Goal: Task Accomplishment & Management: Manage account settings

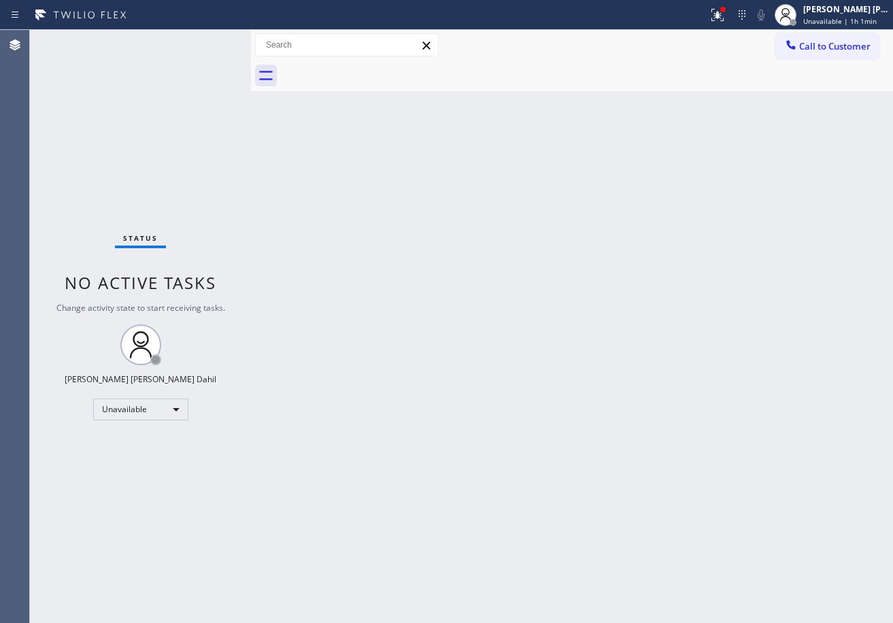
click at [620, 508] on div "Back to Dashboard Change Sender ID Customers Technicians Select a contact Outbo…" at bounding box center [572, 326] width 642 height 593
click at [830, 9] on div "[PERSON_NAME] [PERSON_NAME] Dahil" at bounding box center [847, 9] width 86 height 12
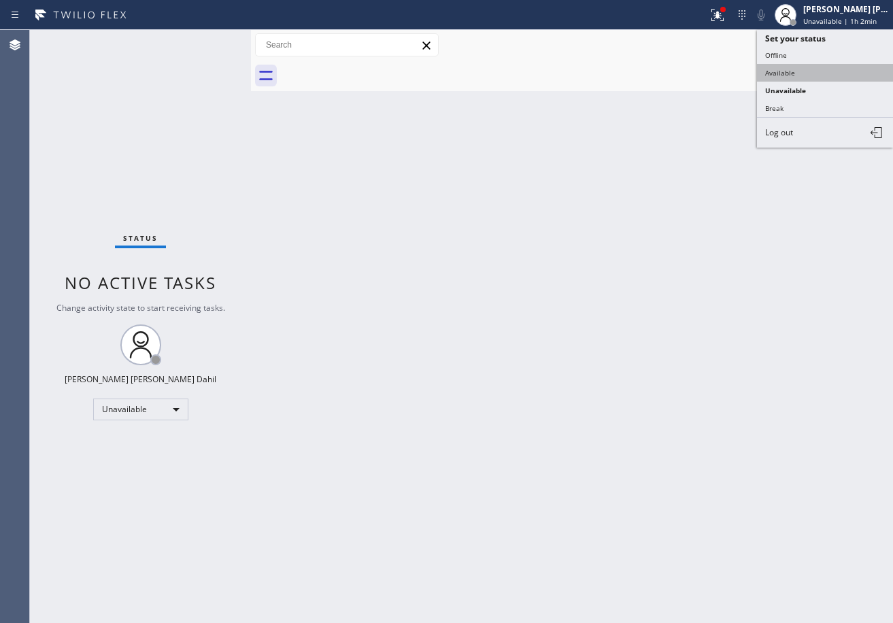
click at [808, 69] on button "Available" at bounding box center [825, 73] width 136 height 18
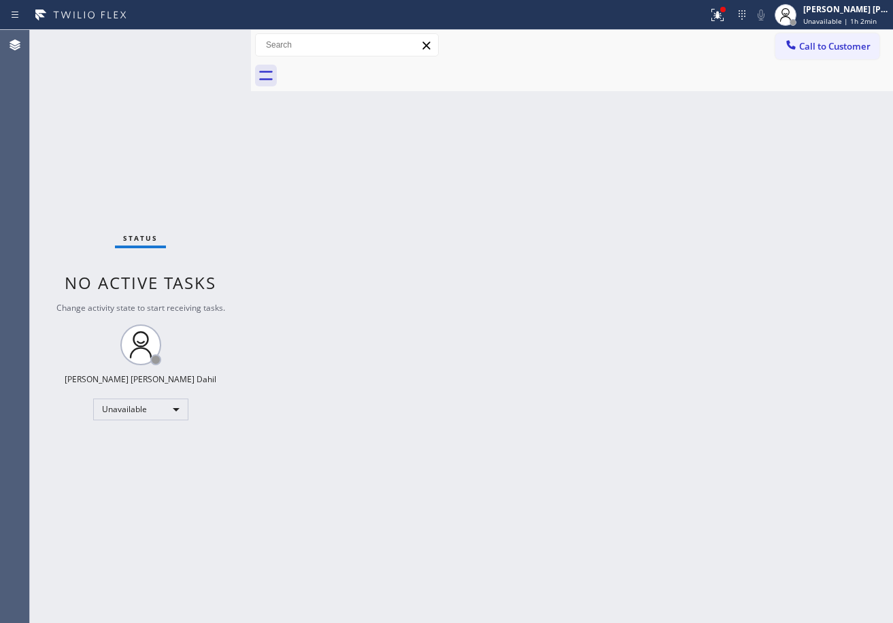
click at [759, 171] on div "Back to Dashboard Change Sender ID Customers Technicians Select a contact Outbo…" at bounding box center [572, 326] width 642 height 593
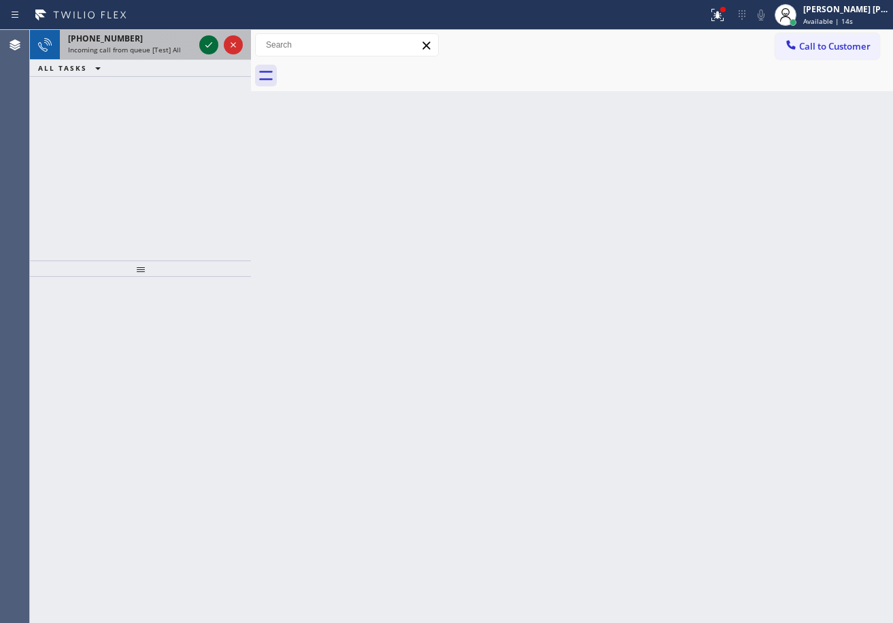
click at [205, 39] on icon at bounding box center [209, 45] width 16 height 16
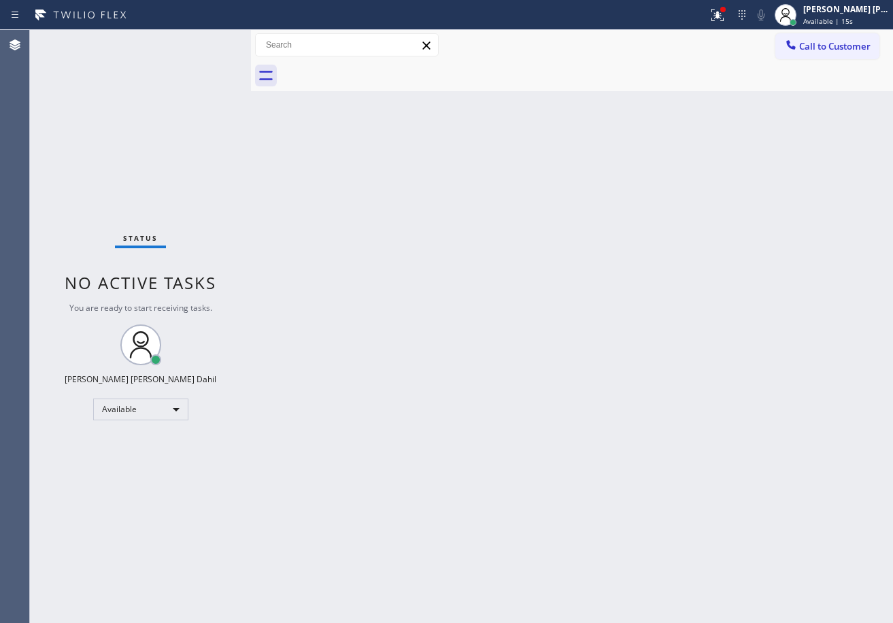
click at [205, 39] on div "Status No active tasks You are ready to start receiving tasks. [PERSON_NAME] [P…" at bounding box center [140, 326] width 221 height 593
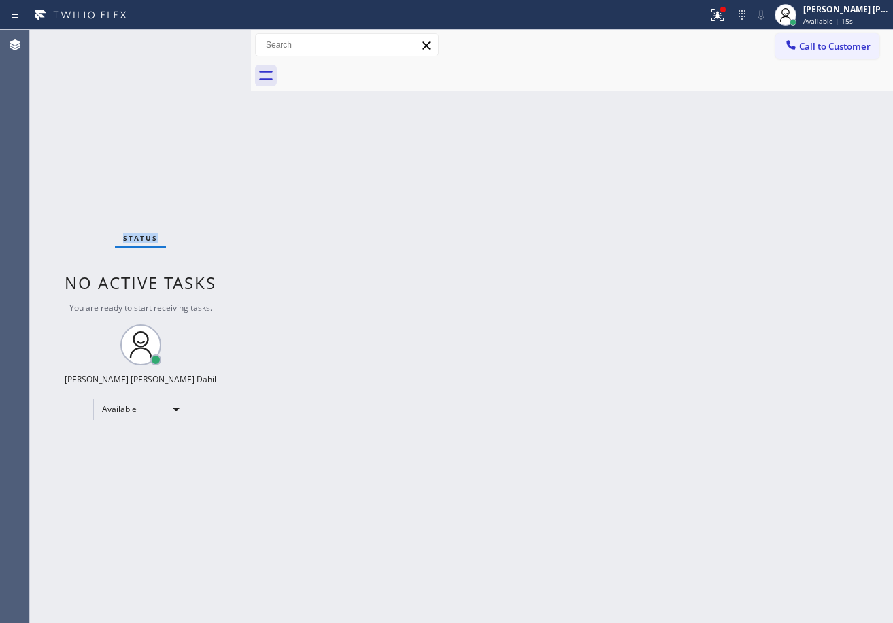
click at [205, 39] on div "Status No active tasks You are ready to start receiving tasks. [PERSON_NAME] [P…" at bounding box center [140, 326] width 221 height 593
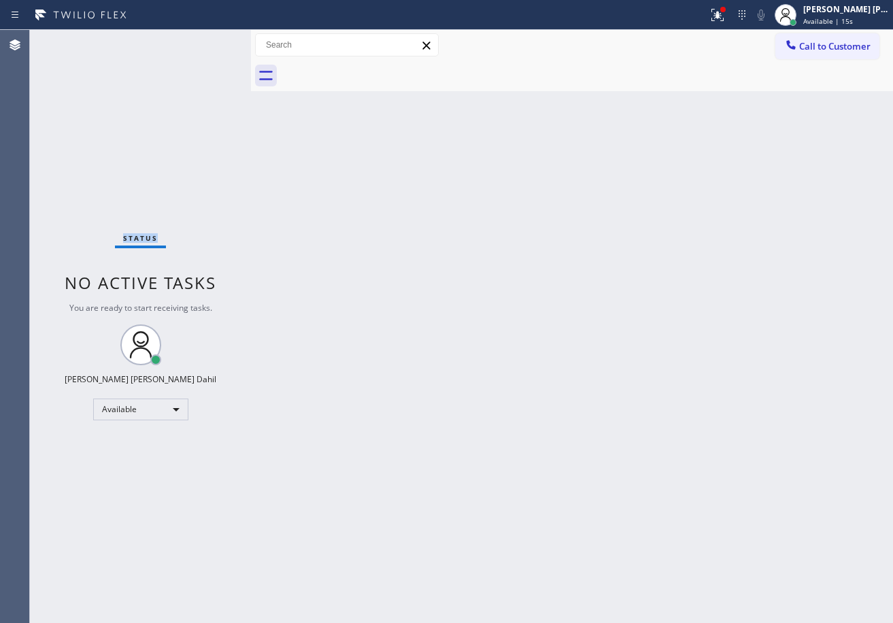
click at [205, 39] on div "Status No active tasks You are ready to start receiving tasks. [PERSON_NAME] [P…" at bounding box center [140, 326] width 221 height 593
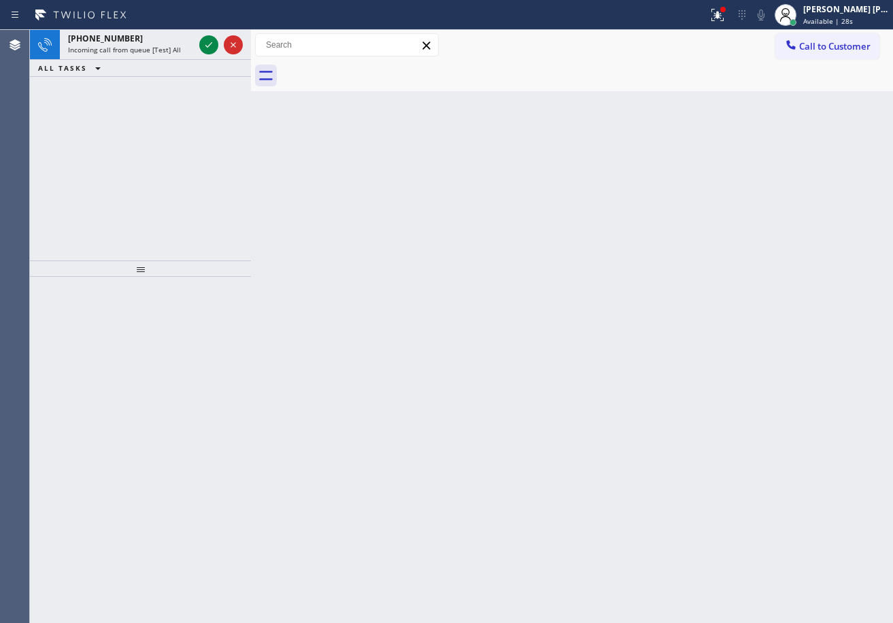
click at [700, 448] on div "Back to Dashboard Change Sender ID Customers Technicians Select a contact Outbo…" at bounding box center [572, 326] width 642 height 593
click at [205, 39] on icon at bounding box center [209, 45] width 16 height 16
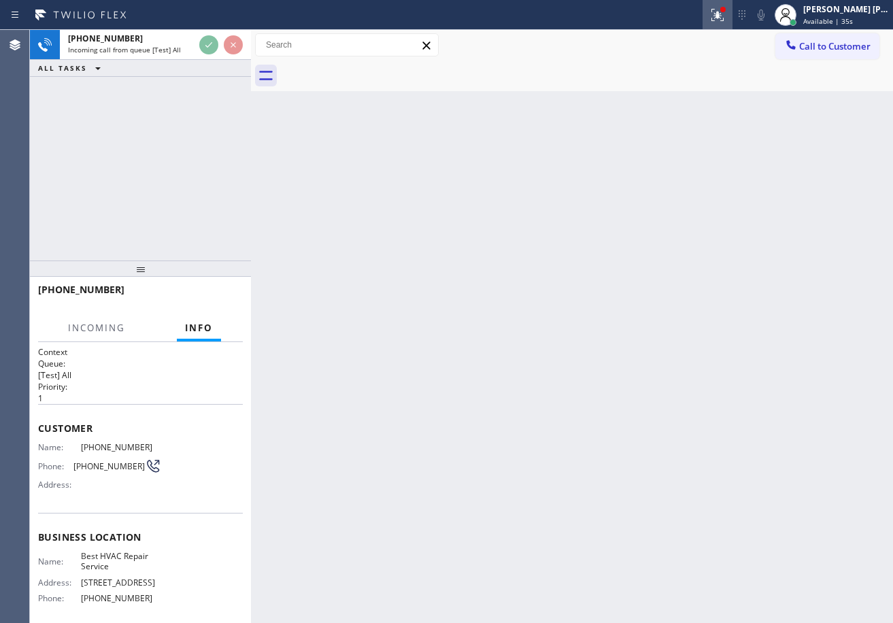
click at [726, 19] on icon at bounding box center [718, 15] width 16 height 16
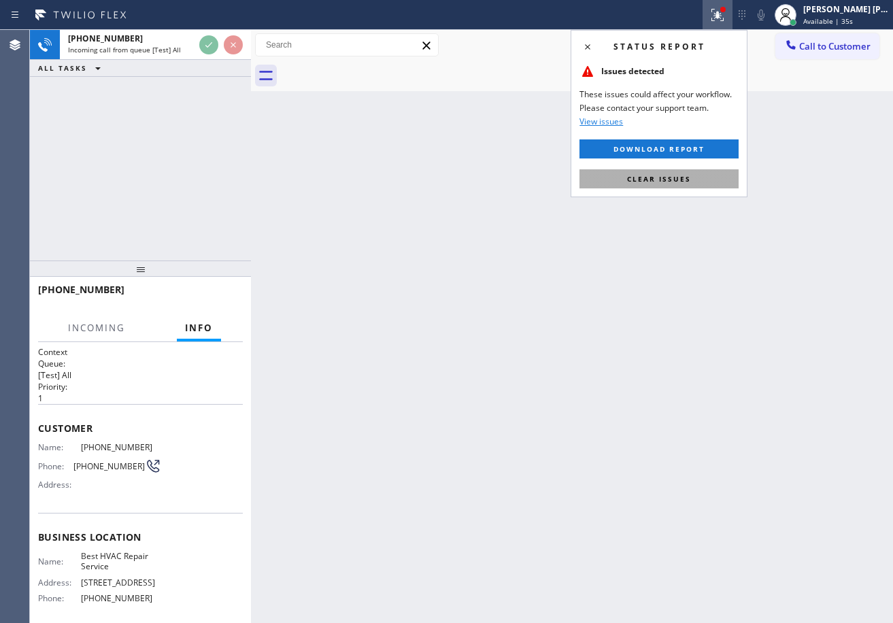
click at [699, 176] on button "Clear issues" at bounding box center [659, 178] width 159 height 19
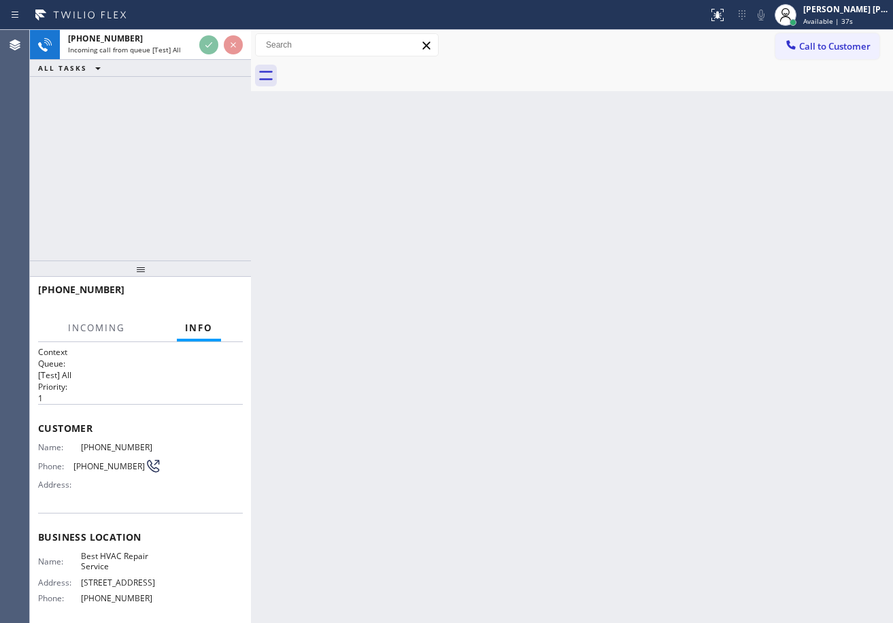
click at [711, 348] on div "Back to Dashboard Change Sender ID Customers Technicians Select a contact Outbo…" at bounding box center [572, 326] width 642 height 593
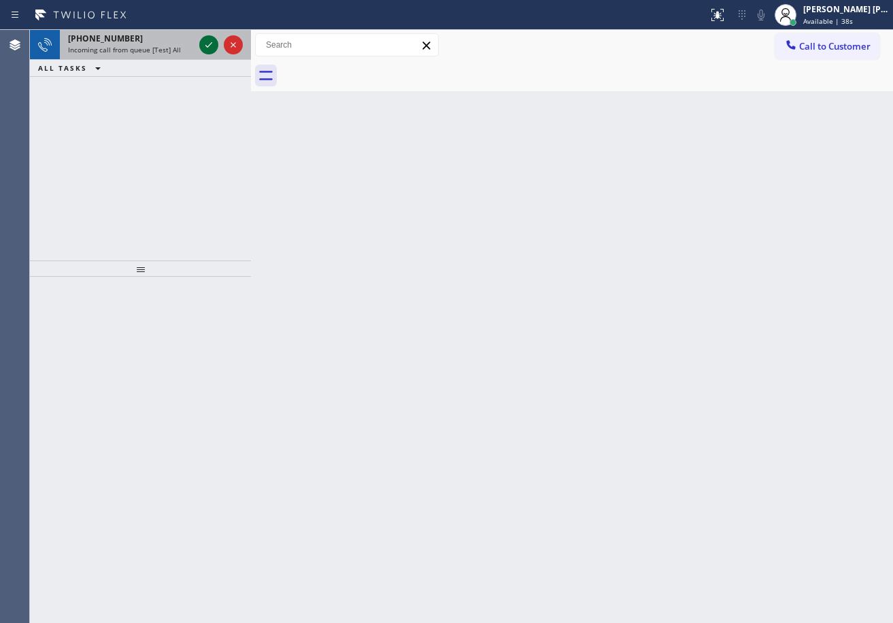
click at [206, 39] on icon at bounding box center [209, 45] width 16 height 16
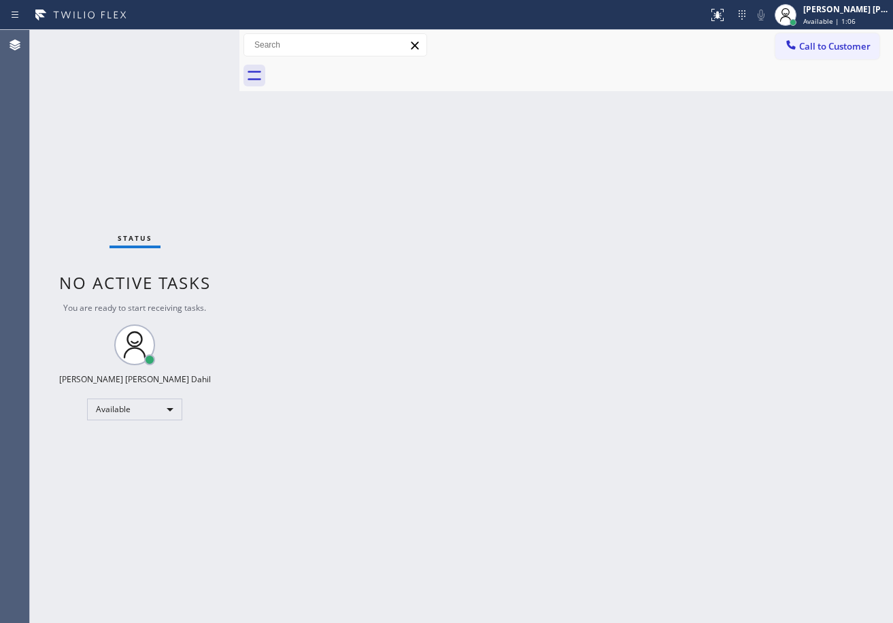
drag, startPoint x: 218, startPoint y: 37, endPoint x: 250, endPoint y: 79, distance: 52.8
click at [239, 68] on div at bounding box center [239, 326] width 0 height 593
click at [416, 356] on div "Back to Dashboard Change Sender ID Customers Technicians Select a contact Outbo…" at bounding box center [573, 326] width 640 height 593
click at [205, 39] on div "Status No active tasks You are ready to start receiving tasks. [PERSON_NAME] [P…" at bounding box center [141, 326] width 223 height 593
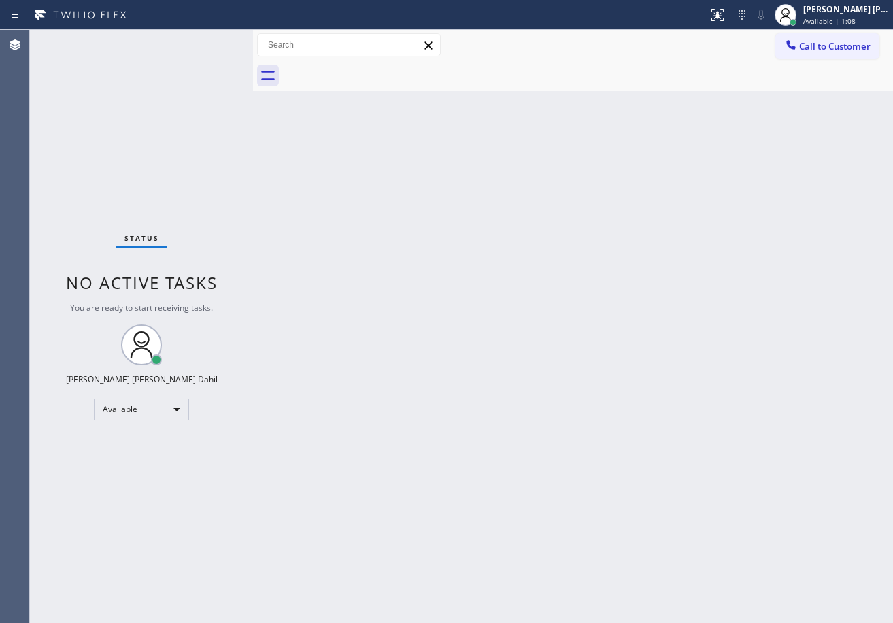
click at [205, 39] on div "Status No active tasks You are ready to start receiving tasks. [PERSON_NAME] [P…" at bounding box center [141, 326] width 223 height 593
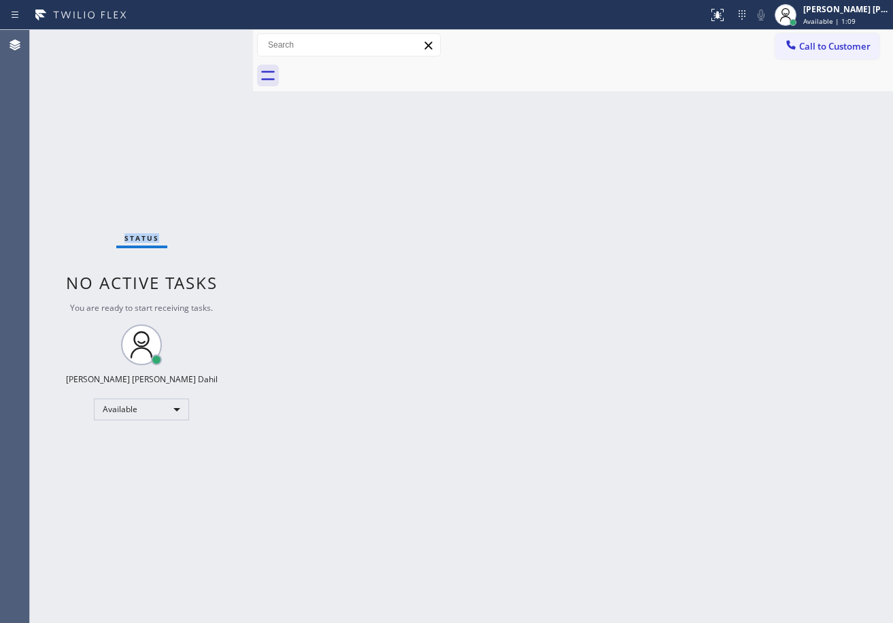
click at [205, 39] on div "Status No active tasks You are ready to start receiving tasks. [PERSON_NAME] [P…" at bounding box center [141, 326] width 223 height 593
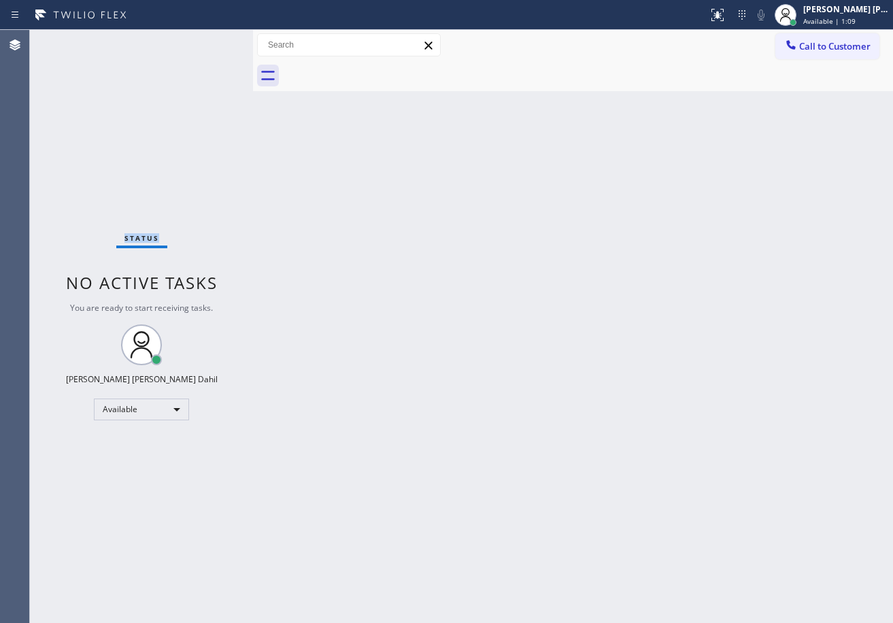
click at [205, 39] on div "Status No active tasks You are ready to start receiving tasks. [PERSON_NAME] [P…" at bounding box center [141, 326] width 223 height 593
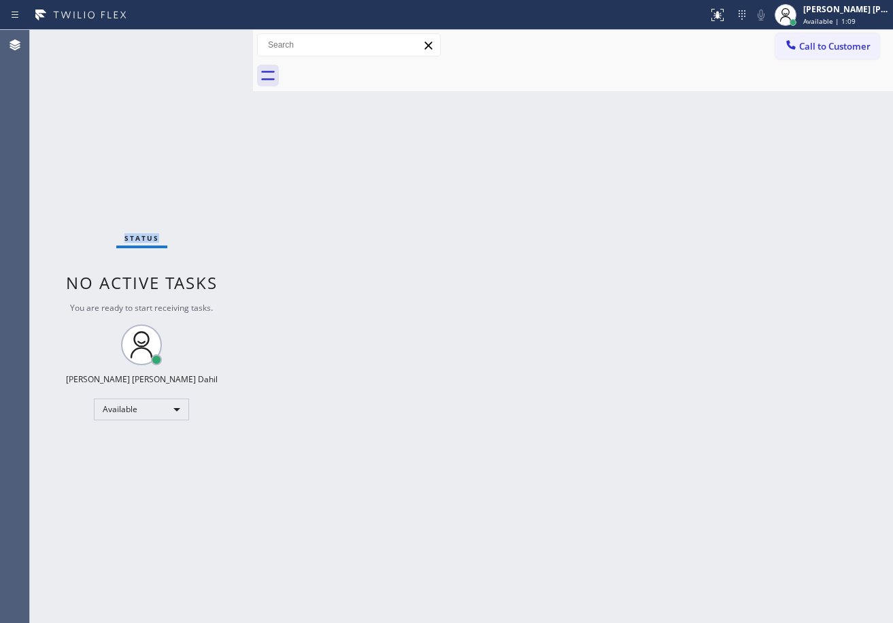
click at [205, 39] on div "Status No active tasks You are ready to start receiving tasks. [PERSON_NAME] [P…" at bounding box center [141, 326] width 223 height 593
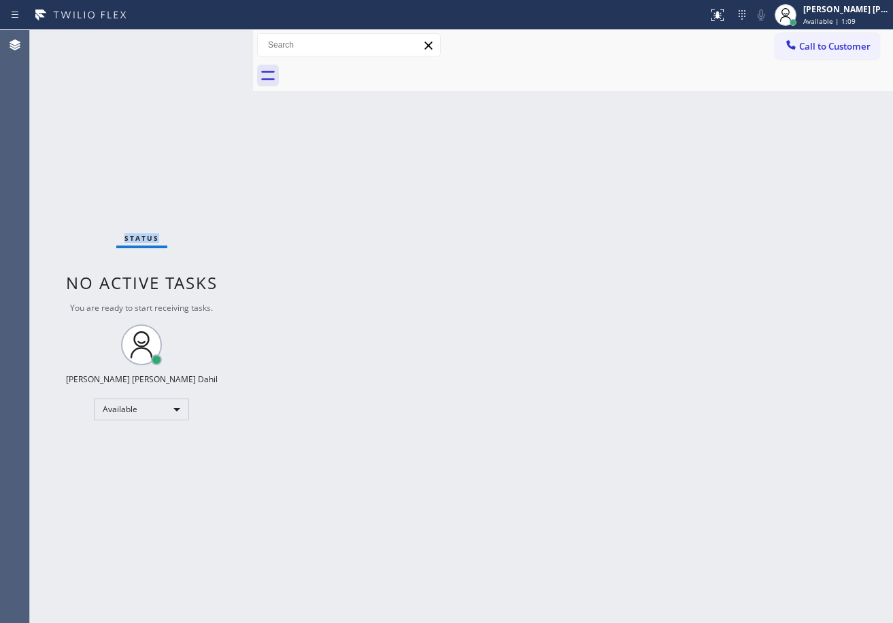
click at [205, 39] on div "Status No active tasks You are ready to start receiving tasks. [PERSON_NAME] [P…" at bounding box center [141, 326] width 223 height 593
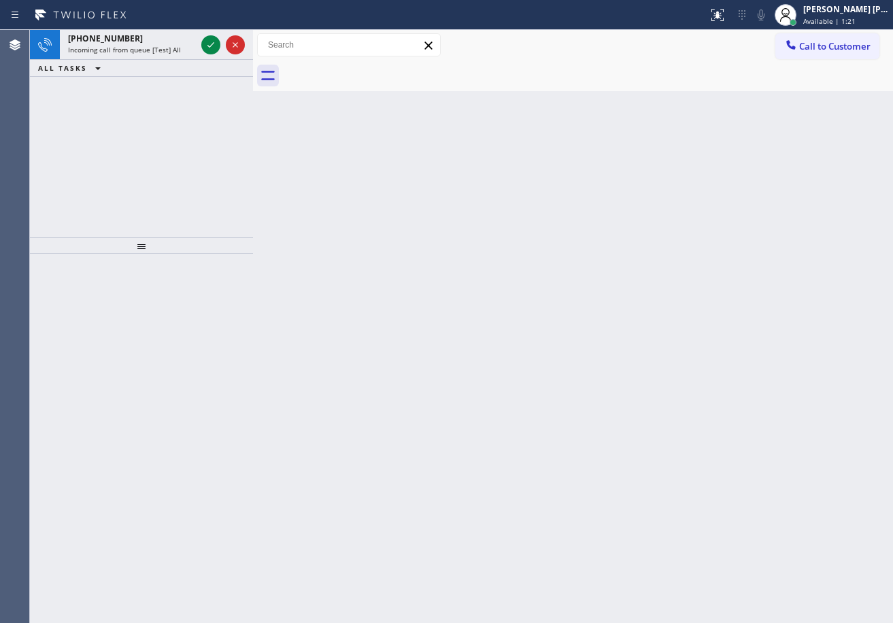
click at [205, 39] on icon at bounding box center [211, 45] width 16 height 16
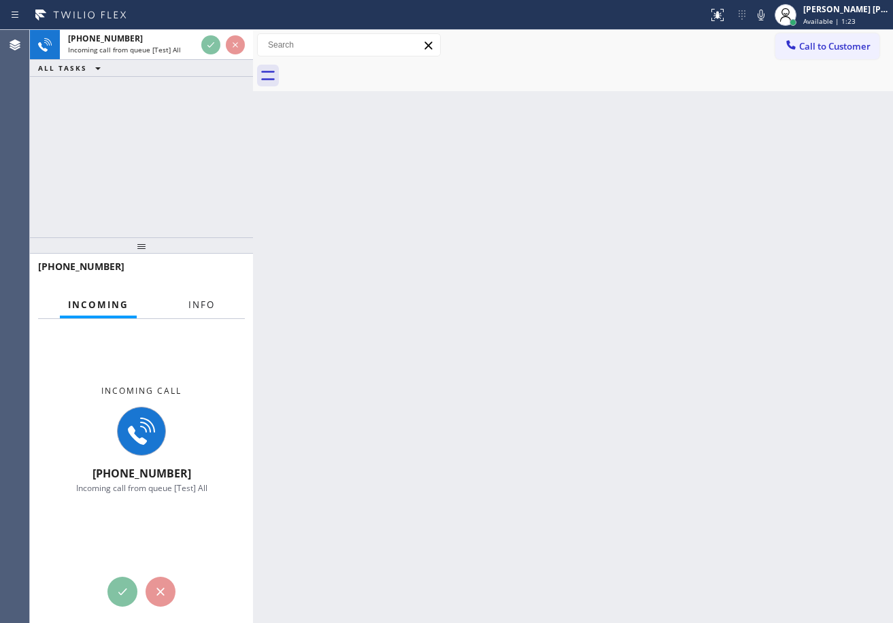
click at [205, 296] on button "Info" at bounding box center [201, 305] width 43 height 27
click at [203, 302] on span "Info" at bounding box center [201, 305] width 27 height 12
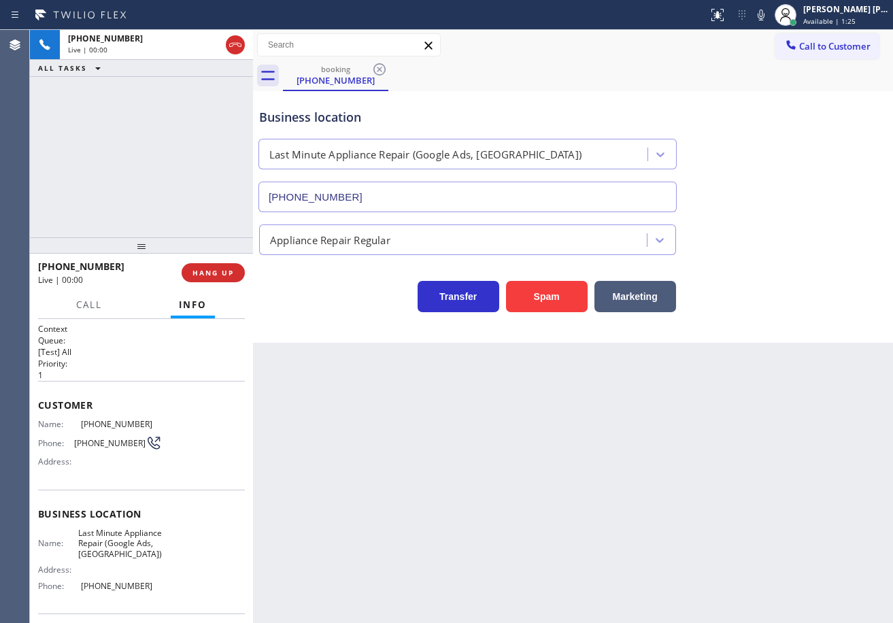
type input "[PHONE_NUMBER]"
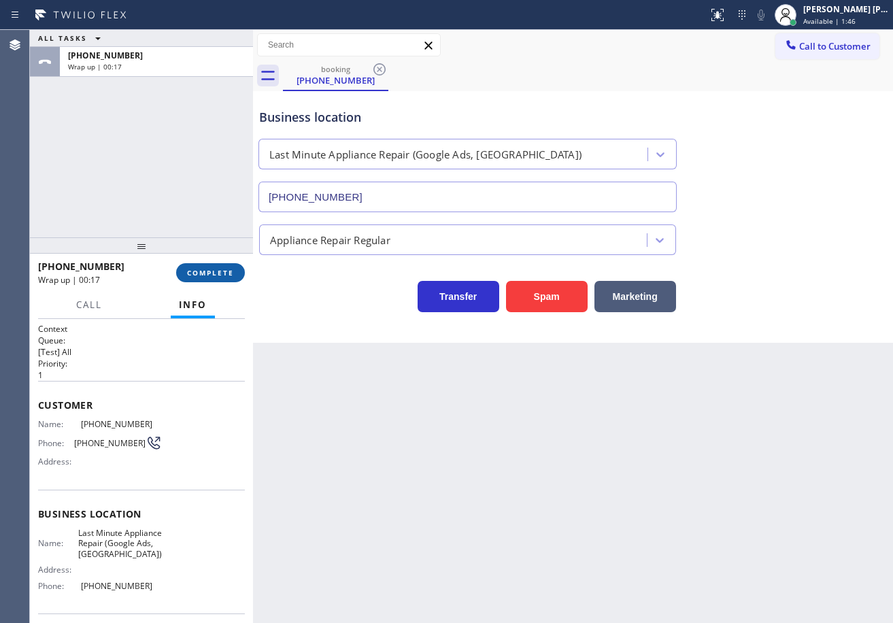
click at [205, 267] on button "COMPLETE" at bounding box center [210, 272] width 69 height 19
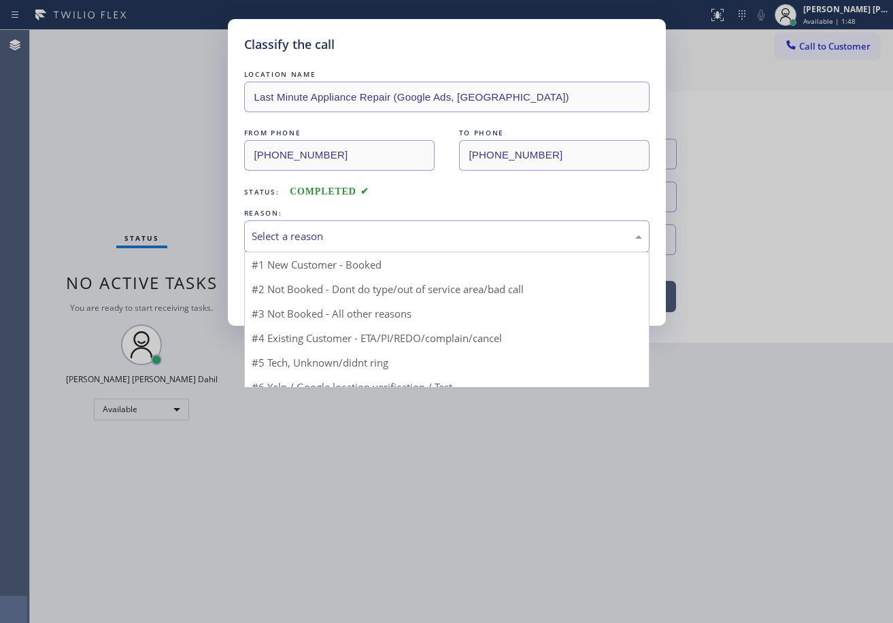
click at [318, 235] on div "Select a reason" at bounding box center [447, 237] width 391 height 16
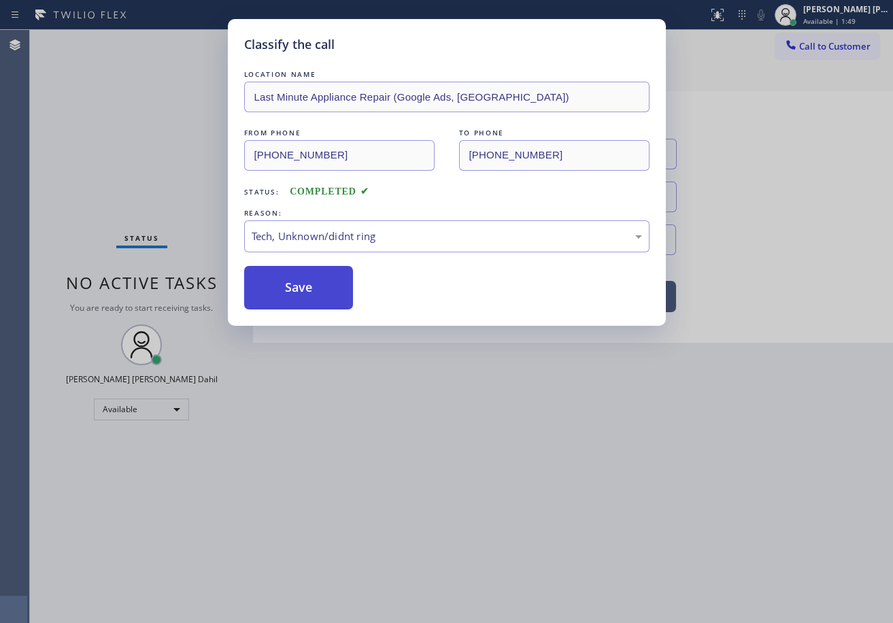
click at [301, 278] on button "Save" at bounding box center [299, 288] width 110 height 44
click at [300, 278] on button "Save" at bounding box center [299, 288] width 110 height 44
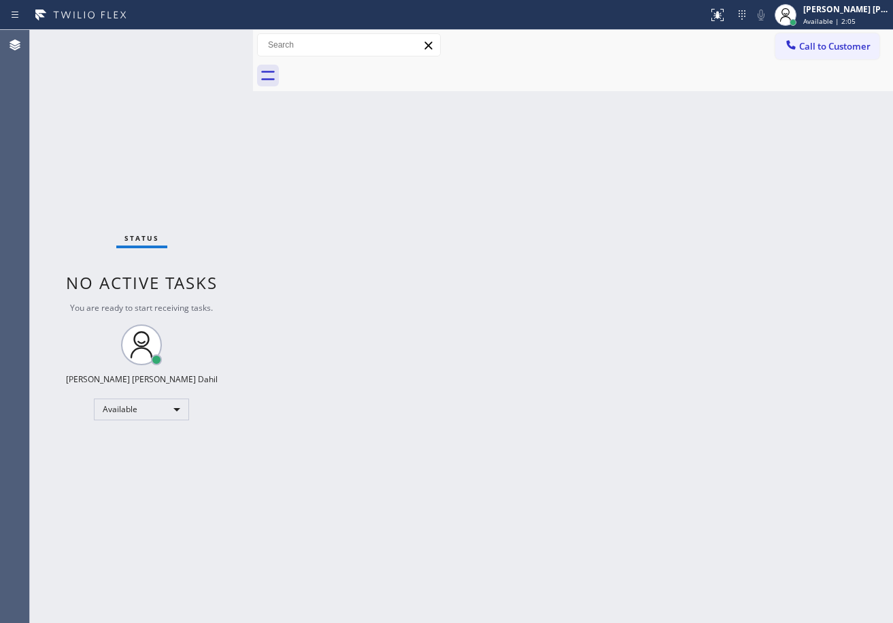
click at [603, 415] on div "Back to Dashboard Change Sender ID Customers Technicians Select a contact Outbo…" at bounding box center [573, 326] width 640 height 593
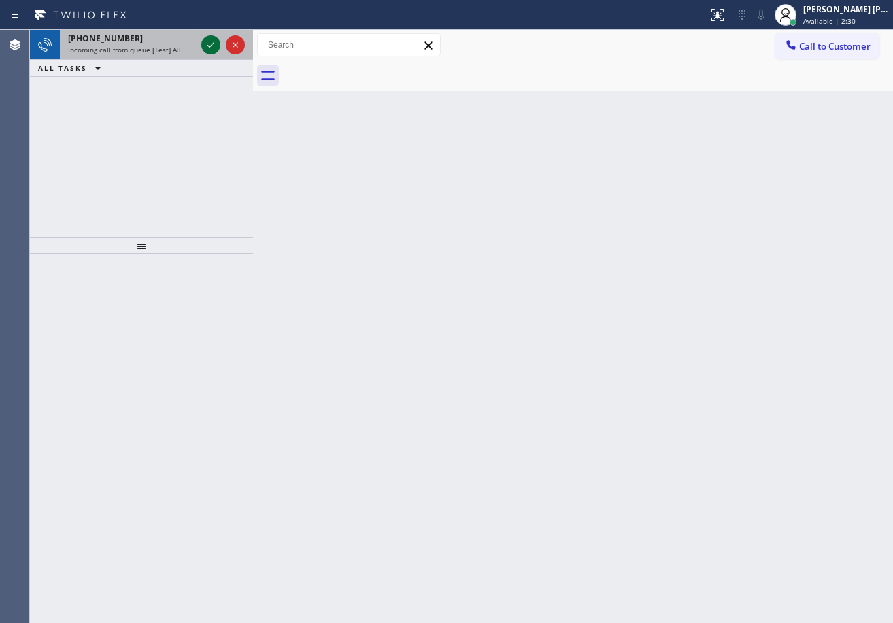
click at [205, 39] on icon at bounding box center [211, 45] width 16 height 16
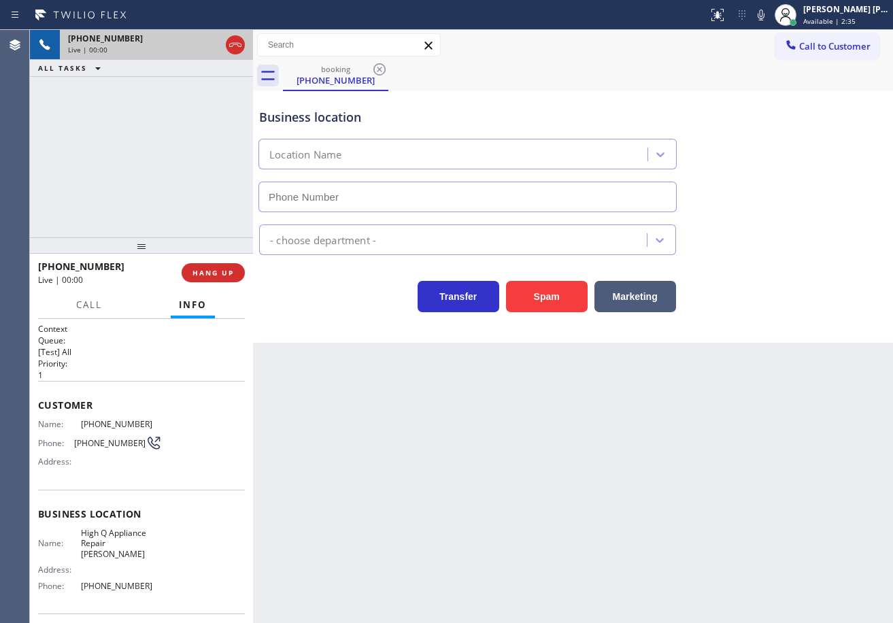
type input "[PHONE_NUMBER]"
click at [752, 241] on div "Appliance Repair [GEOGRAPHIC_DATA]" at bounding box center [572, 237] width 633 height 36
click at [700, 457] on div "Back to Dashboard Change Sender ID Customers Technicians Select a contact Outbo…" at bounding box center [573, 326] width 640 height 593
click at [765, 18] on icon at bounding box center [761, 15] width 7 height 11
click at [769, 15] on icon at bounding box center [761, 15] width 16 height 16
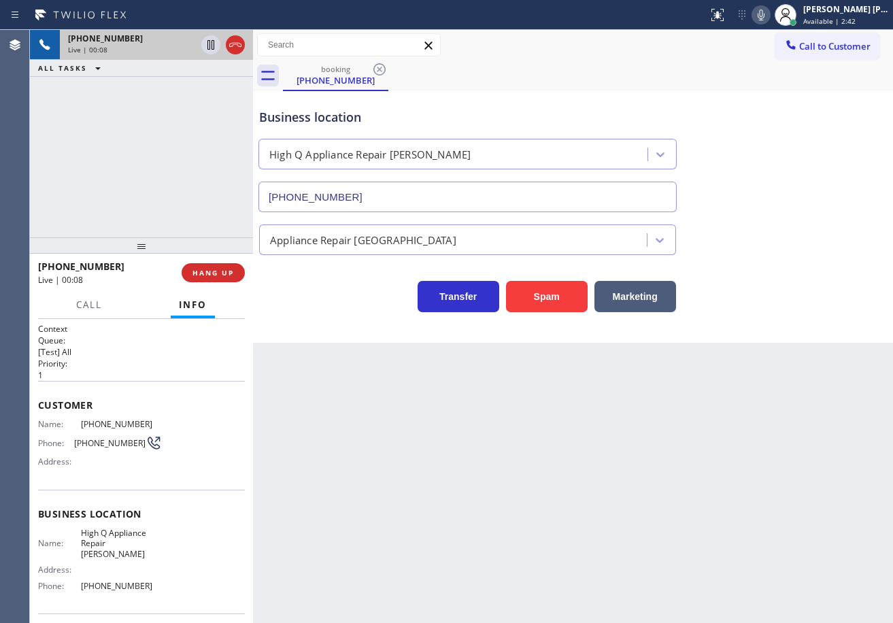
drag, startPoint x: 775, startPoint y: 305, endPoint x: 760, endPoint y: 367, distance: 63.7
click at [777, 313] on div "Business location High Q Appliance Repair [PERSON_NAME] [PHONE_NUMBER] Applianc…" at bounding box center [573, 217] width 640 height 252
click at [216, 276] on span "HANG UP" at bounding box center [214, 273] width 42 height 10
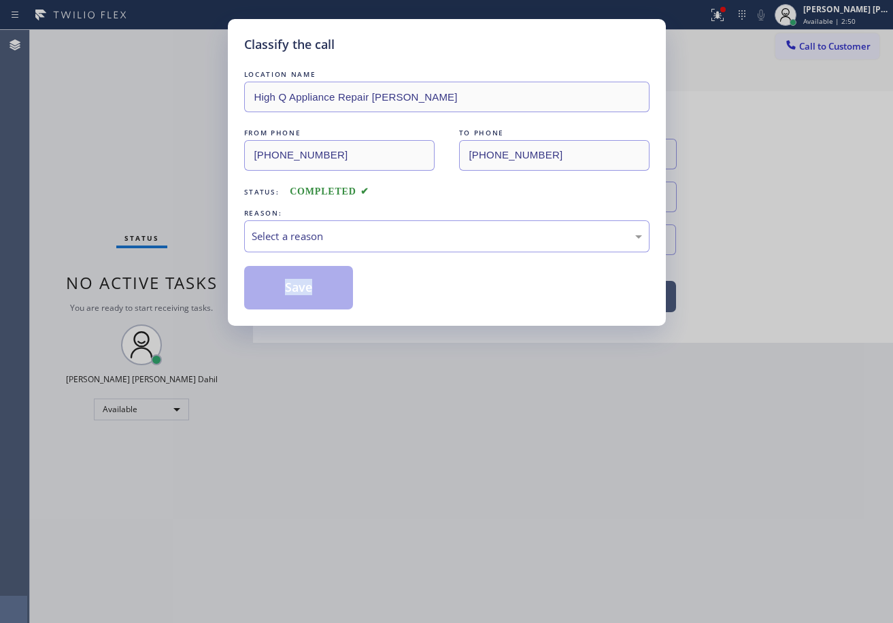
click at [216, 276] on div "Classify the call LOCATION NAME High Q Appliance Repair [PERSON_NAME] FROM PHON…" at bounding box center [446, 311] width 893 height 623
click at [261, 242] on div "Select a reason" at bounding box center [447, 237] width 391 height 16
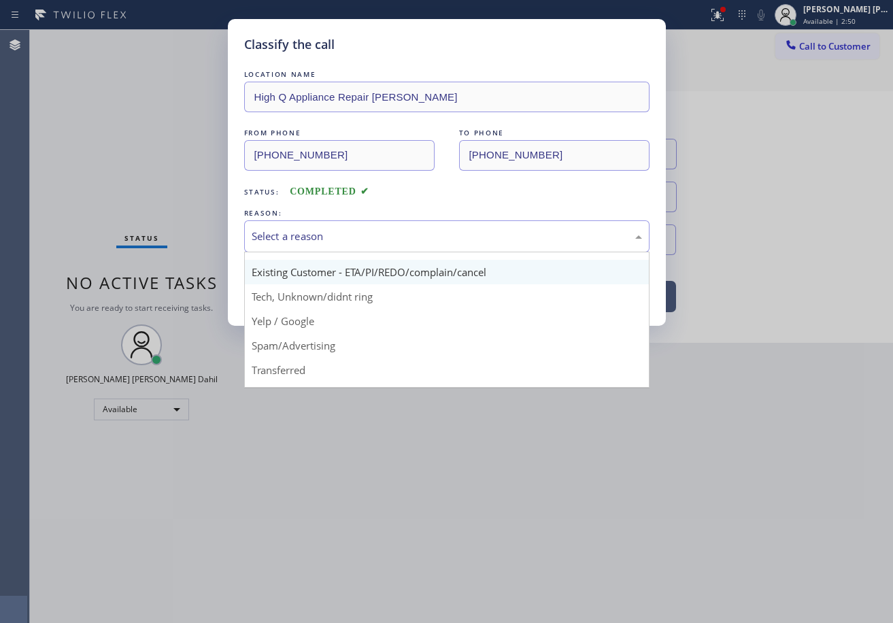
scroll to position [18, 0]
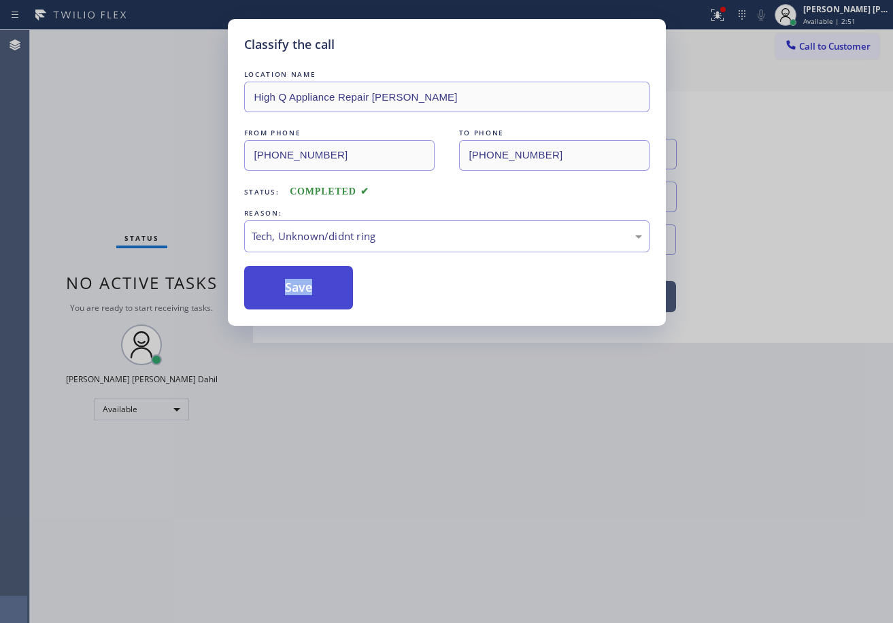
click at [292, 301] on button "Save" at bounding box center [299, 288] width 110 height 44
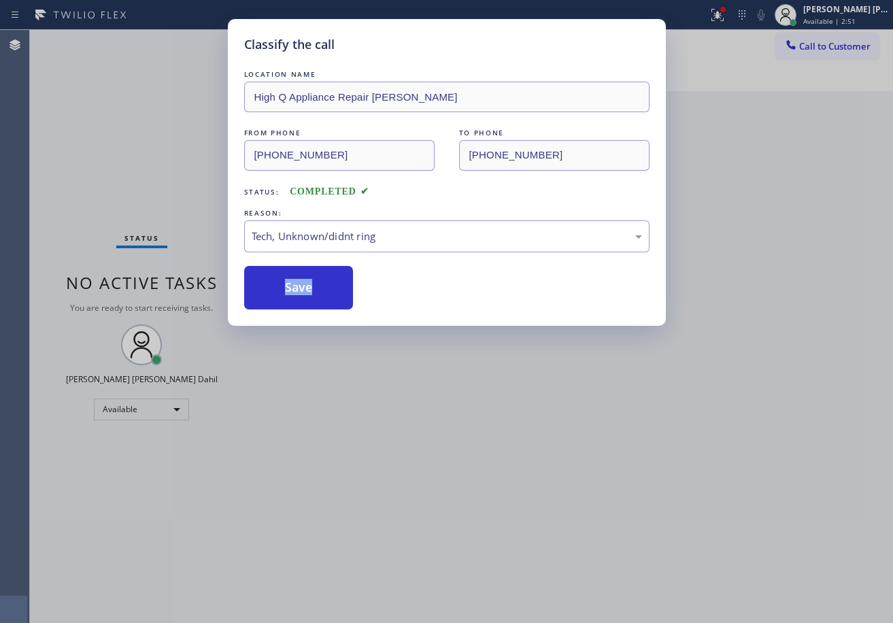
drag, startPoint x: 291, startPoint y: 300, endPoint x: 378, endPoint y: 388, distance: 123.2
click at [291, 299] on button "Save" at bounding box center [299, 288] width 110 height 44
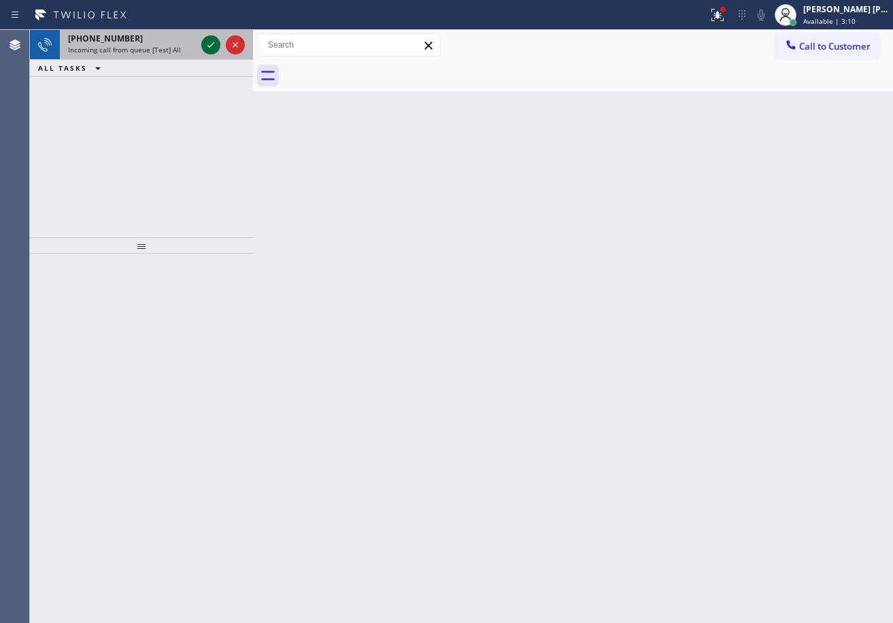
click at [205, 39] on icon at bounding box center [211, 45] width 16 height 16
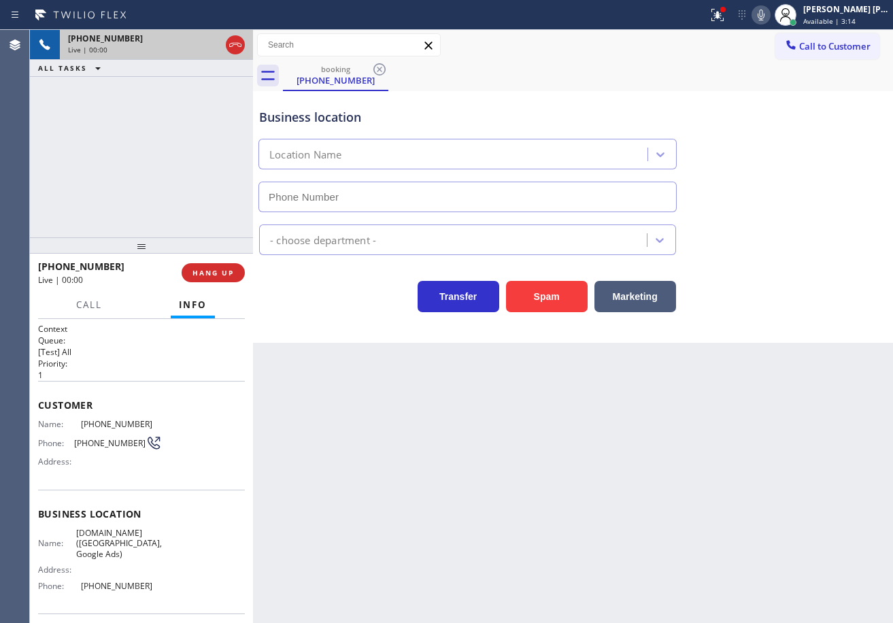
type input "[PHONE_NUMBER]"
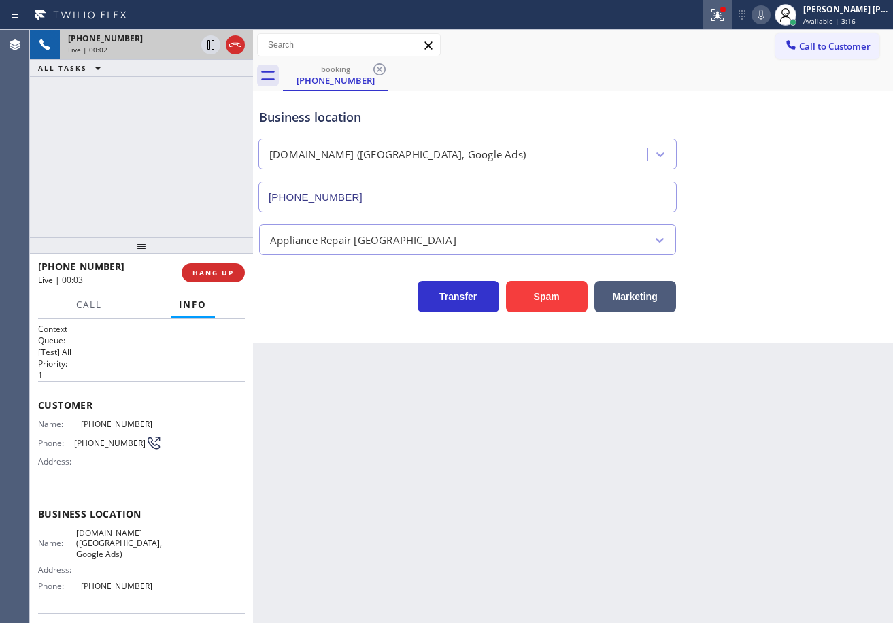
drag, startPoint x: 733, startPoint y: 18, endPoint x: 726, endPoint y: 92, distance: 74.5
click at [726, 18] on icon at bounding box center [718, 15] width 16 height 16
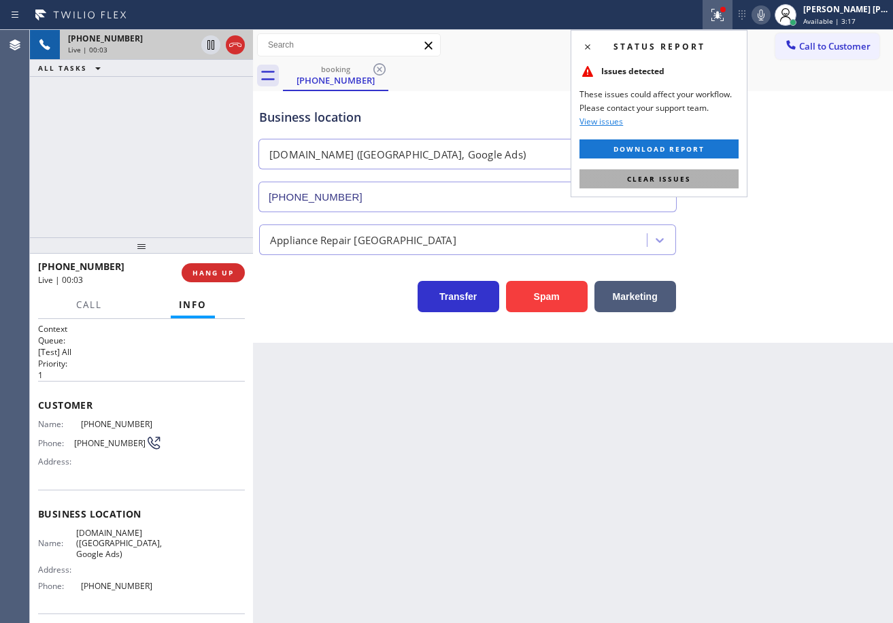
click at [723, 173] on button "Clear issues" at bounding box center [659, 178] width 159 height 19
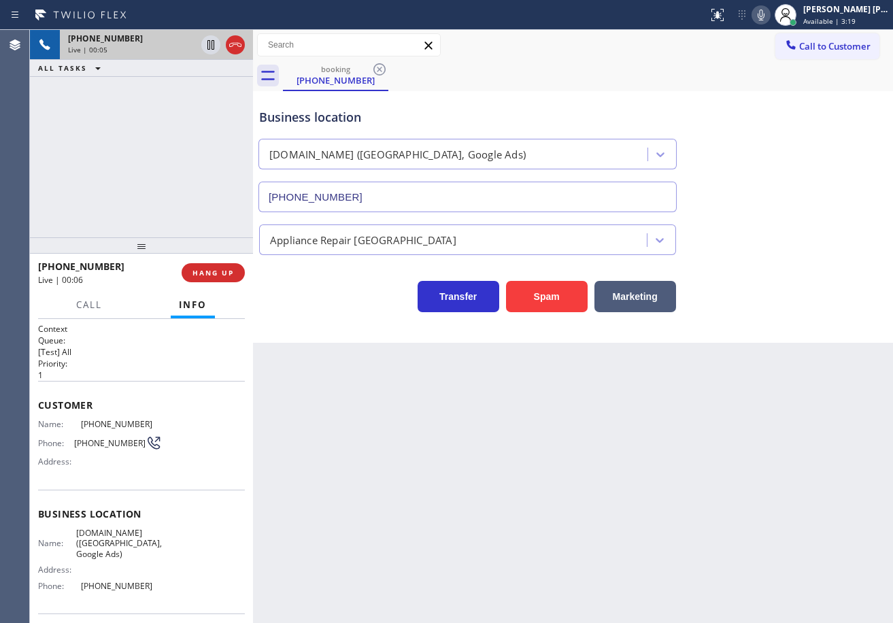
click at [440, 486] on div "Back to Dashboard Change Sender ID Customers Technicians Select a contact Outbo…" at bounding box center [573, 326] width 640 height 593
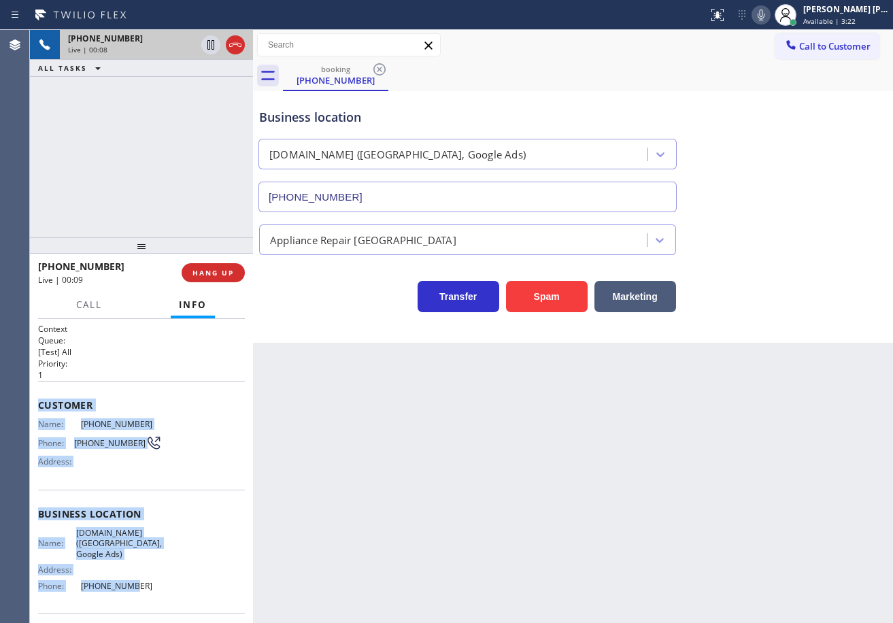
scroll to position [98, 0]
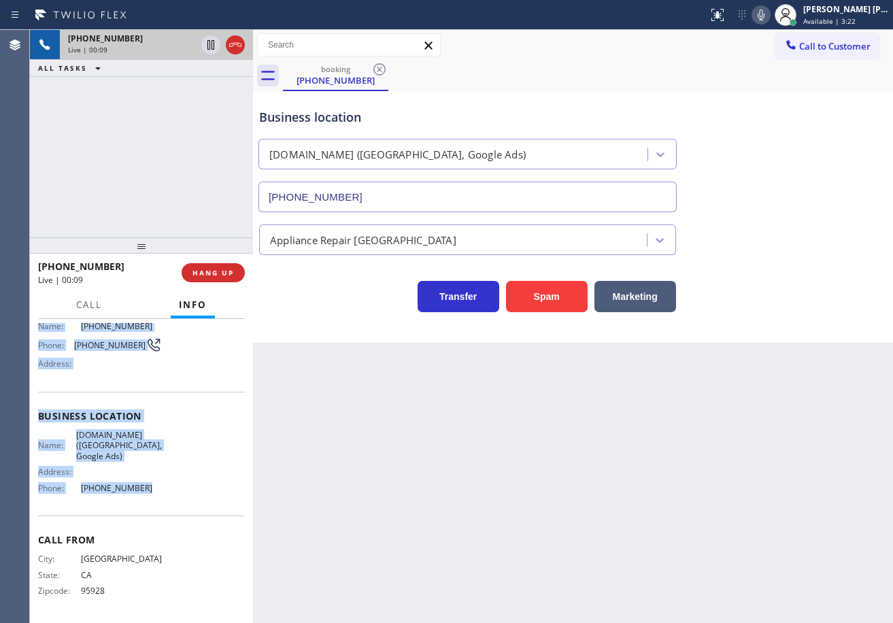
drag, startPoint x: 76, startPoint y: 486, endPoint x: 168, endPoint y: 488, distance: 92.6
click at [168, 488] on div "Context Queue: [Test] All Priority: 1 Customer Name: [PHONE_NUMBER] Phone: [PHO…" at bounding box center [141, 471] width 223 height 304
copy div "Customer Name: [PHONE_NUMBER] Phone: [PHONE_NUMBER] Address: Business location …"
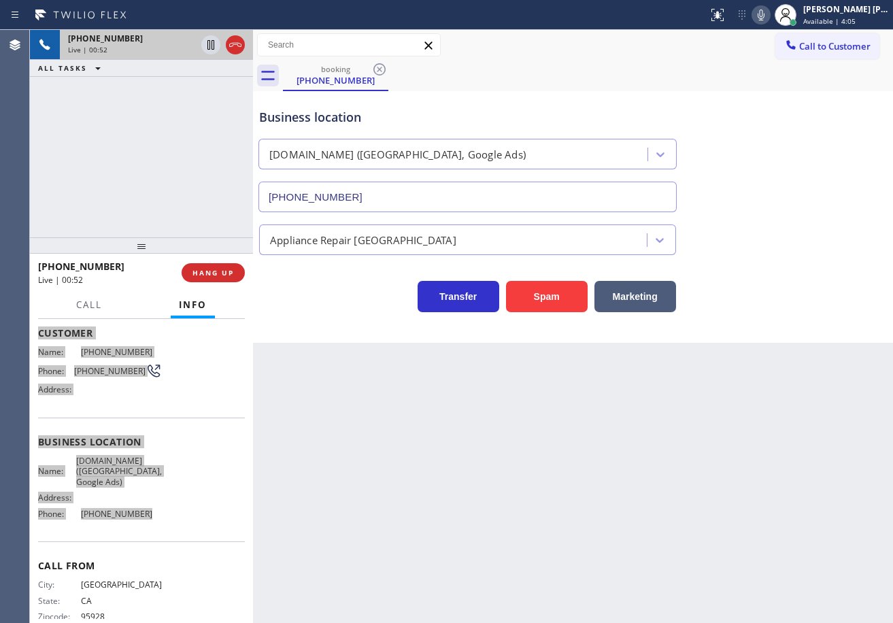
scroll to position [0, 0]
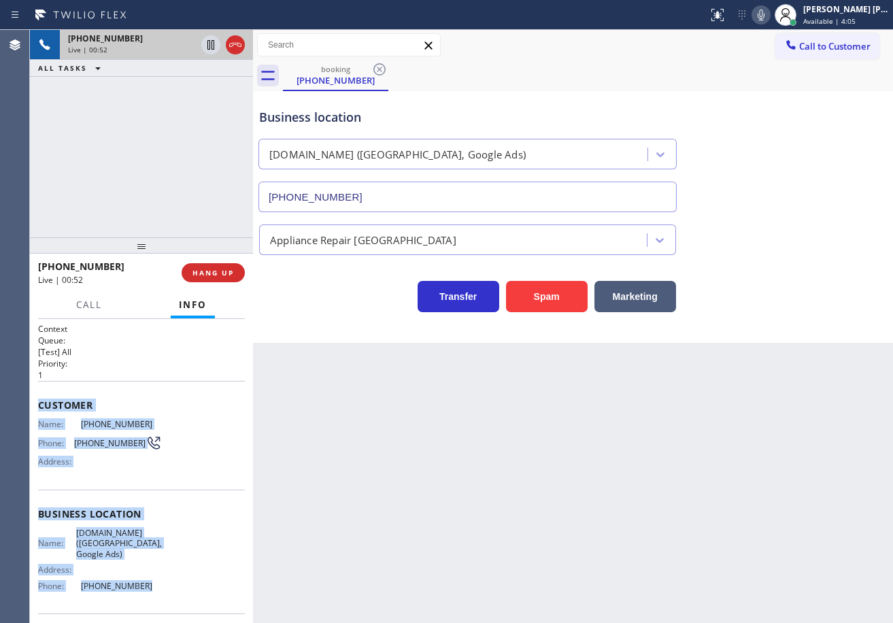
click at [456, 508] on div "Back to Dashboard Change Sender ID Customers Technicians Select a contact Outbo…" at bounding box center [573, 326] width 640 height 593
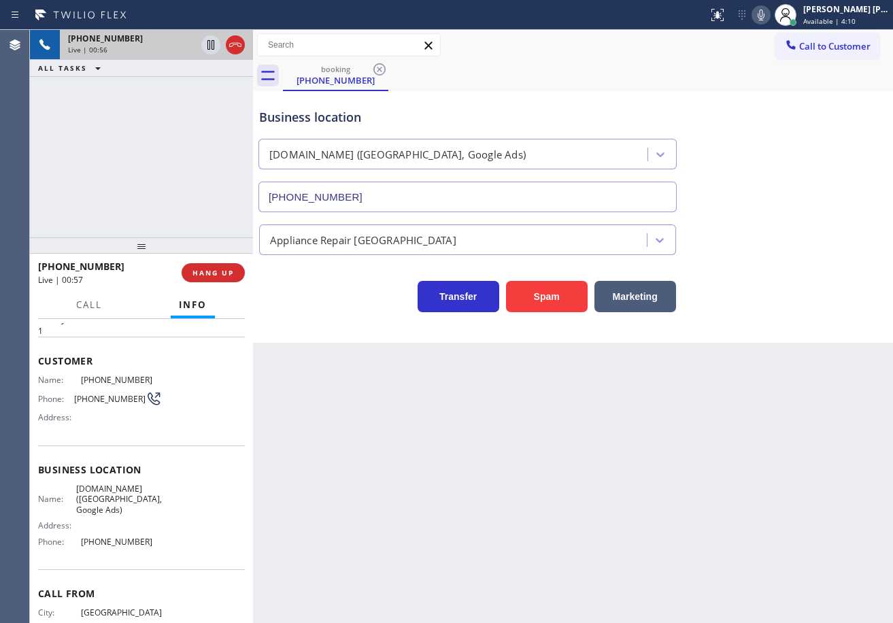
scroll to position [68, 0]
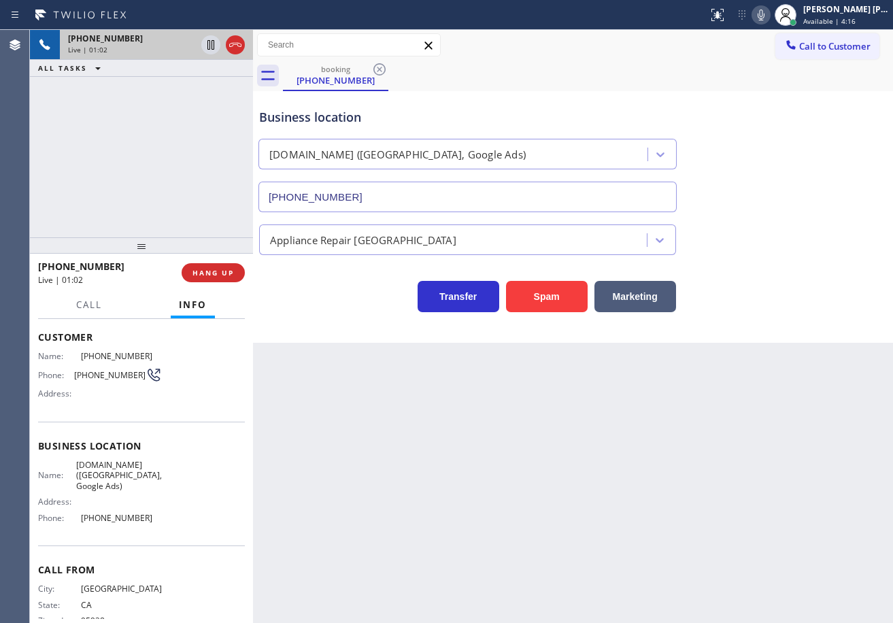
click at [147, 179] on div "[PHONE_NUMBER] Live | 01:02 ALL TASKS ALL TASKS ACTIVE TASKS TASKS IN WRAP UP" at bounding box center [141, 134] width 223 height 208
click at [148, 182] on div "[PHONE_NUMBER] Live | 01:02 ALL TASKS ALL TASKS ACTIVE TASKS TASKS IN WRAP UP" at bounding box center [141, 134] width 223 height 208
click at [202, 276] on span "HANG UP" at bounding box center [214, 273] width 42 height 10
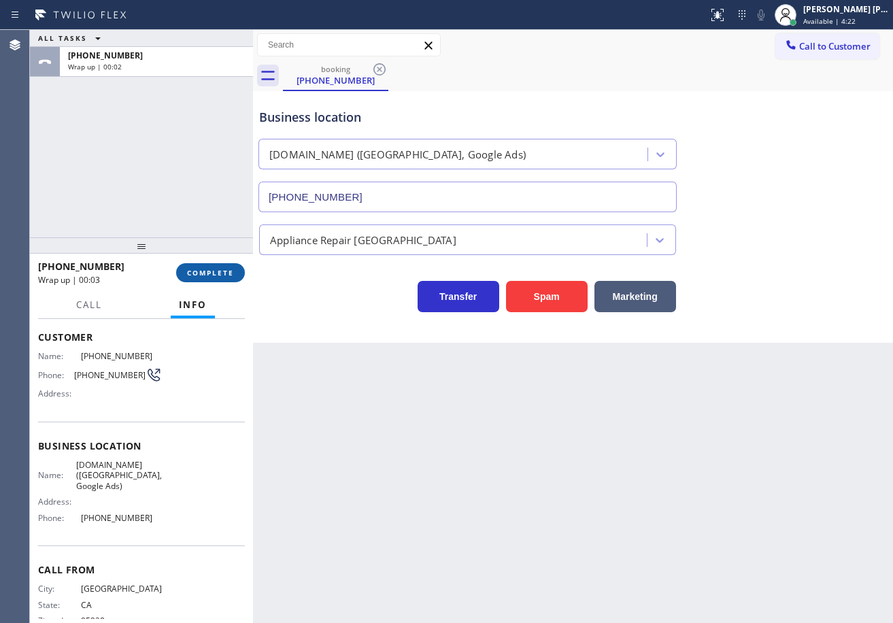
click at [216, 277] on span "COMPLETE" at bounding box center [210, 273] width 47 height 10
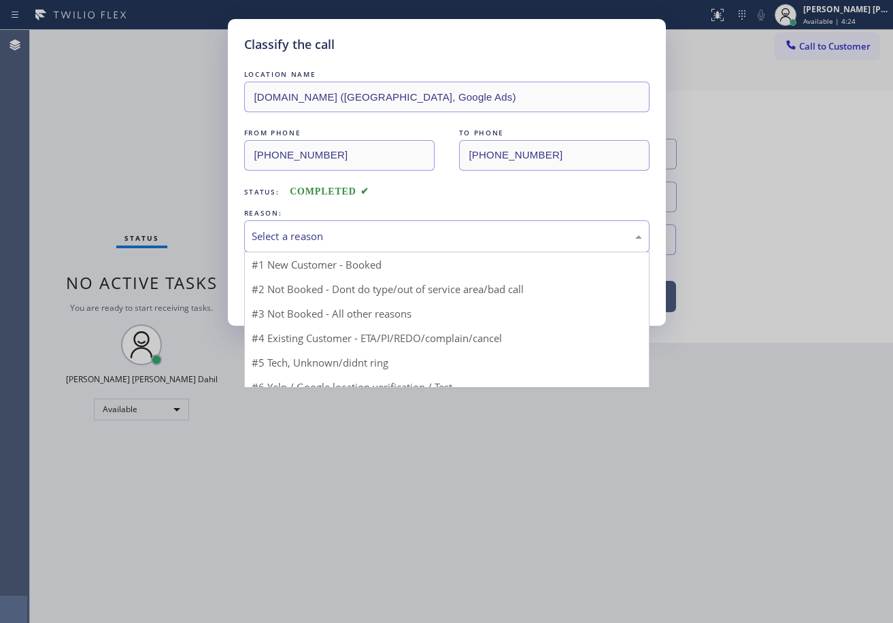
click at [335, 235] on div "Select a reason" at bounding box center [447, 237] width 391 height 16
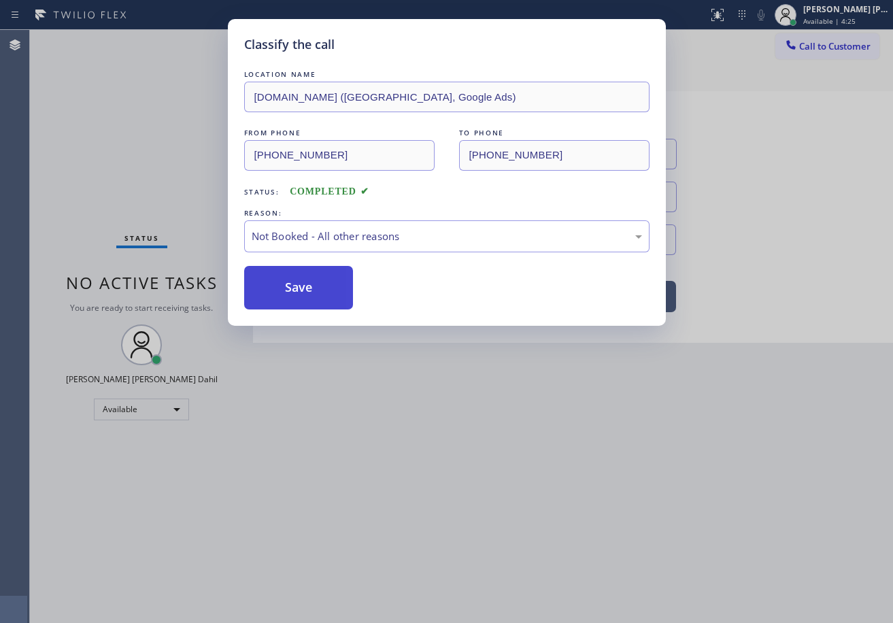
click at [305, 294] on button "Save" at bounding box center [299, 288] width 110 height 44
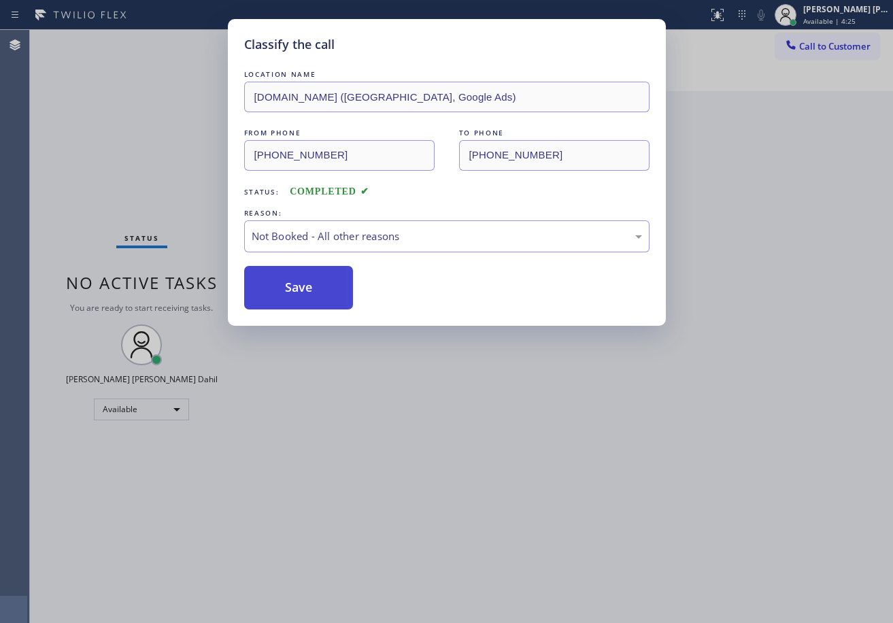
click at [305, 294] on button "Save" at bounding box center [299, 288] width 110 height 44
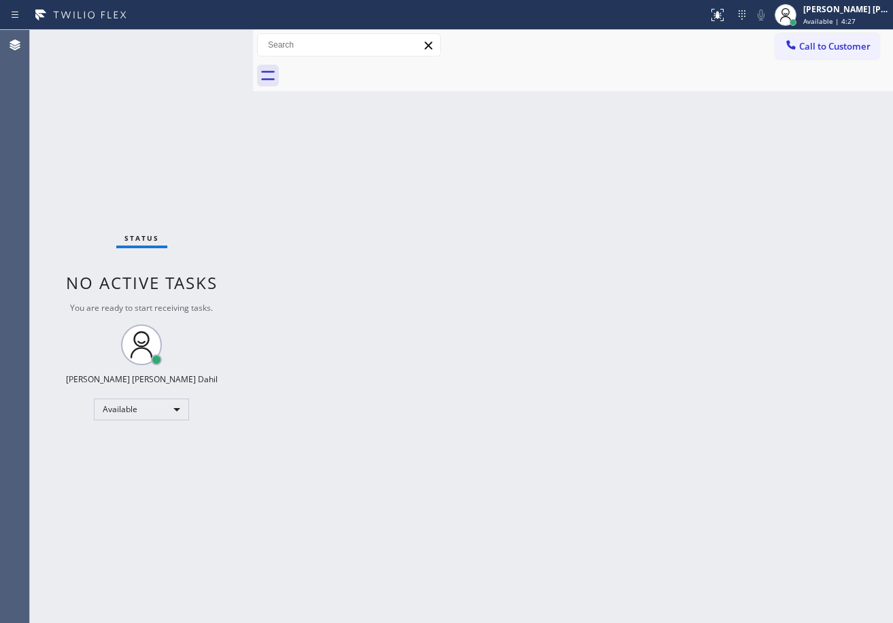
click at [686, 482] on div "Back to Dashboard Change Sender ID Customers Technicians Select a contact Outbo…" at bounding box center [573, 326] width 640 height 593
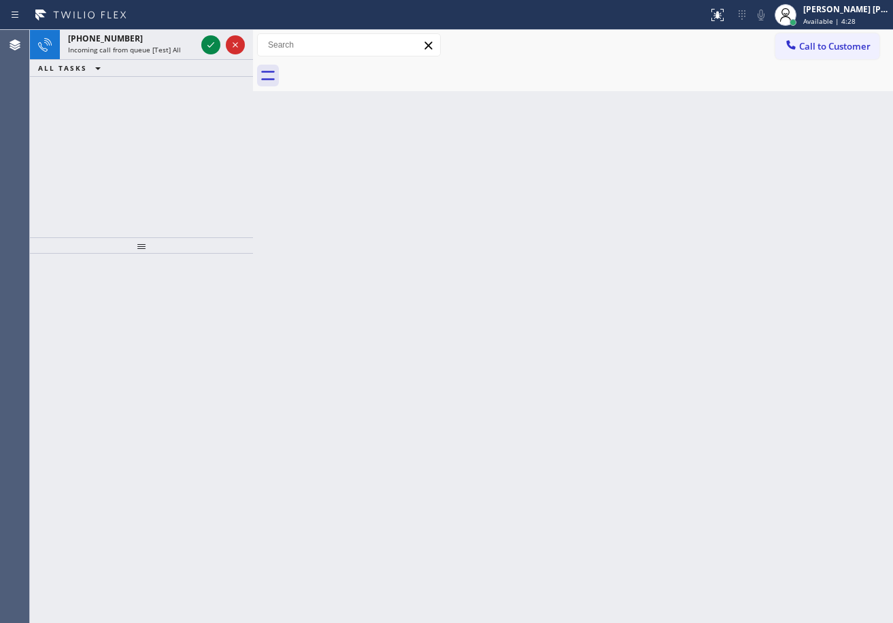
click at [361, 297] on div "Back to Dashboard Change Sender ID Customers Technicians Select a contact Outbo…" at bounding box center [573, 326] width 640 height 593
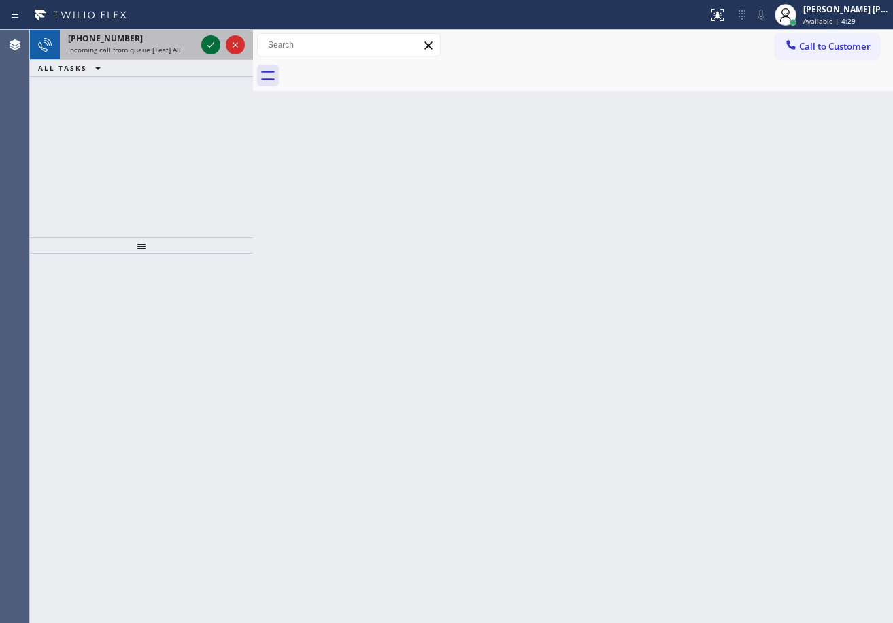
click at [205, 39] on icon at bounding box center [211, 45] width 16 height 16
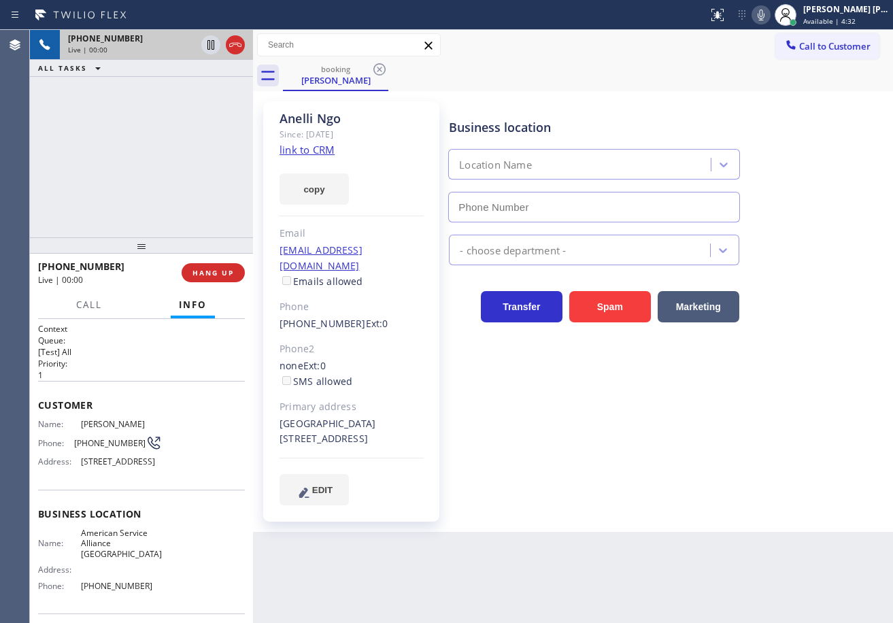
type input "[PHONE_NUMBER]"
click at [289, 150] on link "link to CRM" at bounding box center [307, 150] width 55 height 14
click at [769, 16] on icon at bounding box center [761, 15] width 16 height 16
click at [770, 153] on div "Business location American Service Alliance [GEOGRAPHIC_DATA] [PHONE_NUMBER]" at bounding box center [668, 160] width 444 height 123
click at [769, 12] on icon at bounding box center [761, 15] width 16 height 16
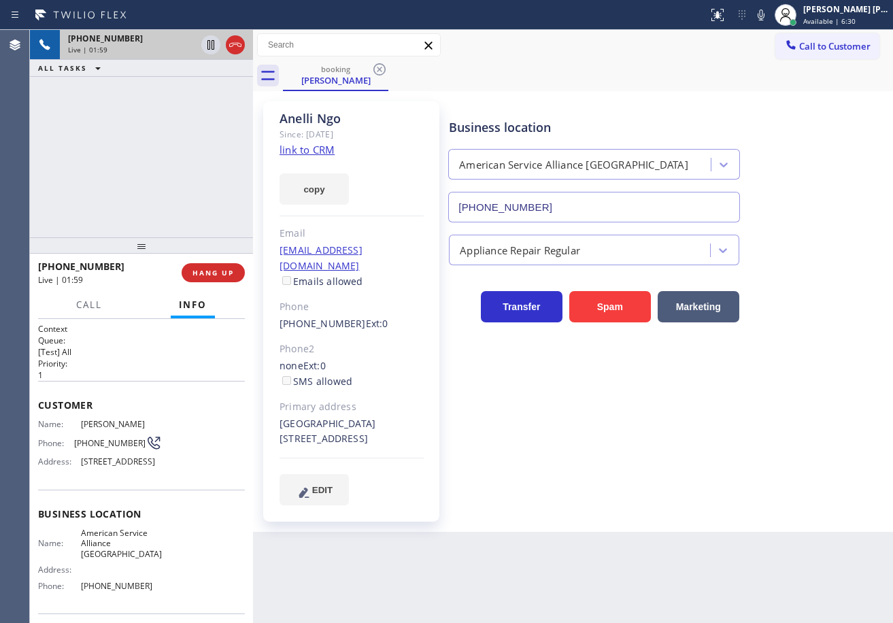
click at [757, 62] on div "booking [PERSON_NAME]" at bounding box center [588, 76] width 610 height 31
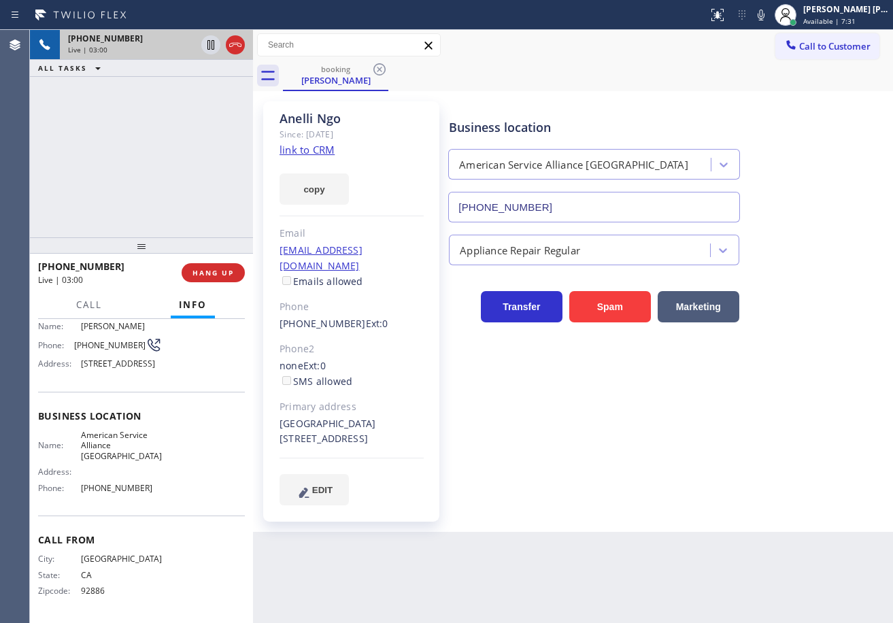
scroll to position [118, 0]
click at [825, 50] on span "Call to Customer" at bounding box center [834, 46] width 71 height 12
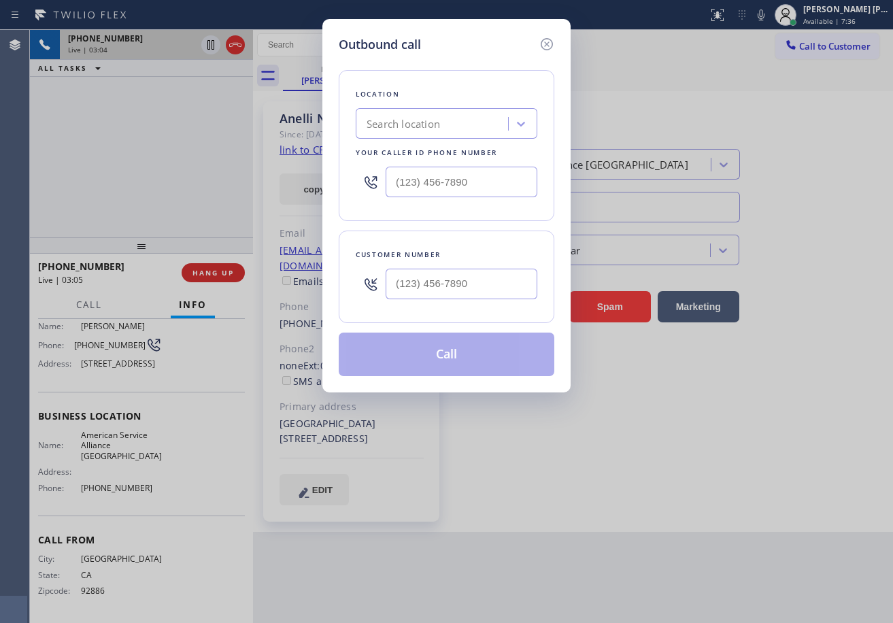
click at [466, 135] on div "Search location" at bounding box center [434, 124] width 148 height 24
type input "5 star"
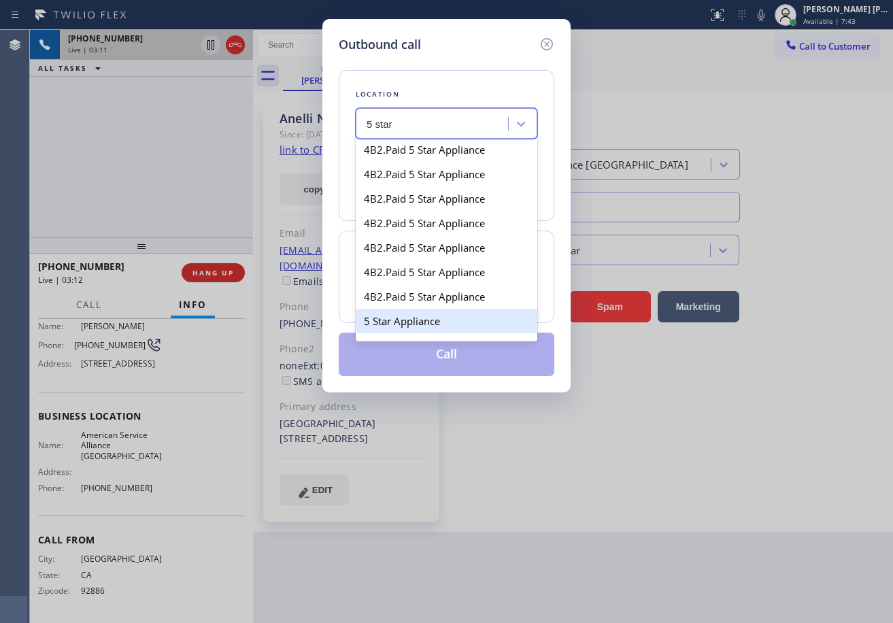
scroll to position [248, 0]
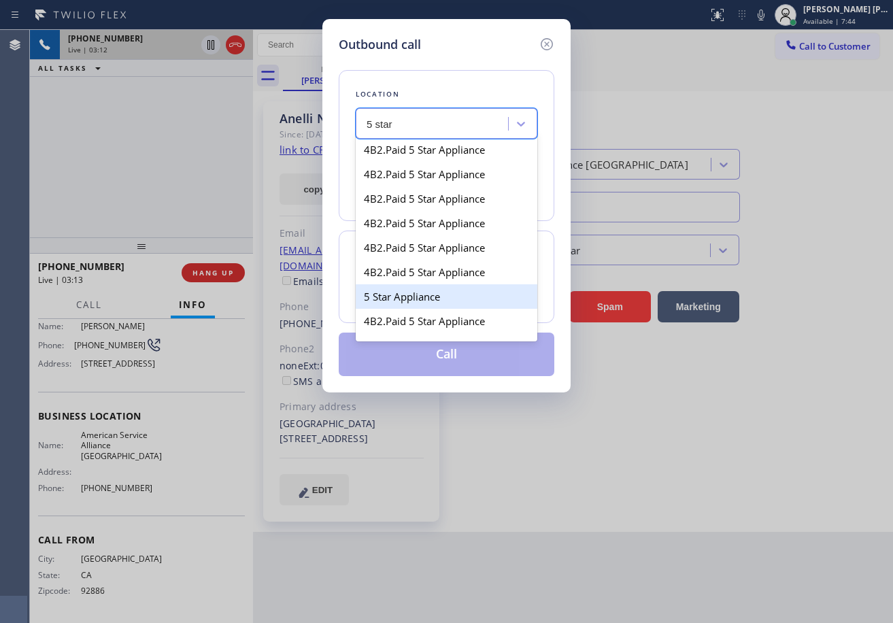
type input "[PHONE_NUMBER]"
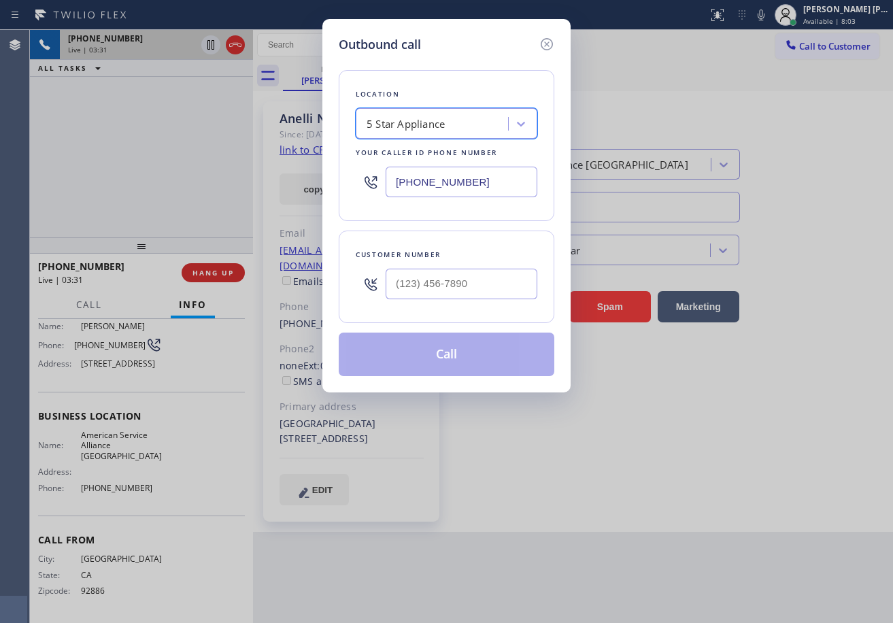
click at [489, 189] on input "[PHONE_NUMBER]" at bounding box center [462, 182] width 152 height 31
click at [548, 40] on icon at bounding box center [547, 44] width 16 height 16
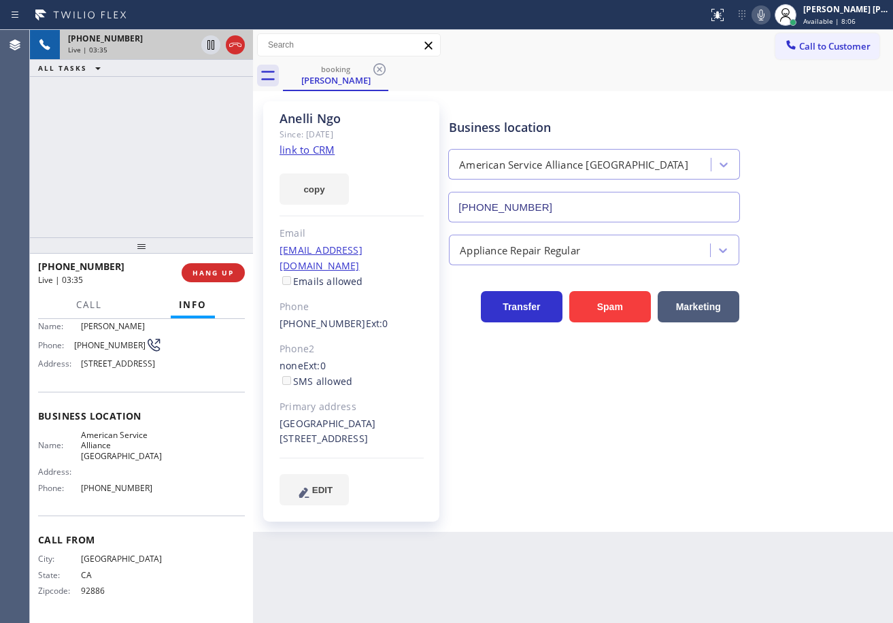
click at [769, 20] on icon at bounding box center [761, 15] width 16 height 16
click at [766, 16] on rect at bounding box center [762, 14] width 10 height 10
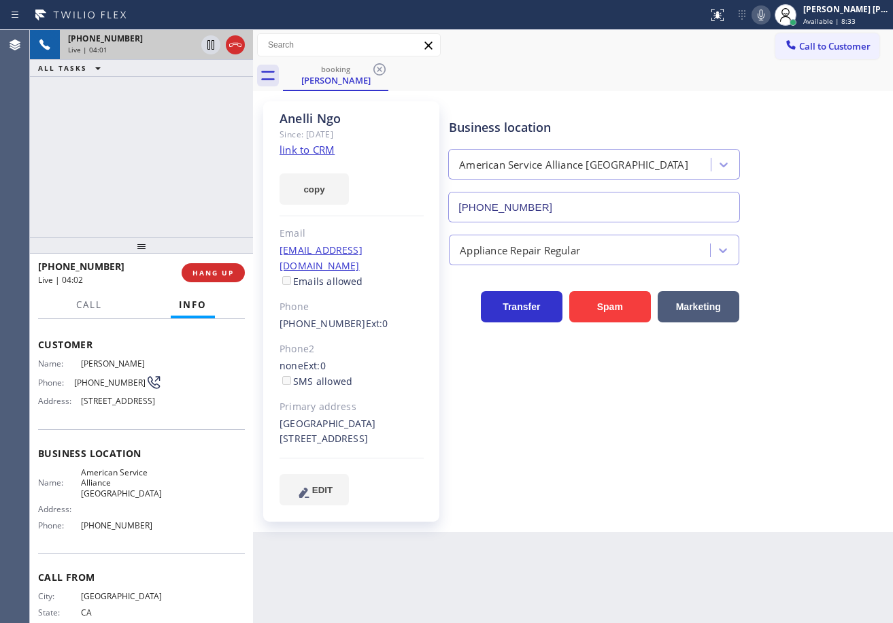
scroll to position [118, 0]
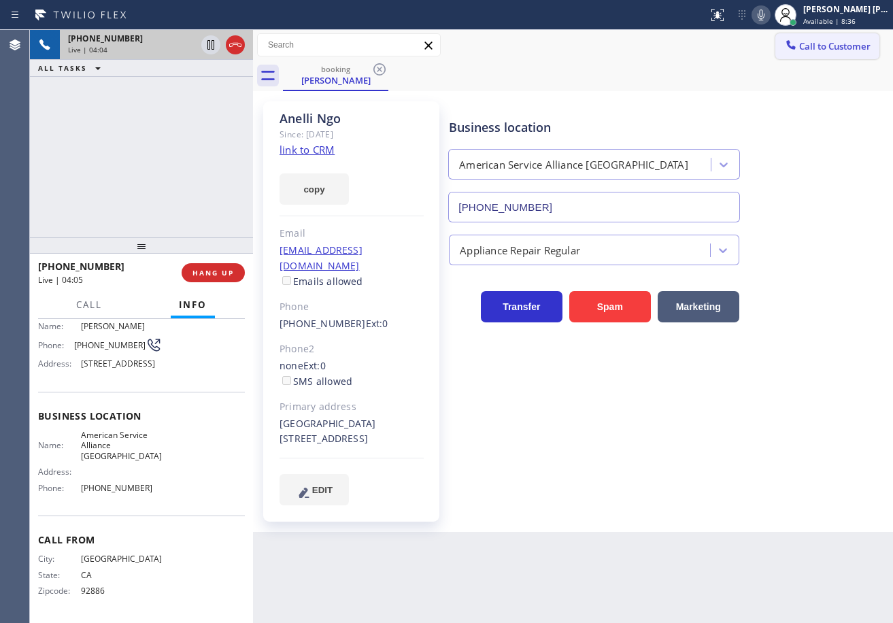
click at [841, 49] on span "Call to Customer" at bounding box center [834, 46] width 71 height 12
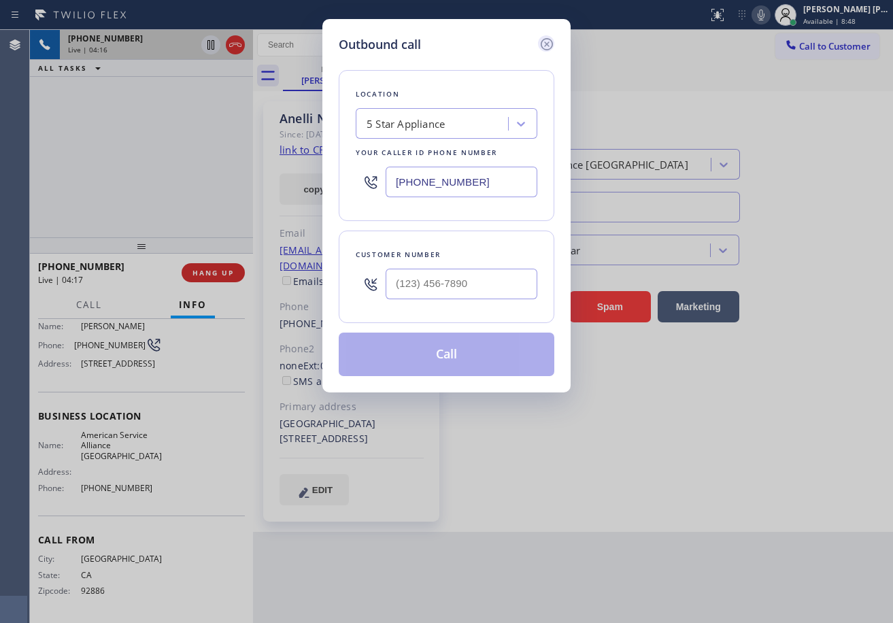
click at [546, 44] on icon at bounding box center [547, 44] width 12 height 12
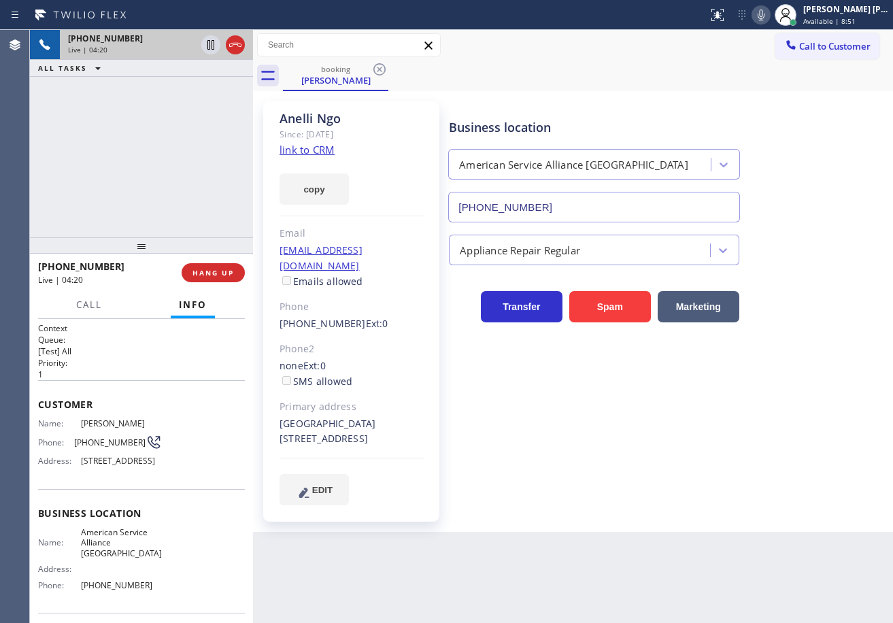
scroll to position [0, 0]
click at [174, 169] on div "[PHONE_NUMBER] Live | 04:20 ALL TASKS ALL TASKS ACTIVE TASKS TASKS IN WRAP UP" at bounding box center [141, 134] width 223 height 208
click at [195, 153] on div "[PHONE_NUMBER] Live | 04:27 ALL TASKS ALL TASKS ACTIVE TASKS TASKS IN WRAP UP" at bounding box center [141, 134] width 223 height 208
click at [709, 97] on div "[PERSON_NAME] Since: [DATE] link to CRM copy Email [EMAIL_ADDRESS][DOMAIN_NAME]…" at bounding box center [572, 312] width 633 height 434
click at [765, 17] on icon at bounding box center [761, 15] width 7 height 11
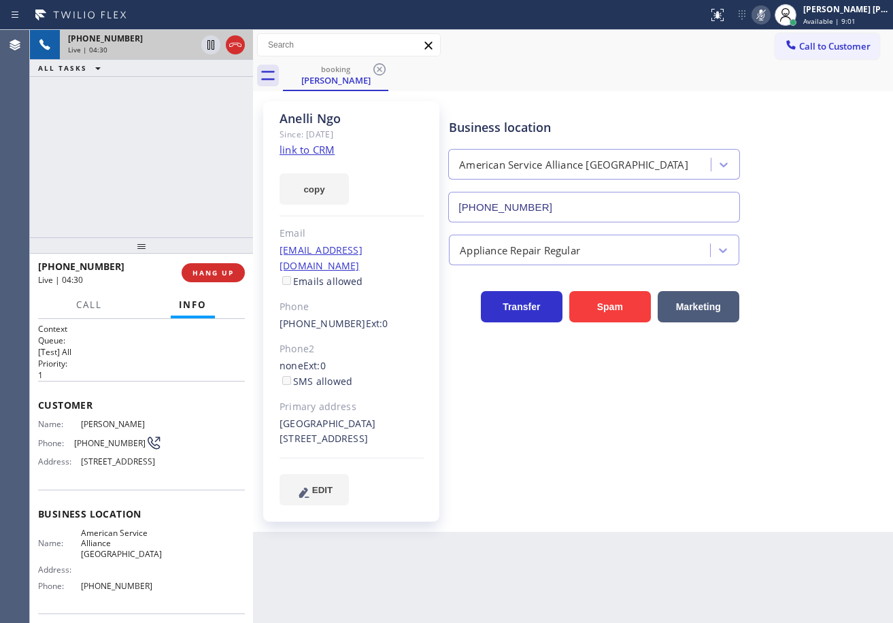
click at [791, 153] on div "Business location American Service Alliance [GEOGRAPHIC_DATA] [PHONE_NUMBER]" at bounding box center [668, 160] width 444 height 123
click at [765, 16] on icon at bounding box center [761, 15] width 7 height 11
click at [769, 10] on icon at bounding box center [761, 15] width 16 height 16
click at [799, 282] on div "Transfer Spam Marketing" at bounding box center [668, 301] width 444 height 44
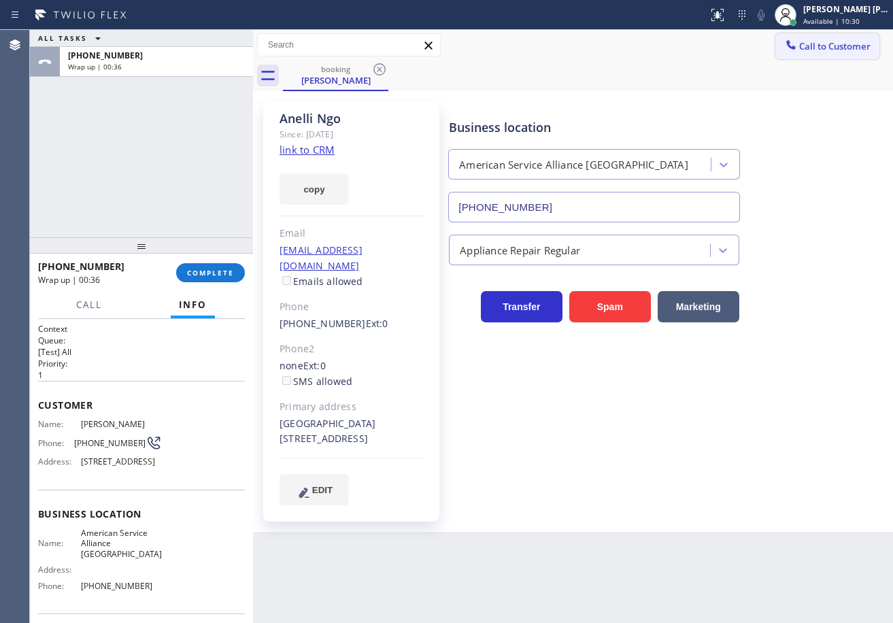
click at [837, 37] on button "Call to Customer" at bounding box center [828, 46] width 104 height 26
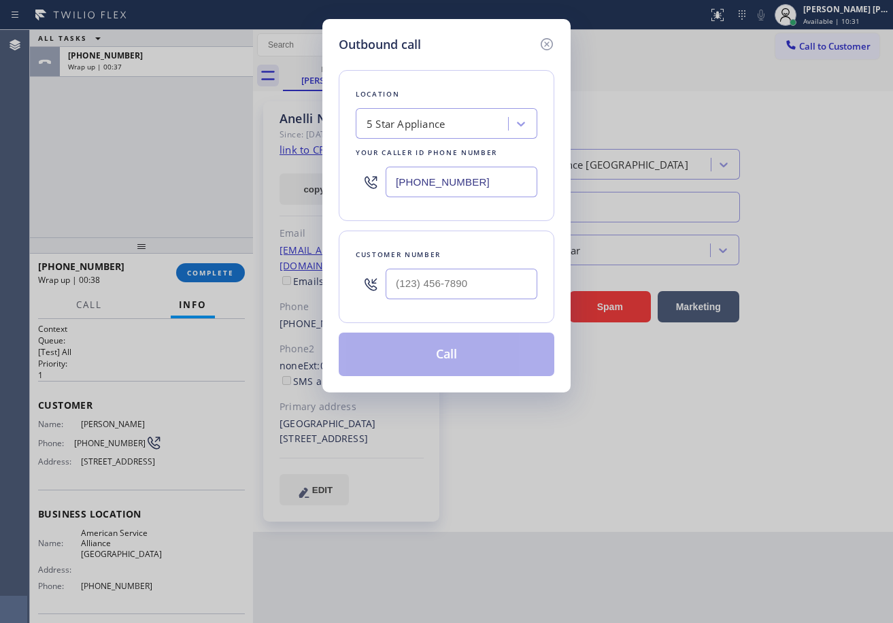
click at [457, 125] on div "5 Star Appliance" at bounding box center [434, 124] width 148 height 24
click at [544, 46] on icon at bounding box center [547, 44] width 16 height 16
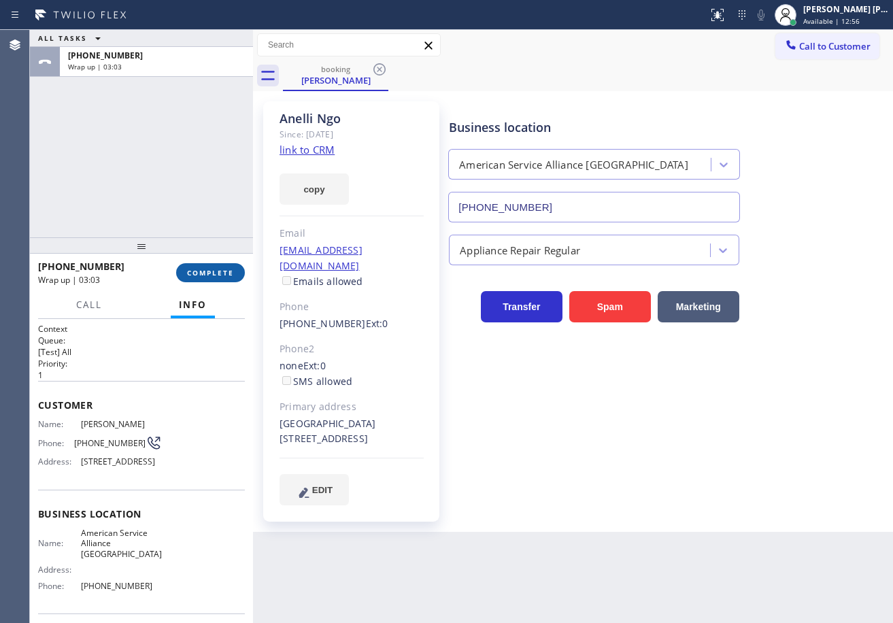
click at [187, 283] on div "[PHONE_NUMBER] Wrap up | 03:03 COMPLETE" at bounding box center [141, 272] width 207 height 35
click at [193, 278] on button "COMPLETE" at bounding box center [210, 272] width 69 height 19
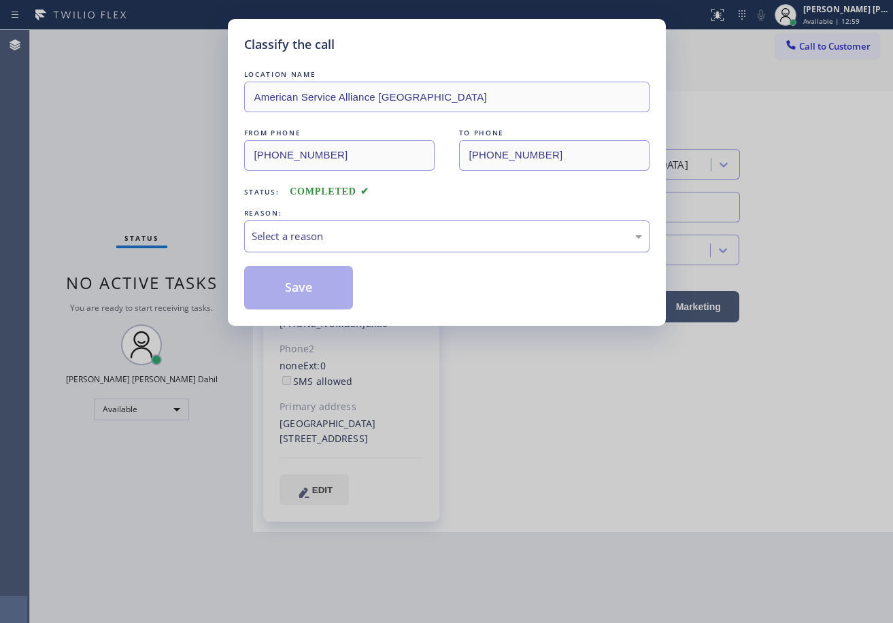
click at [393, 234] on div "Select a reason" at bounding box center [447, 237] width 391 height 16
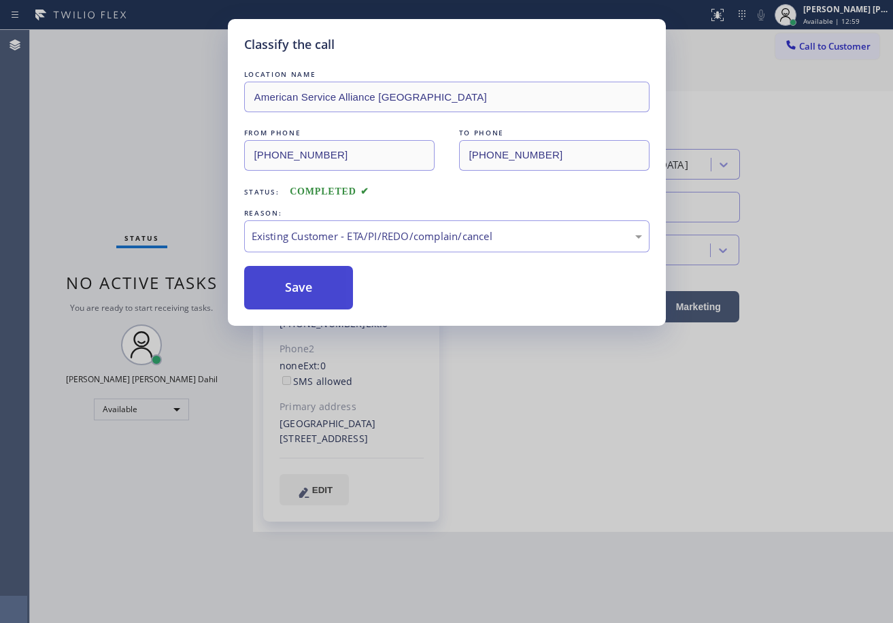
click at [288, 287] on button "Save" at bounding box center [299, 288] width 110 height 44
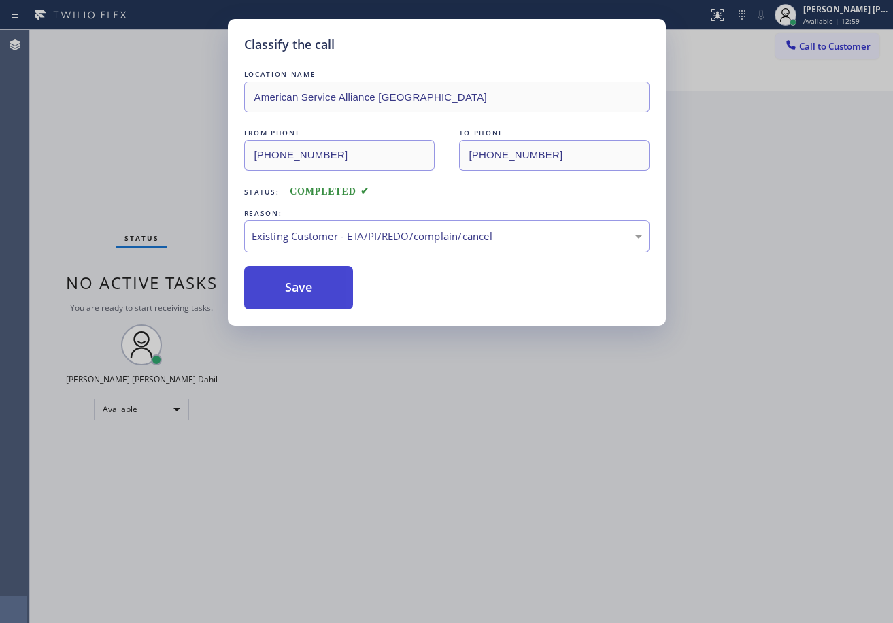
click at [288, 287] on button "Save" at bounding box center [299, 288] width 110 height 44
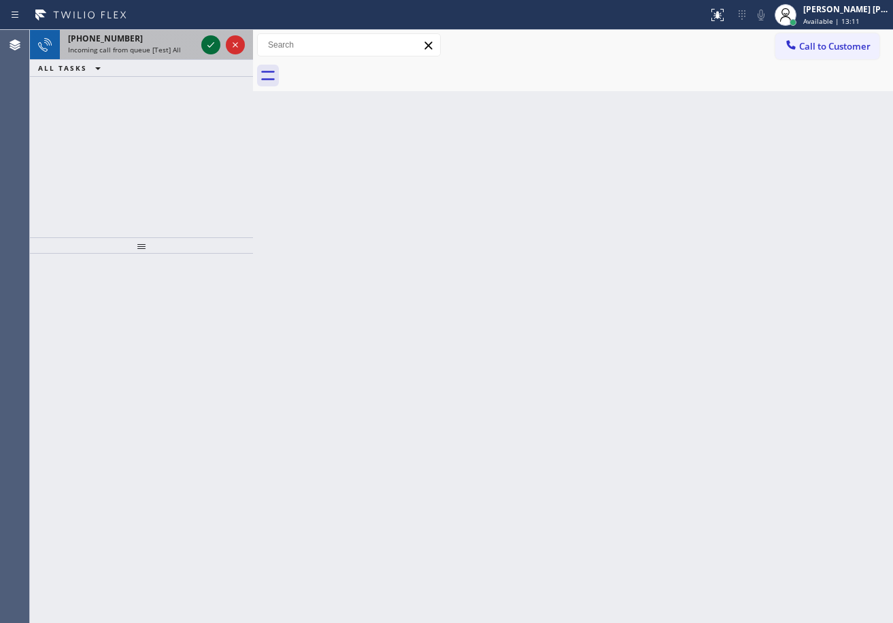
click at [205, 39] on icon at bounding box center [211, 45] width 16 height 16
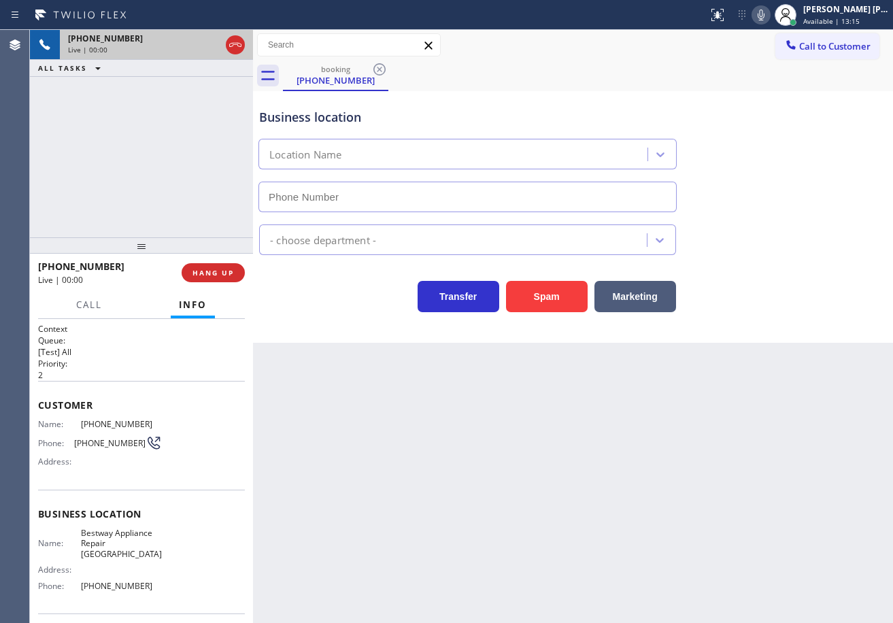
type input "[PHONE_NUMBER]"
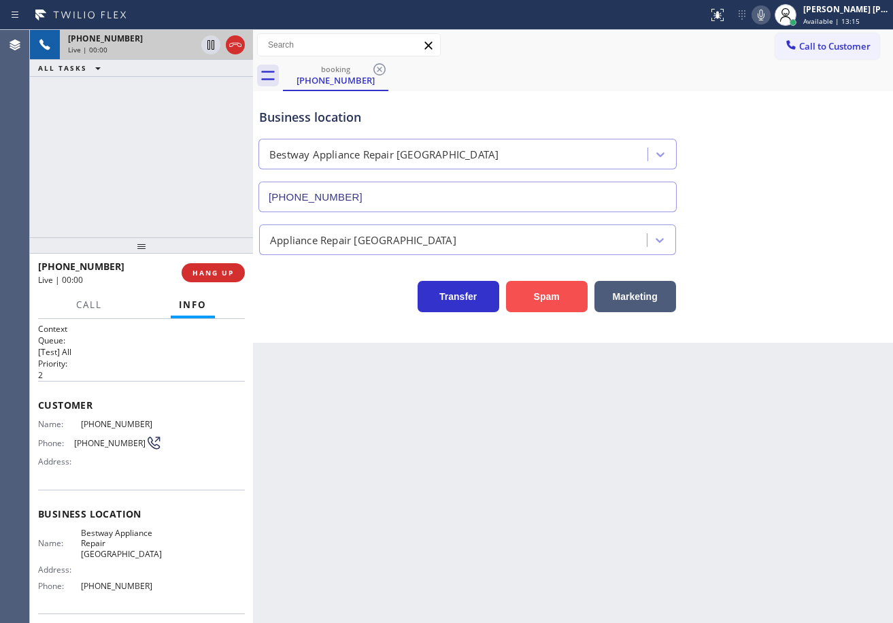
click at [559, 305] on button "Spam" at bounding box center [547, 296] width 82 height 31
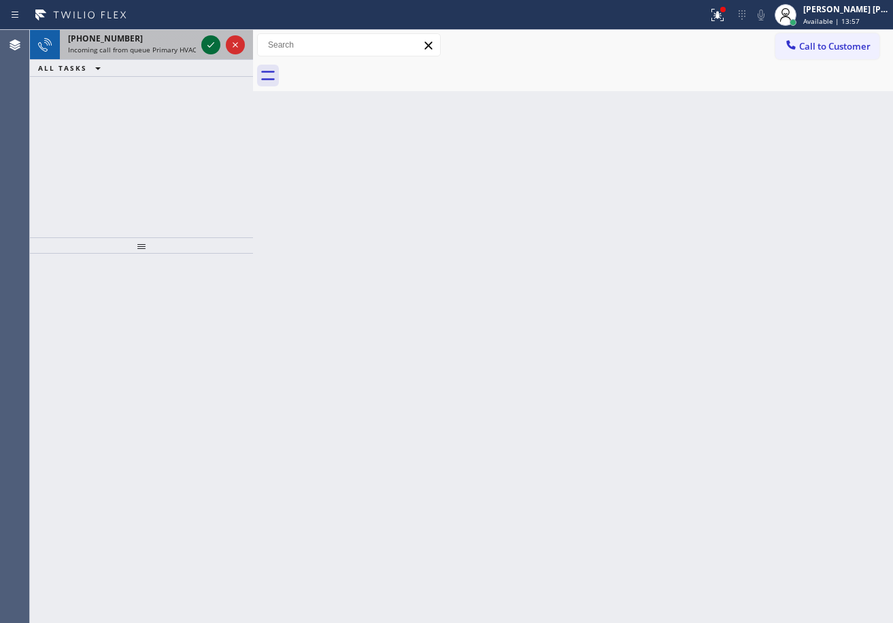
click at [205, 39] on icon at bounding box center [211, 45] width 16 height 16
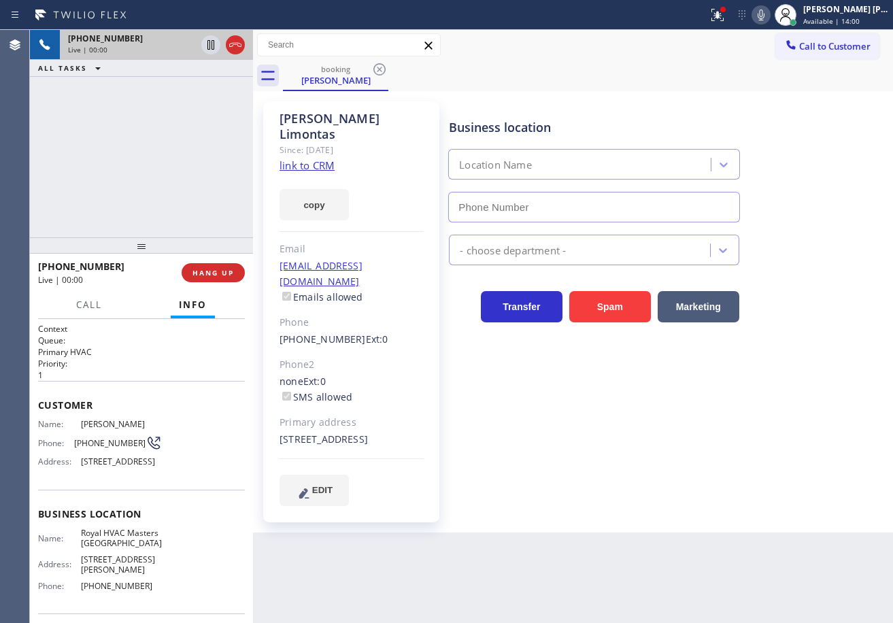
type input "[PHONE_NUMBER]"
click at [733, 24] on button at bounding box center [718, 15] width 30 height 30
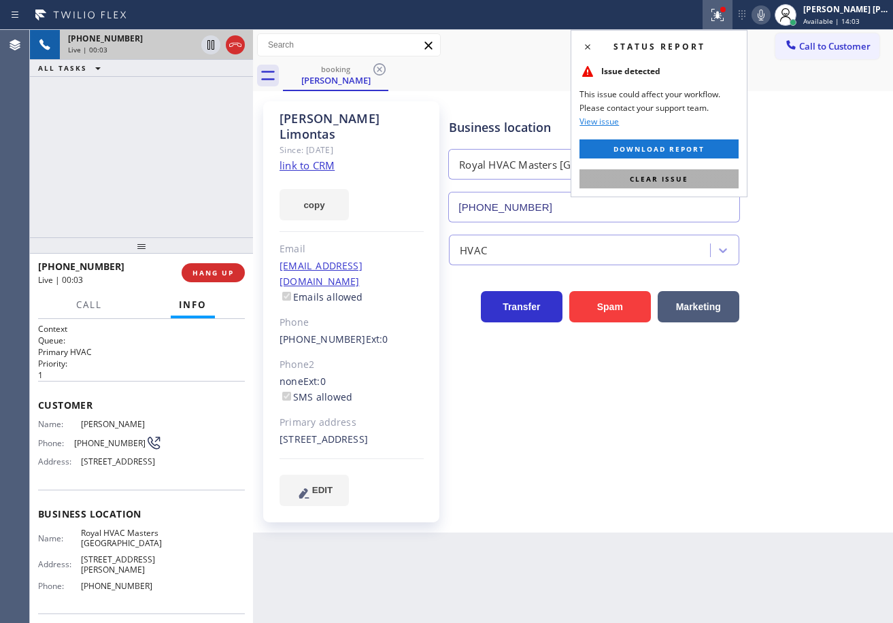
click at [700, 178] on button "Clear issue" at bounding box center [659, 178] width 159 height 19
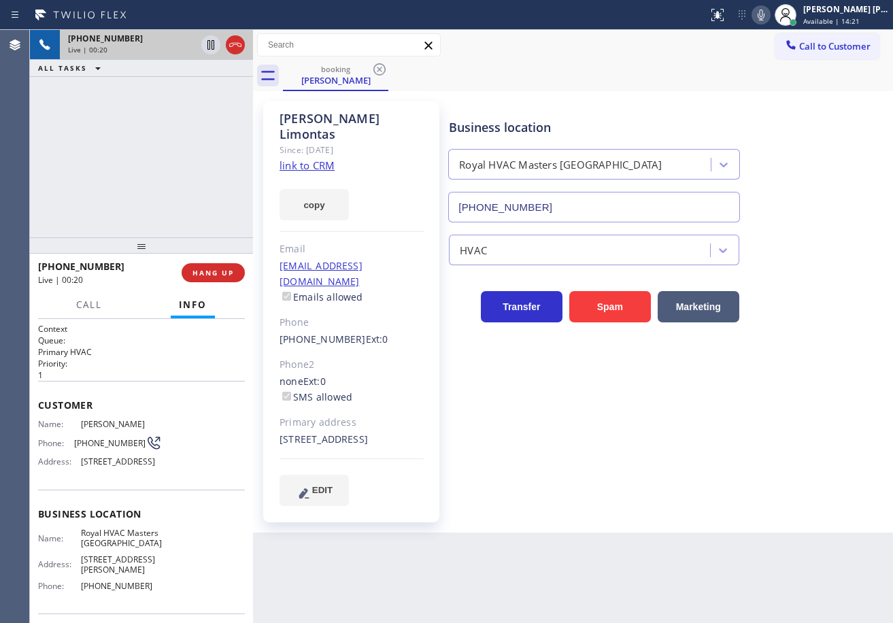
drag, startPoint x: 154, startPoint y: 106, endPoint x: 280, endPoint y: 148, distance: 133.2
click at [154, 106] on div "[PHONE_NUMBER] Live | 00:20 ALL TASKS ALL TASKS ACTIVE TASKS TASKS IN WRAP UP" at bounding box center [141, 134] width 223 height 208
click at [312, 159] on link "link to CRM" at bounding box center [307, 166] width 55 height 14
click at [765, 14] on icon at bounding box center [761, 15] width 7 height 11
click at [769, 17] on icon at bounding box center [761, 15] width 16 height 16
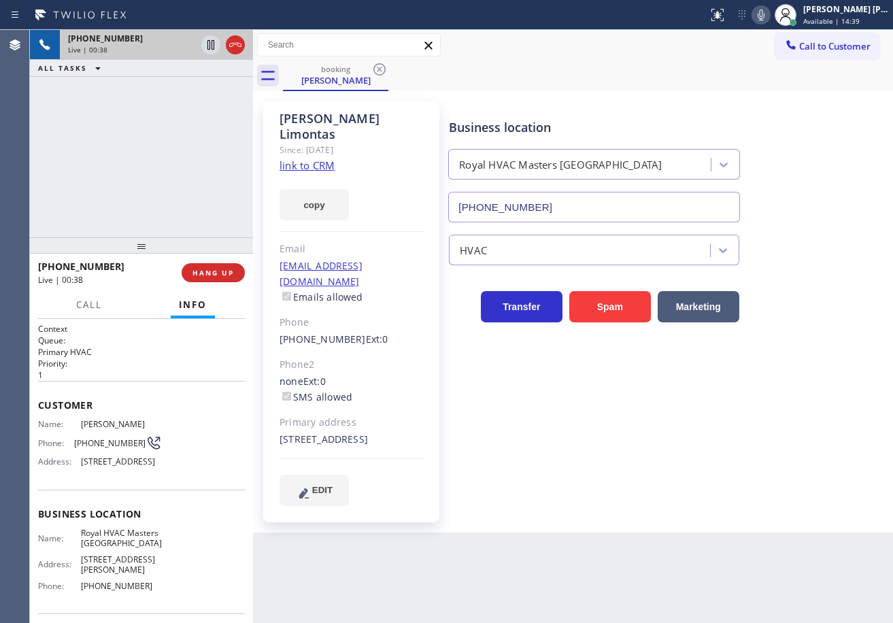
click at [616, 442] on div "Business location Royal HVAC Masters [GEOGRAPHIC_DATA] [PHONE_NUMBER] HVAC Tran…" at bounding box center [668, 303] width 444 height 397
click at [210, 44] on icon at bounding box center [211, 45] width 7 height 10
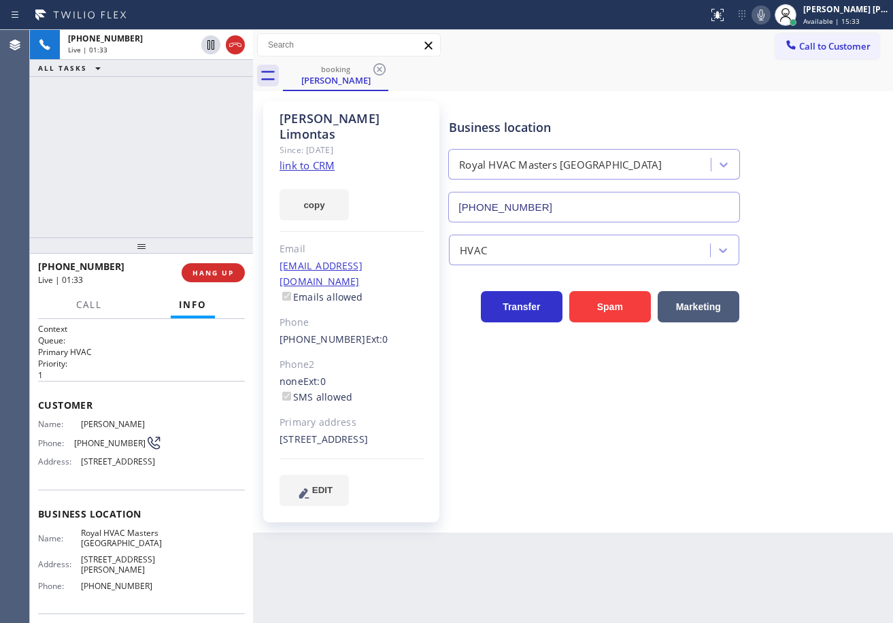
click at [769, 16] on icon at bounding box center [761, 15] width 16 height 16
drag, startPoint x: 776, startPoint y: 10, endPoint x: 744, endPoint y: 35, distance: 40.8
click at [765, 10] on icon at bounding box center [761, 15] width 7 height 11
drag, startPoint x: 203, startPoint y: 45, endPoint x: 199, endPoint y: 78, distance: 33.5
click at [203, 46] on icon at bounding box center [211, 45] width 16 height 16
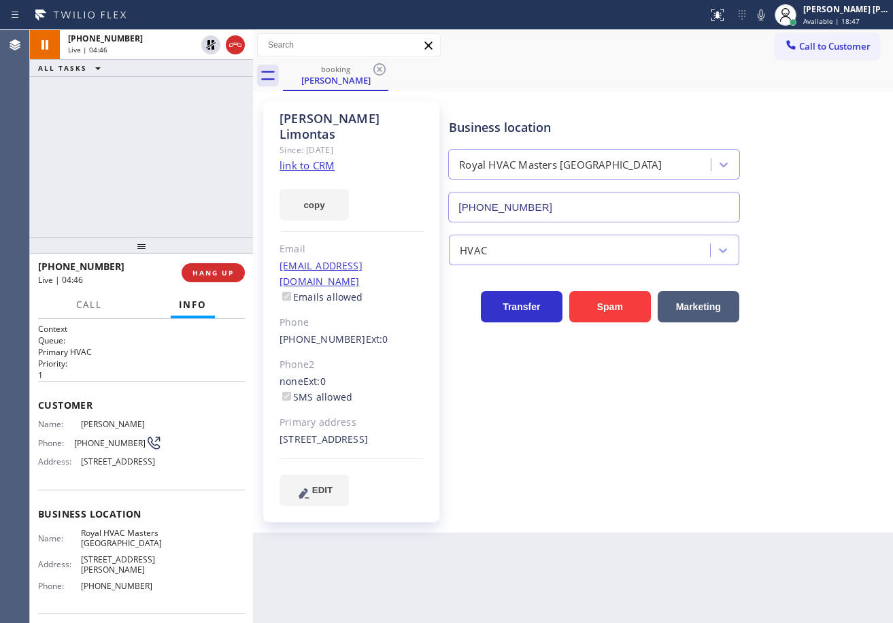
click at [191, 100] on div "[PHONE_NUMBER] Live | 04:46 ALL TASKS ALL TASKS ACTIVE TASKS TASKS IN WRAP UP" at bounding box center [141, 134] width 223 height 208
drag, startPoint x: 554, startPoint y: 62, endPoint x: 554, endPoint y: 84, distance: 21.8
click at [554, 62] on div "booking [PERSON_NAME]" at bounding box center [588, 76] width 610 height 31
click at [631, 524] on div "Back to Dashboard Change Sender ID Customers Technicians Select a contact Outbo…" at bounding box center [573, 326] width 640 height 593
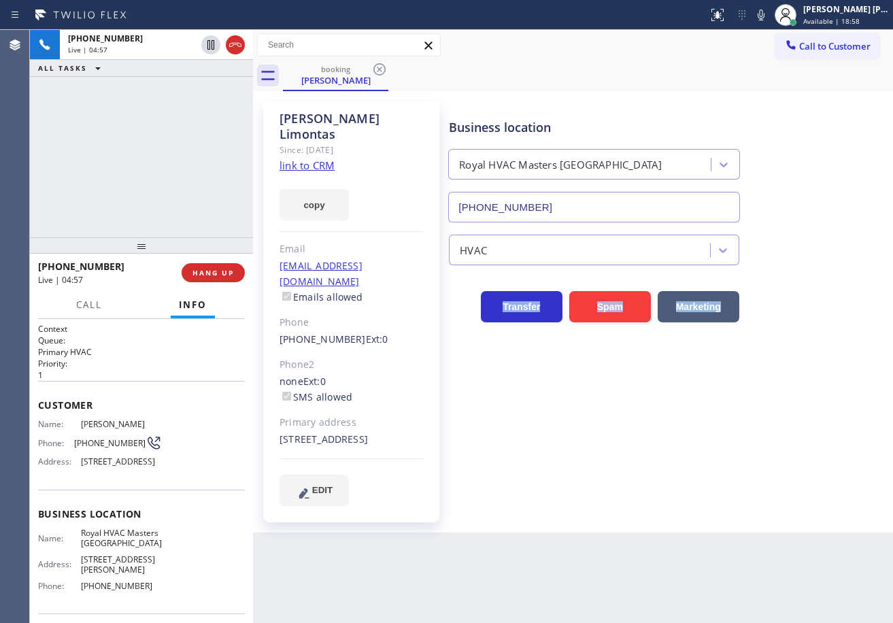
click at [631, 524] on div "Back to Dashboard Change Sender ID Customers Technicians Select a contact Outbo…" at bounding box center [573, 326] width 640 height 593
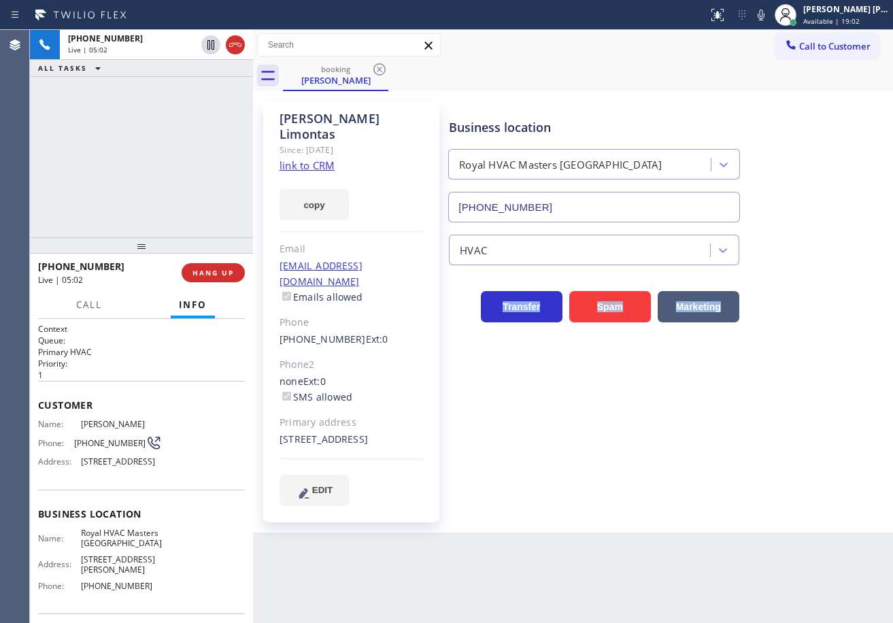
click at [293, 159] on link "link to CRM" at bounding box center [307, 166] width 55 height 14
click at [765, 18] on icon at bounding box center [761, 15] width 7 height 11
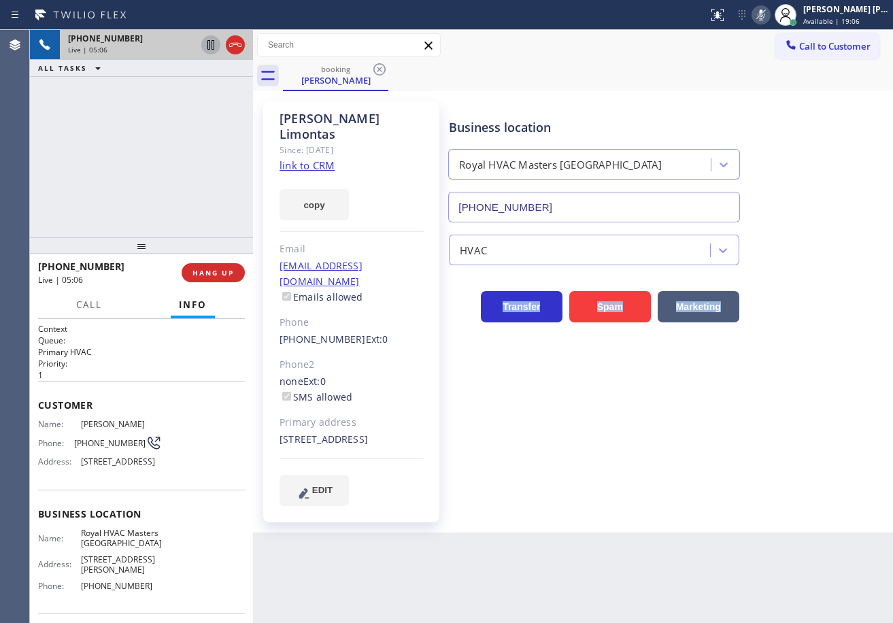
click at [208, 47] on icon at bounding box center [211, 45] width 7 height 10
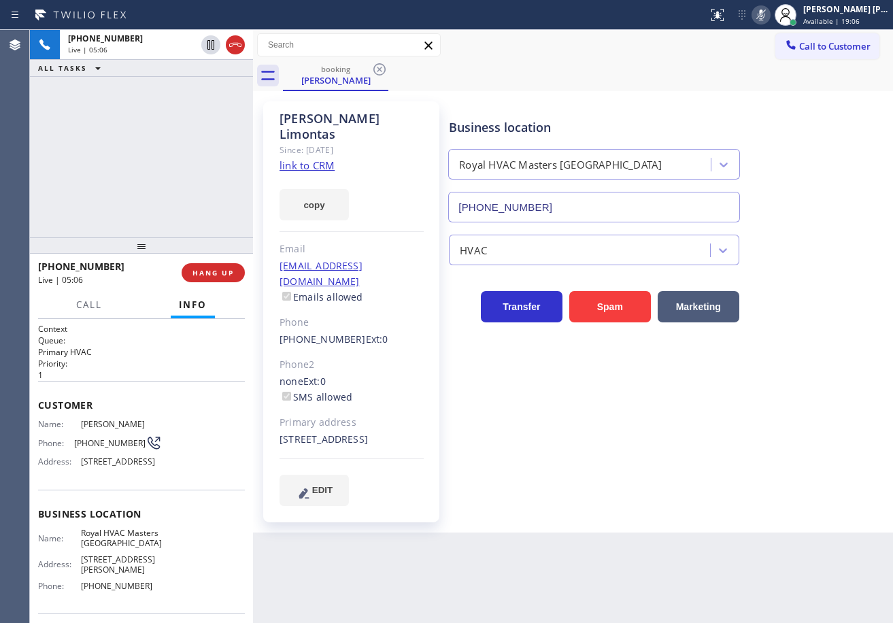
click at [198, 113] on div "[PHONE_NUMBER] Live | 05:06 ALL TASKS ALL TASKS ACTIVE TASKS TASKS IN WRAP UP" at bounding box center [141, 134] width 223 height 208
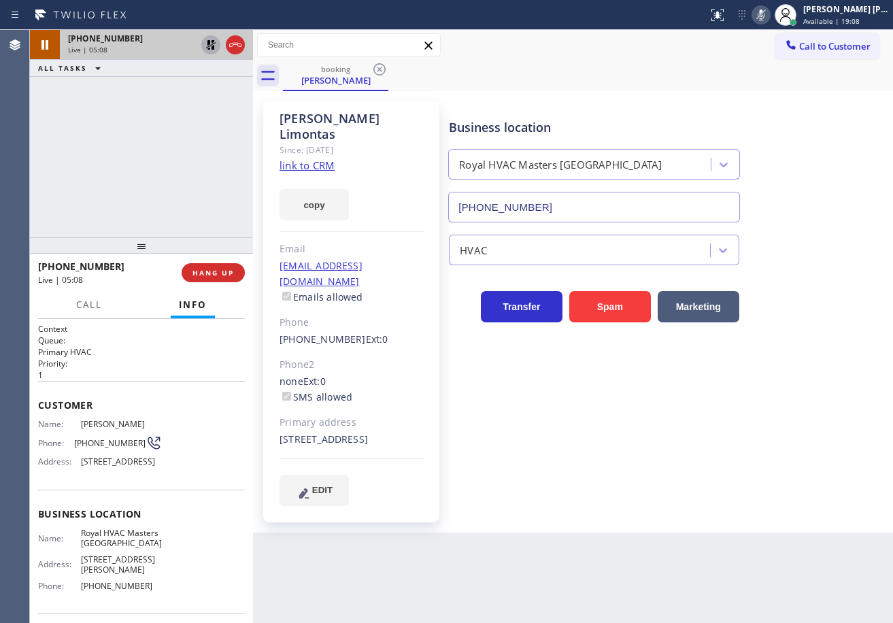
click at [208, 46] on icon at bounding box center [211, 45] width 16 height 16
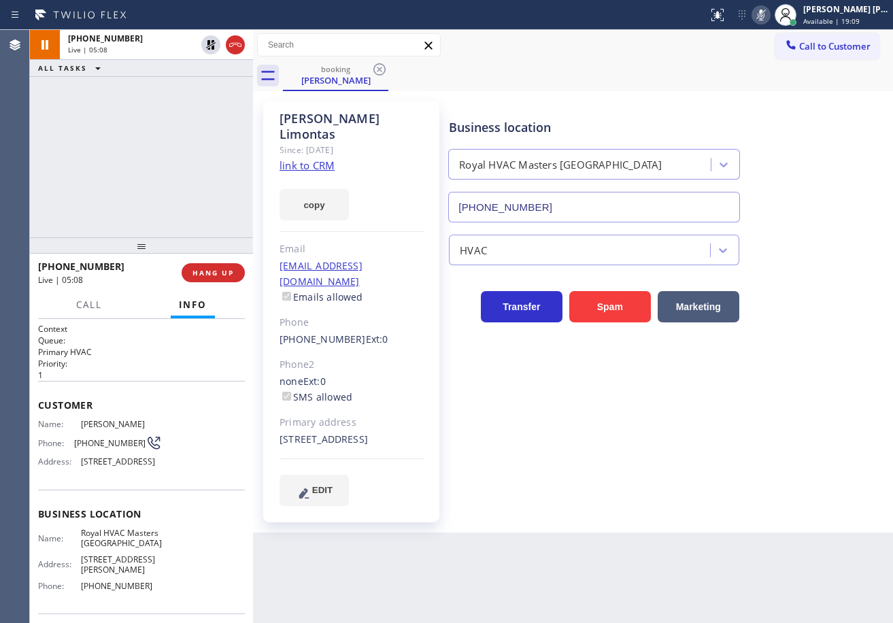
click at [769, 14] on icon at bounding box center [761, 15] width 16 height 16
click at [757, 56] on div "Call to Customer Outbound call Location 5 Star Appliance Your caller id phone n…" at bounding box center [573, 45] width 640 height 24
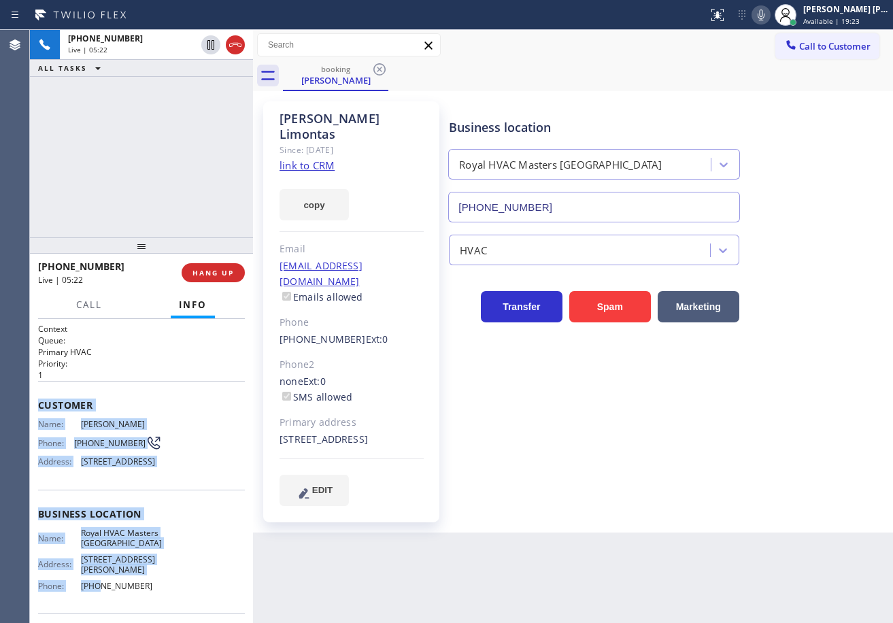
scroll to position [108, 0]
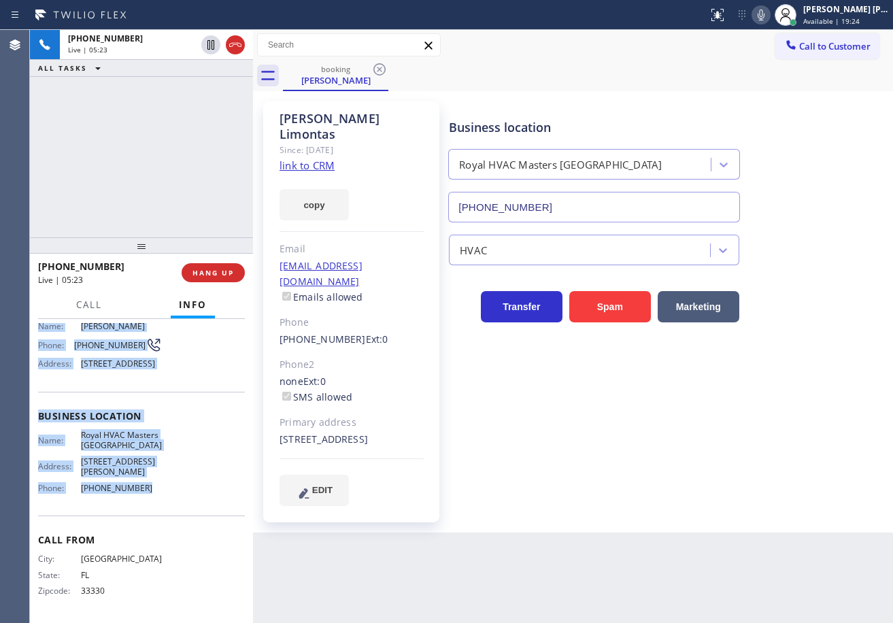
drag, startPoint x: 37, startPoint y: 400, endPoint x: 154, endPoint y: 502, distance: 155.8
click at [154, 502] on div "Context Queue: Primary HVAC Priority: 1 Customer Name: [PERSON_NAME] Phone: [PH…" at bounding box center [141, 471] width 223 height 304
copy div "Customer Name: [PERSON_NAME] Phone: [PHONE_NUMBER] Address: [STREET_ADDRESS] Bu…"
click at [834, 14] on div "[PERSON_NAME] [PERSON_NAME] Dahil" at bounding box center [847, 9] width 86 height 12
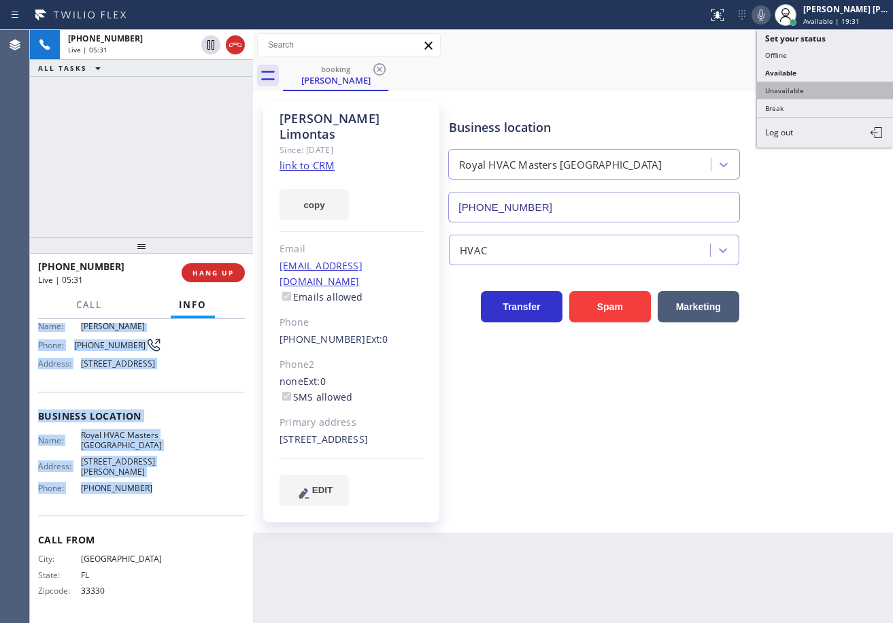
click at [844, 86] on button "Unavailable" at bounding box center [825, 91] width 136 height 18
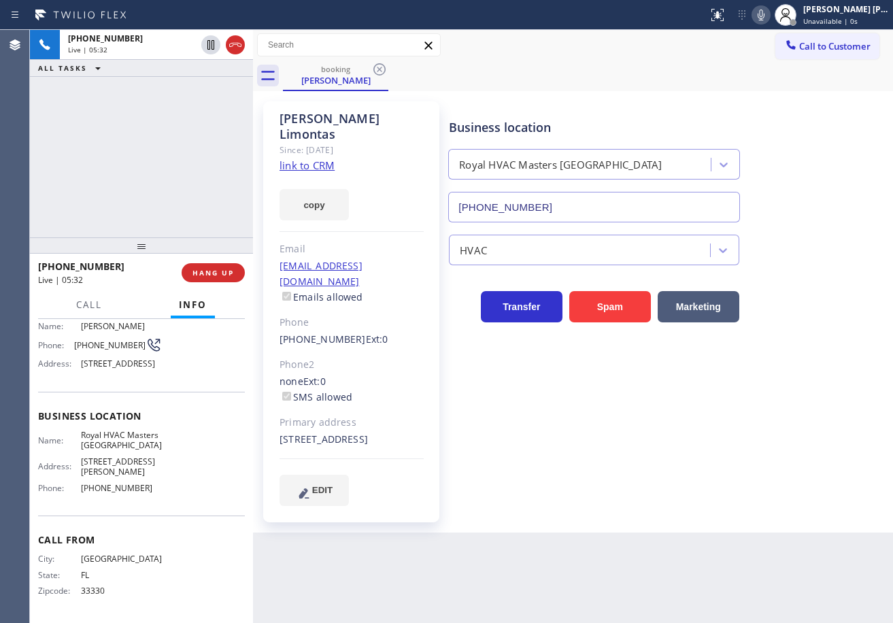
click at [228, 263] on div "[PHONE_NUMBER] Live | 05:32 HANG UP" at bounding box center [141, 272] width 207 height 35
click at [229, 267] on button "HANG UP" at bounding box center [213, 272] width 63 height 19
click at [230, 267] on button "HANG UP" at bounding box center [213, 272] width 63 height 19
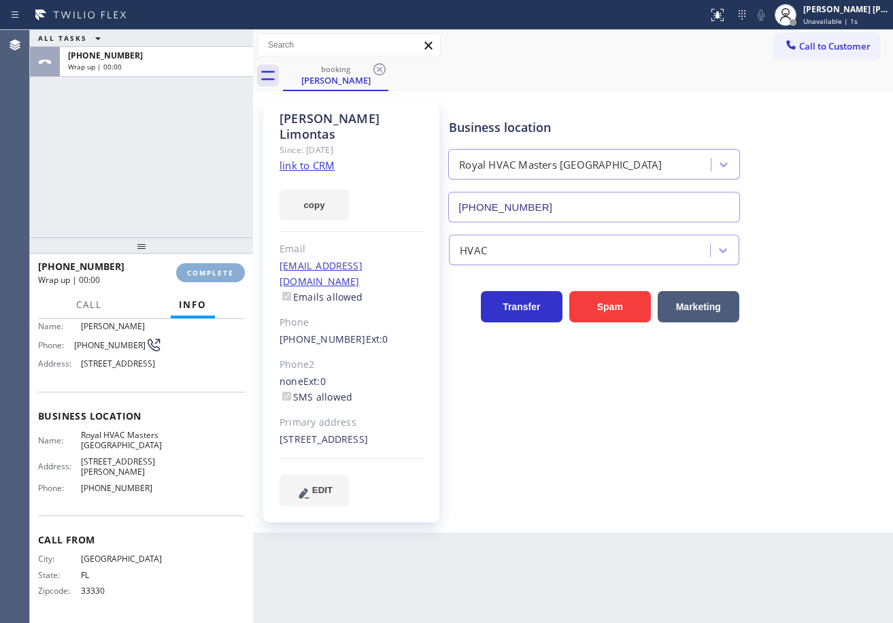
click at [230, 268] on span "COMPLETE" at bounding box center [210, 273] width 47 height 10
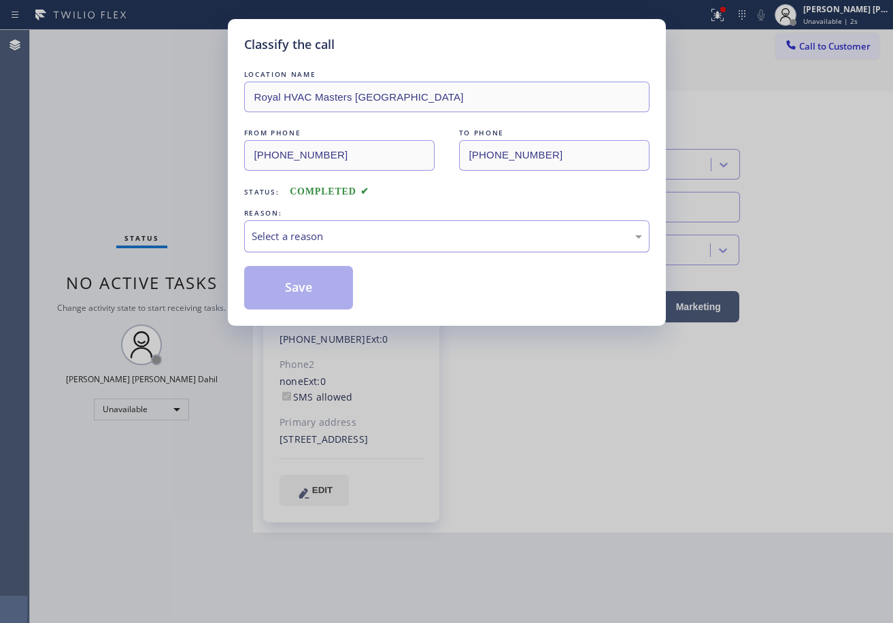
drag, startPoint x: 264, startPoint y: 229, endPoint x: 273, endPoint y: 237, distance: 11.6
click at [265, 229] on div "Select a reason" at bounding box center [447, 237] width 391 height 16
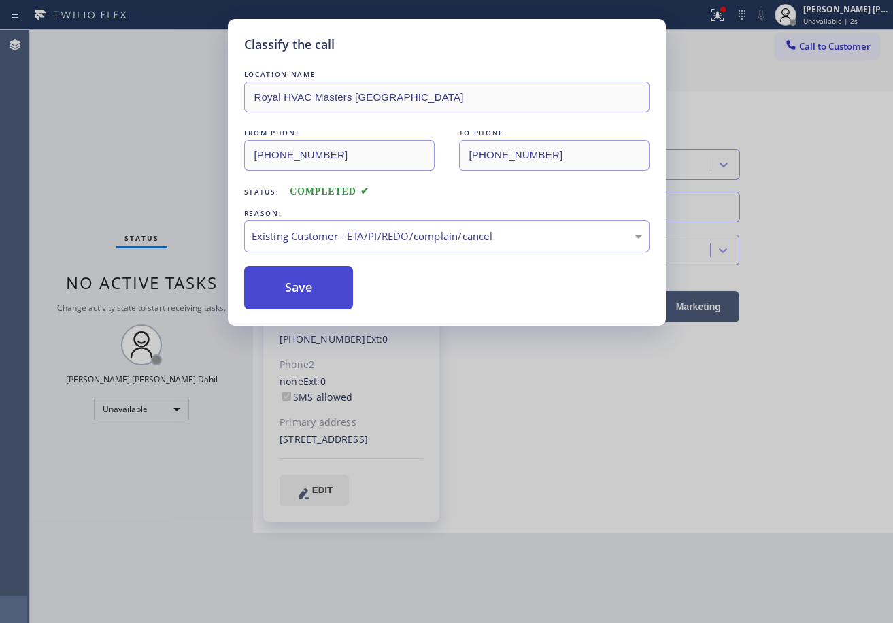
click at [302, 296] on button "Save" at bounding box center [299, 288] width 110 height 44
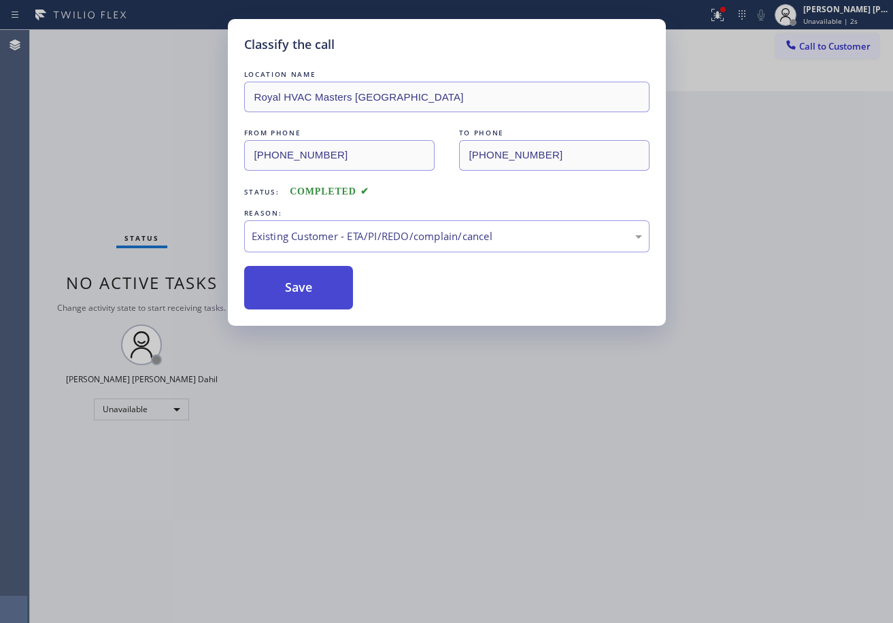
drag, startPoint x: 301, startPoint y: 294, endPoint x: 347, endPoint y: 279, distance: 48.0
click at [301, 293] on button "Save" at bounding box center [299, 288] width 110 height 44
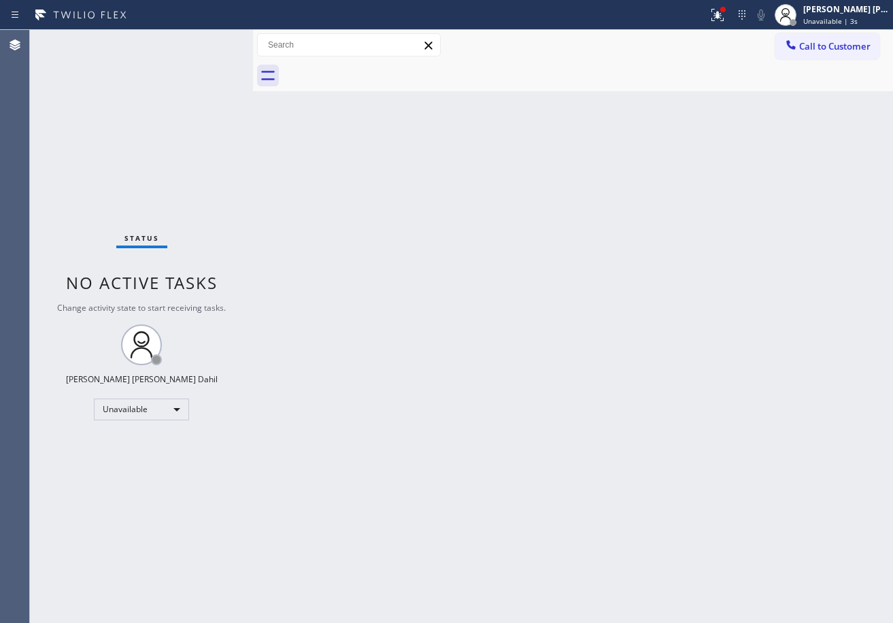
click at [811, 50] on span "Call to Customer" at bounding box center [834, 46] width 71 height 12
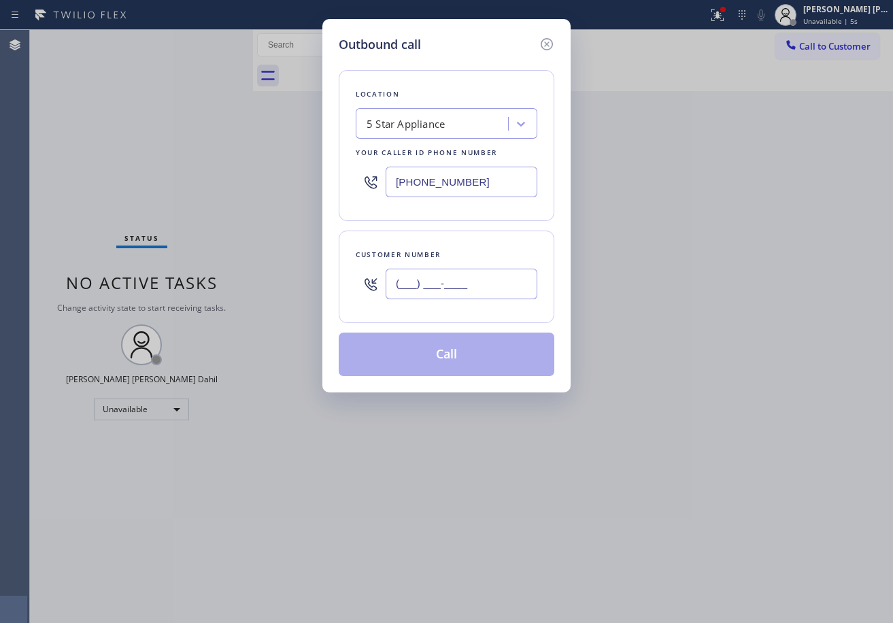
click at [495, 286] on input "(___) ___-____" at bounding box center [462, 284] width 152 height 31
paste input "954) 536-3572"
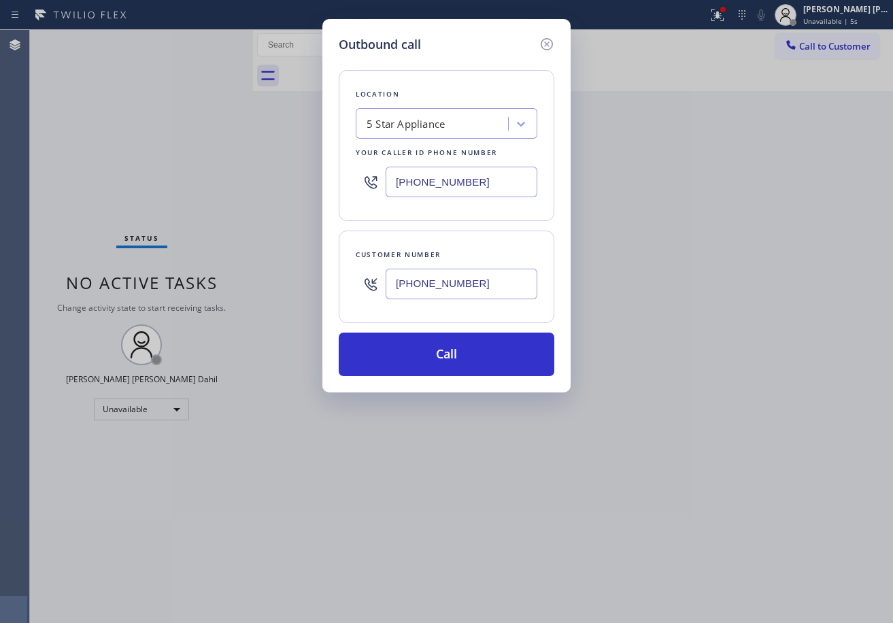
type input "[PHONE_NUMBER]"
drag, startPoint x: 490, startPoint y: 184, endPoint x: 488, endPoint y: 195, distance: 11.0
click at [490, 184] on input "[PHONE_NUMBER]" at bounding box center [462, 182] width 152 height 31
paste input "786) 375-5773"
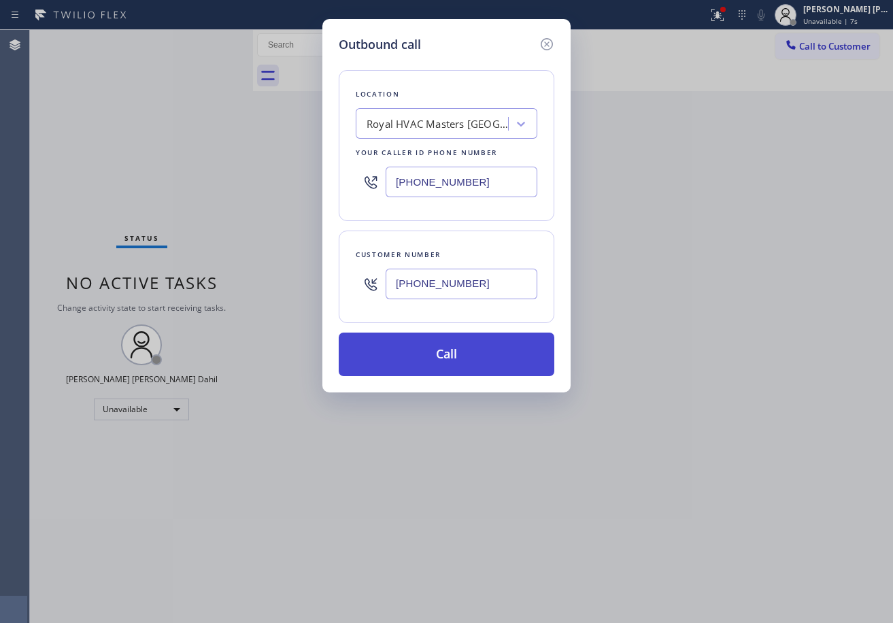
type input "[PHONE_NUMBER]"
click at [484, 353] on button "Call" at bounding box center [447, 355] width 216 height 44
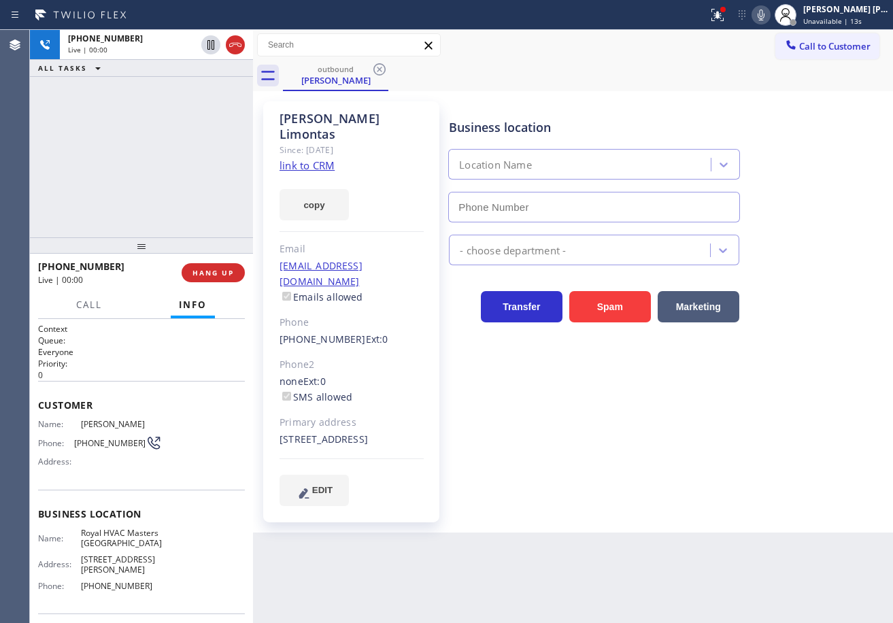
type input "[PHONE_NUMBER]"
click at [690, 81] on div "outbound [PERSON_NAME]" at bounding box center [588, 76] width 610 height 31
click at [765, 20] on icon at bounding box center [761, 15] width 7 height 11
drag, startPoint x: 716, startPoint y: 11, endPoint x: 721, endPoint y: 55, distance: 44.4
click at [703, 10] on div at bounding box center [353, 15] width 697 height 22
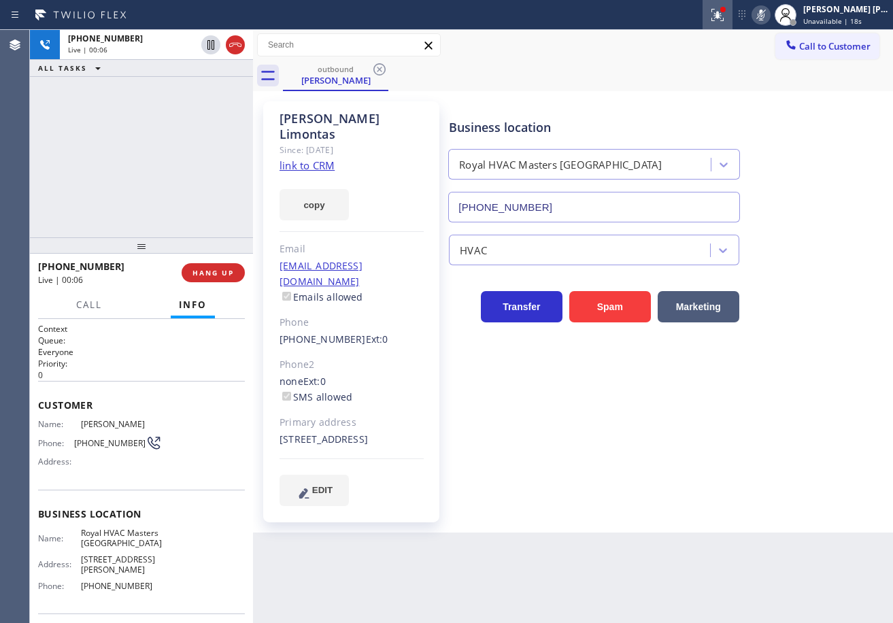
drag, startPoint x: 732, startPoint y: 12, endPoint x: 721, endPoint y: 33, distance: 23.7
click at [722, 13] on icon at bounding box center [718, 13] width 8 height 5
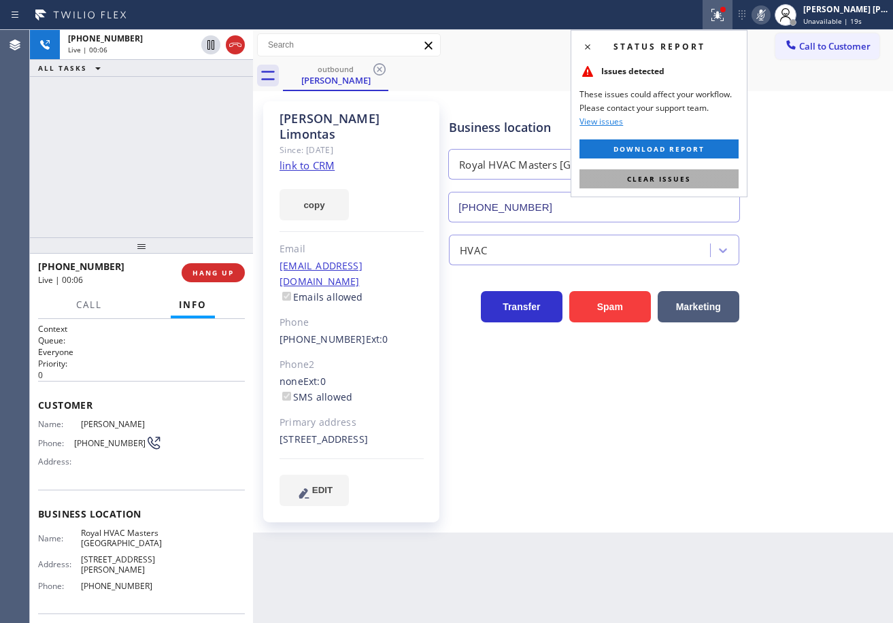
click at [685, 180] on span "Clear issues" at bounding box center [659, 179] width 64 height 10
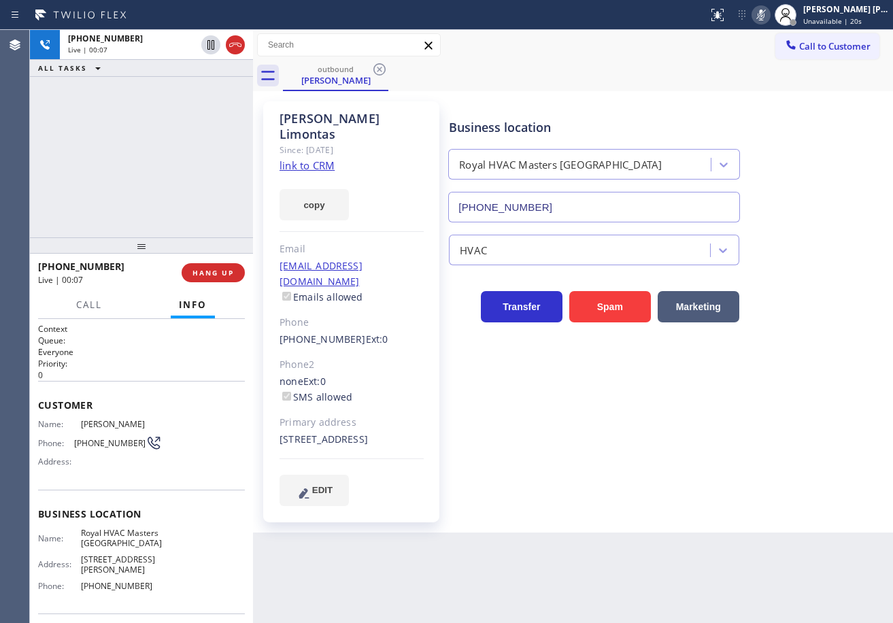
click at [769, 16] on icon at bounding box center [761, 15] width 16 height 16
click at [124, 100] on div "[PHONE_NUMBER] Live | 00:36 ALL TASKS ALL TASKS ACTIVE TASKS TASKS IN WRAP UP" at bounding box center [141, 134] width 223 height 208
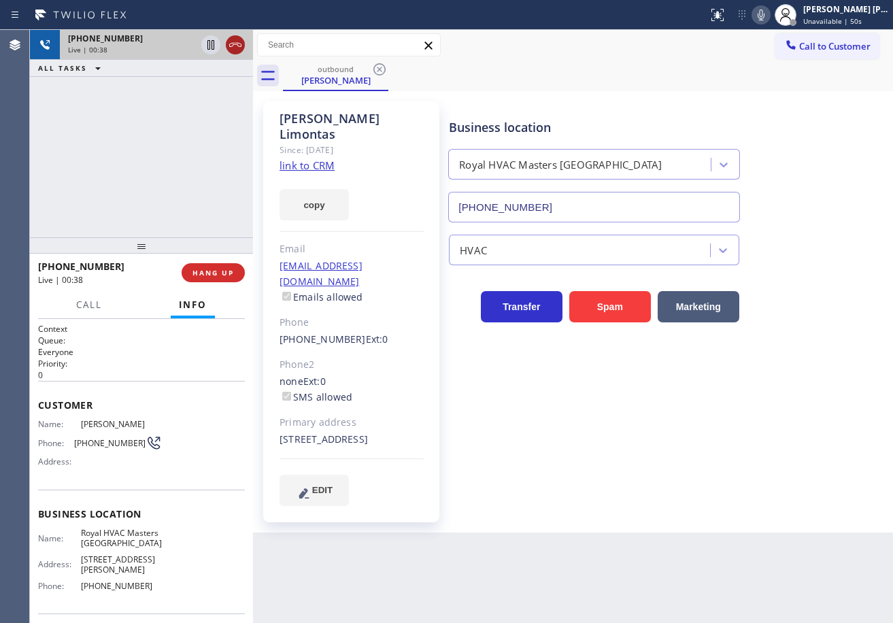
click at [232, 46] on icon at bounding box center [235, 45] width 16 height 16
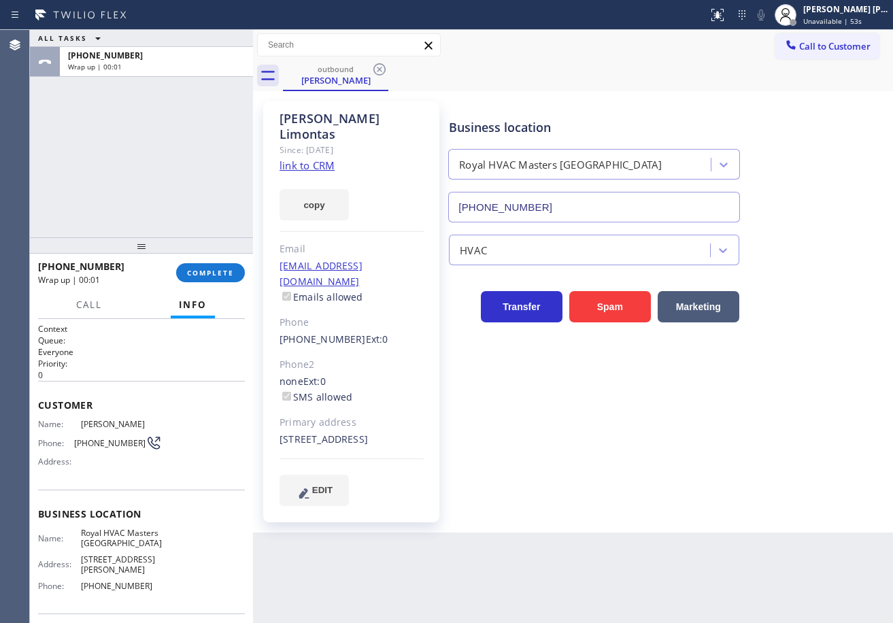
drag, startPoint x: 855, startPoint y: 16, endPoint x: 837, endPoint y: 59, distance: 46.4
click at [854, 16] on div "[PERSON_NAME] [PERSON_NAME] Dahil Unavailable | 53s" at bounding box center [847, 15] width 93 height 24
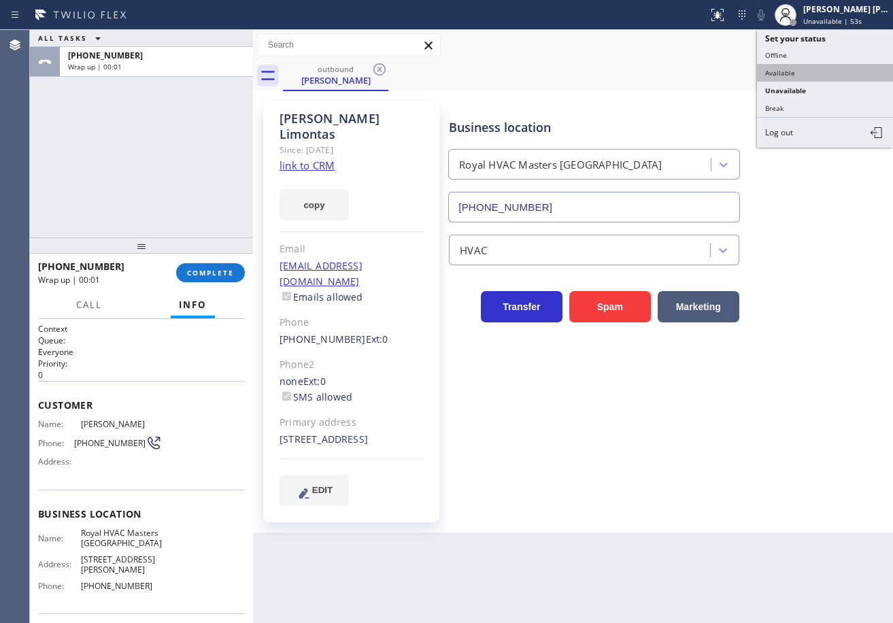
click at [806, 79] on button "Available" at bounding box center [825, 73] width 136 height 18
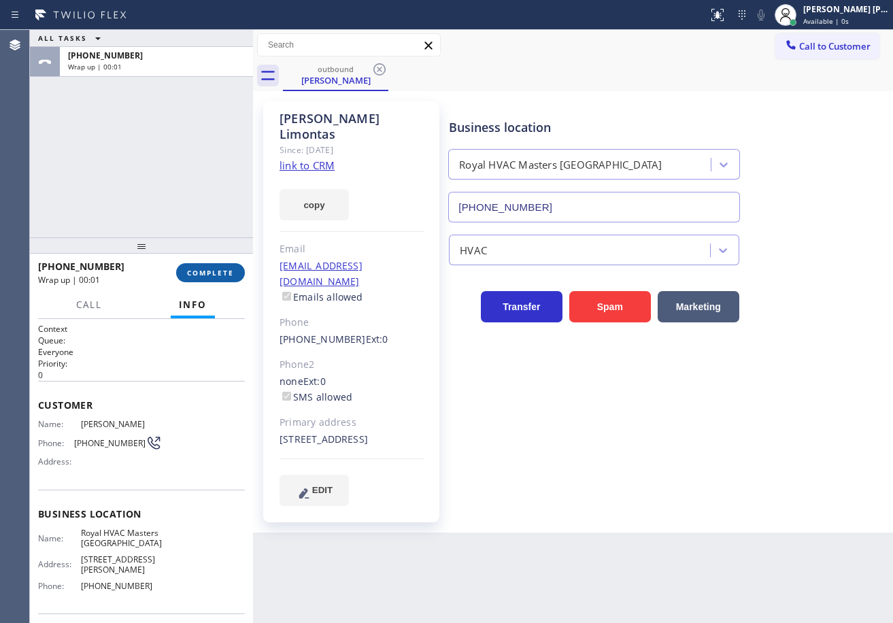
click at [202, 271] on span "COMPLETE" at bounding box center [210, 273] width 47 height 10
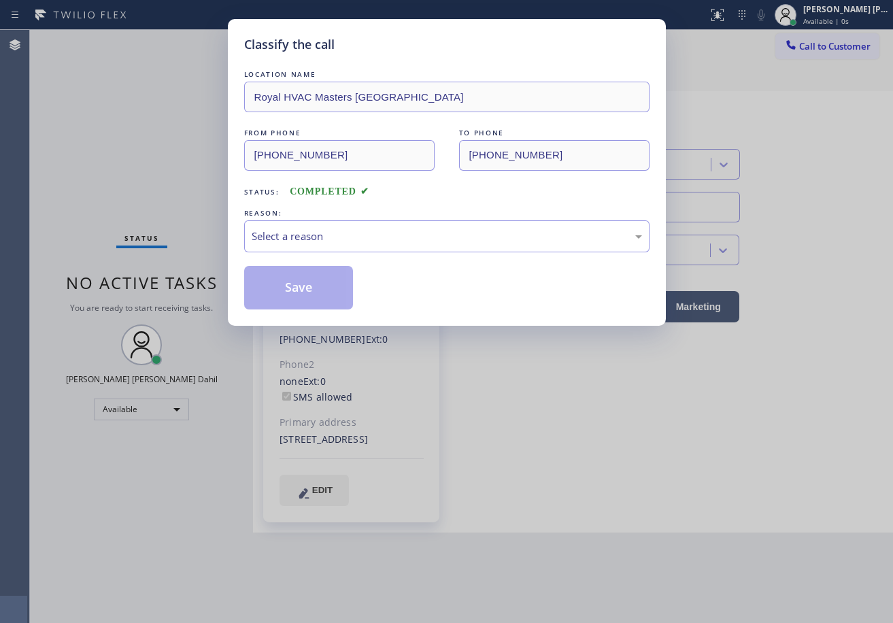
click at [331, 212] on div "REASON:" at bounding box center [446, 213] width 405 height 14
click at [341, 230] on div "Select a reason" at bounding box center [447, 237] width 391 height 16
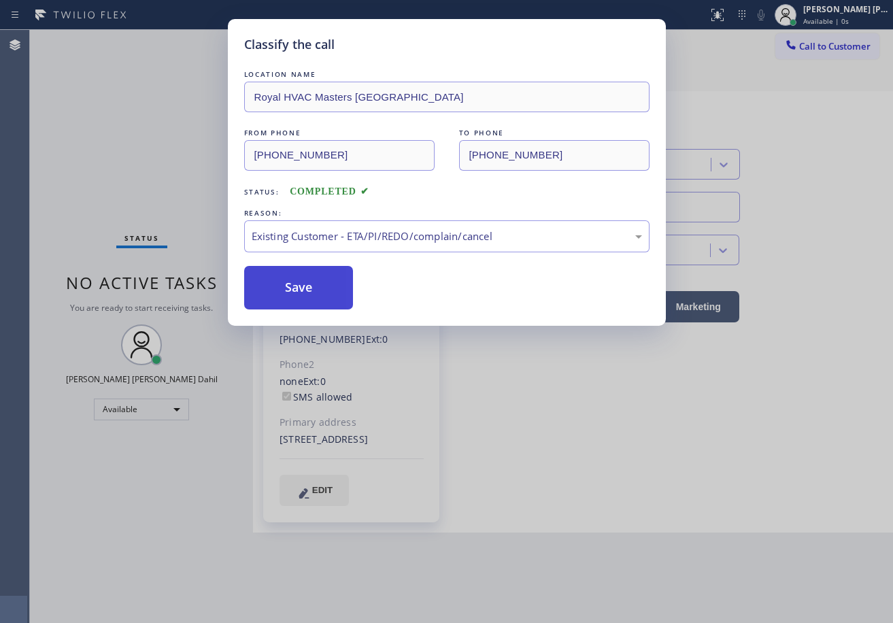
click at [324, 303] on button "Save" at bounding box center [299, 288] width 110 height 44
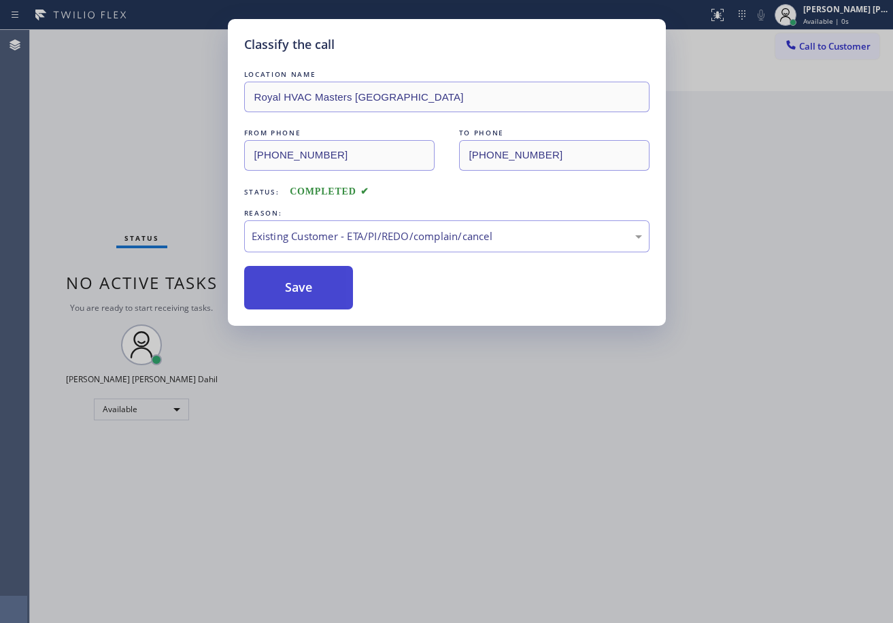
click at [324, 303] on button "Save" at bounding box center [299, 288] width 110 height 44
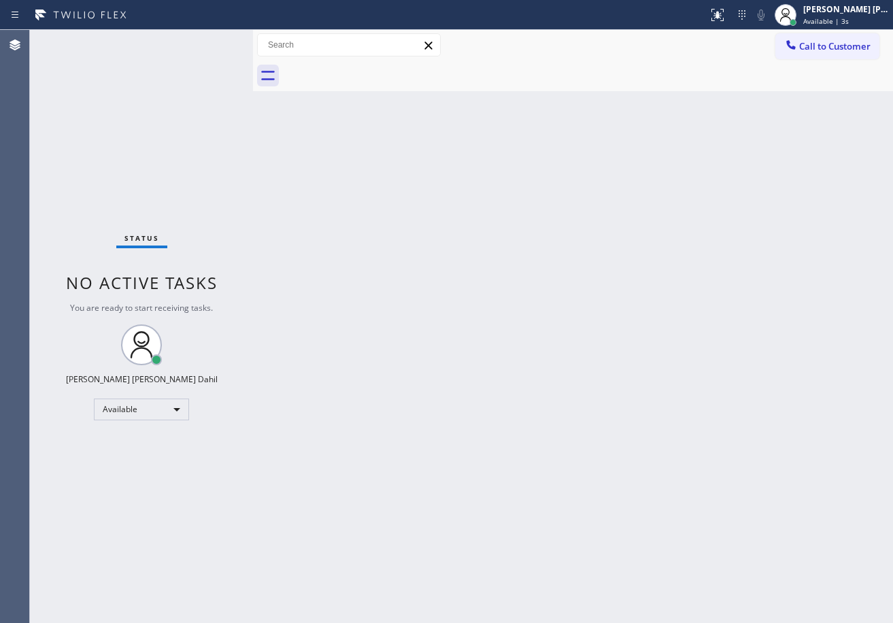
drag, startPoint x: 645, startPoint y: 414, endPoint x: 652, endPoint y: 464, distance: 50.2
click at [645, 418] on div "Back to Dashboard Change Sender ID Customers Technicians Select a contact Outbo…" at bounding box center [573, 326] width 640 height 593
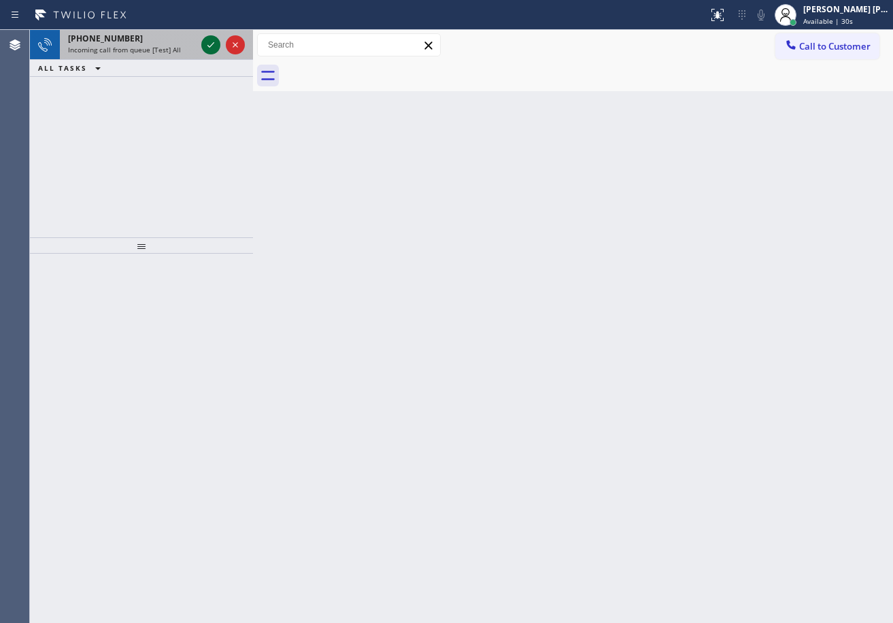
click at [205, 39] on icon at bounding box center [211, 45] width 16 height 16
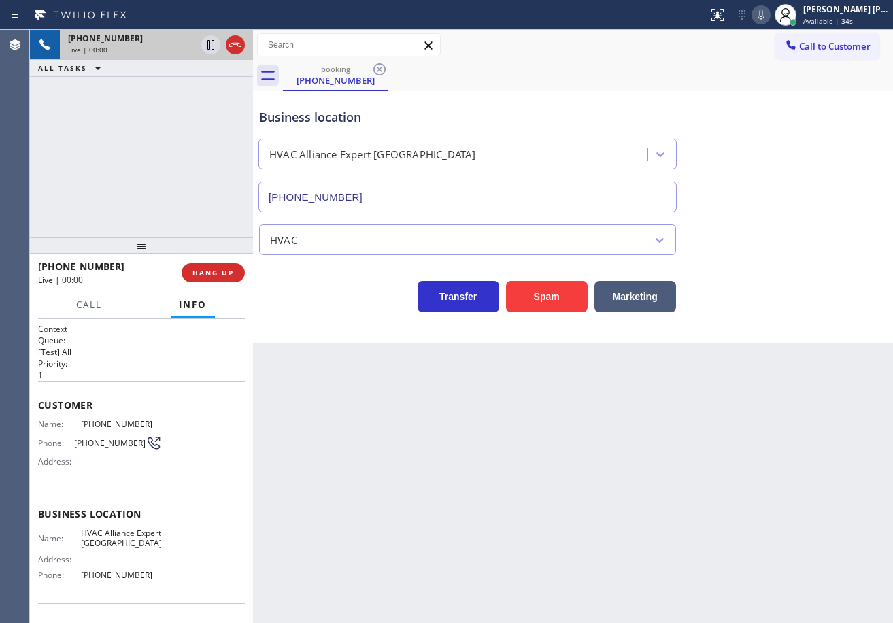
type input "[PHONE_NUMBER]"
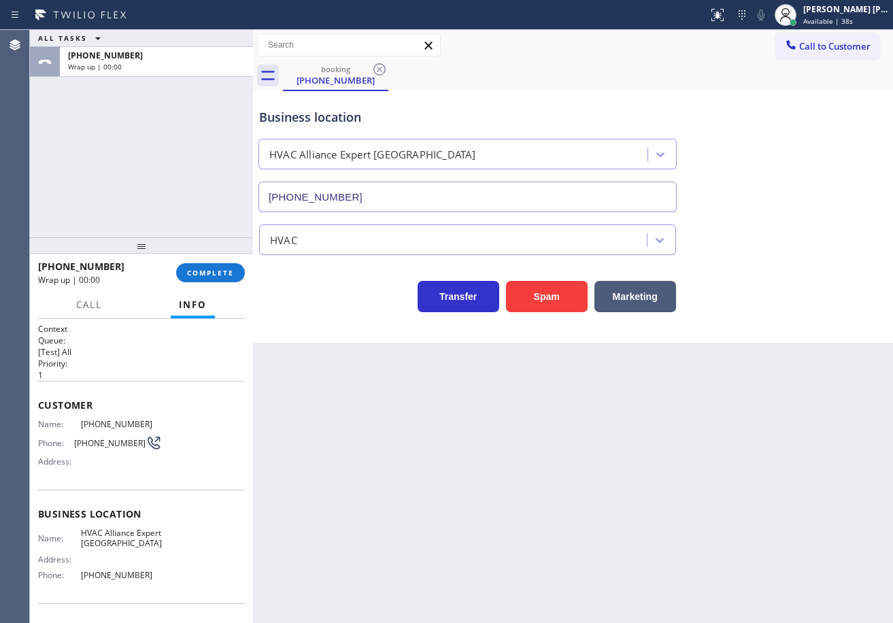
drag, startPoint x: 212, startPoint y: 254, endPoint x: 214, endPoint y: 267, distance: 13.1
click at [212, 254] on div at bounding box center [141, 245] width 223 height 16
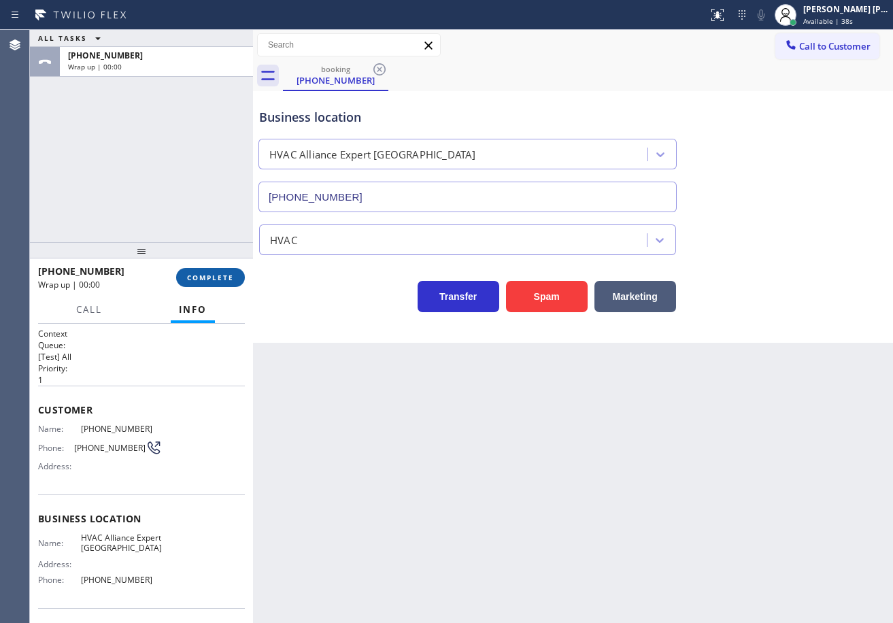
click at [215, 276] on span "COMPLETE" at bounding box center [210, 278] width 47 height 10
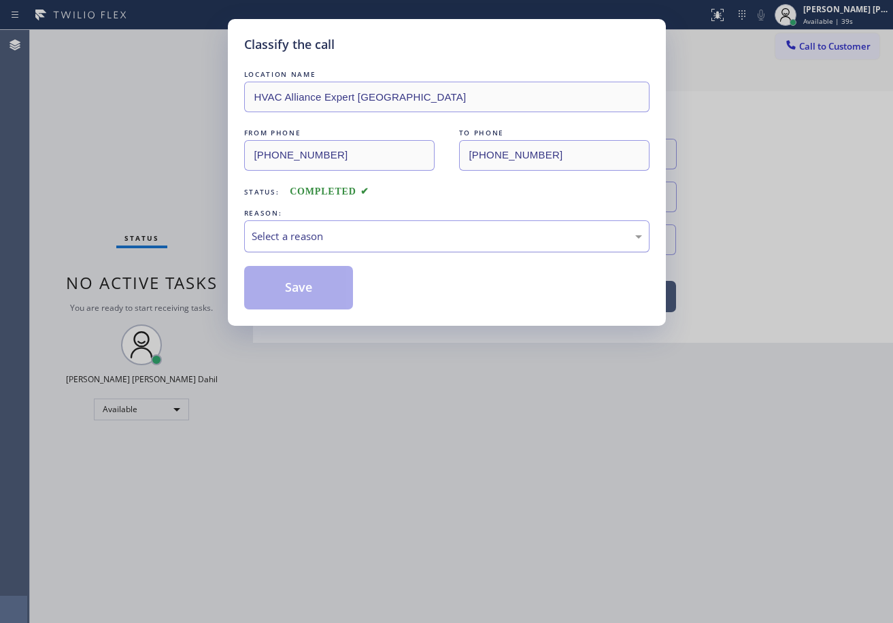
click at [318, 228] on div "REASON: Select a reason" at bounding box center [446, 229] width 405 height 46
drag, startPoint x: 331, startPoint y: 259, endPoint x: 332, endPoint y: 248, distance: 10.9
click at [331, 256] on div "LOCATION NAME HVAC Alliance Expert Three Lakes FROM PHONE [PHONE_NUMBER] TO PHO…" at bounding box center [446, 188] width 405 height 242
click at [337, 241] on div "Select a reason" at bounding box center [447, 237] width 391 height 16
click at [298, 286] on button "Save" at bounding box center [299, 288] width 110 height 44
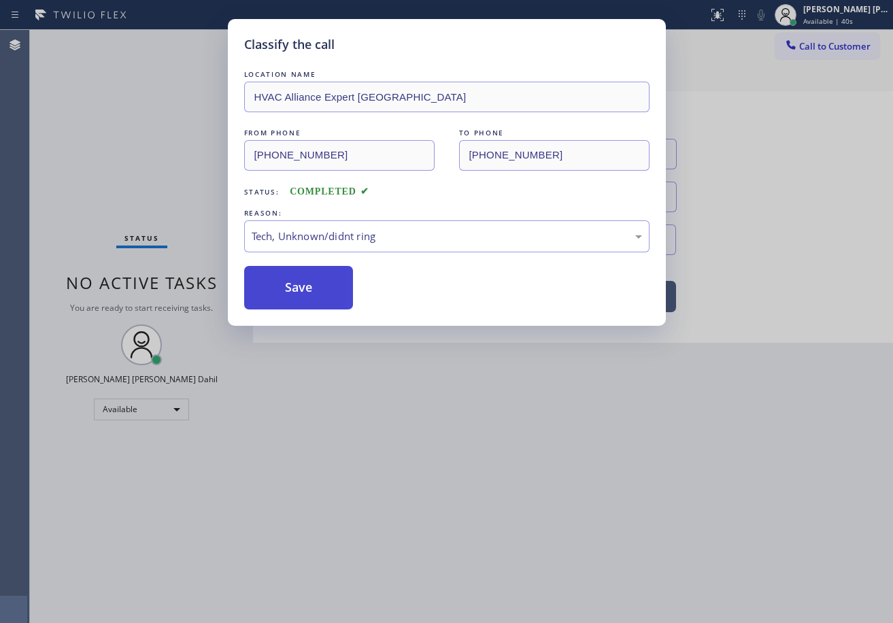
click at [298, 286] on button "Save" at bounding box center [299, 288] width 110 height 44
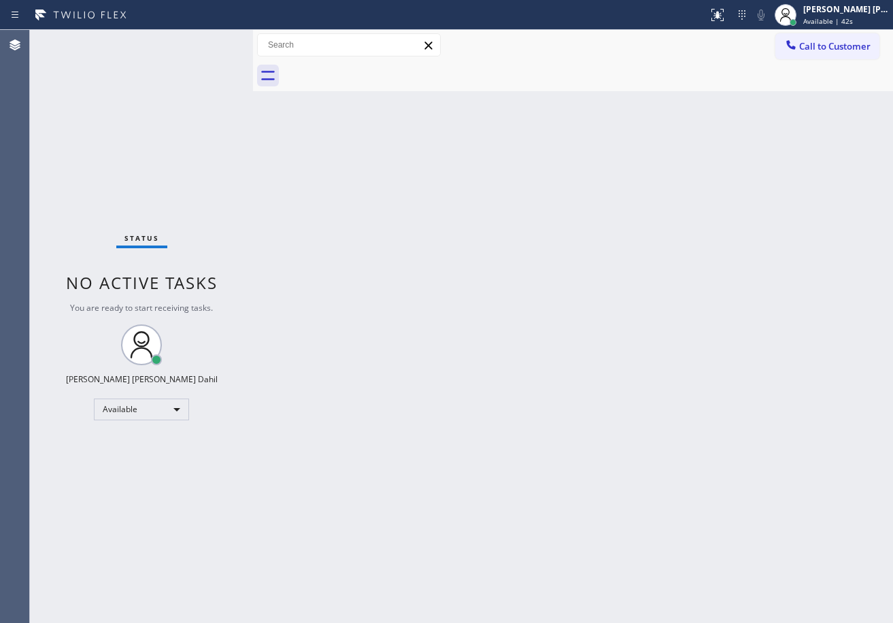
click at [164, 184] on div "Status No active tasks You are ready to start receiving tasks. [PERSON_NAME] [P…" at bounding box center [141, 326] width 223 height 593
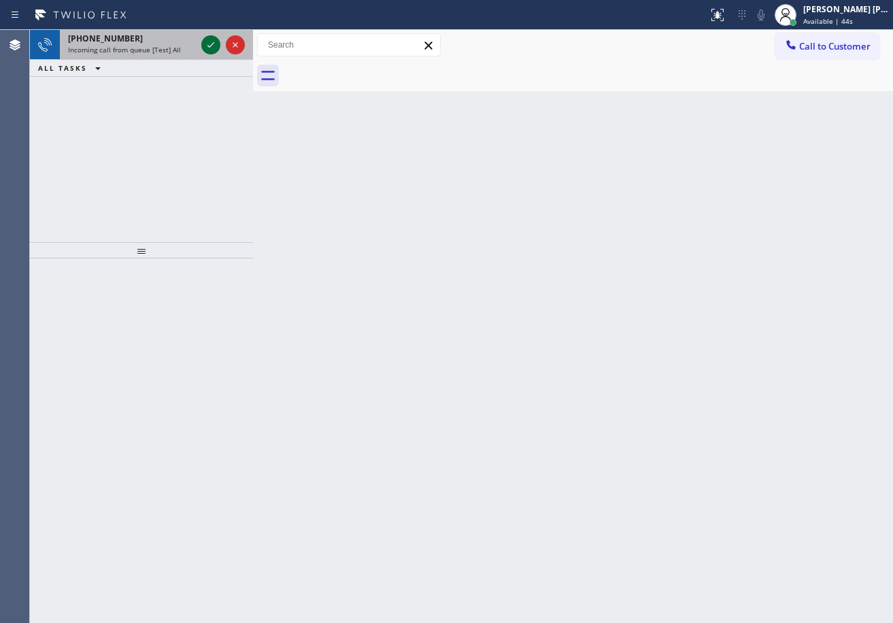
click at [205, 39] on icon at bounding box center [211, 45] width 16 height 16
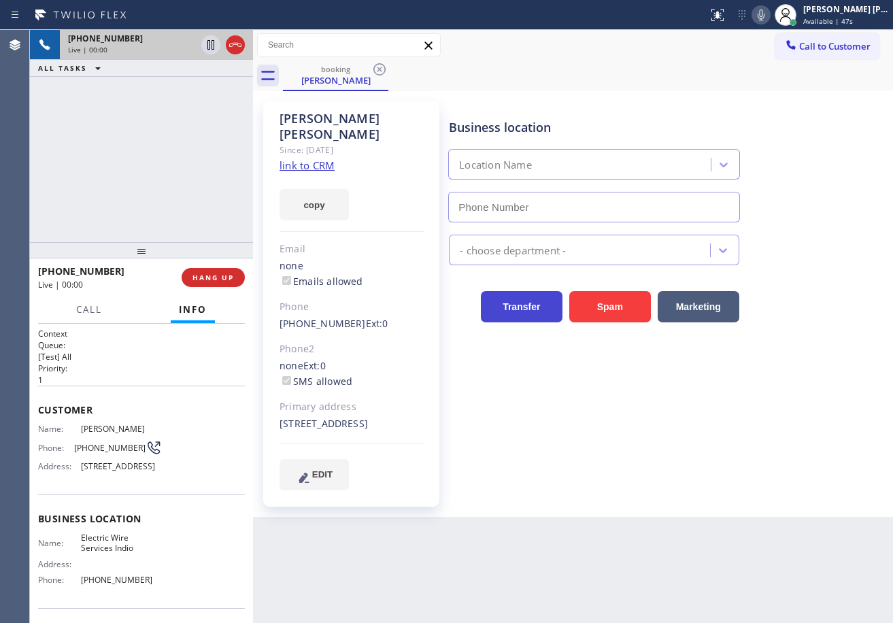
type input "[PHONE_NUMBER]"
click at [301, 159] on link "link to CRM" at bounding box center [307, 166] width 55 height 14
click at [769, 18] on icon at bounding box center [761, 15] width 16 height 16
click at [765, 17] on icon at bounding box center [761, 15] width 7 height 11
click at [212, 189] on div "[PHONE_NUMBER] Live | 02:31 ALL TASKS ALL TASKS ACTIVE TASKS TASKS IN WRAP UP" at bounding box center [141, 136] width 223 height 212
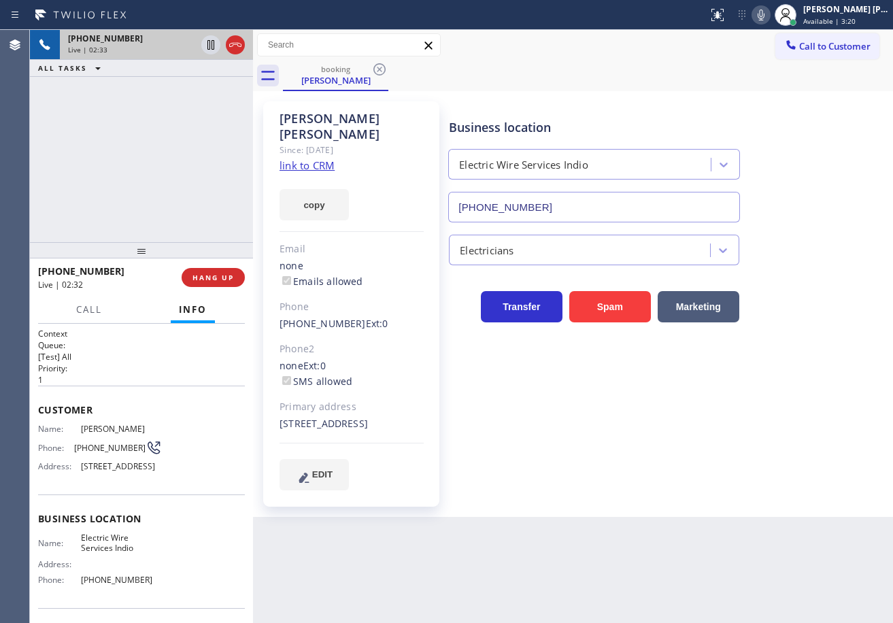
click at [796, 408] on div "Business location Electric Wire Services Indio [PHONE_NUMBER] Electricians Tran…" at bounding box center [668, 296] width 444 height 382
click at [794, 408] on div "Business location Electric Wire Services Indio [PHONE_NUMBER] Electricians Tran…" at bounding box center [668, 296] width 444 height 382
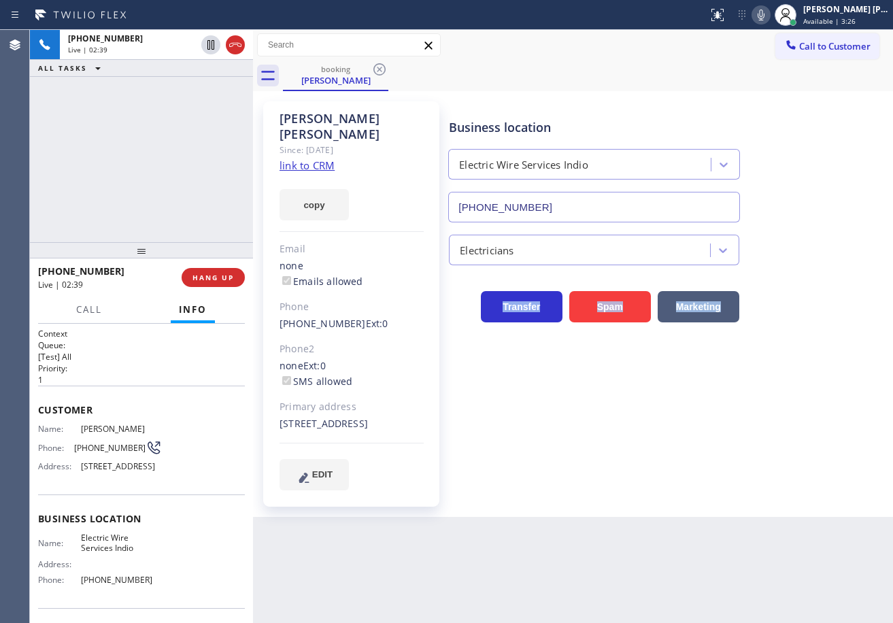
drag, startPoint x: 209, startPoint y: 45, endPoint x: 624, endPoint y: 17, distance: 416.0
click at [209, 45] on icon at bounding box center [211, 45] width 16 height 16
drag, startPoint x: 774, startPoint y: 14, endPoint x: 766, endPoint y: 75, distance: 61.8
click at [769, 14] on icon at bounding box center [761, 15] width 16 height 16
click at [89, 310] on span "Call" at bounding box center [89, 309] width 26 height 12
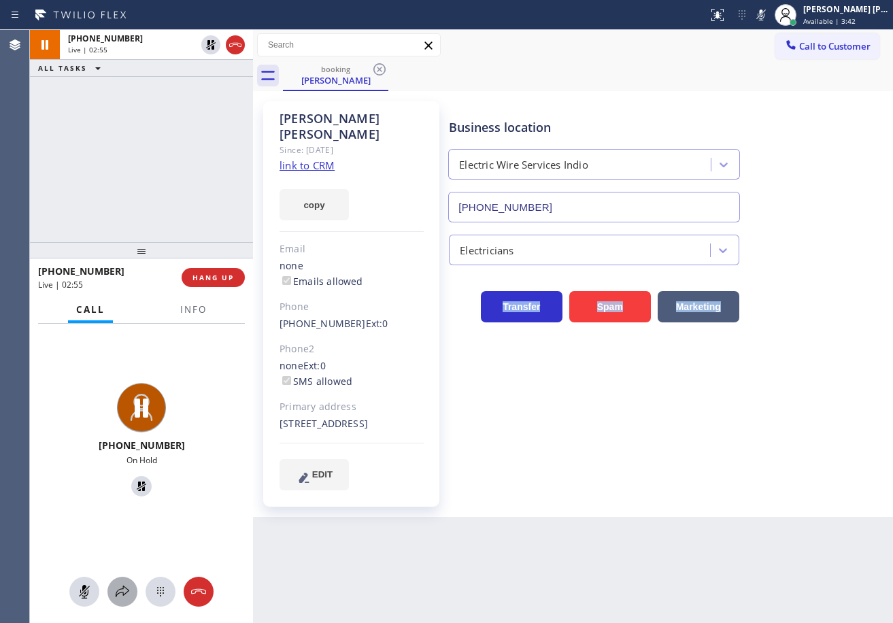
click at [126, 587] on icon at bounding box center [122, 592] width 16 height 16
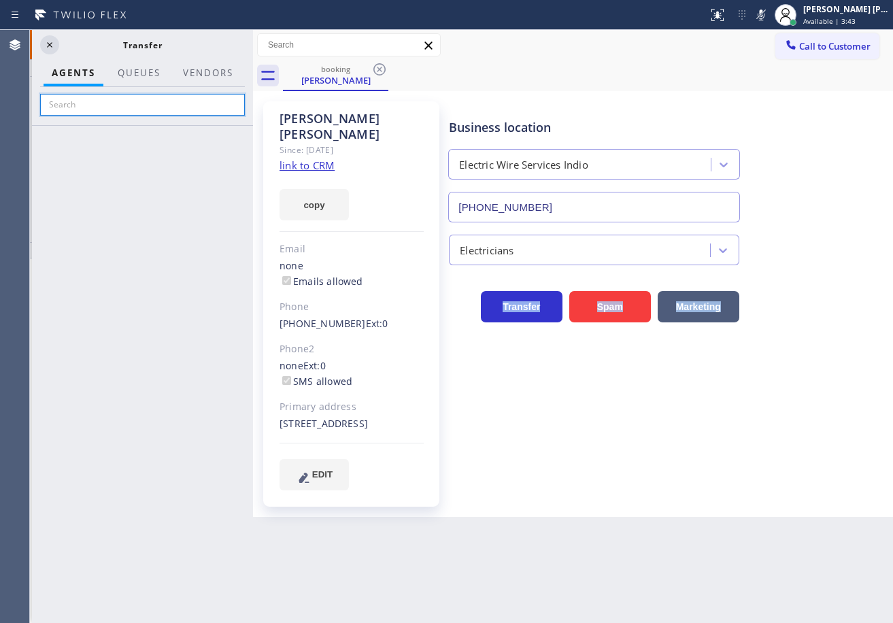
click at [120, 110] on input "text" at bounding box center [142, 105] width 205 height 22
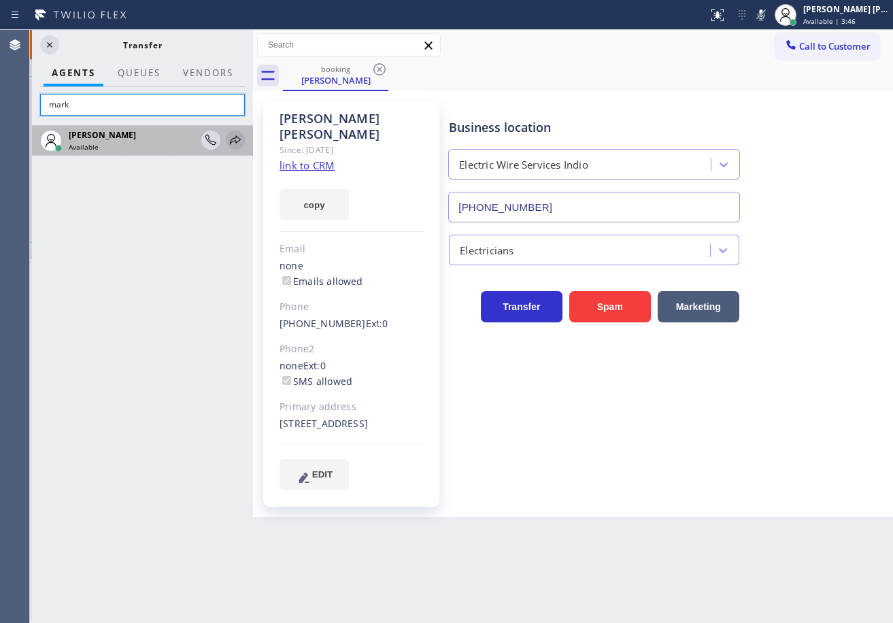
type input "mark"
click at [231, 139] on icon at bounding box center [235, 140] width 16 height 16
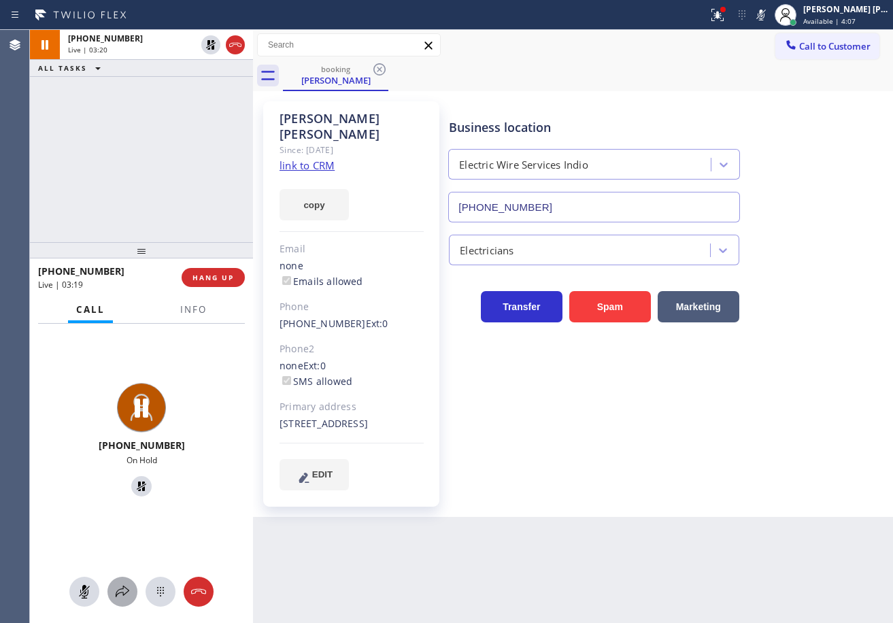
click at [122, 598] on icon at bounding box center [122, 592] width 16 height 16
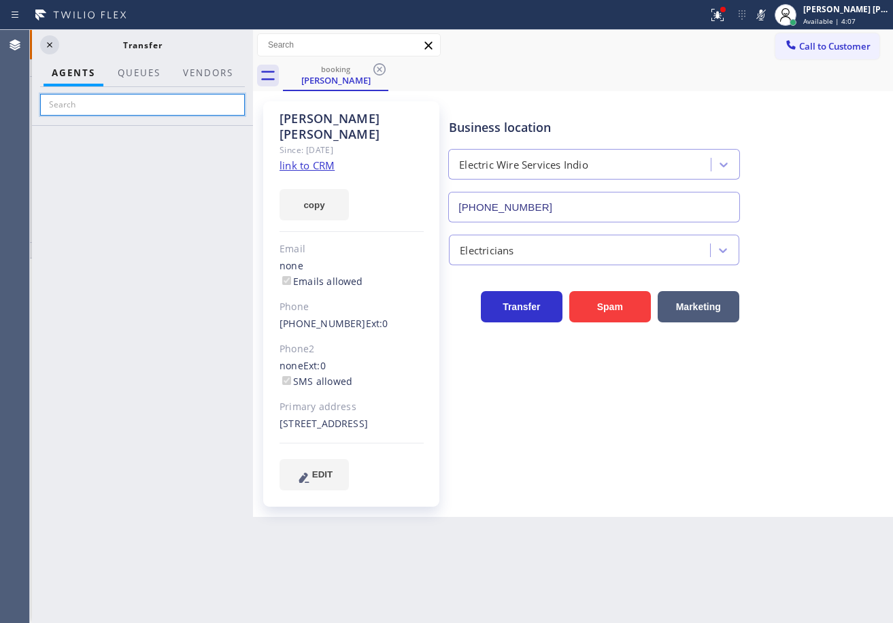
click at [129, 107] on input "text" at bounding box center [142, 105] width 205 height 22
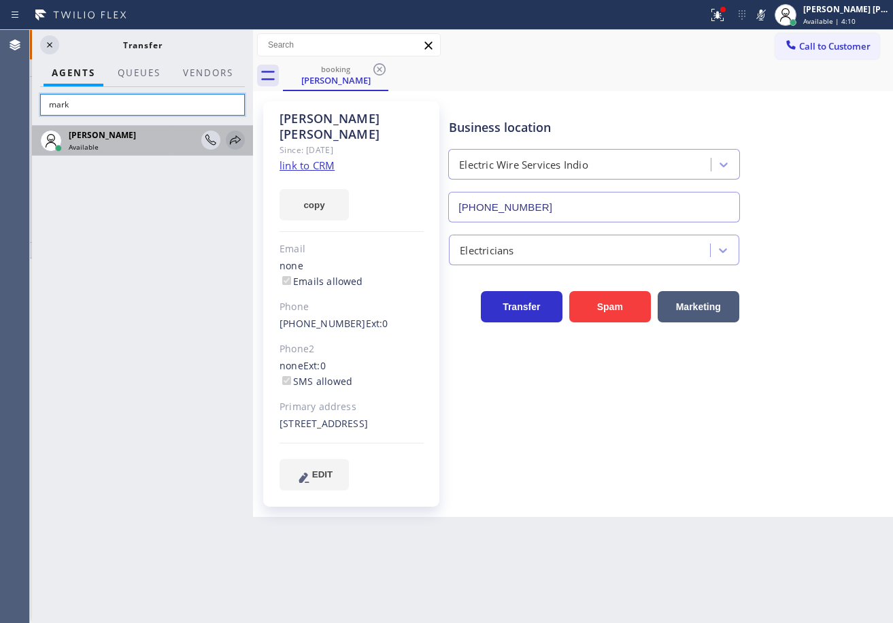
type input "mark"
click at [237, 141] on icon at bounding box center [235, 140] width 16 height 16
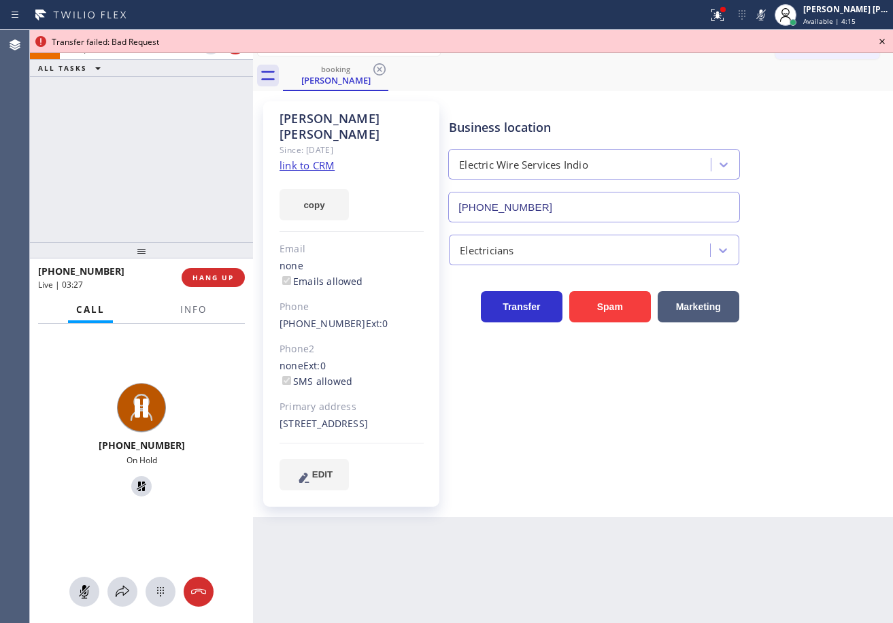
click at [161, 168] on div "[PHONE_NUMBER] Live | 03:28 ALL TASKS ALL TASKS ACTIVE TASKS TASKS IN WRAP UP" at bounding box center [141, 136] width 223 height 212
click at [570, 93] on div "[PERSON_NAME] Since: [DATE] link to CRM copy Email none Emails allowed Phone [P…" at bounding box center [573, 304] width 640 height 426
click at [885, 42] on icon at bounding box center [882, 41] width 16 height 16
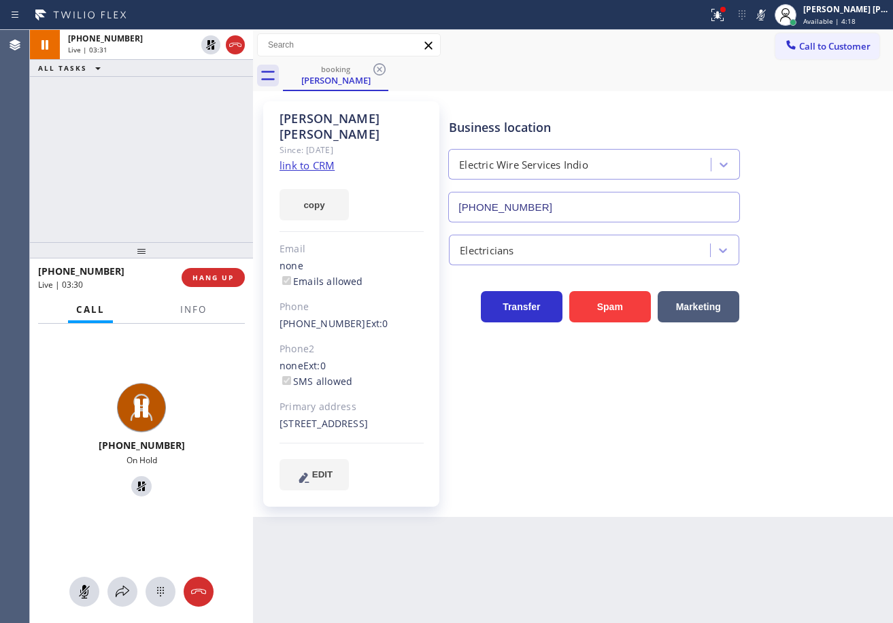
click at [864, 125] on div "Business location Electric Wire Services Indio [PHONE_NUMBER]" at bounding box center [668, 160] width 444 height 123
drag, startPoint x: 774, startPoint y: 14, endPoint x: 735, endPoint y: 61, distance: 61.3
click at [769, 14] on icon at bounding box center [761, 15] width 16 height 16
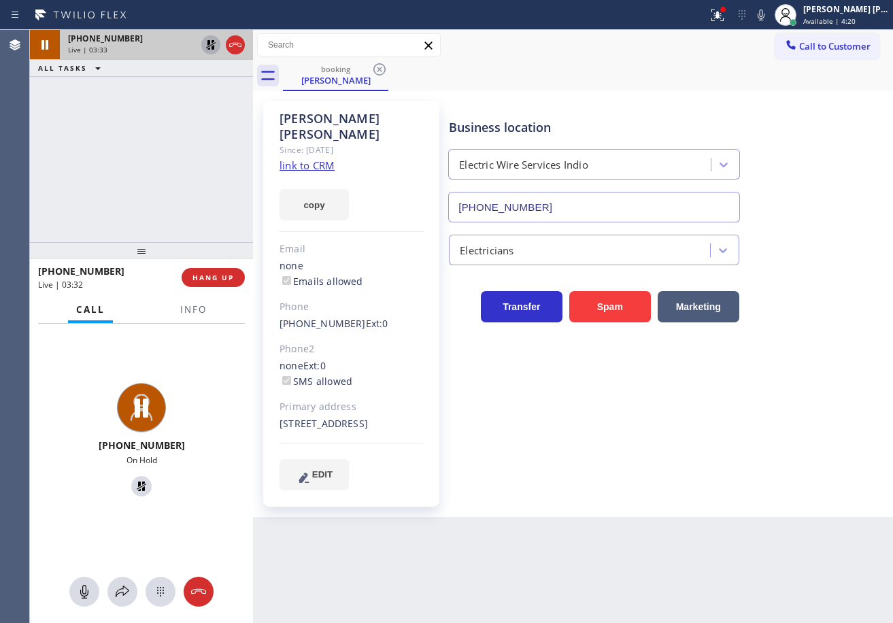
click at [212, 48] on icon at bounding box center [211, 45] width 10 height 10
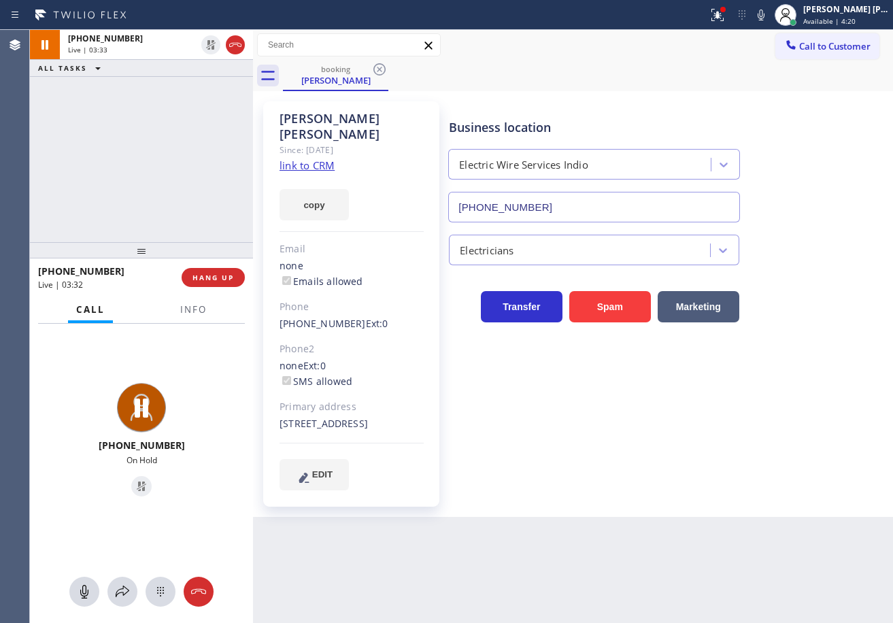
click at [173, 133] on div "[PHONE_NUMBER] Live | 03:33 ALL TASKS ALL TASKS ACTIVE TASKS TASKS IN WRAP UP" at bounding box center [141, 136] width 223 height 212
click at [726, 21] on icon at bounding box center [718, 15] width 16 height 16
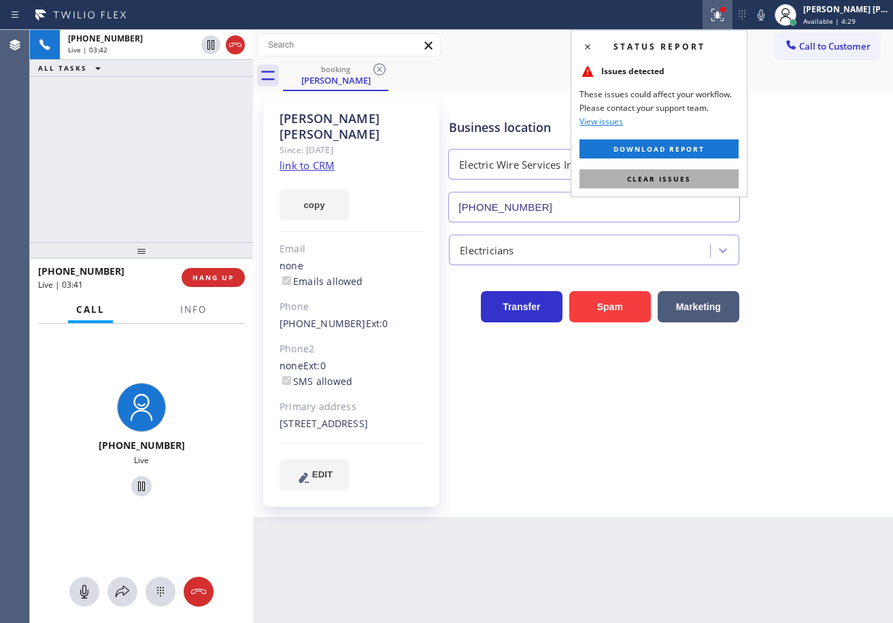
click at [712, 174] on button "Clear issues" at bounding box center [659, 178] width 159 height 19
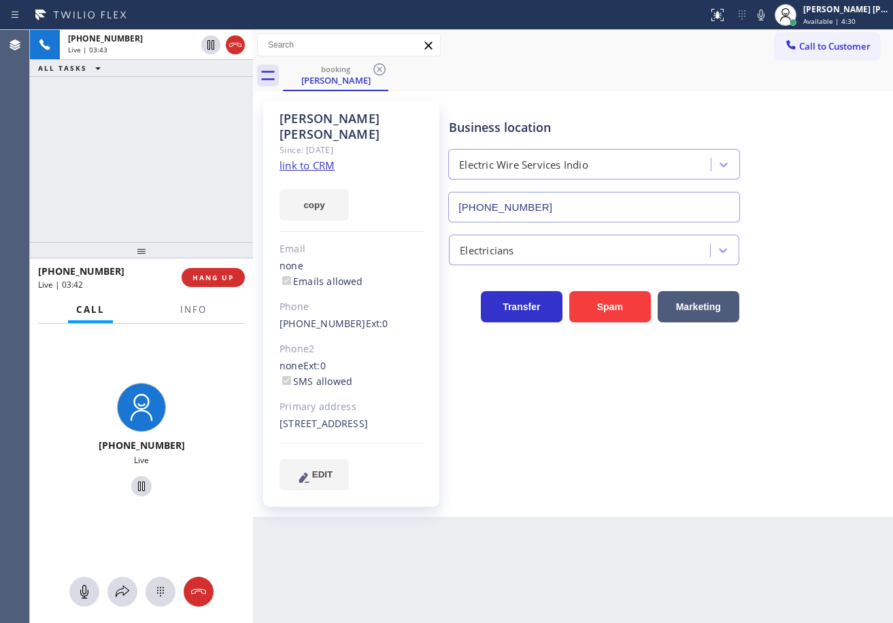
click at [152, 97] on div "[PHONE_NUMBER] Live | 03:43 ALL TASKS ALL TASKS ACTIVE TASKS TASKS IN WRAP UP" at bounding box center [141, 136] width 223 height 212
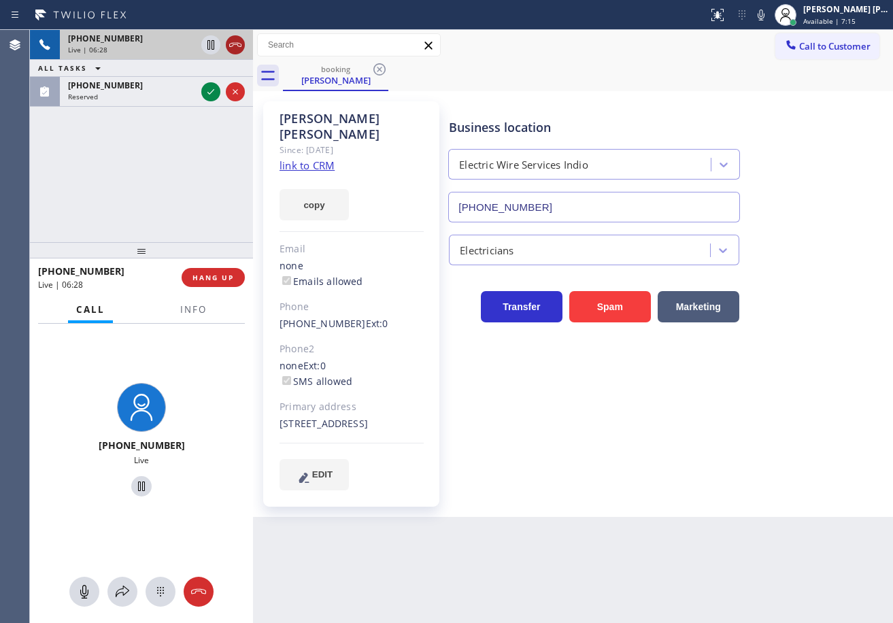
click at [238, 46] on icon at bounding box center [235, 45] width 12 height 4
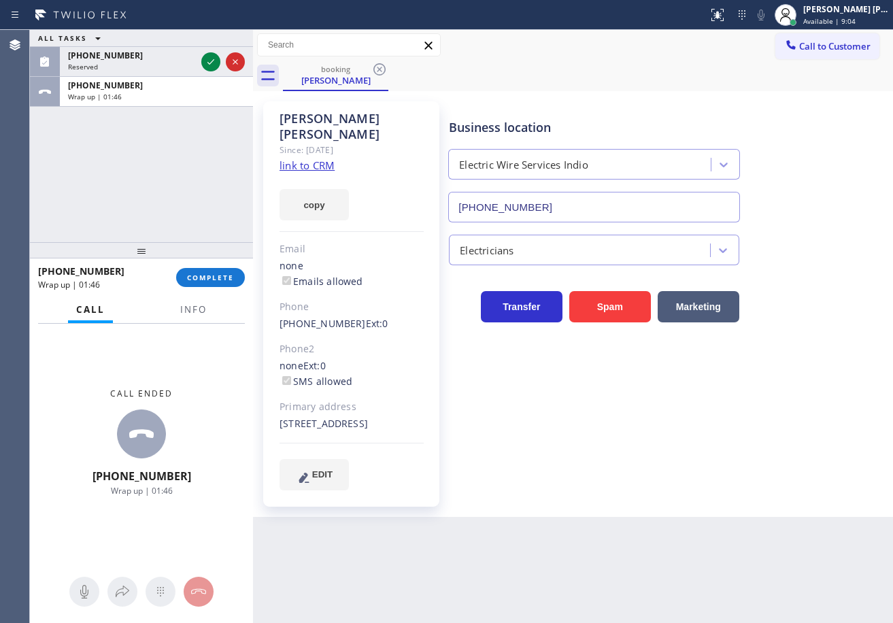
click at [823, 22] on span "Available | 9:04" at bounding box center [830, 21] width 52 height 10
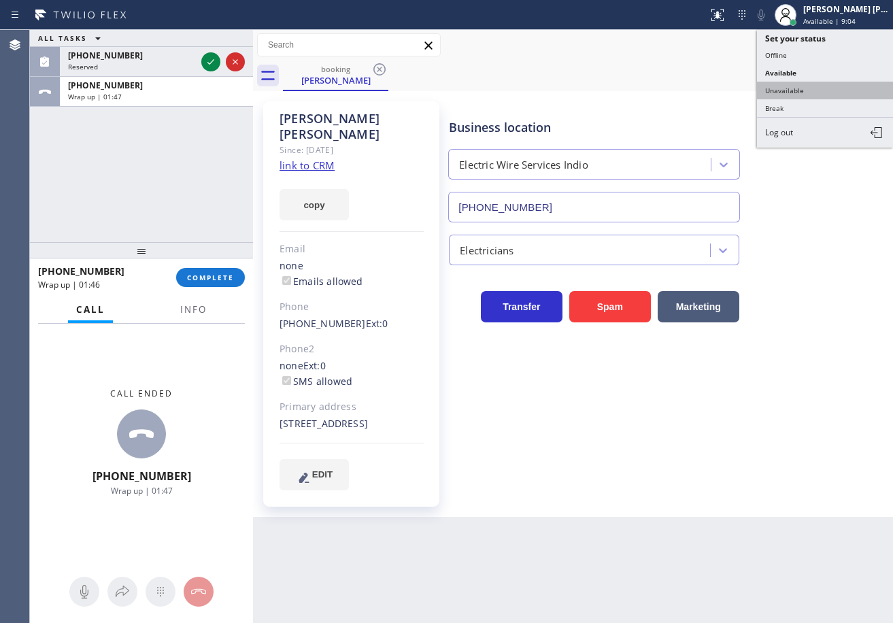
click at [805, 91] on button "Unavailable" at bounding box center [825, 91] width 136 height 18
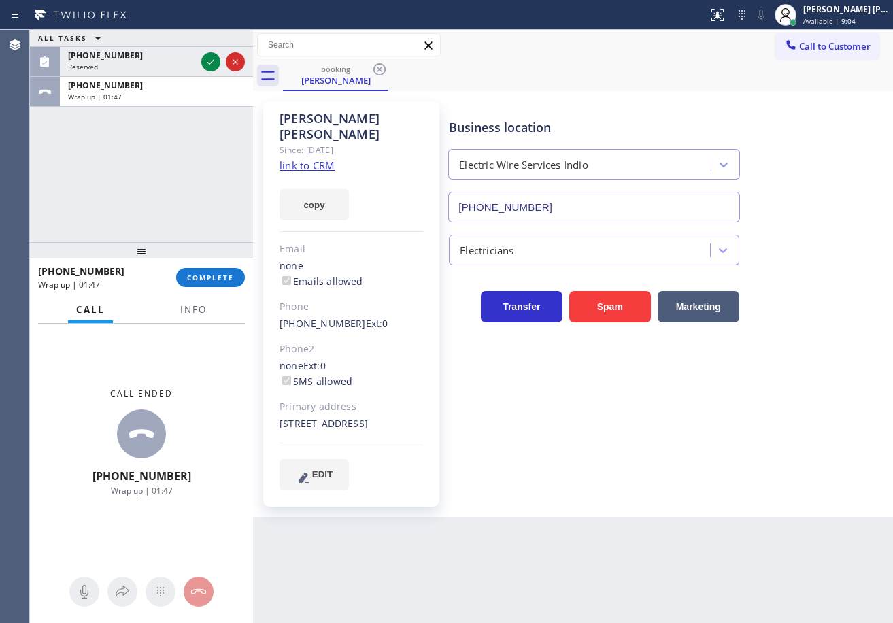
drag, startPoint x: 800, startPoint y: 113, endPoint x: 797, endPoint y: 124, distance: 11.4
click at [800, 114] on div "Business location Electric Wire Services Indio [PHONE_NUMBER]" at bounding box center [668, 160] width 444 height 123
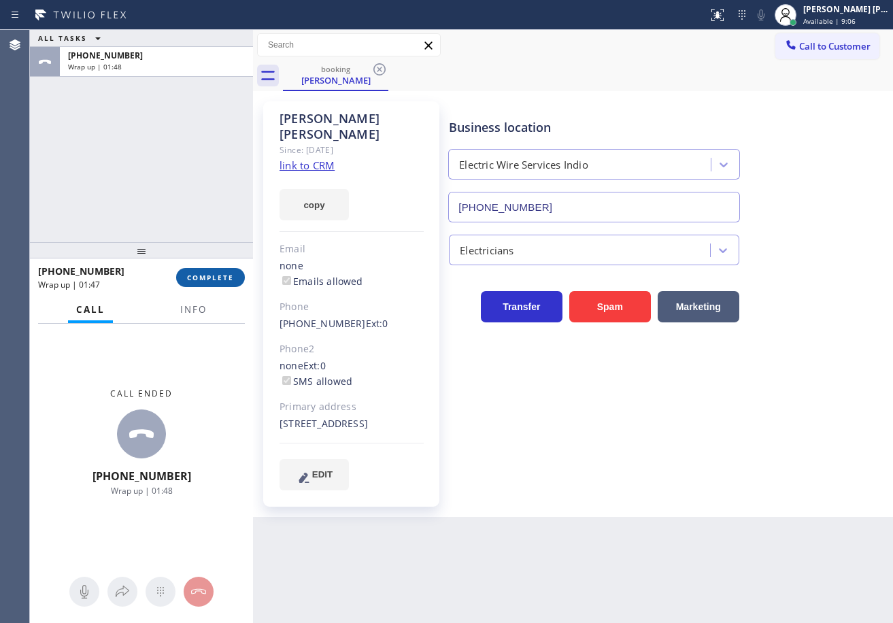
click at [218, 271] on button "COMPLETE" at bounding box center [210, 277] width 69 height 19
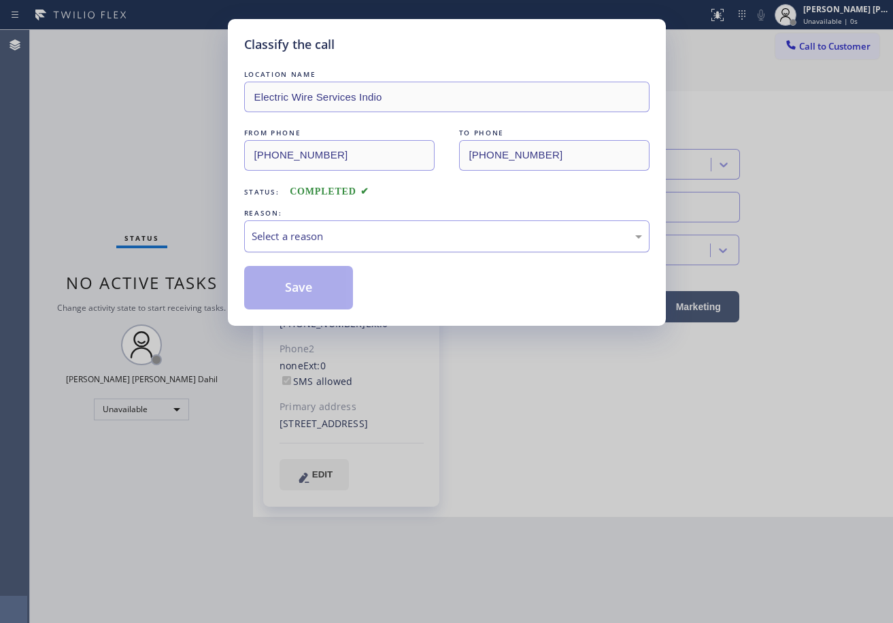
click at [291, 237] on div "Select a reason" at bounding box center [447, 237] width 391 height 16
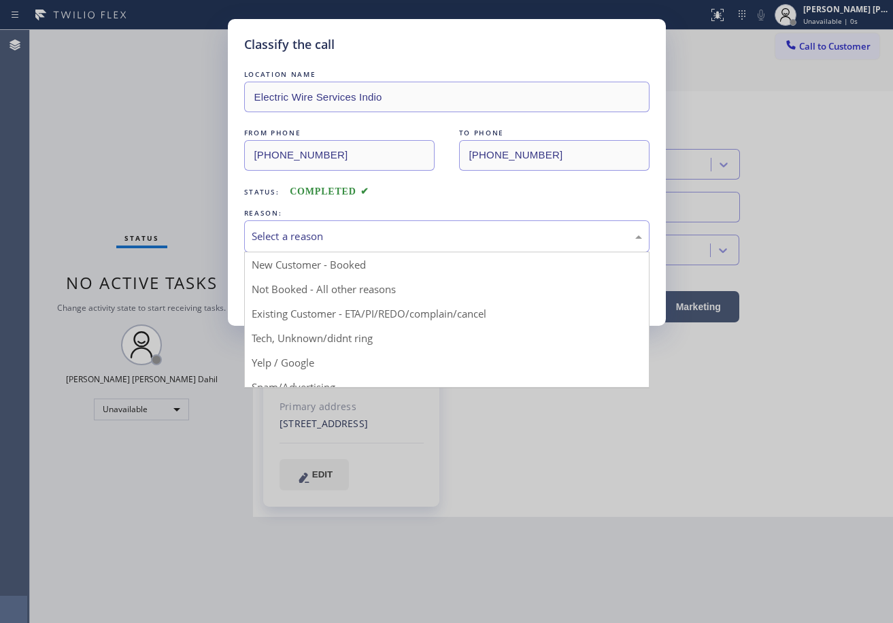
drag, startPoint x: 330, startPoint y: 315, endPoint x: 308, endPoint y: 295, distance: 29.4
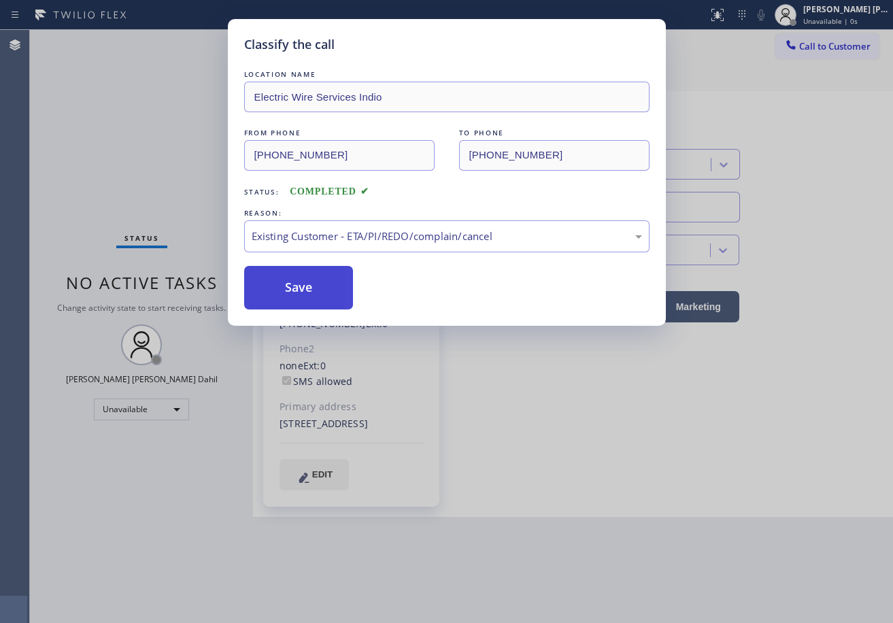
click at [306, 293] on button "Save" at bounding box center [299, 288] width 110 height 44
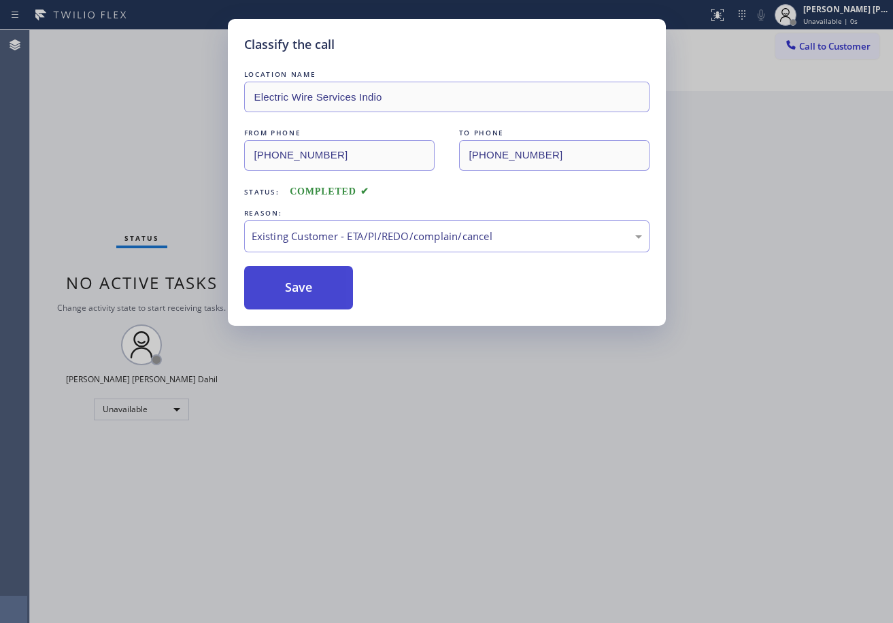
drag, startPoint x: 306, startPoint y: 293, endPoint x: 242, endPoint y: 27, distance: 274.4
click at [305, 291] on button "Save" at bounding box center [299, 288] width 110 height 44
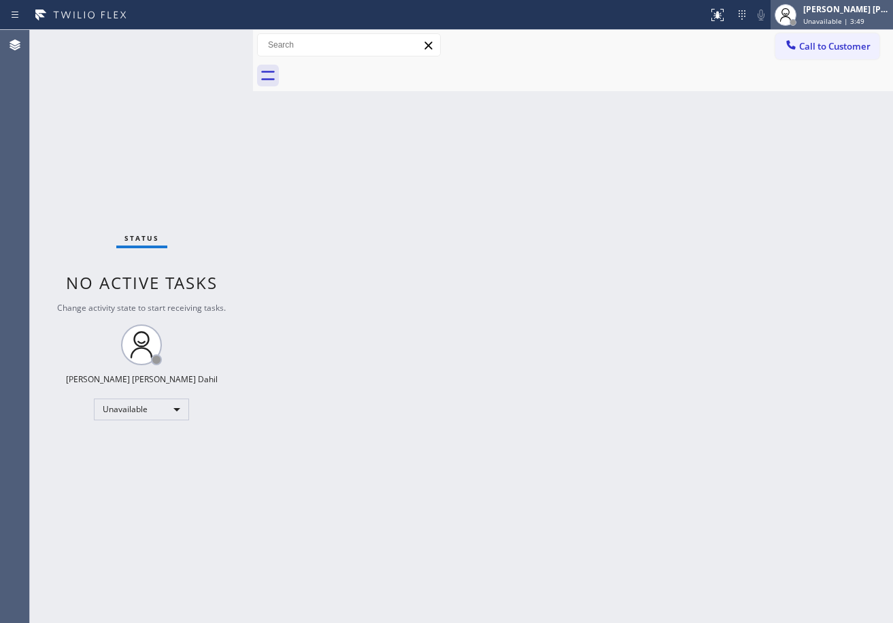
click at [823, 9] on div "[PERSON_NAME] [PERSON_NAME] Dahil" at bounding box center [847, 9] width 86 height 12
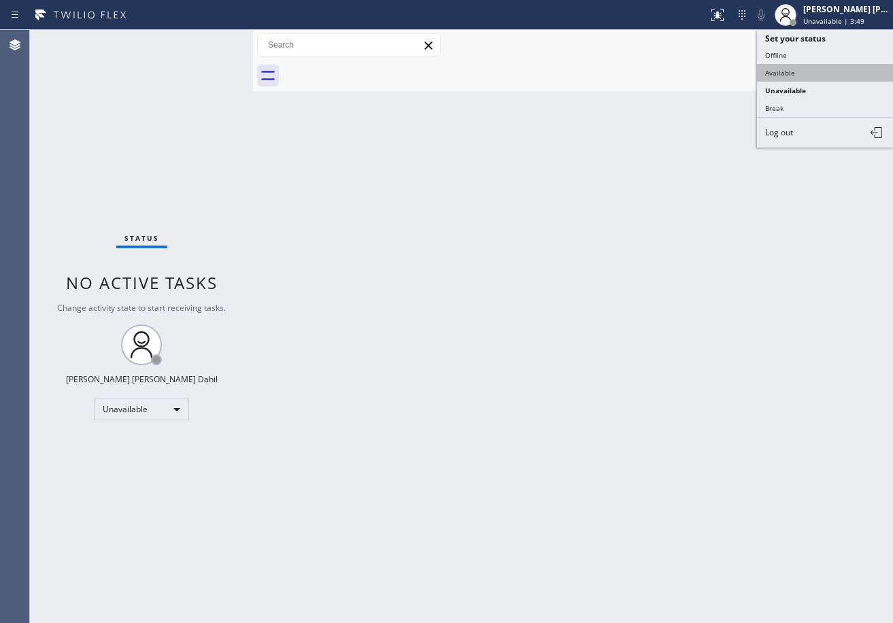
click at [804, 74] on button "Available" at bounding box center [825, 73] width 136 height 18
drag, startPoint x: 692, startPoint y: 335, endPoint x: 722, endPoint y: 397, distance: 68.2
click at [699, 352] on div "Back to Dashboard Change Sender ID Customers Technicians Select a contact Outbo…" at bounding box center [573, 326] width 640 height 593
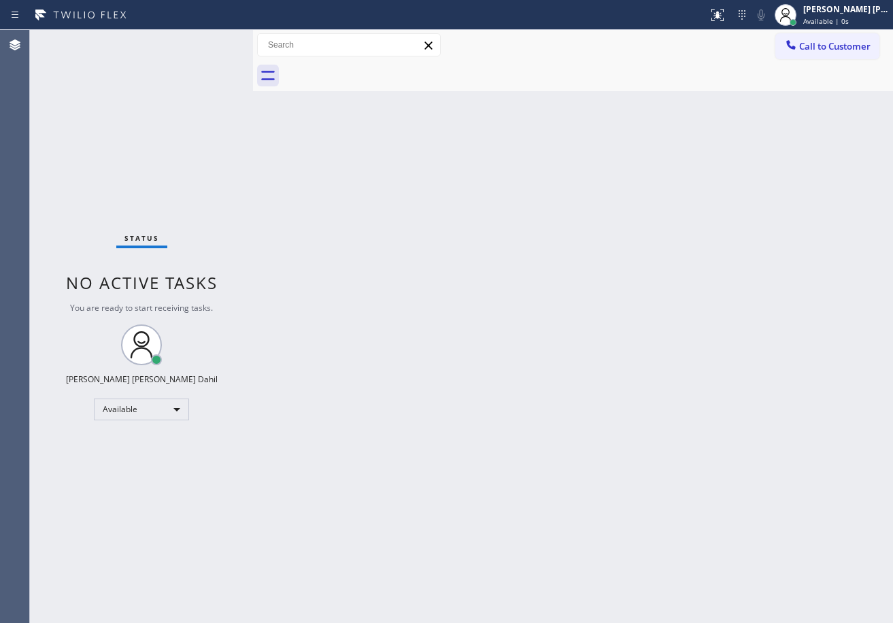
click at [733, 537] on div "Back to Dashboard Change Sender ID Customers Technicians Select a contact Outbo…" at bounding box center [573, 326] width 640 height 593
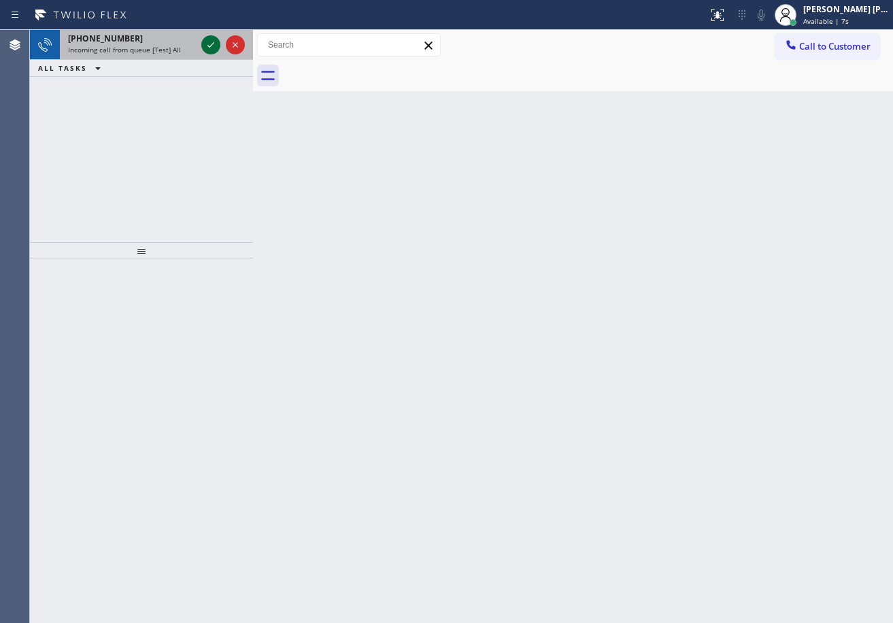
click at [180, 51] on div "Incoming call from queue [Test] All" at bounding box center [132, 50] width 128 height 10
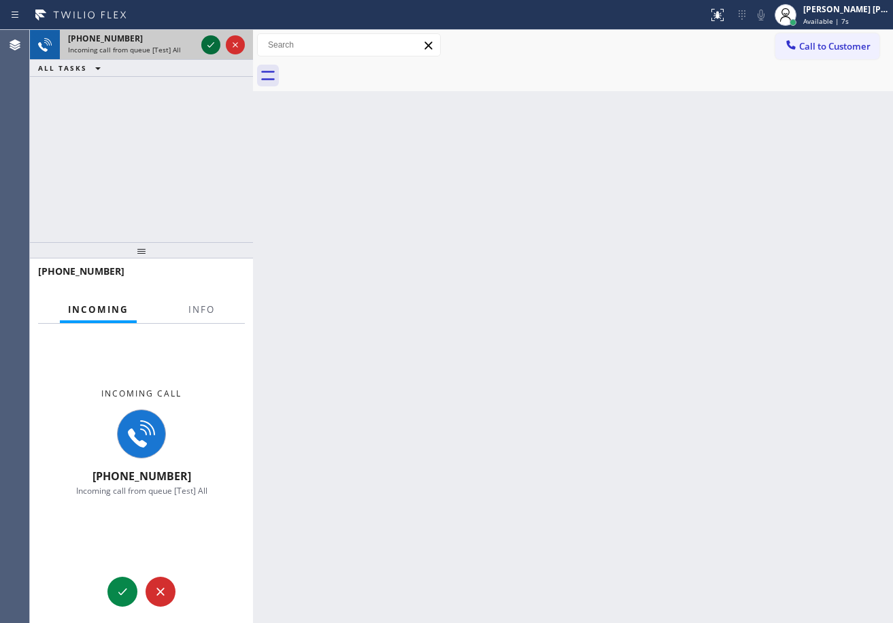
click at [208, 41] on icon at bounding box center [211, 45] width 16 height 16
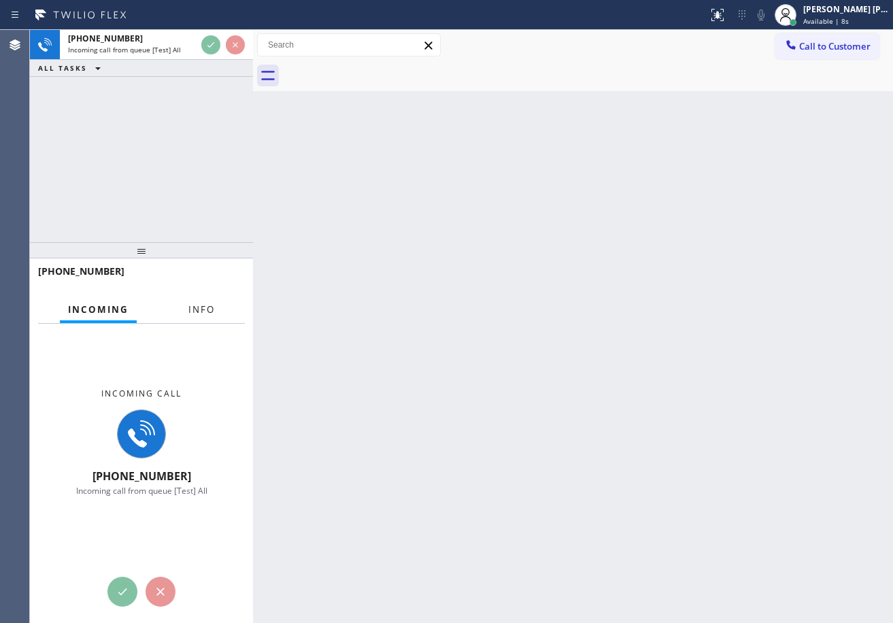
click at [208, 301] on button "Info" at bounding box center [201, 310] width 43 height 27
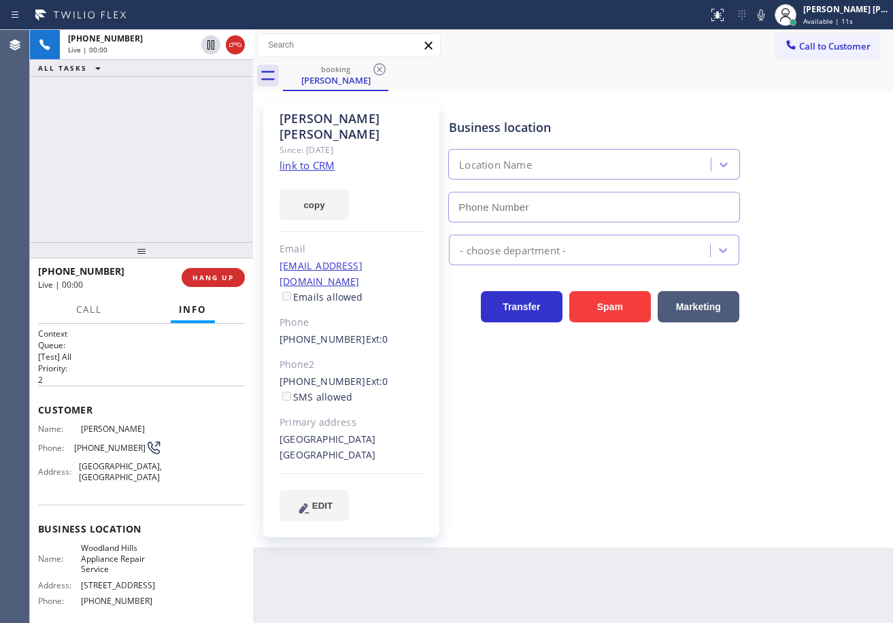
type input "[PHONE_NUMBER]"
click at [316, 159] on link "link to CRM" at bounding box center [307, 166] width 55 height 14
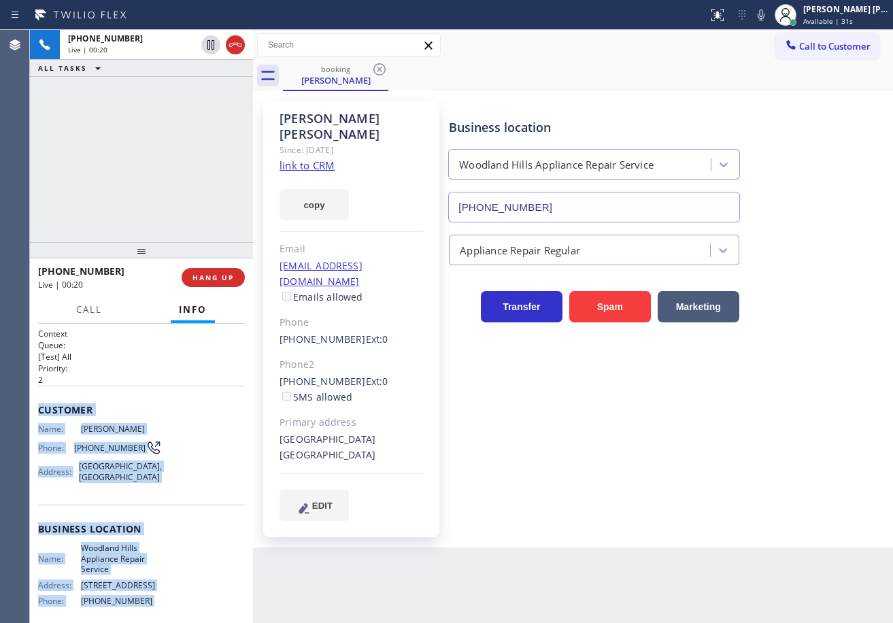
scroll to position [145, 0]
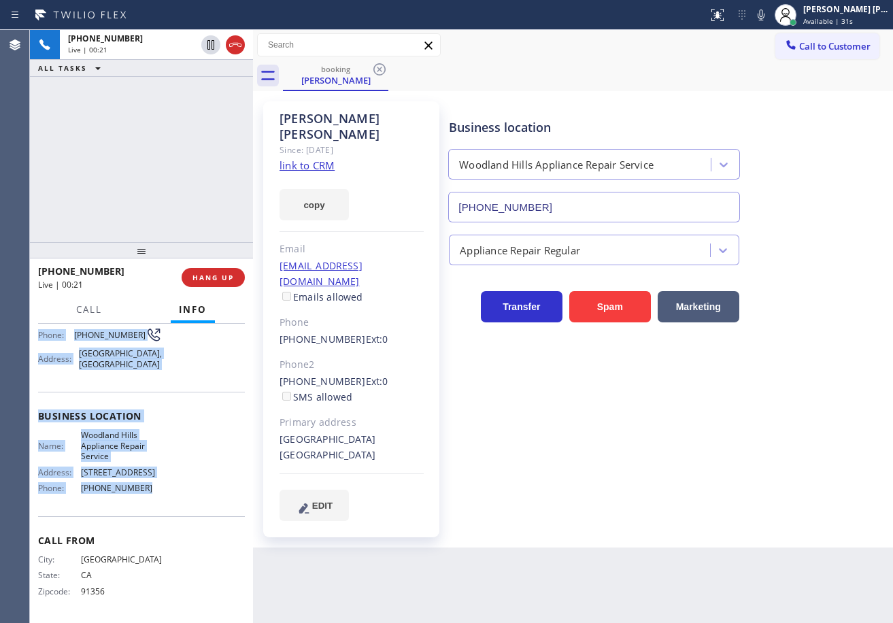
drag, startPoint x: 36, startPoint y: 407, endPoint x: 884, endPoint y: 267, distance: 859.8
click at [159, 512] on div "Context Queue: [Test] All Priority: 2 Customer Name: [PERSON_NAME] Phone: [PHON…" at bounding box center [141, 473] width 223 height 299
copy div "Customer Name: [PERSON_NAME] Phone: [PHONE_NUMBER] Address: [GEOGRAPHIC_DATA] B…"
click at [769, 15] on icon at bounding box center [761, 15] width 16 height 16
click at [766, 15] on rect at bounding box center [762, 14] width 10 height 10
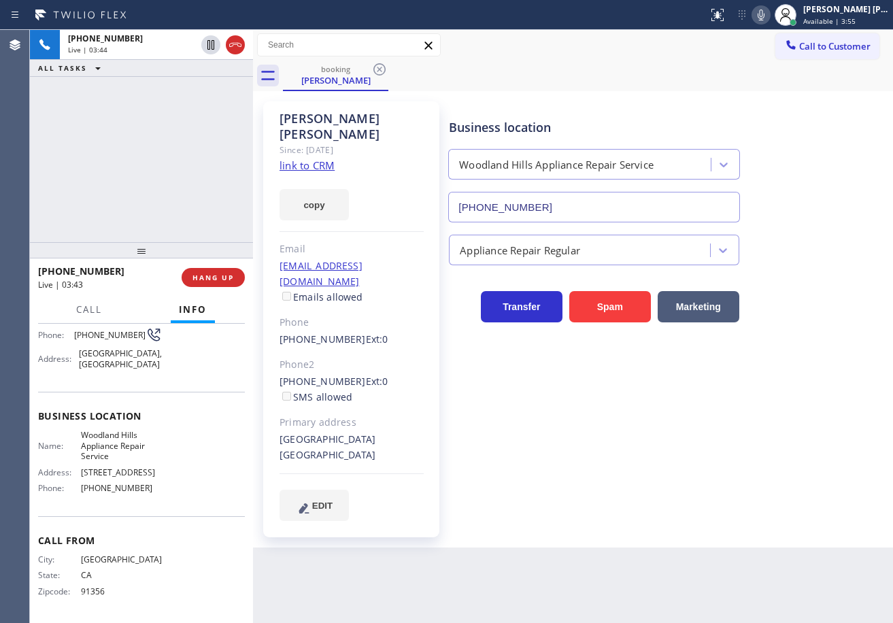
click at [179, 103] on div "[PHONE_NUMBER] Live | 03:44 ALL TASKS ALL TASKS ACTIVE TASKS TASKS IN WRAP UP" at bounding box center [141, 136] width 223 height 212
click at [765, 16] on icon at bounding box center [761, 15] width 7 height 11
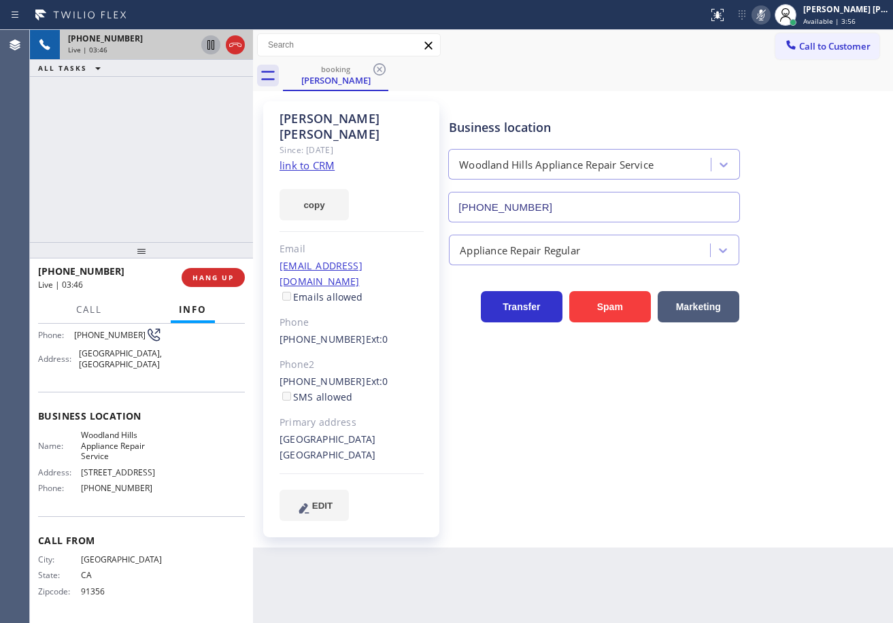
click at [213, 44] on icon at bounding box center [211, 45] width 16 height 16
click at [154, 102] on div "[PHONE_NUMBER] Live | 06:54 ALL TASKS ALL TASKS ACTIVE TASKS TASKS IN WRAP UP" at bounding box center [141, 136] width 223 height 212
click at [208, 46] on icon at bounding box center [211, 45] width 16 height 16
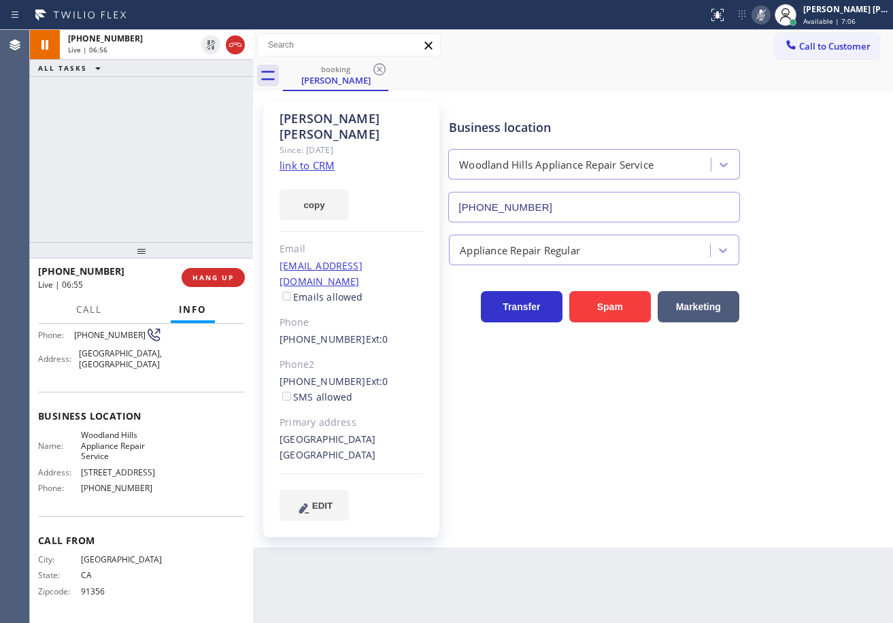
click at [769, 16] on icon at bounding box center [761, 15] width 16 height 16
click at [804, 166] on div "Business location [GEOGRAPHIC_DATA] Appliance Repair Service [PHONE_NUMBER]" at bounding box center [668, 160] width 444 height 123
click at [627, 510] on div "Business location [GEOGRAPHIC_DATA] Appliance Repair Service [PHONE_NUMBER] App…" at bounding box center [668, 325] width 444 height 440
click at [197, 103] on div "[PHONE_NUMBER] Live | 06:59 ALL TASKS ALL TASKS ACTIVE TASKS TASKS IN WRAP UP" at bounding box center [141, 136] width 223 height 212
click at [180, 110] on div "[PHONE_NUMBER] Live | 07:24 ALL TASKS ALL TASKS ACTIVE TASKS TASKS IN WRAP UP" at bounding box center [141, 136] width 223 height 212
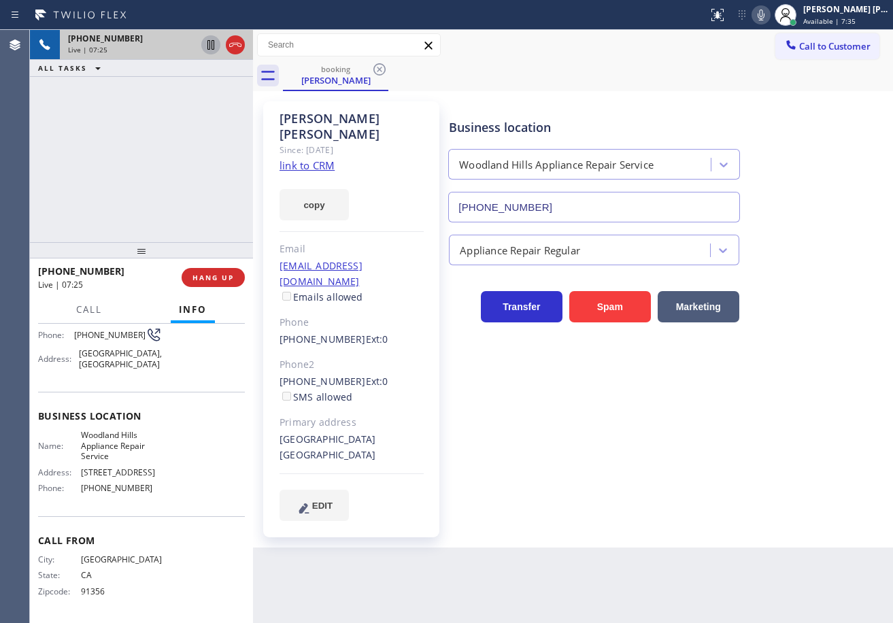
click at [209, 48] on icon at bounding box center [211, 45] width 16 height 16
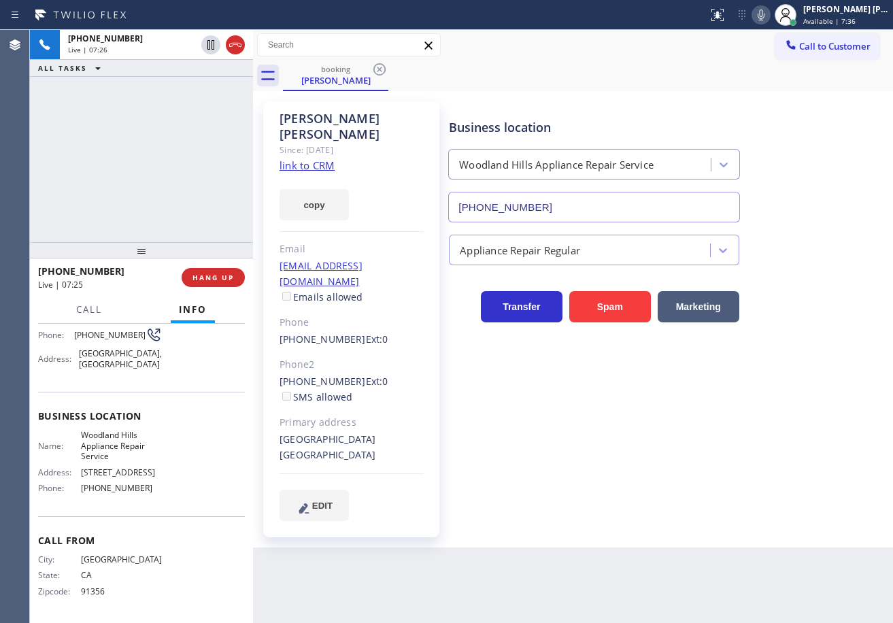
click at [198, 109] on div "[PHONE_NUMBER] Live | 07:26 ALL TASKS ALL TASKS ACTIVE TASKS TASKS IN WRAP UP" at bounding box center [141, 136] width 223 height 212
drag, startPoint x: 778, startPoint y: 22, endPoint x: 777, endPoint y: 84, distance: 61.9
click at [769, 21] on icon at bounding box center [761, 15] width 16 height 16
click at [191, 90] on div "[PHONE_NUMBER] Live | 09:16 ALL TASKS ALL TASKS ACTIVE TASKS TASKS IN WRAP UP" at bounding box center [141, 136] width 223 height 212
click at [769, 12] on icon at bounding box center [761, 15] width 16 height 16
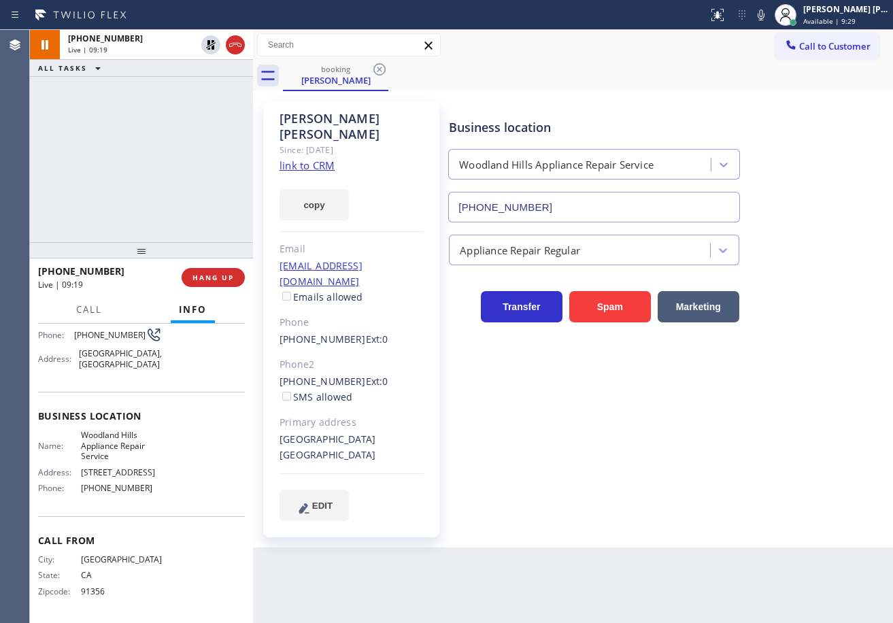
click at [749, 77] on div "booking [PERSON_NAME]" at bounding box center [588, 76] width 610 height 31
click at [207, 46] on icon at bounding box center [211, 45] width 16 height 16
click at [187, 111] on div "[PHONE_NUMBER] Live | 09:20 ALL TASKS ALL TASKS ACTIVE TASKS TASKS IN WRAP UP" at bounding box center [141, 136] width 223 height 212
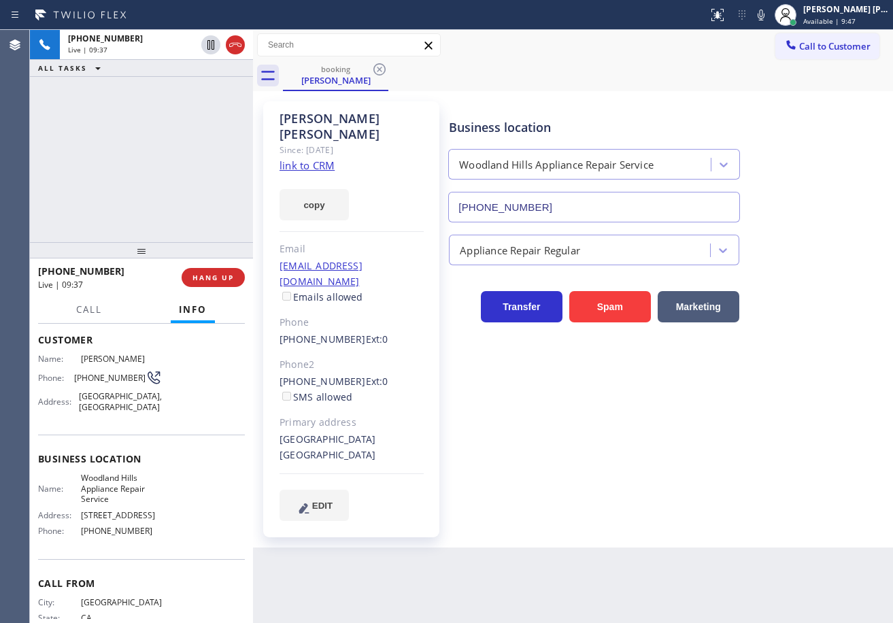
scroll to position [0, 0]
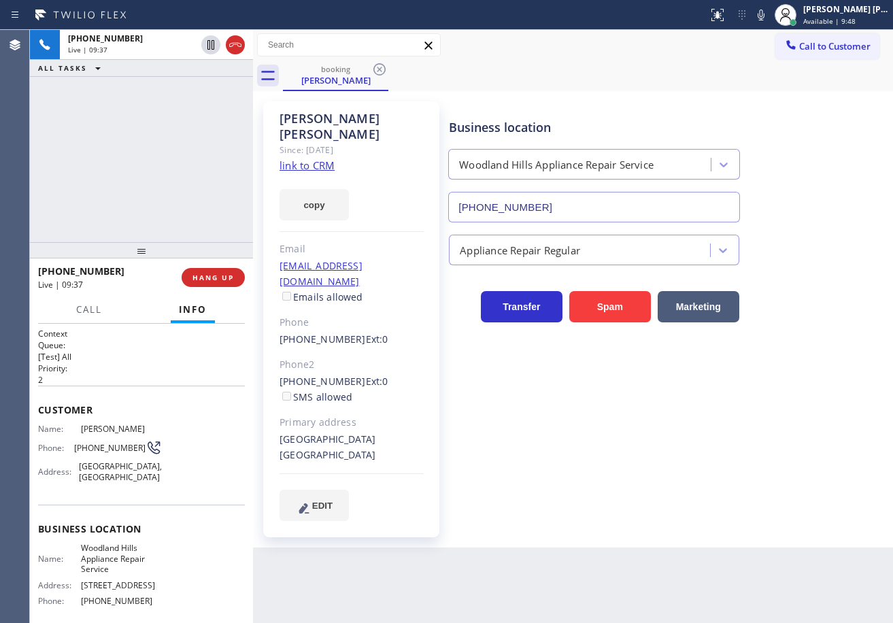
click at [142, 148] on div "[PHONE_NUMBER] Live | 09:37 ALL TASKS ALL TASKS ACTIVE TASKS TASKS IN WRAP UP" at bounding box center [141, 136] width 223 height 212
click at [110, 159] on div "[PHONE_NUMBER] Live | 10:29 ALL TASKS ALL TASKS ACTIVE TASKS TASKS IN WRAP UP" at bounding box center [141, 136] width 223 height 212
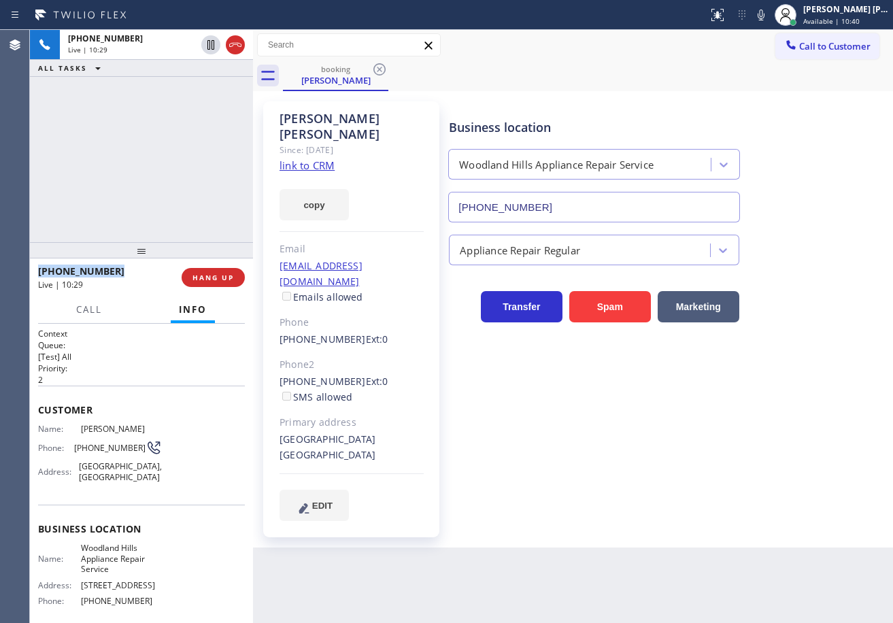
click at [110, 159] on div "[PHONE_NUMBER] Live | 10:29 ALL TASKS ALL TASKS ACTIVE TASKS TASKS IN WRAP UP" at bounding box center [141, 136] width 223 height 212
click at [110, 159] on div "[PHONE_NUMBER] Live | 10:30 ALL TASKS ALL TASKS ACTIVE TASKS TASKS IN WRAP UP" at bounding box center [141, 136] width 223 height 212
click at [110, 159] on div "[PHONE_NUMBER] Live | 10:31 ALL TASKS ALL TASKS ACTIVE TASKS TASKS IN WRAP UP" at bounding box center [141, 136] width 223 height 212
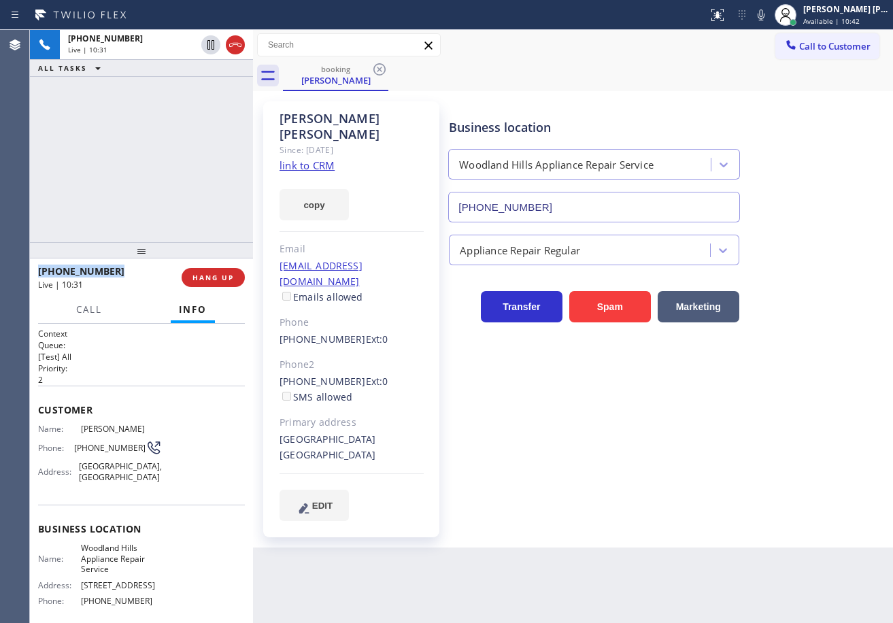
click at [110, 159] on div "[PHONE_NUMBER] Live | 10:31 ALL TASKS ALL TASKS ACTIVE TASKS TASKS IN WRAP UP" at bounding box center [141, 136] width 223 height 212
click at [110, 159] on div "[PHONE_NUMBER] Live | 10:32 ALL TASKS ALL TASKS ACTIVE TASKS TASKS IN WRAP UP" at bounding box center [141, 136] width 223 height 212
click at [769, 16] on icon at bounding box center [761, 15] width 16 height 16
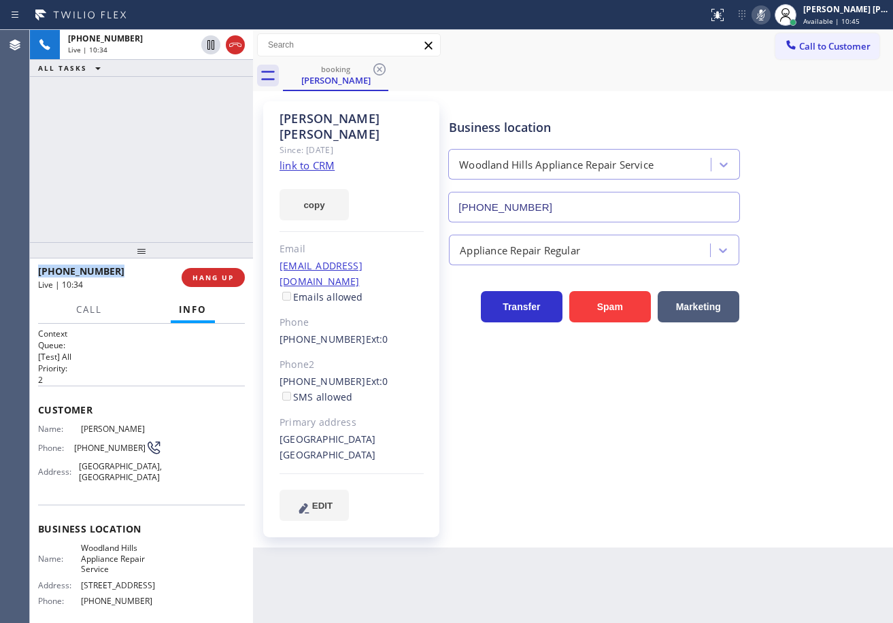
click at [765, 16] on icon at bounding box center [761, 15] width 7 height 11
click at [188, 173] on div "[PHONE_NUMBER] Live | 10:47 ALL TASKS ALL TASKS ACTIVE TASKS TASKS IN WRAP UP" at bounding box center [141, 136] width 223 height 212
click at [727, 71] on div "booking [PERSON_NAME]" at bounding box center [588, 76] width 610 height 31
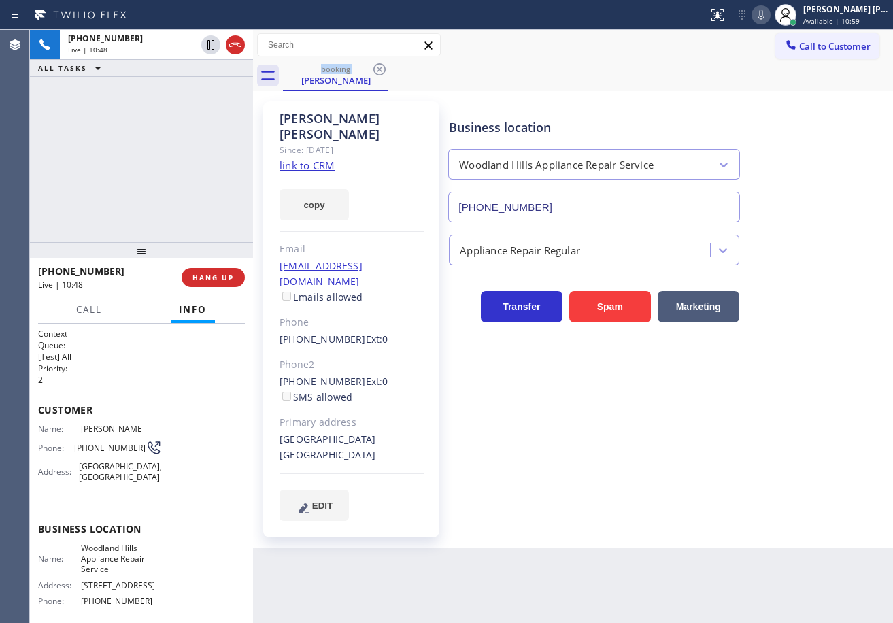
click at [727, 71] on div "booking [PERSON_NAME]" at bounding box center [588, 76] width 610 height 31
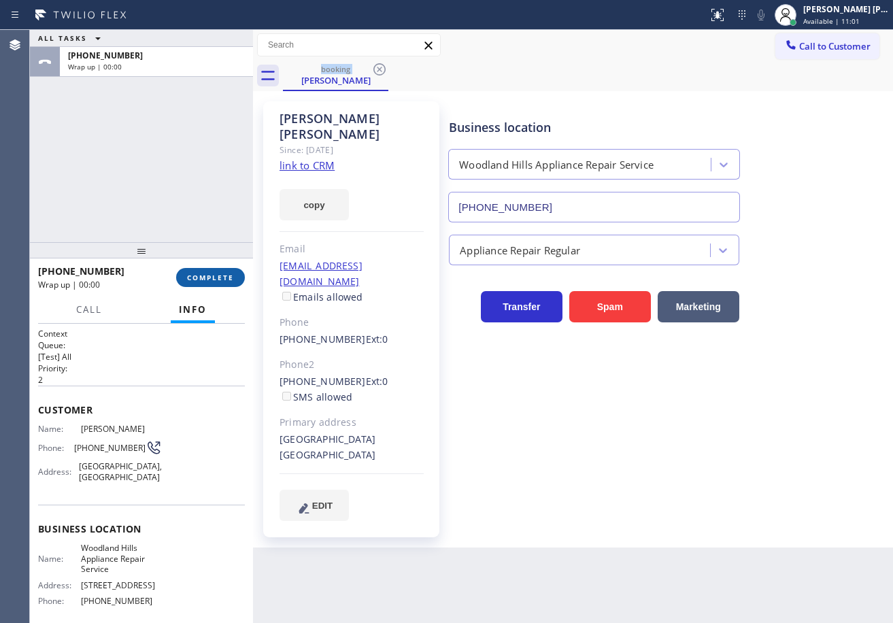
click at [216, 277] on span "COMPLETE" at bounding box center [210, 278] width 47 height 10
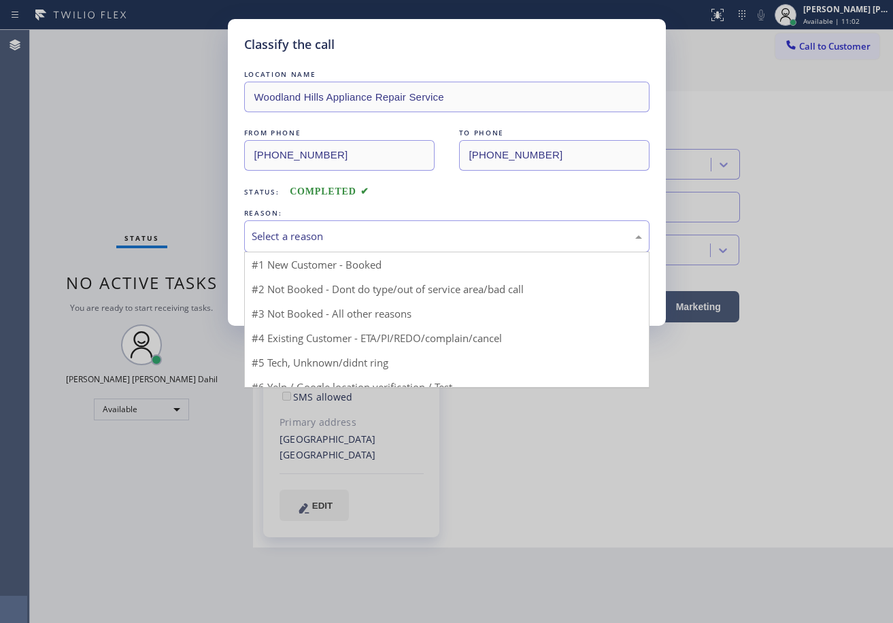
click at [314, 229] on div "Select a reason" at bounding box center [447, 237] width 391 height 16
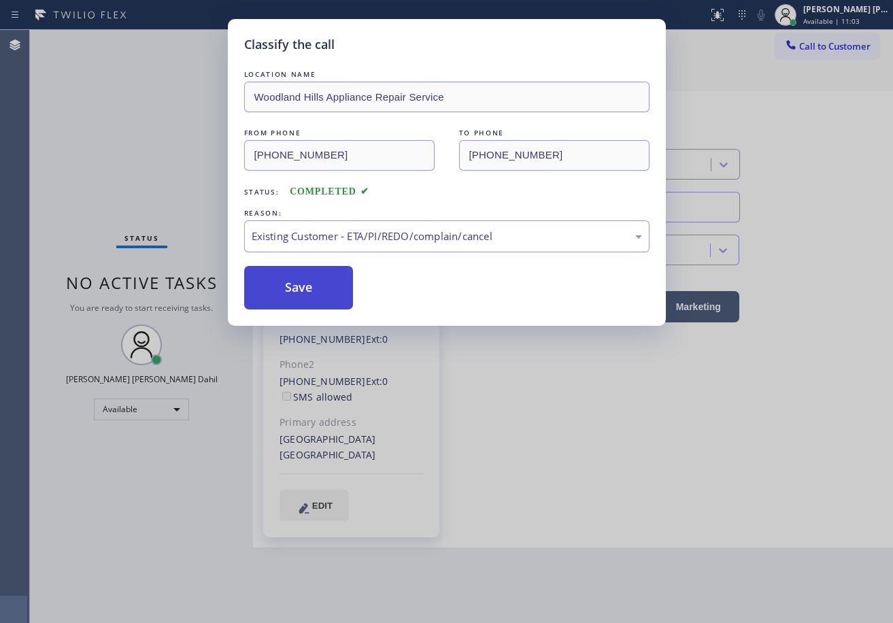
click at [298, 296] on button "Save" at bounding box center [299, 288] width 110 height 44
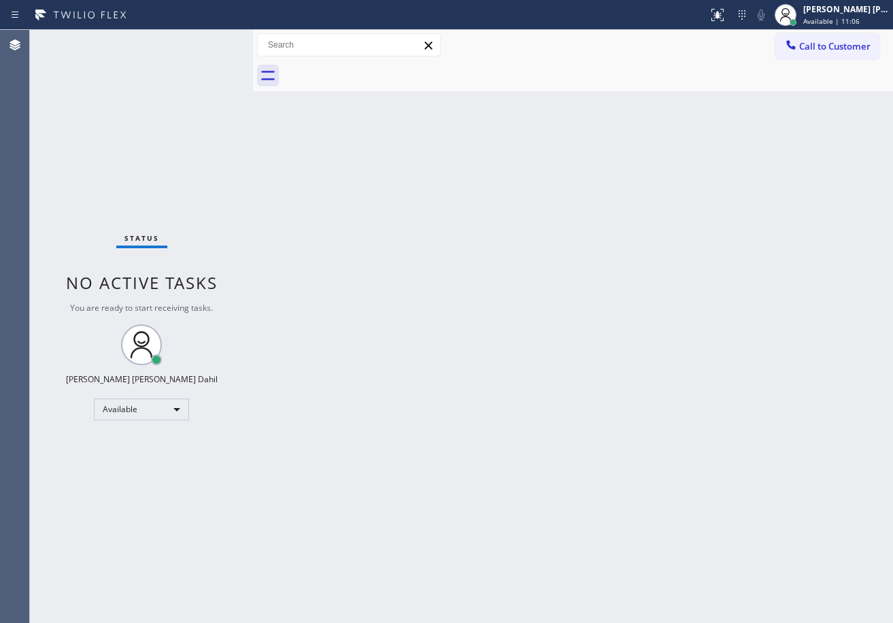
click at [734, 443] on div "Back to Dashboard Change Sender ID Customers Technicians Select a contact Outbo…" at bounding box center [573, 326] width 640 height 593
click at [512, 298] on div "Back to Dashboard Change Sender ID Customers Technicians Select a contact Outbo…" at bounding box center [573, 326] width 640 height 593
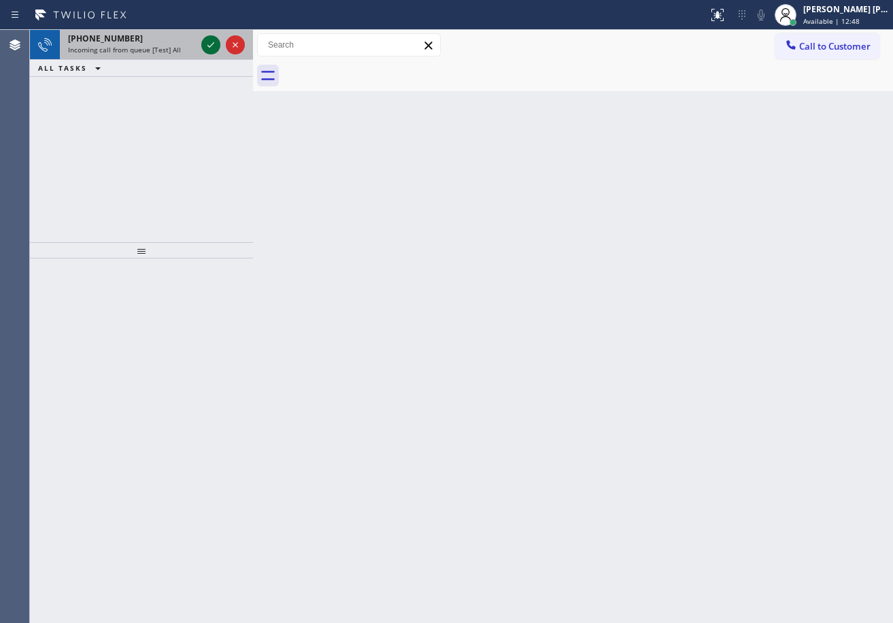
click at [205, 39] on icon at bounding box center [211, 45] width 16 height 16
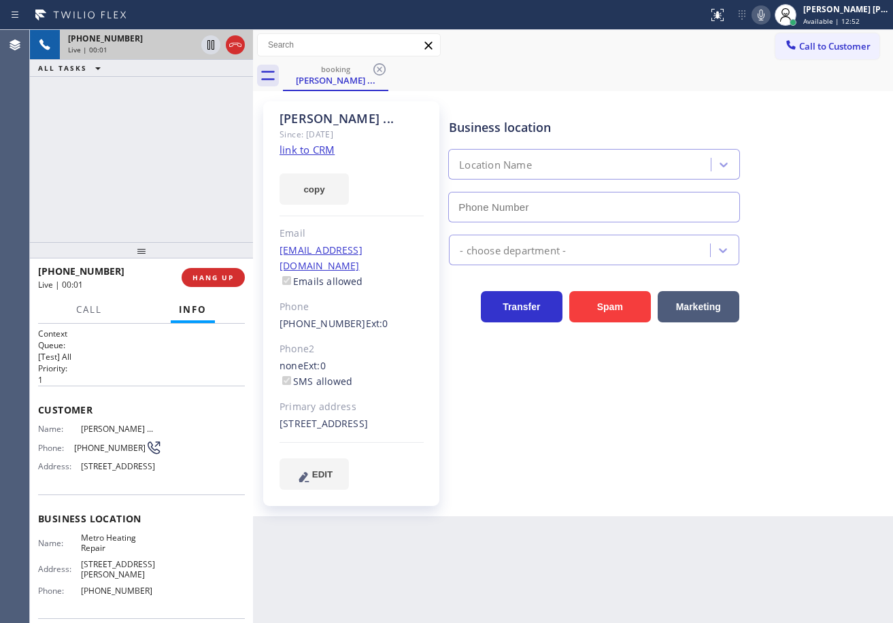
type input "[PHONE_NUMBER]"
click at [769, 20] on icon at bounding box center [761, 15] width 16 height 16
click at [765, 18] on icon at bounding box center [761, 15] width 7 height 11
click at [774, 71] on div "booking [PERSON_NAME] ..." at bounding box center [588, 76] width 610 height 31
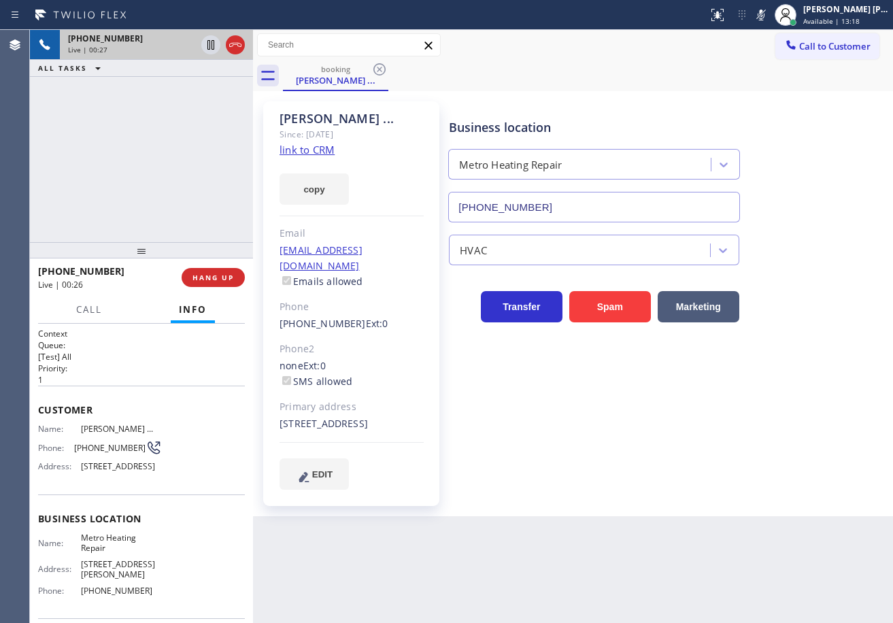
click at [301, 150] on link "link to CRM" at bounding box center [307, 150] width 55 height 14
click at [77, 302] on button "Call" at bounding box center [89, 310] width 42 height 27
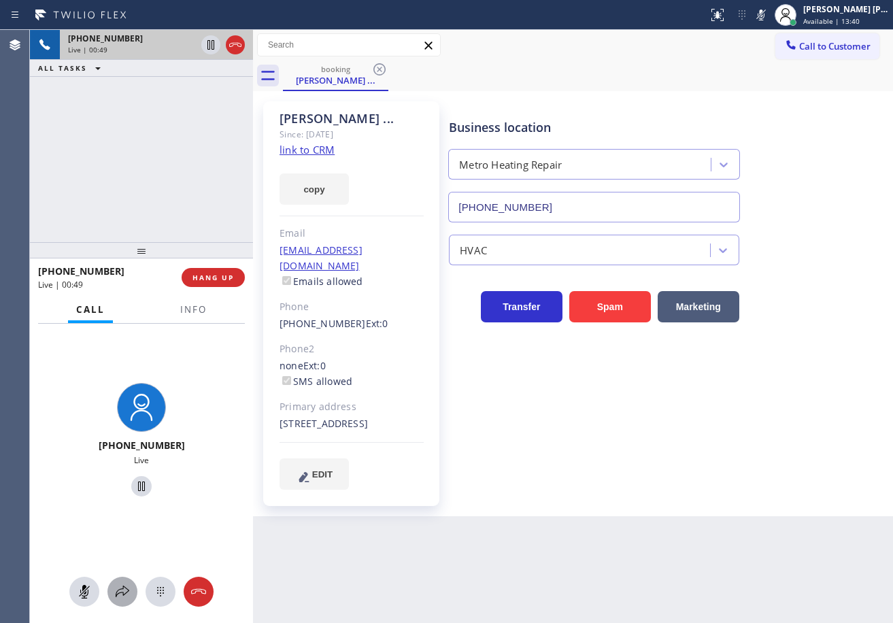
click at [114, 596] on div at bounding box center [122, 592] width 30 height 16
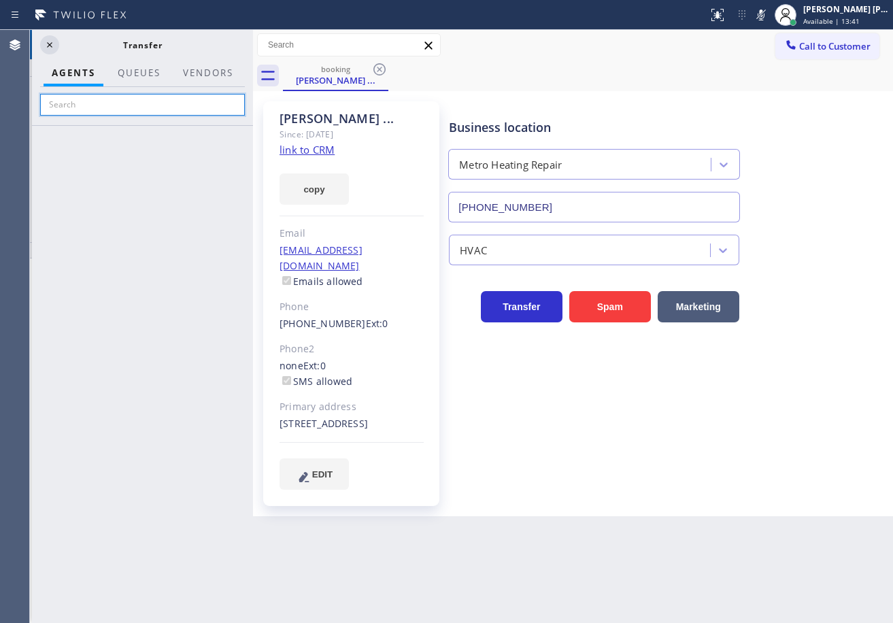
click at [146, 108] on input "text" at bounding box center [142, 105] width 205 height 22
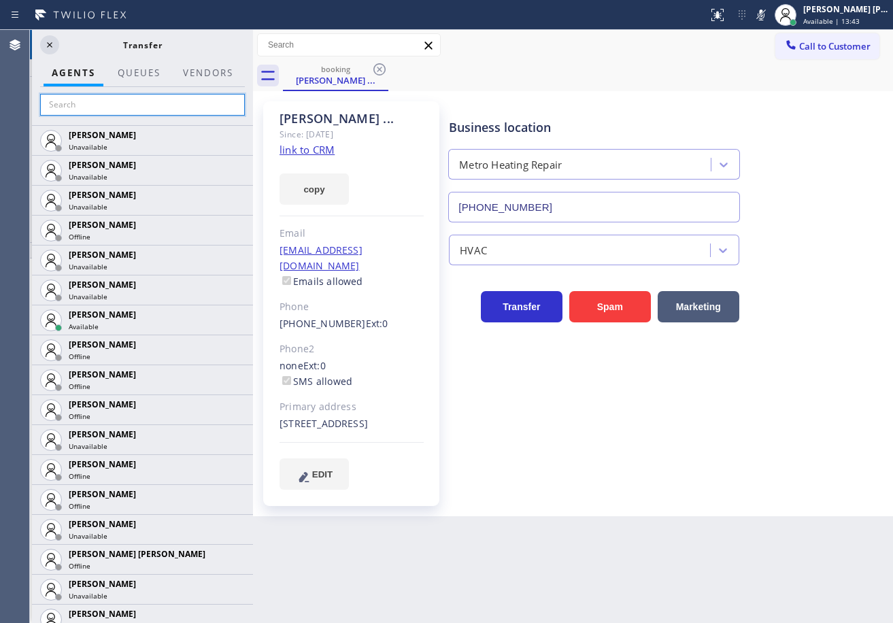
type input "k"
click at [520, 64] on div "booking [PERSON_NAME] ..." at bounding box center [588, 76] width 610 height 31
click at [54, 52] on icon at bounding box center [50, 45] width 16 height 16
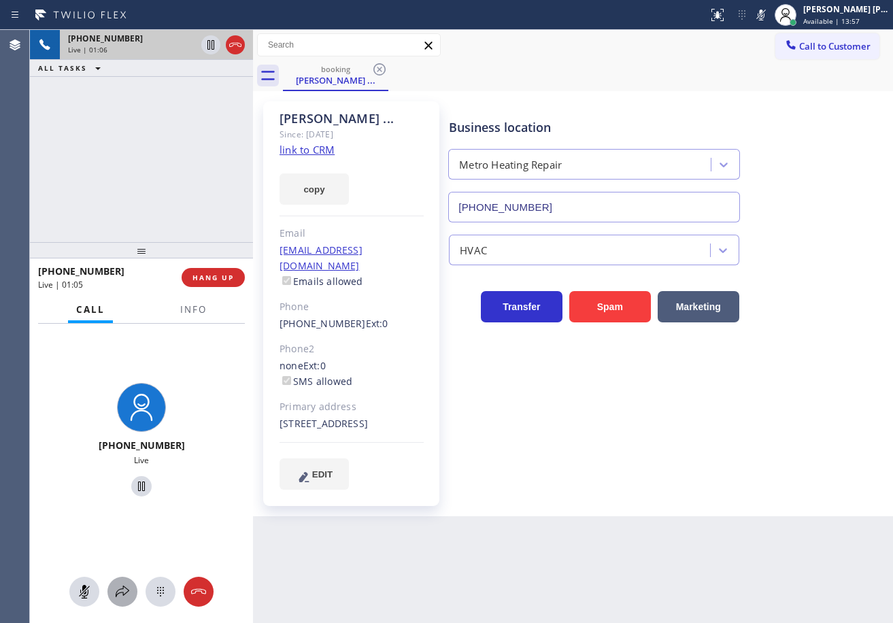
click at [122, 590] on icon at bounding box center [122, 592] width 16 height 16
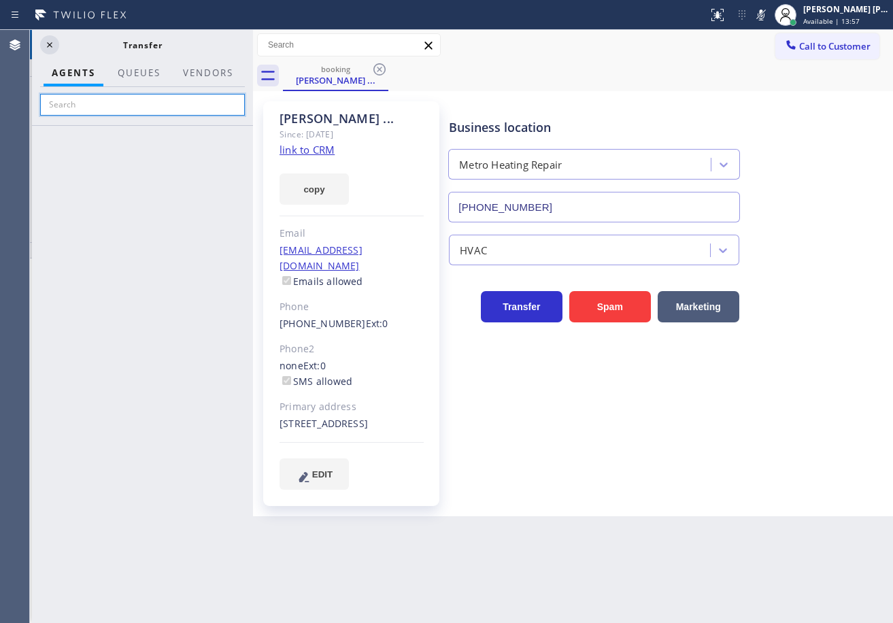
click at [134, 107] on input "text" at bounding box center [142, 105] width 205 height 22
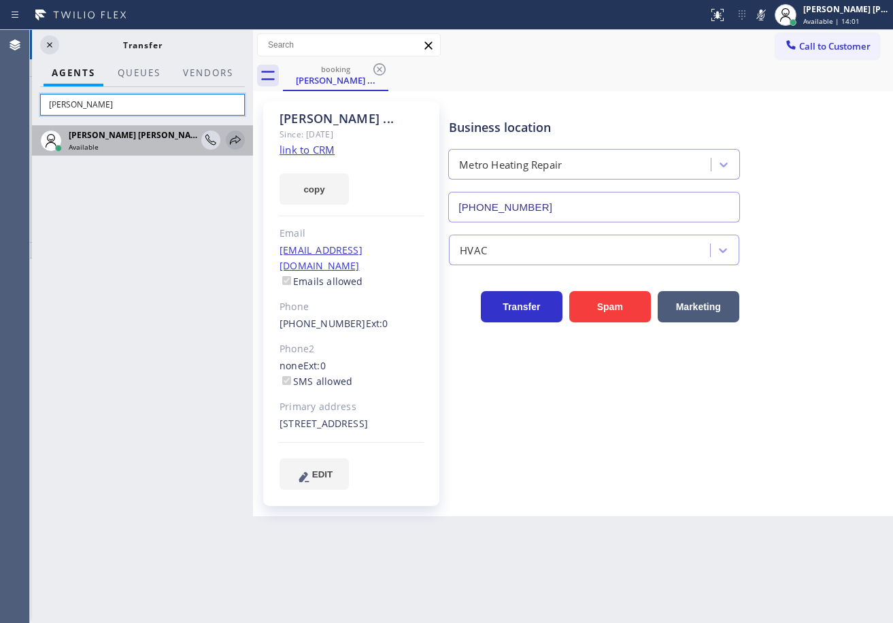
type input "[PERSON_NAME]"
click at [237, 136] on icon at bounding box center [235, 140] width 16 height 16
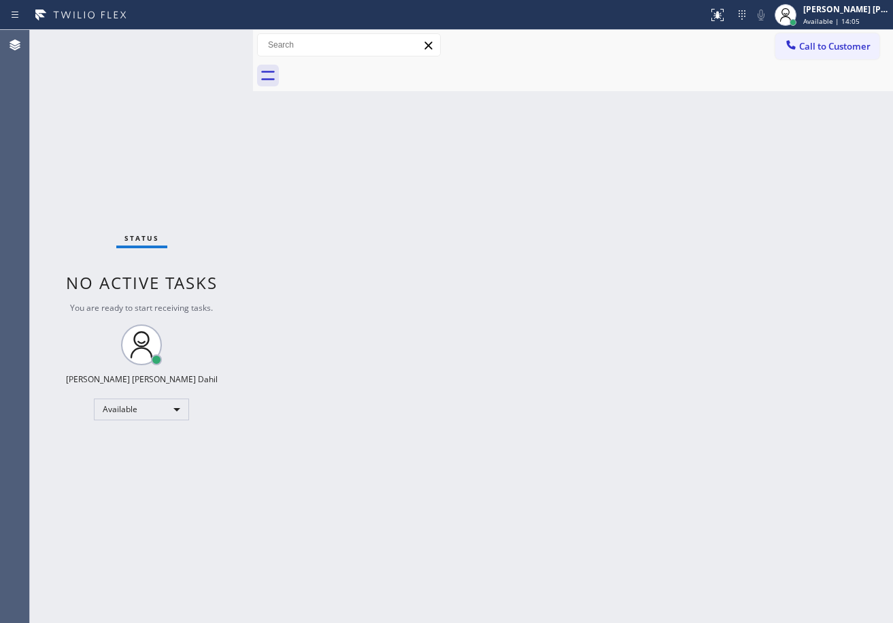
drag, startPoint x: 744, startPoint y: 363, endPoint x: 832, endPoint y: 542, distance: 200.2
click at [744, 363] on div "Back to Dashboard Change Sender ID Customers Technicians Select a contact Outbo…" at bounding box center [573, 326] width 640 height 593
click at [605, 472] on div "Back to Dashboard Change Sender ID Customers Technicians Select a contact Outbo…" at bounding box center [573, 326] width 640 height 593
click at [535, 69] on div at bounding box center [588, 76] width 610 height 31
click at [546, 258] on div "Back to Dashboard Change Sender ID Customers Technicians Select a contact Outbo…" at bounding box center [573, 326] width 640 height 593
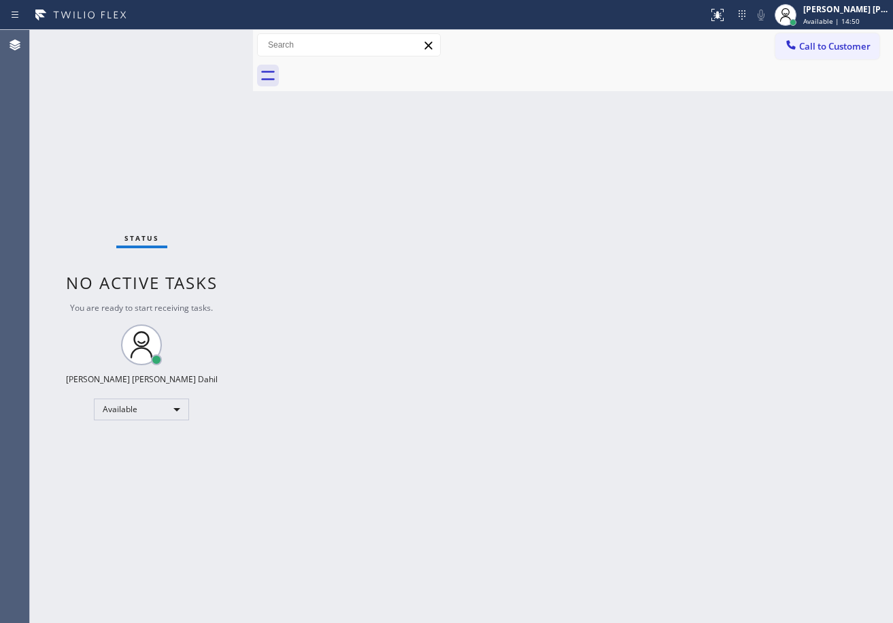
click at [609, 557] on div "Back to Dashboard Change Sender ID Customers Technicians Select a contact Outbo…" at bounding box center [573, 326] width 640 height 593
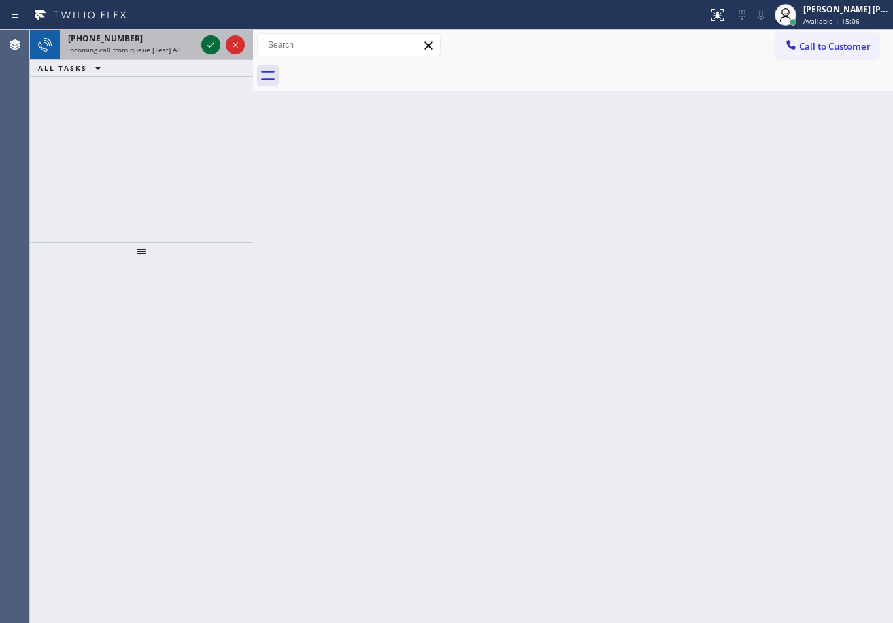
click at [210, 40] on icon at bounding box center [211, 45] width 16 height 16
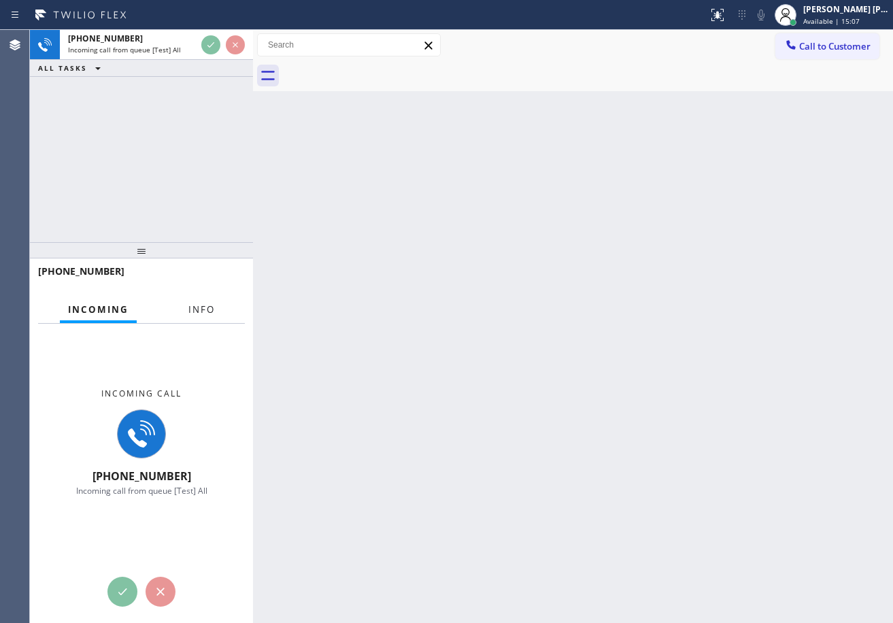
click at [193, 314] on span "Info" at bounding box center [201, 309] width 27 height 12
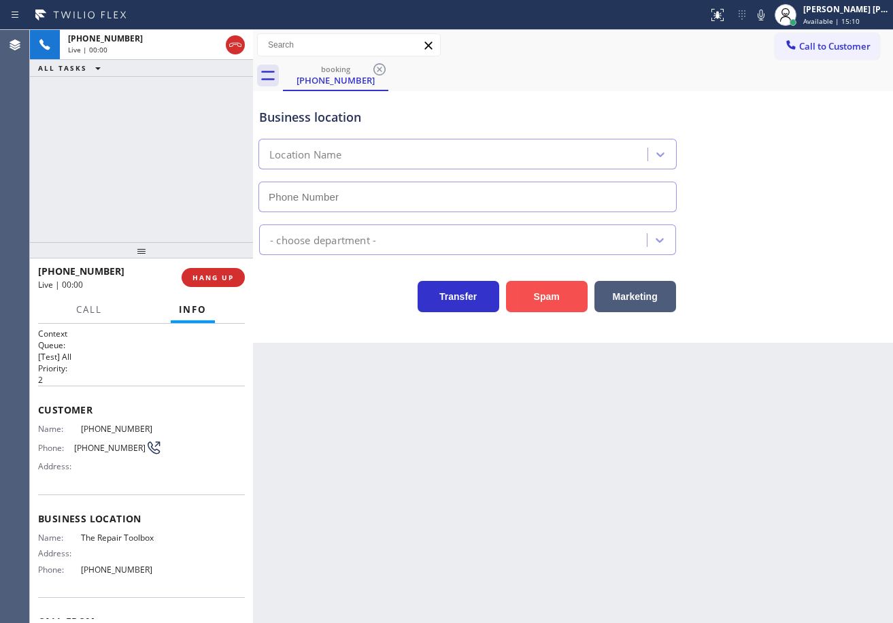
type input "[PHONE_NUMBER]"
click at [537, 299] on button "Spam" at bounding box center [547, 296] width 82 height 31
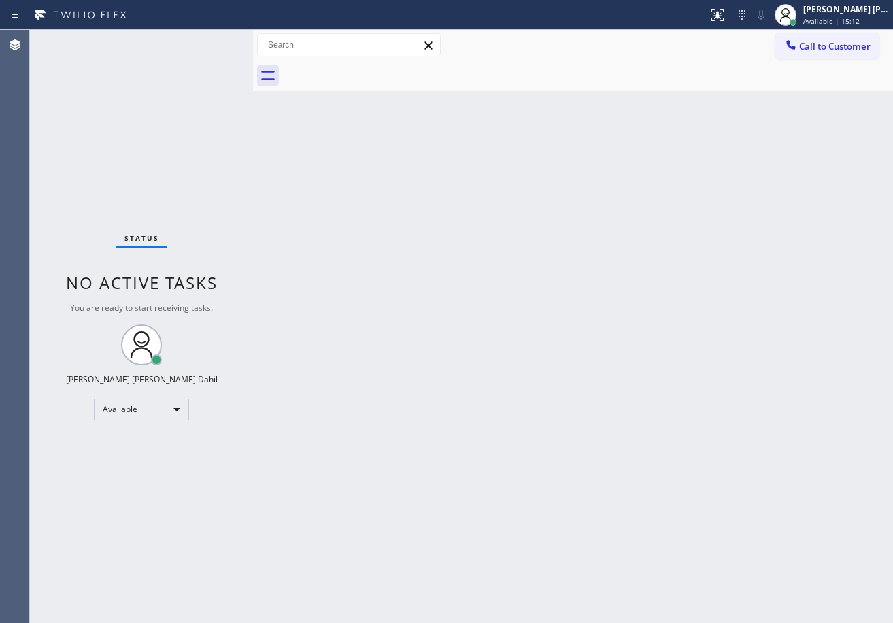
click at [361, 378] on div "Back to Dashboard Change Sender ID Customers Technicians Select a contact Outbo…" at bounding box center [573, 326] width 640 height 593
click at [214, 51] on div "Status No active tasks You are ready to start receiving tasks. [PERSON_NAME] [P…" at bounding box center [141, 326] width 223 height 593
drag, startPoint x: 723, startPoint y: 488, endPoint x: 702, endPoint y: 565, distance: 78.9
click at [722, 488] on div "Back to Dashboard Change Sender ID Customers Technicians Select a contact Outbo…" at bounding box center [573, 326] width 640 height 593
click at [198, 65] on div "Status No active tasks You are ready to start receiving tasks. [PERSON_NAME] [P…" at bounding box center [141, 326] width 223 height 593
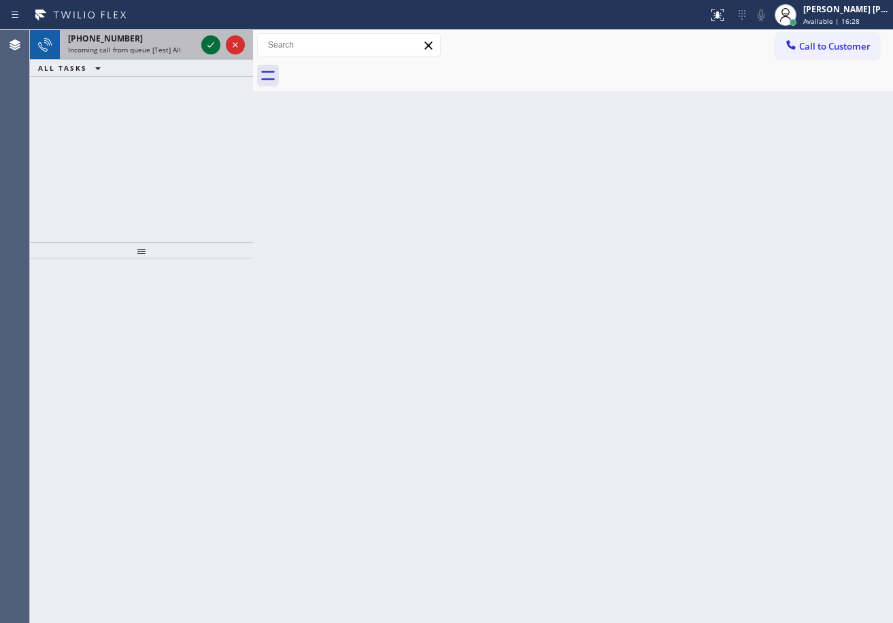
click at [212, 48] on icon at bounding box center [211, 45] width 16 height 16
click at [193, 39] on div "[PHONE_NUMBER]" at bounding box center [132, 39] width 128 height 12
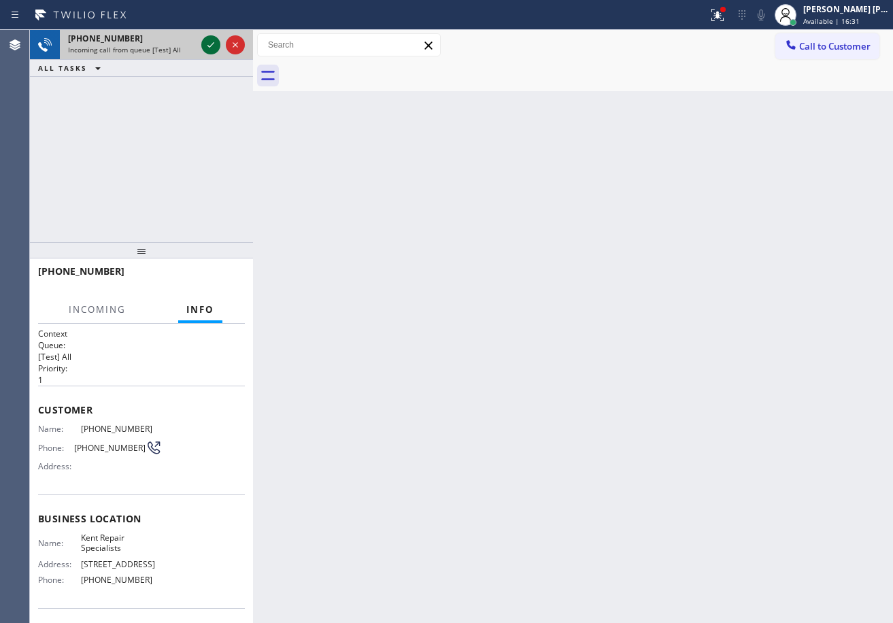
click at [205, 39] on icon at bounding box center [211, 45] width 16 height 16
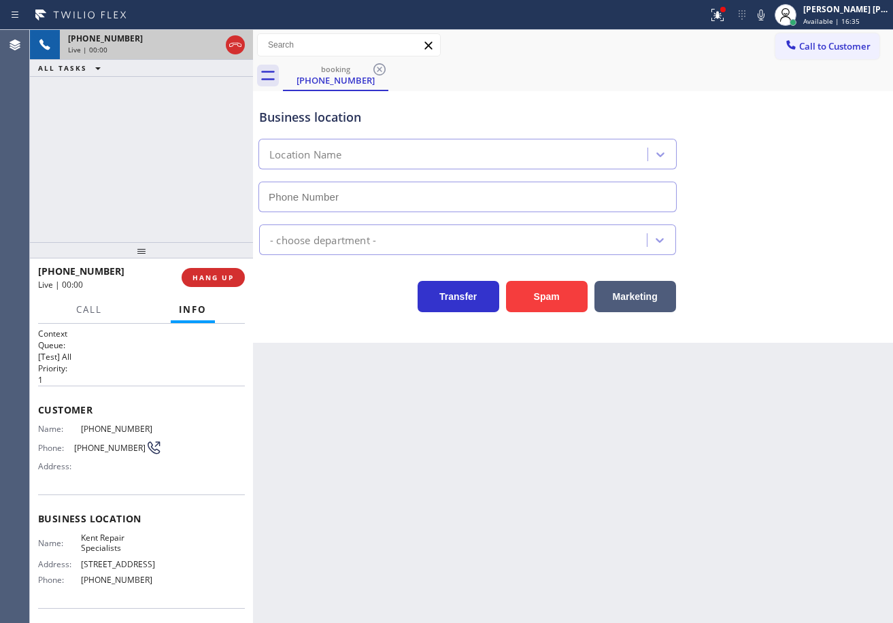
type input "[PHONE_NUMBER]"
click at [727, 11] on div at bounding box center [723, 9] width 8 height 8
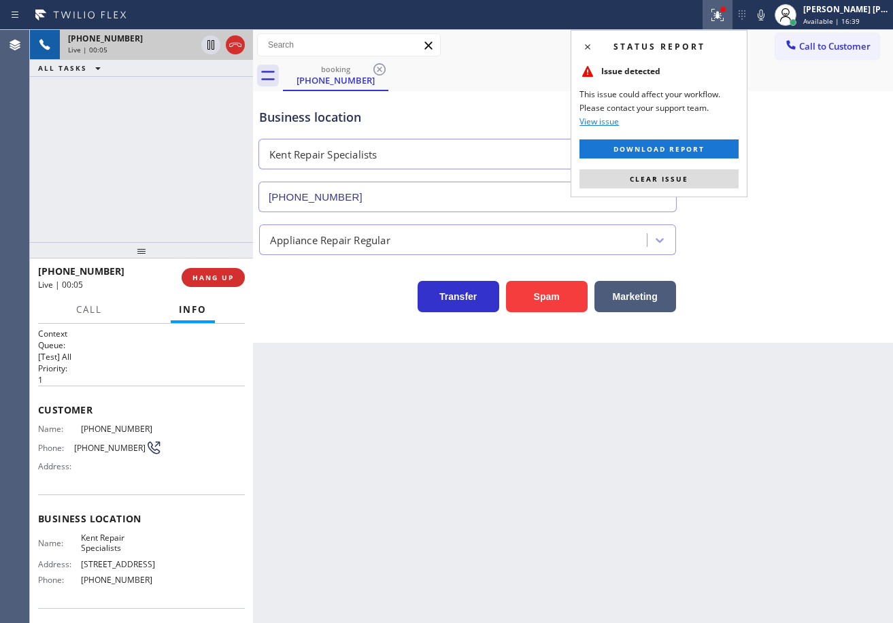
click at [695, 174] on button "Clear issue" at bounding box center [659, 178] width 159 height 19
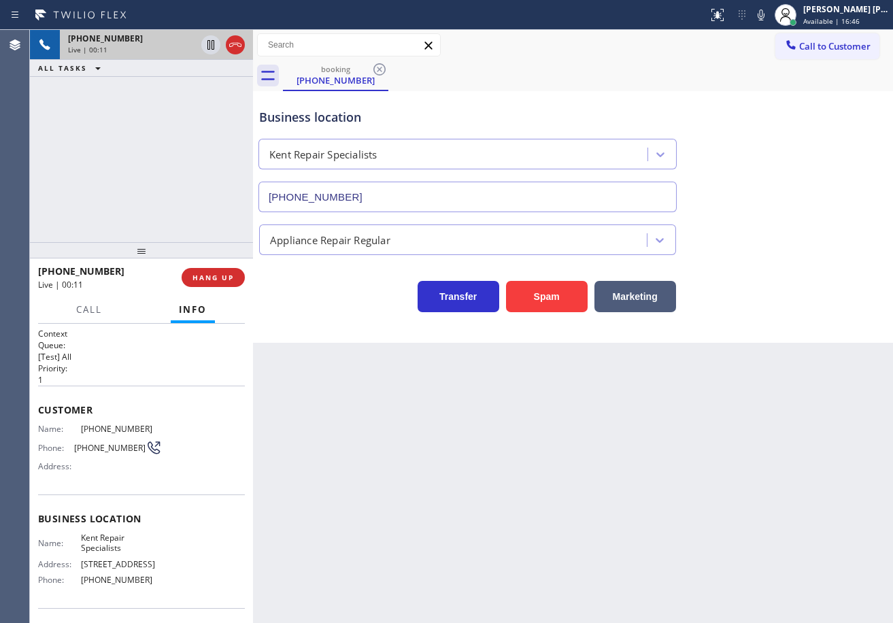
click at [115, 189] on div "[PHONE_NUMBER] Live | 00:11 ALL TASKS ALL TASKS ACTIVE TASKS TASKS IN WRAP UP" at bounding box center [141, 136] width 223 height 212
click at [133, 227] on div "[PHONE_NUMBER] Live | 00:15 ALL TASKS ALL TASKS ACTIVE TASKS TASKS IN WRAP UP" at bounding box center [141, 136] width 223 height 212
drag, startPoint x: 202, startPoint y: 197, endPoint x: 221, endPoint y: 286, distance: 91.1
click at [201, 203] on div "[PHONE_NUMBER] Live | 00:17 ALL TASKS ALL TASKS ACTIVE TASKS TASKS IN WRAP UP" at bounding box center [141, 136] width 223 height 212
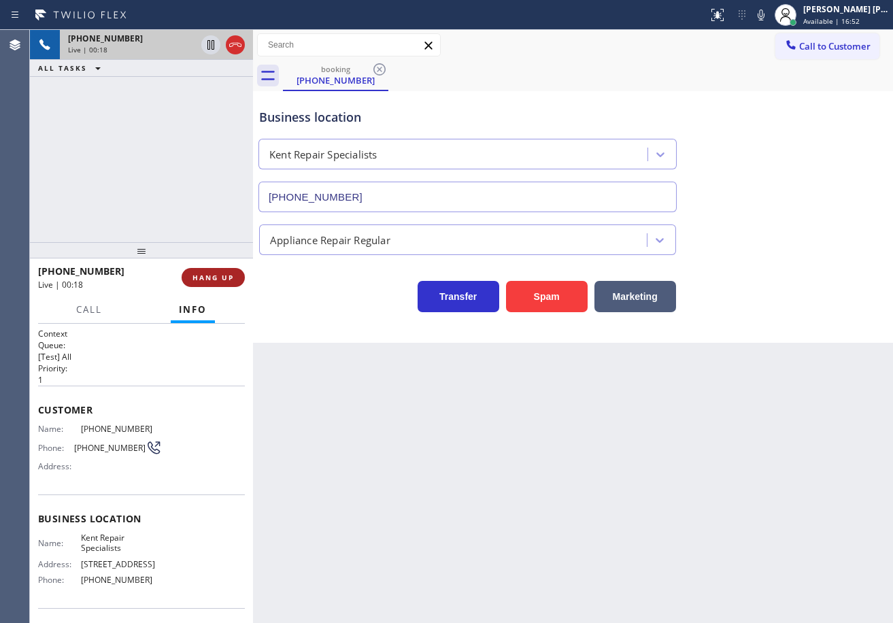
click at [220, 285] on button "HANG UP" at bounding box center [213, 277] width 63 height 19
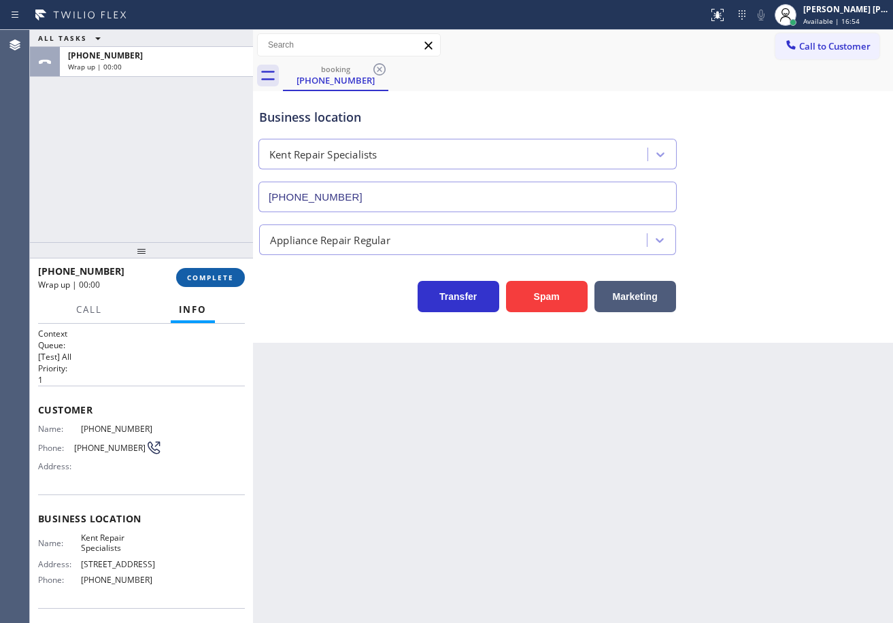
click at [220, 285] on button "COMPLETE" at bounding box center [210, 277] width 69 height 19
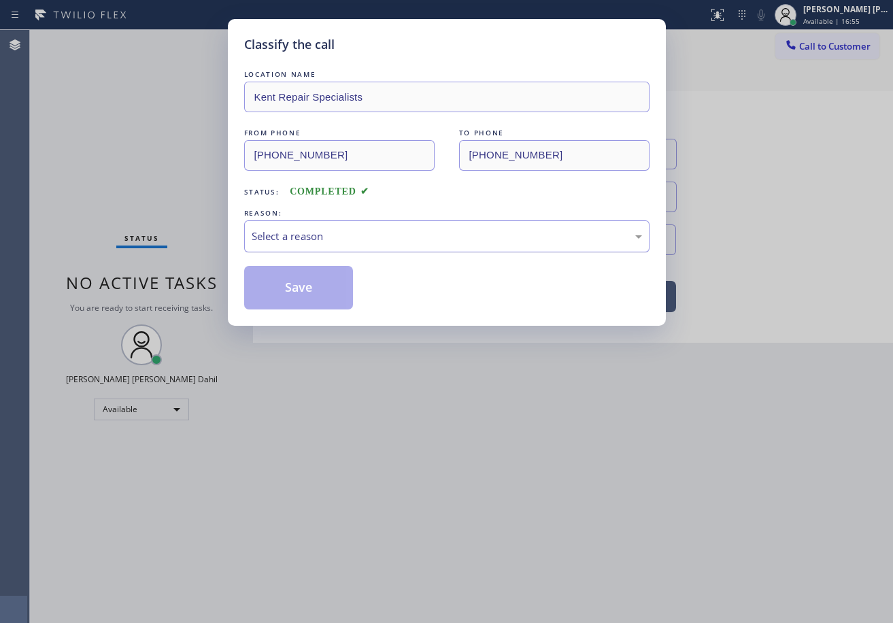
click at [277, 229] on div "Select a reason" at bounding box center [447, 237] width 391 height 16
click at [303, 288] on button "Save" at bounding box center [299, 288] width 110 height 44
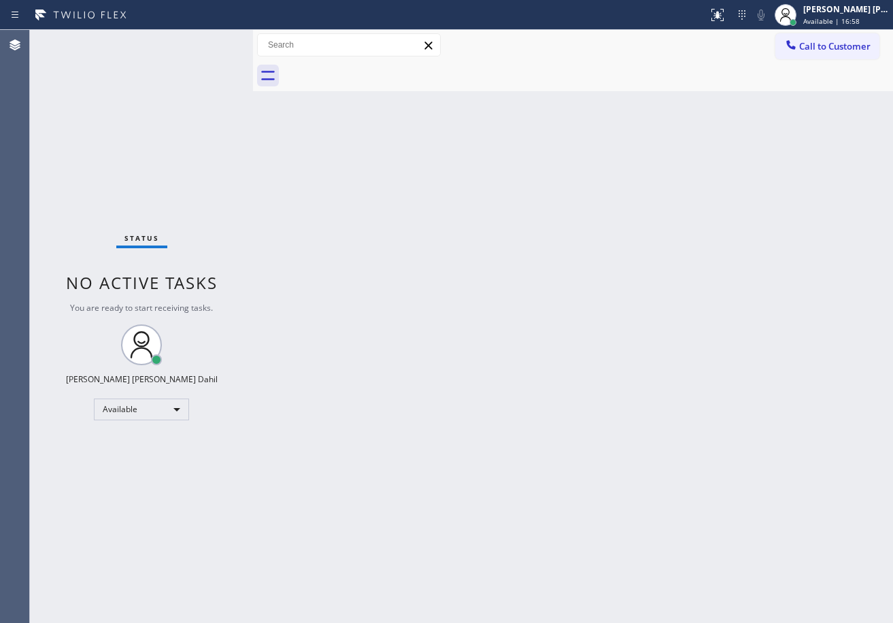
click at [764, 467] on div "Back to Dashboard Change Sender ID Customers Technicians Select a contact Outbo…" at bounding box center [573, 326] width 640 height 593
click at [195, 48] on div "Status No active tasks You are ready to start receiving tasks. [PERSON_NAME] [P…" at bounding box center [141, 326] width 223 height 593
click at [204, 44] on div "Status No active tasks You are ready to start receiving tasks. [PERSON_NAME] [P…" at bounding box center [141, 326] width 223 height 593
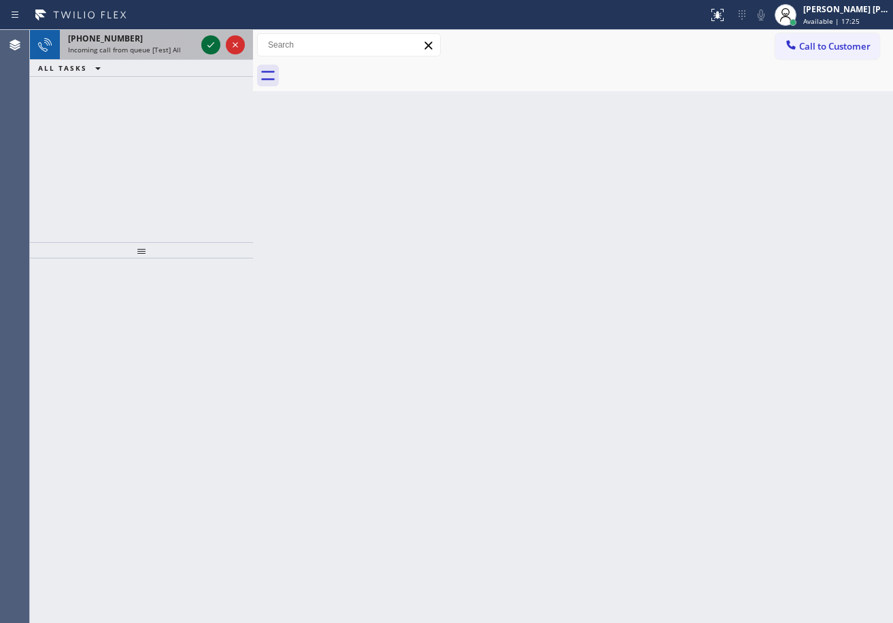
click at [205, 39] on icon at bounding box center [211, 45] width 16 height 16
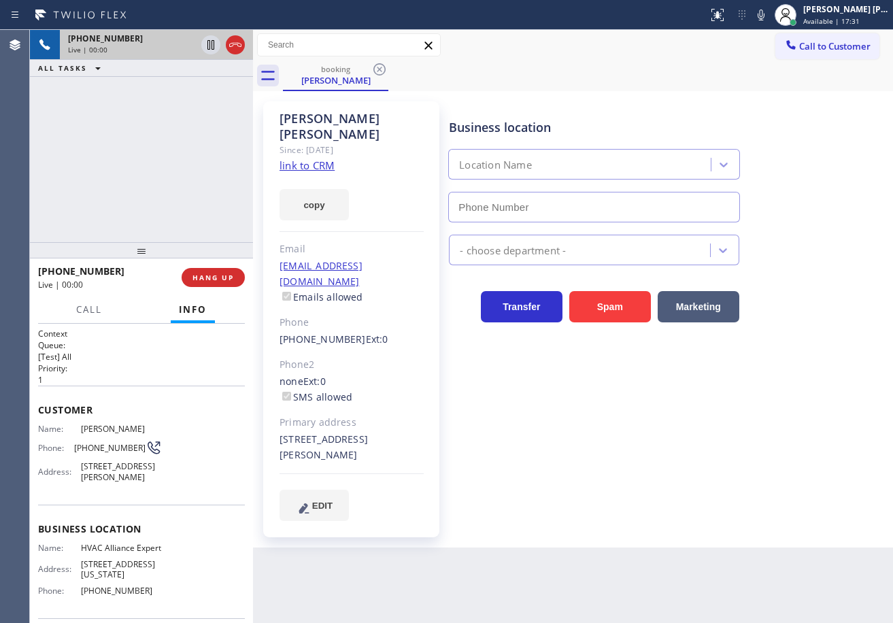
type input "[PHONE_NUMBER]"
click at [314, 159] on link "link to CRM" at bounding box center [307, 166] width 55 height 14
click at [597, 115] on div "Business location HVAC Alliance Expert [PHONE_NUMBER]" at bounding box center [593, 164] width 295 height 118
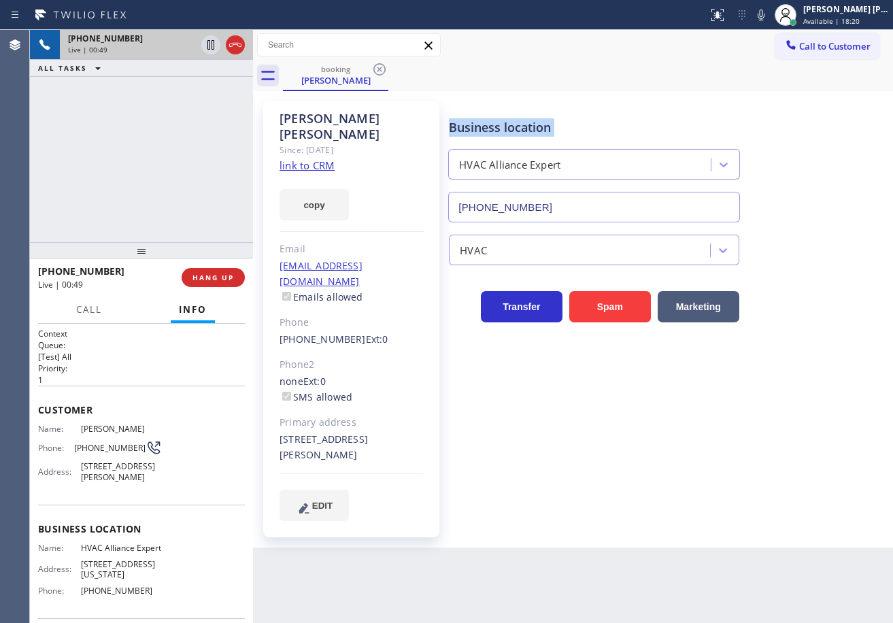
click at [597, 115] on div "Business location HVAC Alliance Expert [PHONE_NUMBER]" at bounding box center [593, 164] width 295 height 118
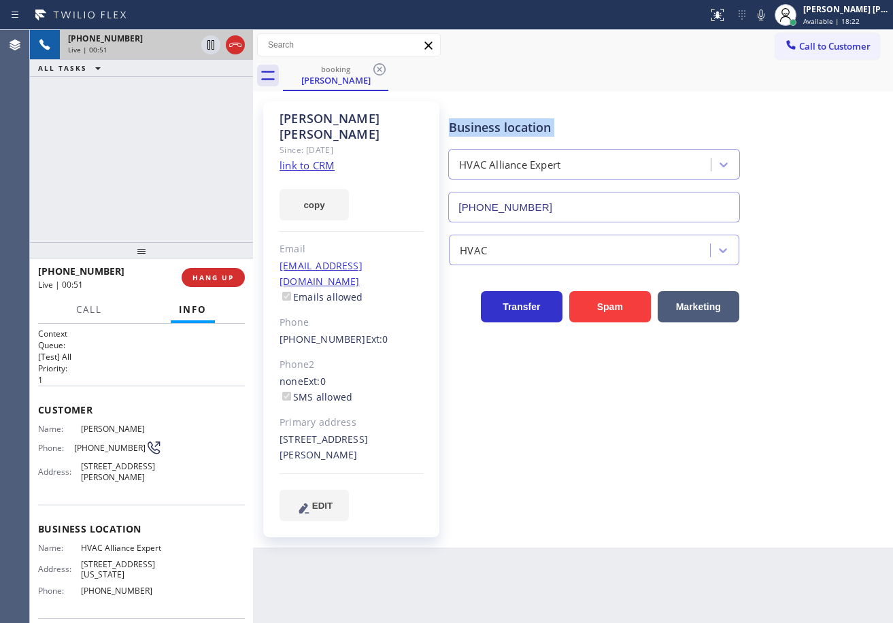
click at [597, 115] on div "Business location HVAC Alliance Expert [PHONE_NUMBER]" at bounding box center [593, 164] width 295 height 118
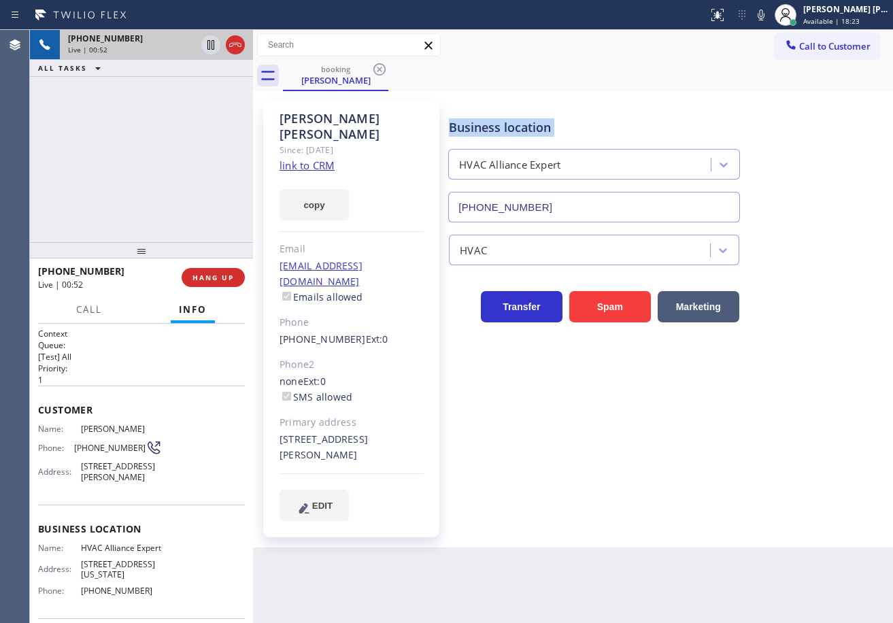
click at [597, 115] on div "Business location HVAC Alliance Expert [PHONE_NUMBER]" at bounding box center [593, 164] width 295 height 118
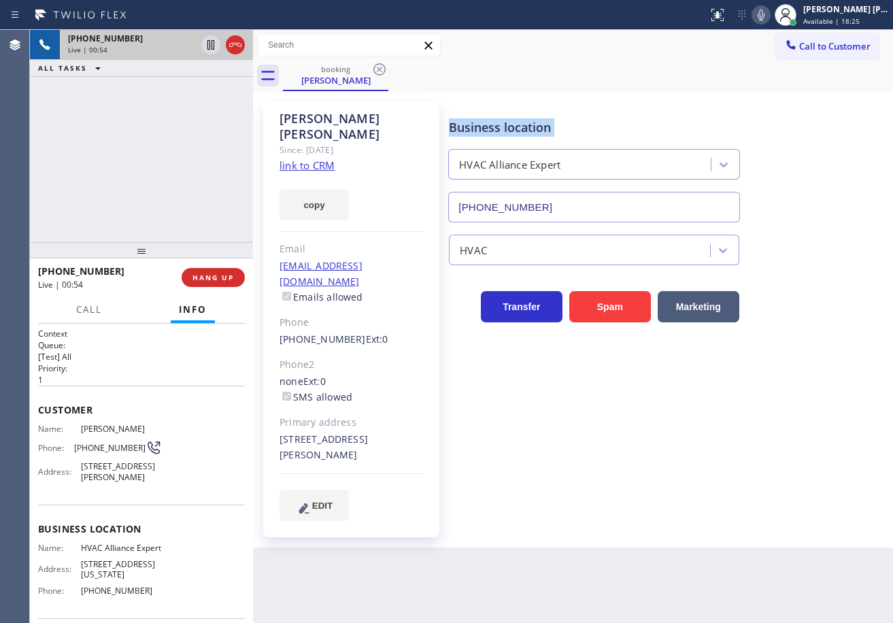
click at [765, 16] on icon at bounding box center [761, 15] width 7 height 11
drag, startPoint x: 721, startPoint y: 88, endPoint x: 356, endPoint y: 78, distance: 364.8
click at [720, 88] on div "booking [PERSON_NAME]" at bounding box center [588, 76] width 610 height 31
click at [207, 48] on icon at bounding box center [211, 45] width 16 height 16
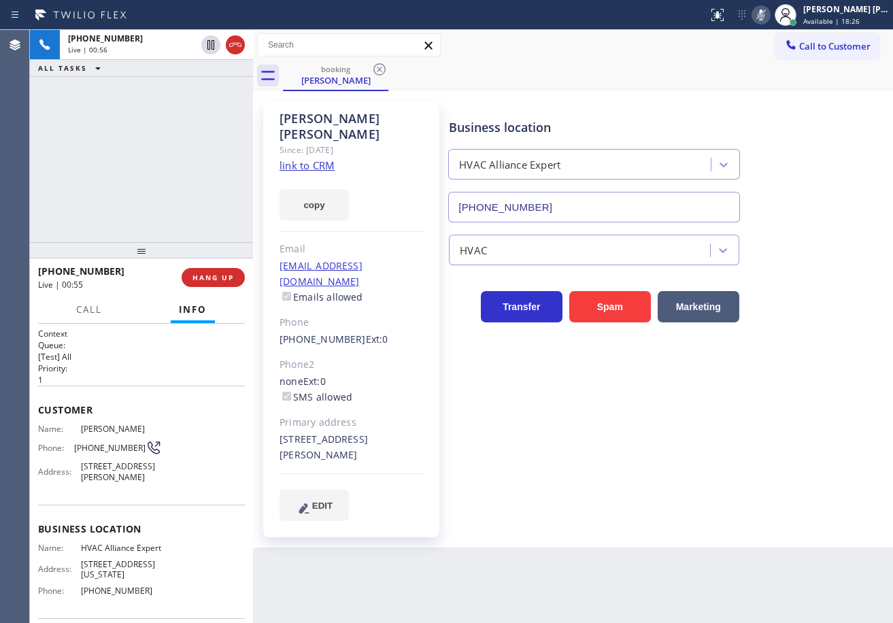
click at [186, 119] on div "[PHONE_NUMBER] Live | 00:56 ALL TASKS ALL TASKS ACTIVE TASKS TASKS IN WRAP UP" at bounding box center [141, 136] width 223 height 212
click at [791, 538] on div "Back to Dashboard Change Sender ID Customers Technicians Select a contact Outbo…" at bounding box center [573, 326] width 640 height 593
click at [396, 552] on div "Back to Dashboard Change Sender ID Customers Technicians Select a contact Outbo…" at bounding box center [573, 326] width 640 height 593
click at [526, 42] on div "Call to Customer Outbound call Location Royal HVAC Masters [GEOGRAPHIC_DATA] Yo…" at bounding box center [573, 45] width 640 height 24
click at [526, 69] on div "booking [PERSON_NAME]" at bounding box center [588, 76] width 610 height 31
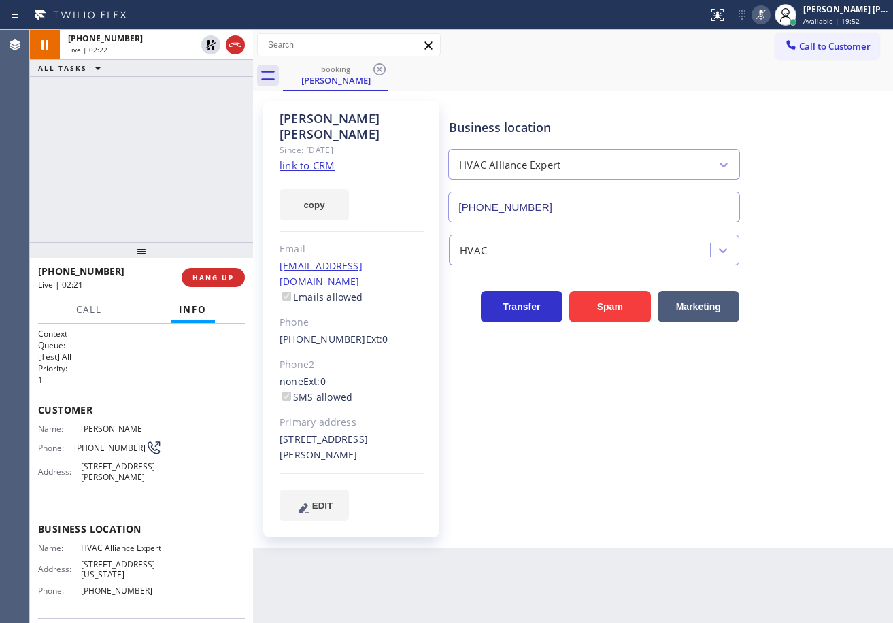
click at [655, 444] on div "Business location HVAC Alliance Expert [PHONE_NUMBER] HVAC Transfer Spam Market…" at bounding box center [668, 311] width 444 height 412
click at [651, 447] on div "Business location HVAC Alliance Expert [PHONE_NUMBER] HVAC Transfer Spam Market…" at bounding box center [668, 311] width 444 height 412
click at [661, 97] on div "[PERSON_NAME] Since: [DATE] link to CRM copy Email [EMAIL_ADDRESS][DOMAIN_NAME]…" at bounding box center [572, 320] width 633 height 450
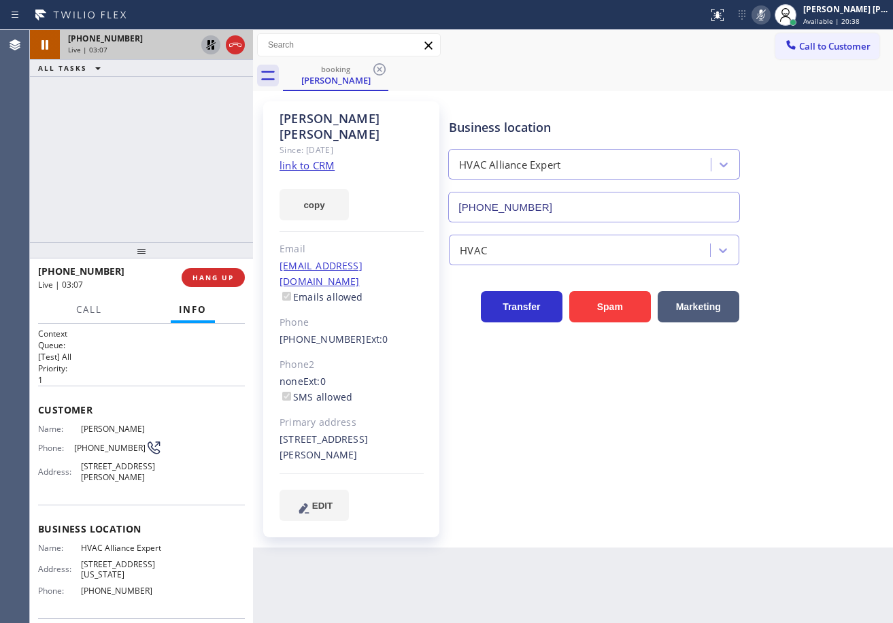
click at [212, 47] on icon at bounding box center [211, 45] width 10 height 10
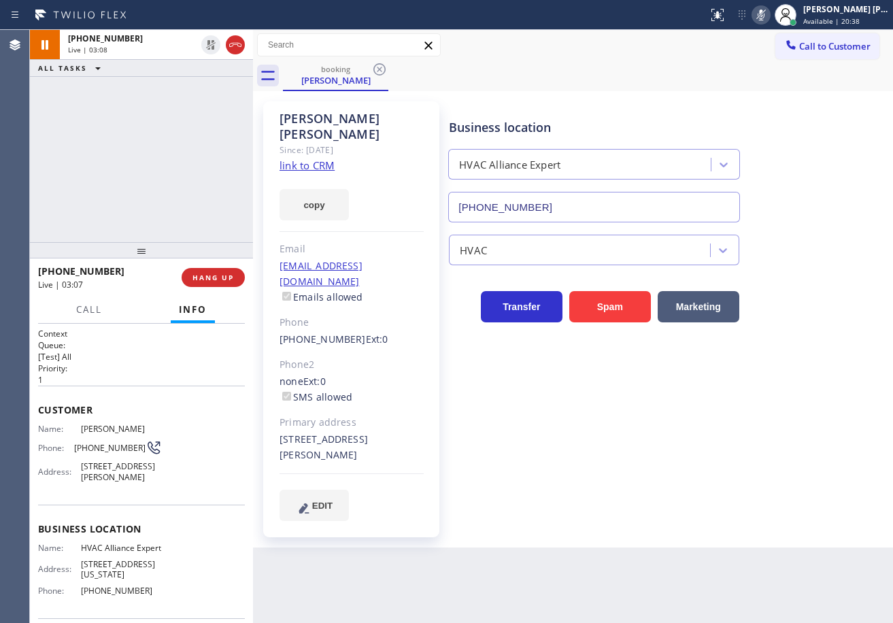
click at [199, 74] on div "ALL TASKS ALL TASKS ACTIVE TASKS TASKS IN WRAP UP" at bounding box center [141, 68] width 223 height 17
click at [769, 13] on icon at bounding box center [761, 15] width 16 height 16
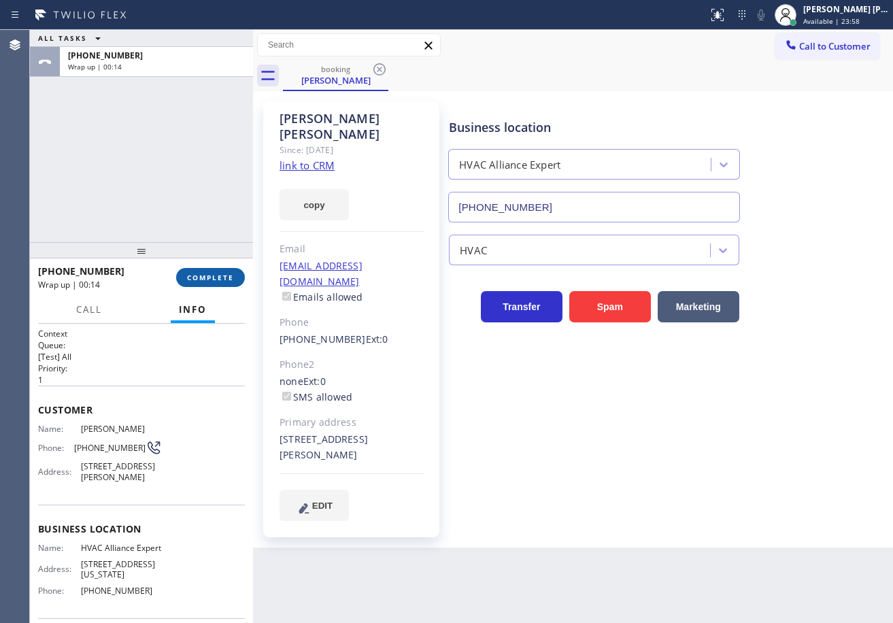
click at [194, 279] on span "COMPLETE" at bounding box center [210, 278] width 47 height 10
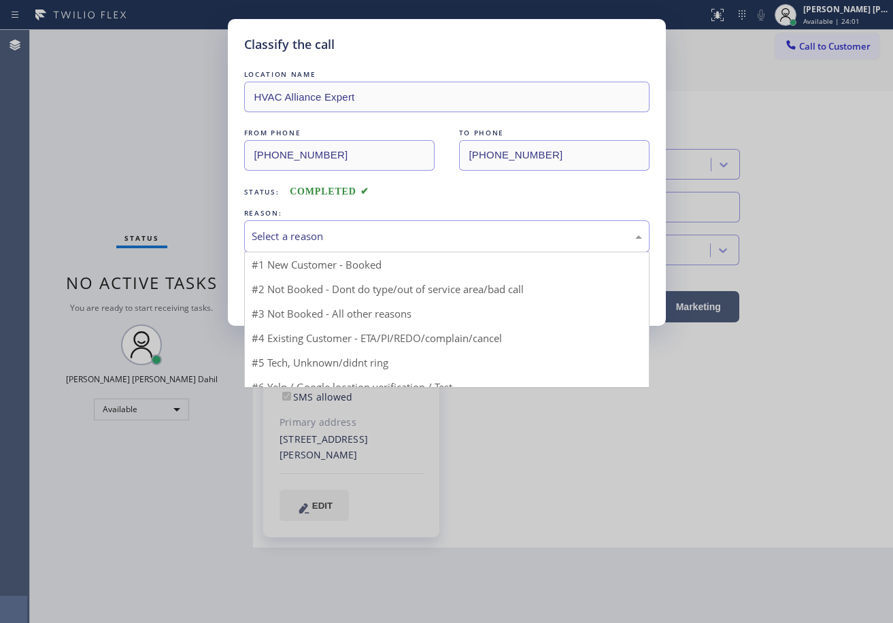
click at [287, 227] on div "Select a reason" at bounding box center [446, 236] width 405 height 32
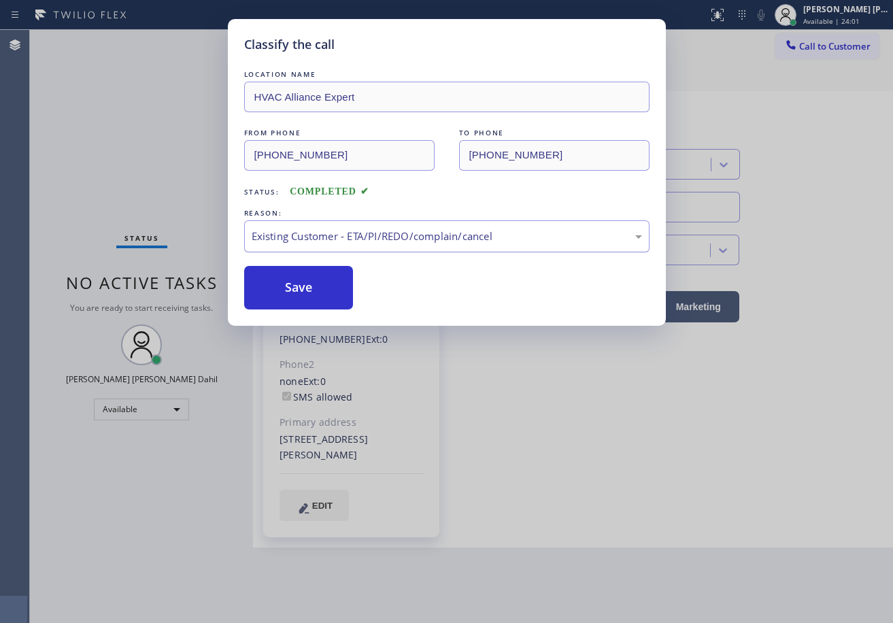
click at [322, 250] on div "Existing Customer - ETA/PI/REDO/complain/cancel" at bounding box center [446, 236] width 405 height 32
click at [305, 300] on button "Save" at bounding box center [299, 288] width 110 height 44
click at [304, 297] on button "Save" at bounding box center [299, 288] width 110 height 44
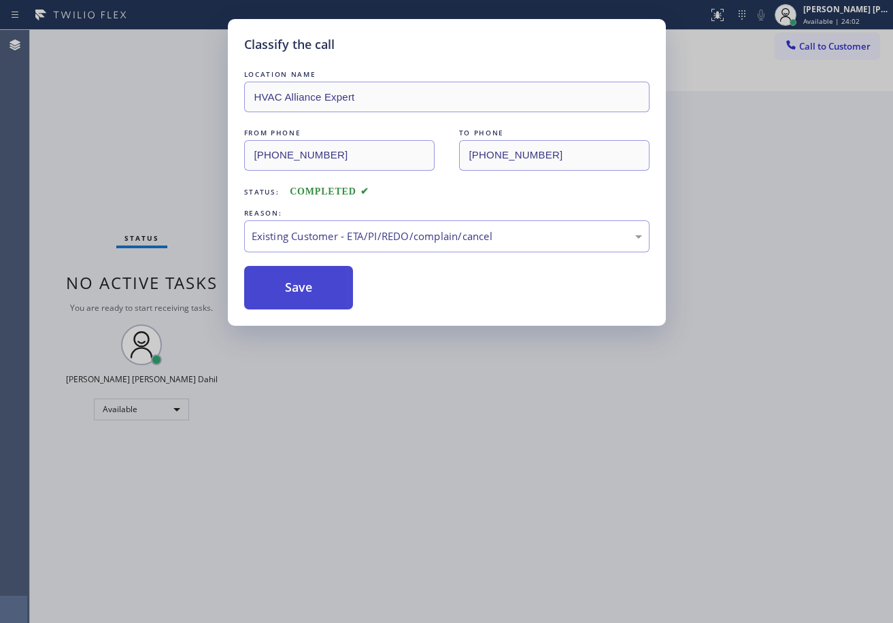
click at [304, 295] on button "Save" at bounding box center [299, 288] width 110 height 44
click at [556, 491] on div "Classify the call LOCATION NAME HVAC Alliance Expert FROM PHONE [PHONE_NUMBER] …" at bounding box center [446, 311] width 893 height 623
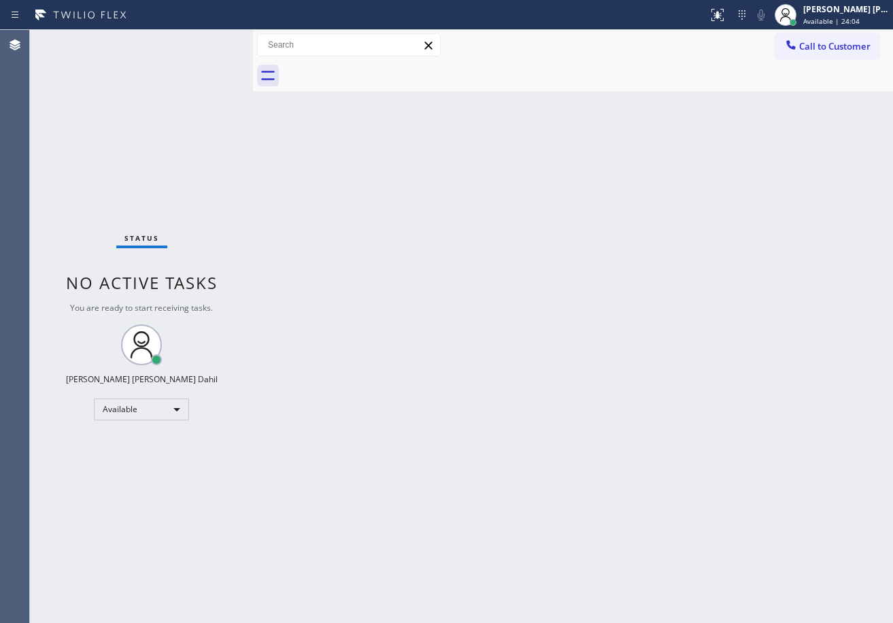
click at [363, 348] on div "Back to Dashboard Change Sender ID Customers Technicians Select a contact Outbo…" at bounding box center [573, 326] width 640 height 593
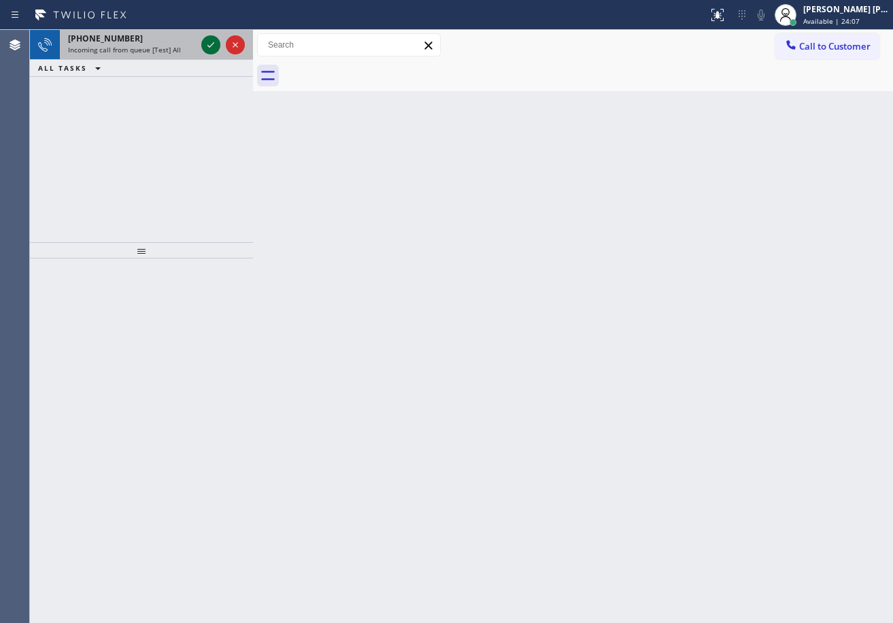
click at [205, 39] on icon at bounding box center [211, 45] width 16 height 16
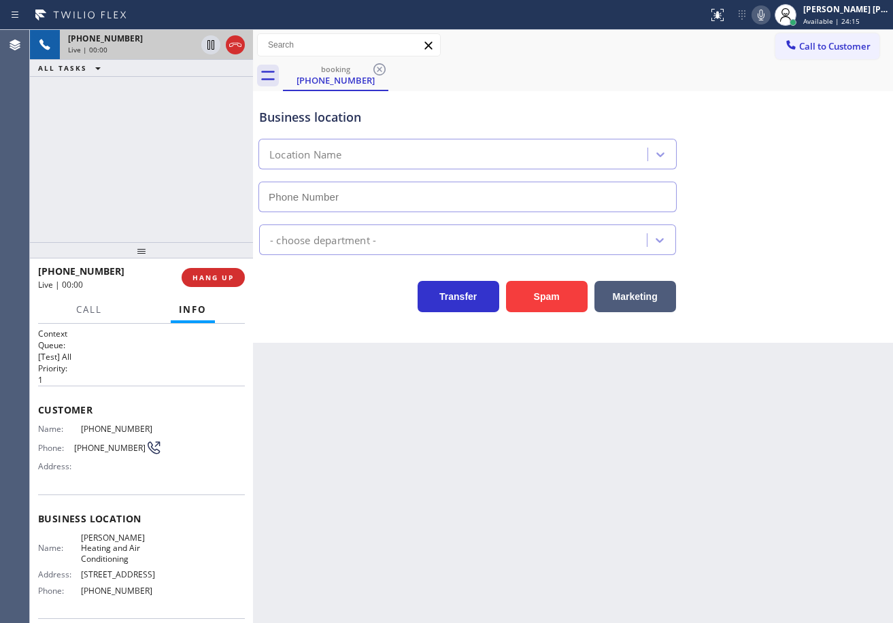
type input "[PHONE_NUMBER]"
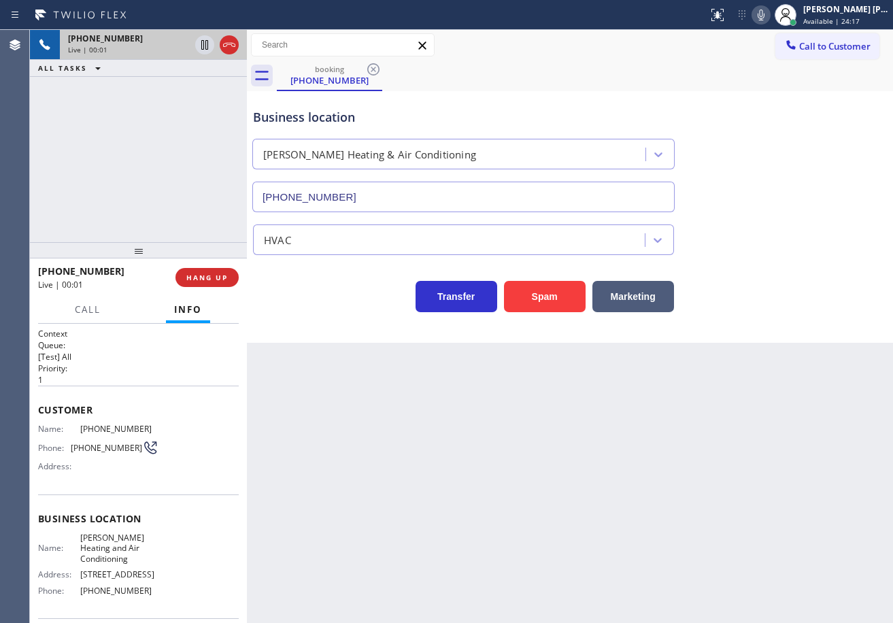
drag, startPoint x: 252, startPoint y: 51, endPoint x: 246, endPoint y: 53, distance: 7.1
click at [247, 53] on div at bounding box center [247, 326] width 0 height 593
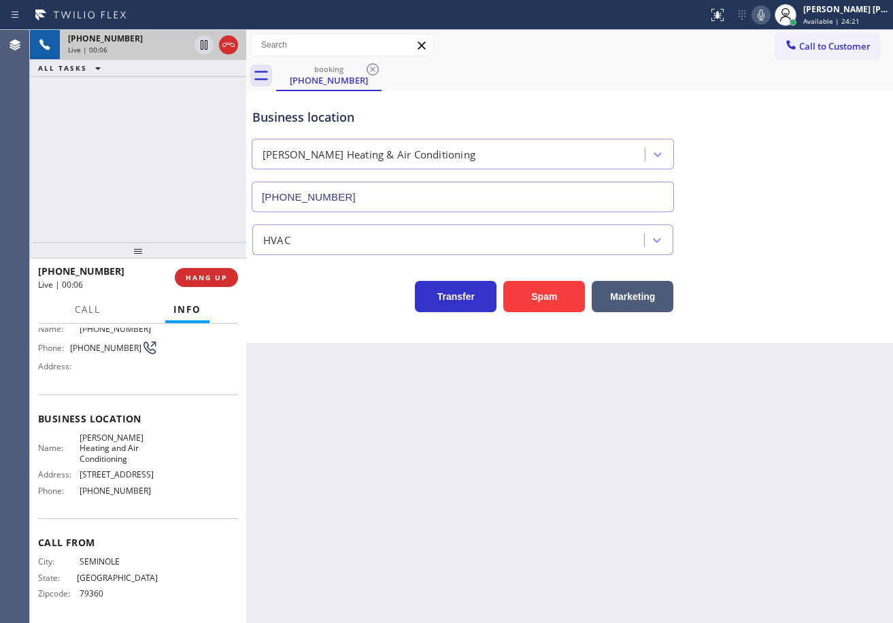
scroll to position [123, 0]
click at [669, 514] on div "Back to Dashboard Change Sender ID Customers Technicians Select a contact Outbo…" at bounding box center [569, 326] width 647 height 593
click at [769, 14] on icon at bounding box center [761, 15] width 16 height 16
click at [769, 12] on icon at bounding box center [761, 15] width 16 height 16
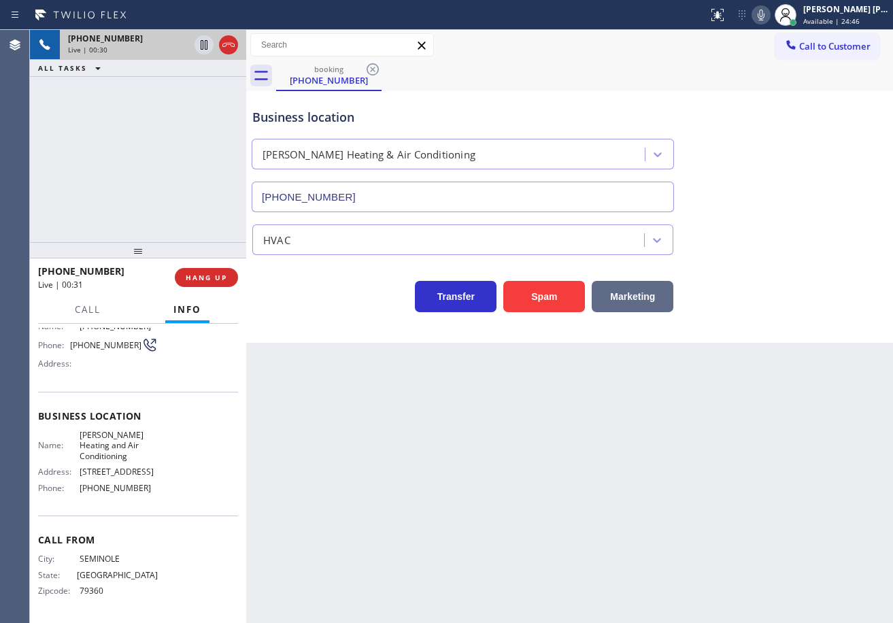
click at [636, 304] on button "Marketing" at bounding box center [633, 296] width 82 height 31
click at [635, 304] on button "Marketing" at bounding box center [633, 296] width 82 height 31
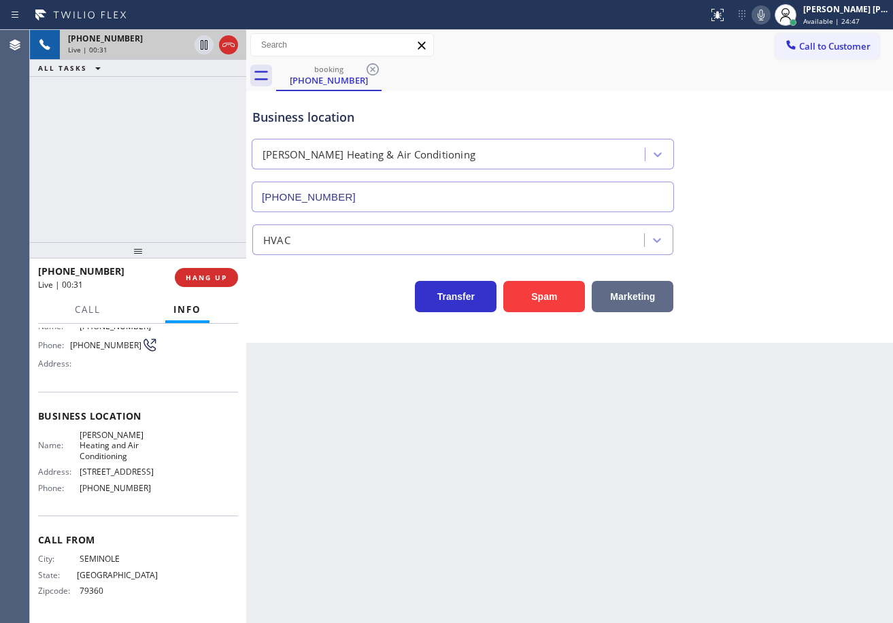
click at [635, 304] on button "Marketing" at bounding box center [633, 296] width 82 height 31
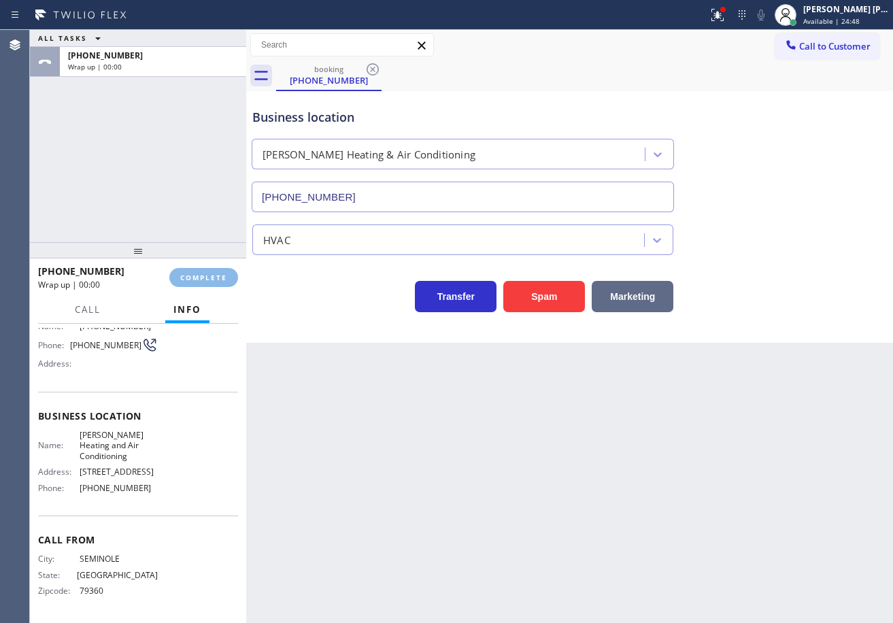
click at [635, 304] on div "Back to Dashboard Change Sender ID Customers Technicians Select a contact Outbo…" at bounding box center [569, 326] width 647 height 593
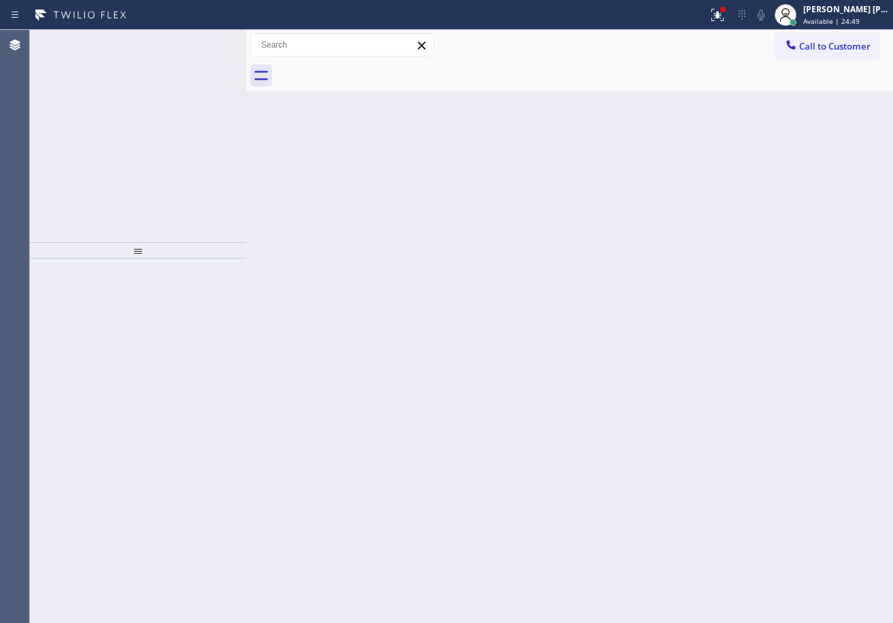
click at [635, 304] on div "Back to Dashboard Change Sender ID Customers Technicians Select a contact Outbo…" at bounding box center [569, 326] width 647 height 593
click at [726, 13] on icon at bounding box center [718, 15] width 16 height 16
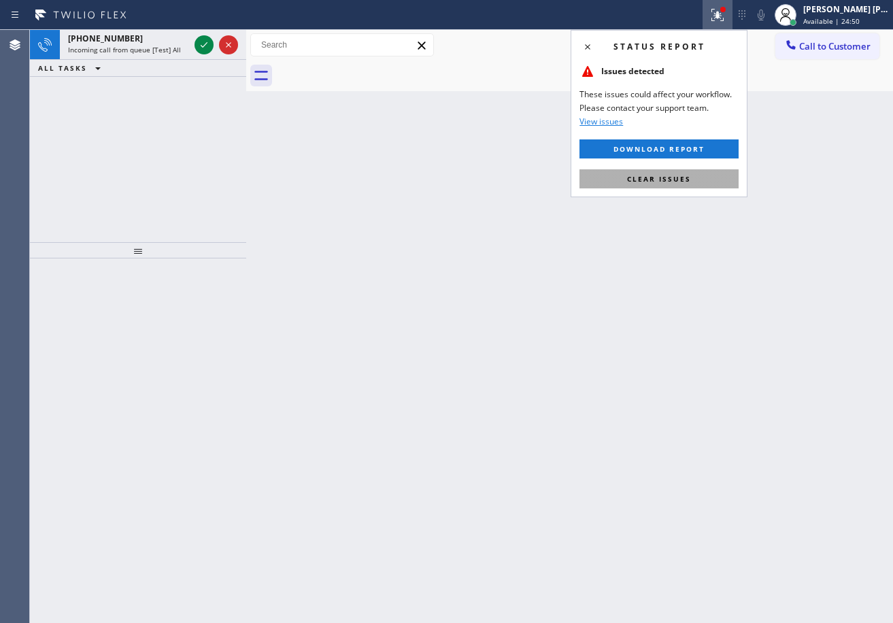
click at [681, 186] on button "Clear issues" at bounding box center [659, 178] width 159 height 19
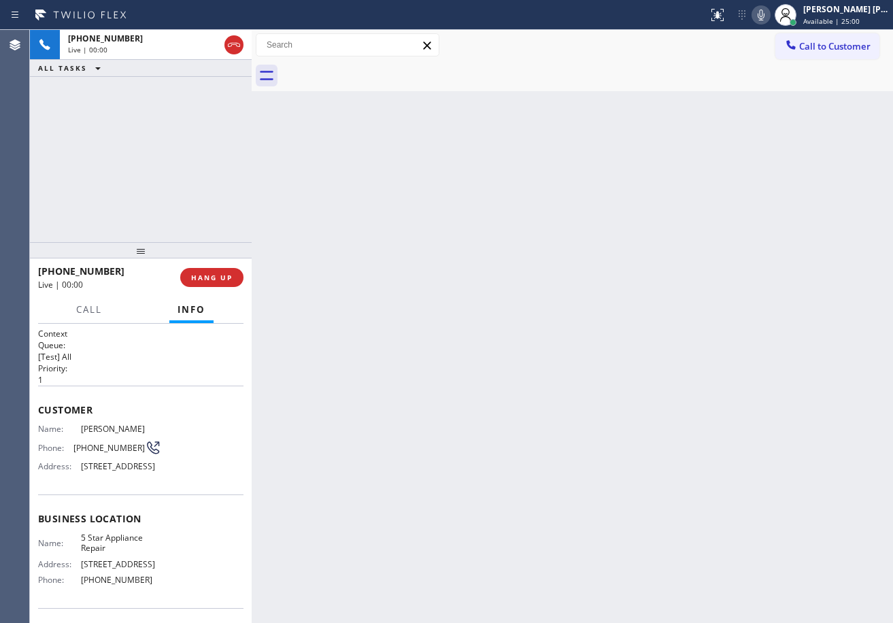
click at [252, 48] on div at bounding box center [252, 326] width 0 height 593
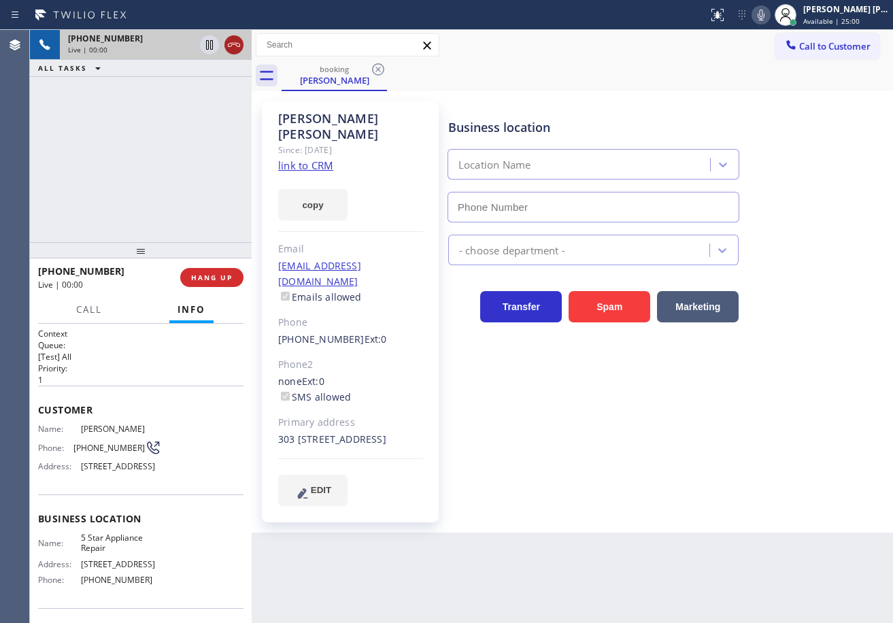
type input "[PHONE_NUMBER]"
click at [241, 44] on icon at bounding box center [234, 45] width 16 height 16
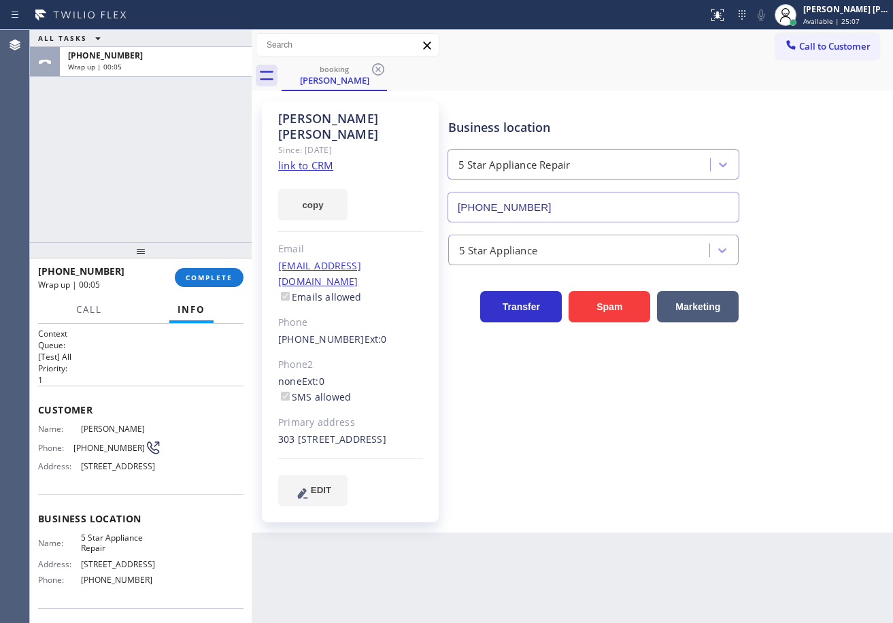
click at [311, 159] on link "link to CRM" at bounding box center [305, 166] width 55 height 14
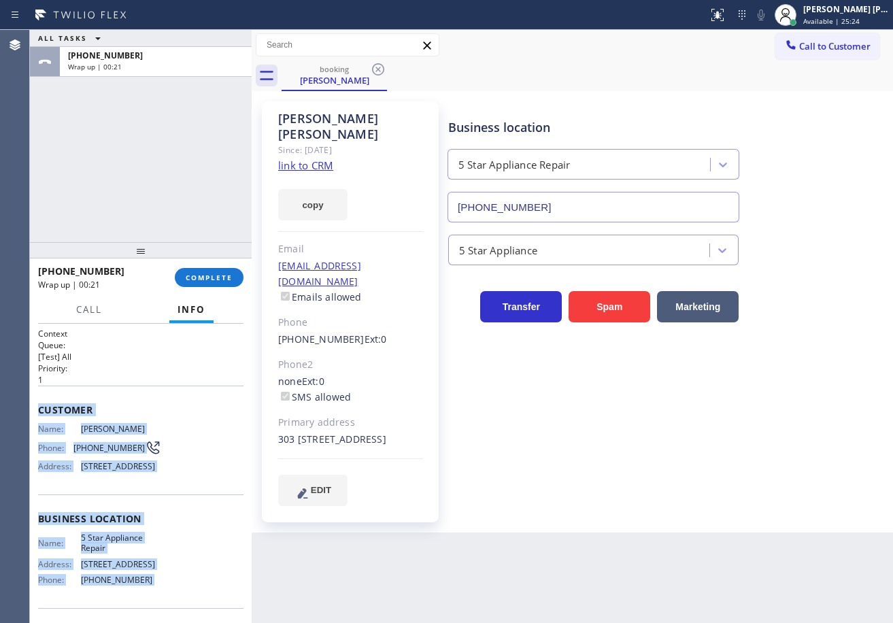
scroll to position [113, 0]
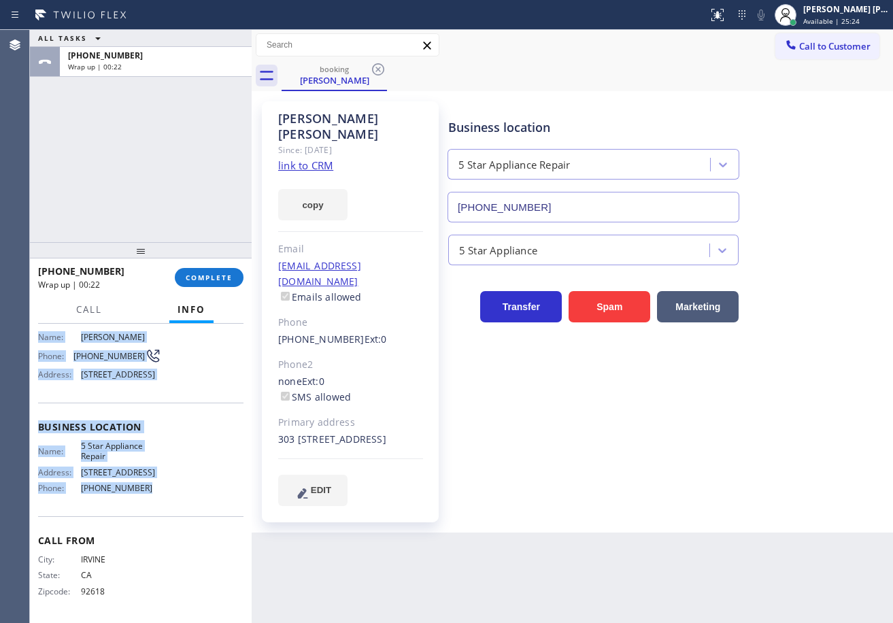
drag, startPoint x: 35, startPoint y: 406, endPoint x: 448, endPoint y: 428, distance: 414.2
click at [146, 508] on div "Context Queue: [Test] All Priority: 1 Customer Name: [PERSON_NAME] Phone: [PHON…" at bounding box center [141, 473] width 222 height 299
copy div "Customer Name: [PERSON_NAME] Phone: [PHONE_NUMBER] Address: [STREET_ADDRESS] Bu…"
drag, startPoint x: 822, startPoint y: 15, endPoint x: 822, endPoint y: 22, distance: 7.5
click at [822, 16] on div "[PERSON_NAME] [PERSON_NAME] Dahil Available | 25:27" at bounding box center [847, 15] width 93 height 24
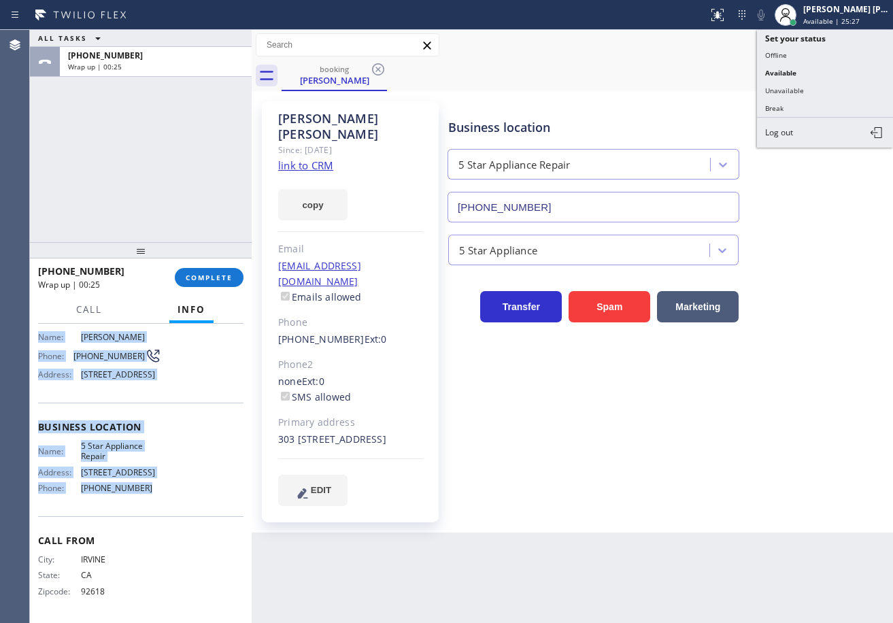
drag, startPoint x: 794, startPoint y: 88, endPoint x: 774, endPoint y: 94, distance: 21.1
click at [793, 89] on button "Unavailable" at bounding box center [825, 91] width 136 height 18
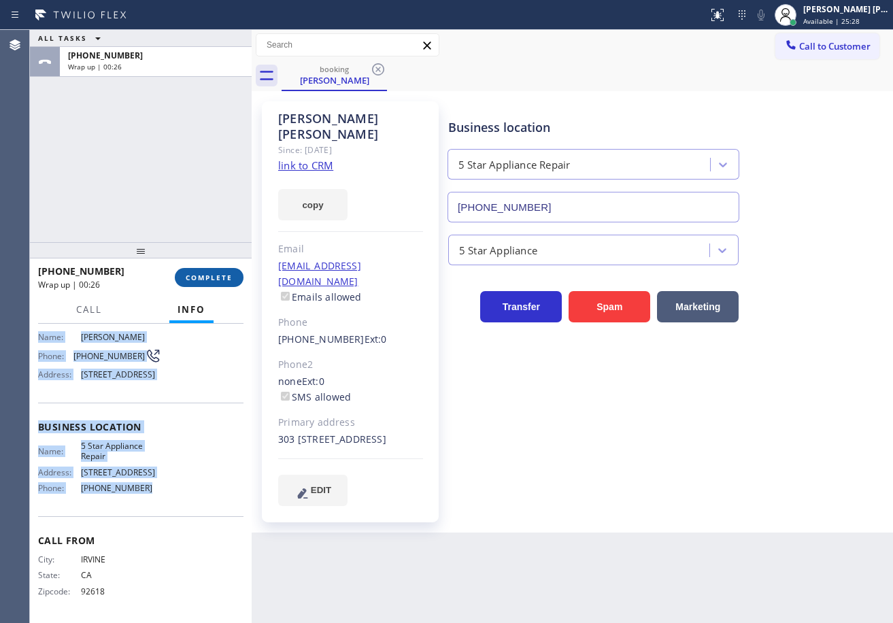
click at [203, 274] on span "COMPLETE" at bounding box center [209, 278] width 47 height 10
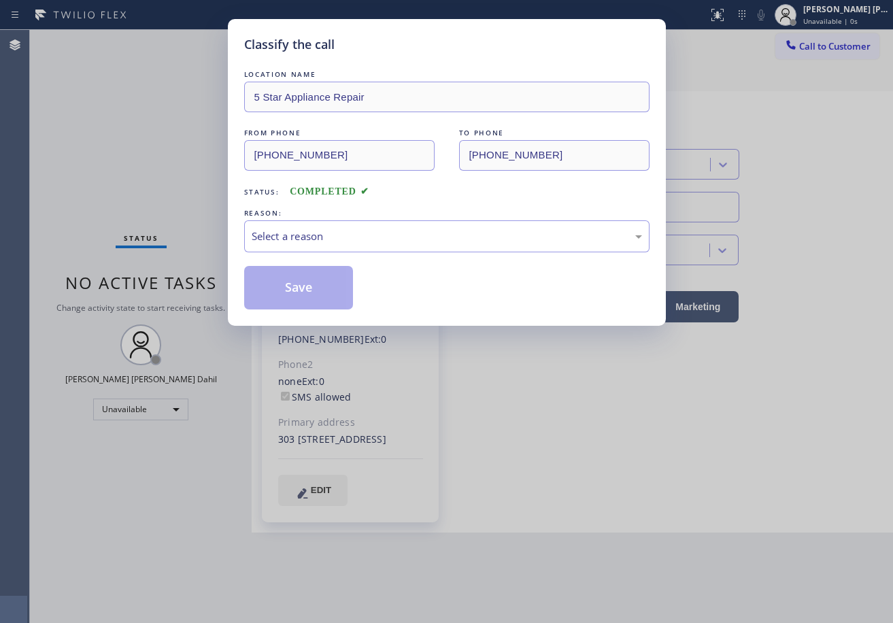
click at [325, 239] on div "Select a reason" at bounding box center [447, 237] width 391 height 16
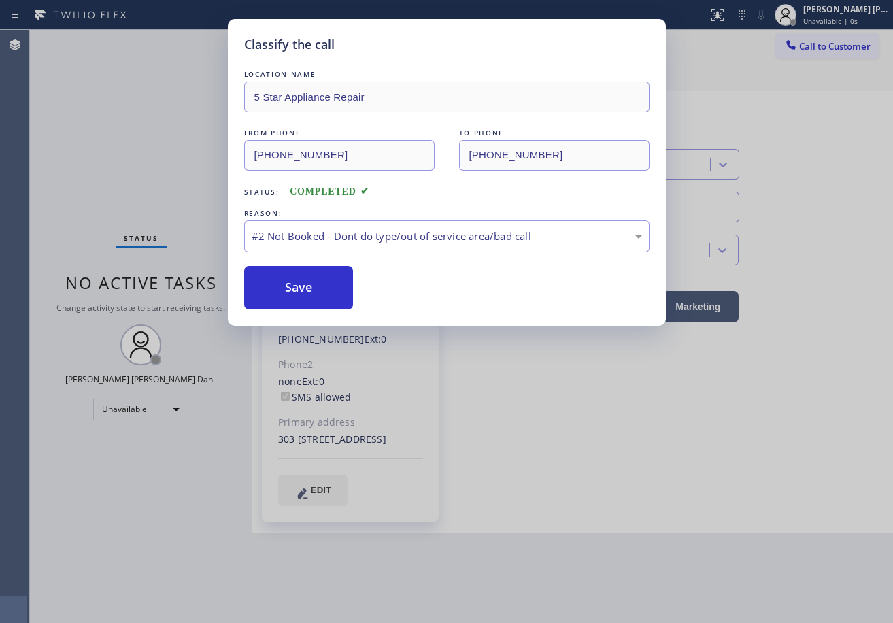
click at [312, 286] on button "Save" at bounding box center [299, 288] width 110 height 44
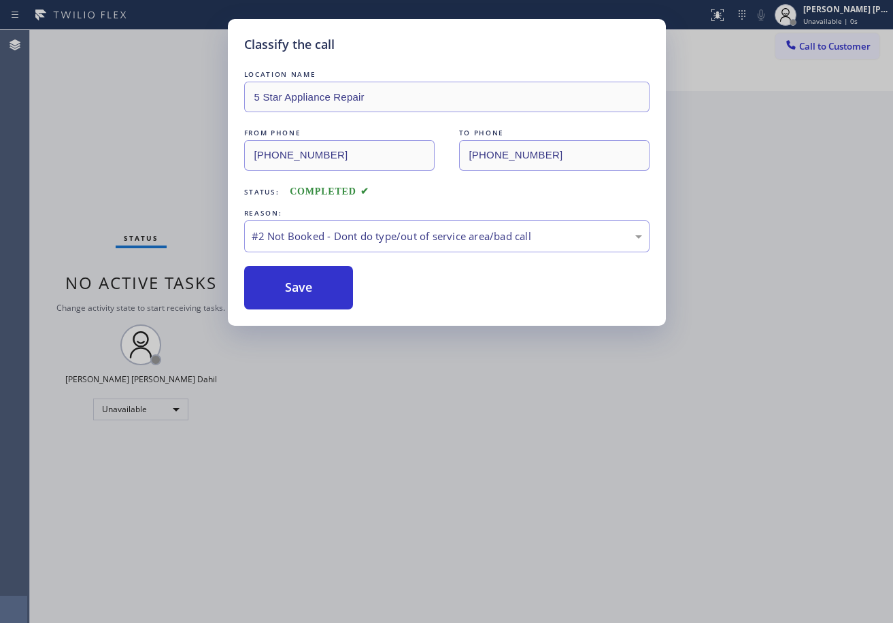
click at [312, 286] on button "Save" at bounding box center [299, 288] width 110 height 44
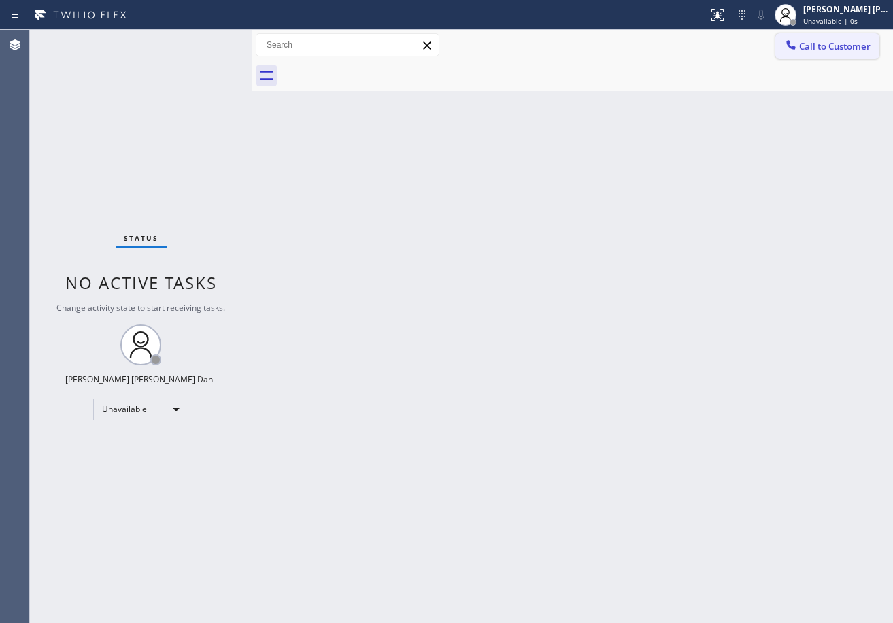
click at [806, 47] on span "Call to Customer" at bounding box center [834, 46] width 71 height 12
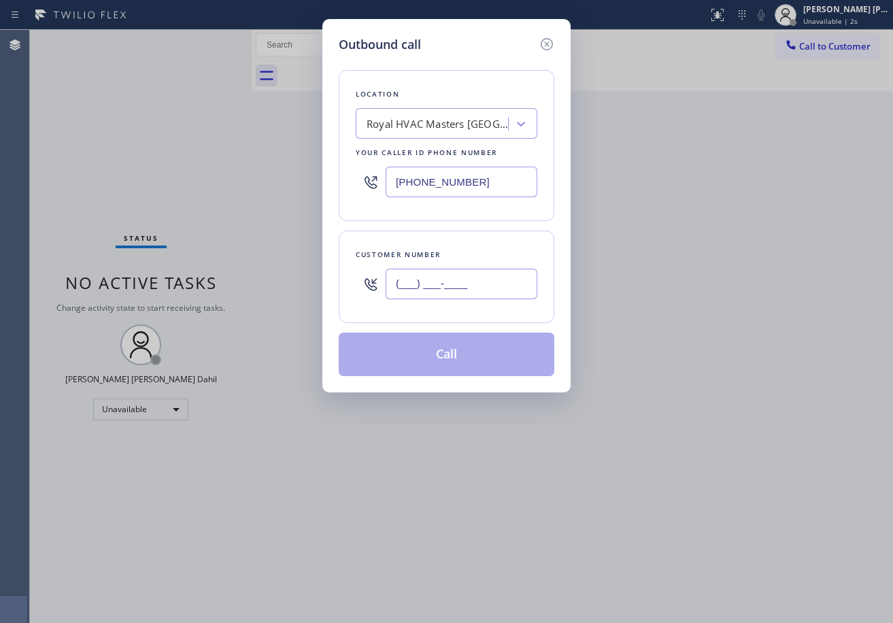
click at [488, 281] on input "(___) ___-____" at bounding box center [462, 284] width 152 height 31
paste input "949) 932-0059"
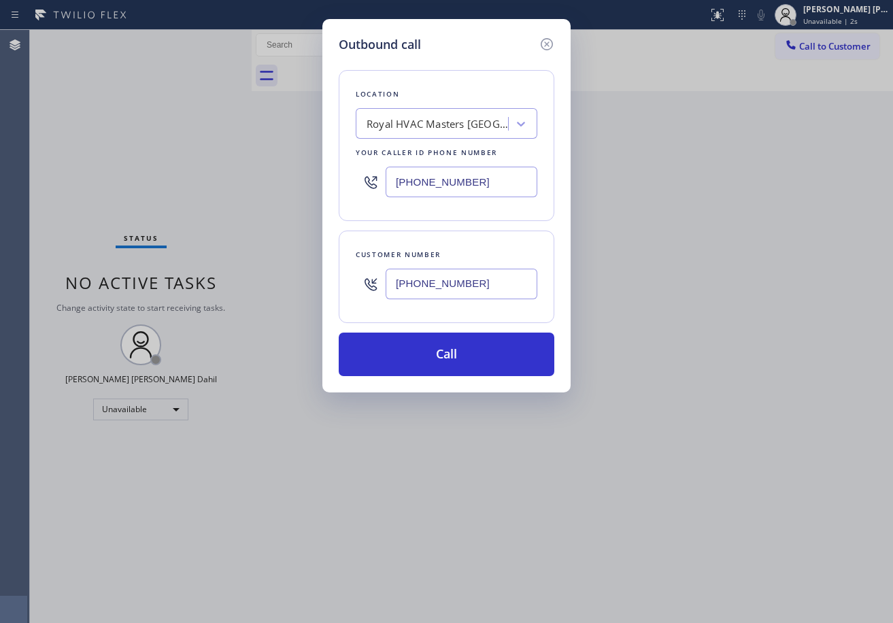
type input "[PHONE_NUMBER]"
click at [465, 184] on input "[PHONE_NUMBER]" at bounding box center [462, 182] width 152 height 31
paste input "855) 731-4952"
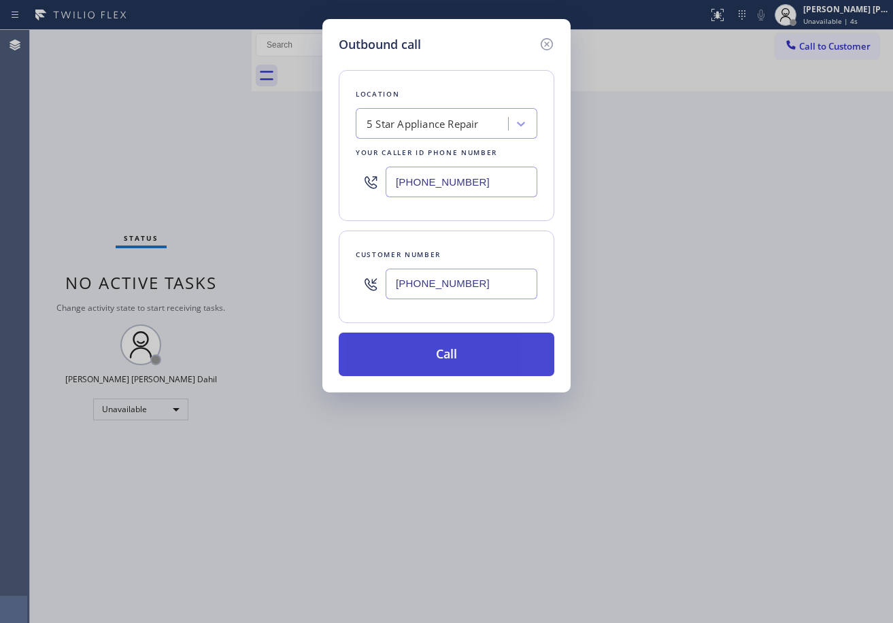
type input "[PHONE_NUMBER]"
click at [476, 352] on button "Call" at bounding box center [447, 355] width 216 height 44
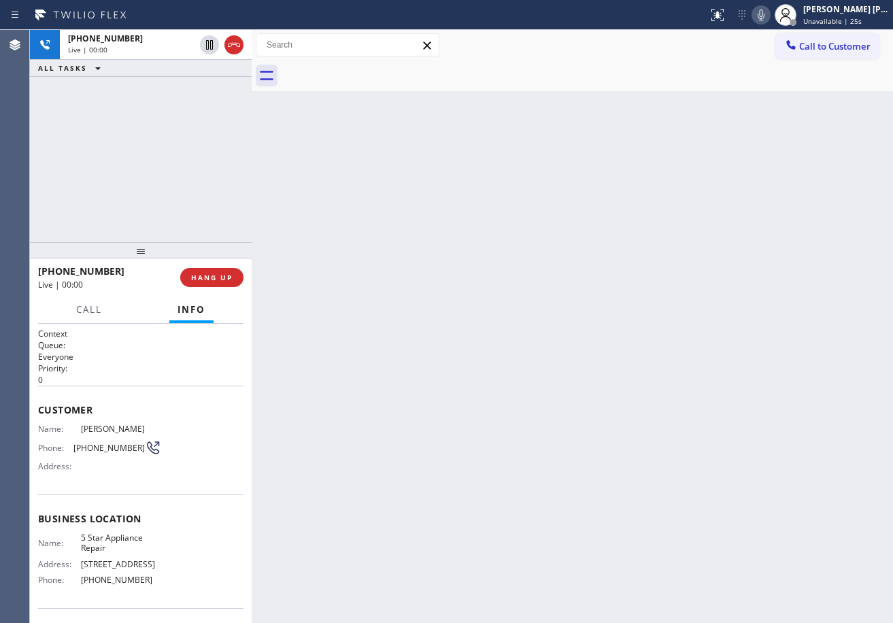
click at [518, 84] on div at bounding box center [588, 76] width 612 height 31
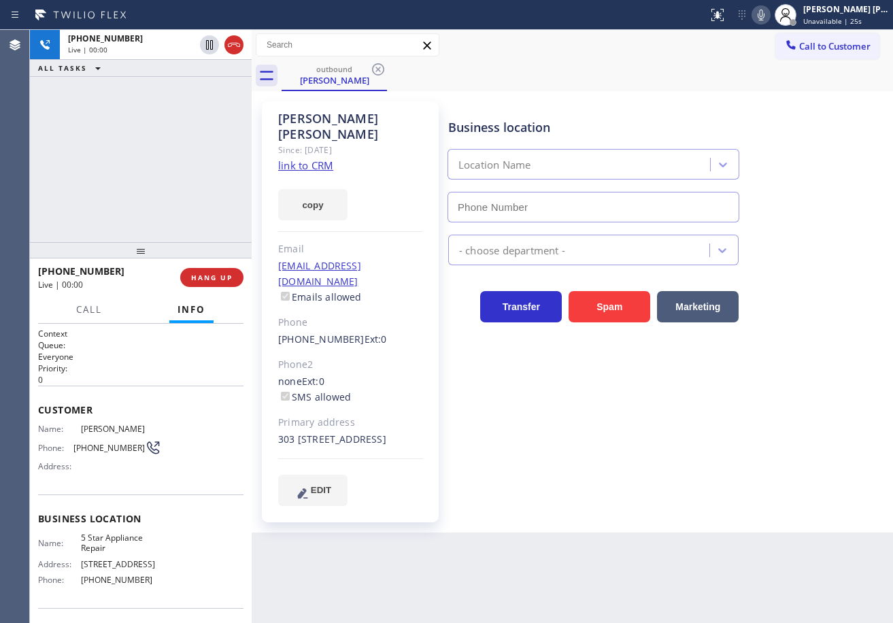
type input "[PHONE_NUMBER]"
click at [672, 491] on div "Business location 5 Star Appliance Repair [PHONE_NUMBER] 5 Star Appliance Trans…" at bounding box center [668, 317] width 444 height 425
click at [769, 13] on icon at bounding box center [761, 15] width 16 height 16
click at [769, 20] on icon at bounding box center [761, 15] width 16 height 16
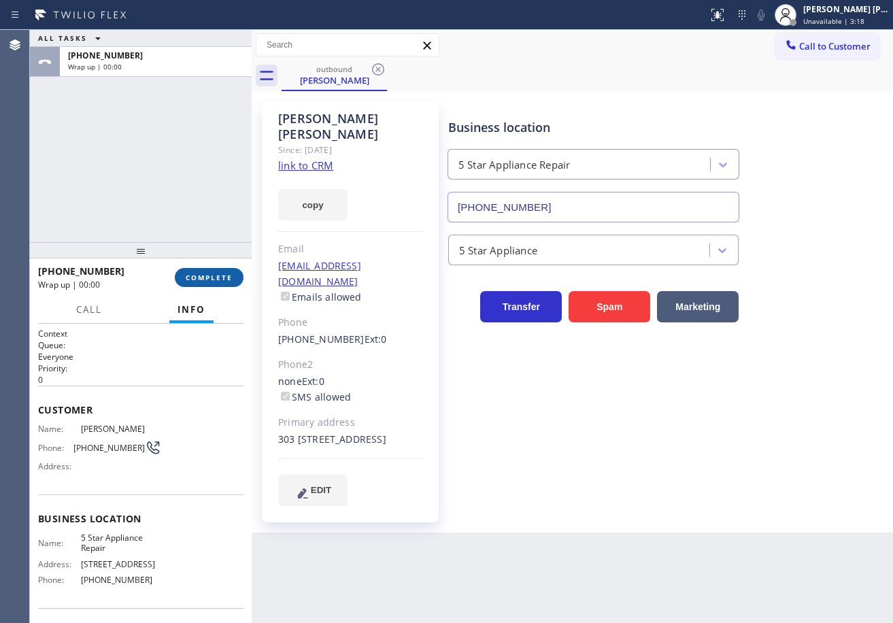
click at [215, 280] on span "COMPLETE" at bounding box center [209, 278] width 47 height 10
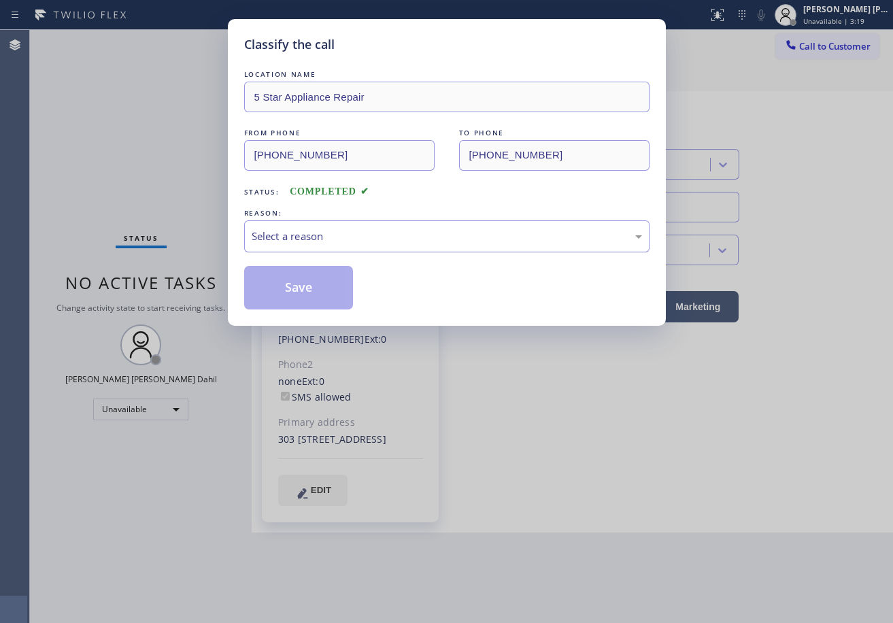
click at [273, 231] on div "Select a reason" at bounding box center [447, 237] width 391 height 16
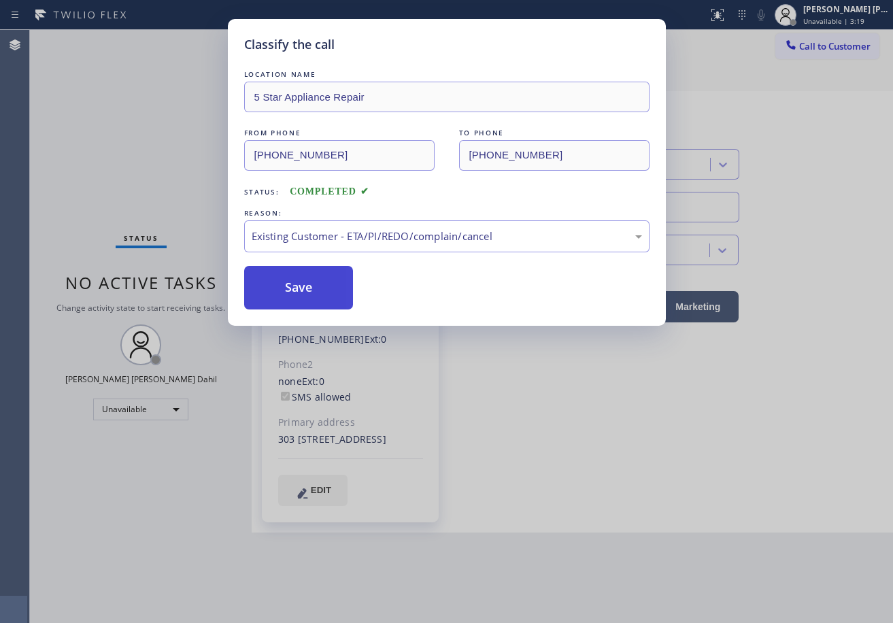
click at [305, 279] on button "Save" at bounding box center [299, 288] width 110 height 44
click at [307, 278] on button "Save" at bounding box center [299, 288] width 110 height 44
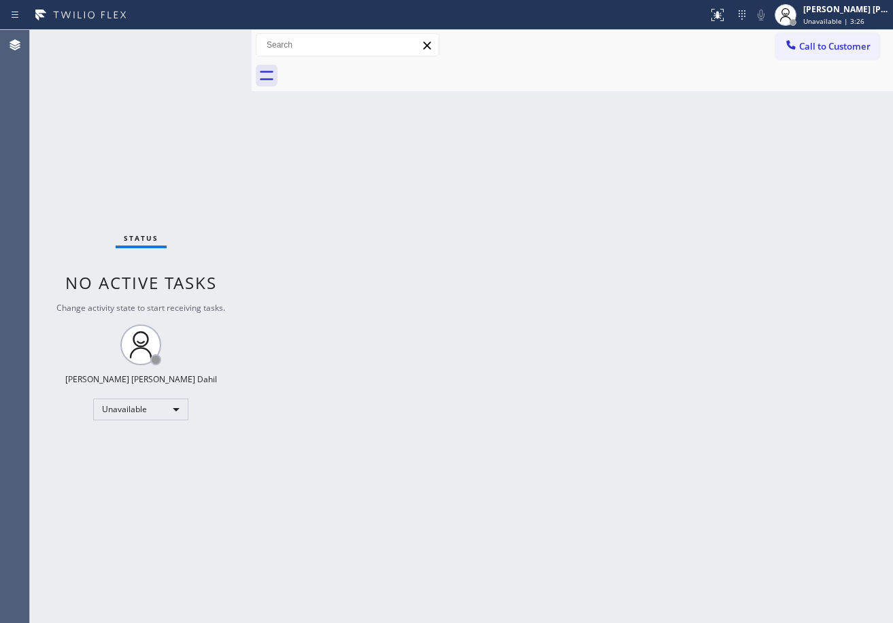
click at [723, 430] on div "Back to Dashboard Change Sender ID Customers Technicians Select a contact Outbo…" at bounding box center [573, 326] width 642 height 593
click at [855, 16] on div "[PERSON_NAME] [PERSON_NAME] Dahil Unavailable | 3:32" at bounding box center [847, 15] width 93 height 24
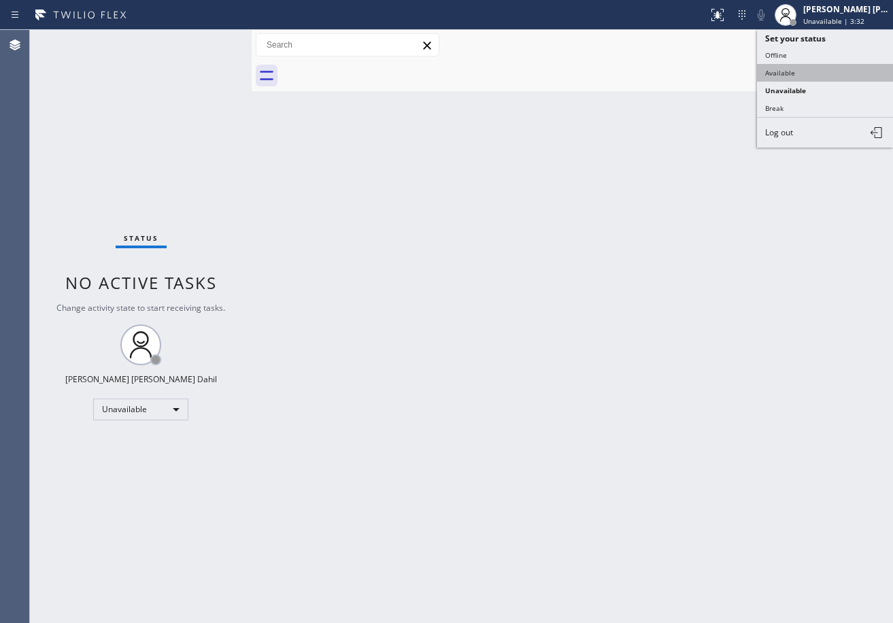
click at [806, 67] on button "Available" at bounding box center [825, 73] width 136 height 18
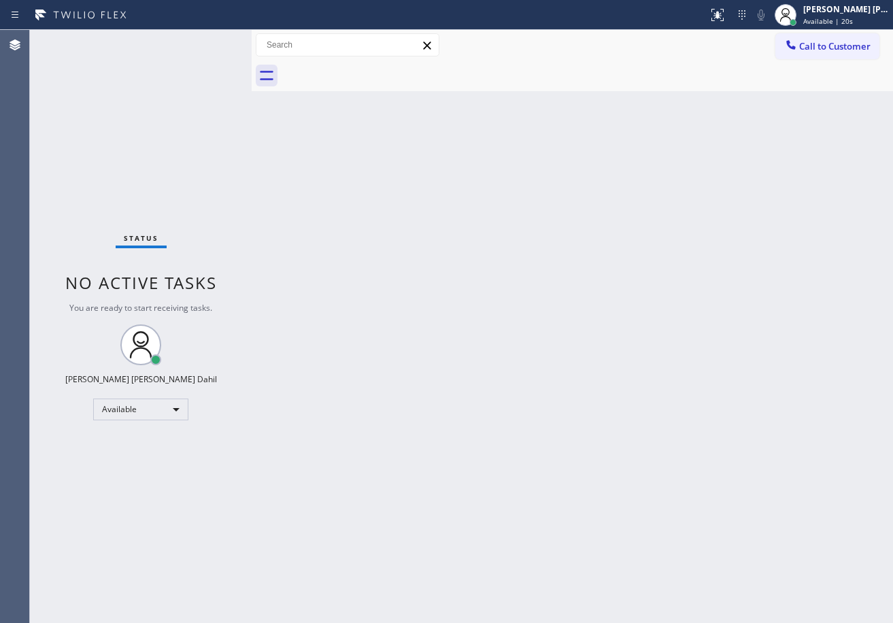
click at [563, 78] on div at bounding box center [588, 76] width 612 height 31
click at [491, 333] on div "Back to Dashboard Change Sender ID Customers Technicians Select a contact Outbo…" at bounding box center [573, 326] width 642 height 593
click at [459, 431] on div "Back to Dashboard Change Sender ID Customers Technicians Select a contact Outbo…" at bounding box center [573, 326] width 642 height 593
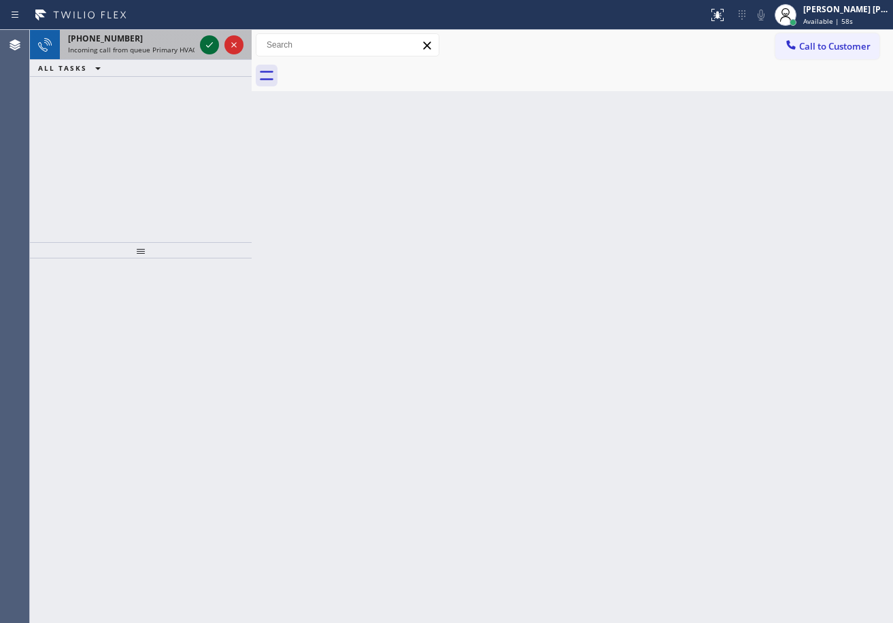
click at [205, 39] on icon at bounding box center [209, 45] width 16 height 16
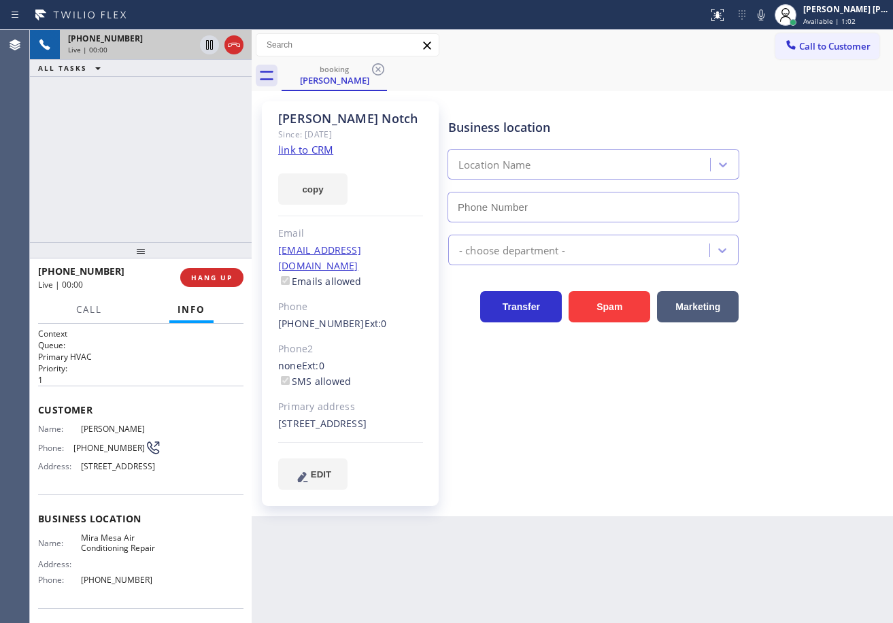
type input "[PHONE_NUMBER]"
click at [291, 149] on link "link to CRM" at bounding box center [305, 150] width 55 height 14
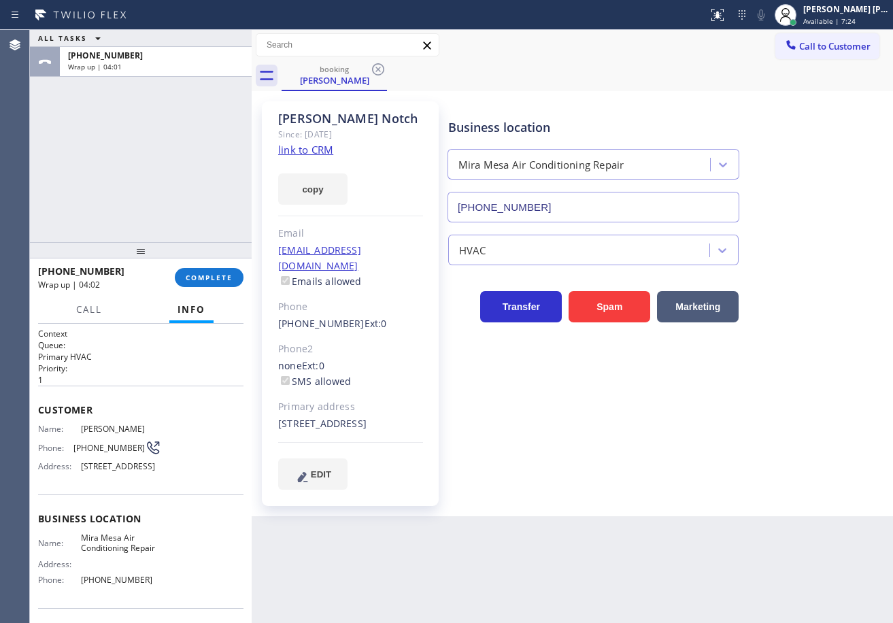
click at [209, 266] on div "[PHONE_NUMBER] Wrap up | 04:02 COMPLETE" at bounding box center [140, 277] width 205 height 35
click at [214, 275] on button "COMPLETE" at bounding box center [209, 277] width 69 height 19
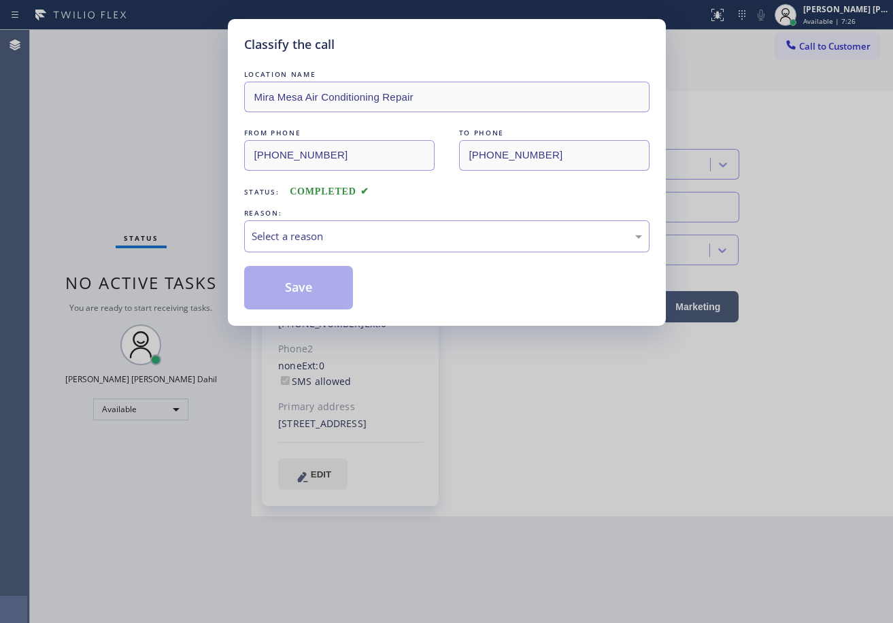
click at [318, 237] on div "Select a reason" at bounding box center [447, 237] width 391 height 16
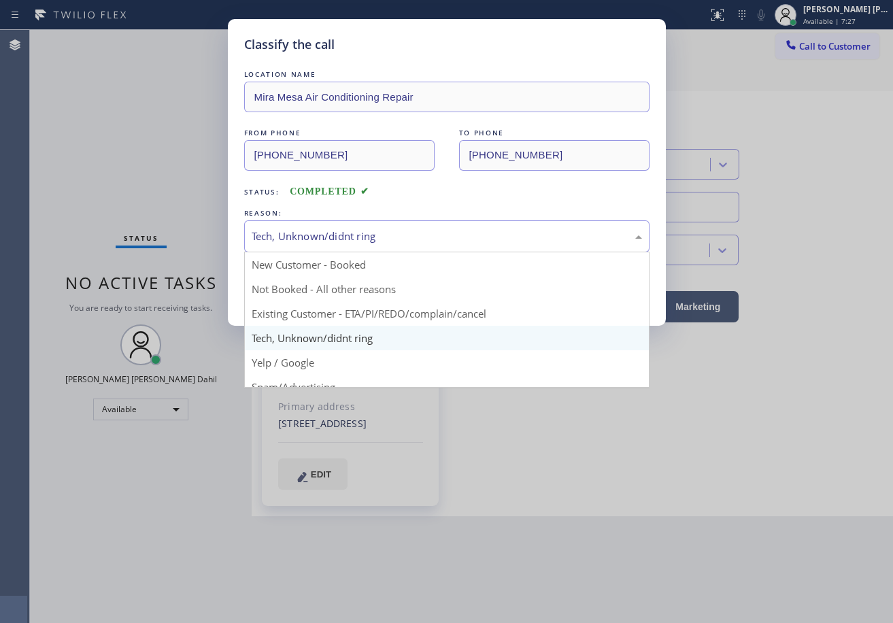
click at [323, 239] on div "Tech, Unknown/didnt ring" at bounding box center [447, 237] width 391 height 16
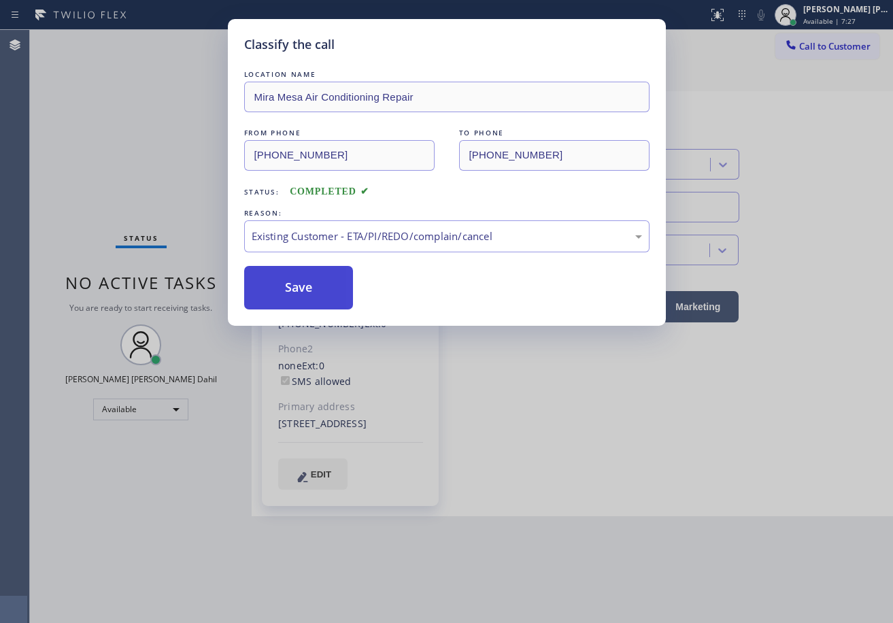
click at [298, 298] on button "Save" at bounding box center [299, 288] width 110 height 44
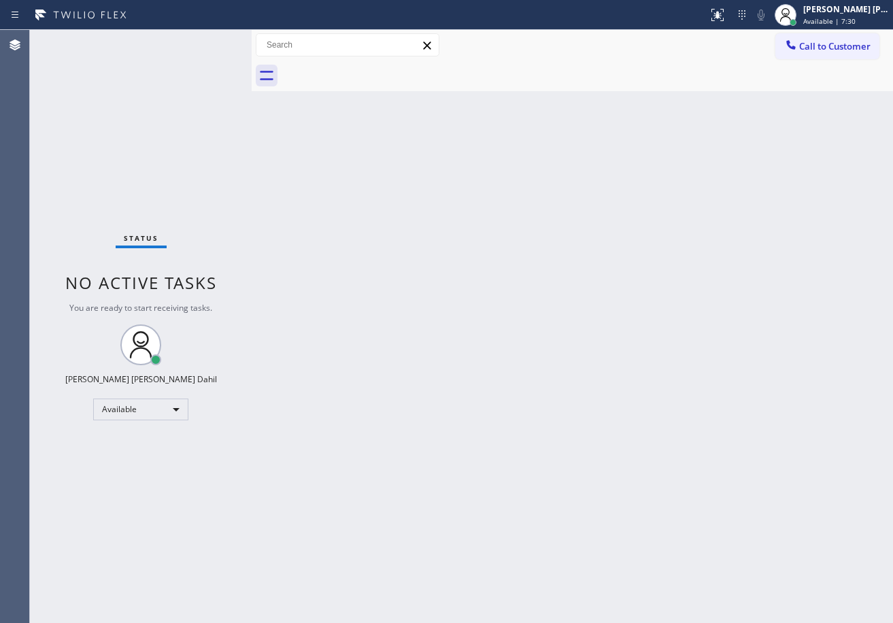
click at [623, 424] on div "Back to Dashboard Change Sender ID Customers Technicians Select a contact Outbo…" at bounding box center [573, 326] width 642 height 593
click at [446, 220] on div "Back to Dashboard Change Sender ID Customers Technicians Select a contact Outbo…" at bounding box center [573, 326] width 642 height 593
click at [205, 39] on div "Status No active tasks You are ready to start receiving tasks. [PERSON_NAME] [P…" at bounding box center [141, 326] width 222 height 593
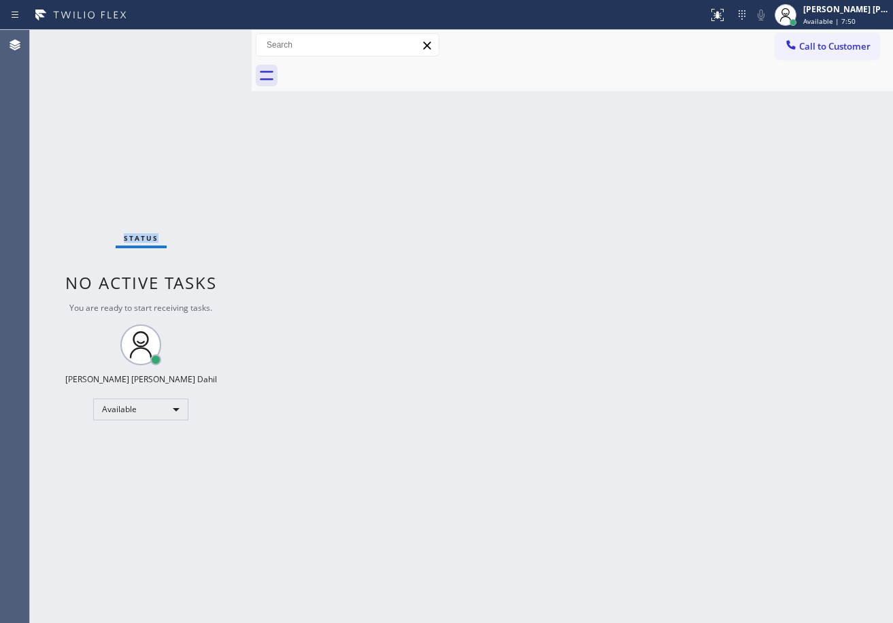
click at [205, 39] on div "Status No active tasks You are ready to start receiving tasks. [PERSON_NAME] [P…" at bounding box center [141, 326] width 222 height 593
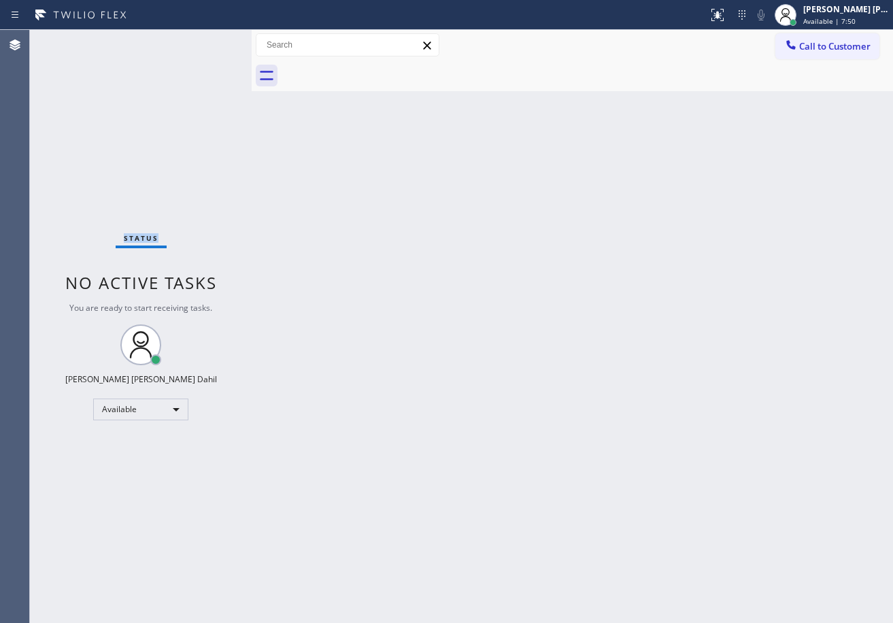
click at [205, 39] on div "Status No active tasks You are ready to start receiving tasks. [PERSON_NAME] [P…" at bounding box center [141, 326] width 222 height 593
drag, startPoint x: 642, startPoint y: 471, endPoint x: 659, endPoint y: 470, distance: 17.1
click at [648, 470] on div "Back to Dashboard Change Sender ID Customers Technicians Select a contact Outbo…" at bounding box center [573, 326] width 642 height 593
click at [165, 95] on div "Status No active tasks You are ready to start receiving tasks. [PERSON_NAME] [P…" at bounding box center [141, 326] width 222 height 593
drag, startPoint x: 696, startPoint y: 357, endPoint x: 735, endPoint y: 406, distance: 63.0
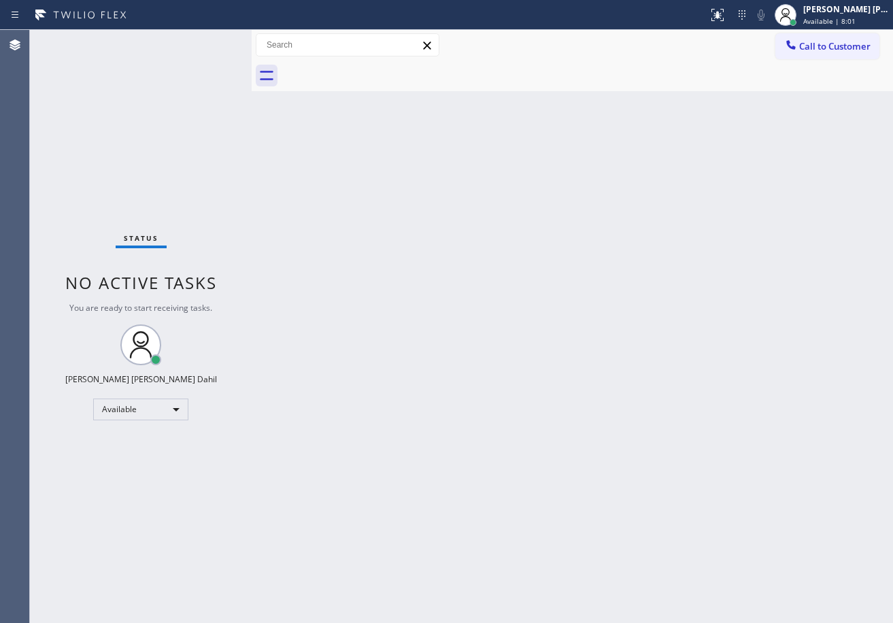
click at [698, 357] on div "Back to Dashboard Change Sender ID Customers Technicians Select a contact Outbo…" at bounding box center [573, 326] width 642 height 593
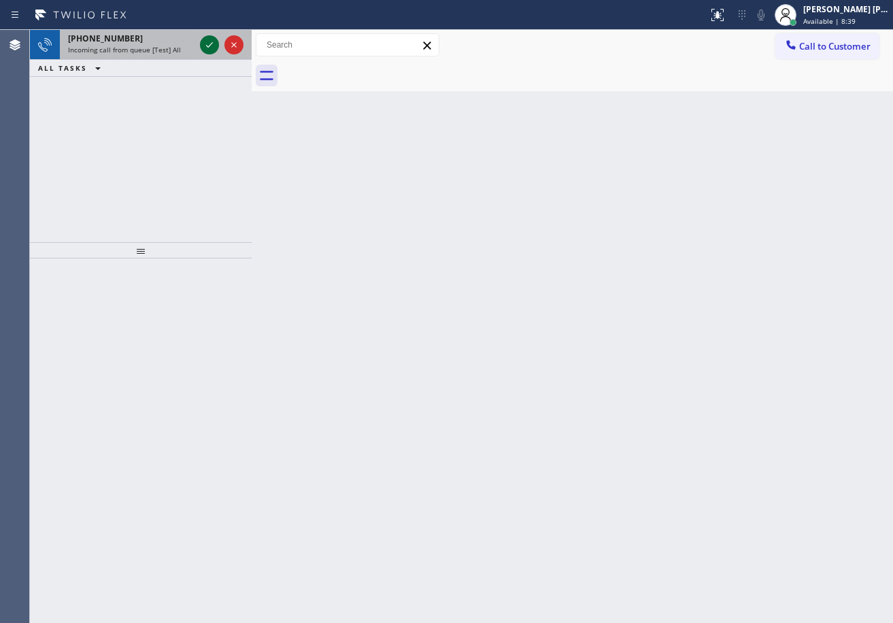
click at [205, 39] on icon at bounding box center [209, 45] width 16 height 16
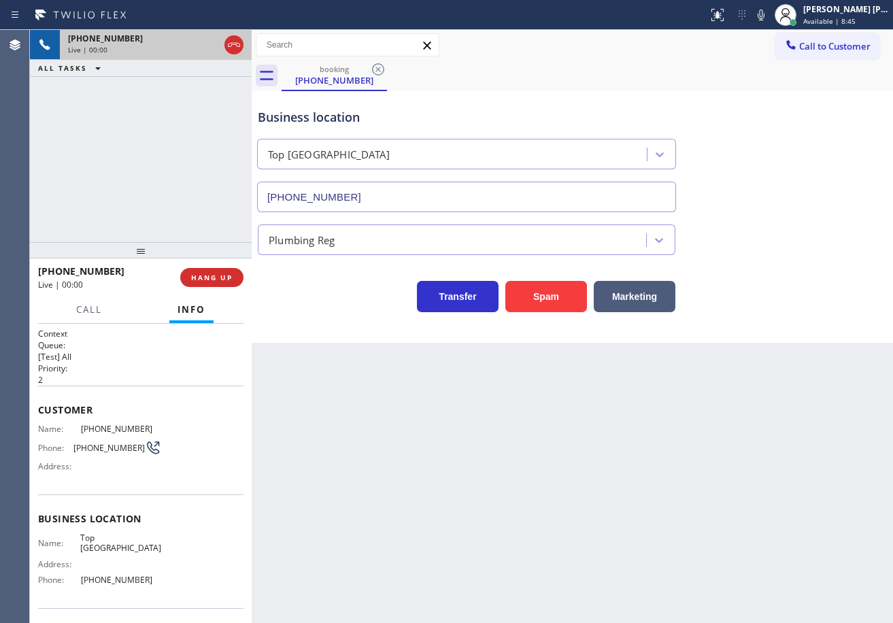
type input "[PHONE_NUMBER]"
click at [214, 277] on span "HANG UP" at bounding box center [212, 278] width 42 height 10
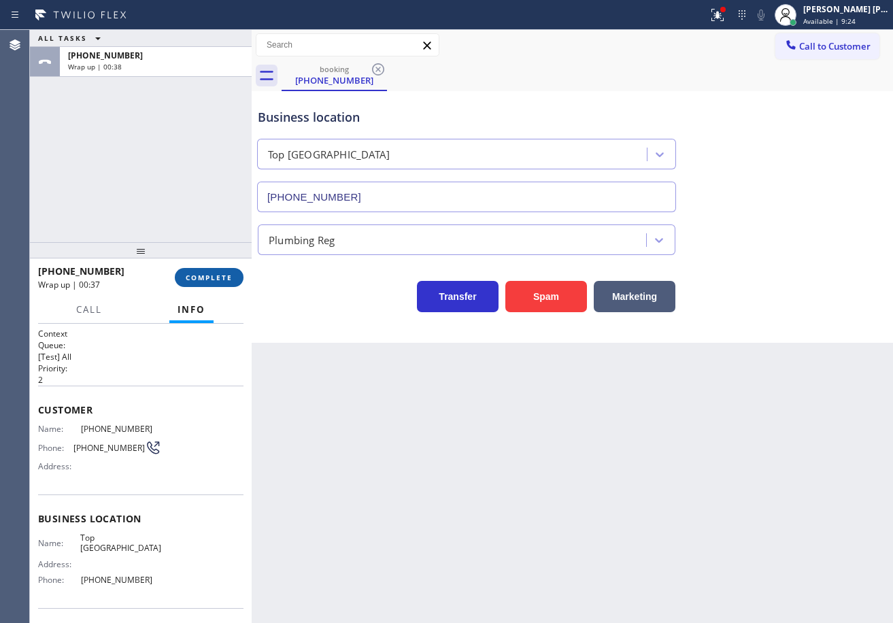
click at [182, 288] on div "[PHONE_NUMBER] Wrap up | 00:37 COMPLETE" at bounding box center [140, 277] width 205 height 35
drag, startPoint x: 186, startPoint y: 286, endPoint x: 198, endPoint y: 282, distance: 12.5
click at [188, 285] on button "COMPLETE" at bounding box center [209, 277] width 69 height 19
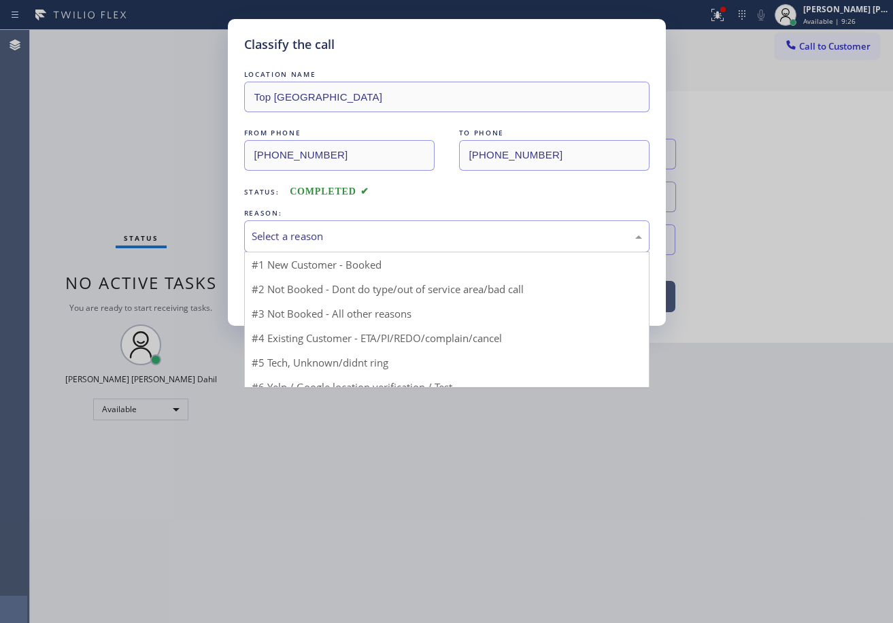
click at [297, 235] on div "Select a reason" at bounding box center [447, 237] width 391 height 16
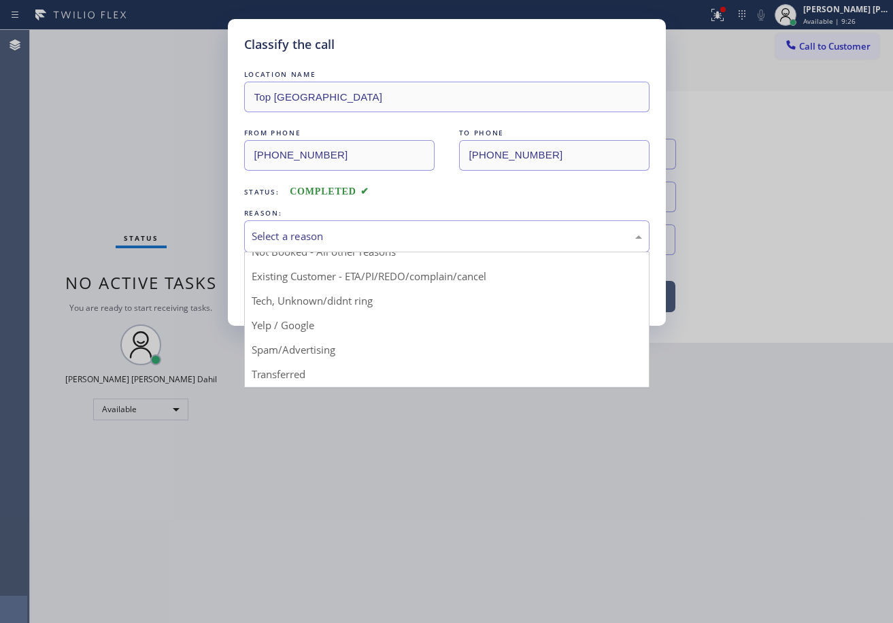
scroll to position [86, 0]
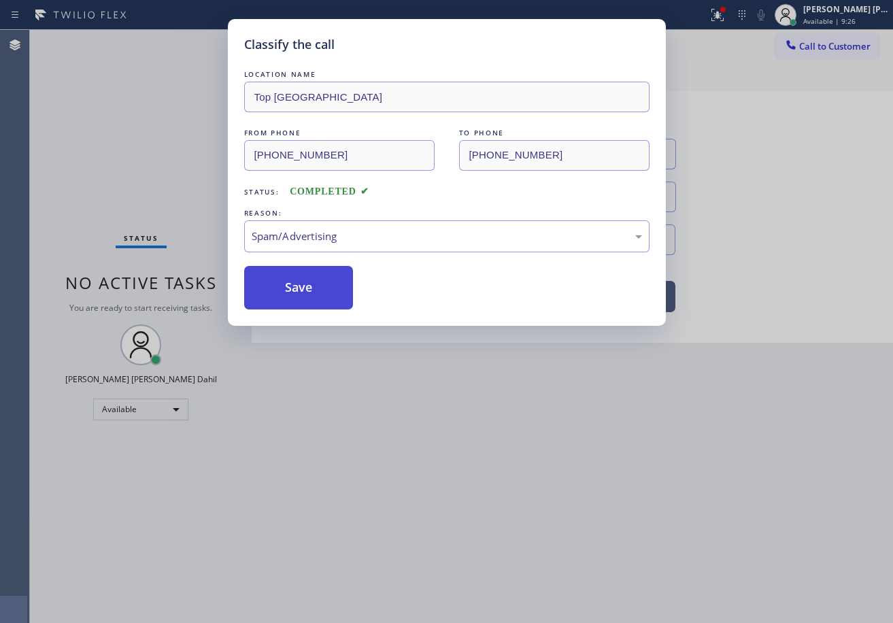
click at [320, 279] on button "Save" at bounding box center [299, 288] width 110 height 44
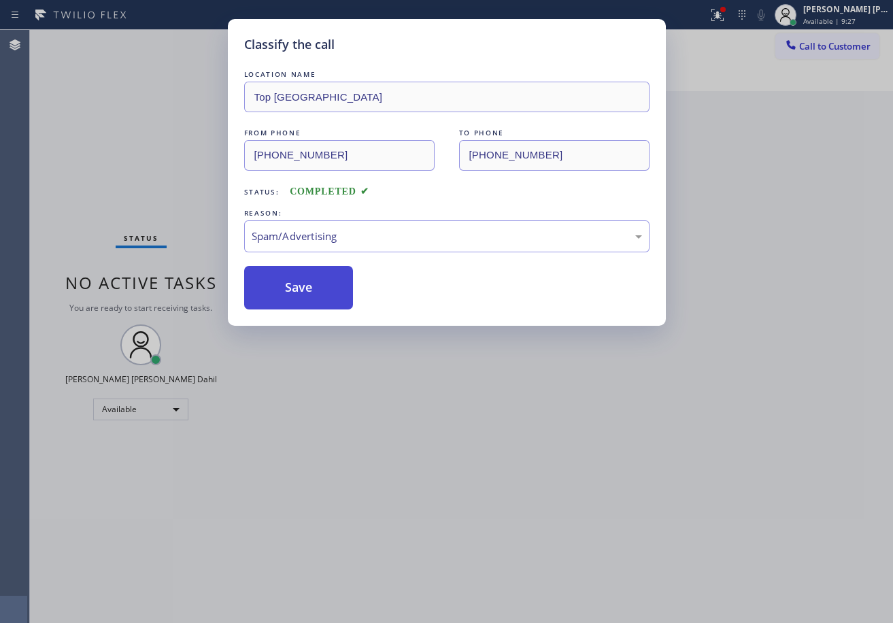
click at [320, 279] on button "Save" at bounding box center [299, 288] width 110 height 44
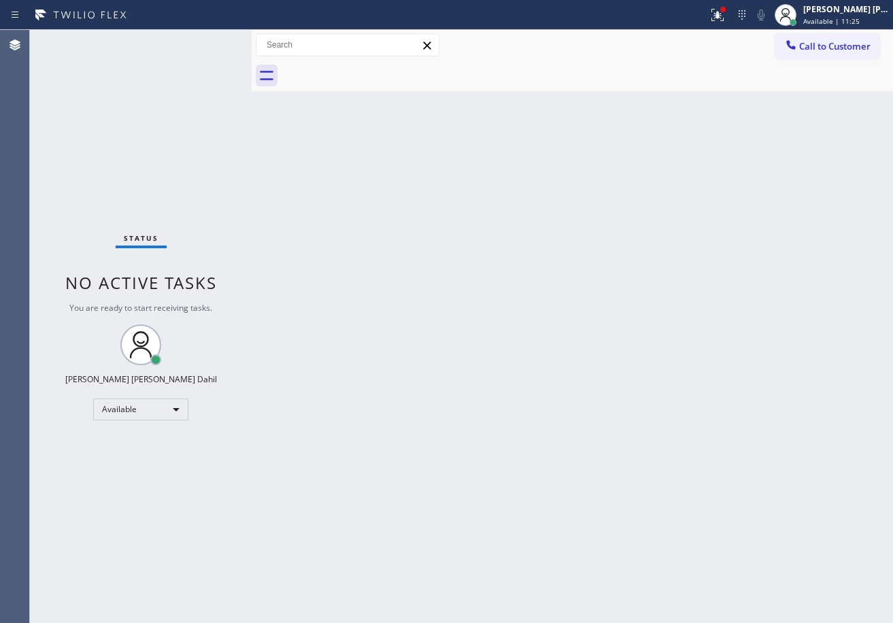
click at [191, 55] on div "Status No active tasks You are ready to start receiving tasks. [PERSON_NAME] [P…" at bounding box center [141, 326] width 222 height 593
click at [205, 39] on div "Status No active tasks You are ready to start receiving tasks. [PERSON_NAME] [P…" at bounding box center [141, 326] width 222 height 593
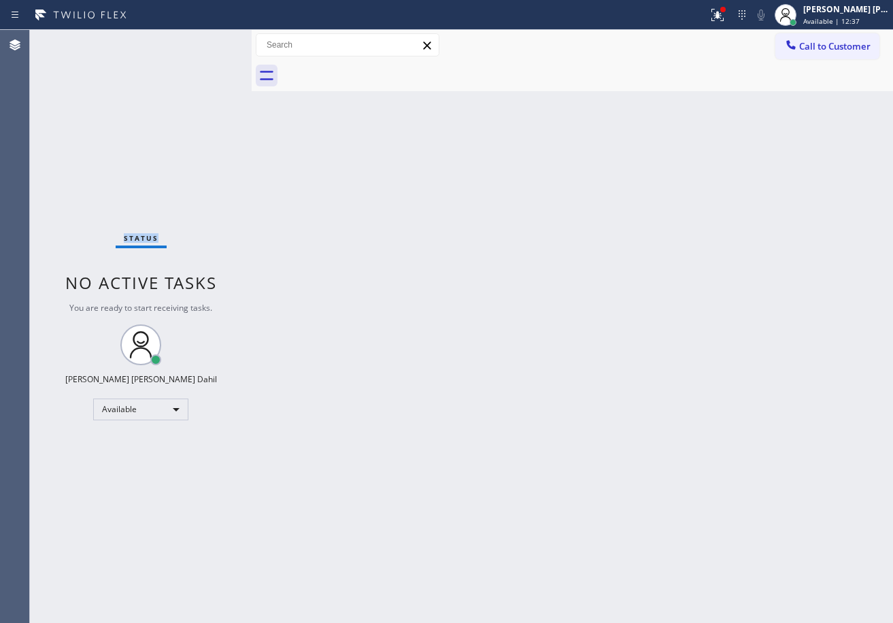
click at [205, 39] on div "Status No active tasks You are ready to start receiving tasks. [PERSON_NAME] [P…" at bounding box center [141, 326] width 222 height 593
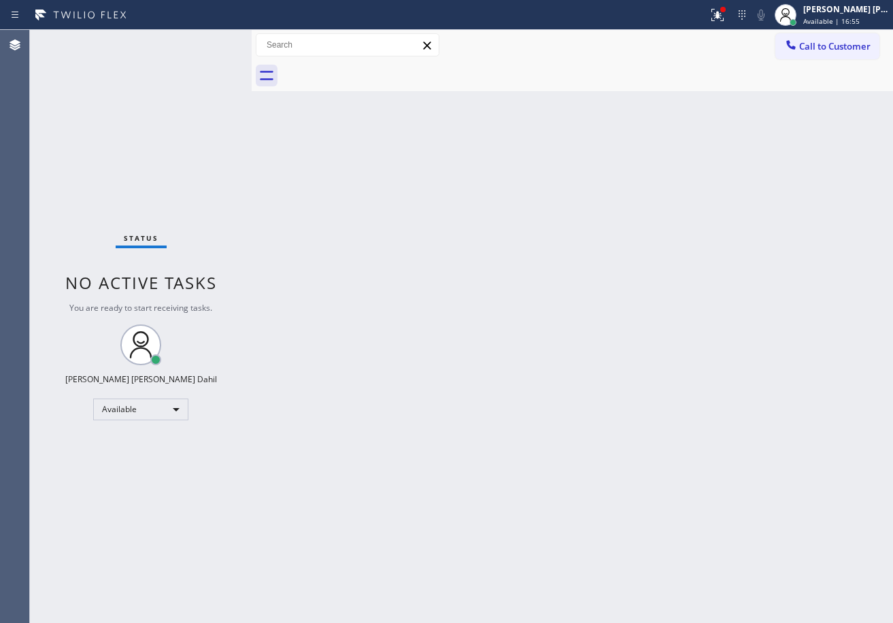
click at [205, 39] on div "Status No active tasks You are ready to start receiving tasks. [PERSON_NAME] [P…" at bounding box center [141, 326] width 222 height 593
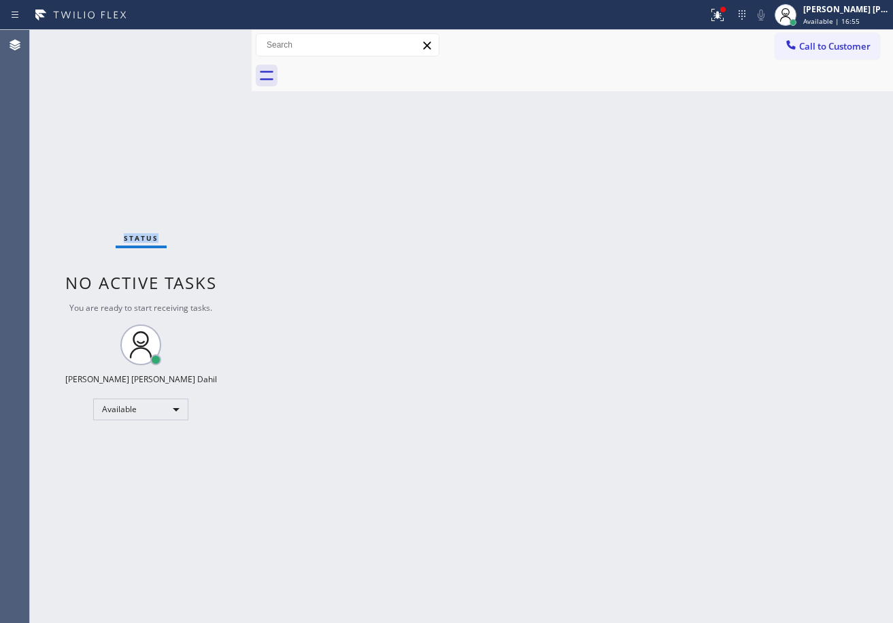
click at [205, 39] on div "Status No active tasks You are ready to start receiving tasks. [PERSON_NAME] [P…" at bounding box center [141, 326] width 222 height 593
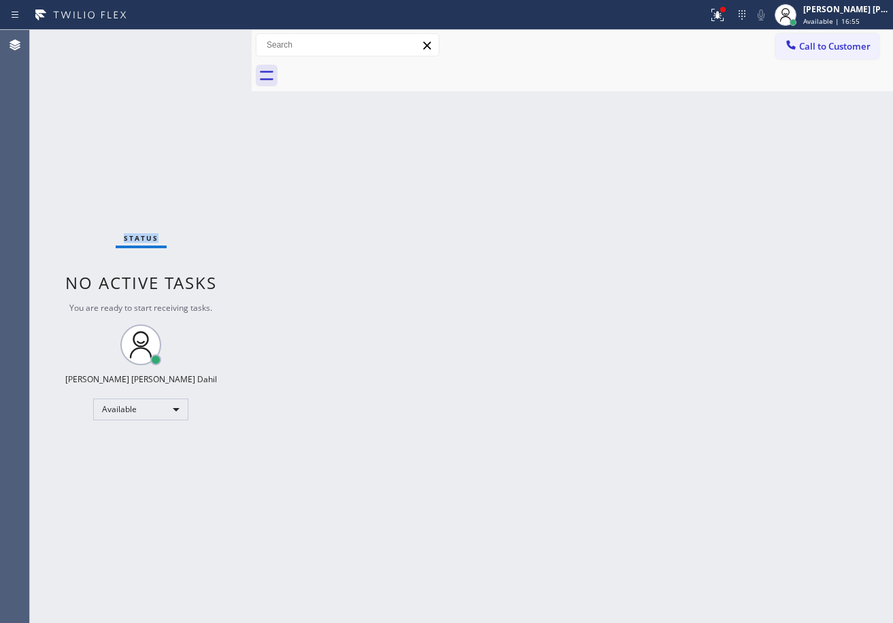
click at [205, 39] on div "Status No active tasks You are ready to start receiving tasks. [PERSON_NAME] [P…" at bounding box center [141, 326] width 222 height 593
click at [631, 224] on div "Back to Dashboard Change Sender ID Customers Technicians Select a contact Outbo…" at bounding box center [573, 326] width 642 height 593
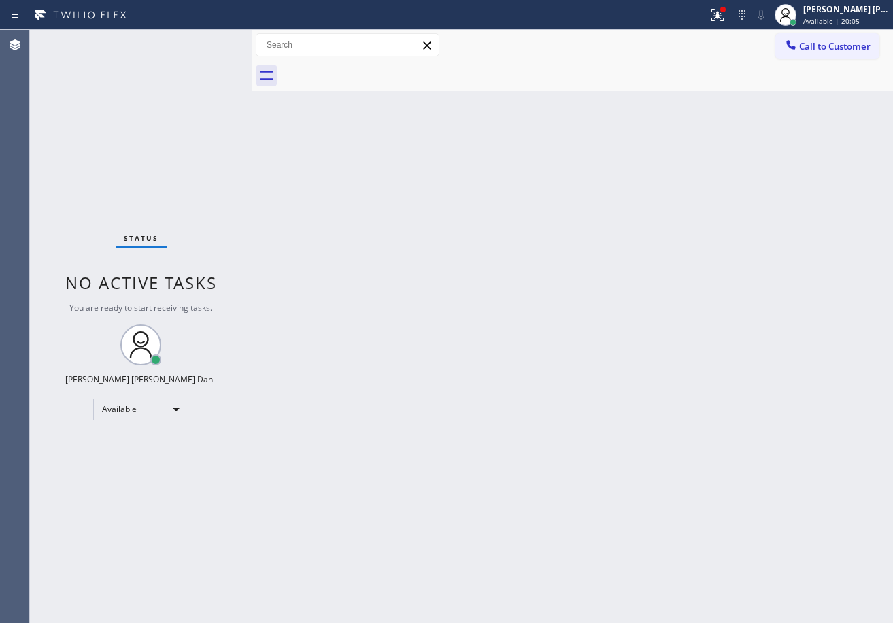
click at [650, 239] on div "Back to Dashboard Change Sender ID Customers Technicians Select a contact Outbo…" at bounding box center [573, 326] width 642 height 593
click at [205, 39] on div "Status No active tasks You are ready to start receiving tasks. [PERSON_NAME] [P…" at bounding box center [141, 326] width 222 height 593
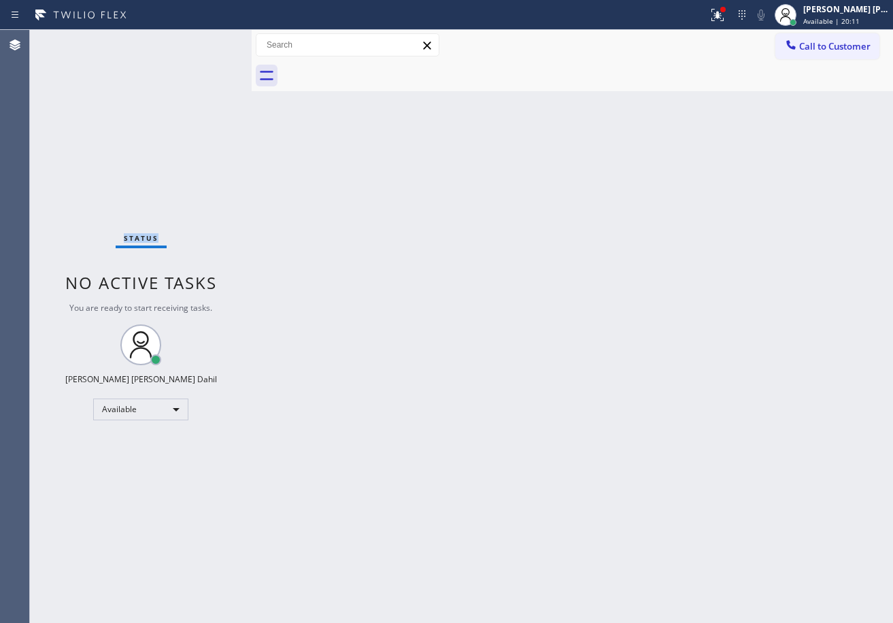
click at [205, 39] on div "Status No active tasks You are ready to start receiving tasks. [PERSON_NAME] [P…" at bounding box center [141, 326] width 222 height 593
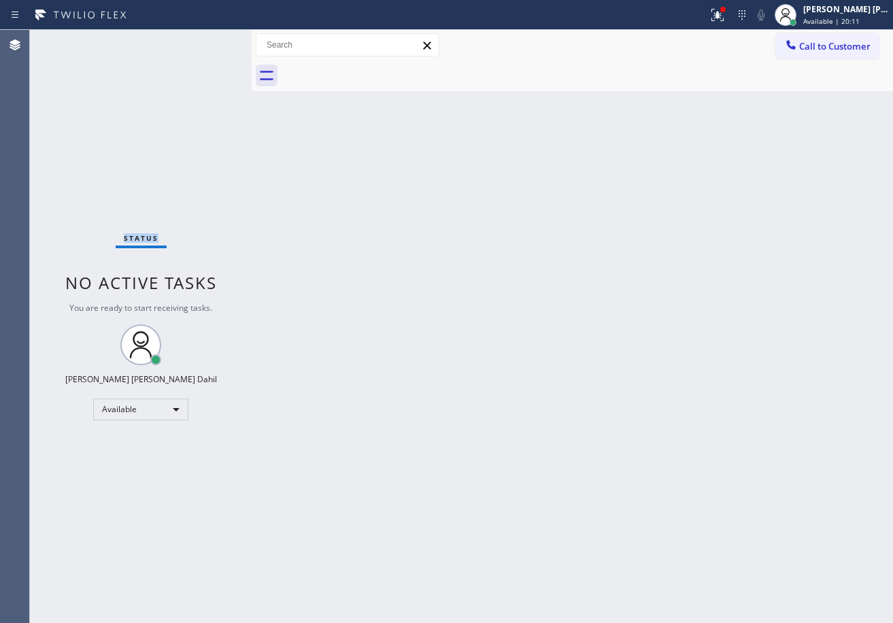
click at [205, 39] on div "Status No active tasks You are ready to start receiving tasks. [PERSON_NAME] [P…" at bounding box center [141, 326] width 222 height 593
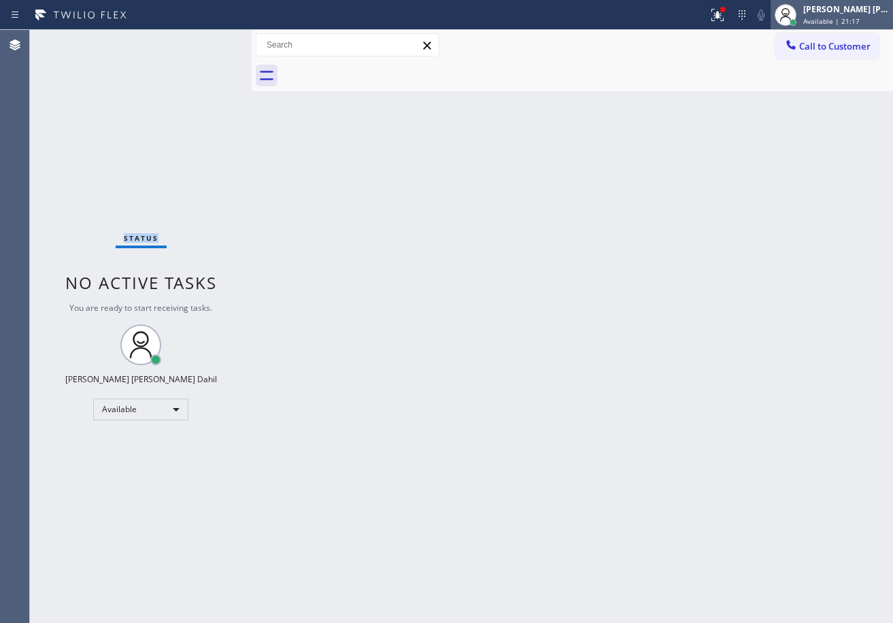
click at [841, 12] on div "[PERSON_NAME] [PERSON_NAME] Dahil" at bounding box center [847, 9] width 86 height 12
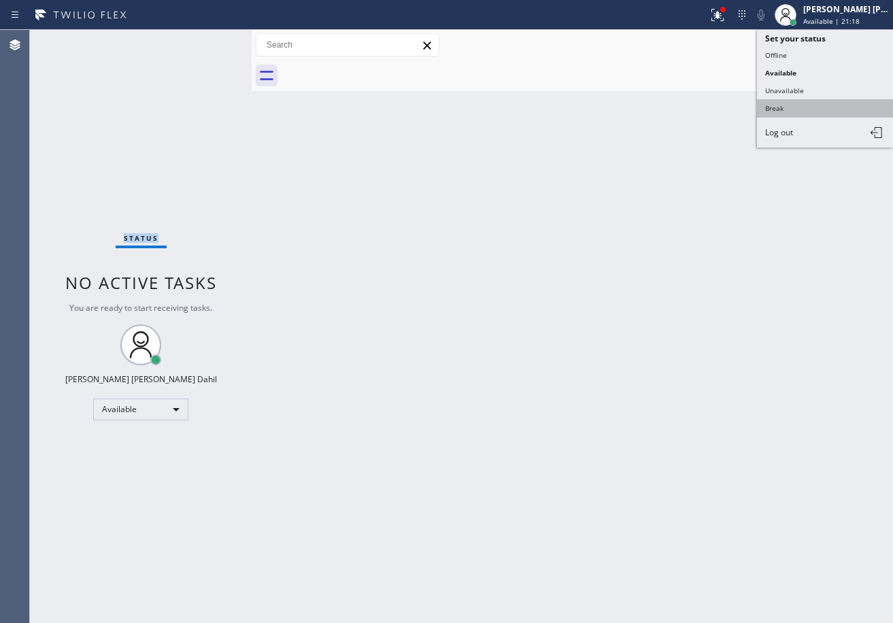
click at [782, 107] on button "Break" at bounding box center [825, 108] width 136 height 18
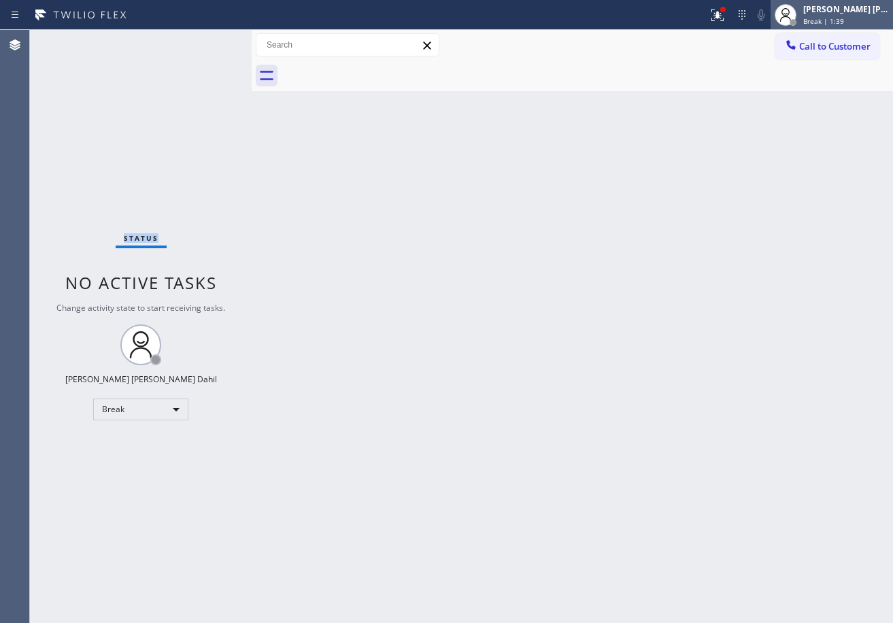
click at [824, 23] on span "Break | 1:39" at bounding box center [824, 21] width 41 height 10
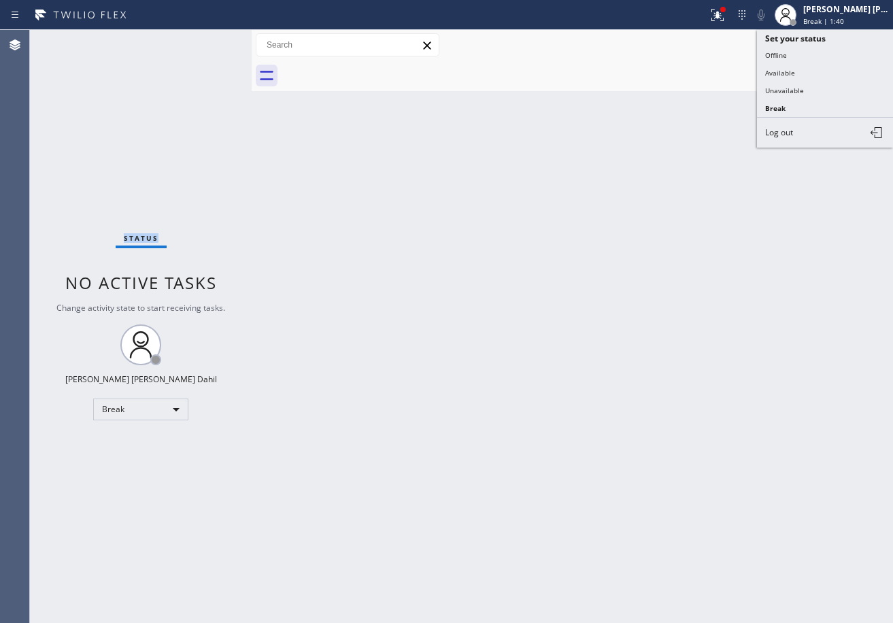
drag, startPoint x: 806, startPoint y: 71, endPoint x: 717, endPoint y: 17, distance: 103.5
click at [804, 71] on button "Available" at bounding box center [825, 73] width 136 height 18
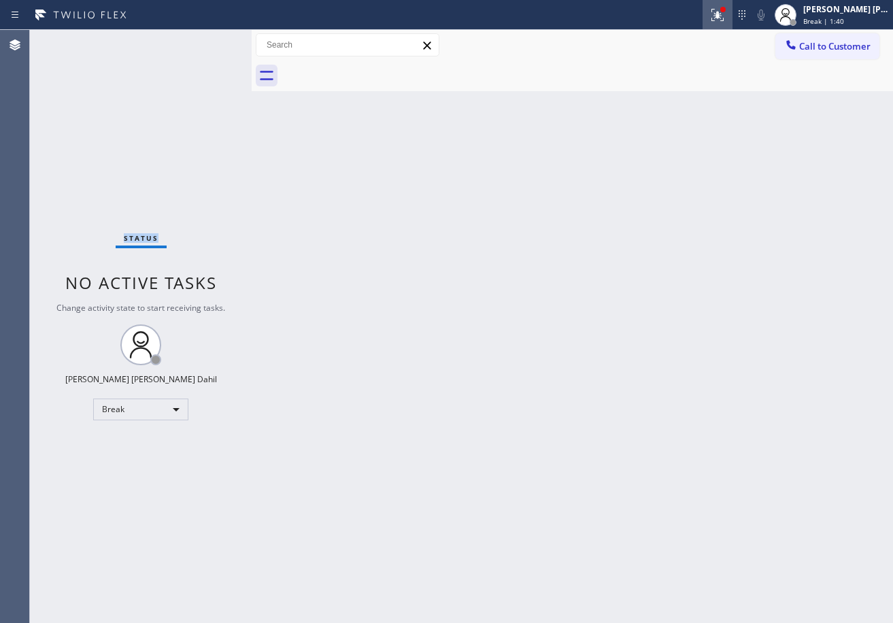
click at [726, 11] on icon at bounding box center [718, 15] width 16 height 16
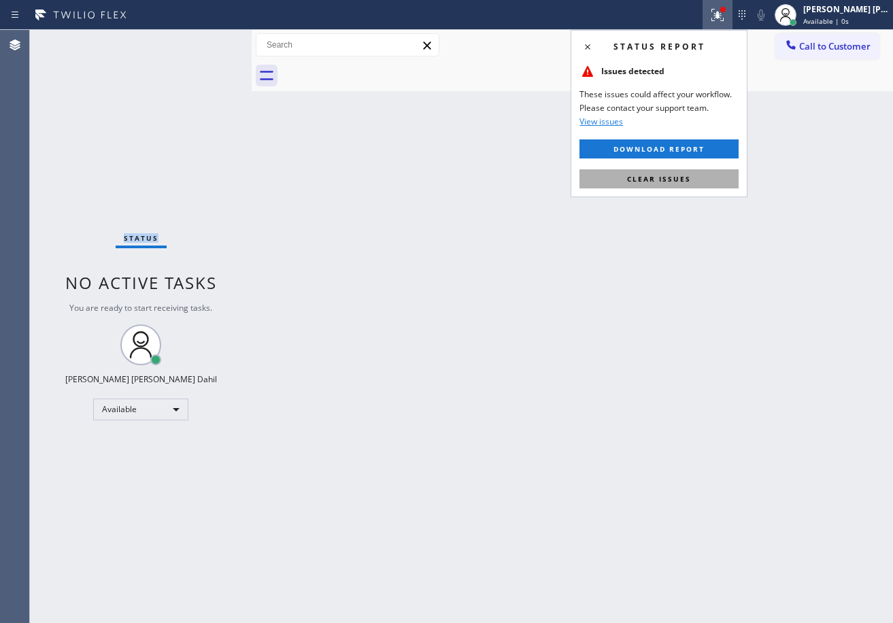
drag, startPoint x: 691, startPoint y: 180, endPoint x: 691, endPoint y: 190, distance: 9.5
click at [691, 184] on button "Clear issues" at bounding box center [659, 178] width 159 height 19
click at [691, 193] on div "Back to Dashboard Change Sender ID Customers Technicians Select a contact Outbo…" at bounding box center [573, 326] width 642 height 593
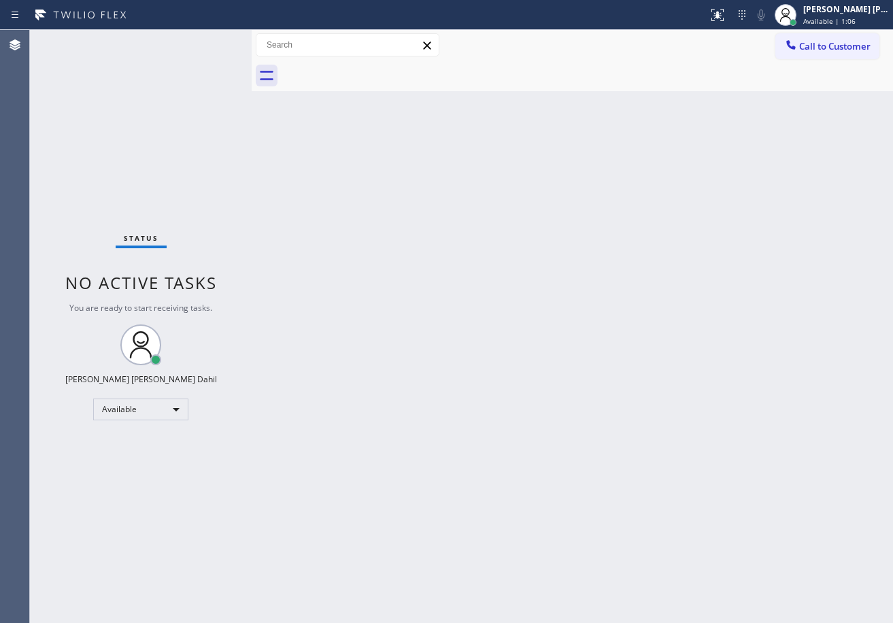
click at [205, 39] on div "Status No active tasks You are ready to start receiving tasks. [PERSON_NAME] [P…" at bounding box center [141, 326] width 222 height 593
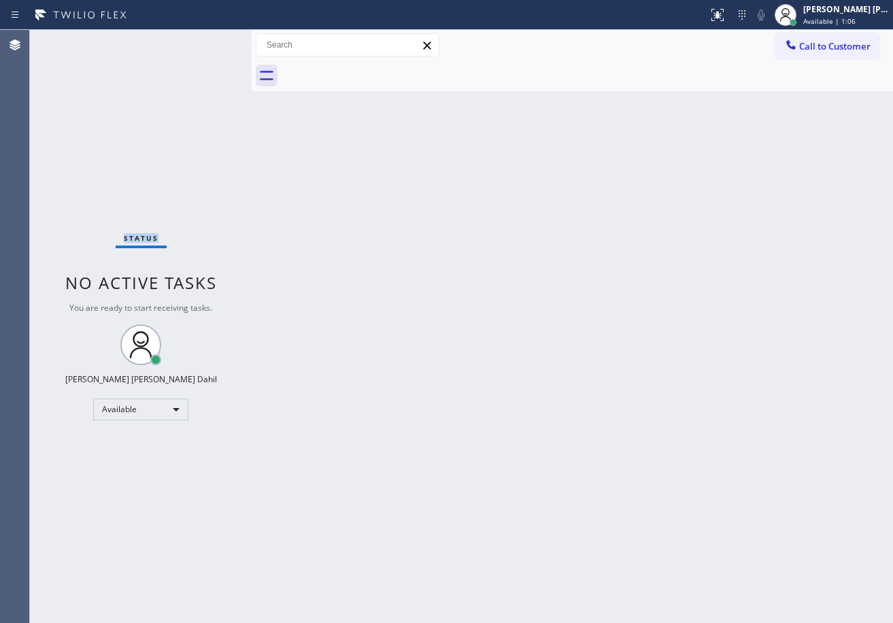
click at [205, 39] on div "Status No active tasks You are ready to start receiving tasks. [PERSON_NAME] [P…" at bounding box center [141, 326] width 222 height 593
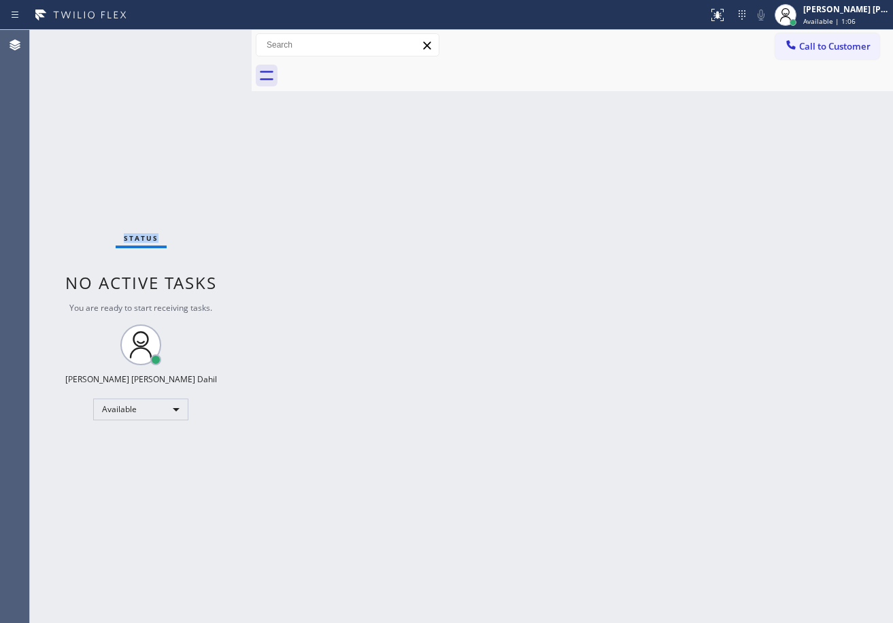
click at [205, 39] on div "Status No active tasks You are ready to start receiving tasks. [PERSON_NAME] [P…" at bounding box center [141, 326] width 222 height 593
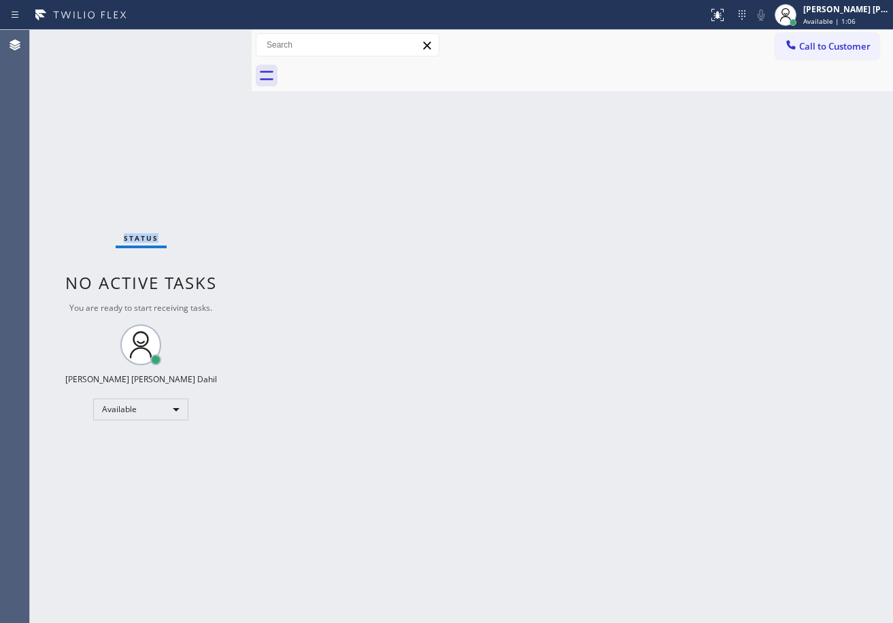
click at [205, 39] on div "Status No active tasks You are ready to start receiving tasks. [PERSON_NAME] [P…" at bounding box center [141, 326] width 222 height 593
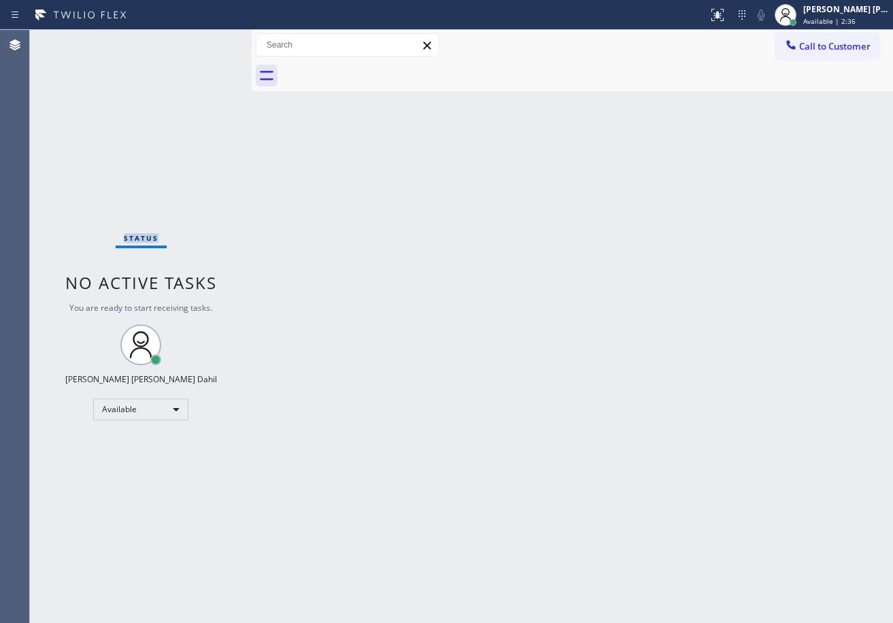
click at [205, 39] on div "Status No active tasks You are ready to start receiving tasks. [PERSON_NAME] [P…" at bounding box center [141, 326] width 222 height 593
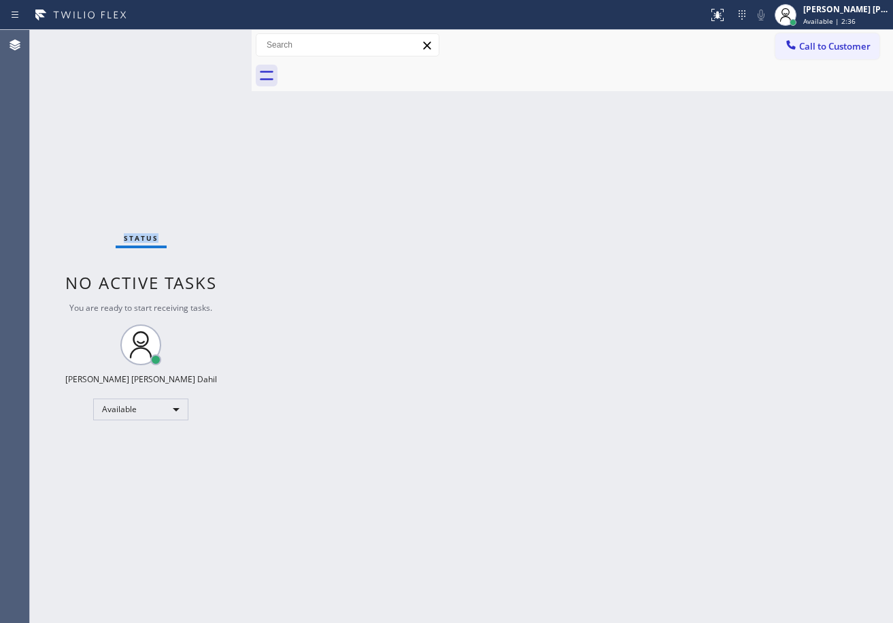
click at [205, 39] on div "Status No active tasks You are ready to start receiving tasks. [PERSON_NAME] [P…" at bounding box center [141, 326] width 222 height 593
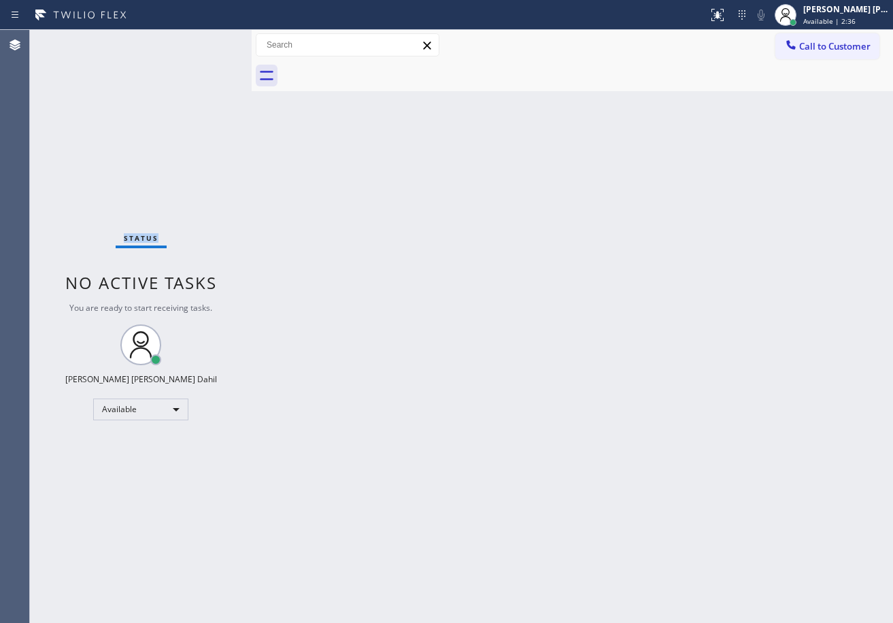
click at [205, 39] on div "Status No active tasks You are ready to start receiving tasks. [PERSON_NAME] [P…" at bounding box center [141, 326] width 222 height 593
click at [608, 91] on div "Back to Dashboard Change Sender ID Customers Technicians Select a contact Outbo…" at bounding box center [573, 326] width 642 height 593
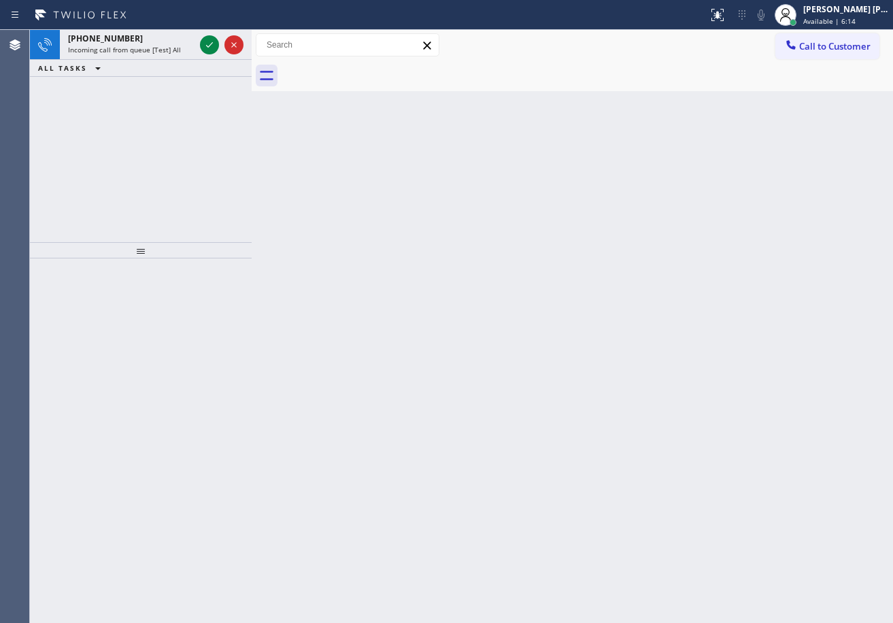
click at [629, 310] on div "Back to Dashboard Change Sender ID Customers Technicians Select a contact Outbo…" at bounding box center [573, 326] width 642 height 593
click at [205, 39] on icon at bounding box center [209, 45] width 16 height 16
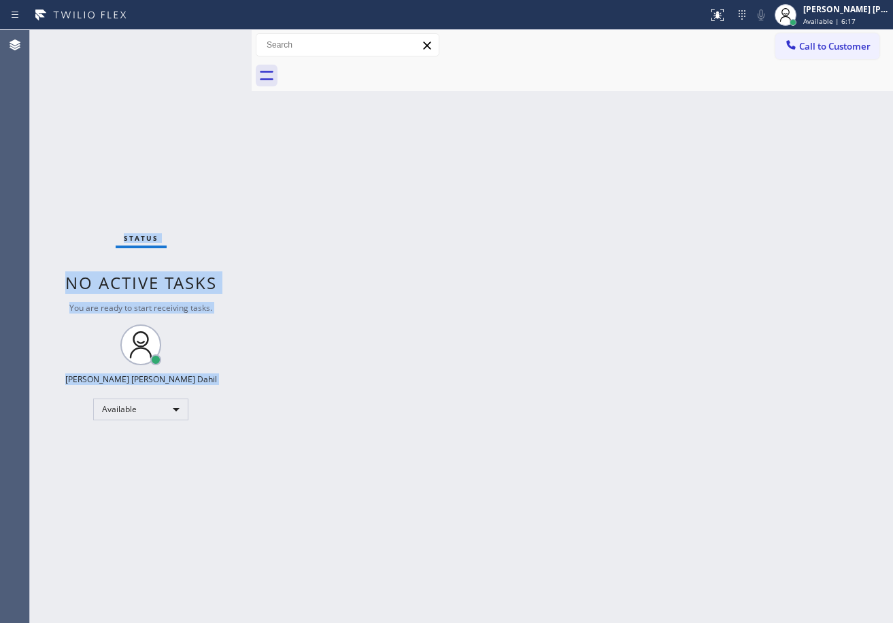
click at [205, 39] on div "Status No active tasks You are ready to start receiving tasks. [PERSON_NAME] [P…" at bounding box center [141, 326] width 222 height 593
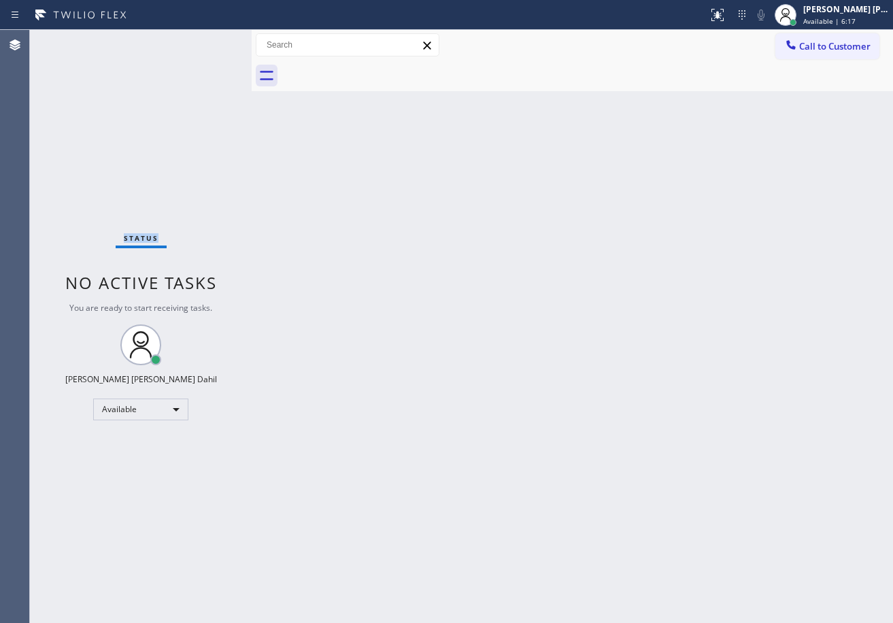
click at [205, 39] on div "Status No active tasks You are ready to start receiving tasks. [PERSON_NAME] [P…" at bounding box center [141, 326] width 222 height 593
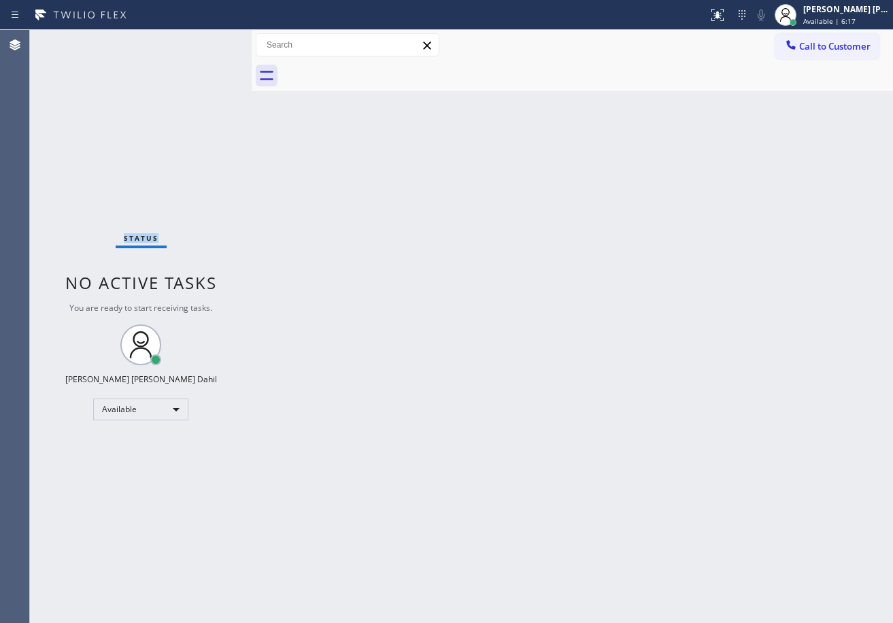
click at [205, 39] on div "Status No active tasks You are ready to start receiving tasks. [PERSON_NAME] [P…" at bounding box center [141, 326] width 222 height 593
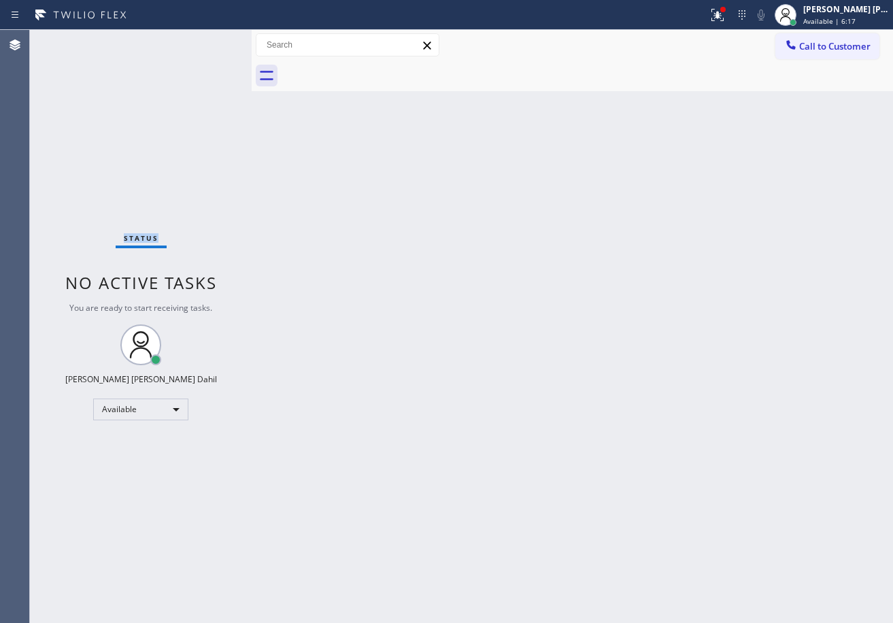
click at [205, 39] on div "Status No active tasks You are ready to start receiving tasks. [PERSON_NAME] [P…" at bounding box center [141, 326] width 222 height 593
click at [752, 321] on div "Back to Dashboard Change Sender ID Customers Technicians Select a contact Outbo…" at bounding box center [573, 326] width 642 height 593
click at [777, 88] on div at bounding box center [588, 76] width 612 height 31
click at [492, 347] on div "Back to Dashboard Change Sender ID Customers Technicians Select a contact Outbo…" at bounding box center [573, 326] width 642 height 593
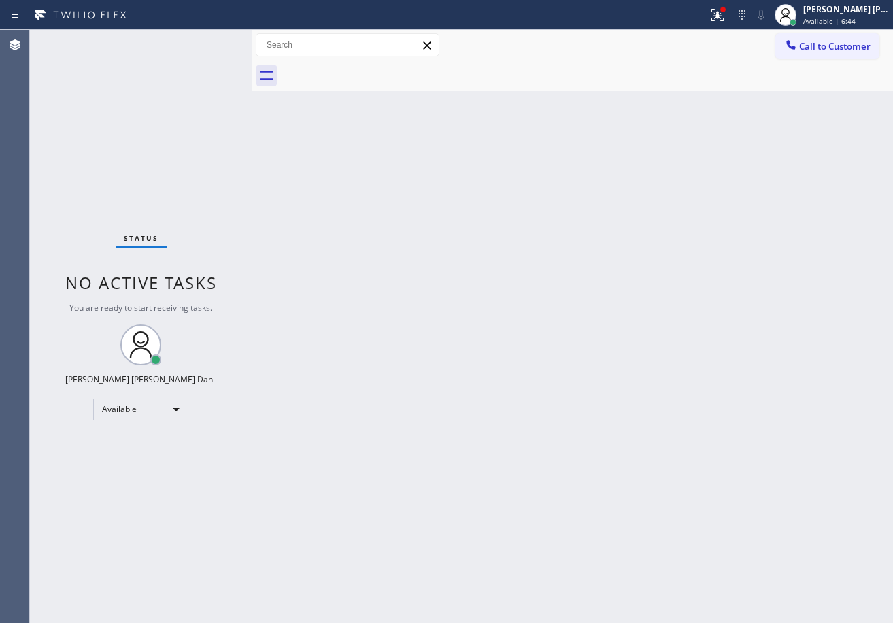
click at [205, 39] on div "Status No active tasks You are ready to start receiving tasks. [PERSON_NAME] [P…" at bounding box center [141, 326] width 222 height 593
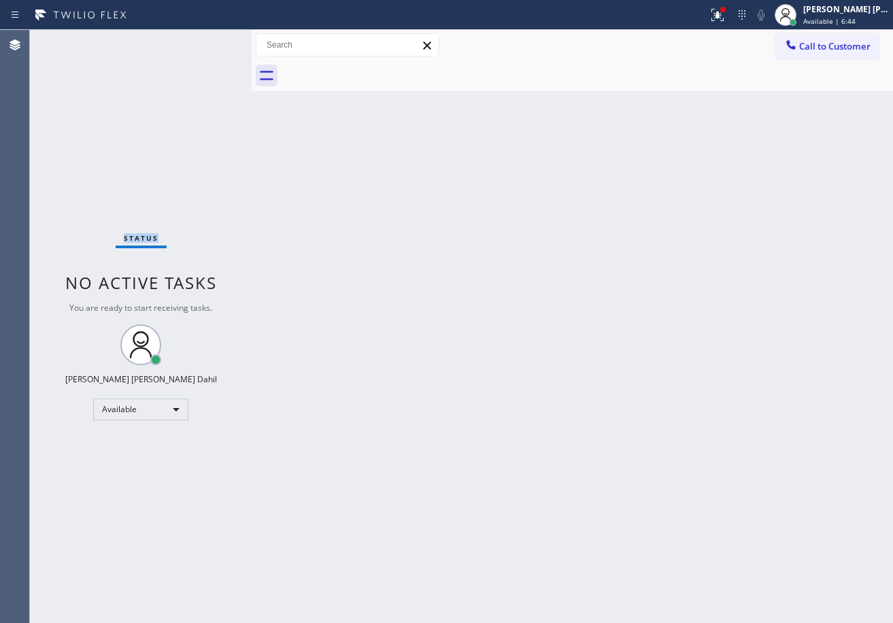
click at [205, 39] on div "Status No active tasks You are ready to start receiving tasks. [PERSON_NAME] [P…" at bounding box center [141, 326] width 222 height 593
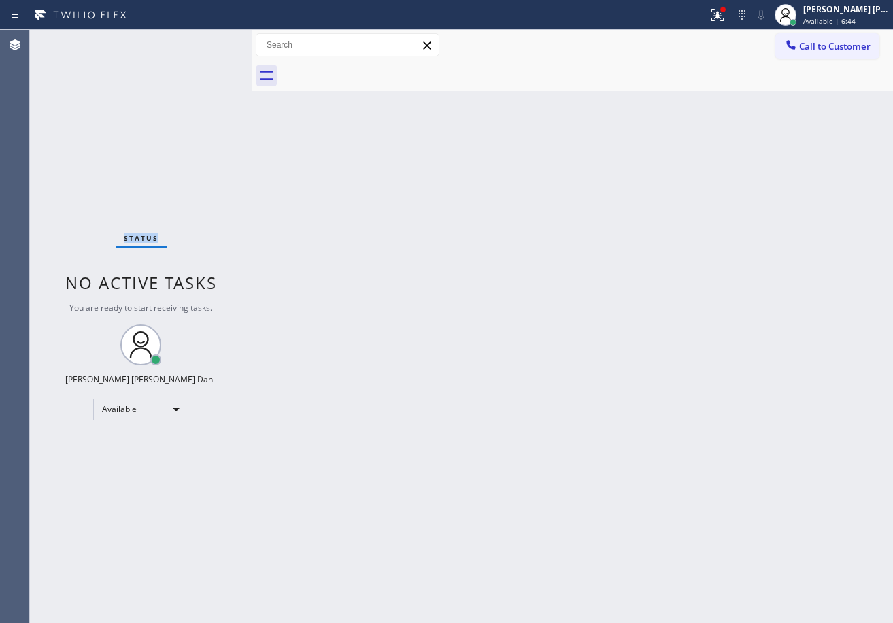
click at [205, 39] on div "Status No active tasks You are ready to start receiving tasks. [PERSON_NAME] [P…" at bounding box center [141, 326] width 222 height 593
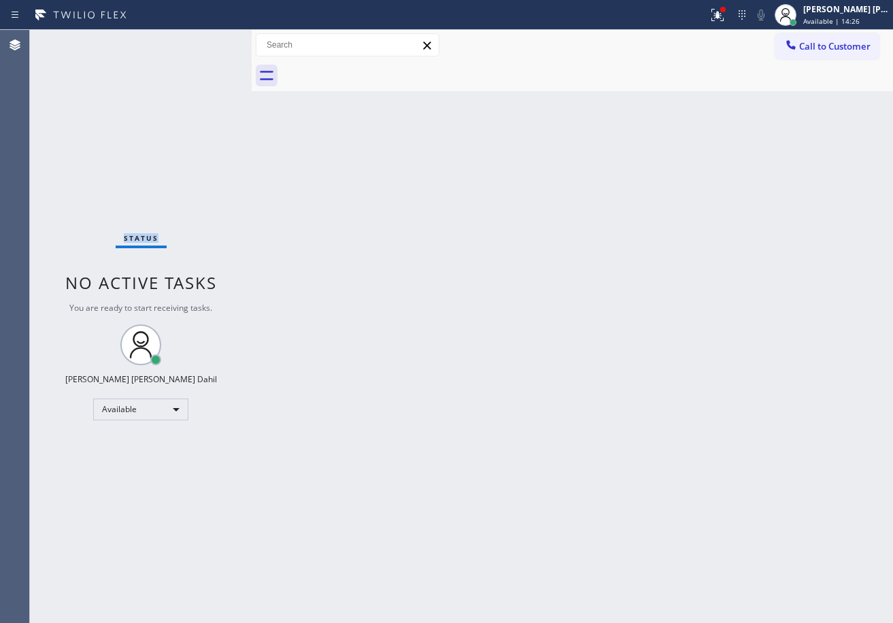
click at [205, 39] on div "Status No active tasks You are ready to start receiving tasks. [PERSON_NAME] [P…" at bounding box center [141, 326] width 222 height 593
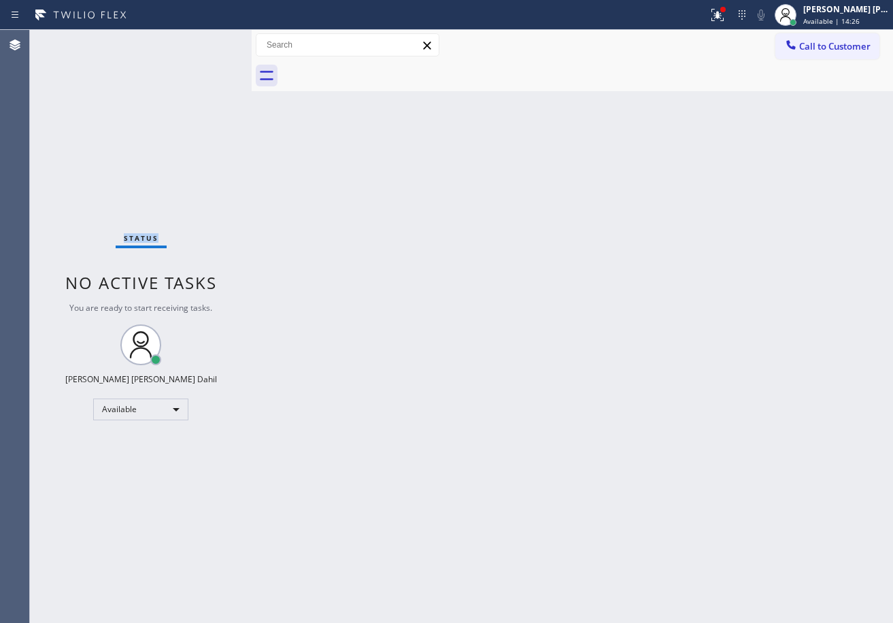
click at [205, 39] on div "Status No active tasks You are ready to start receiving tasks. [PERSON_NAME] [P…" at bounding box center [141, 326] width 222 height 593
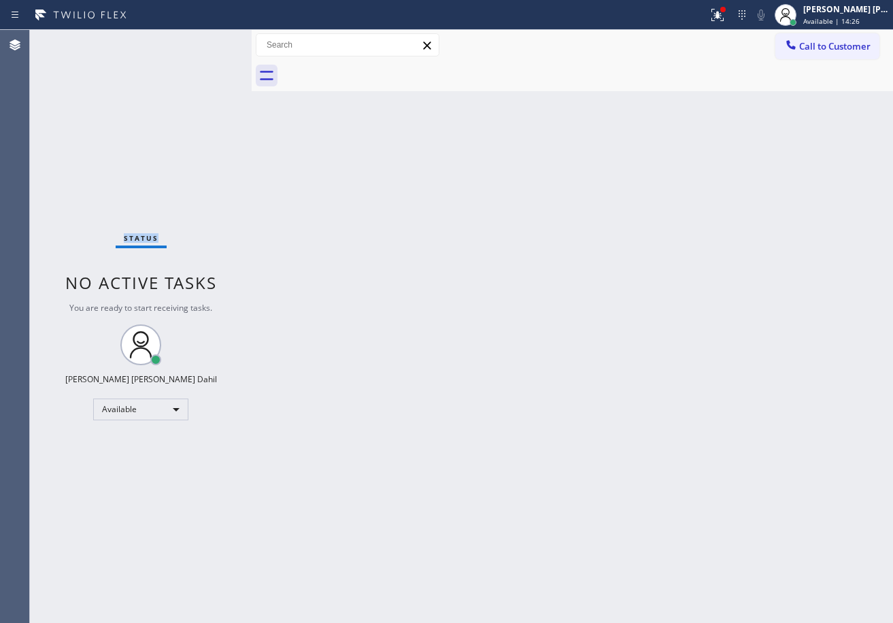
click at [205, 39] on div "Status No active tasks You are ready to start receiving tasks. [PERSON_NAME] [P…" at bounding box center [141, 326] width 222 height 593
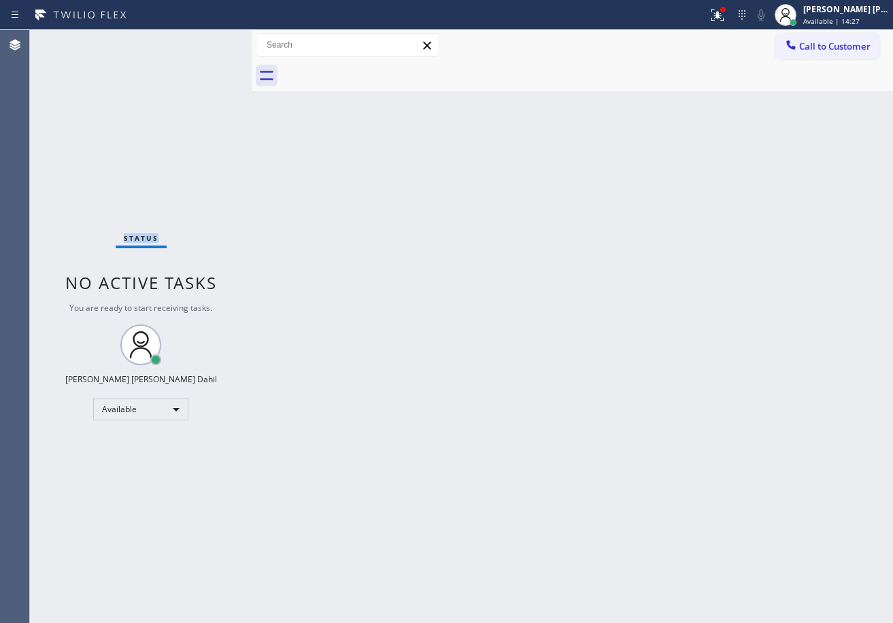
click at [205, 39] on div "Status No active tasks You are ready to start receiving tasks. [PERSON_NAME] [P…" at bounding box center [141, 326] width 222 height 593
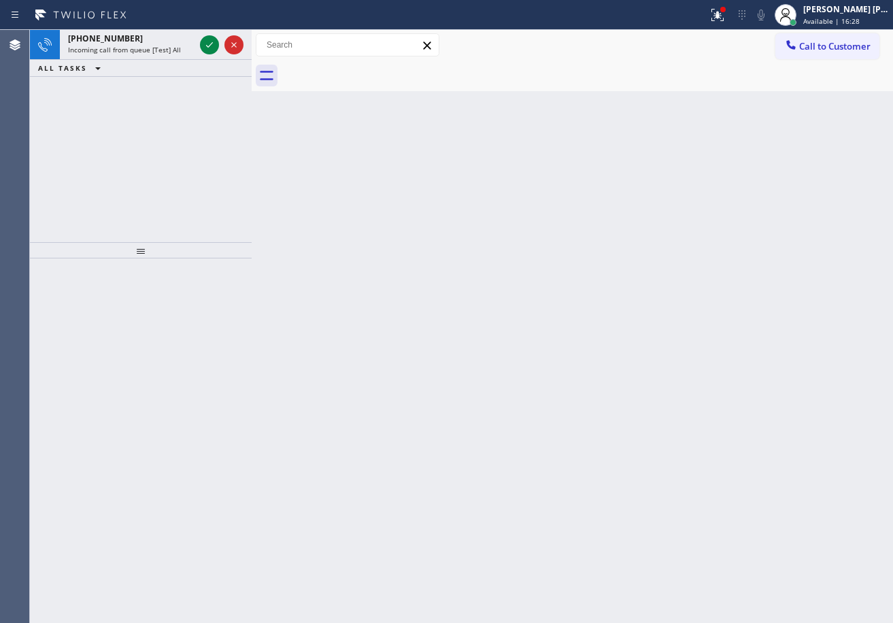
click at [205, 39] on icon at bounding box center [209, 45] width 16 height 16
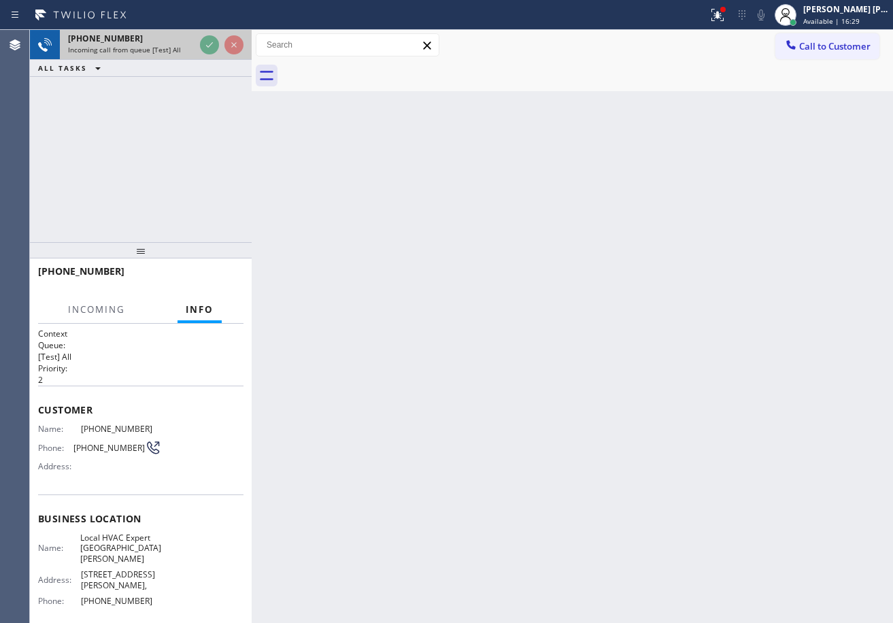
click at [205, 39] on icon at bounding box center [209, 45] width 16 height 16
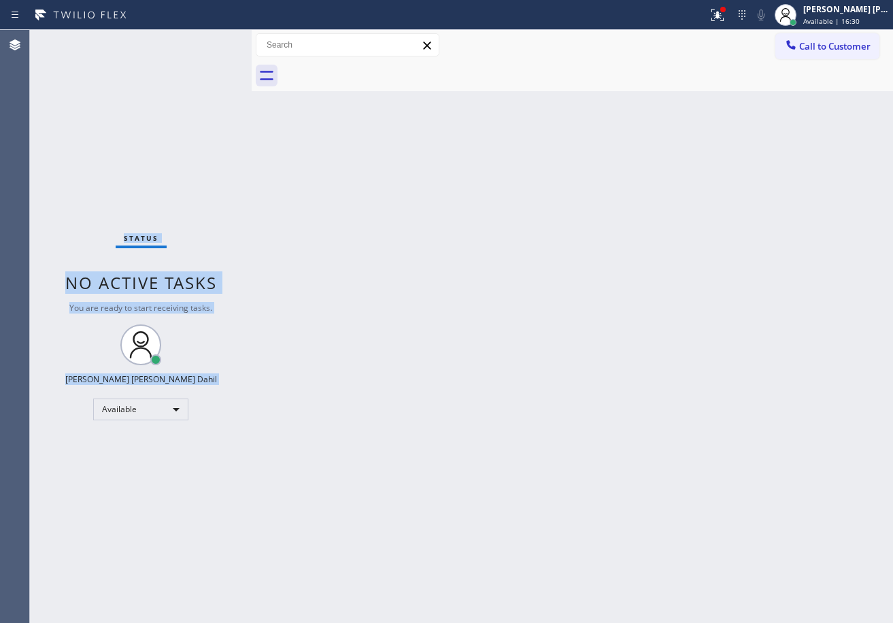
click at [205, 39] on div "Status No active tasks You are ready to start receiving tasks. [PERSON_NAME] [P…" at bounding box center [141, 326] width 222 height 593
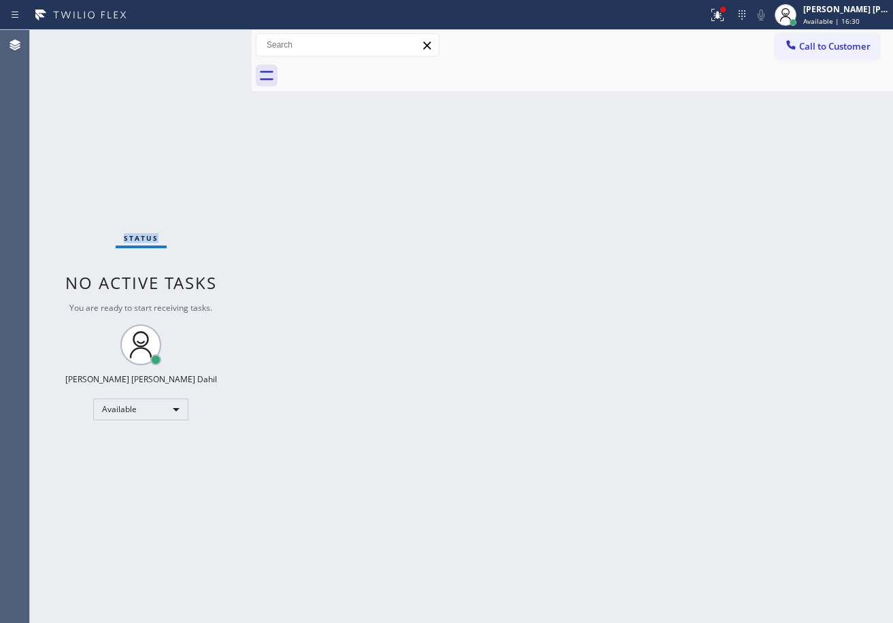
click at [205, 39] on div "Status No active tasks You are ready to start receiving tasks. [PERSON_NAME] [P…" at bounding box center [141, 326] width 222 height 593
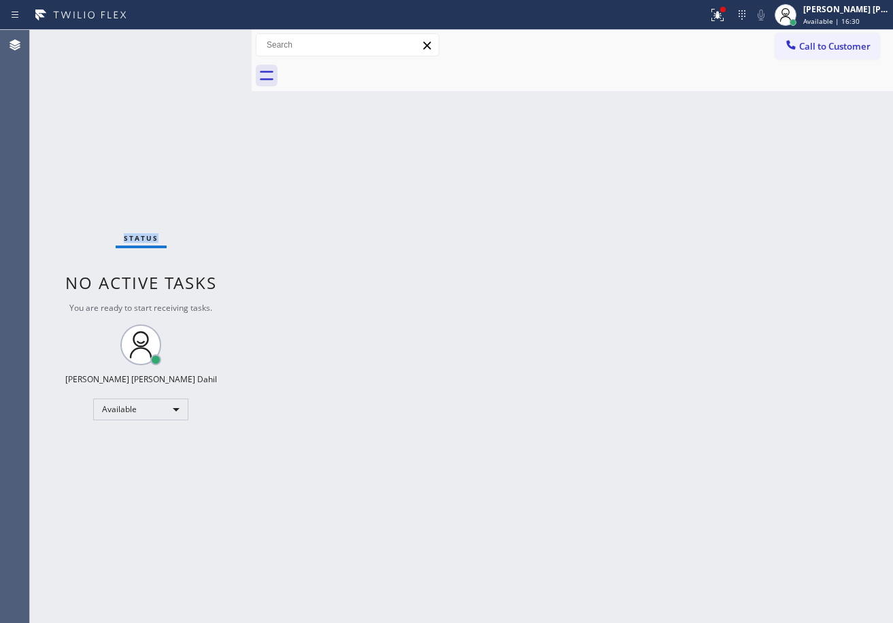
click at [205, 39] on div "Status No active tasks You are ready to start receiving tasks. [PERSON_NAME] [P…" at bounding box center [141, 326] width 222 height 593
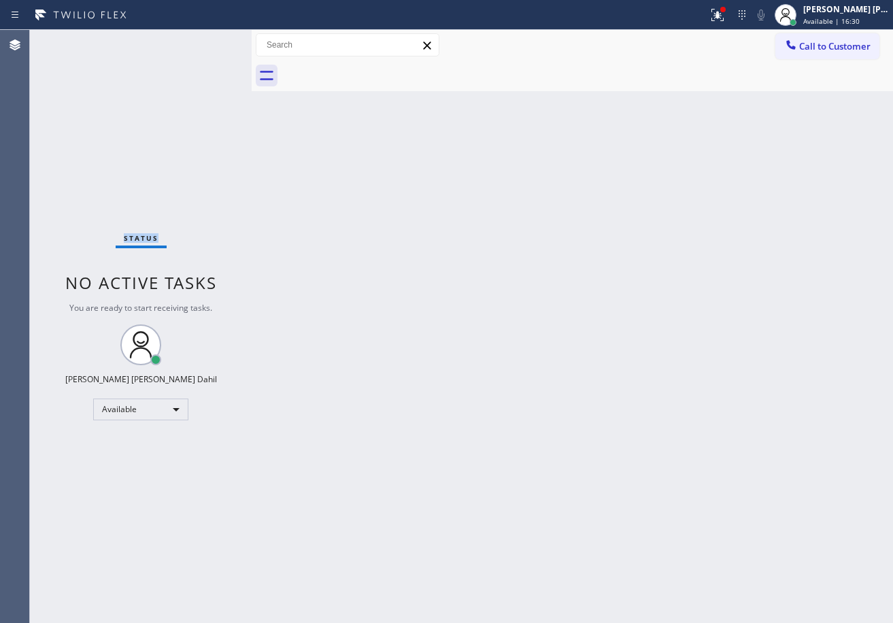
click at [205, 39] on div "Status No active tasks You are ready to start receiving tasks. [PERSON_NAME] [P…" at bounding box center [141, 326] width 222 height 593
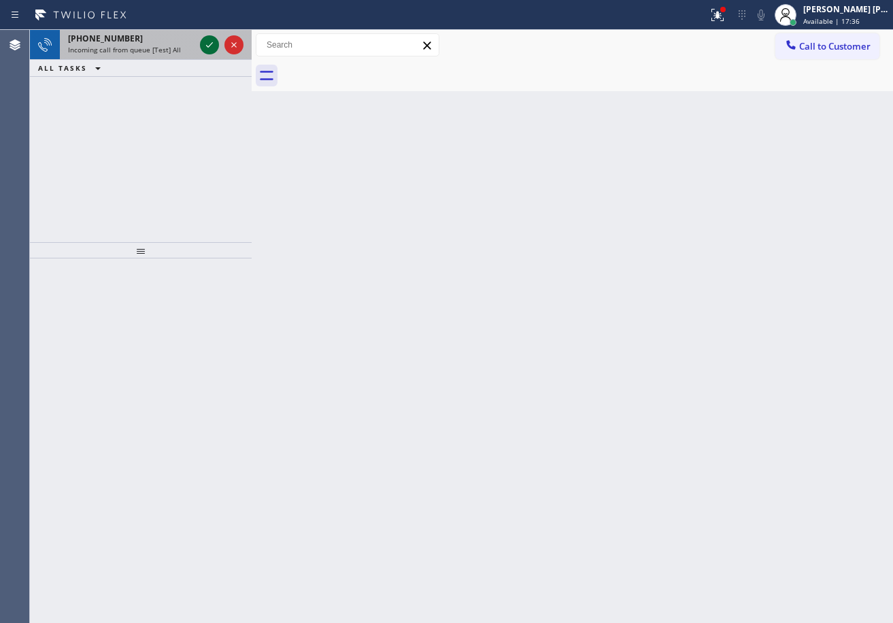
click at [205, 39] on icon at bounding box center [209, 45] width 16 height 16
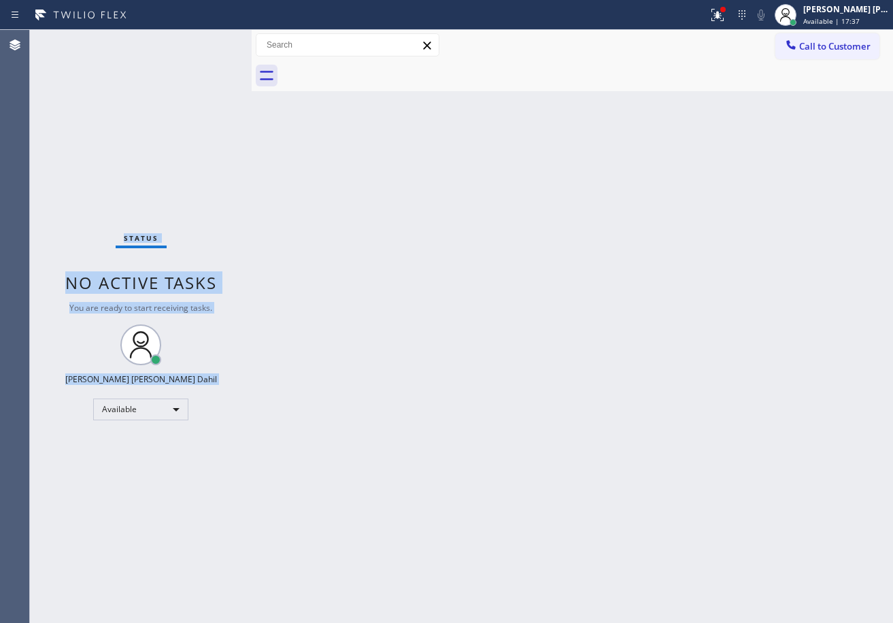
click at [205, 39] on div "Status No active tasks You are ready to start receiving tasks. [PERSON_NAME] [P…" at bounding box center [141, 326] width 222 height 593
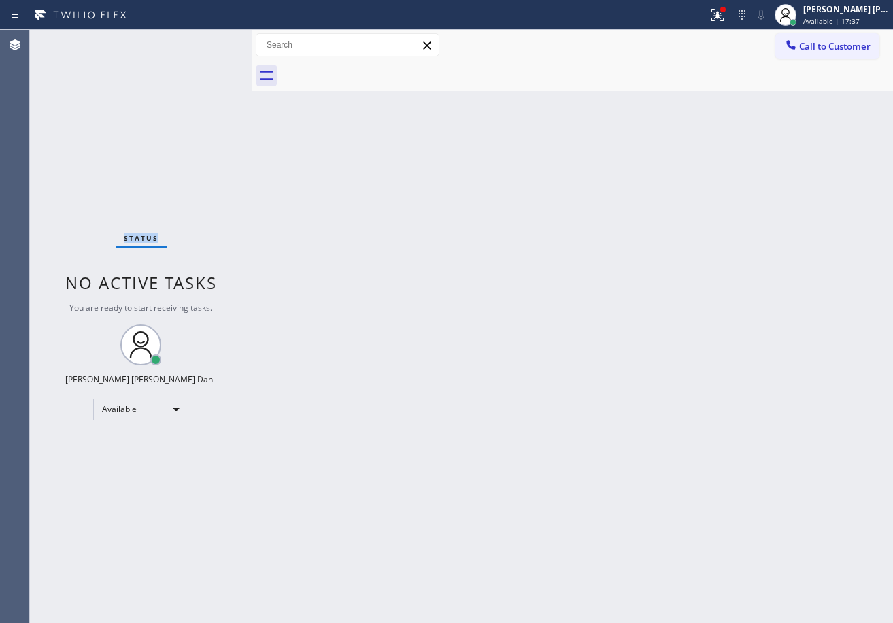
click at [205, 39] on div "Status No active tasks You are ready to start receiving tasks. [PERSON_NAME] [P…" at bounding box center [141, 326] width 222 height 593
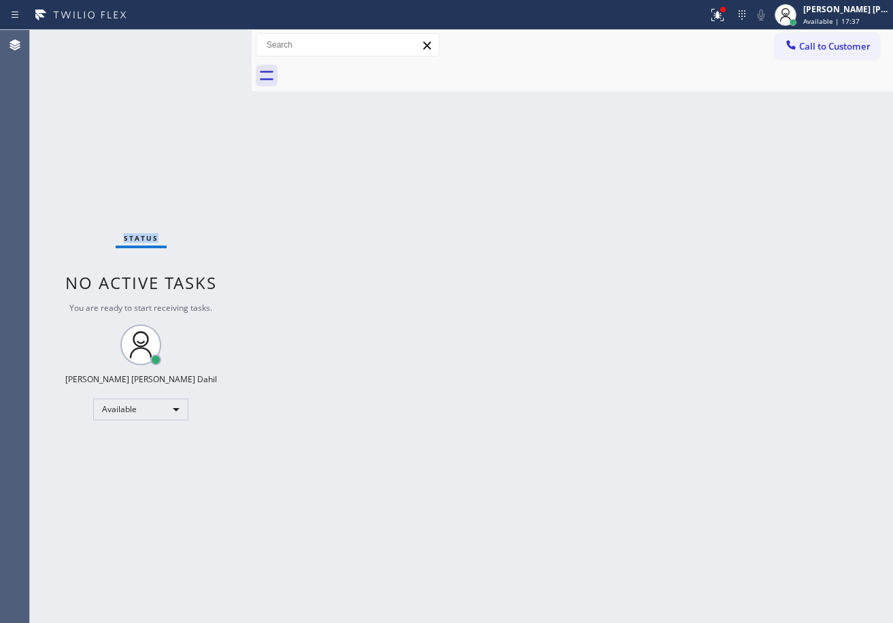
click at [205, 39] on div "Status No active tasks You are ready to start receiving tasks. [PERSON_NAME] [P…" at bounding box center [141, 326] width 222 height 593
click at [212, 49] on div "Status No active tasks You are ready to start receiving tasks. [PERSON_NAME] [P…" at bounding box center [141, 326] width 222 height 593
click at [208, 43] on div "Status No active tasks You are ready to start receiving tasks. [PERSON_NAME] [P…" at bounding box center [141, 326] width 222 height 593
click at [727, 10] on div at bounding box center [723, 9] width 8 height 8
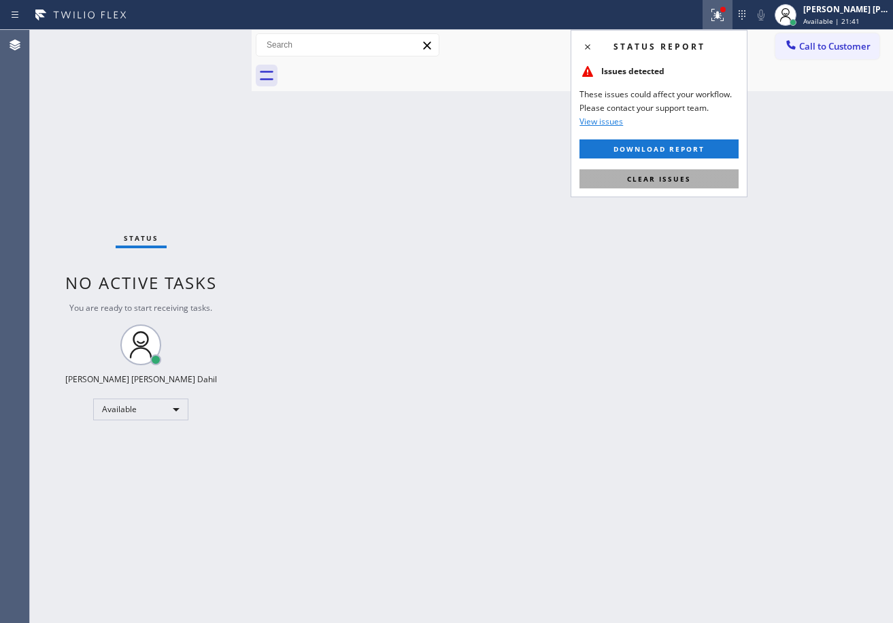
click at [661, 171] on button "Clear issues" at bounding box center [659, 178] width 159 height 19
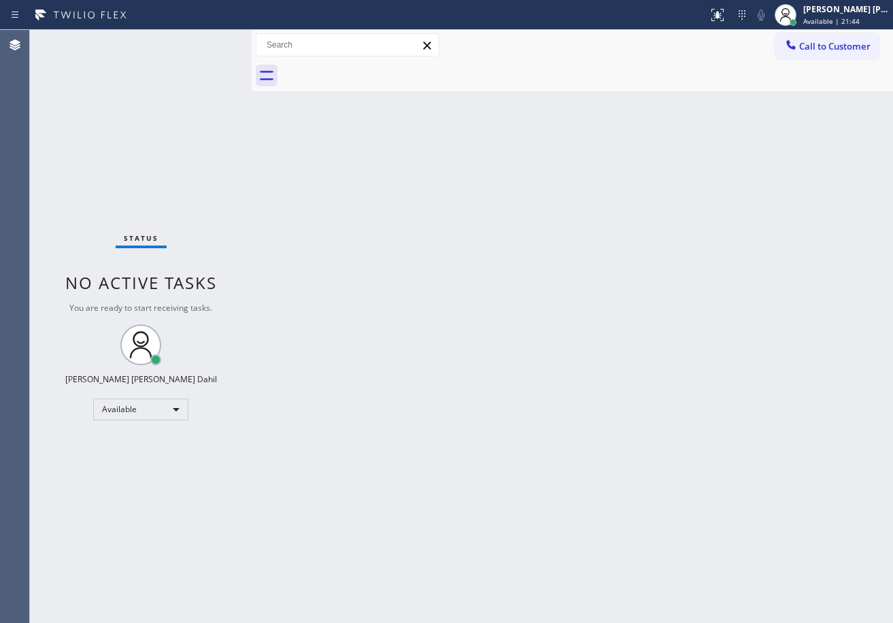
click at [200, 31] on div "Status No active tasks You are ready to start receiving tasks. [PERSON_NAME] [P…" at bounding box center [141, 326] width 222 height 593
click at [213, 40] on div "Status No active tasks You are ready to start receiving tasks. [PERSON_NAME] [P…" at bounding box center [141, 326] width 222 height 593
click at [210, 42] on div "Status No active tasks You are ready to start receiving tasks. [PERSON_NAME] [P…" at bounding box center [141, 326] width 222 height 593
click at [205, 39] on div "Status No active tasks You are ready to start receiving tasks. [PERSON_NAME] [P…" at bounding box center [141, 326] width 222 height 593
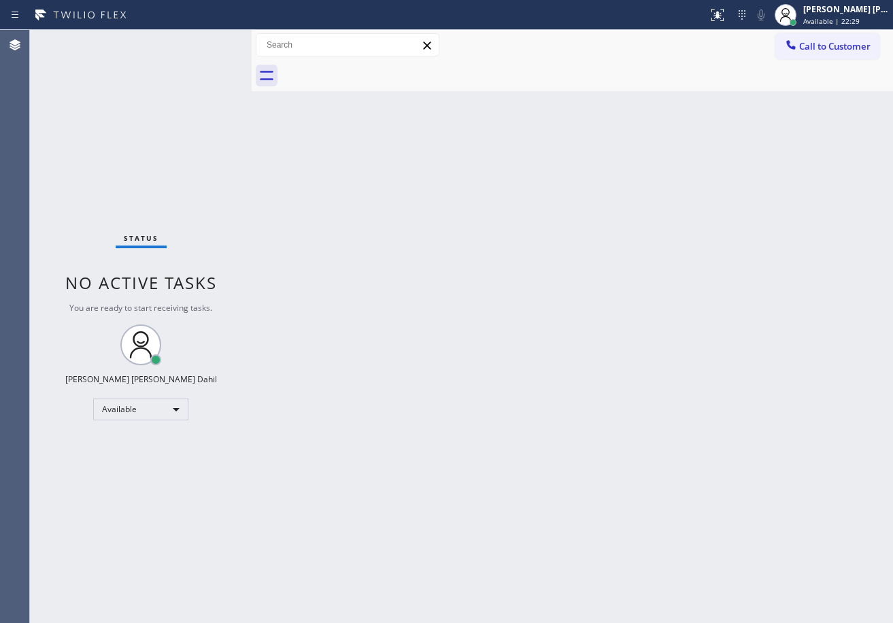
click at [205, 39] on div "Status No active tasks You are ready to start receiving tasks. [PERSON_NAME] [P…" at bounding box center [141, 326] width 222 height 593
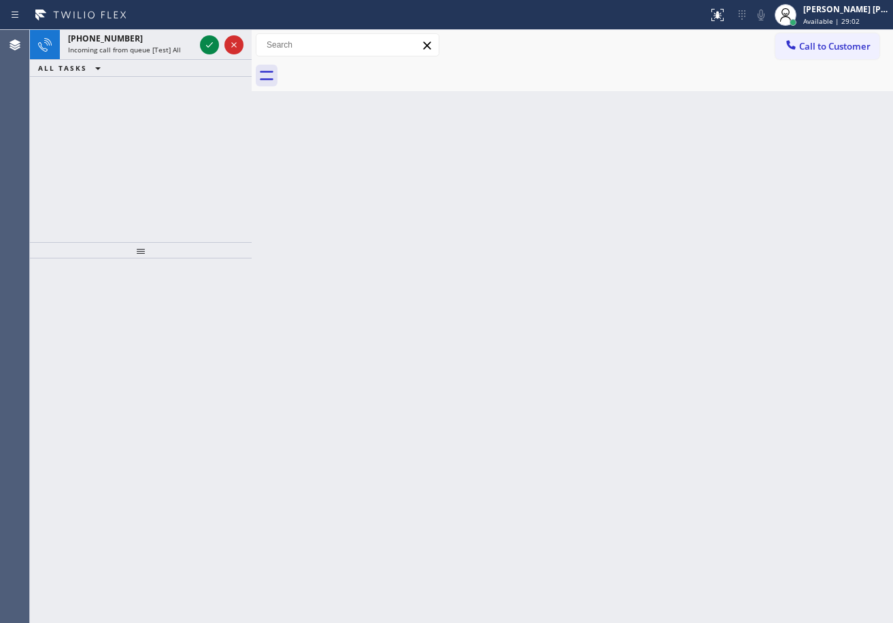
click at [205, 39] on icon at bounding box center [209, 45] width 16 height 16
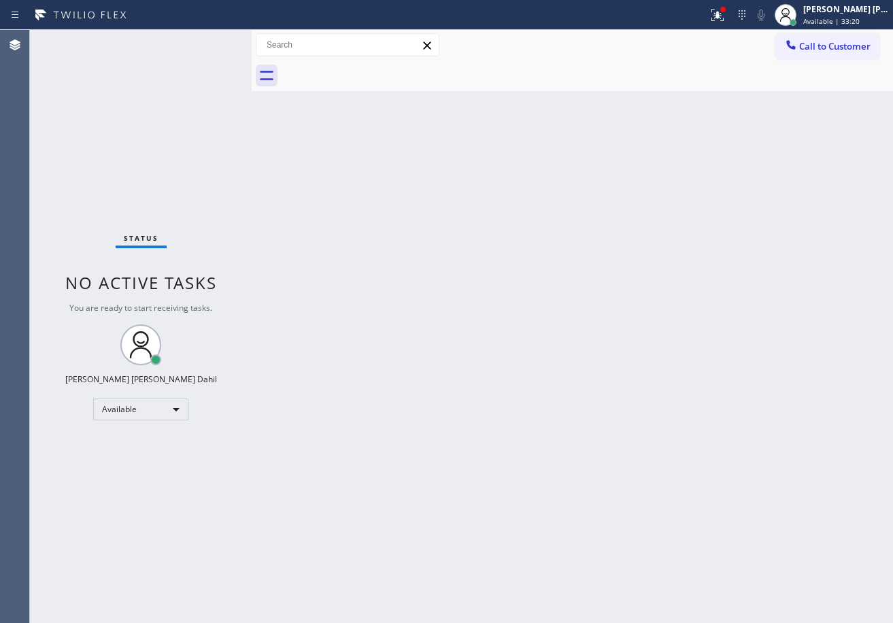
click at [197, 48] on div "Status No active tasks You are ready to start receiving tasks. [PERSON_NAME] [P…" at bounding box center [141, 326] width 222 height 593
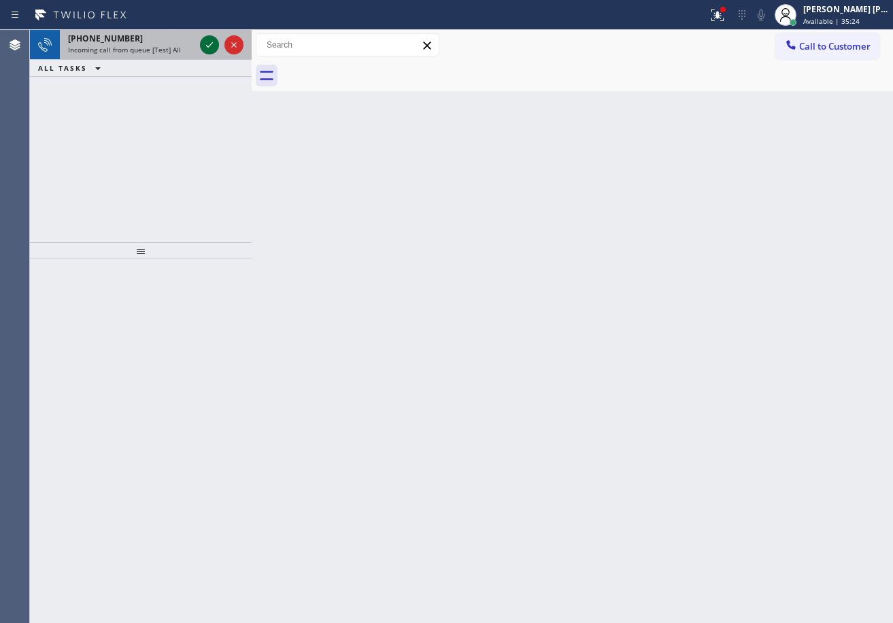
click at [205, 39] on icon at bounding box center [209, 45] width 16 height 16
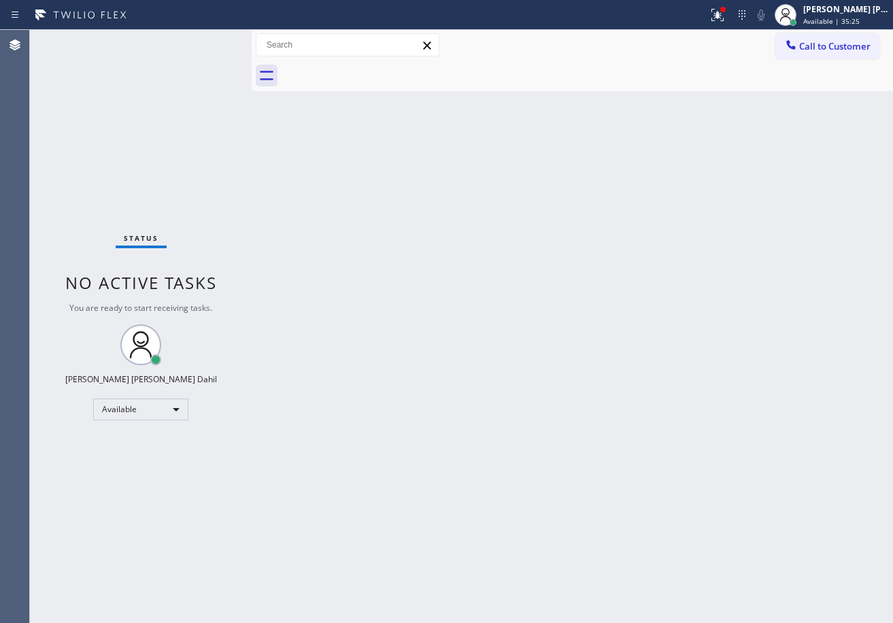
click at [205, 39] on div "Status No active tasks You are ready to start receiving tasks. [PERSON_NAME] [P…" at bounding box center [141, 326] width 222 height 593
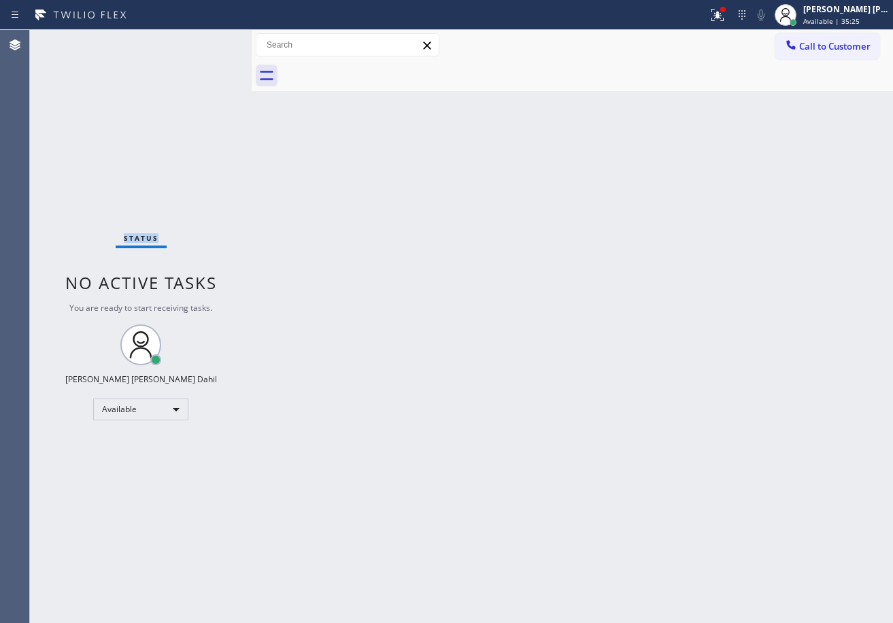
click at [205, 39] on div "Status No active tasks You are ready to start receiving tasks. [PERSON_NAME] [P…" at bounding box center [141, 326] width 222 height 593
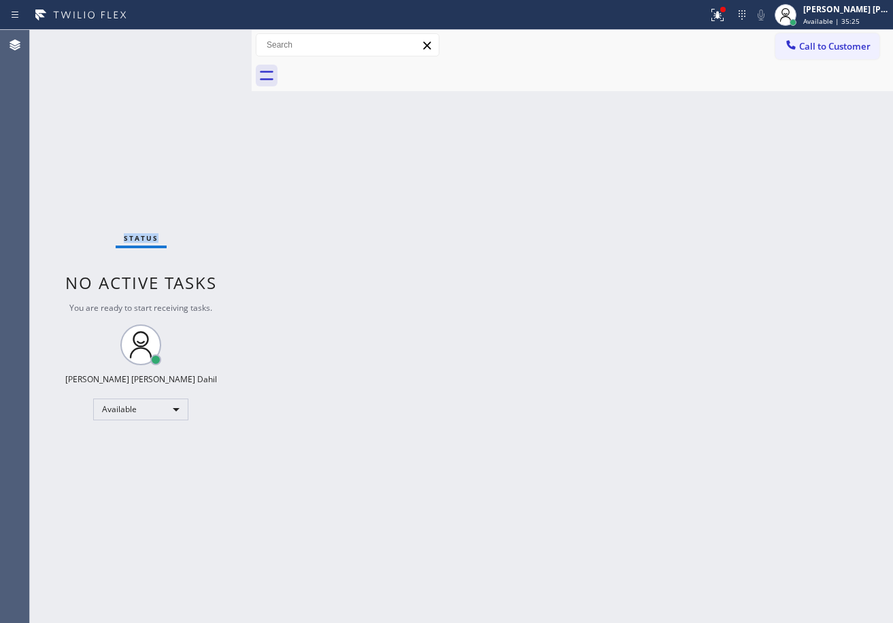
click at [205, 39] on div "Status No active tasks You are ready to start receiving tasks. [PERSON_NAME] [P…" at bounding box center [141, 326] width 222 height 593
click at [837, 13] on div "[PERSON_NAME] [PERSON_NAME] Dahil" at bounding box center [847, 9] width 86 height 12
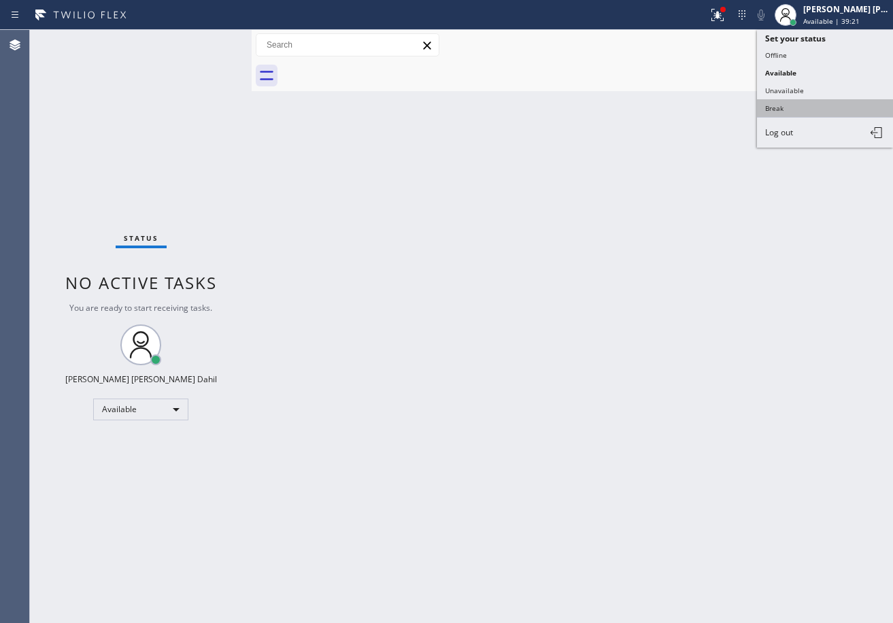
click at [809, 105] on button "Break" at bounding box center [825, 108] width 136 height 18
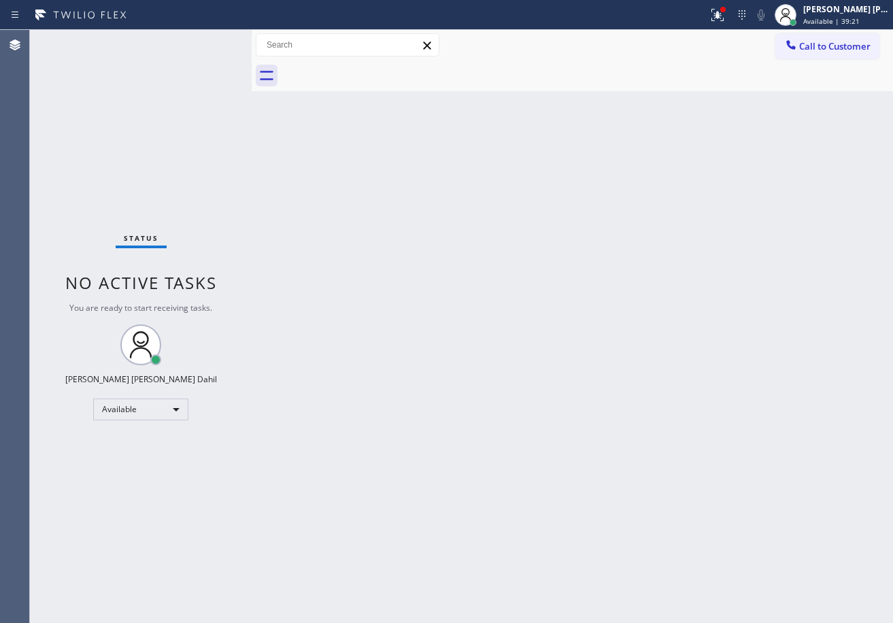
drag, startPoint x: 803, startPoint y: 120, endPoint x: 791, endPoint y: 123, distance: 12.5
click at [807, 120] on div "Back to Dashboard Change Sender ID Customers Technicians Select a contact Outbo…" at bounding box center [573, 326] width 642 height 593
drag, startPoint x: 508, startPoint y: 90, endPoint x: 546, endPoint y: 538, distance: 450.0
click at [508, 90] on div at bounding box center [588, 76] width 612 height 31
click at [829, 12] on div "[PERSON_NAME] [PERSON_NAME] Dahil" at bounding box center [847, 9] width 86 height 12
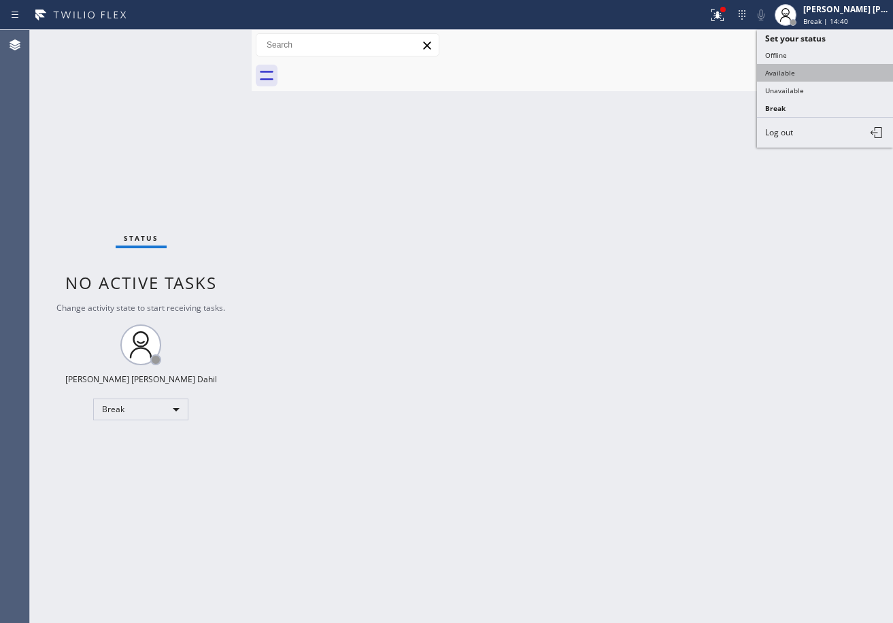
drag, startPoint x: 801, startPoint y: 66, endPoint x: 767, endPoint y: 215, distance: 152.8
click at [801, 69] on button "Available" at bounding box center [825, 73] width 136 height 18
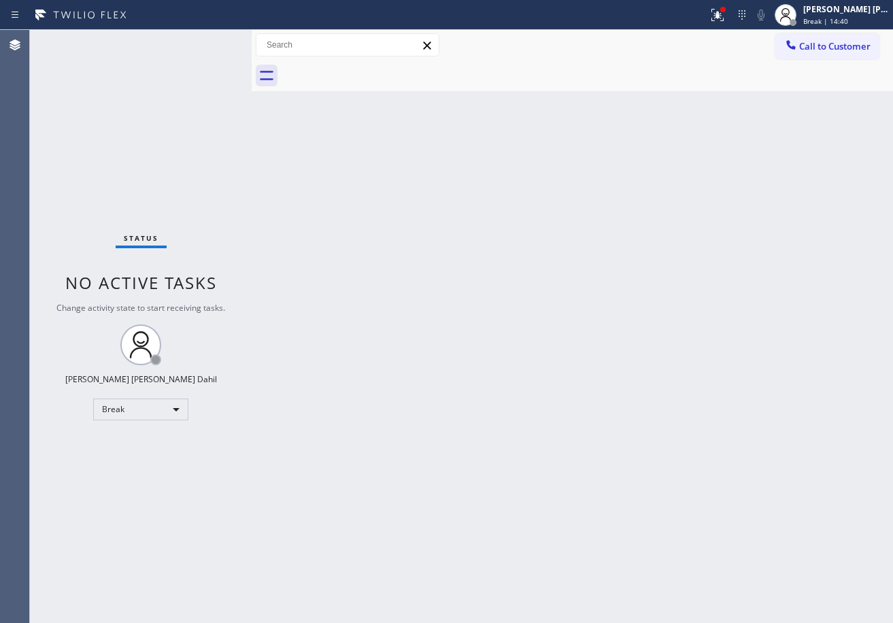
click at [767, 215] on div "Back to Dashboard Change Sender ID Customers Technicians Select a contact Outbo…" at bounding box center [573, 326] width 642 height 593
click at [698, 279] on div "Back to Dashboard Change Sender ID Customers Technicians Select a contact Outbo…" at bounding box center [573, 326] width 642 height 593
drag, startPoint x: 610, startPoint y: 422, endPoint x: 603, endPoint y: 491, distance: 69.1
click at [609, 425] on div "Back to Dashboard Change Sender ID Customers Technicians Select a contact Outbo…" at bounding box center [573, 326] width 642 height 593
drag, startPoint x: 159, startPoint y: 22, endPoint x: 214, endPoint y: 56, distance: 64.5
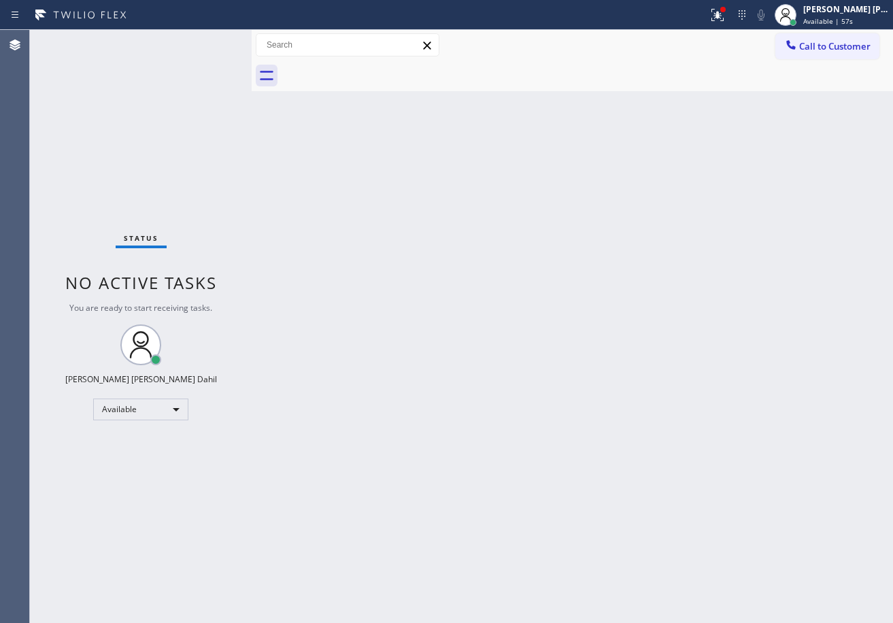
click at [167, 27] on div "Status report Issues detected These issues could affect your workflow. Please c…" at bounding box center [446, 15] width 893 height 30
click at [213, 50] on div "Status No active tasks You are ready to start receiving tasks. [PERSON_NAME] [P…" at bounding box center [141, 326] width 222 height 593
click at [209, 44] on div "Status No active tasks You are ready to start receiving tasks. [PERSON_NAME] [P…" at bounding box center [141, 326] width 222 height 593
click at [207, 44] on div "Status No active tasks You are ready to start receiving tasks. [PERSON_NAME] [P…" at bounding box center [141, 326] width 222 height 593
click at [718, 534] on div "Back to Dashboard Change Sender ID Customers Technicians Select a contact Outbo…" at bounding box center [573, 326] width 642 height 593
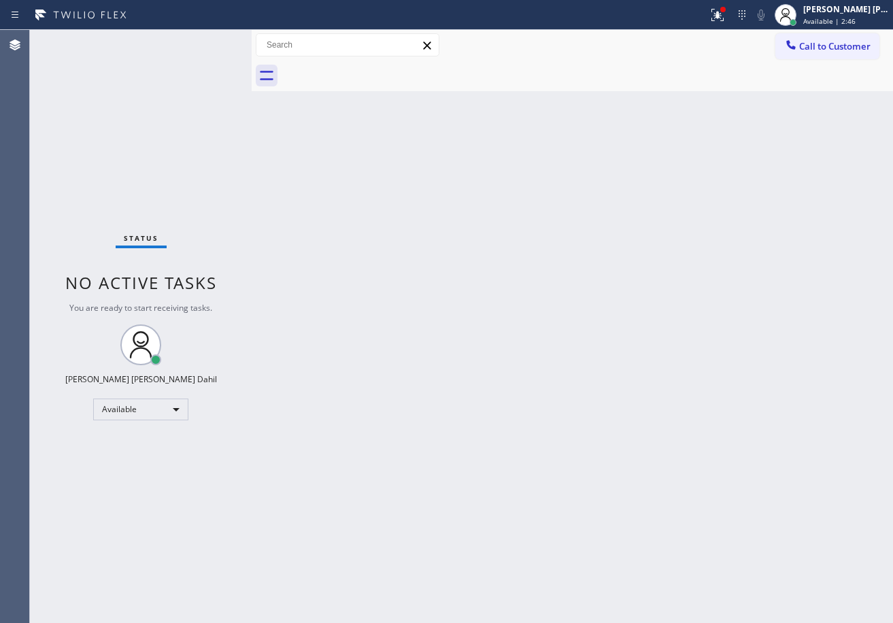
click at [222, 93] on div "Status No active tasks You are ready to start receiving tasks. [PERSON_NAME] [P…" at bounding box center [141, 326] width 222 height 593
click at [713, 1] on div "Status report Issues detected These issues could affect your workflow. Please c…" at bounding box center [446, 15] width 893 height 30
click at [723, 9] on div at bounding box center [718, 15] width 30 height 16
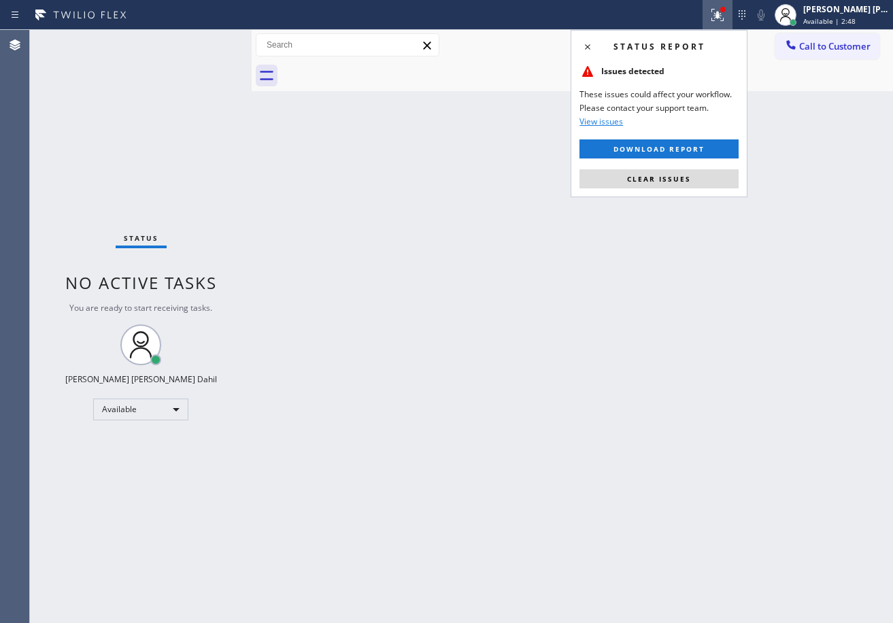
click at [702, 184] on button "Clear issues" at bounding box center [659, 178] width 159 height 19
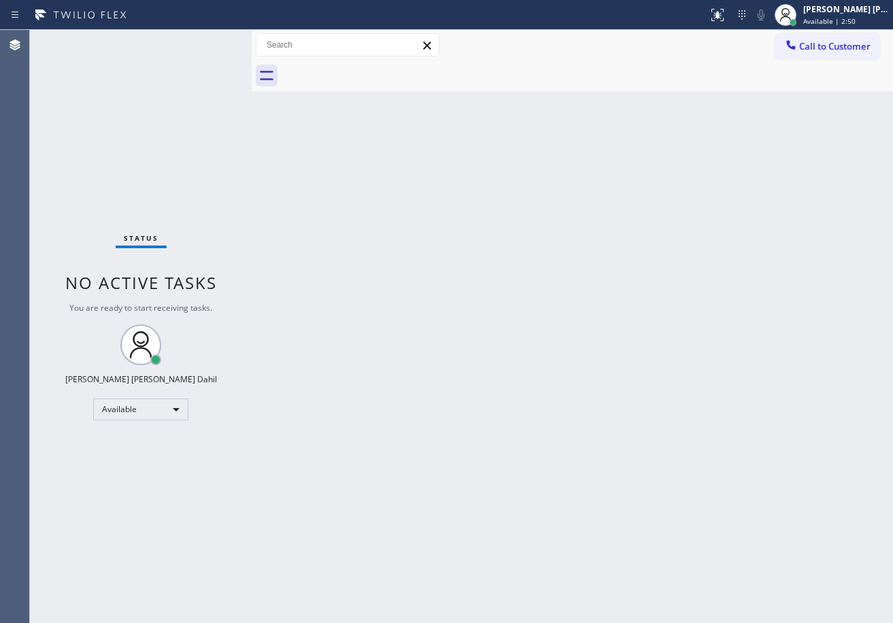
click at [631, 472] on div "Back to Dashboard Change Sender ID Customers Technicians Select a contact Outbo…" at bounding box center [573, 326] width 642 height 593
click at [623, 448] on div "Back to Dashboard Change Sender ID Customers Technicians Select a contact Outbo…" at bounding box center [573, 326] width 642 height 593
click at [201, 65] on div "Status No active tasks You are ready to start receiving tasks. [PERSON_NAME] [P…" at bounding box center [141, 326] width 222 height 593
click at [202, 60] on div "Status No active tasks You are ready to start receiving tasks. [PERSON_NAME] [P…" at bounding box center [141, 326] width 222 height 593
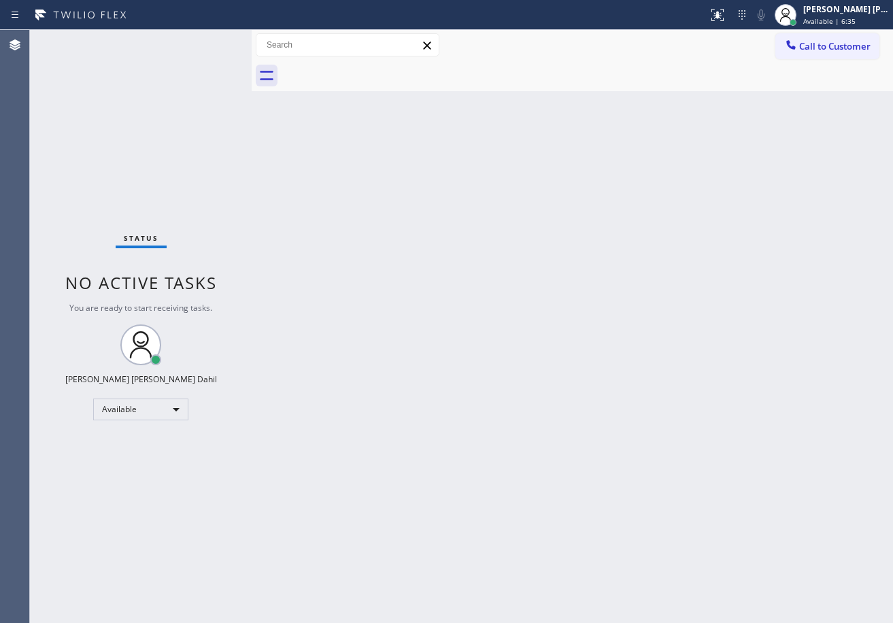
click at [210, 44] on div "Status No active tasks You are ready to start receiving tasks. [PERSON_NAME] [P…" at bounding box center [141, 326] width 222 height 593
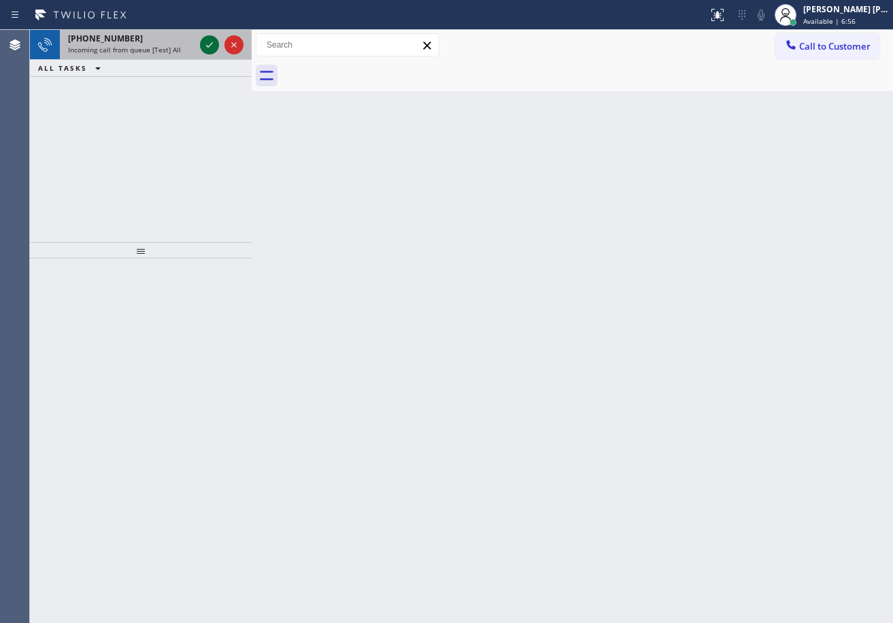
click at [208, 44] on icon at bounding box center [209, 45] width 16 height 16
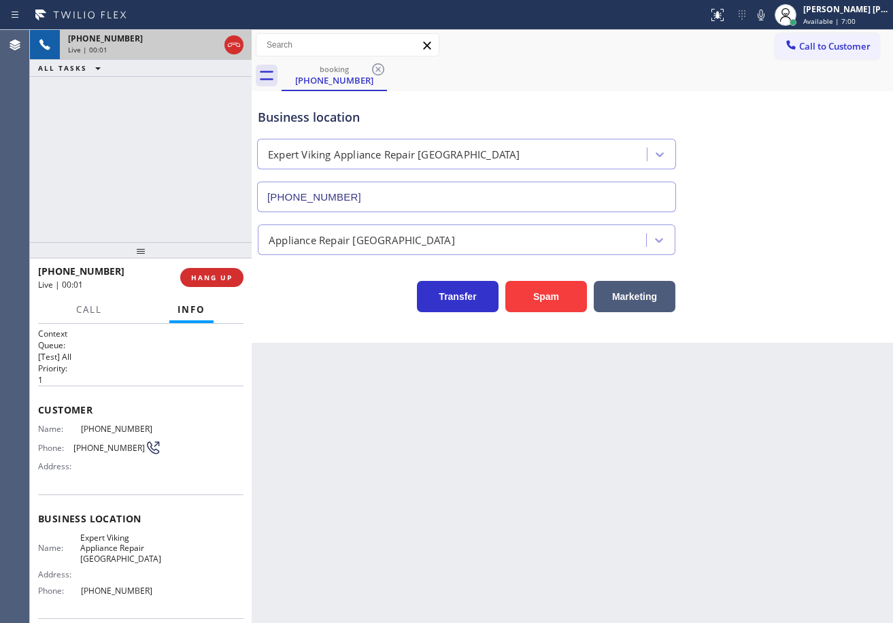
type input "[PHONE_NUMBER]"
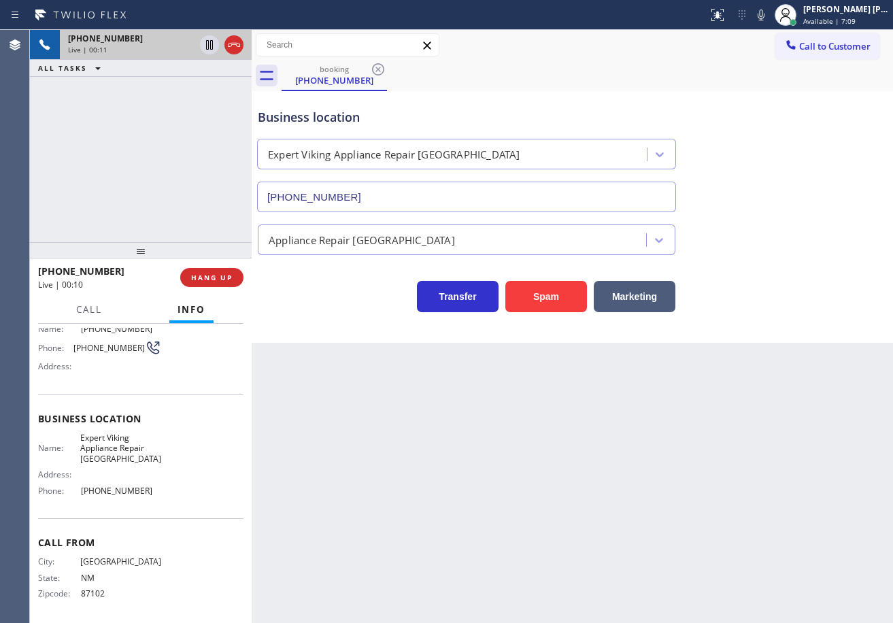
scroll to position [103, 0]
click at [319, 493] on div "Back to Dashboard Change Sender ID Customers Technicians Select a contact Outbo…" at bounding box center [573, 326] width 642 height 593
drag, startPoint x: 77, startPoint y: 484, endPoint x: 231, endPoint y: 120, distance: 395.4
click at [68, 487] on div "Name: Expert Viking Appliance Repair Northgate Address: Phone: [PHONE_NUMBER]" at bounding box center [140, 464] width 205 height 69
copy div "[PHONE_NUMBER]"
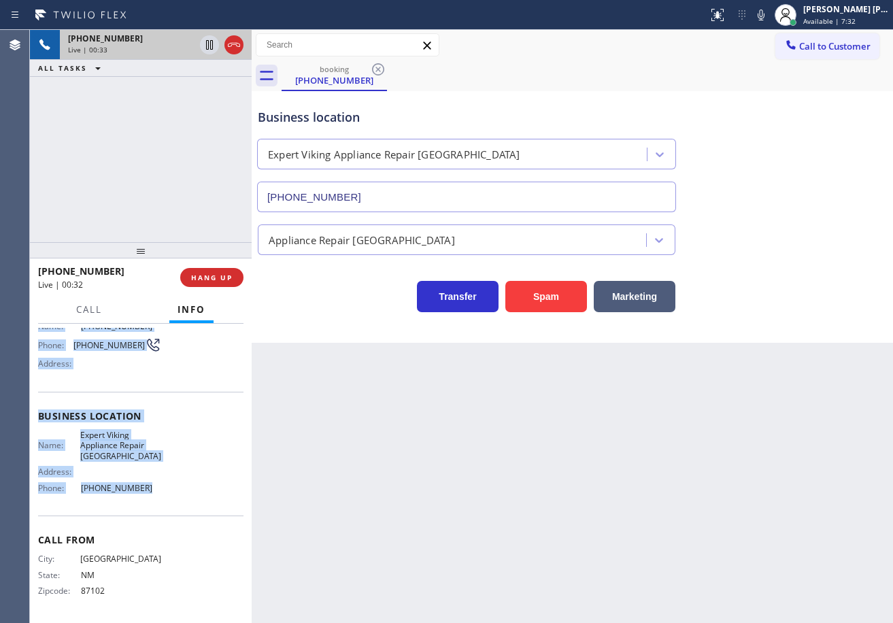
drag, startPoint x: 56, startPoint y: 446, endPoint x: 146, endPoint y: 493, distance: 101.3
click at [146, 493] on div "Context Queue: [Test] All Priority: 1 Customer Name: [PHONE_NUMBER] Phone: [PHO…" at bounding box center [141, 473] width 222 height 299
copy div "Customer Name: [PHONE_NUMBER] Phone: [PHONE_NUMBER] Address: Business location …"
click at [771, 23] on button at bounding box center [761, 14] width 19 height 19
click at [769, 16] on icon at bounding box center [761, 15] width 16 height 16
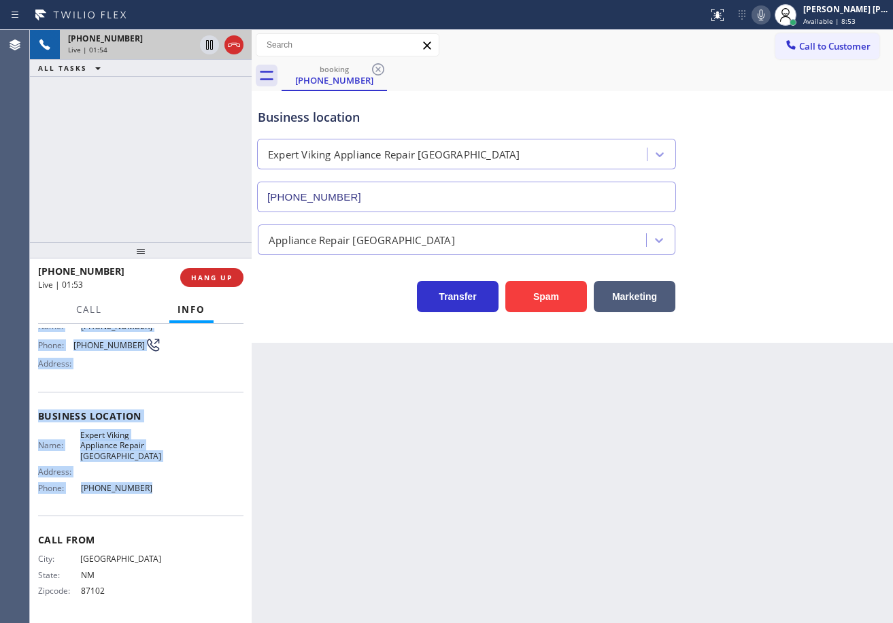
click at [769, 18] on icon at bounding box center [761, 15] width 16 height 16
click at [766, 16] on rect at bounding box center [762, 14] width 10 height 10
click at [769, 13] on icon at bounding box center [761, 15] width 16 height 16
click at [765, 12] on icon at bounding box center [761, 15] width 7 height 11
click at [769, 17] on icon at bounding box center [761, 15] width 16 height 16
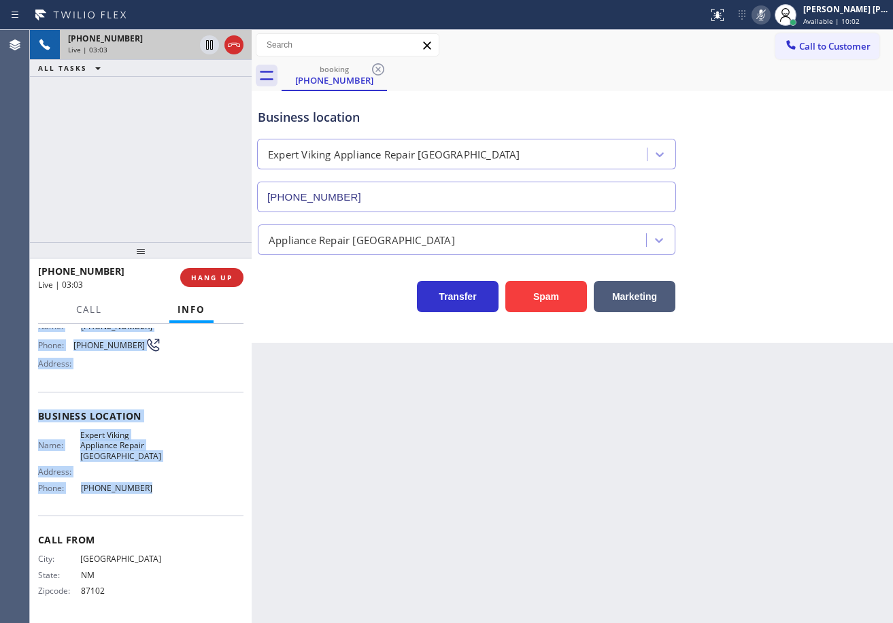
click at [769, 16] on icon at bounding box center [761, 15] width 16 height 16
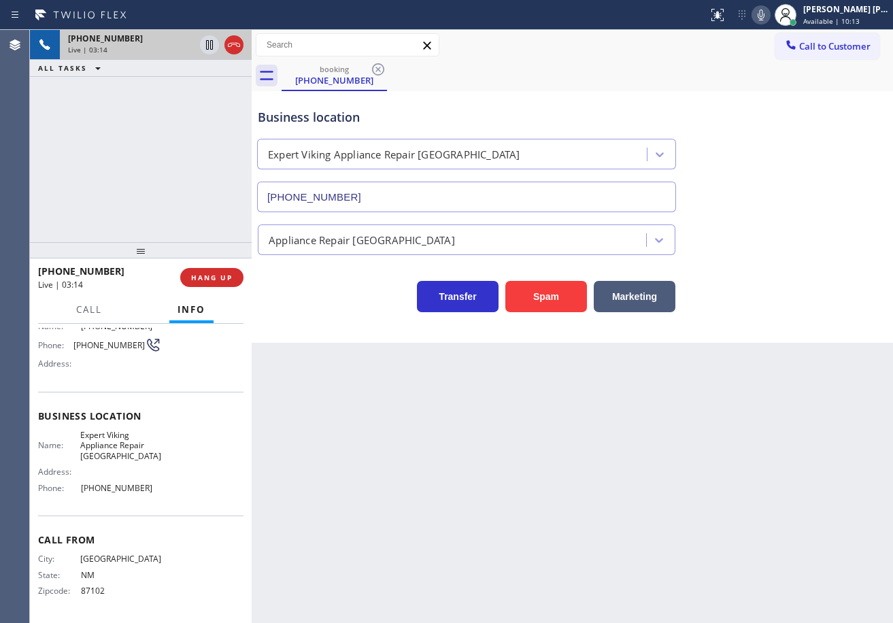
click at [836, 233] on div "Appliance Repair [GEOGRAPHIC_DATA]" at bounding box center [572, 237] width 635 height 36
drag, startPoint x: 789, startPoint y: 205, endPoint x: 799, endPoint y: 202, distance: 9.9
click at [799, 202] on div "Business location Expert Viking Appliance Repair [GEOGRAPHIC_DATA] [PHONE_NUMBE…" at bounding box center [572, 150] width 635 height 123
click at [769, 20] on icon at bounding box center [761, 15] width 16 height 16
click at [765, 135] on div "Business location Expert Viking Appliance Repair [GEOGRAPHIC_DATA] [PHONE_NUMBE…" at bounding box center [572, 150] width 635 height 123
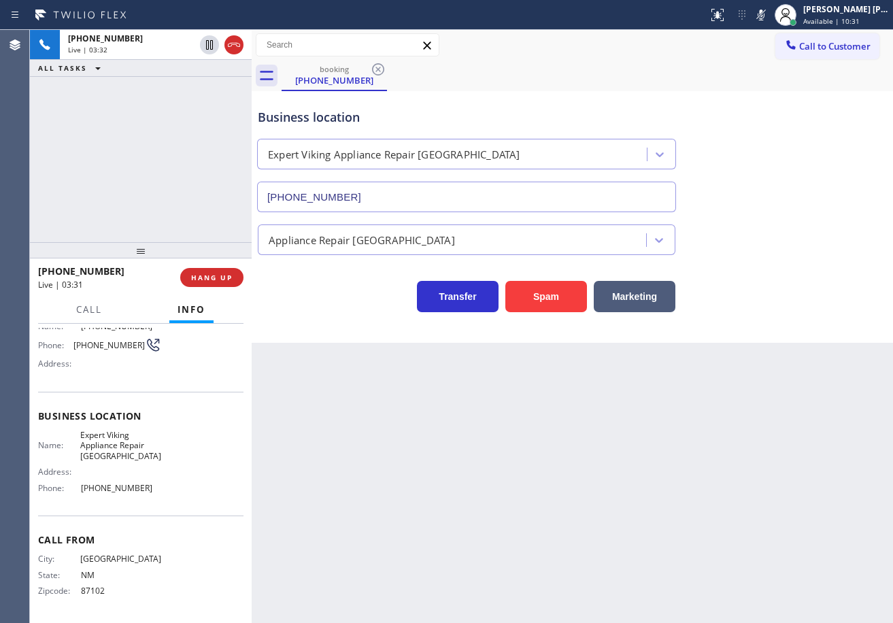
drag, startPoint x: 210, startPoint y: 44, endPoint x: 202, endPoint y: 69, distance: 26.9
click at [210, 44] on icon at bounding box center [209, 45] width 16 height 16
click at [179, 129] on div "[PHONE_NUMBER] Live | 03:32 ALL TASKS ALL TASKS ACTIVE TASKS TASKS IN WRAP UP" at bounding box center [141, 136] width 222 height 212
click at [130, 104] on div "[PHONE_NUMBER] Live | 05:28 ALL TASKS ALL TASKS ACTIVE TASKS TASKS IN WRAP UP" at bounding box center [141, 136] width 222 height 212
drag, startPoint x: 203, startPoint y: 49, endPoint x: 200, endPoint y: 84, distance: 34.9
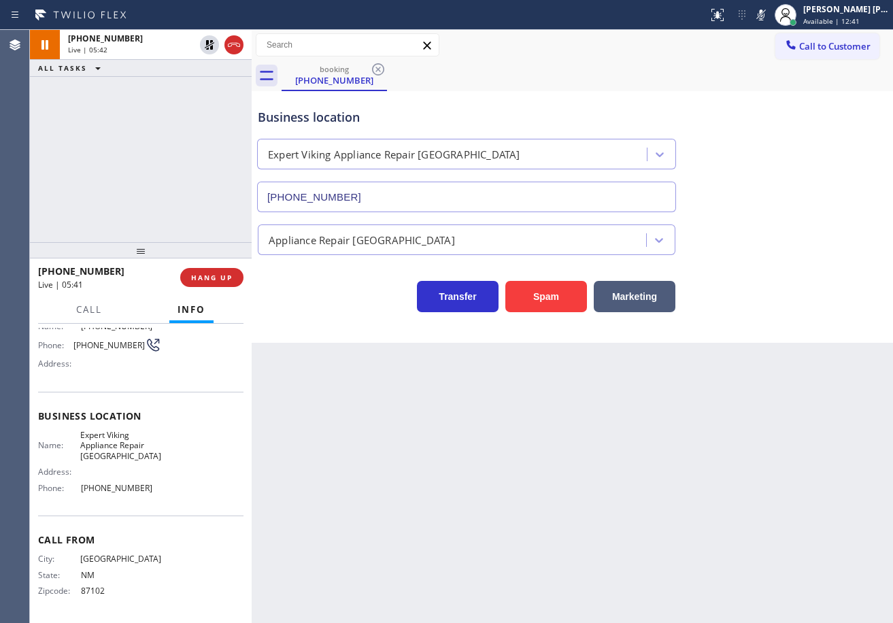
click at [204, 48] on icon at bounding box center [209, 45] width 16 height 16
click at [200, 84] on div "[PHONE_NUMBER] Live | 05:42 ALL TASKS ALL TASKS ACTIVE TASKS TASKS IN WRAP UP" at bounding box center [141, 136] width 222 height 212
click at [769, 14] on icon at bounding box center [761, 15] width 16 height 16
drag, startPoint x: 780, startPoint y: 171, endPoint x: 780, endPoint y: 181, distance: 10.2
click at [780, 175] on div "Business location Expert Viking Appliance Repair [GEOGRAPHIC_DATA] [PHONE_NUMBE…" at bounding box center [572, 150] width 635 height 123
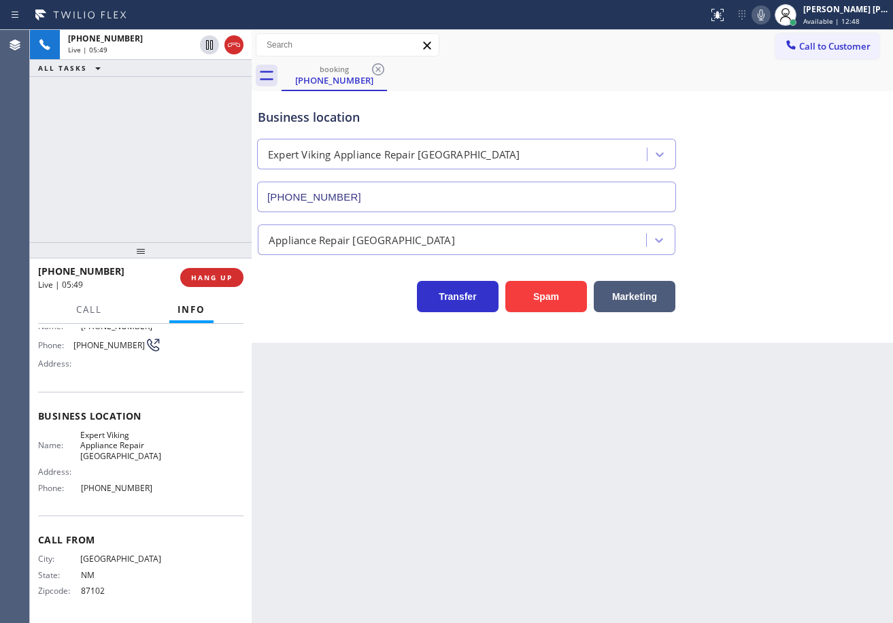
click at [767, 522] on div "Back to Dashboard Change Sender ID Customers Technicians Select a contact Outbo…" at bounding box center [573, 326] width 642 height 593
click at [618, 103] on div "Business location Expert Viking Appliance Repair [GEOGRAPHIC_DATA] [PHONE_NUMBE…" at bounding box center [466, 154] width 423 height 118
drag, startPoint x: 733, startPoint y: 82, endPoint x: 739, endPoint y: 93, distance: 12.2
click at [733, 82] on div "booking [PHONE_NUMBER]" at bounding box center [588, 76] width 612 height 31
click at [769, 15] on icon at bounding box center [761, 15] width 16 height 16
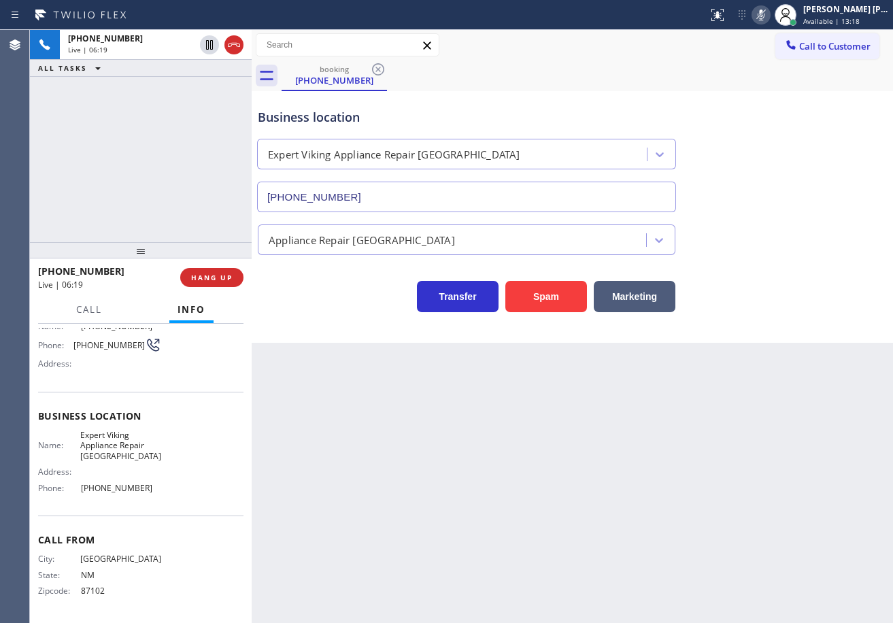
click at [769, 15] on icon at bounding box center [761, 15] width 16 height 16
click at [692, 109] on div "Business location Expert Viking Appliance Repair [GEOGRAPHIC_DATA] [PHONE_NUMBE…" at bounding box center [572, 150] width 635 height 123
click at [769, 18] on icon at bounding box center [761, 15] width 16 height 16
drag, startPoint x: 776, startPoint y: 18, endPoint x: 782, endPoint y: 69, distance: 51.3
click at [765, 18] on icon at bounding box center [761, 15] width 7 height 11
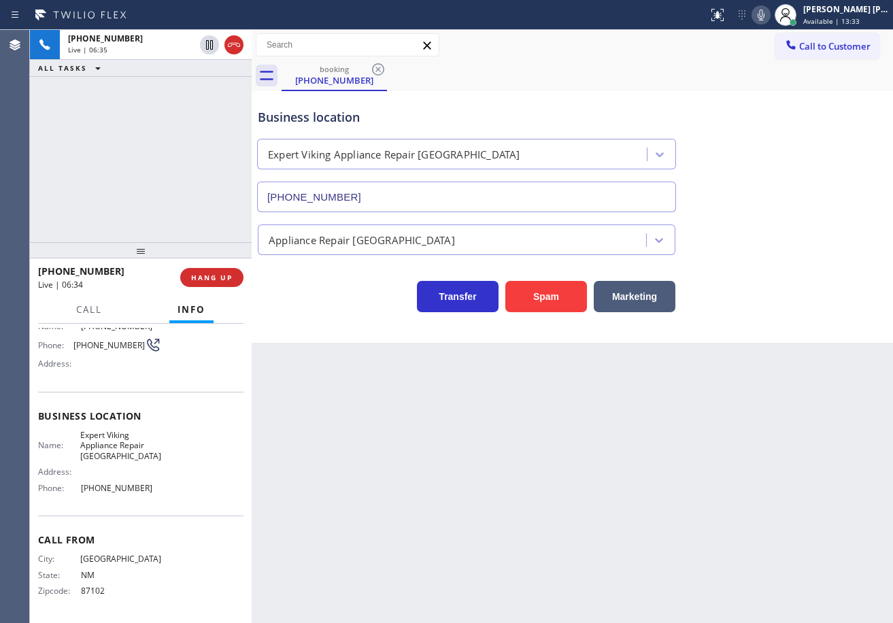
click at [749, 93] on div "Business location Expert Viking Appliance Repair [GEOGRAPHIC_DATA] [PHONE_NUMBE…" at bounding box center [572, 150] width 635 height 123
click at [769, 16] on icon at bounding box center [761, 15] width 16 height 16
drag, startPoint x: 777, startPoint y: 16, endPoint x: 809, endPoint y: 156, distance: 143.8
click at [765, 16] on icon at bounding box center [761, 15] width 7 height 11
click at [812, 259] on div "Transfer Spam Marketing" at bounding box center [572, 283] width 635 height 57
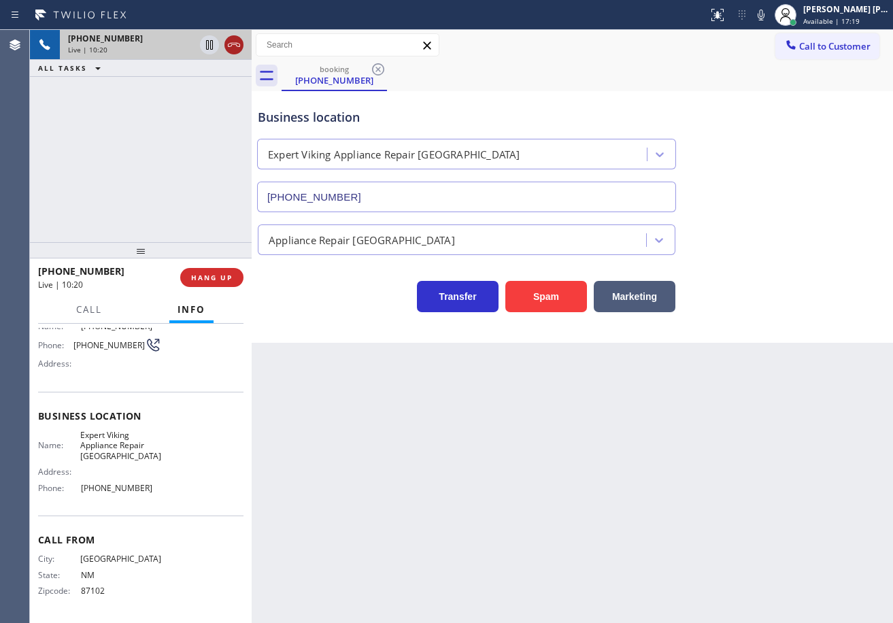
click at [230, 37] on icon at bounding box center [234, 45] width 16 height 16
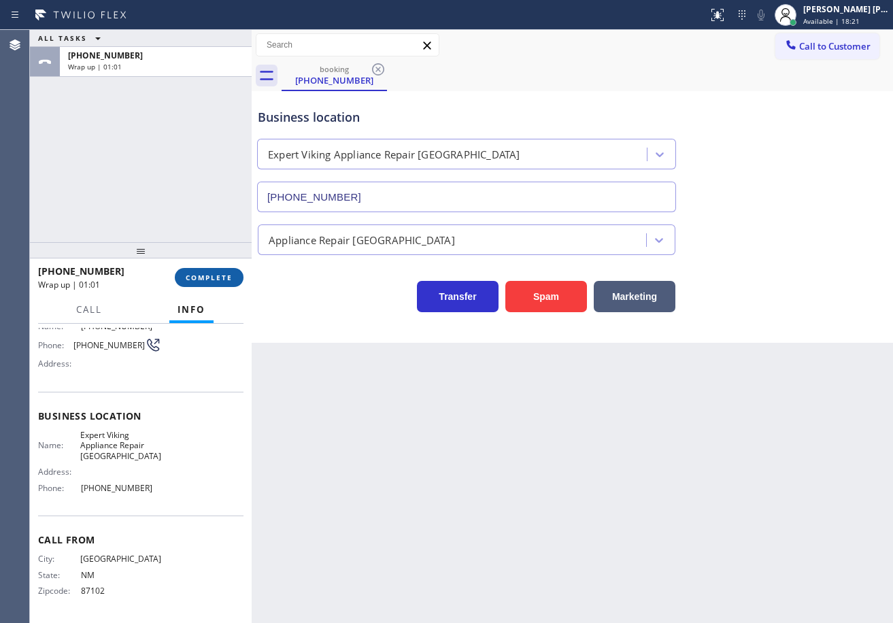
click at [198, 271] on button "COMPLETE" at bounding box center [209, 277] width 69 height 19
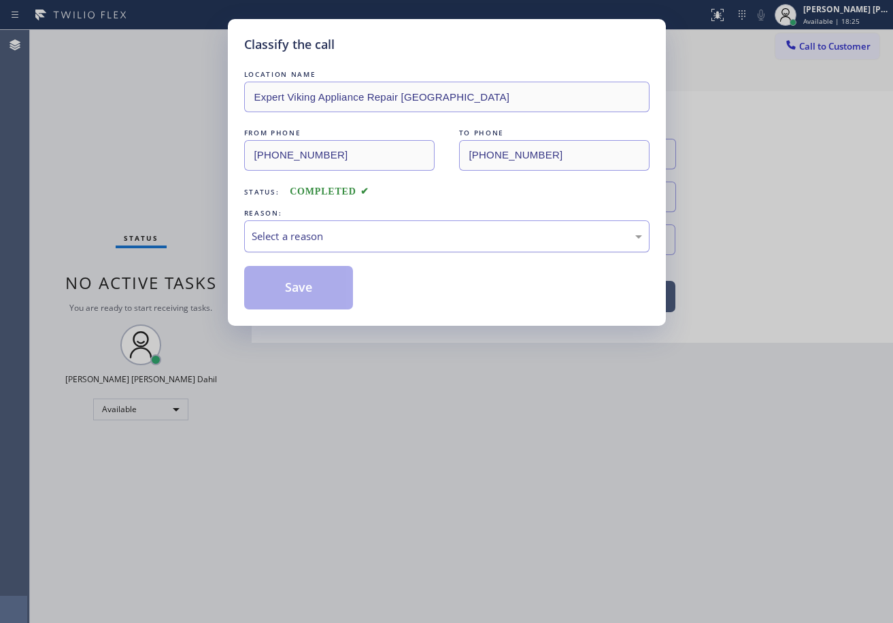
click at [314, 250] on div "LOCATION NAME Expert Viking Appliance Repair [GEOGRAPHIC_DATA] FROM PHONE [PHON…" at bounding box center [446, 188] width 405 height 242
click at [318, 237] on div "Select a reason" at bounding box center [447, 237] width 391 height 16
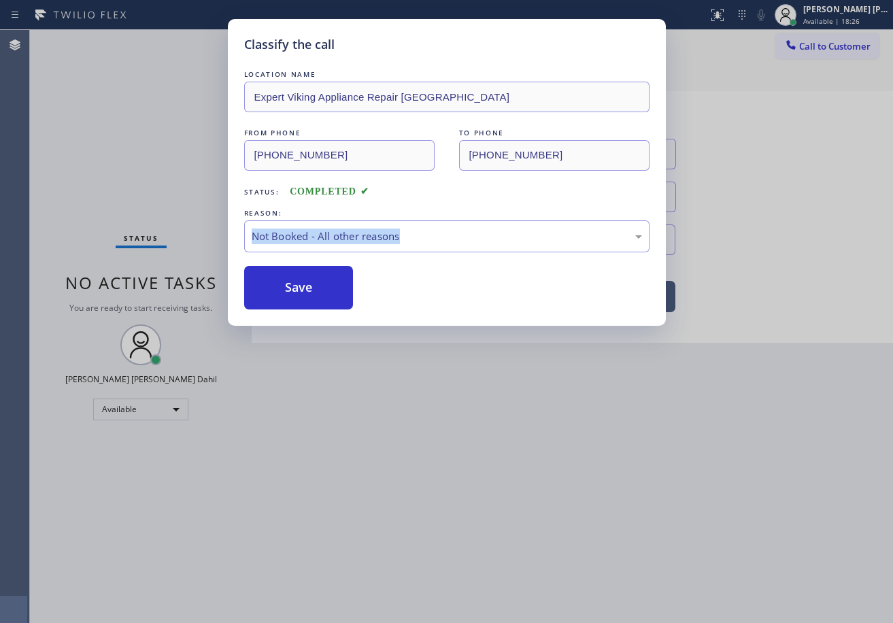
click at [308, 290] on button "Save" at bounding box center [299, 288] width 110 height 44
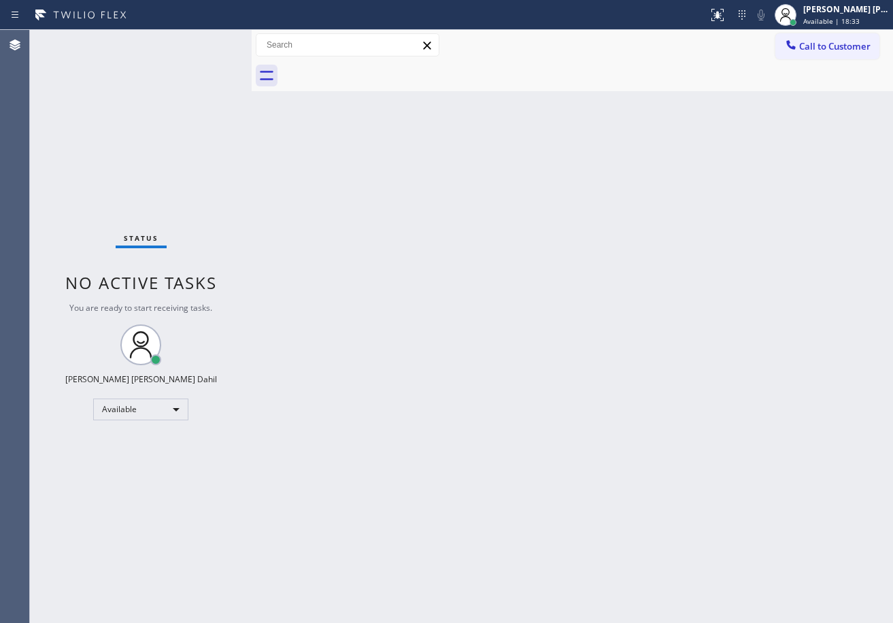
click at [772, 486] on div "Back to Dashboard Change Sender ID Customers Technicians Select a contact Outbo…" at bounding box center [573, 326] width 642 height 593
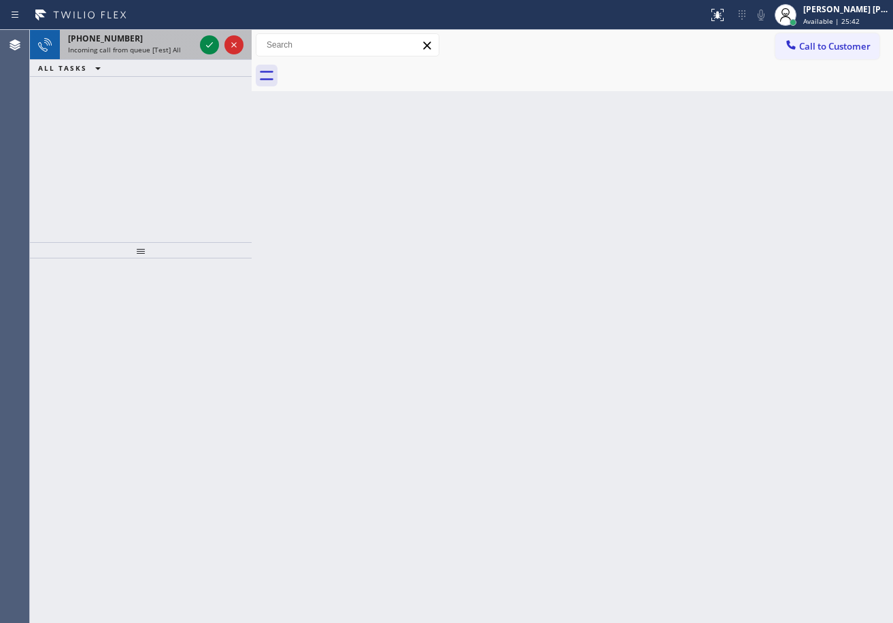
click at [161, 45] on span "Incoming call from queue [Test] All" at bounding box center [124, 50] width 113 height 10
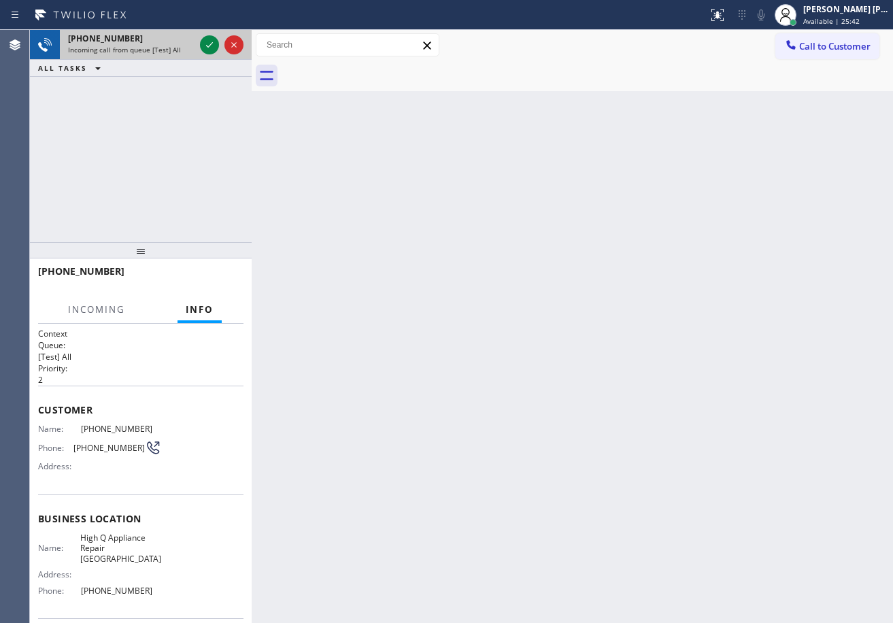
click at [161, 45] on span "Incoming call from queue [Test] All" at bounding box center [124, 50] width 113 height 10
click at [205, 39] on icon at bounding box center [209, 45] width 16 height 16
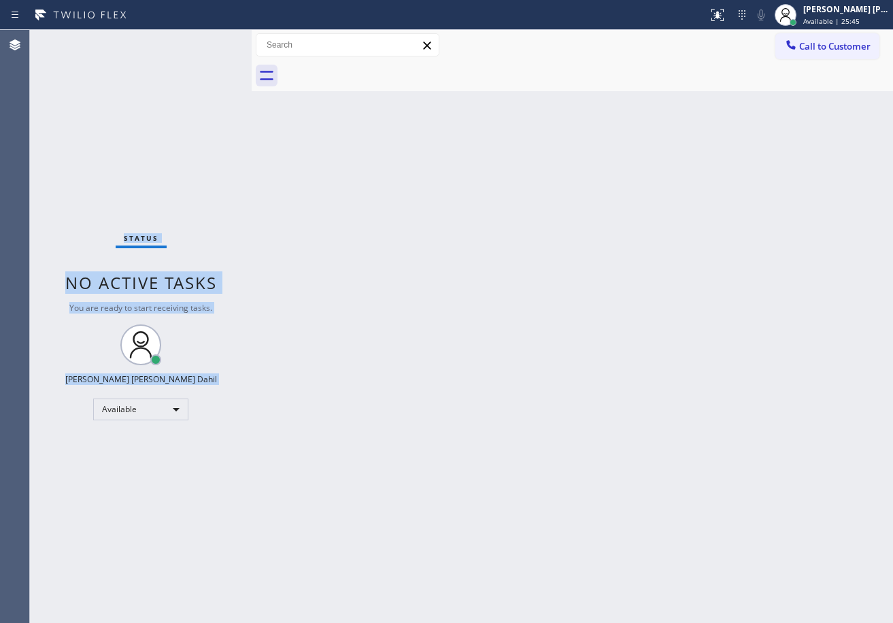
click at [205, 39] on div "Status No active tasks You are ready to start receiving tasks. [PERSON_NAME] [P…" at bounding box center [141, 326] width 222 height 593
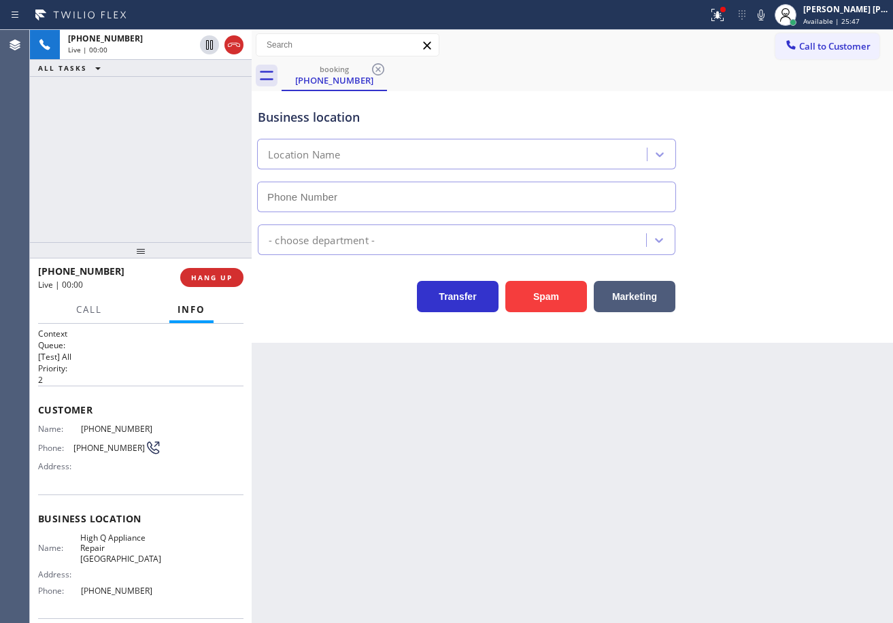
type input "[PHONE_NUMBER]"
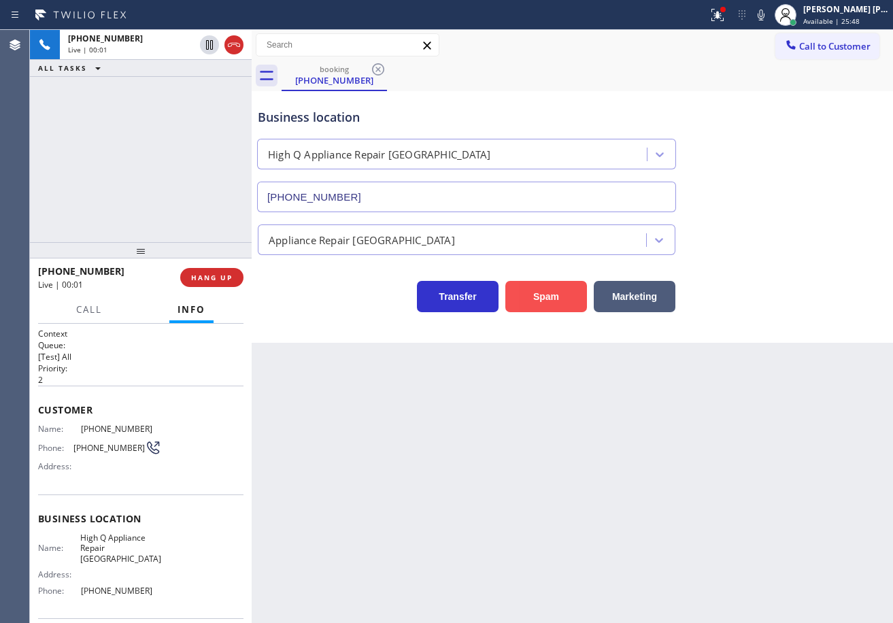
click at [546, 299] on button "Spam" at bounding box center [547, 296] width 82 height 31
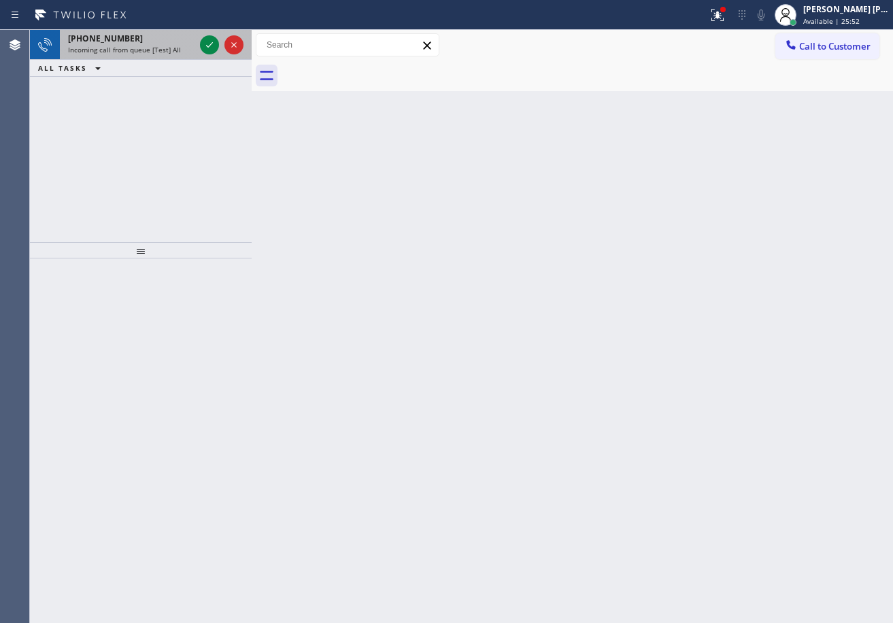
click at [165, 51] on span "Incoming call from queue [Test] All" at bounding box center [124, 50] width 113 height 10
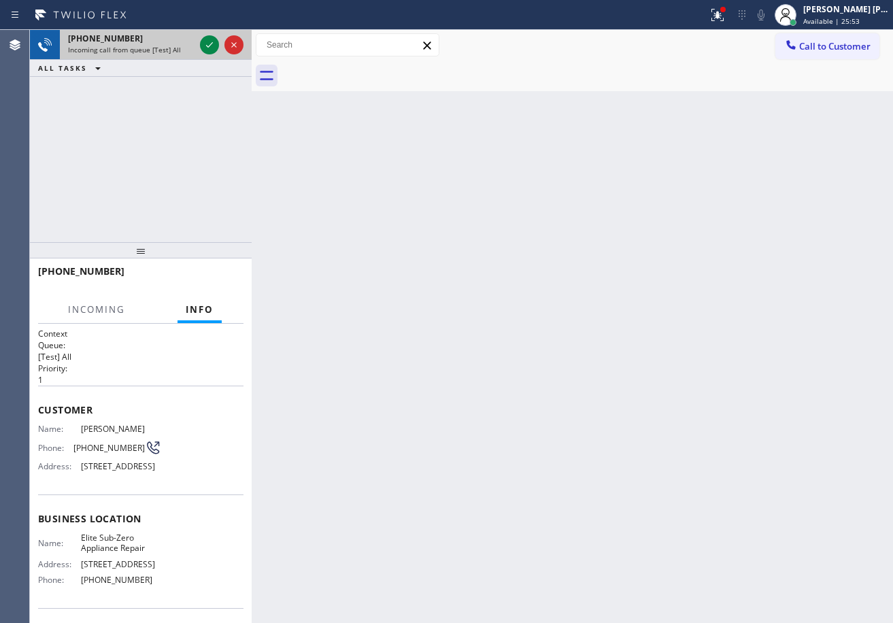
click at [165, 51] on span "Incoming call from queue [Test] All" at bounding box center [124, 50] width 113 height 10
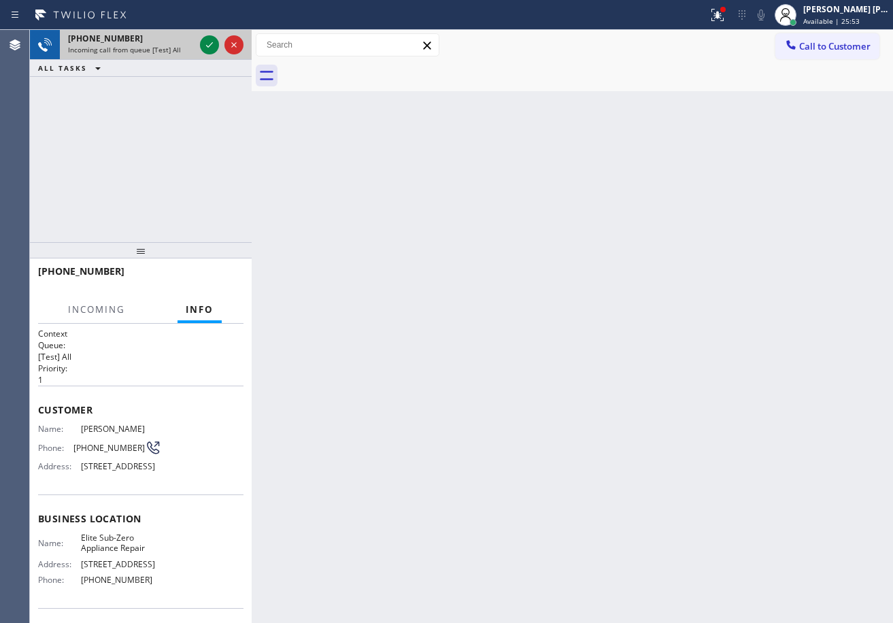
click at [165, 51] on span "Incoming call from queue [Test] All" at bounding box center [124, 50] width 113 height 10
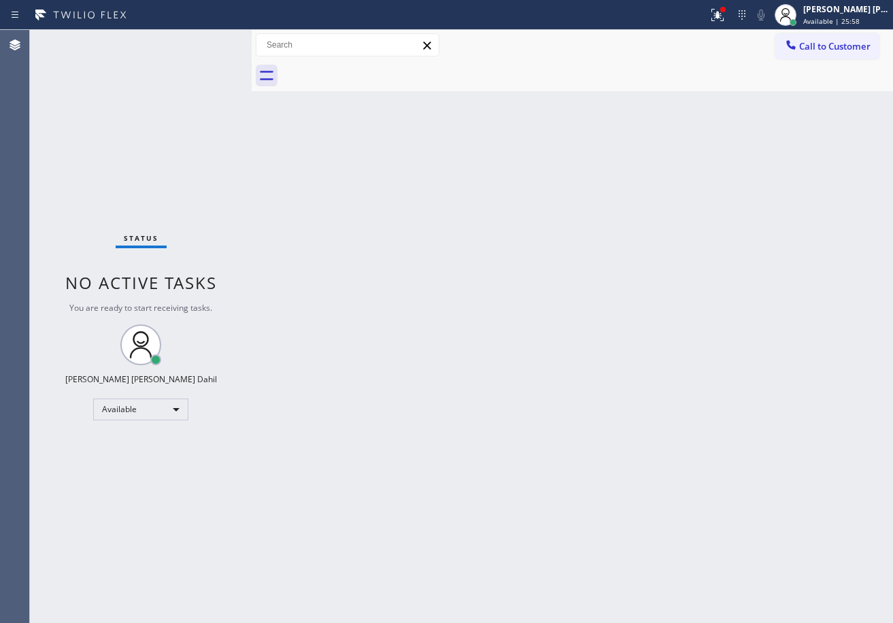
click at [448, 178] on div "Back to Dashboard Change Sender ID Customers Technicians Select a contact Outbo…" at bounding box center [573, 326] width 642 height 593
drag, startPoint x: 480, startPoint y: 253, endPoint x: 531, endPoint y: 294, distance: 65.9
click at [484, 256] on div "Back to Dashboard Change Sender ID Customers Technicians Select a contact Outbo…" at bounding box center [573, 326] width 642 height 593
click at [302, 158] on div "Back to Dashboard Change Sender ID Customers Technicians Select a contact Outbo…" at bounding box center [573, 326] width 642 height 593
click at [726, 11] on icon at bounding box center [718, 15] width 16 height 16
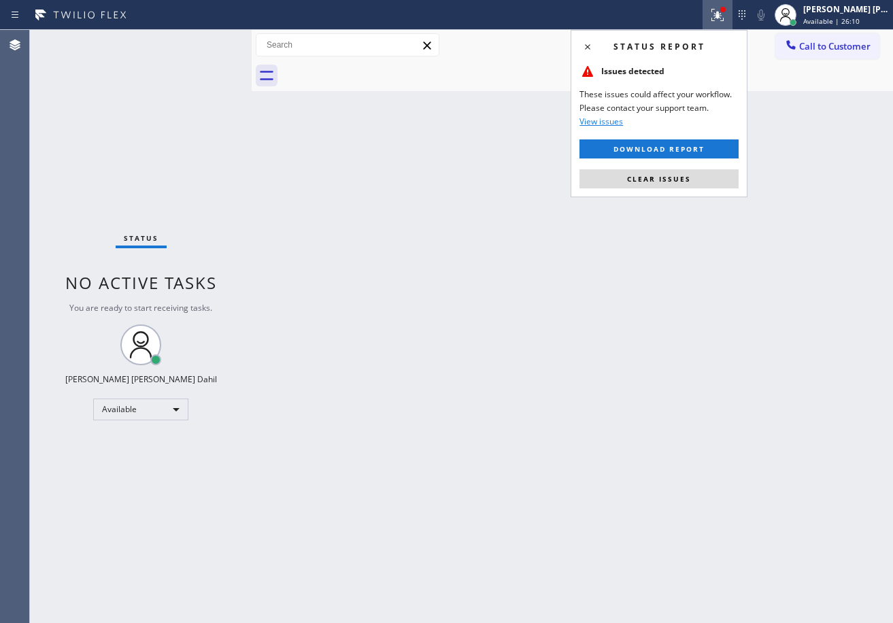
click at [707, 169] on button "Clear issues" at bounding box center [659, 178] width 159 height 19
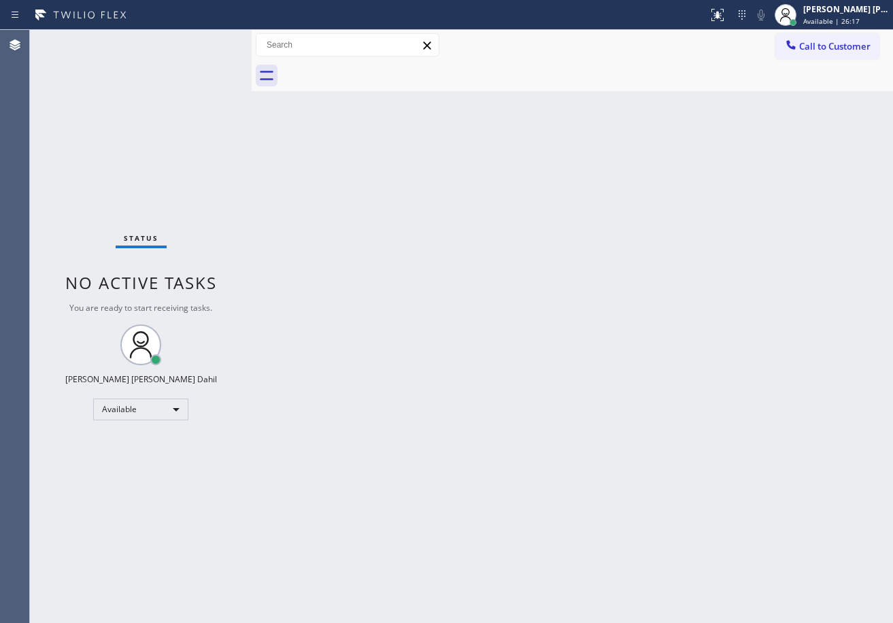
click at [376, 260] on div "Back to Dashboard Change Sender ID Customers Technicians Select a contact Outbo…" at bounding box center [573, 326] width 642 height 593
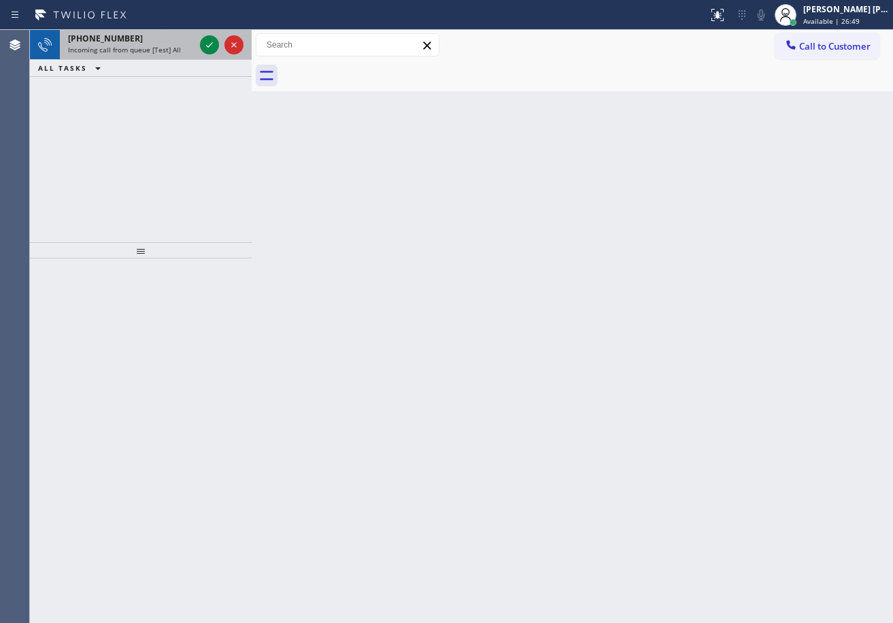
click at [178, 44] on div "[PHONE_NUMBER]" at bounding box center [131, 39] width 127 height 12
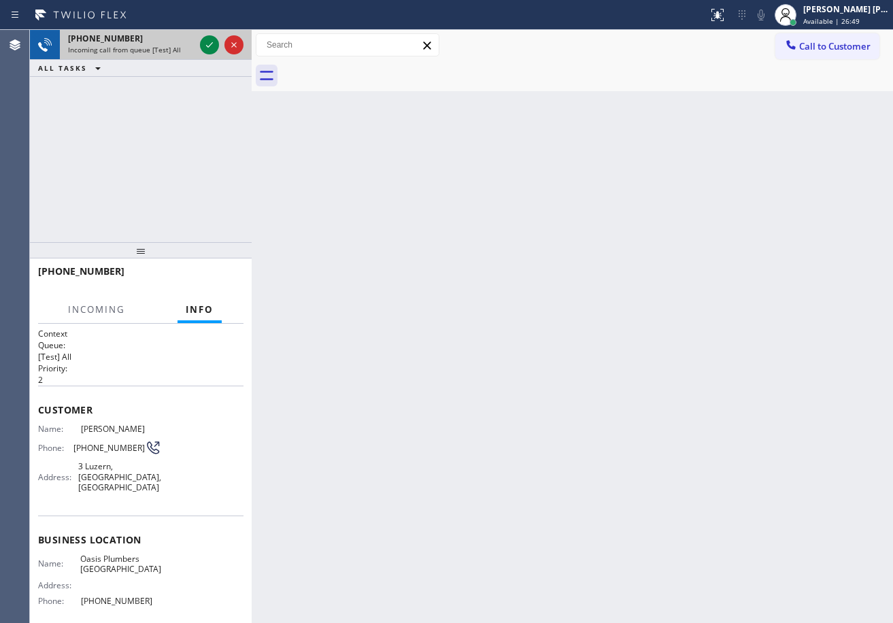
click at [178, 44] on div "[PHONE_NUMBER]" at bounding box center [131, 39] width 127 height 12
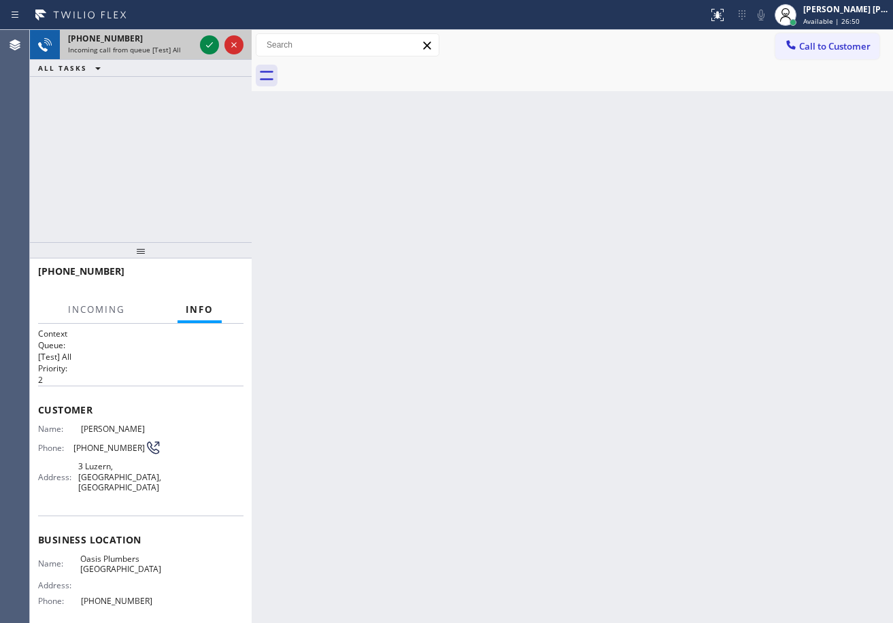
click at [178, 44] on div "[PHONE_NUMBER]" at bounding box center [131, 39] width 127 height 12
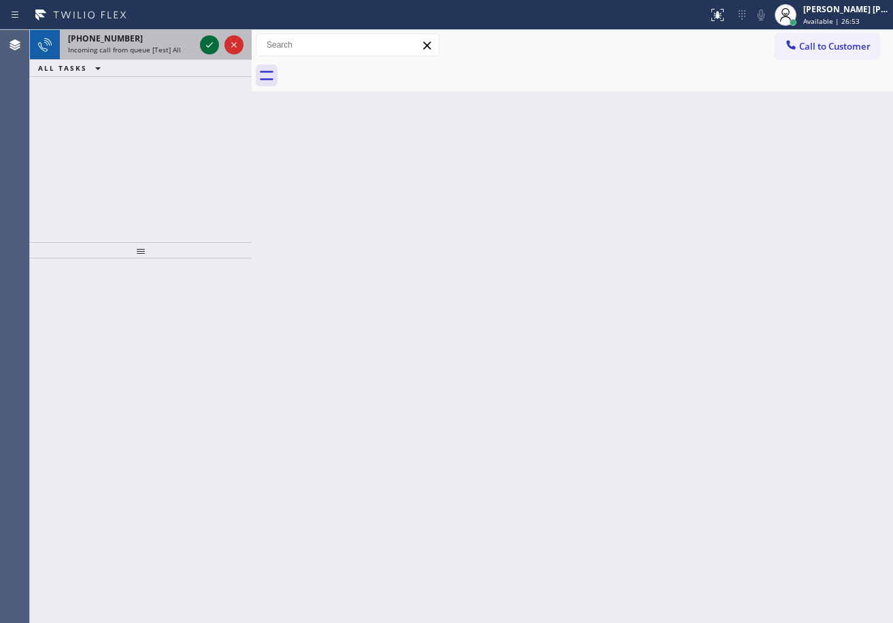
click at [205, 39] on icon at bounding box center [209, 45] width 16 height 16
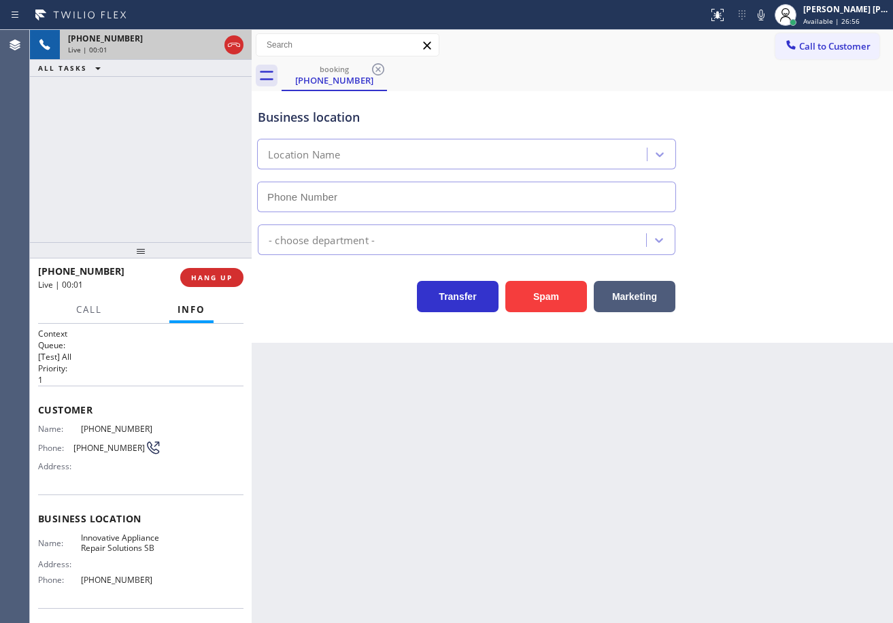
type input "[PHONE_NUMBER]"
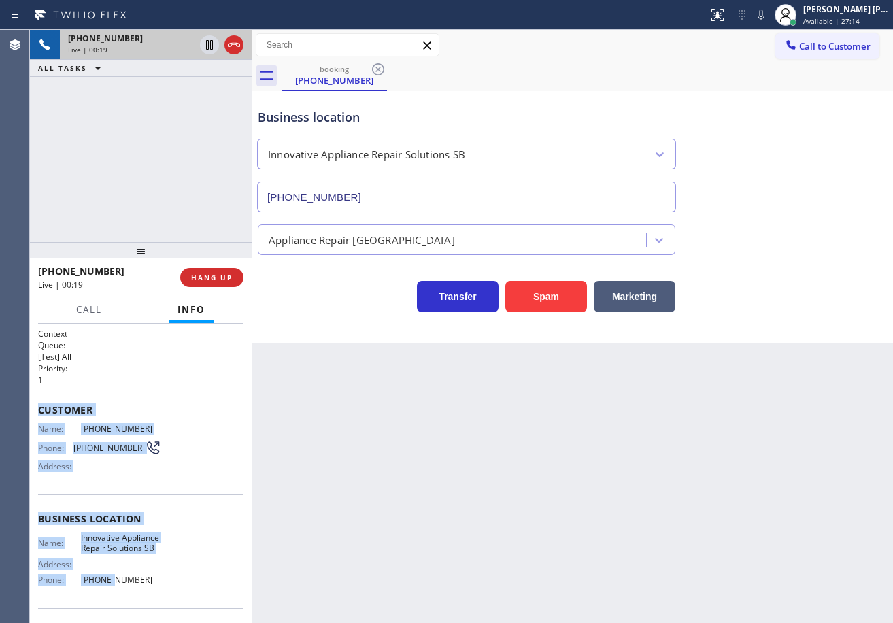
scroll to position [103, 0]
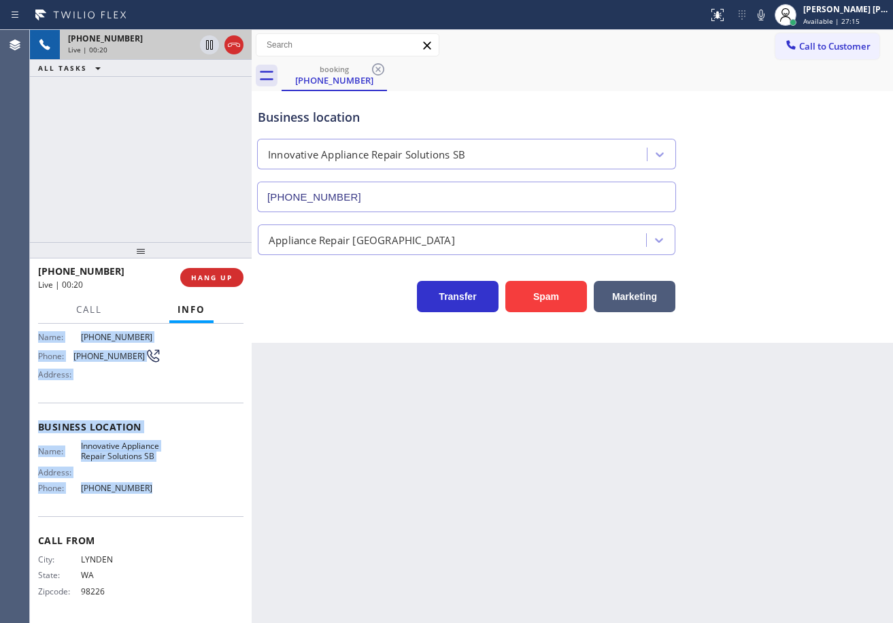
drag, startPoint x: 35, startPoint y: 408, endPoint x: 176, endPoint y: 477, distance: 157.0
click at [154, 485] on div "Context Queue: [Test] All Priority: 1 Customer Name: [PHONE_NUMBER] Phone: [PHO…" at bounding box center [141, 473] width 222 height 299
copy div "Customer Name: [PHONE_NUMBER] Phone: [PHONE_NUMBER] Address: Business location …"
click at [769, 16] on icon at bounding box center [761, 15] width 16 height 16
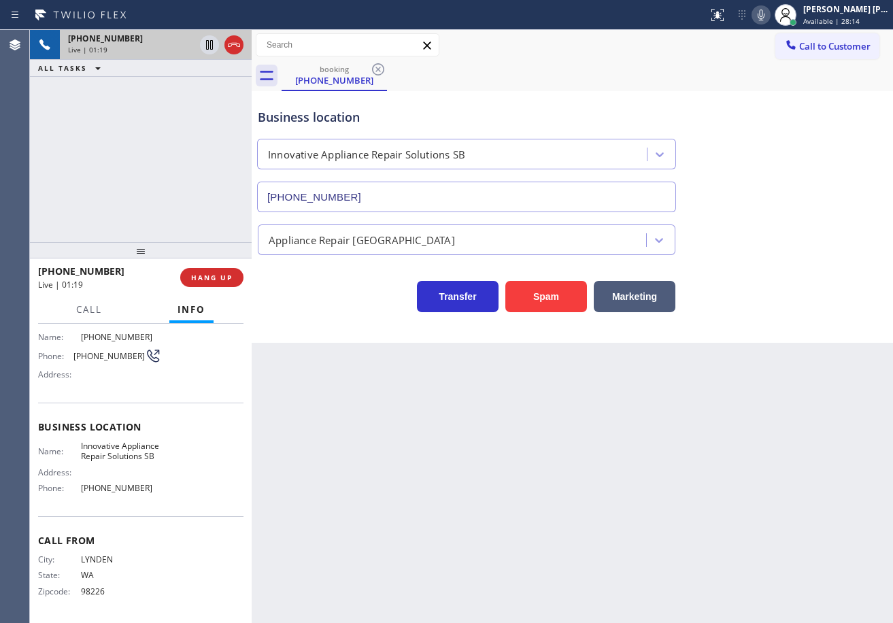
click at [771, 186] on div "Business location Innovative Appliance Repair Solutions SB [PHONE_NUMBER]" at bounding box center [572, 150] width 635 height 123
click at [769, 16] on icon at bounding box center [761, 15] width 16 height 16
click at [780, 122] on div "Business location Innovative Appliance Repair Solutions SB [PHONE_NUMBER]" at bounding box center [572, 150] width 635 height 123
drag, startPoint x: 209, startPoint y: 47, endPoint x: 197, endPoint y: 78, distance: 33.0
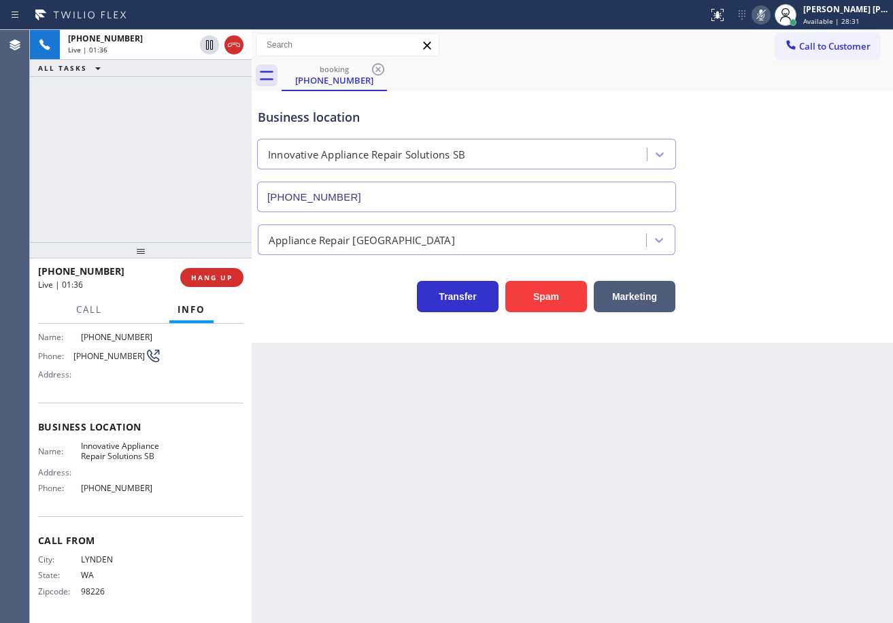
click at [209, 48] on icon at bounding box center [209, 45] width 7 height 10
click at [187, 99] on div "[PHONE_NUMBER] Live | 01:37 ALL TASKS ALL TASKS ACTIVE TASKS TASKS IN WRAP UP" at bounding box center [141, 136] width 222 height 212
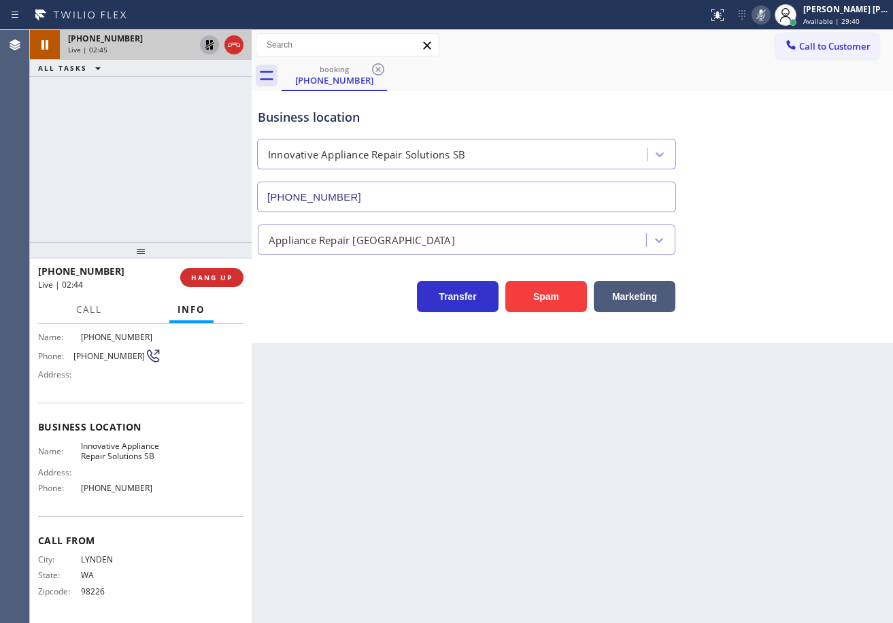
click at [207, 44] on icon at bounding box center [209, 45] width 16 height 16
click at [769, 16] on icon at bounding box center [761, 15] width 16 height 16
click at [763, 69] on div "booking [PHONE_NUMBER]" at bounding box center [588, 76] width 612 height 31
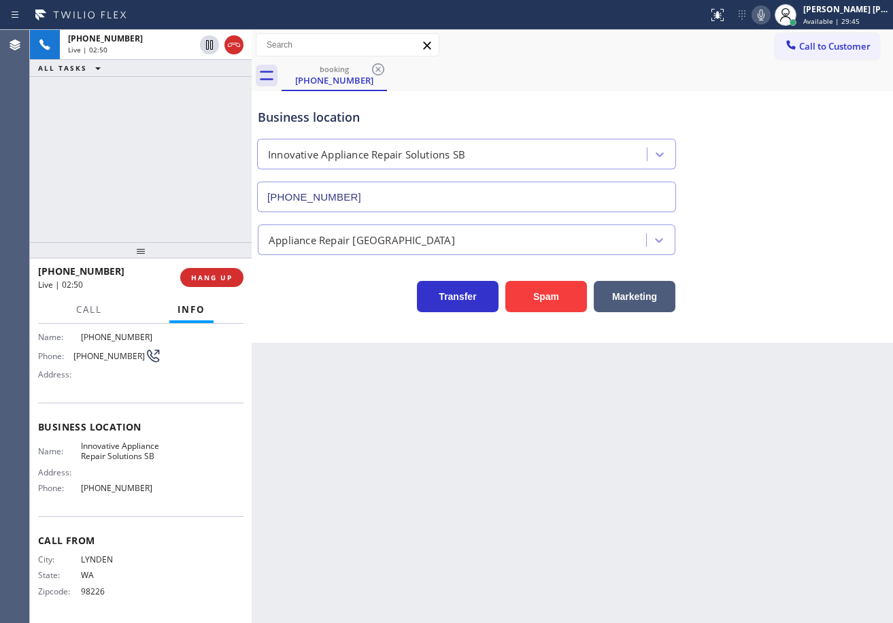
click at [599, 52] on div "Call to Customer Outbound call Location 5 Star Appliance Repair Your caller id …" at bounding box center [573, 45] width 642 height 24
click at [181, 90] on div "[PHONE_NUMBER]" at bounding box center [131, 86] width 127 height 12
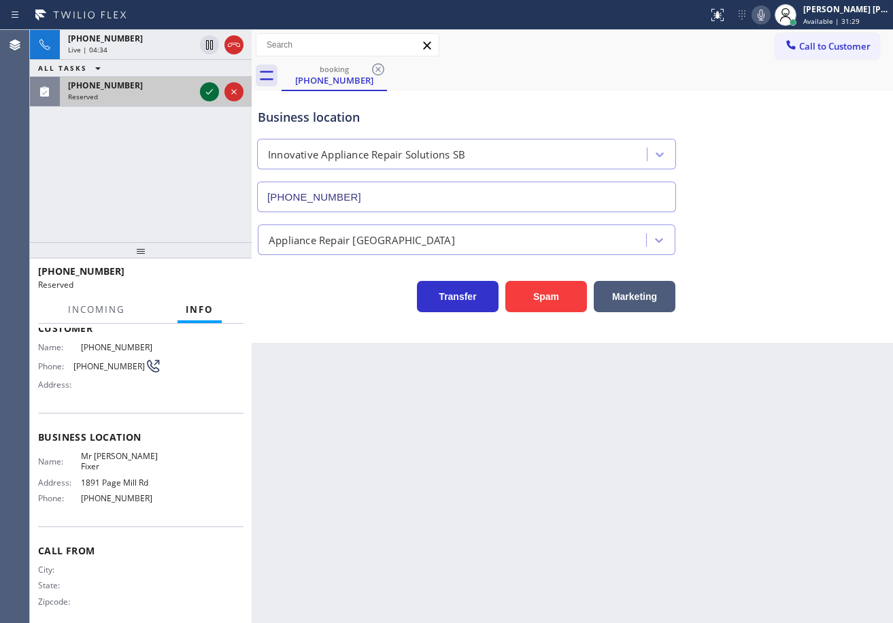
click at [211, 96] on icon at bounding box center [209, 92] width 16 height 16
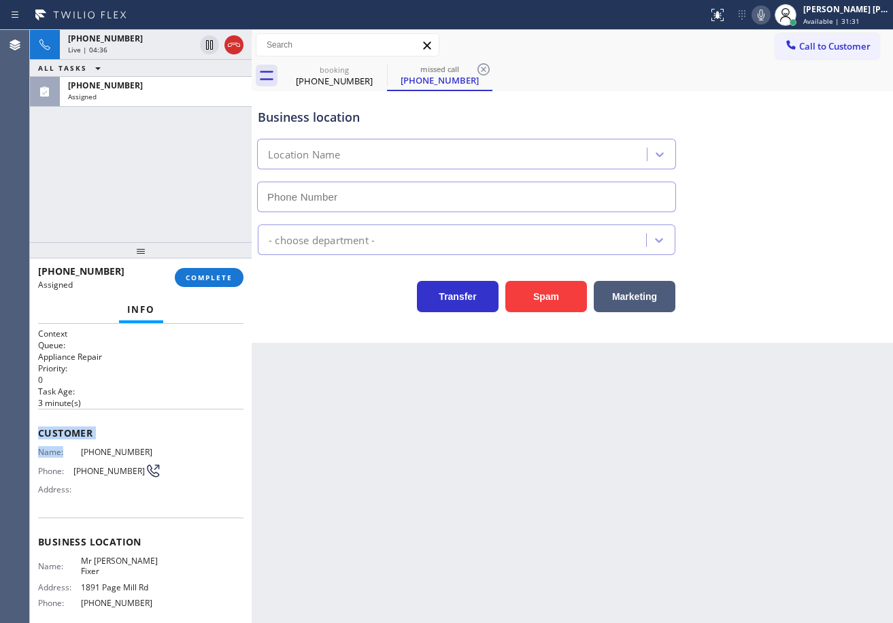
type input "[PHONE_NUMBER]"
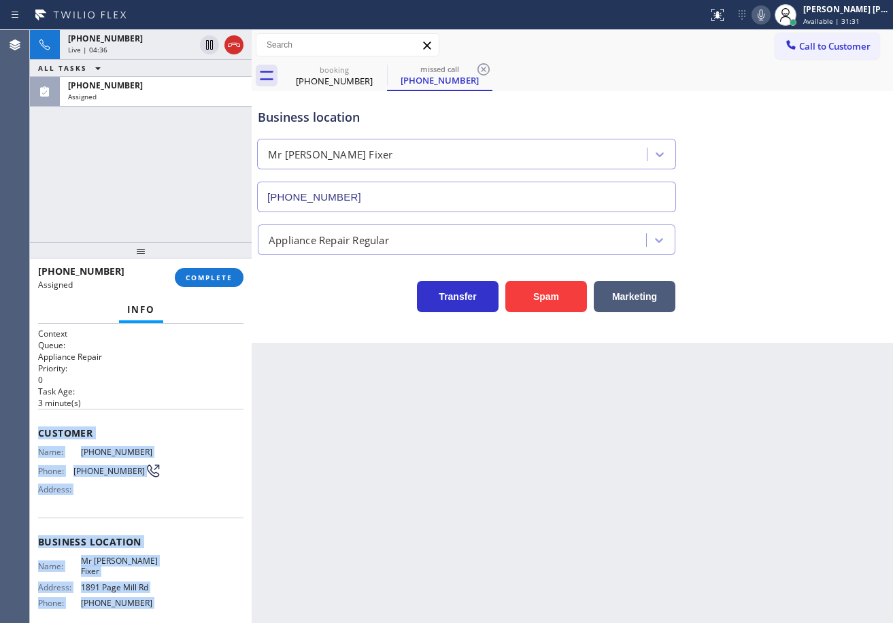
scroll to position [105, 0]
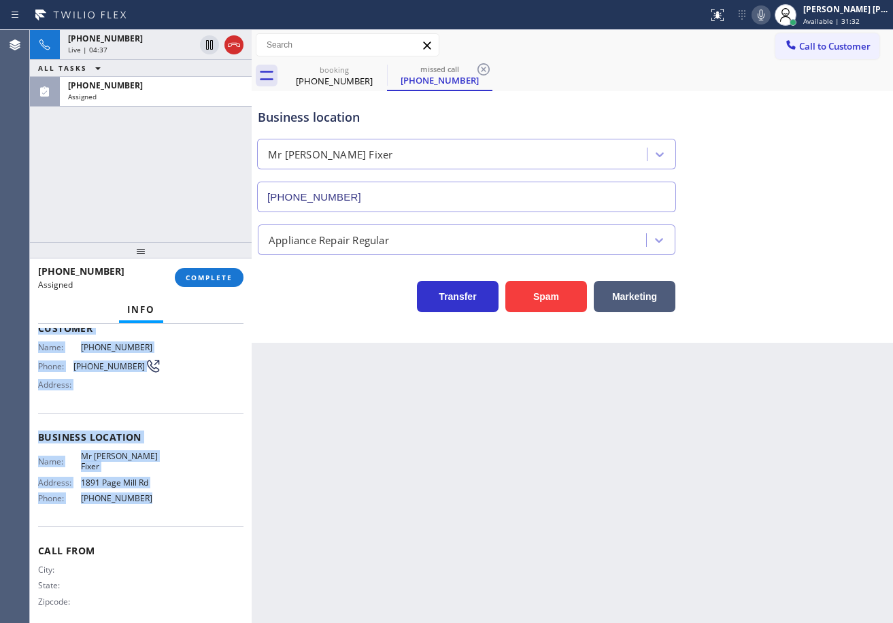
drag, startPoint x: 33, startPoint y: 431, endPoint x: 182, endPoint y: 303, distance: 195.4
click at [173, 508] on div "Context Queue: Appliance Repair Priority: 0 Task Age: [DEMOGRAPHIC_DATA] minute…" at bounding box center [141, 473] width 222 height 299
copy div "Customer Name: [PHONE_NUMBER] Phone: [PHONE_NUMBER] Address: Business location …"
click at [195, 274] on span "COMPLETE" at bounding box center [209, 278] width 47 height 10
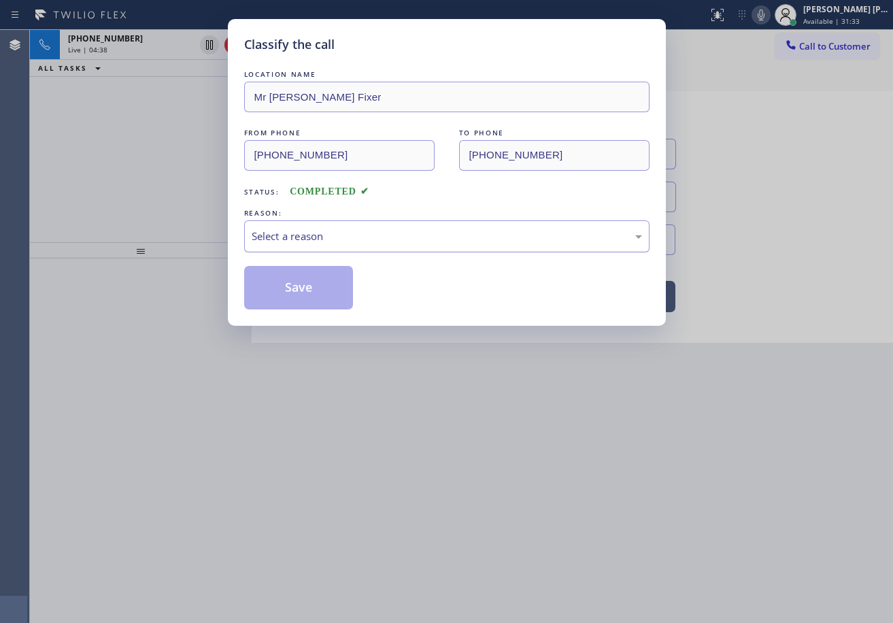
click at [301, 224] on div "Select a reason" at bounding box center [446, 236] width 405 height 32
click at [316, 298] on button "Save" at bounding box center [299, 288] width 110 height 44
click at [316, 295] on button "Save" at bounding box center [299, 288] width 110 height 44
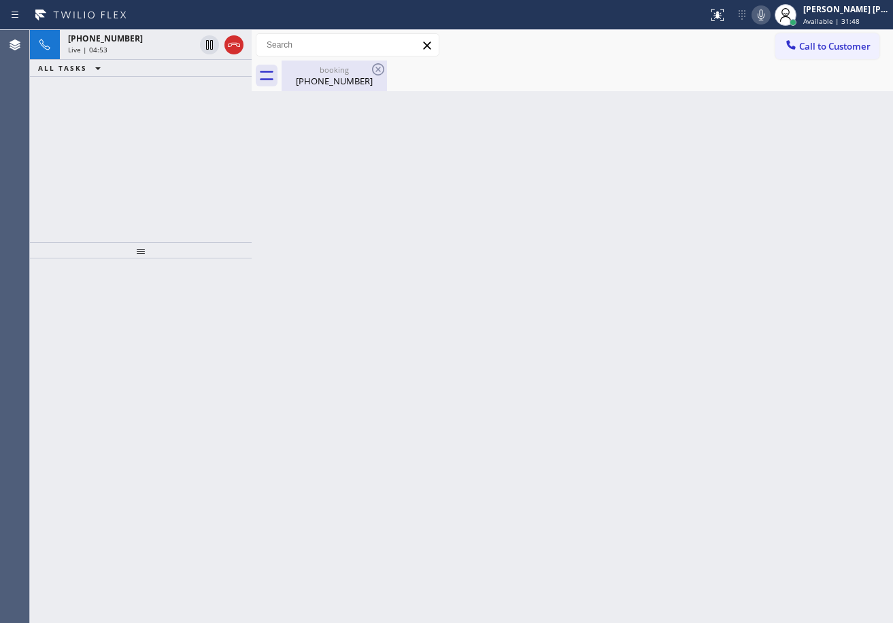
drag, startPoint x: 339, startPoint y: 74, endPoint x: 302, endPoint y: 74, distance: 36.7
click at [339, 74] on div "booking" at bounding box center [334, 70] width 103 height 10
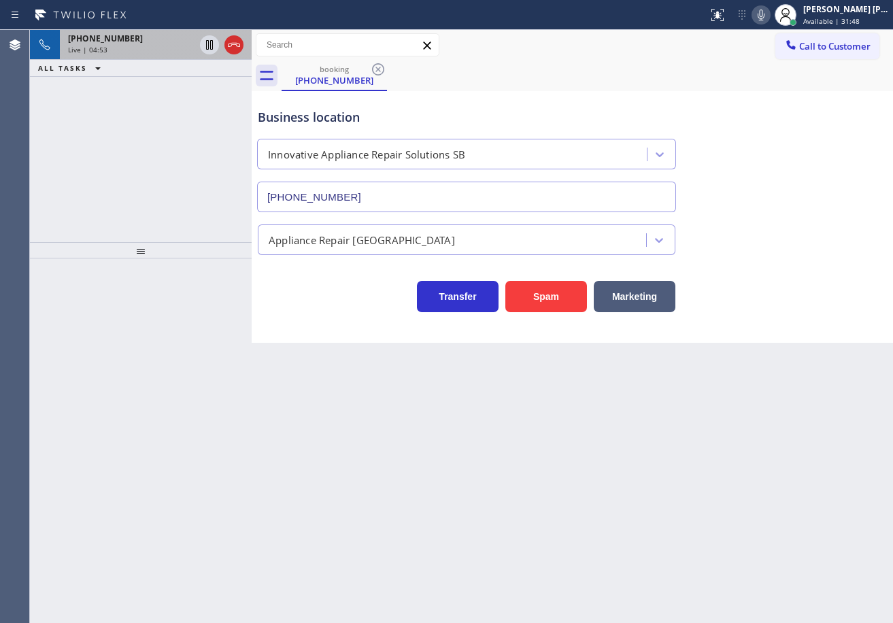
click at [169, 47] on div "Live | 04:53" at bounding box center [131, 50] width 127 height 10
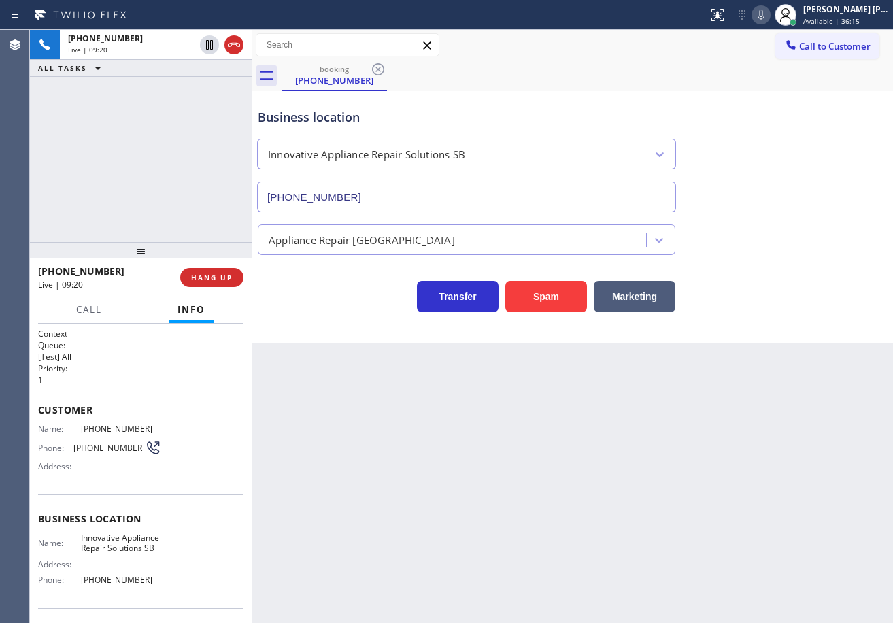
click at [793, 233] on div "Appliance Repair [GEOGRAPHIC_DATA]" at bounding box center [572, 237] width 635 height 36
click at [197, 132] on div "[PHONE_NUMBER] Live | 09:43 ALL TASKS ALL TASKS ACTIVE TASKS TASKS IN WRAP UP" at bounding box center [141, 136] width 222 height 212
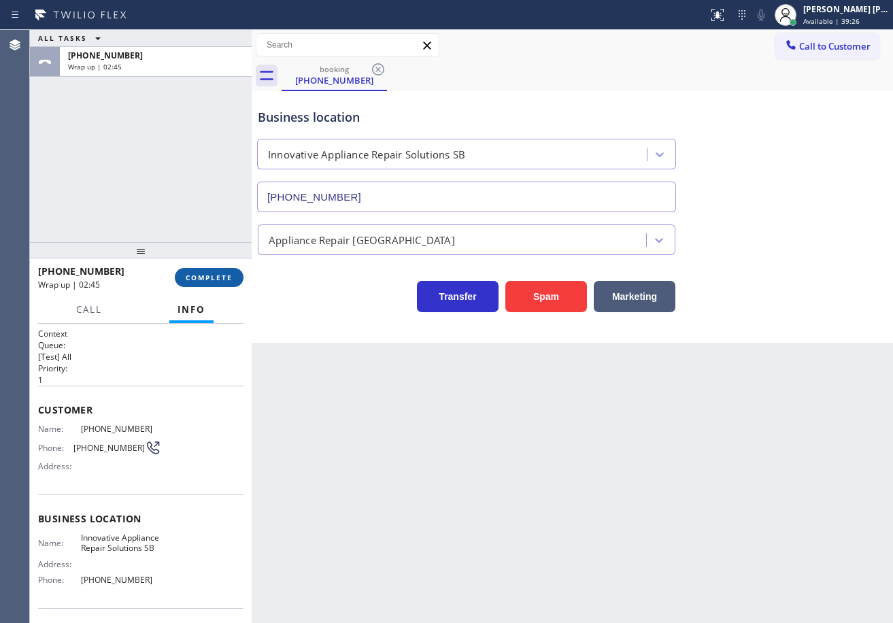
drag, startPoint x: 214, startPoint y: 251, endPoint x: 220, endPoint y: 271, distance: 21.3
click at [214, 252] on div at bounding box center [141, 250] width 222 height 16
click at [226, 286] on button "COMPLETE" at bounding box center [209, 278] width 69 height 19
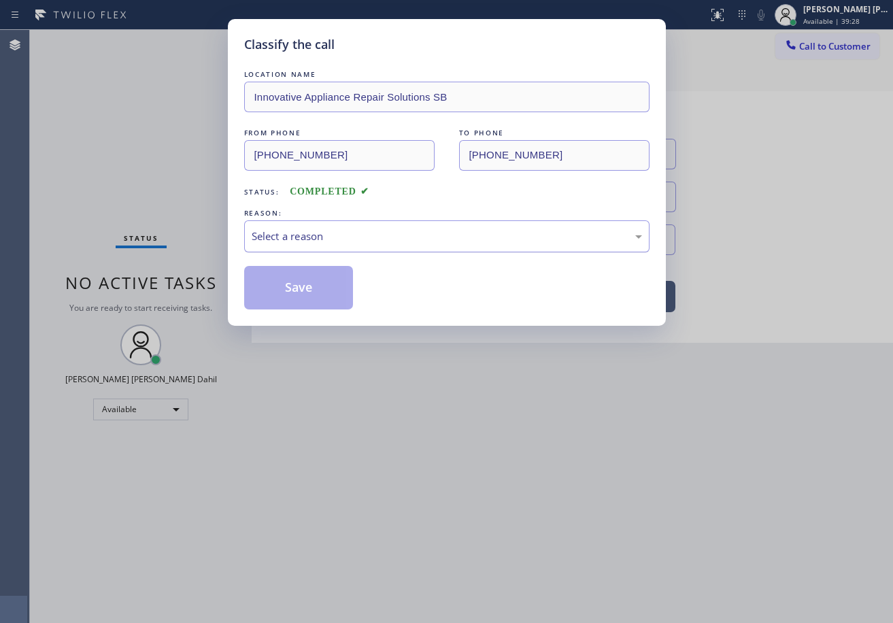
click at [285, 231] on div "Select a reason" at bounding box center [447, 237] width 391 height 16
click at [305, 245] on div "Not Booked - All other reasons" at bounding box center [446, 236] width 405 height 32
click at [297, 293] on button "Save" at bounding box center [299, 288] width 110 height 44
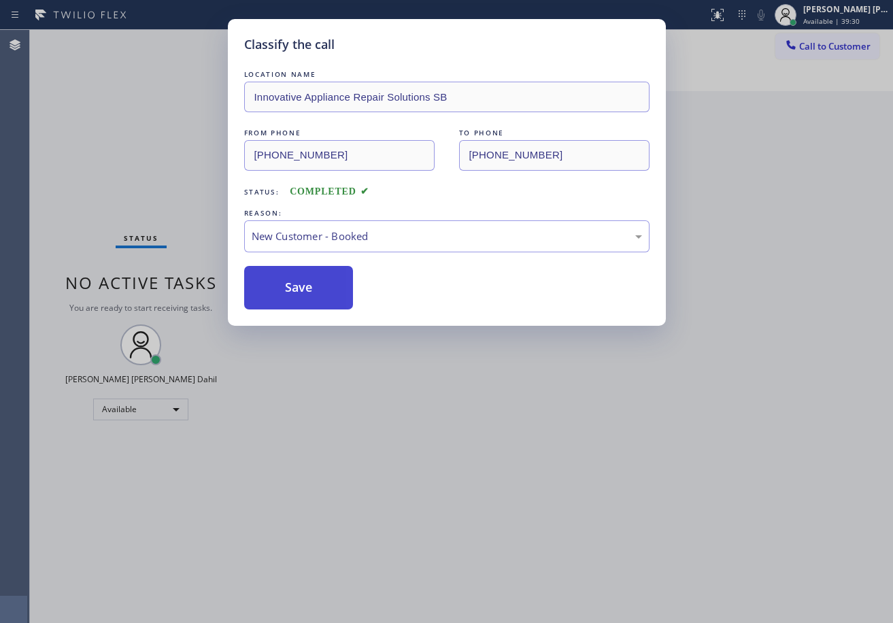
drag, startPoint x: 296, startPoint y: 294, endPoint x: 531, endPoint y: 399, distance: 257.9
click at [297, 295] on button "Save" at bounding box center [299, 288] width 110 height 44
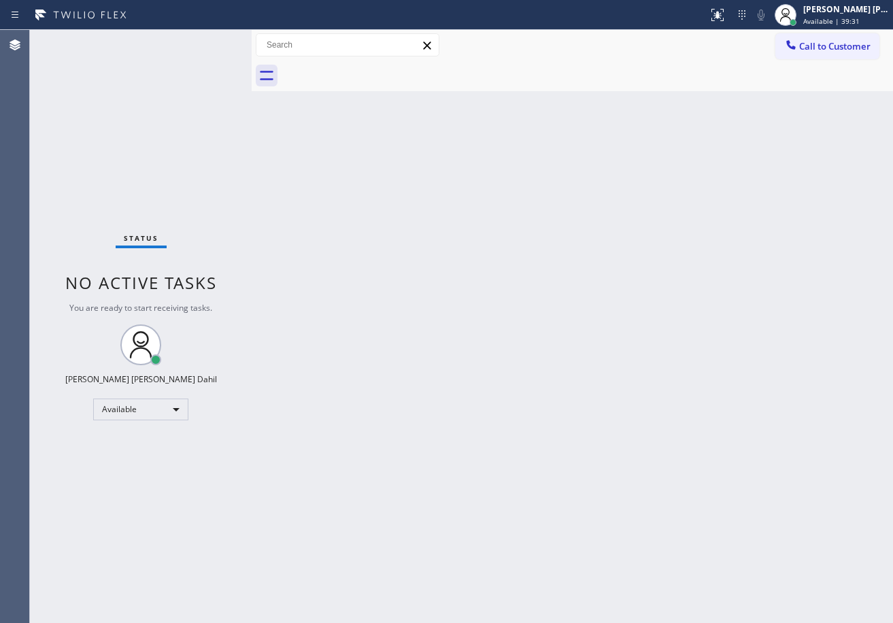
click at [627, 414] on div "Back to Dashboard Change Sender ID Customers Technicians Select a contact Outbo…" at bounding box center [573, 326] width 642 height 593
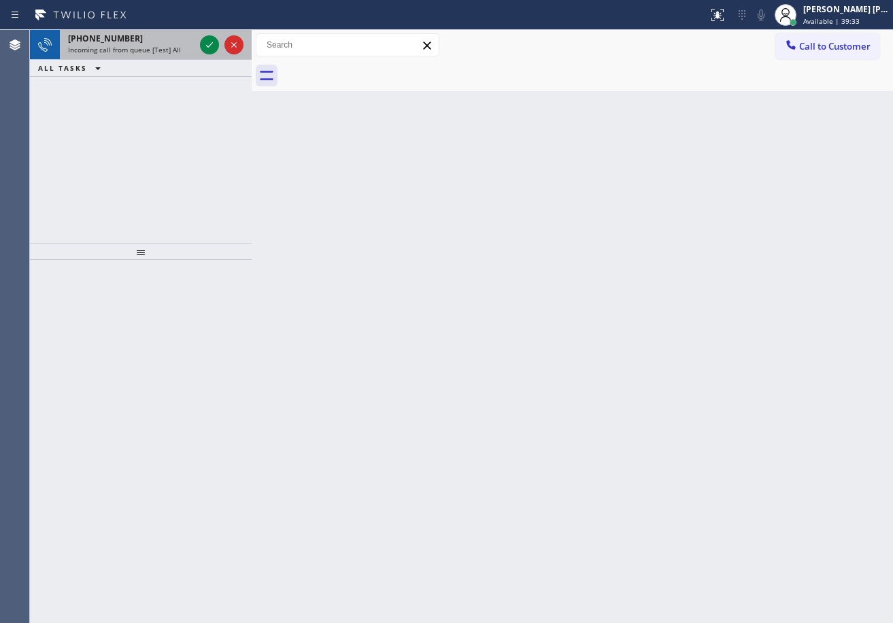
click at [123, 50] on span "Incoming call from queue [Test] All" at bounding box center [124, 50] width 113 height 10
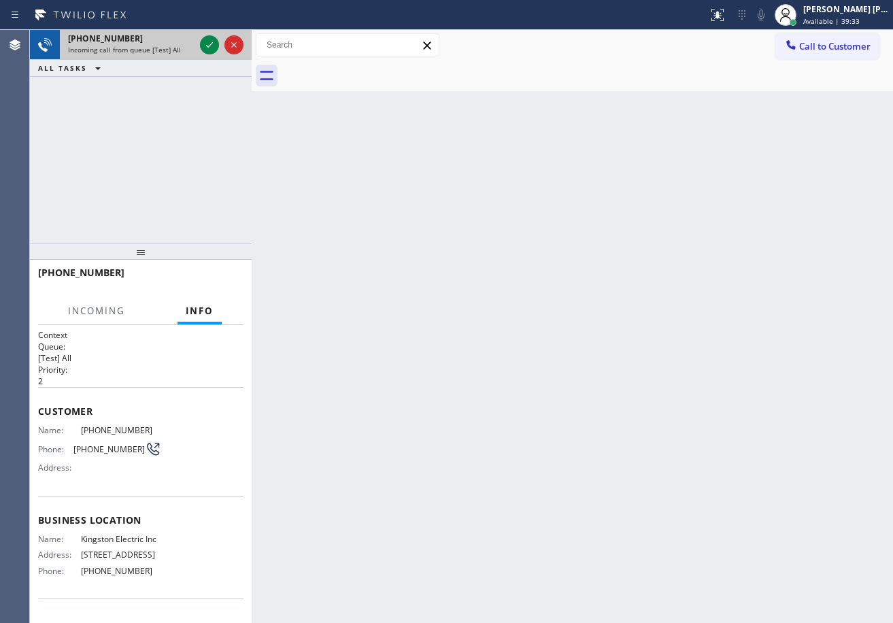
click at [124, 50] on span "Incoming call from queue [Test] All" at bounding box center [124, 50] width 113 height 10
click at [127, 50] on span "Incoming call from queue [Test] All" at bounding box center [124, 50] width 113 height 10
click at [128, 50] on span "Incoming call from queue [Test] All" at bounding box center [124, 50] width 113 height 10
click at [129, 50] on span "Incoming call from queue [Test] All" at bounding box center [124, 50] width 113 height 10
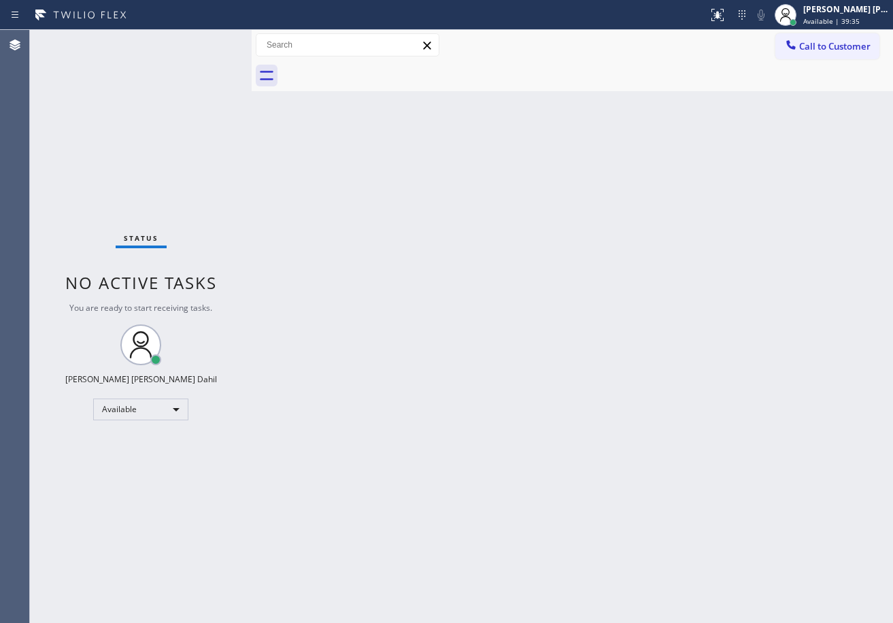
click at [205, 39] on div "Status No active tasks You are ready to start receiving tasks. [PERSON_NAME] [P…" at bounding box center [141, 326] width 222 height 593
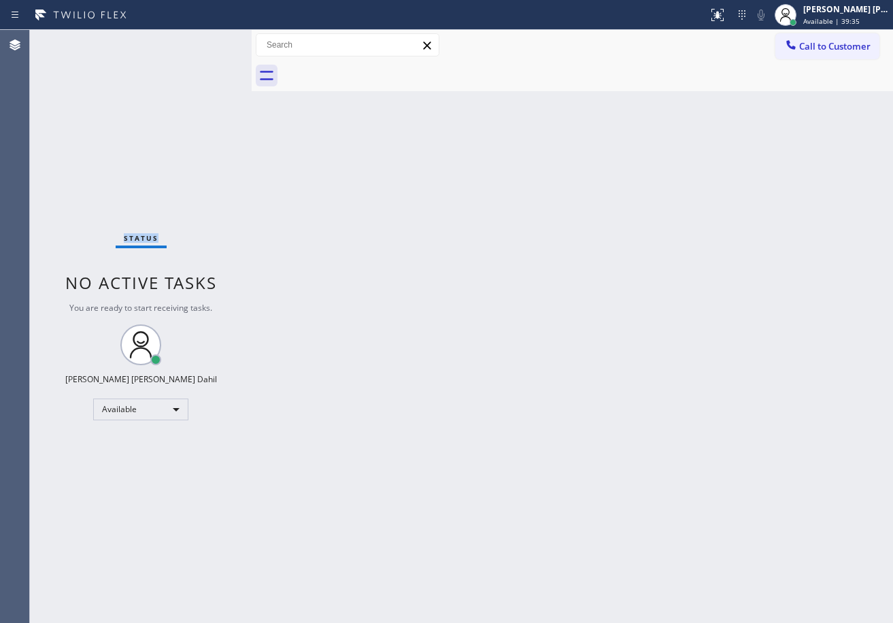
click at [205, 39] on div "Status No active tasks You are ready to start receiving tasks. [PERSON_NAME] [P…" at bounding box center [141, 326] width 222 height 593
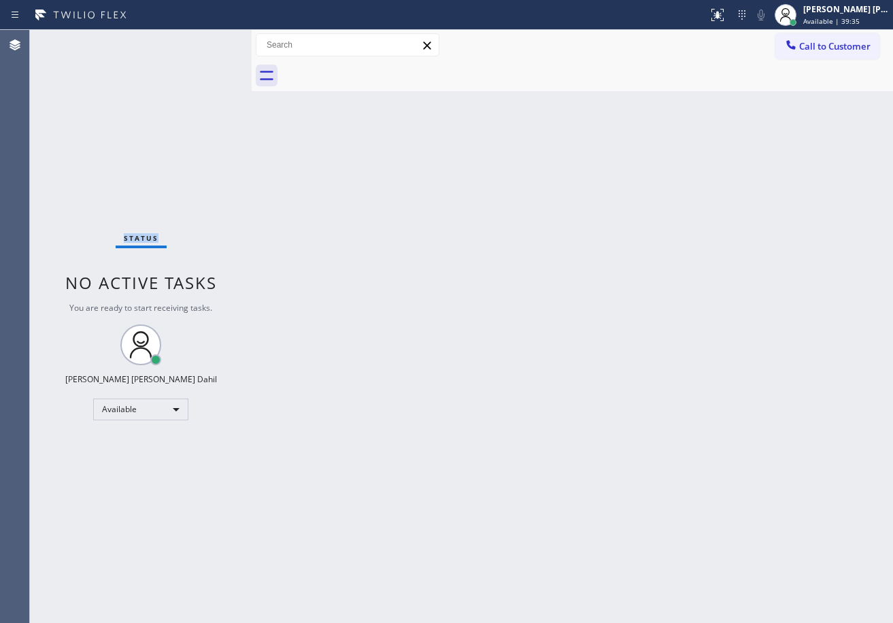
click at [205, 39] on div "Status No active tasks You are ready to start receiving tasks. [PERSON_NAME] [P…" at bounding box center [141, 326] width 222 height 593
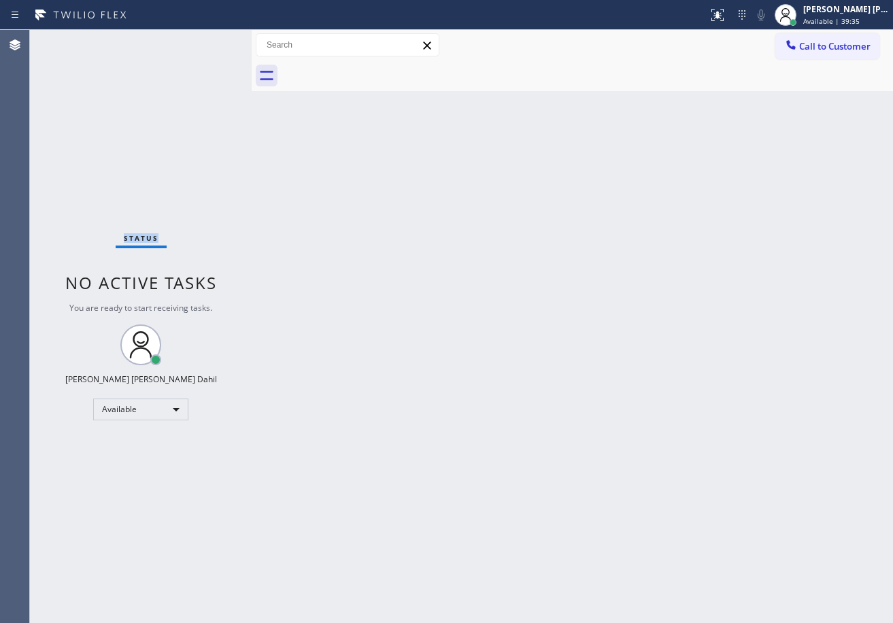
click at [205, 39] on div "Status No active tasks You are ready to start receiving tasks. [PERSON_NAME] [P…" at bounding box center [141, 326] width 222 height 593
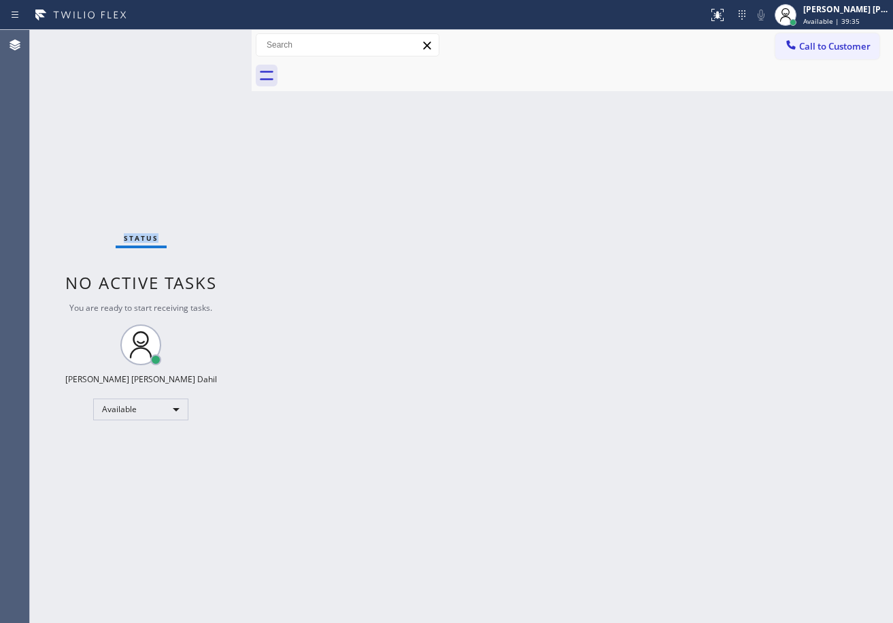
click at [205, 39] on div "Status No active tasks You are ready to start receiving tasks. [PERSON_NAME] [P…" at bounding box center [141, 326] width 222 height 593
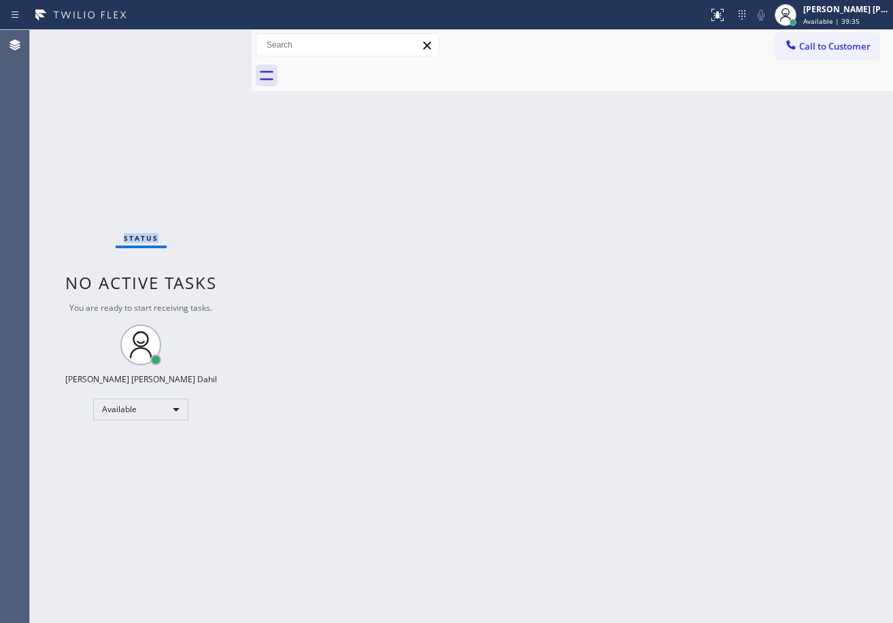
click at [205, 39] on div "Status No active tasks You are ready to start receiving tasks. [PERSON_NAME] [P…" at bounding box center [141, 326] width 222 height 593
click at [380, 235] on div "Back to Dashboard Change Sender ID Customers Technicians Select a contact Outbo…" at bounding box center [573, 326] width 642 height 593
click at [402, 257] on div "Back to Dashboard Change Sender ID Customers Technicians Select a contact Outbo…" at bounding box center [573, 326] width 642 height 593
click at [398, 258] on div "Back to Dashboard Change Sender ID Customers Technicians Select a contact Outbo…" at bounding box center [573, 326] width 642 height 593
click at [646, 236] on div "Back to Dashboard Change Sender ID Customers Technicians Select a contact Outbo…" at bounding box center [573, 326] width 642 height 593
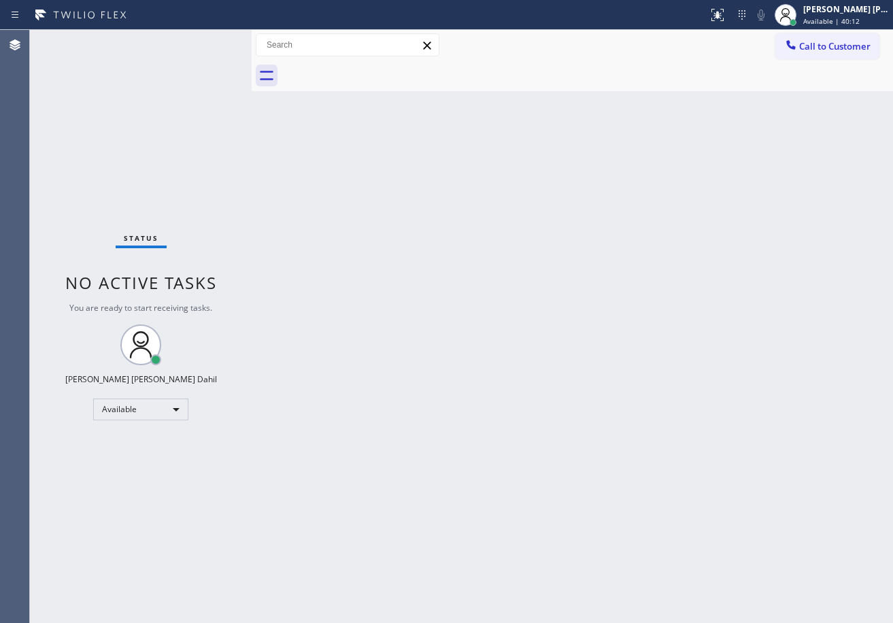
click at [688, 481] on div "Back to Dashboard Change Sender ID Customers Technicians Select a contact Outbo…" at bounding box center [573, 326] width 642 height 593
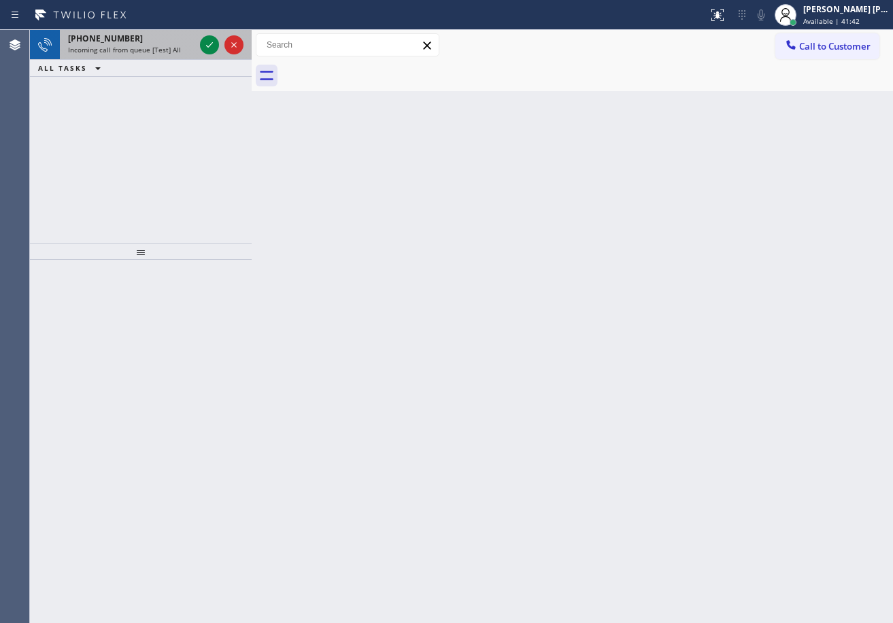
click at [147, 41] on div "[PHONE_NUMBER]" at bounding box center [131, 39] width 127 height 12
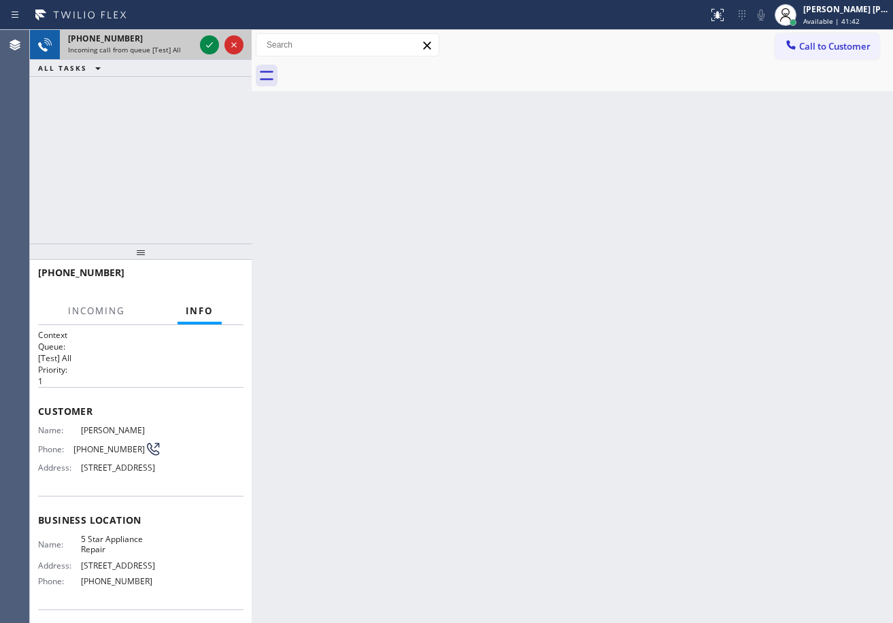
click at [147, 41] on div "[PHONE_NUMBER]" at bounding box center [131, 39] width 127 height 12
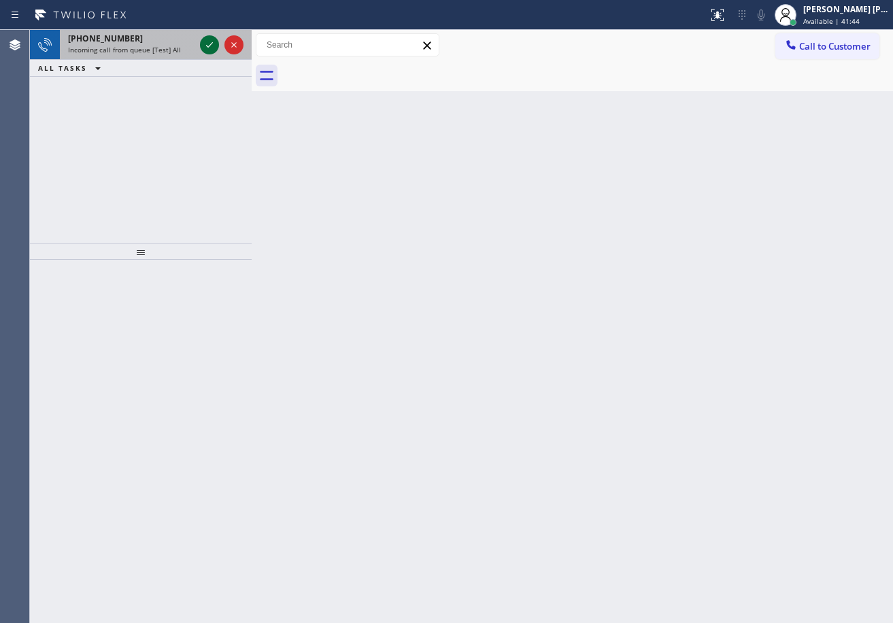
click at [205, 39] on icon at bounding box center [209, 45] width 16 height 16
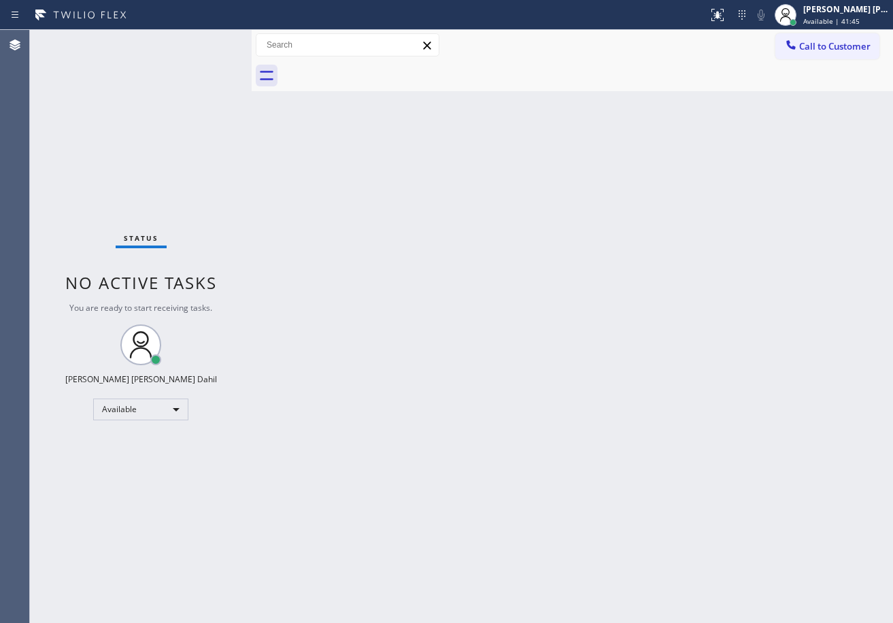
click at [205, 39] on div "Status No active tasks You are ready to start receiving tasks. [PERSON_NAME] [P…" at bounding box center [141, 326] width 222 height 593
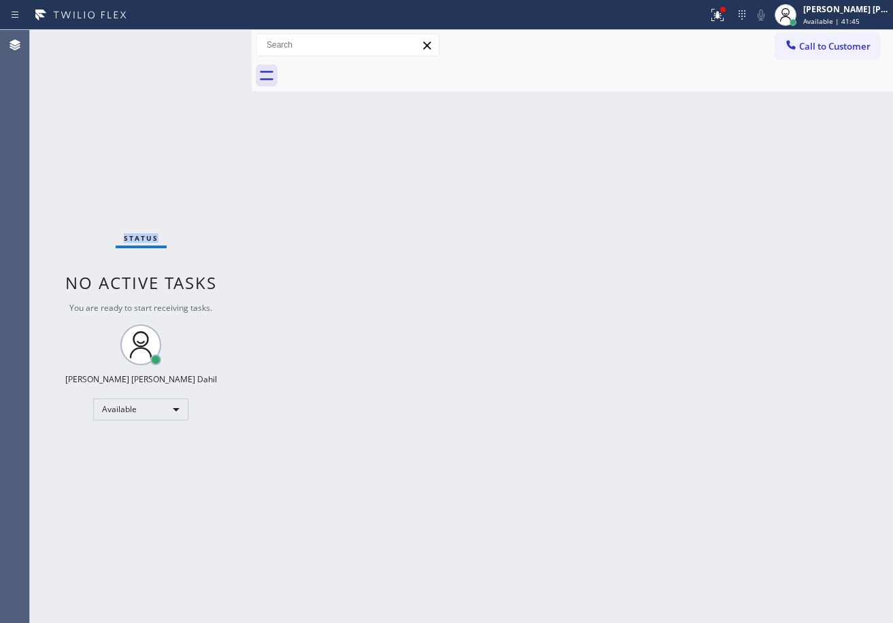
click at [205, 39] on div "Status No active tasks You are ready to start receiving tasks. [PERSON_NAME] [P…" at bounding box center [141, 326] width 222 height 593
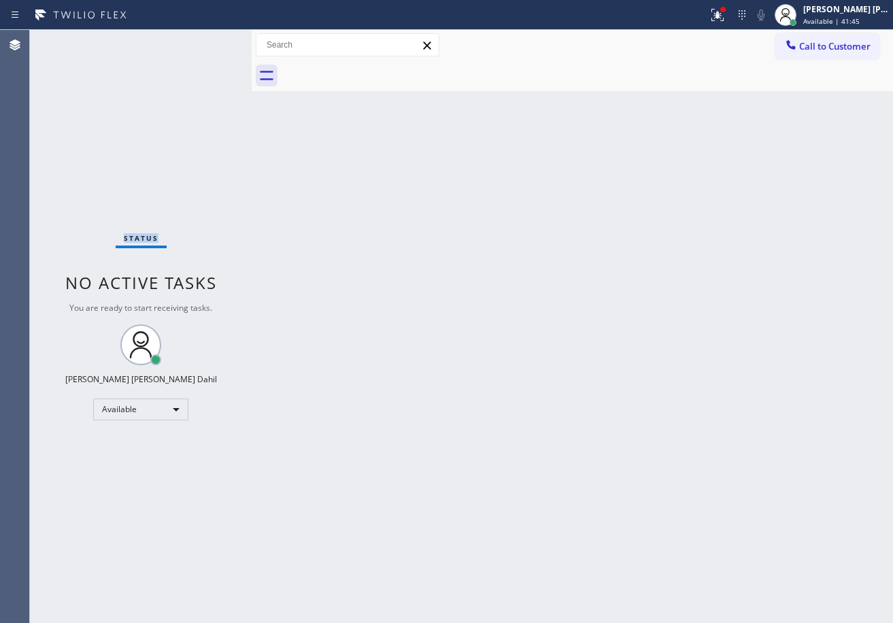
click at [205, 39] on div "Status No active tasks You are ready to start receiving tasks. [PERSON_NAME] [P…" at bounding box center [141, 326] width 222 height 593
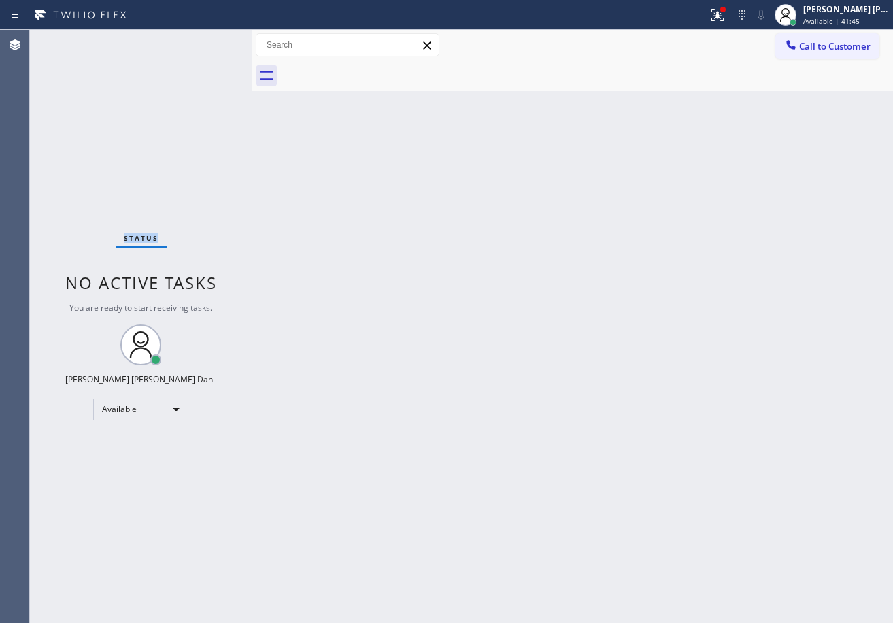
click at [205, 39] on div "Status No active tasks You are ready to start receiving tasks. [PERSON_NAME] [P…" at bounding box center [141, 326] width 222 height 593
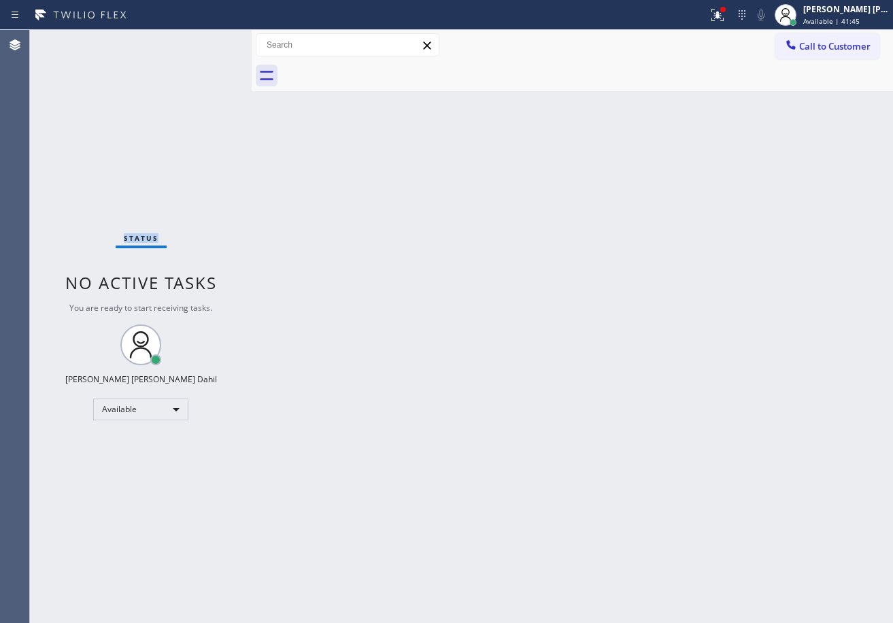
click at [205, 39] on div "Status No active tasks You are ready to start receiving tasks. [PERSON_NAME] [P…" at bounding box center [141, 326] width 222 height 593
click at [726, 10] on icon at bounding box center [718, 15] width 16 height 16
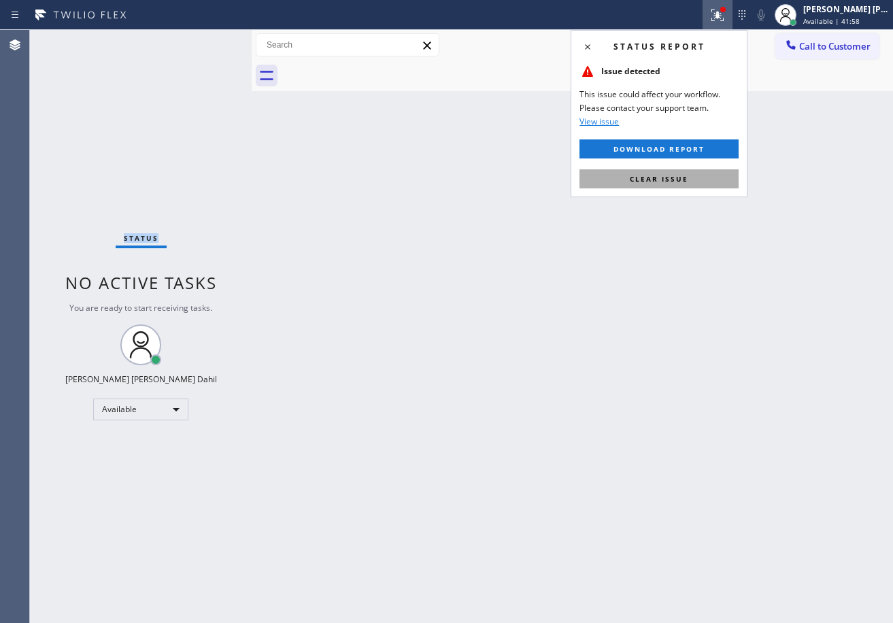
click at [704, 181] on button "Clear issue" at bounding box center [659, 178] width 159 height 19
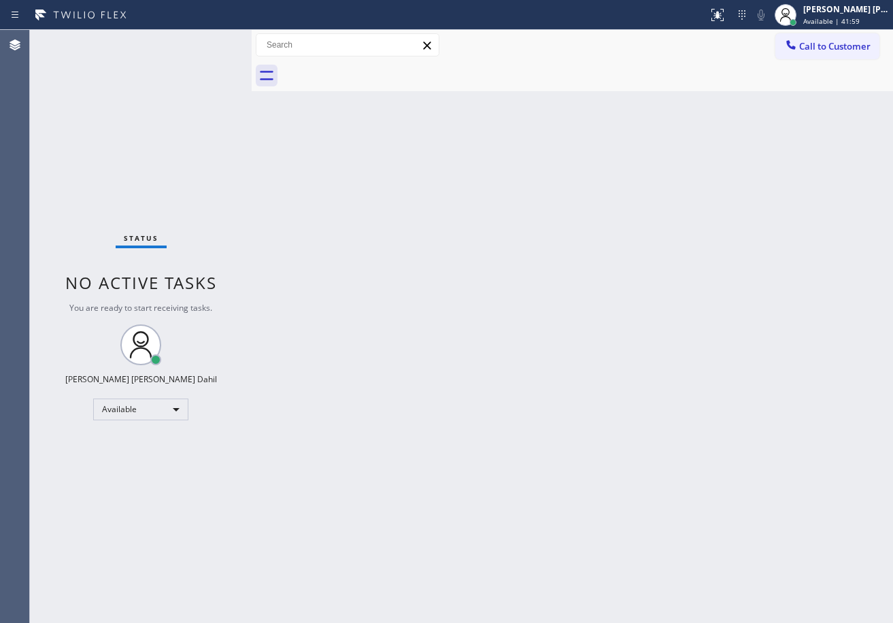
click at [706, 310] on div "Back to Dashboard Change Sender ID Customers Technicians Select a contact Outbo…" at bounding box center [573, 326] width 642 height 593
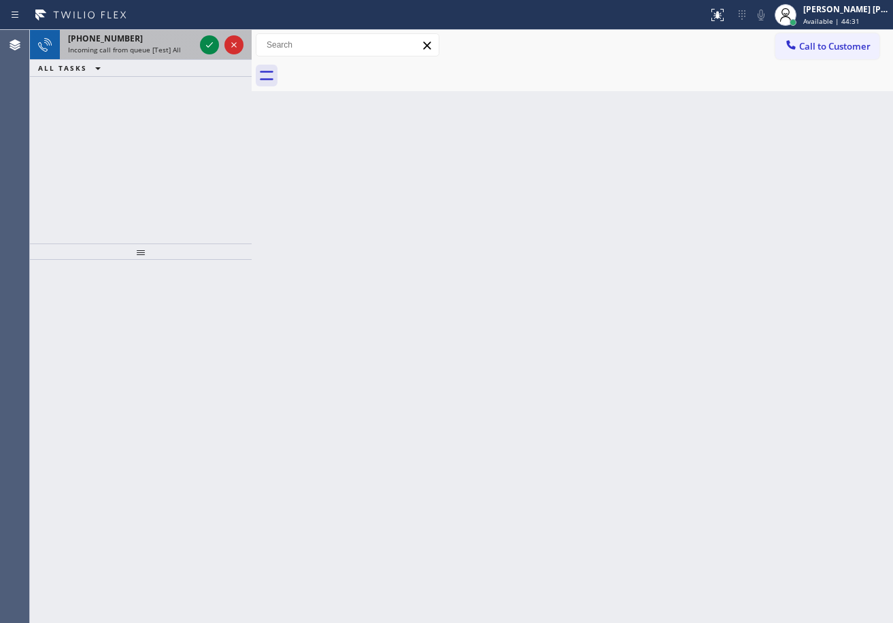
click at [174, 44] on div "[PHONE_NUMBER] Incoming call from queue [Test] All" at bounding box center [128, 45] width 137 height 30
click at [173, 44] on div "[PHONE_NUMBER] Incoming call from queue [Test] All" at bounding box center [128, 45] width 137 height 30
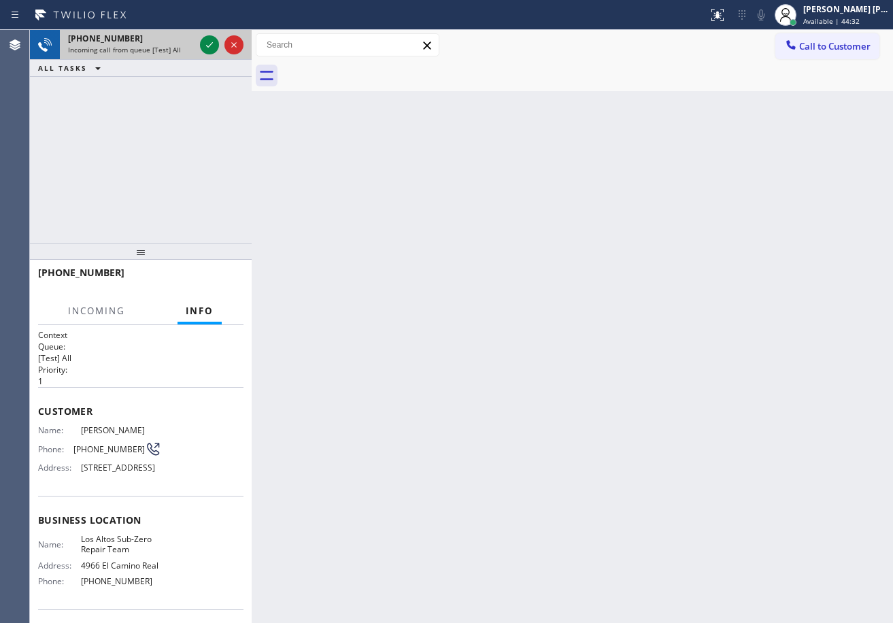
click at [173, 44] on div "[PHONE_NUMBER] Incoming call from queue [Test] All" at bounding box center [128, 45] width 137 height 30
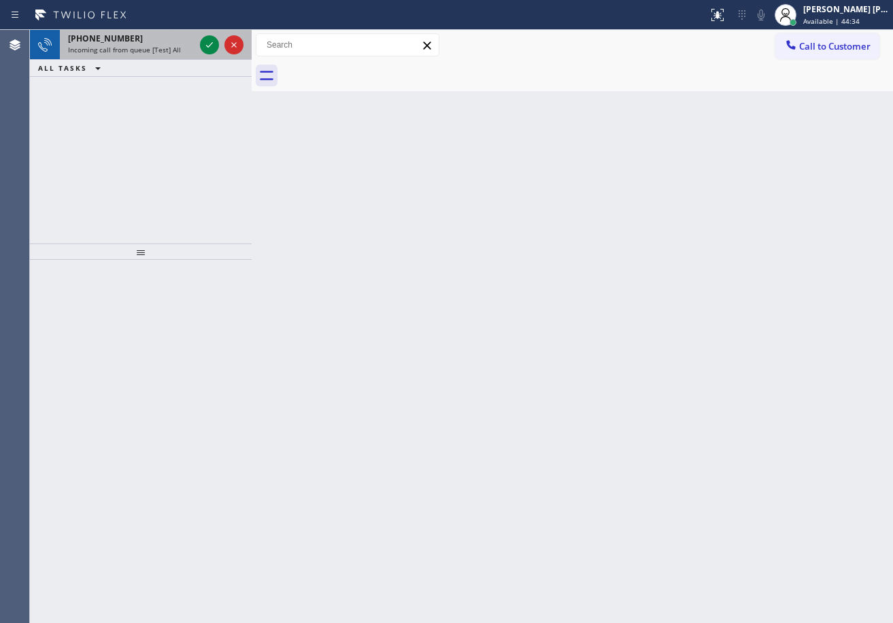
click at [191, 50] on div "Incoming call from queue [Test] All" at bounding box center [131, 50] width 127 height 10
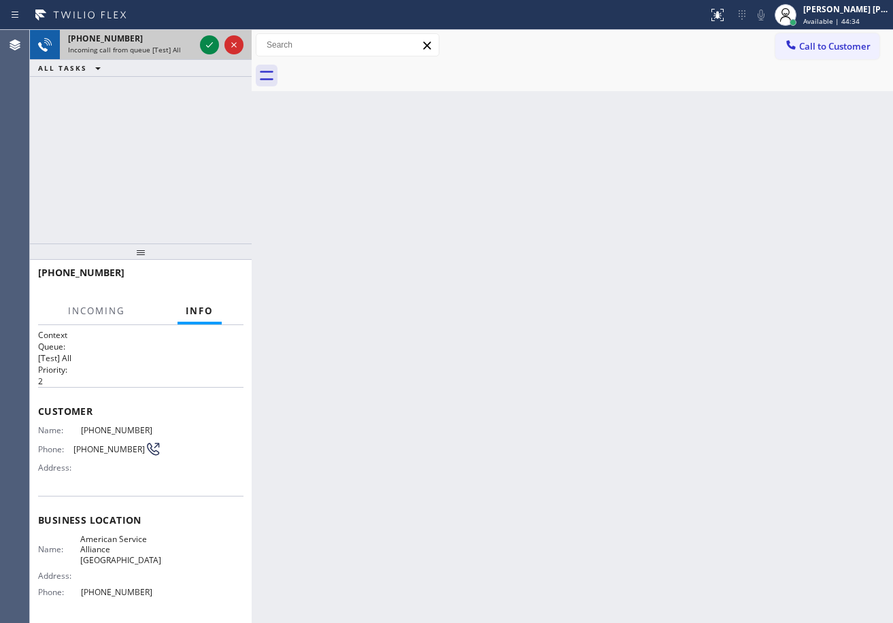
click at [191, 50] on div "Incoming call from queue [Test] All" at bounding box center [131, 50] width 127 height 10
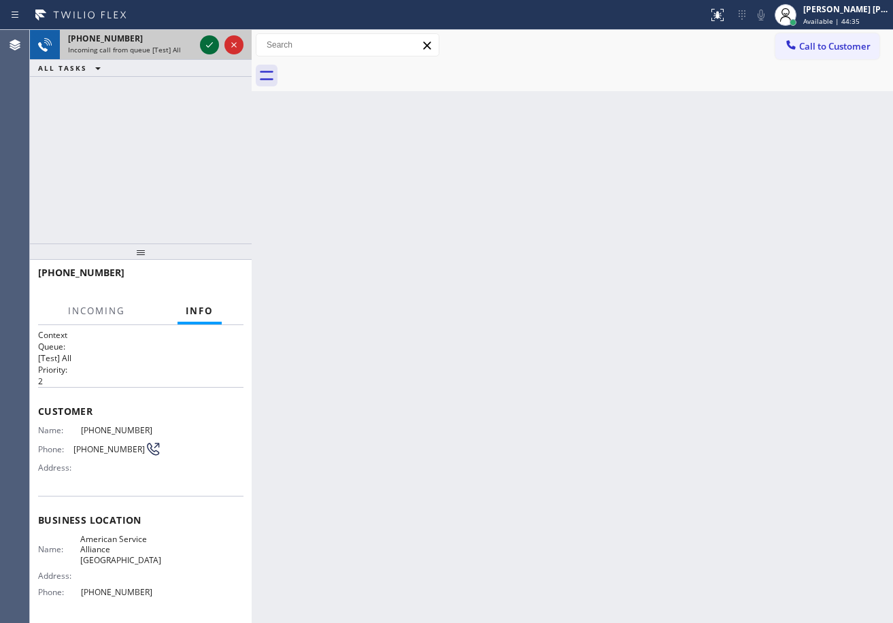
click at [215, 37] on icon at bounding box center [209, 45] width 16 height 16
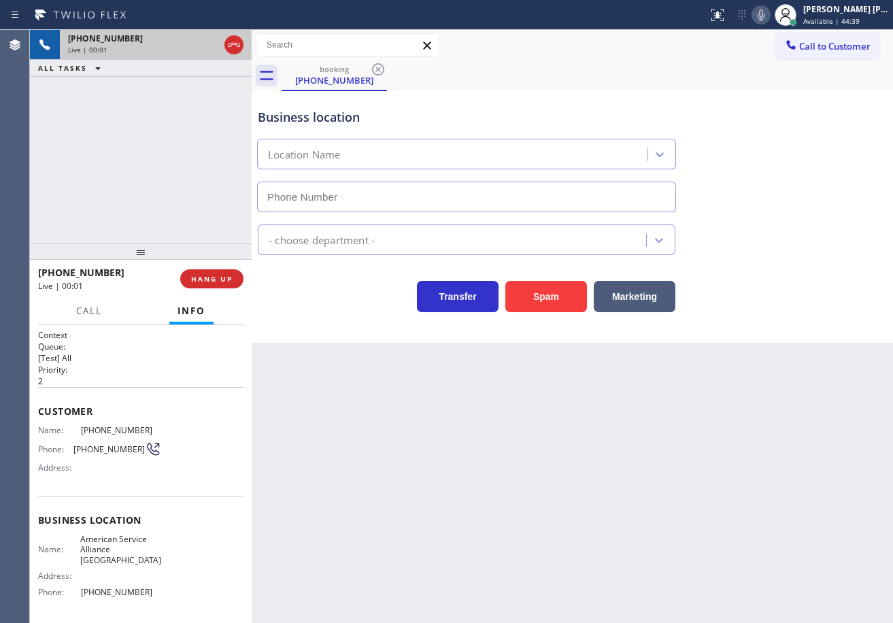
type input "[PHONE_NUMBER]"
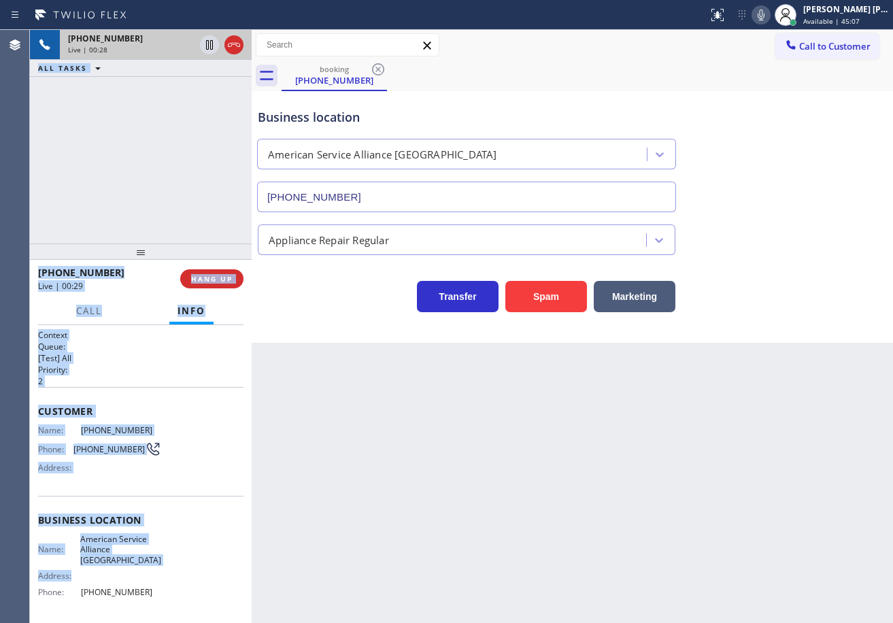
drag, startPoint x: 29, startPoint y: 403, endPoint x: 200, endPoint y: 479, distance: 187.0
click at [118, 567] on div "Agent Desktop Classify the call LOCATION NAME Last Minute Appliance Repair (Goo…" at bounding box center [446, 326] width 893 height 593
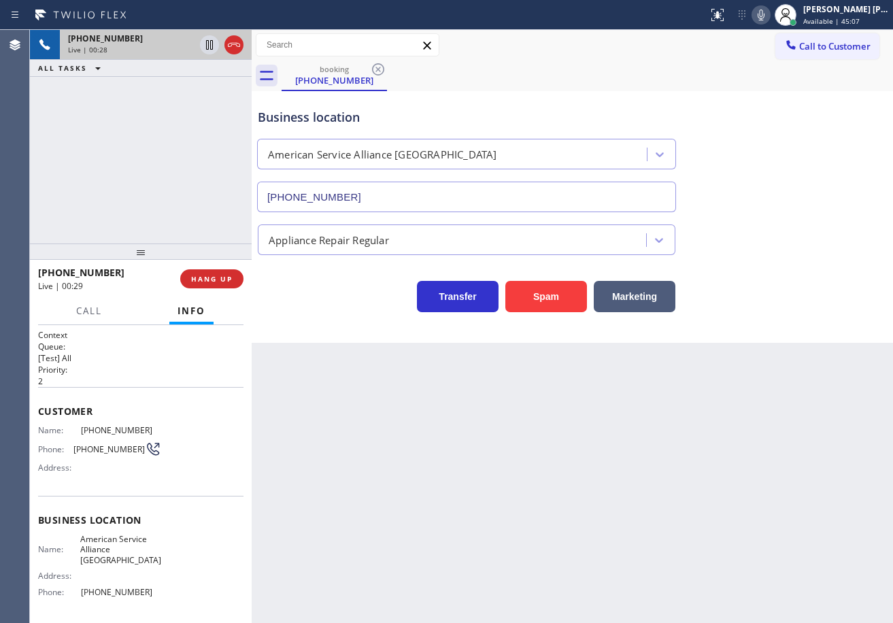
click at [330, 459] on div "Back to Dashboard Change Sender ID Customers Technicians Select a contact Outbo…" at bounding box center [573, 326] width 642 height 593
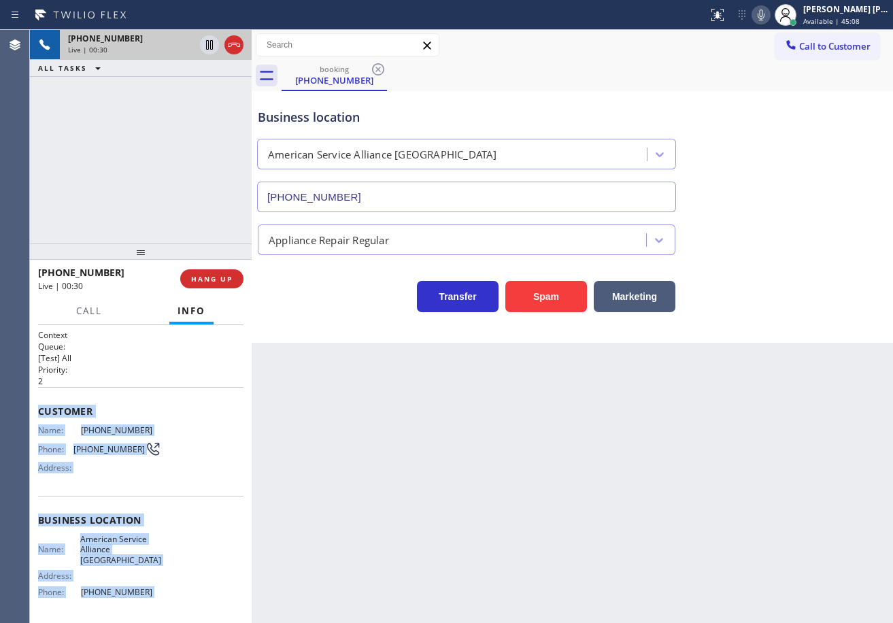
scroll to position [104, 0]
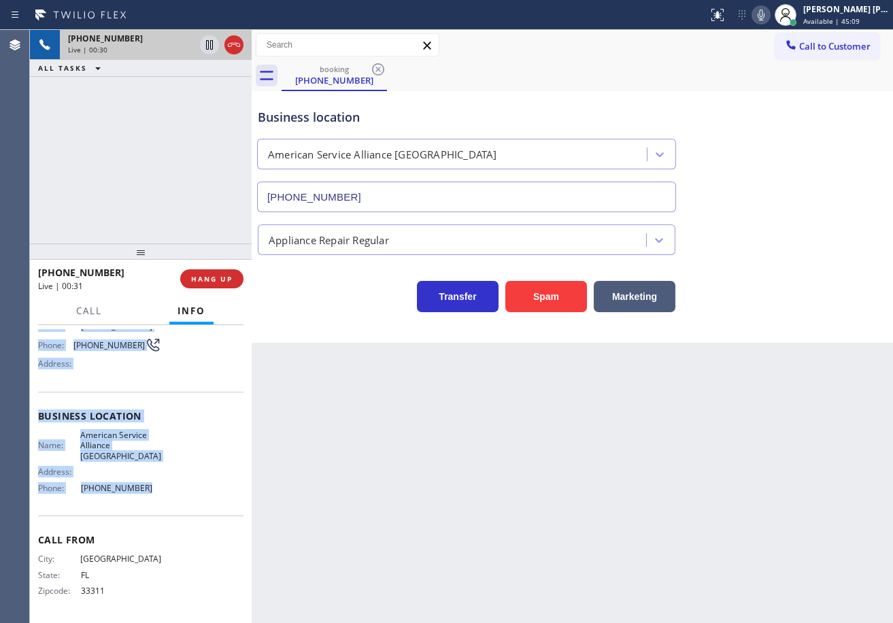
drag, startPoint x: 37, startPoint y: 405, endPoint x: 155, endPoint y: 494, distance: 147.8
click at [155, 497] on div "Context Queue: [Test] All Priority: 2 Customer Name: [PHONE_NUMBER] Phone: [PHO…" at bounding box center [141, 474] width 222 height 298
copy div "Customer Name: [PHONE_NUMBER] Phone: [PHONE_NUMBER] Address: Business location …"
click at [769, 18] on icon at bounding box center [761, 15] width 16 height 16
drag, startPoint x: 776, startPoint y: 15, endPoint x: 840, endPoint y: 78, distance: 89.0
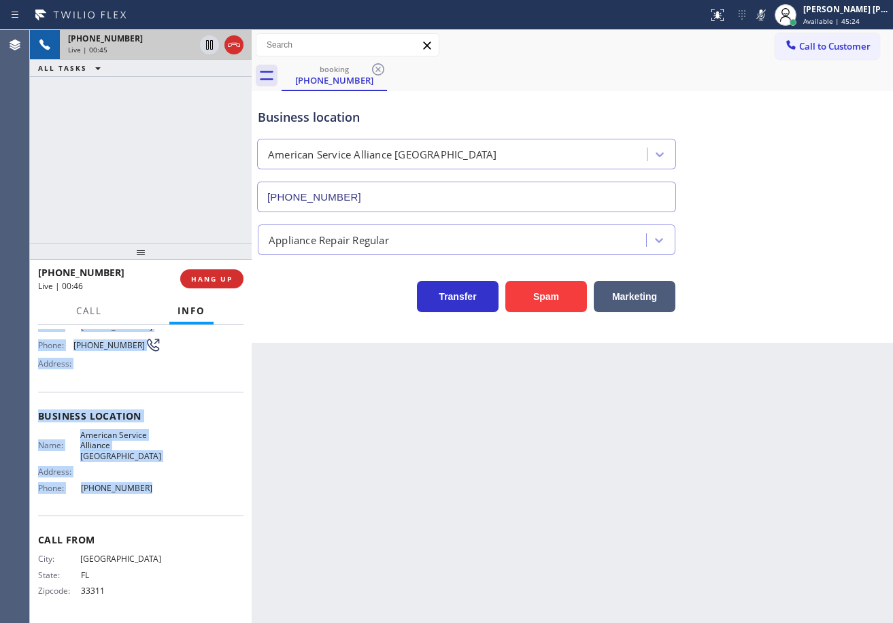
click at [769, 15] on icon at bounding box center [761, 15] width 16 height 16
click at [769, 16] on icon at bounding box center [761, 15] width 16 height 16
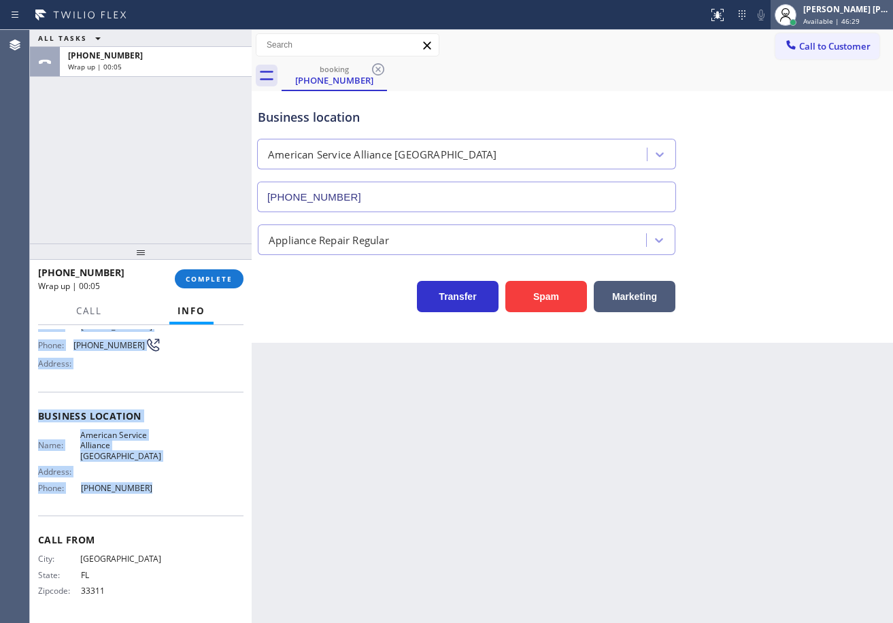
click at [818, 13] on div "[PERSON_NAME] [PERSON_NAME] Dahil Available | 46:29" at bounding box center [847, 15] width 93 height 24
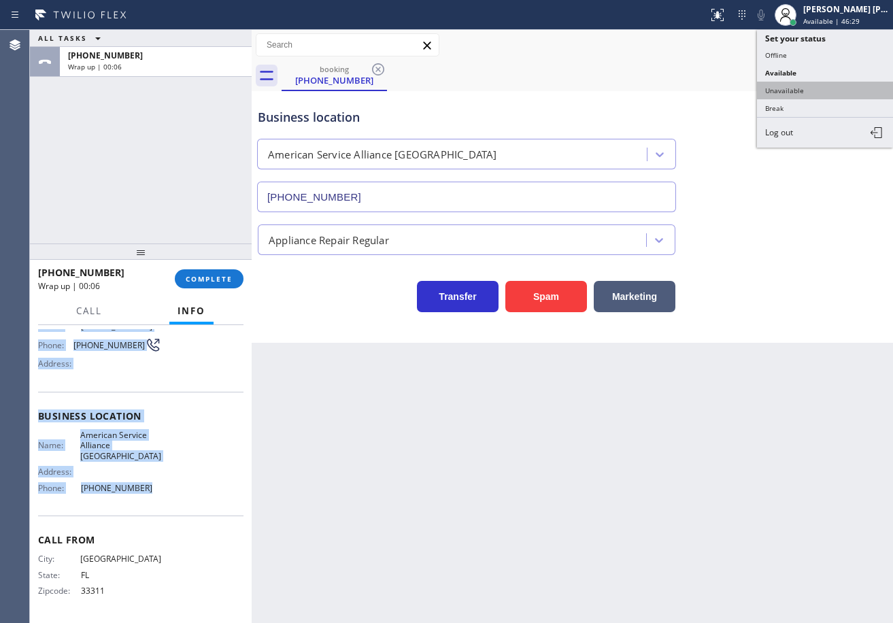
click at [799, 94] on button "Unavailable" at bounding box center [825, 91] width 136 height 18
click at [799, 94] on div "Business location American Service Alliance [GEOGRAPHIC_DATA] [PHONE_NUMBER]" at bounding box center [572, 150] width 635 height 123
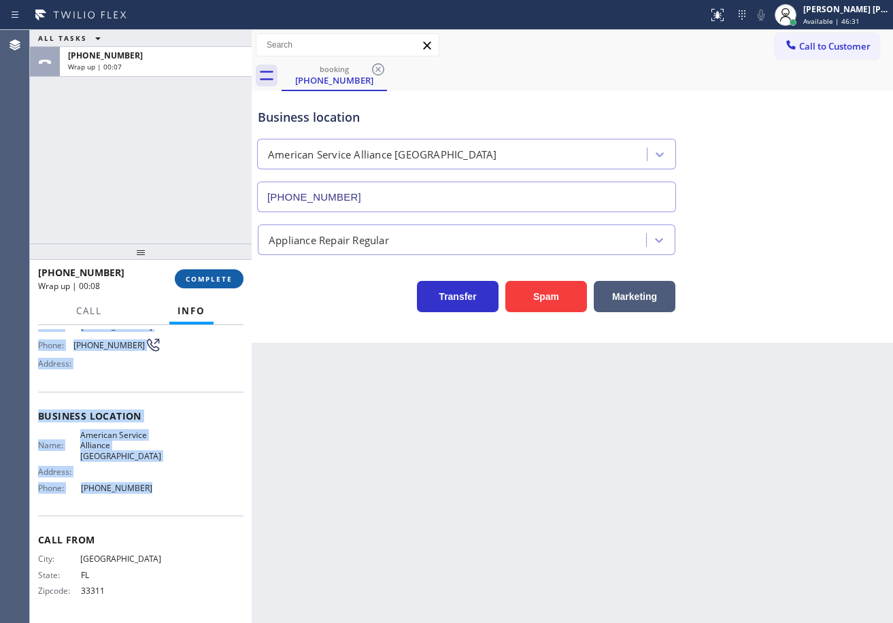
click at [207, 269] on button "COMPLETE" at bounding box center [209, 278] width 69 height 19
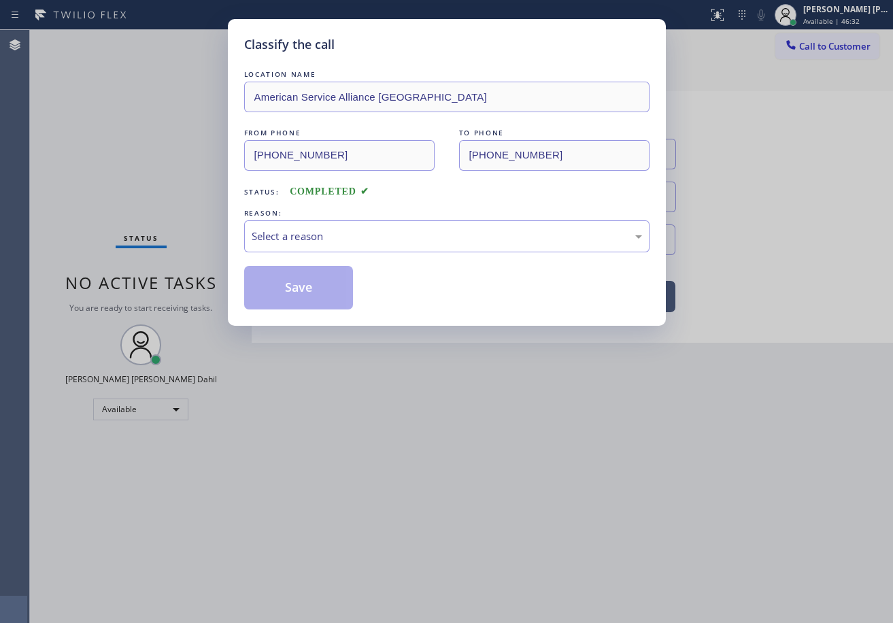
click at [865, 16] on div "Classify the call LOCATION NAME American Service Alliance [GEOGRAPHIC_DATA] FRO…" at bounding box center [446, 311] width 893 height 623
click at [352, 233] on div "Select a reason" at bounding box center [447, 237] width 391 height 16
click at [322, 283] on button "Save" at bounding box center [299, 288] width 110 height 44
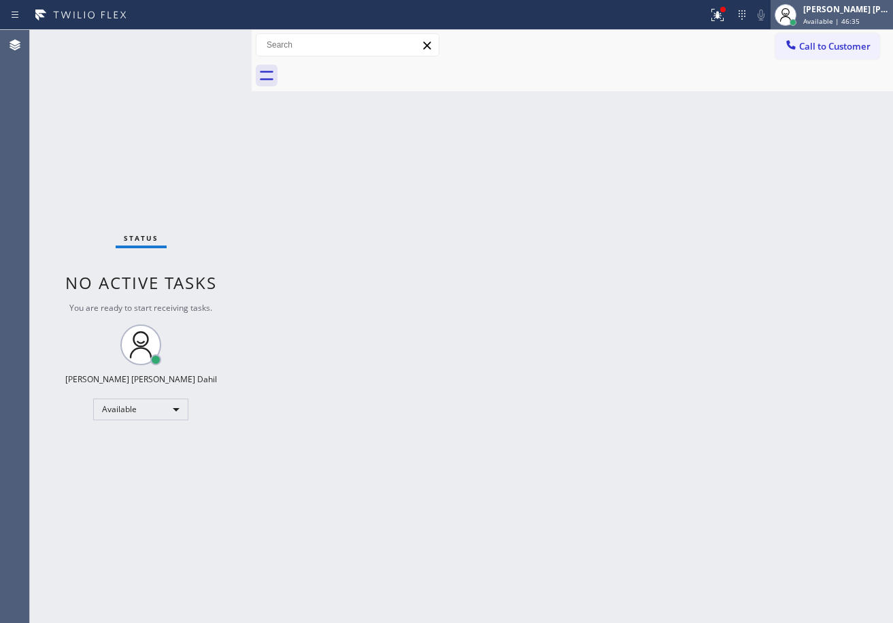
click at [854, 22] on span "Available | 46:35" at bounding box center [832, 21] width 56 height 10
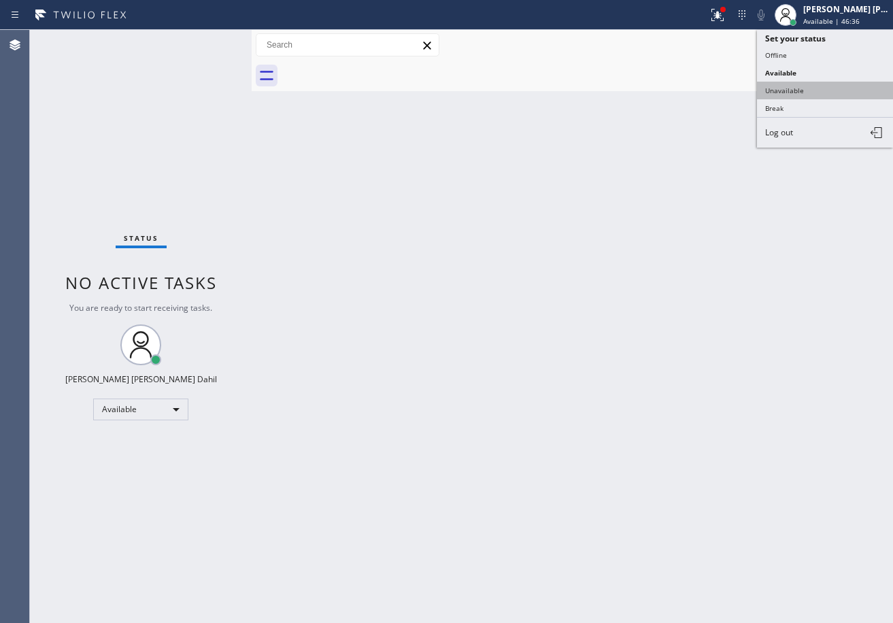
click at [818, 86] on button "Unavailable" at bounding box center [825, 91] width 136 height 18
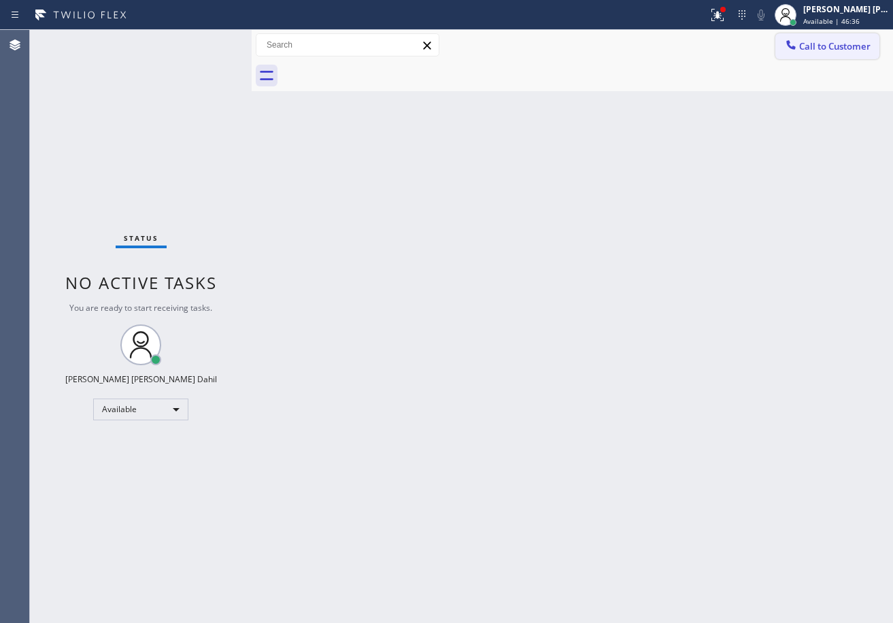
click at [828, 52] on span "Call to Customer" at bounding box center [834, 46] width 71 height 12
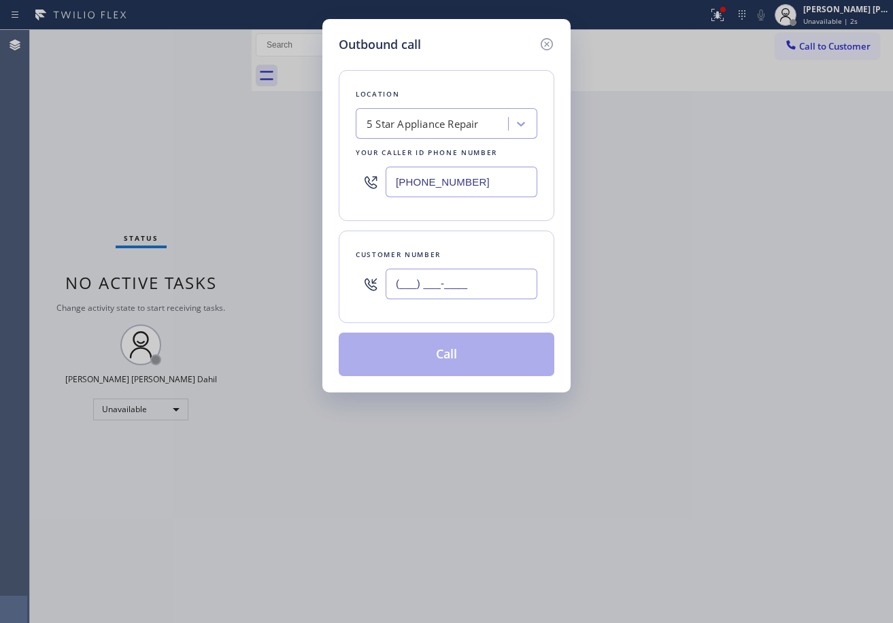
click at [461, 281] on input "(___) ___-____" at bounding box center [462, 284] width 152 height 31
paste input "954) 296-7671"
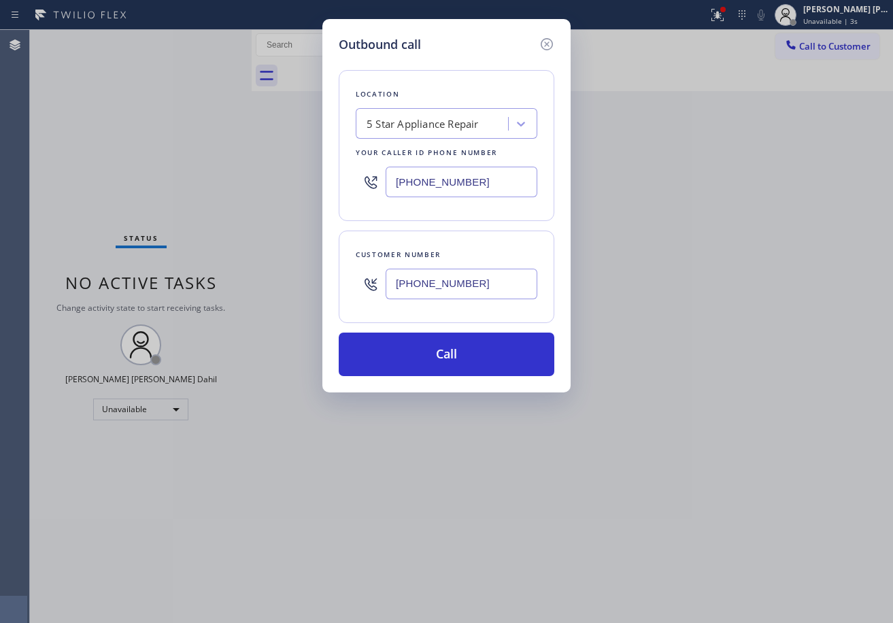
type input "[PHONE_NUMBER]"
click at [456, 183] on input "[PHONE_NUMBER]" at bounding box center [462, 182] width 152 height 31
paste input "954) 835-4535"
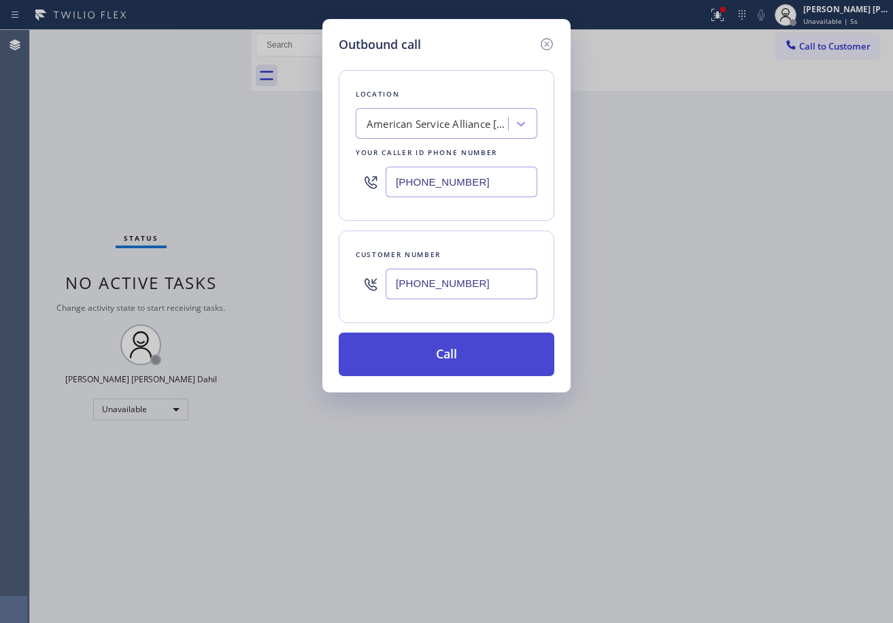
type input "[PHONE_NUMBER]"
click at [431, 349] on button "Call" at bounding box center [447, 355] width 216 height 44
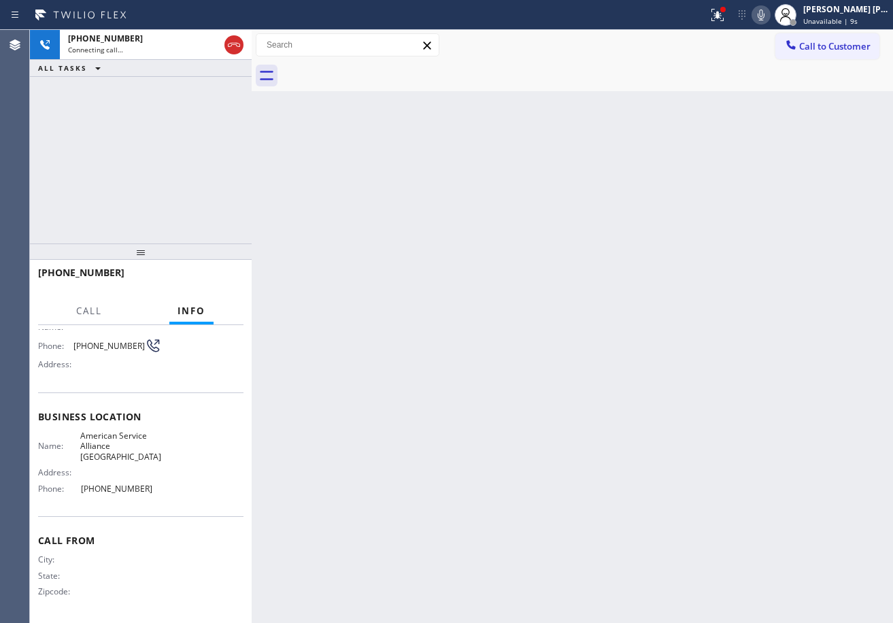
scroll to position [104, 0]
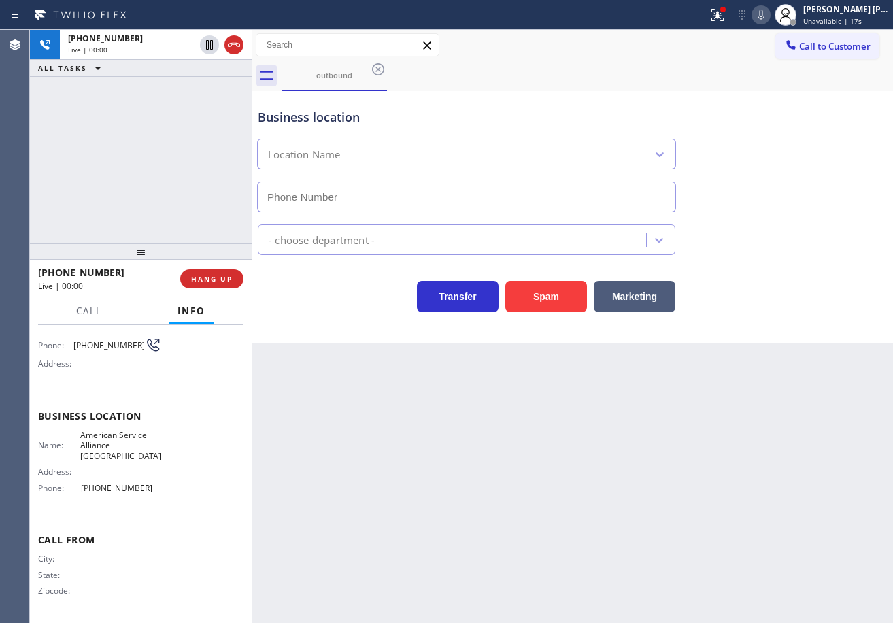
type input "[PHONE_NUMBER]"
click at [770, 90] on div "Business location American Service Alliance [GEOGRAPHIC_DATA] [PHONE_NUMBER]" at bounding box center [572, 150] width 635 height 123
click at [727, 13] on div at bounding box center [723, 9] width 8 height 8
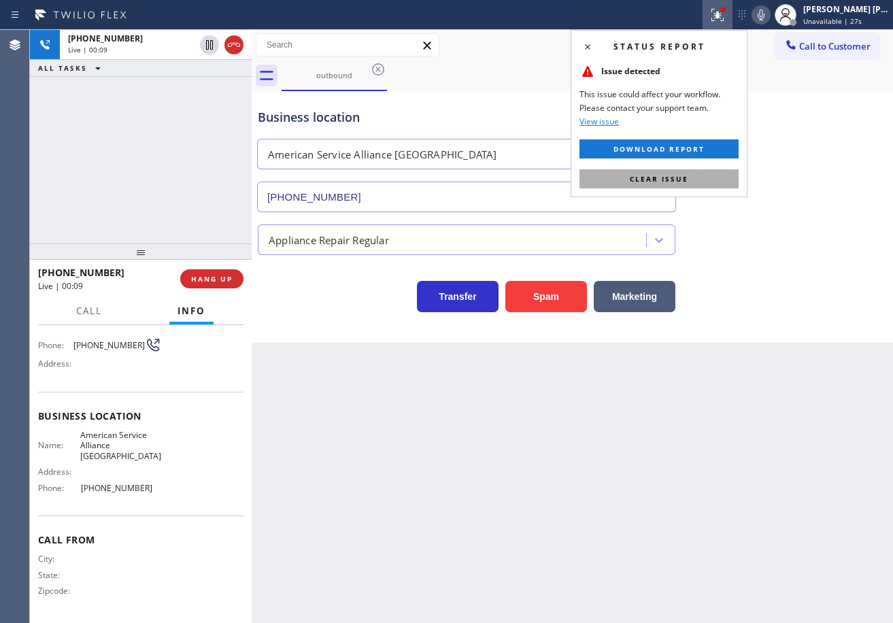
click at [735, 184] on button "Clear issue" at bounding box center [659, 178] width 159 height 19
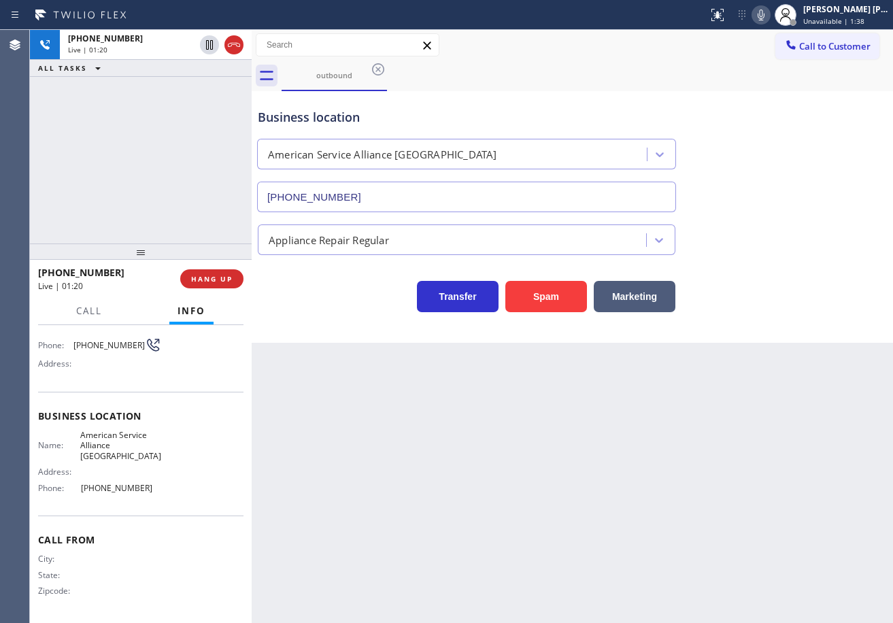
click at [729, 438] on div "Back to Dashboard Change Sender ID Customers Technicians Select a contact Outbo…" at bounding box center [573, 326] width 642 height 593
drag, startPoint x: 774, startPoint y: 18, endPoint x: 801, endPoint y: 169, distance: 153.4
click at [769, 19] on icon at bounding box center [761, 15] width 16 height 16
click at [801, 169] on div "Business location American Service Alliance [GEOGRAPHIC_DATA] [PHONE_NUMBER]" at bounding box center [572, 150] width 635 height 123
click at [210, 137] on div "[PHONE_NUMBER] Live | 01:33 ALL TASKS ALL TASKS ACTIVE TASKS TASKS IN WRAP UP" at bounding box center [141, 137] width 222 height 214
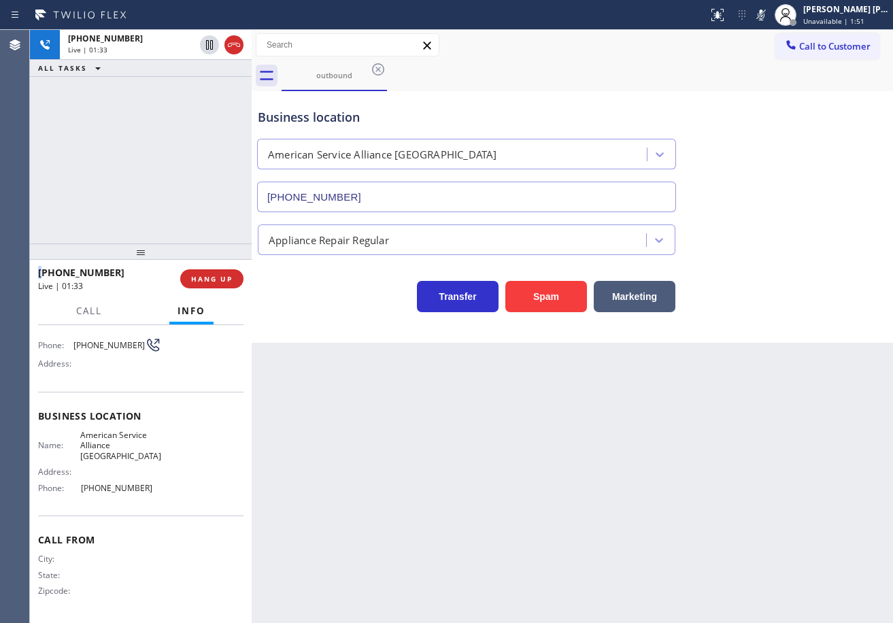
click at [208, 137] on div "[PHONE_NUMBER] Live | 01:33 ALL TASKS ALL TASKS ACTIVE TASKS TASKS IN WRAP UP" at bounding box center [141, 137] width 222 height 214
click at [204, 138] on div "[PHONE_NUMBER] Live | 01:33 ALL TASKS ALL TASKS ACTIVE TASKS TASKS IN WRAP UP" at bounding box center [141, 137] width 222 height 214
click at [212, 44] on icon at bounding box center [209, 45] width 7 height 10
drag, startPoint x: 172, startPoint y: 127, endPoint x: 873, endPoint y: 303, distance: 722.8
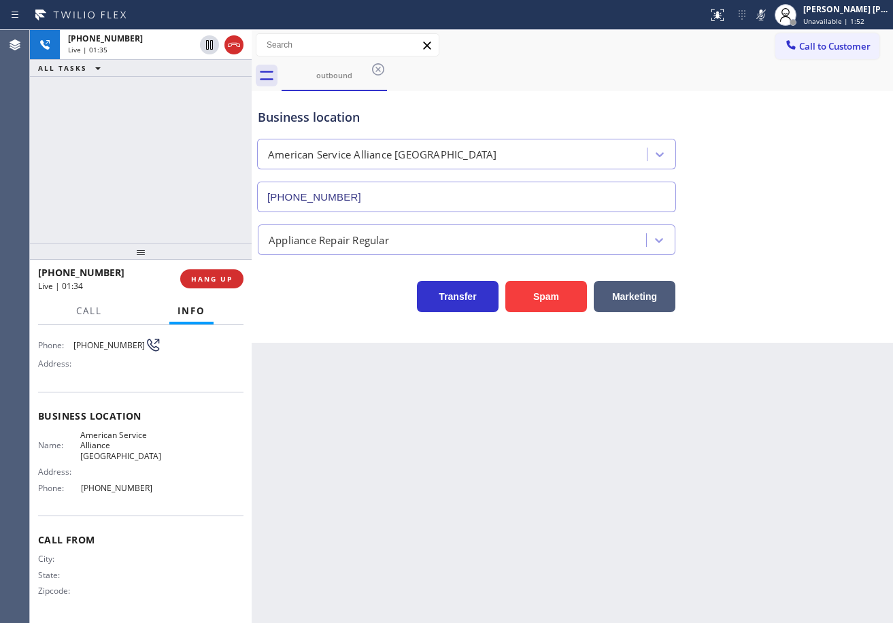
click at [173, 127] on div "[PHONE_NUMBER] Live | 01:35 ALL TASKS ALL TASKS ACTIVE TASKS TASKS IN WRAP UP" at bounding box center [141, 137] width 222 height 214
drag, startPoint x: 614, startPoint y: 498, endPoint x: 635, endPoint y: 486, distance: 24.4
click at [614, 497] on div "Back to Dashboard Change Sender ID Customers Technicians Select a contact Outbo…" at bounding box center [573, 326] width 642 height 593
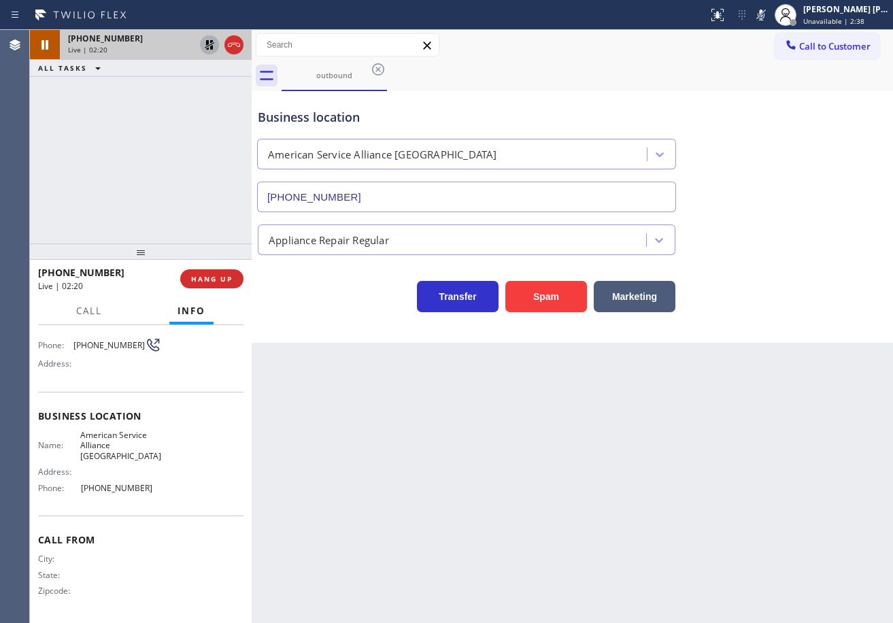
click at [210, 41] on icon at bounding box center [209, 45] width 16 height 16
click at [191, 136] on div "[PHONE_NUMBER] Live | 02:21 ALL TASKS ALL TASKS ACTIVE TASKS TASKS IN WRAP UP" at bounding box center [141, 137] width 222 height 214
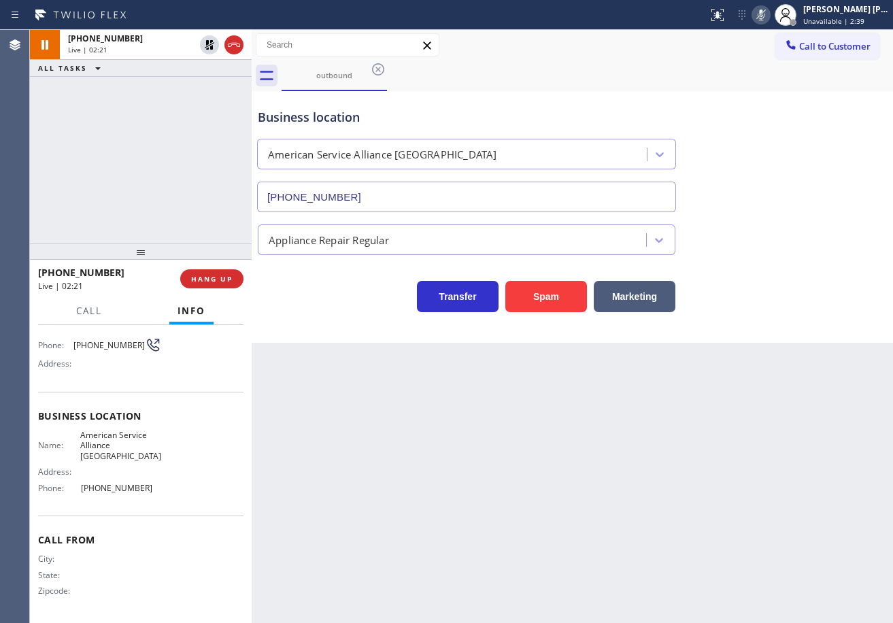
click at [769, 14] on icon at bounding box center [761, 15] width 16 height 16
click at [792, 335] on div "Business location American Service Alliance [GEOGRAPHIC_DATA] [PHONE_NUMBER] Ap…" at bounding box center [573, 217] width 642 height 252
click at [769, 16] on icon at bounding box center [761, 15] width 16 height 16
click at [801, 15] on div at bounding box center [786, 15] width 30 height 30
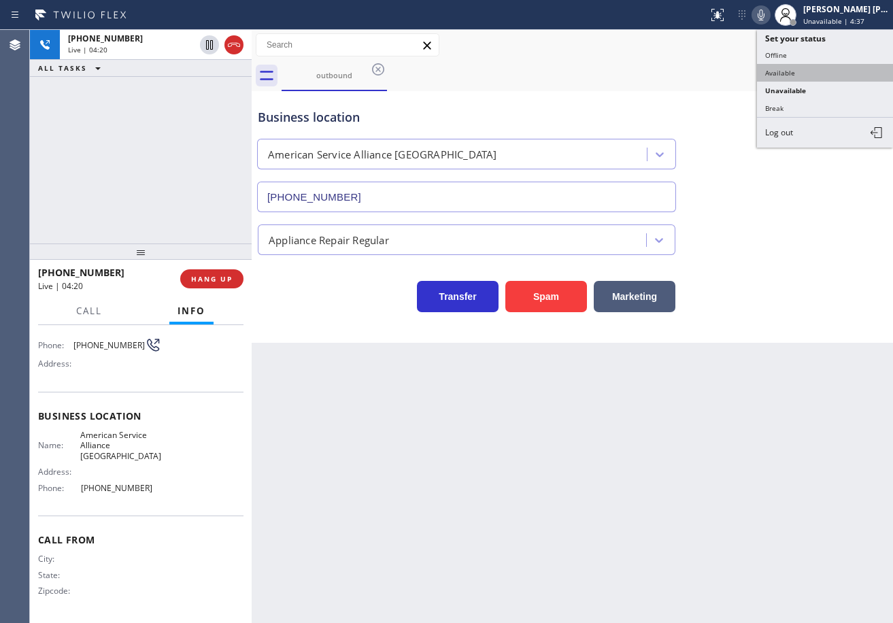
click at [810, 68] on button "Available" at bounding box center [825, 73] width 136 height 18
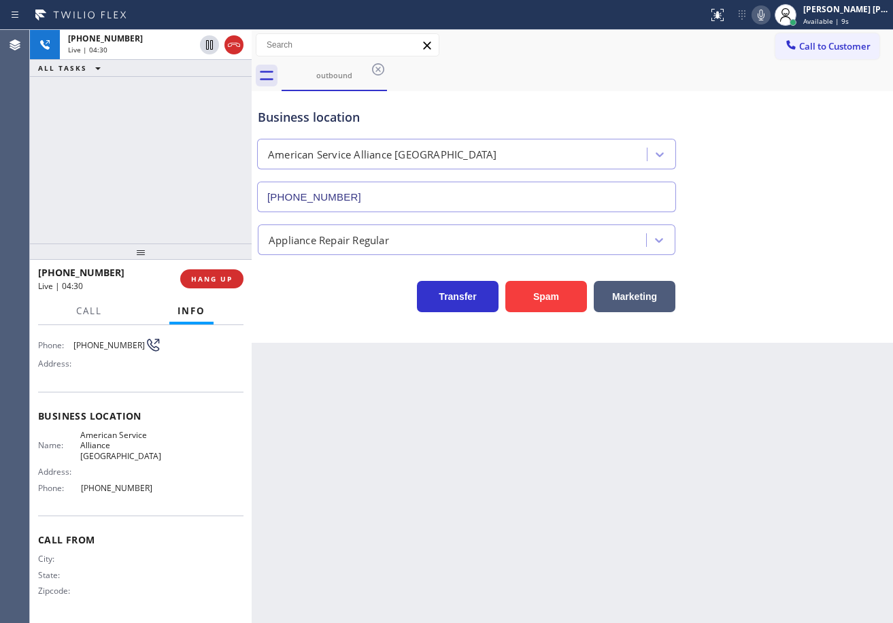
click at [382, 405] on div "Back to Dashboard Change Sender ID Customers Technicians Select a contact Outbo…" at bounding box center [573, 326] width 642 height 593
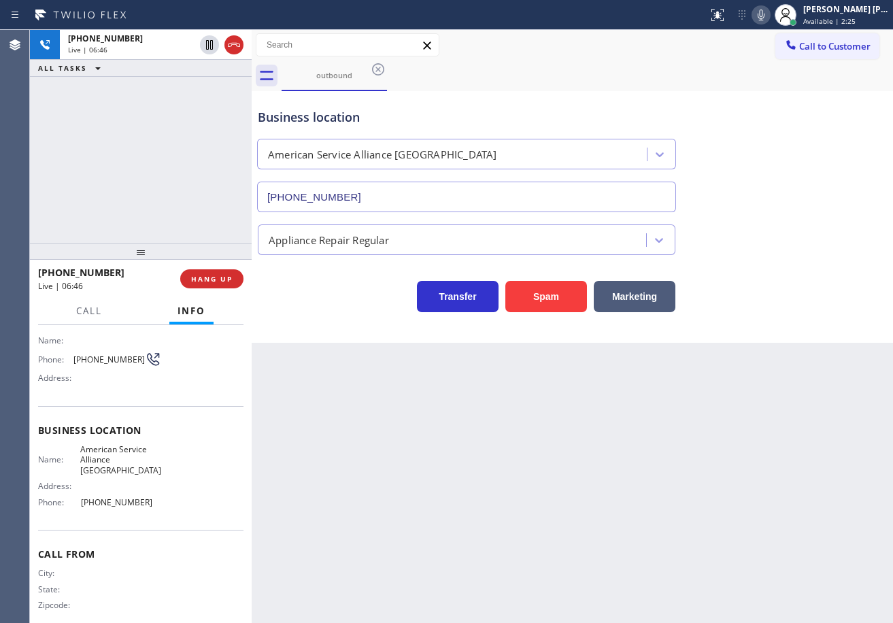
scroll to position [0, 0]
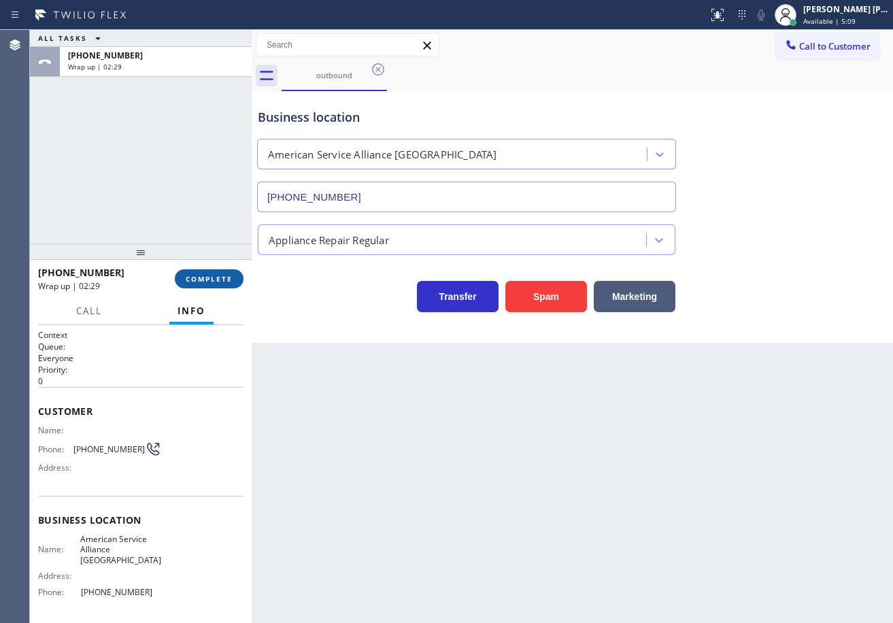
click at [216, 283] on span "COMPLETE" at bounding box center [209, 279] width 47 height 10
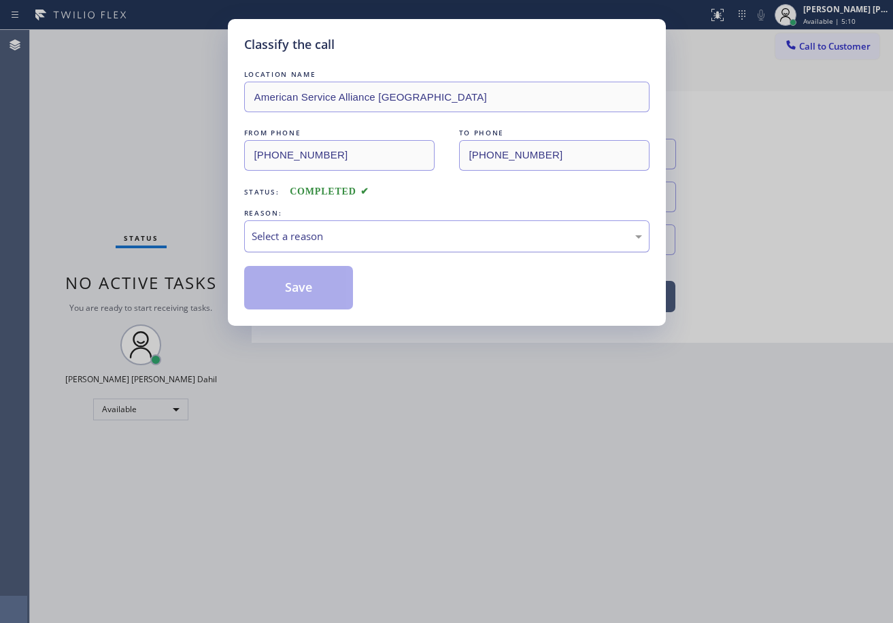
click at [352, 237] on div "Select a reason" at bounding box center [447, 237] width 391 height 16
click at [310, 291] on button "Save" at bounding box center [299, 288] width 110 height 44
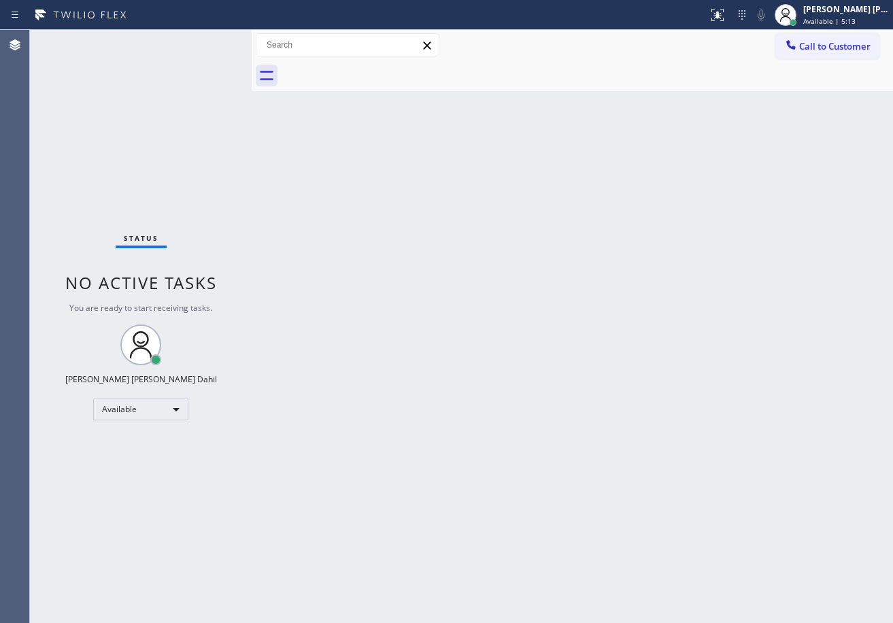
click at [758, 500] on div "Back to Dashboard Change Sender ID Customers Technicians Select a contact Outbo…" at bounding box center [573, 326] width 642 height 593
click at [718, 361] on div "Back to Dashboard Change Sender ID Customers Technicians Select a contact Outbo…" at bounding box center [573, 326] width 642 height 593
click at [595, 421] on div "Back to Dashboard Change Sender ID Customers Technicians Select a contact Outbo…" at bounding box center [573, 326] width 642 height 593
click at [358, 318] on div "Back to Dashboard Change Sender ID Customers Technicians Select a contact Outbo…" at bounding box center [573, 326] width 642 height 593
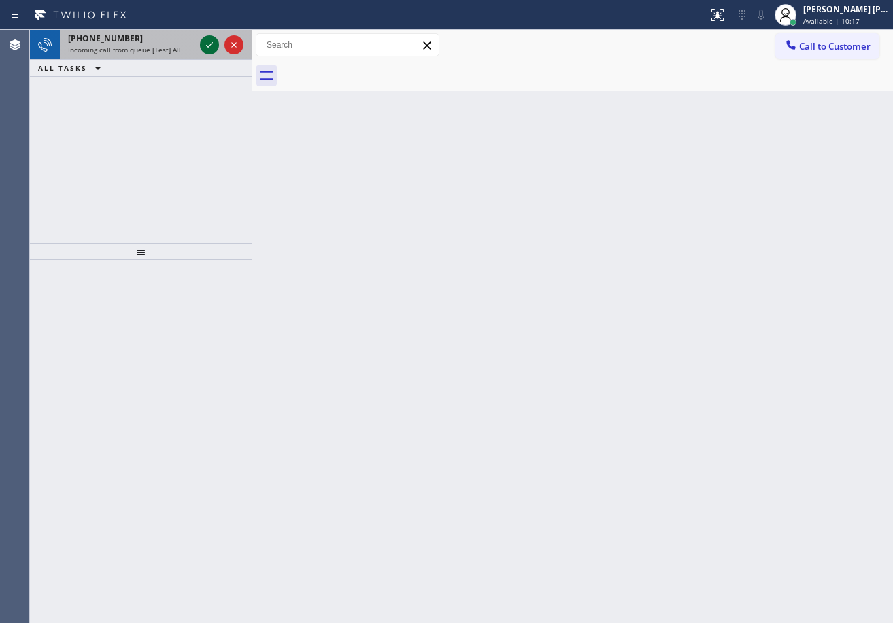
click at [205, 39] on icon at bounding box center [209, 45] width 16 height 16
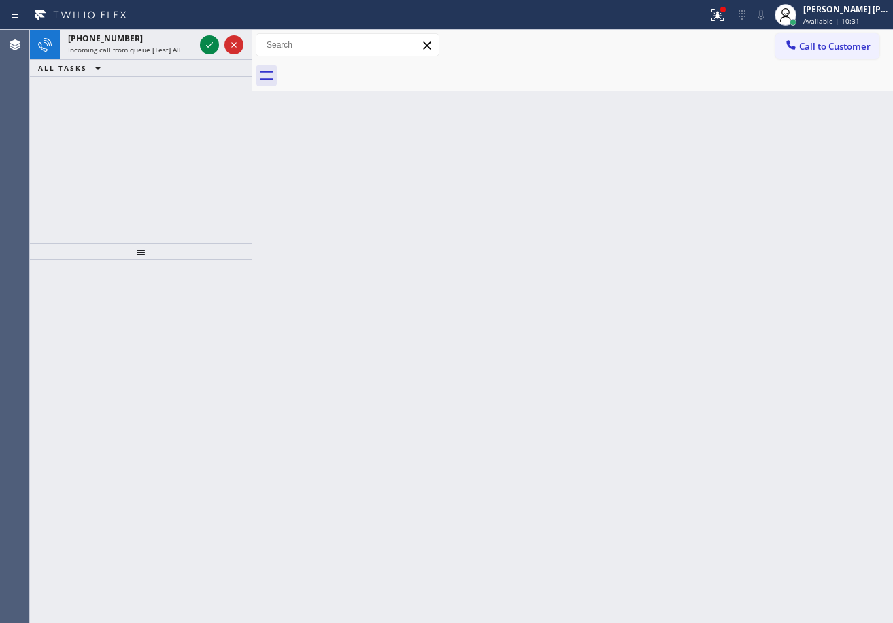
click at [205, 39] on icon at bounding box center [209, 45] width 16 height 16
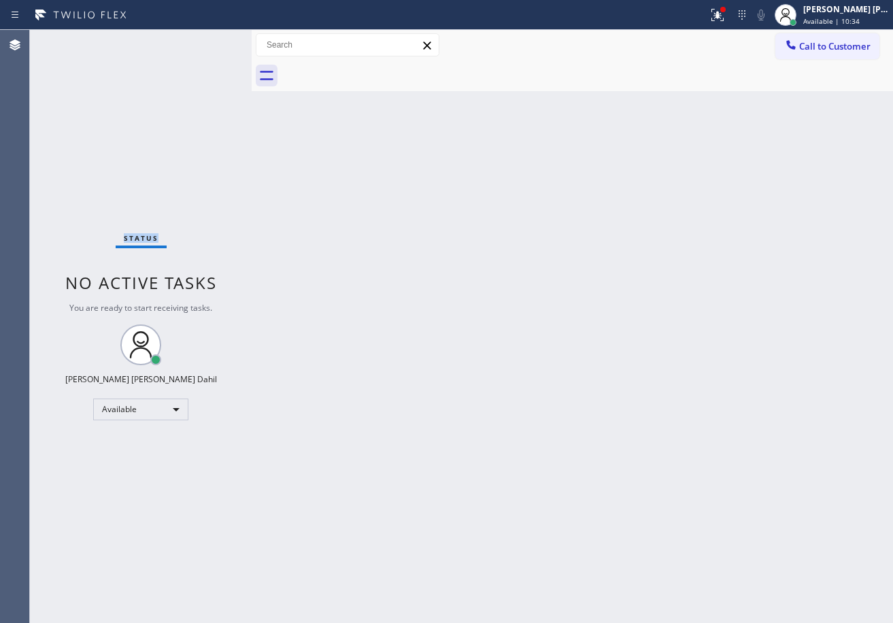
click at [205, 39] on div "Status No active tasks You are ready to start receiving tasks. [PERSON_NAME] [P…" at bounding box center [141, 326] width 222 height 593
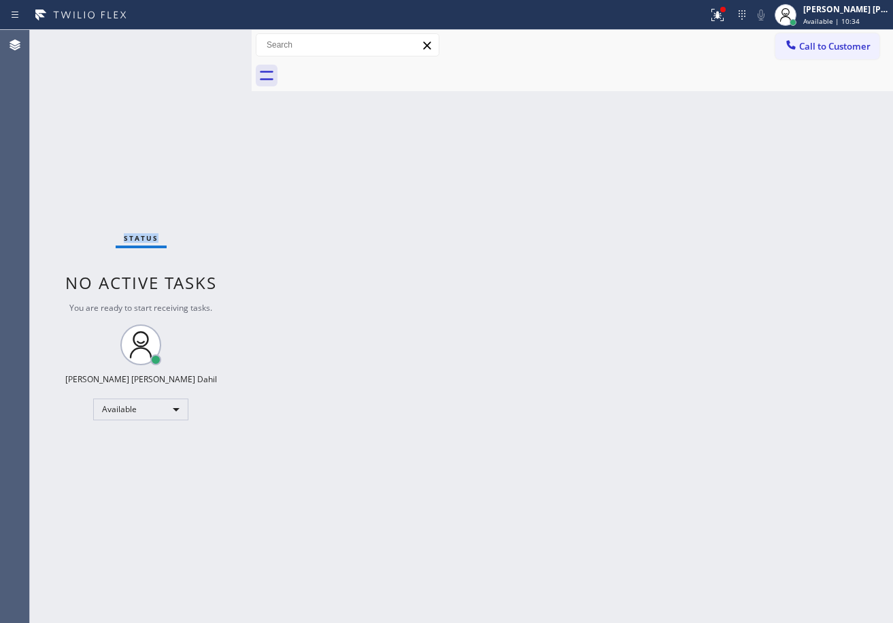
click at [205, 39] on div "Status No active tasks You are ready to start receiving tasks. [PERSON_NAME] [P…" at bounding box center [141, 326] width 222 height 593
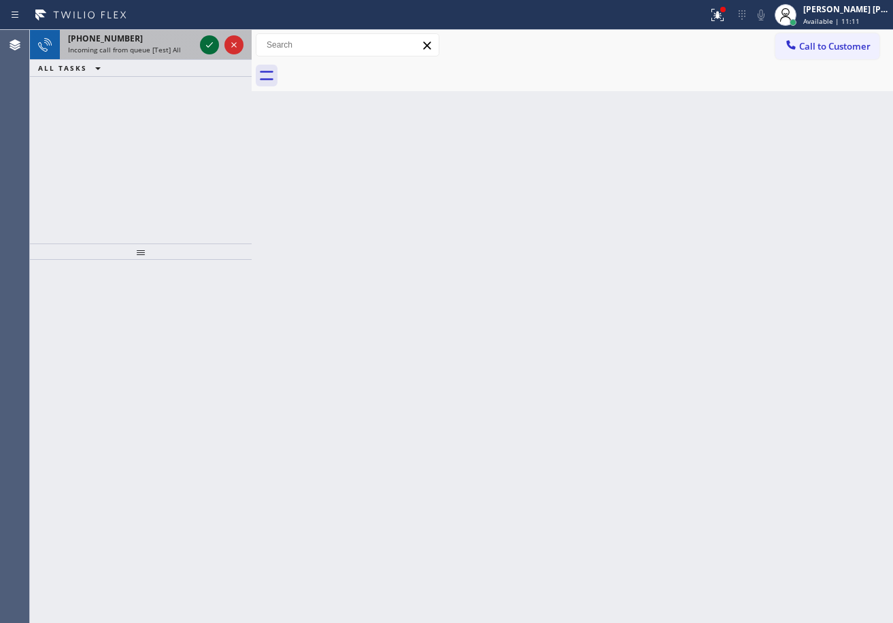
click at [205, 39] on icon at bounding box center [209, 45] width 16 height 16
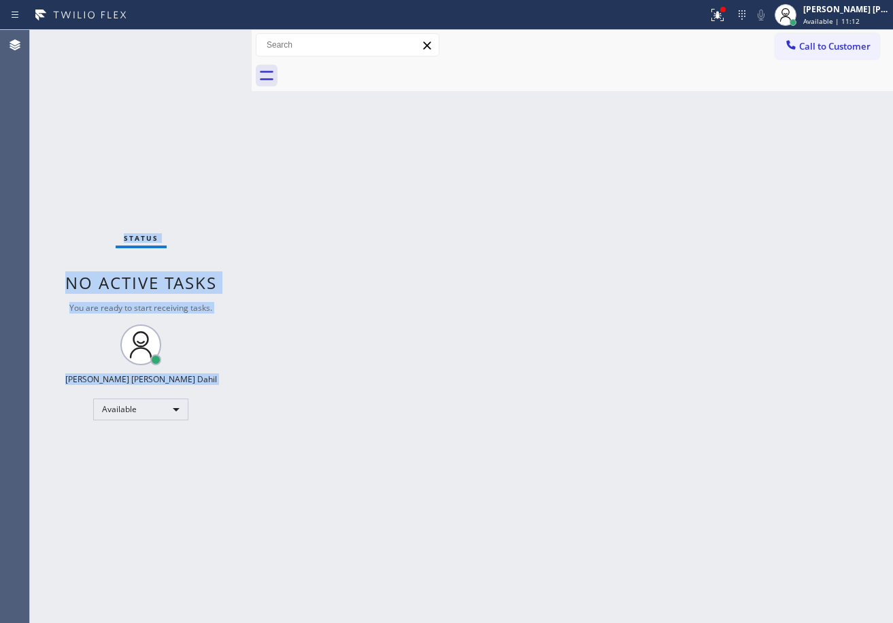
click at [205, 39] on div "Status No active tasks You are ready to start receiving tasks. [PERSON_NAME] [P…" at bounding box center [141, 326] width 222 height 593
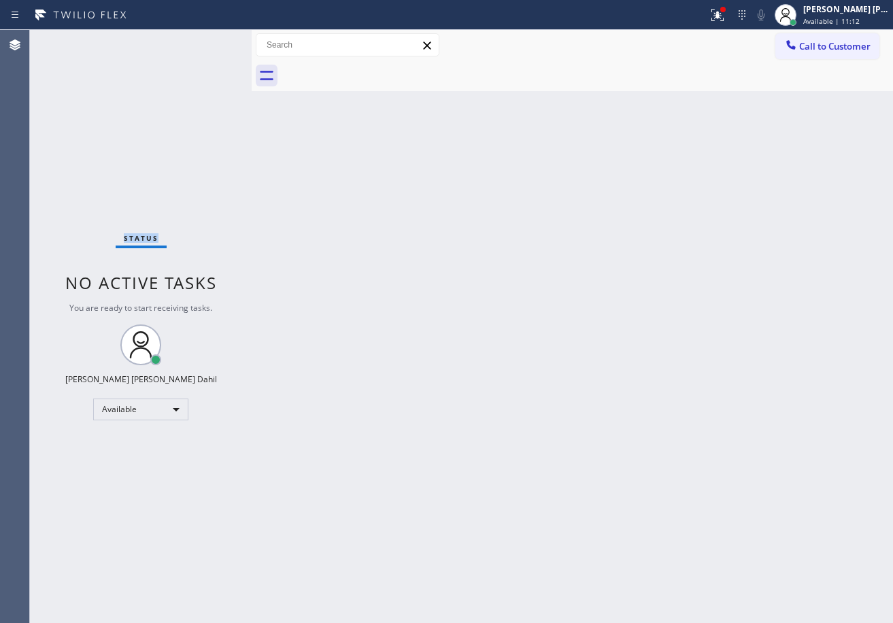
click at [205, 39] on div "Status No active tasks You are ready to start receiving tasks. [PERSON_NAME] [P…" at bounding box center [141, 326] width 222 height 593
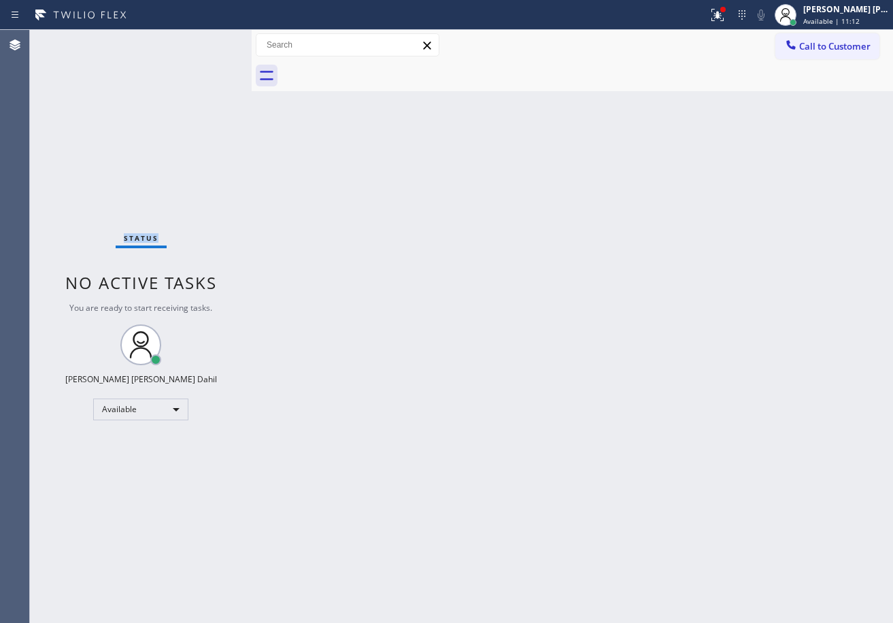
click at [205, 39] on div "Status No active tasks You are ready to start receiving tasks. [PERSON_NAME] [P…" at bounding box center [141, 326] width 222 height 593
click at [720, 16] on icon at bounding box center [716, 14] width 8 height 10
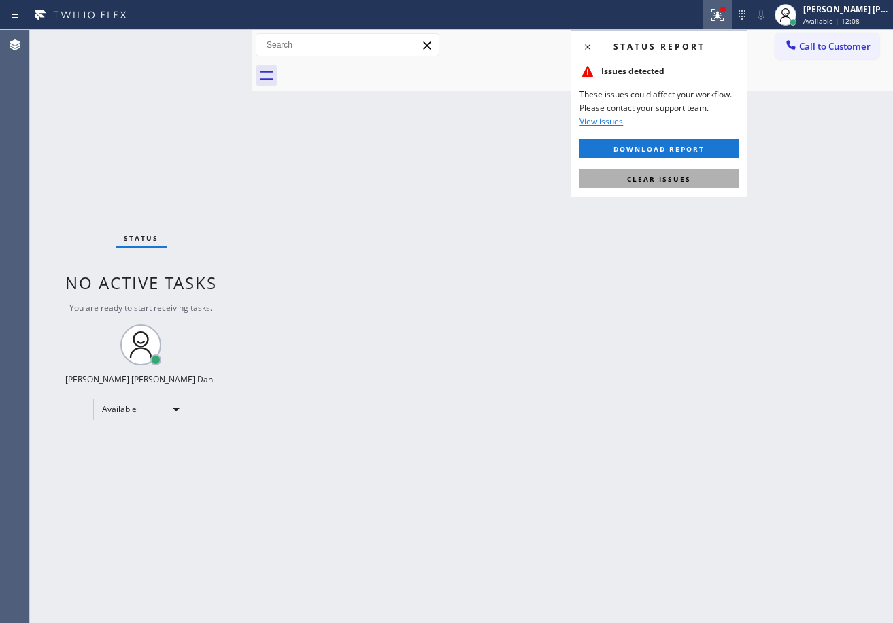
click at [678, 171] on button "Clear issues" at bounding box center [659, 178] width 159 height 19
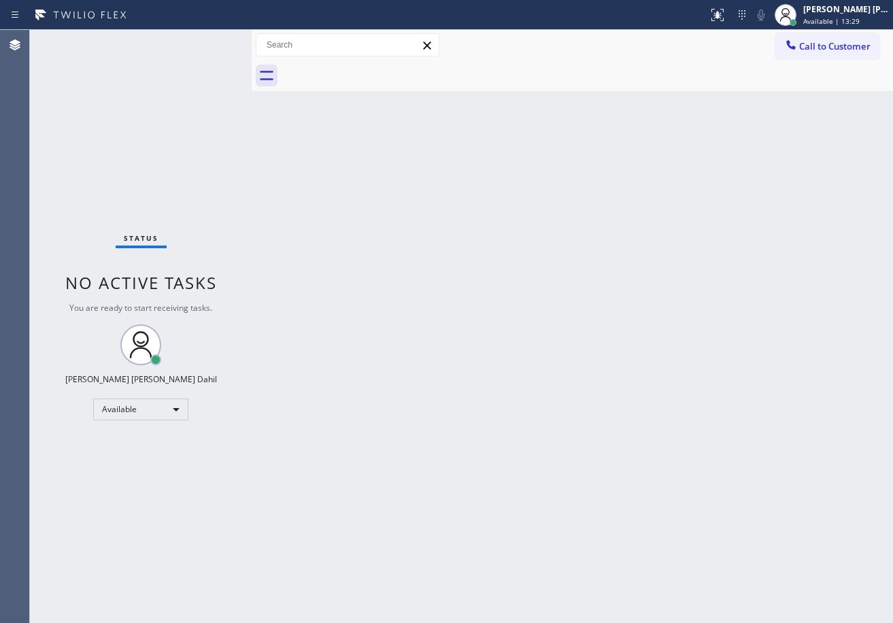
click at [346, 129] on div "Back to Dashboard Change Sender ID Customers Technicians Select a contact Outbo…" at bounding box center [573, 326] width 642 height 593
click at [367, 227] on div "Back to Dashboard Change Sender ID Customers Technicians Select a contact Outbo…" at bounding box center [573, 326] width 642 height 593
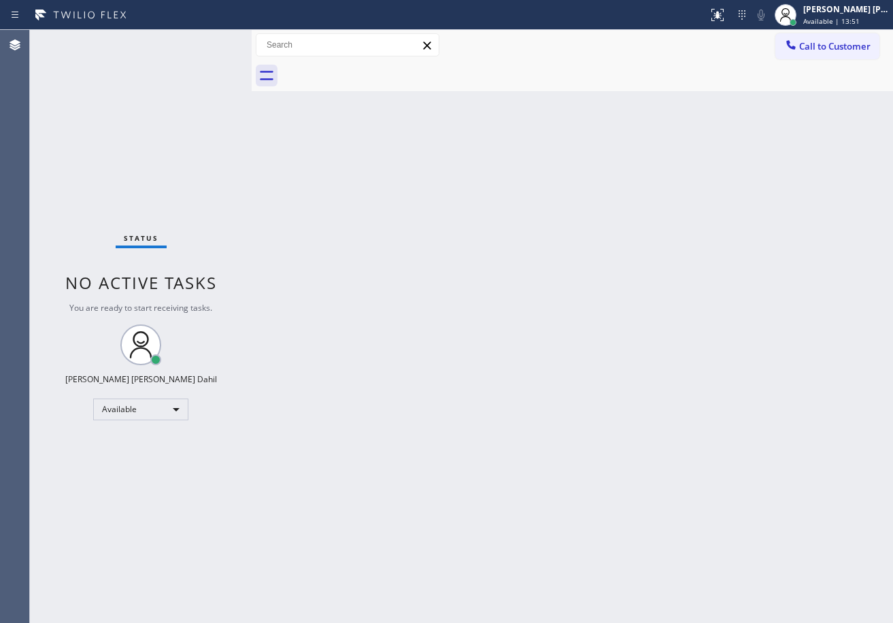
click at [367, 227] on div "Back to Dashboard Change Sender ID Customers Technicians Select a contact Outbo…" at bounding box center [573, 326] width 642 height 593
click at [395, 98] on div "Back to Dashboard Change Sender ID Customers Technicians Select a contact Outbo…" at bounding box center [573, 326] width 642 height 593
click at [506, 384] on div "Back to Dashboard Change Sender ID Customers Technicians Select a contact Outbo…" at bounding box center [573, 326] width 642 height 593
click at [331, 238] on div "Back to Dashboard Change Sender ID Customers Technicians Select a contact Outbo…" at bounding box center [573, 326] width 642 height 593
click at [327, 233] on div "Back to Dashboard Change Sender ID Customers Technicians Select a contact Outbo…" at bounding box center [573, 326] width 642 height 593
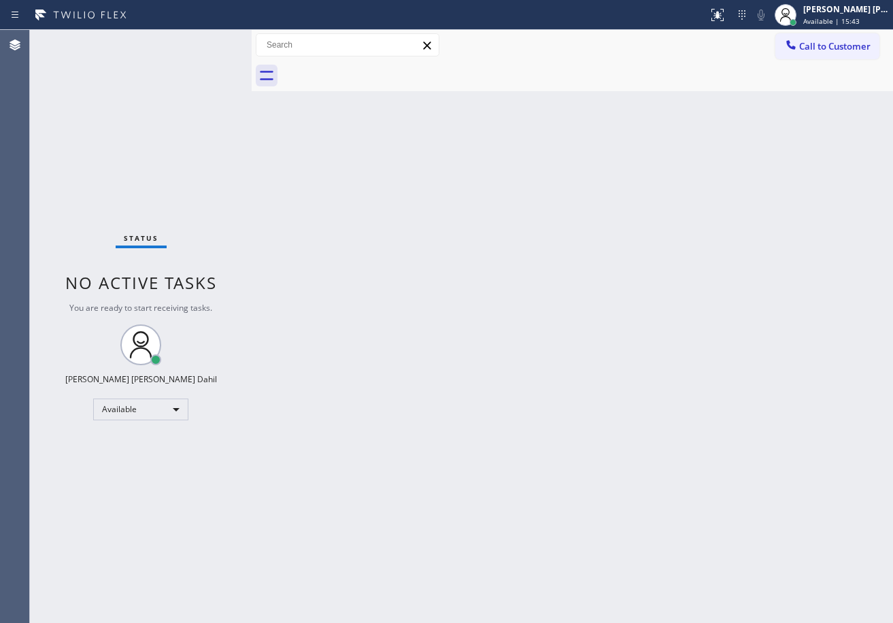
click at [365, 125] on div "Back to Dashboard Change Sender ID Customers Technicians Select a contact Outbo…" at bounding box center [573, 326] width 642 height 593
click at [208, 47] on div "Status No active tasks You are ready to start receiving tasks. [PERSON_NAME] [P…" at bounding box center [141, 326] width 222 height 593
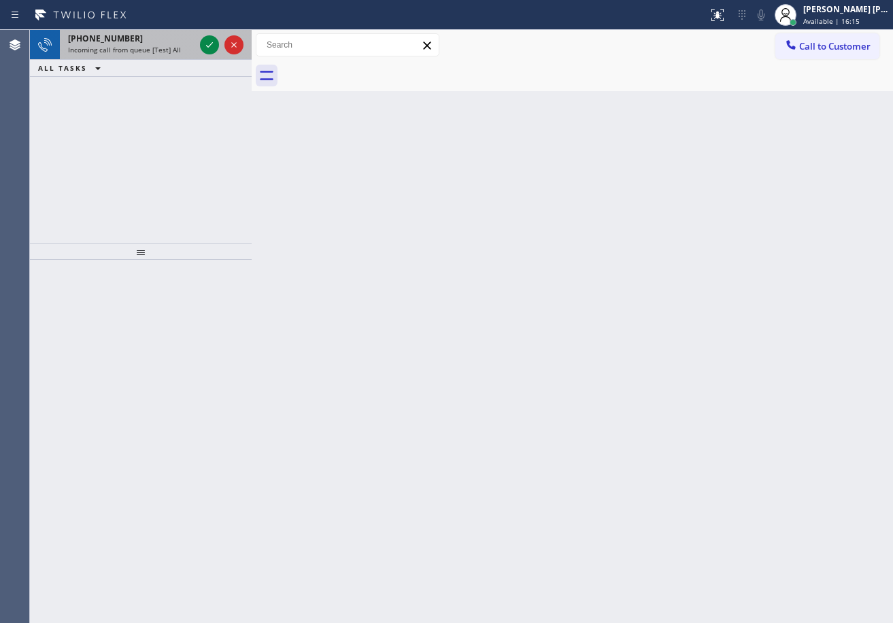
click at [195, 48] on div "[PHONE_NUMBER] Incoming call from queue [Test] All" at bounding box center [128, 45] width 137 height 30
click at [194, 48] on div "Incoming call from queue [Test] All" at bounding box center [131, 50] width 127 height 10
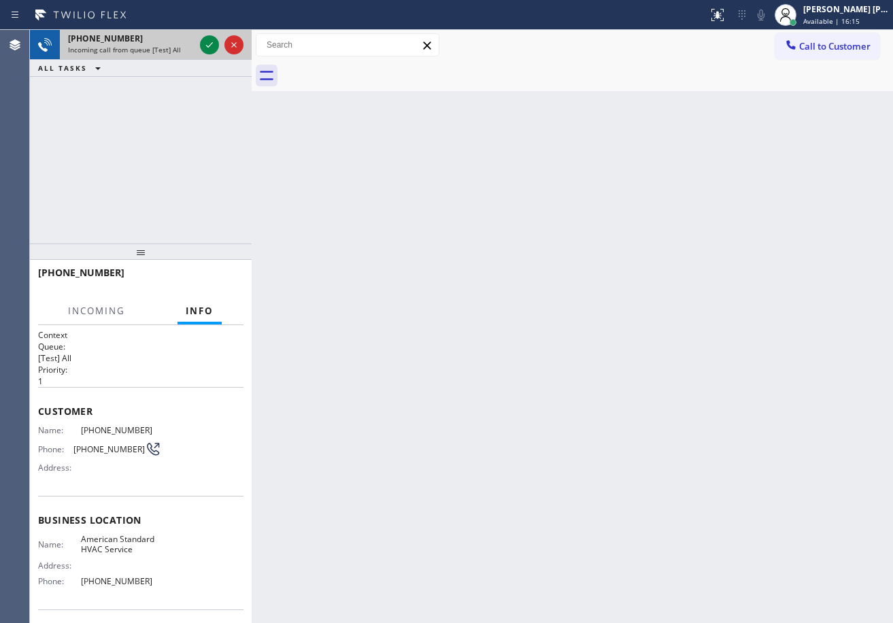
click at [194, 48] on div "Incoming call from queue [Test] All" at bounding box center [131, 50] width 127 height 10
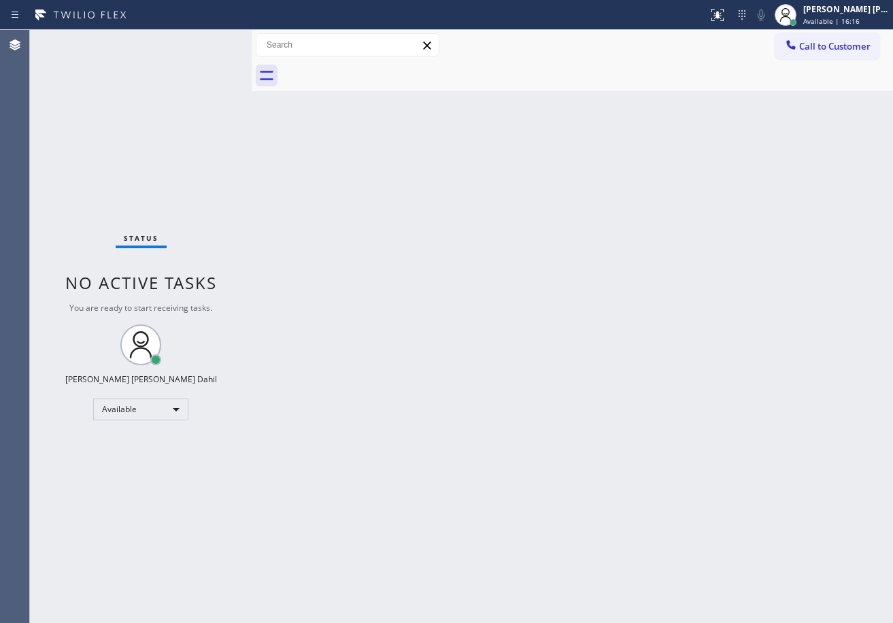
click at [194, 48] on div "Status No active tasks You are ready to start receiving tasks. [PERSON_NAME] [P…" at bounding box center [141, 326] width 222 height 593
click at [448, 259] on div "Back to Dashboard Change Sender ID Customers Technicians Select a contact Outbo…" at bounding box center [573, 326] width 642 height 593
click at [631, 352] on div "Back to Dashboard Change Sender ID Customers Technicians Select a contact Outbo…" at bounding box center [573, 326] width 642 height 593
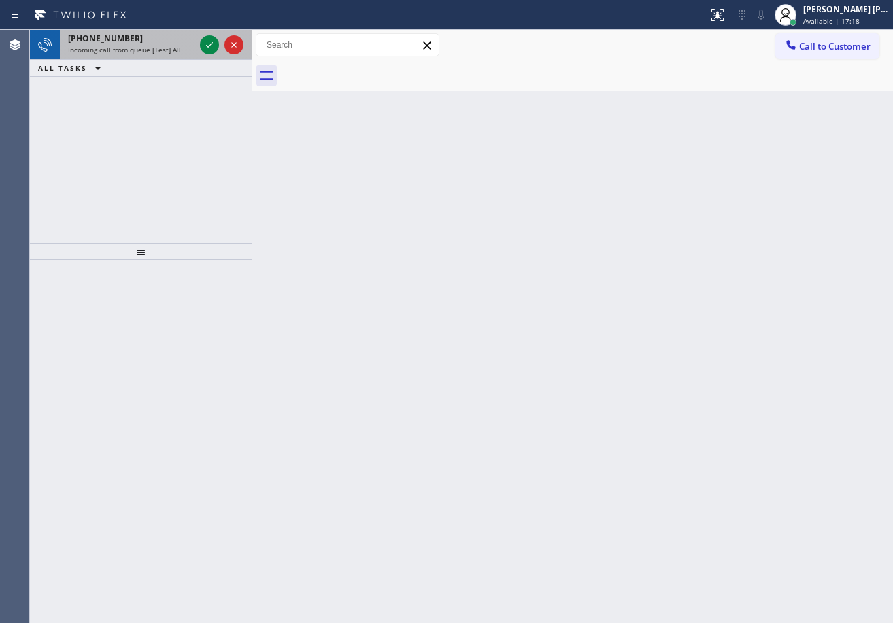
click at [162, 43] on div "[PHONE_NUMBER]" at bounding box center [131, 39] width 127 height 12
click at [163, 42] on div "[PHONE_NUMBER]" at bounding box center [131, 39] width 127 height 12
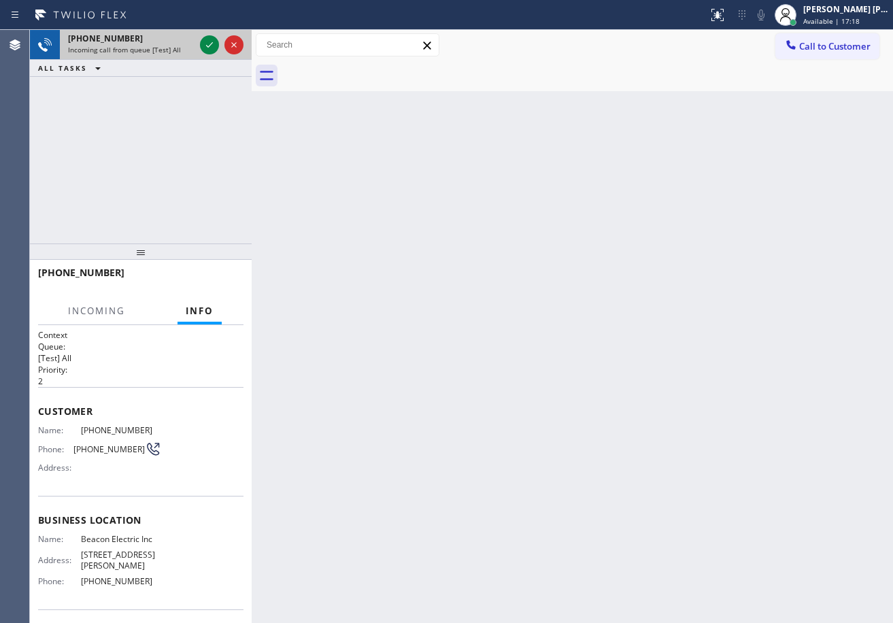
click at [163, 42] on div "[PHONE_NUMBER]" at bounding box center [131, 39] width 127 height 12
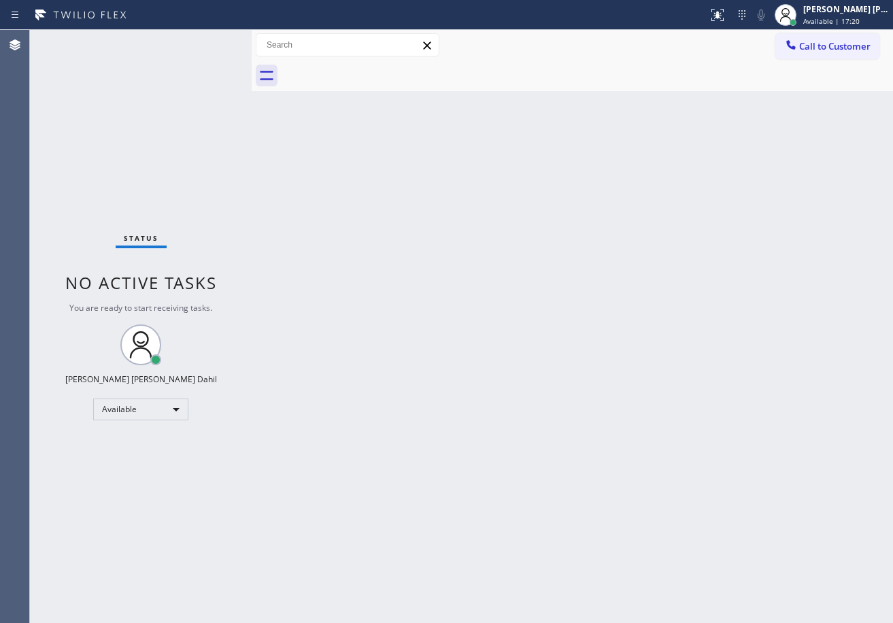
drag, startPoint x: 559, startPoint y: 277, endPoint x: 561, endPoint y: 290, distance: 13.0
click at [561, 286] on div "Back to Dashboard Change Sender ID Customers Technicians Select a contact Outbo…" at bounding box center [573, 326] width 642 height 593
click at [588, 562] on div "Back to Dashboard Change Sender ID Customers Technicians Select a contact Outbo…" at bounding box center [573, 326] width 642 height 593
drag, startPoint x: 700, startPoint y: 451, endPoint x: 698, endPoint y: 620, distance: 168.7
click at [699, 452] on div "Back to Dashboard Change Sender ID Customers Technicians Select a contact Outbo…" at bounding box center [573, 326] width 642 height 593
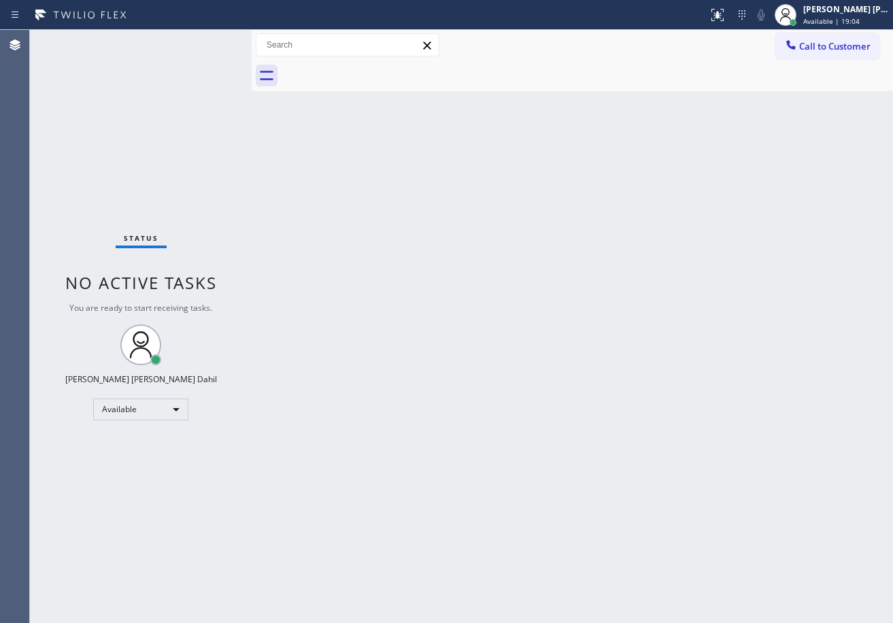
click at [150, 83] on div "Status No active tasks You are ready to start receiving tasks. [PERSON_NAME] [P…" at bounding box center [141, 326] width 222 height 593
click at [175, 54] on div "Status No active tasks You are ready to start receiving tasks. [PERSON_NAME] [P…" at bounding box center [141, 326] width 222 height 593
click at [620, 425] on div "Back to Dashboard Change Sender ID Customers Technicians Select a contact Outbo…" at bounding box center [573, 326] width 642 height 593
click at [838, 12] on div "[PERSON_NAME] [PERSON_NAME] Dahil" at bounding box center [847, 9] width 86 height 12
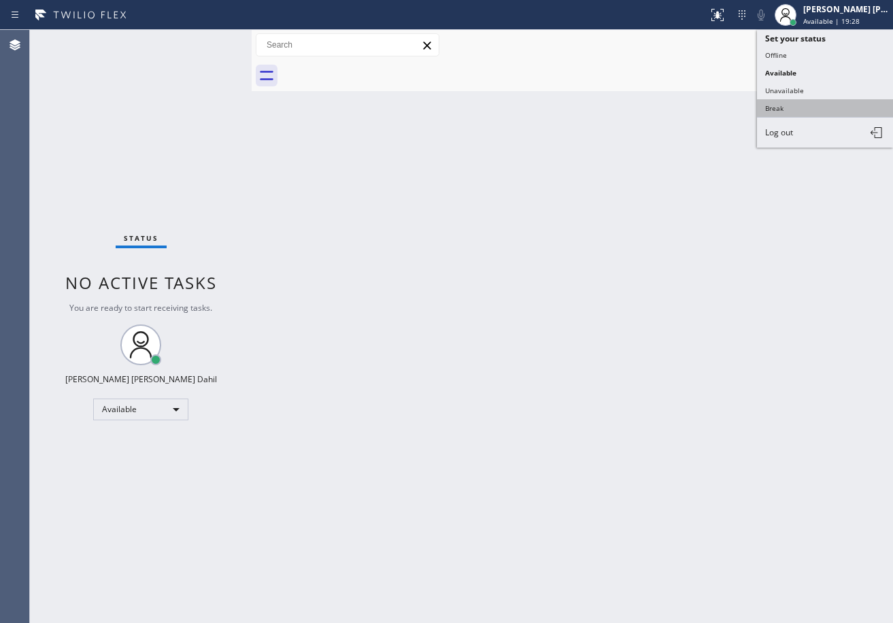
click at [793, 109] on button "Break" at bounding box center [825, 108] width 136 height 18
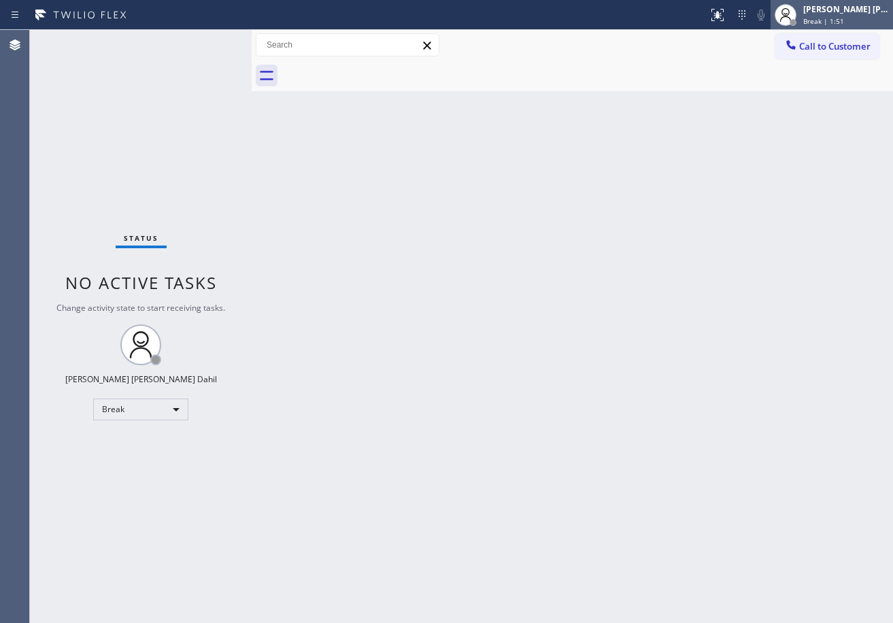
click at [801, 10] on div at bounding box center [786, 15] width 30 height 30
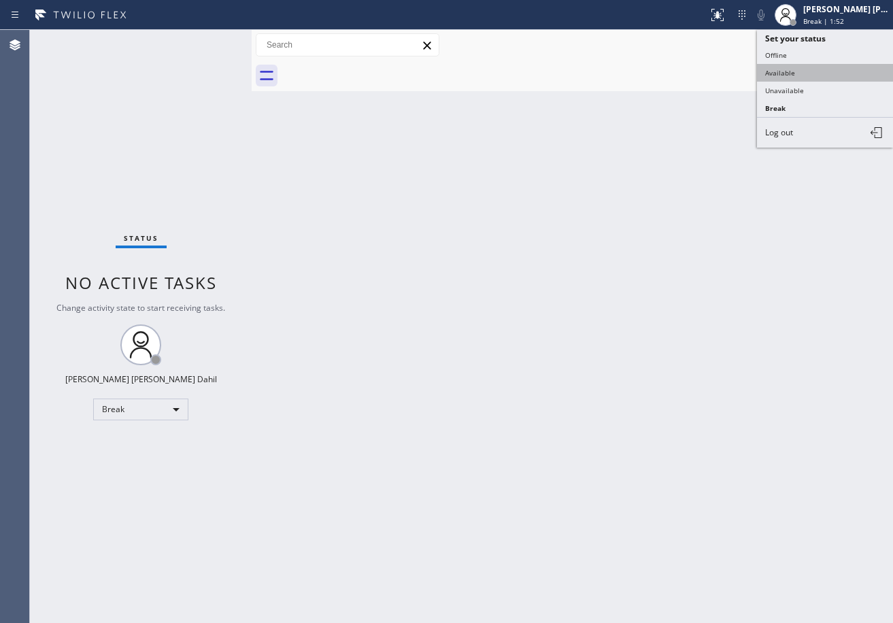
click at [807, 69] on button "Available" at bounding box center [825, 73] width 136 height 18
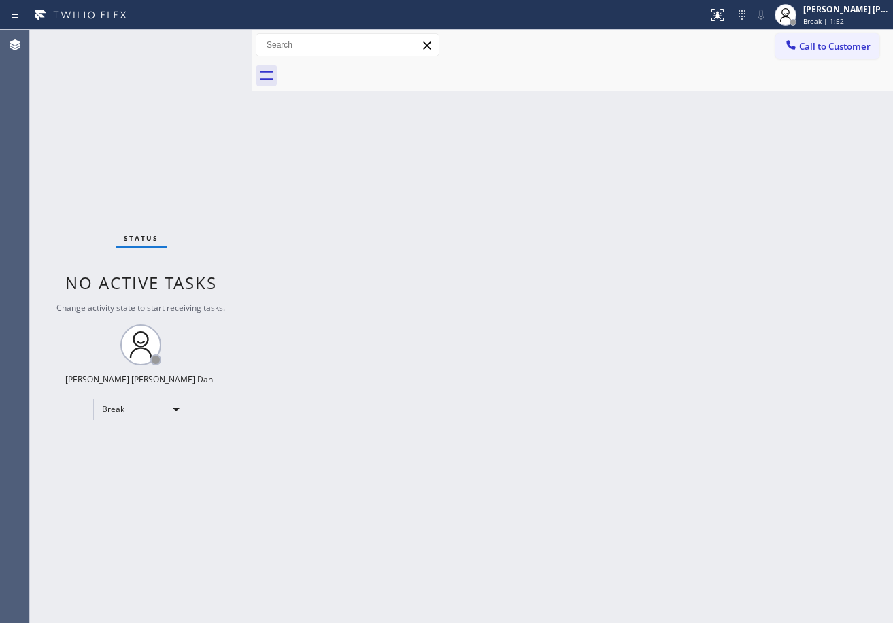
click at [733, 314] on div "Back to Dashboard Change Sender ID Customers Technicians Select a contact Outbo…" at bounding box center [573, 326] width 642 height 593
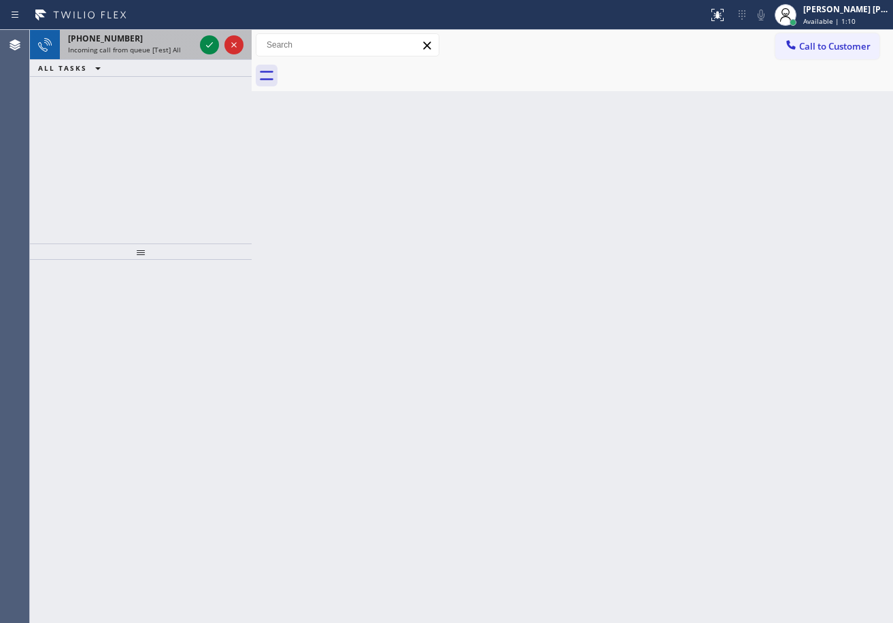
click at [183, 48] on div "Incoming call from queue [Test] All" at bounding box center [131, 50] width 127 height 10
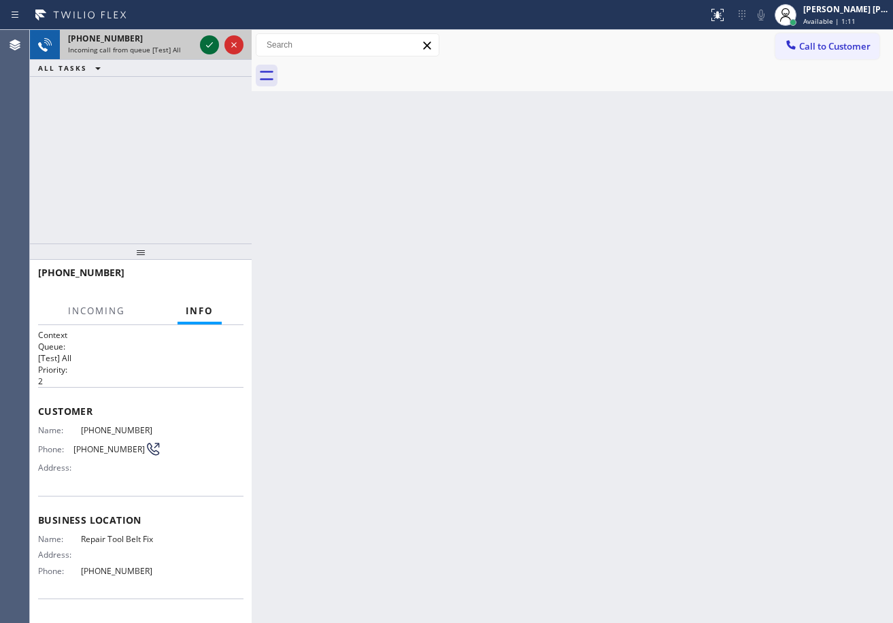
click at [206, 41] on icon at bounding box center [209, 45] width 16 height 16
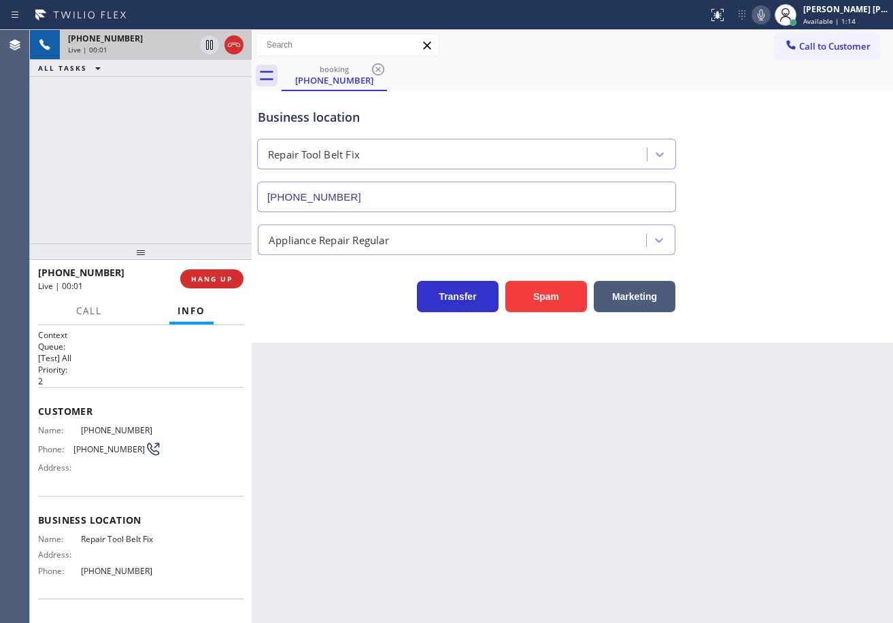
type input "[PHONE_NUMBER]"
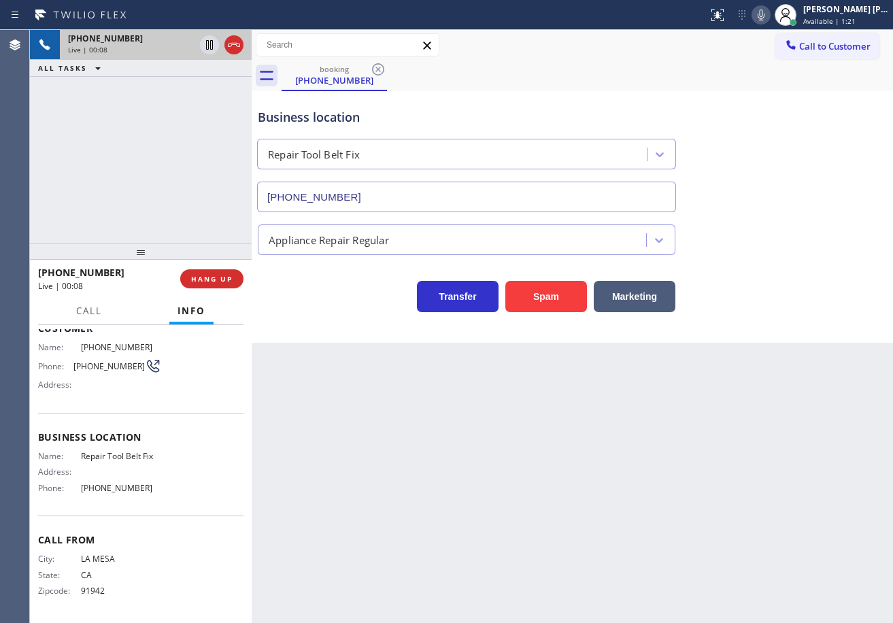
click at [481, 469] on div "Back to Dashboard Change Sender ID Customers Technicians Select a contact Outbo…" at bounding box center [573, 326] width 642 height 593
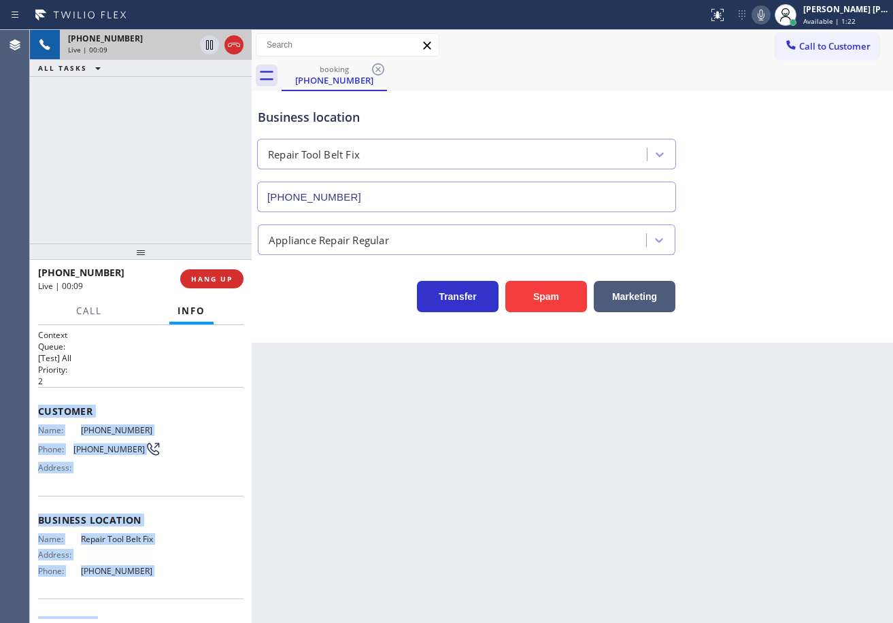
scroll to position [83, 0]
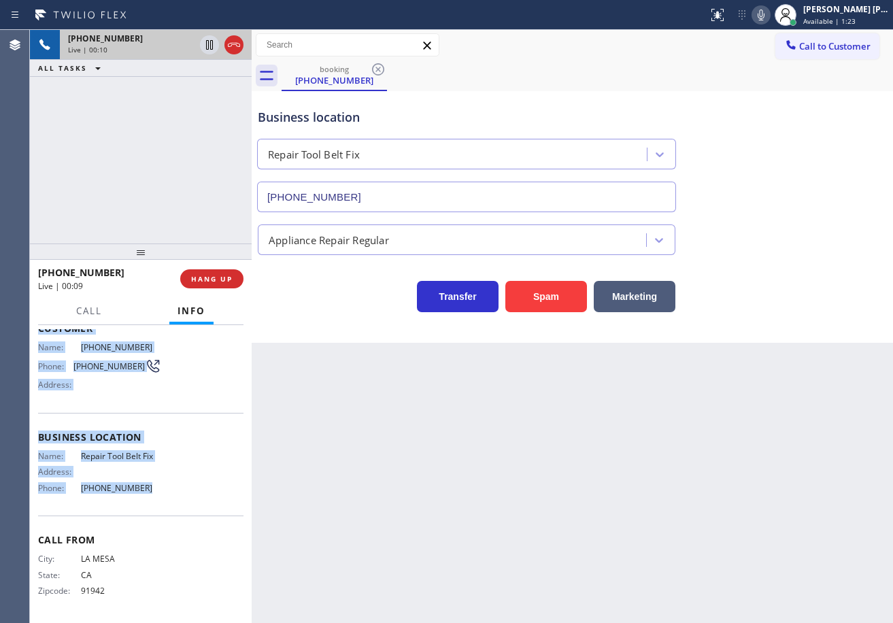
drag, startPoint x: 103, startPoint y: 471, endPoint x: 274, endPoint y: 447, distance: 173.1
click at [149, 488] on div "Context Queue: [Test] All Priority: 2 Customer Name: [PHONE_NUMBER] Phone: [PHO…" at bounding box center [141, 474] width 222 height 298
copy div "Customer Name: [PHONE_NUMBER] Phone: [PHONE_NUMBER] Address: Business location …"
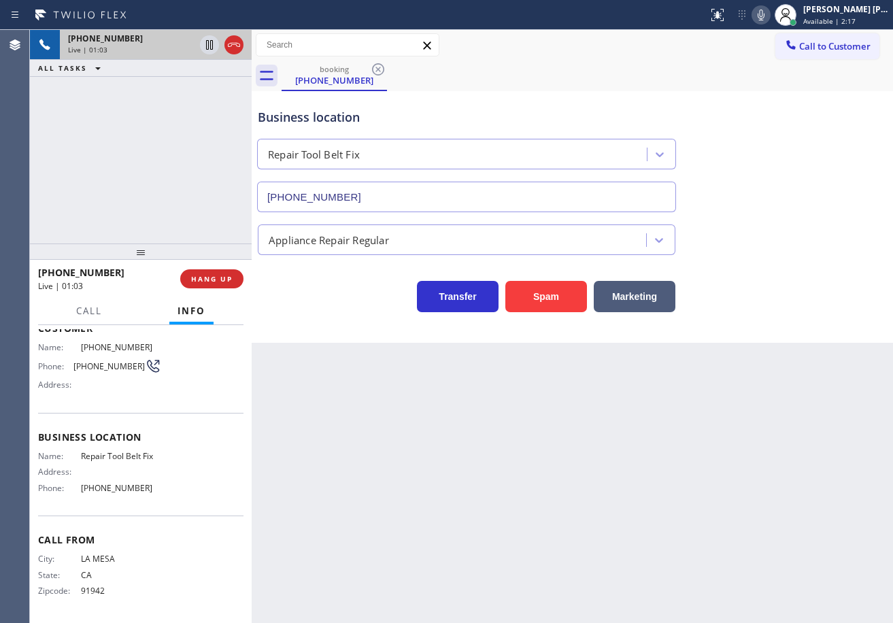
click at [784, 95] on div "Business location Repair Tool Belt Fix [PHONE_NUMBER]" at bounding box center [572, 150] width 635 height 123
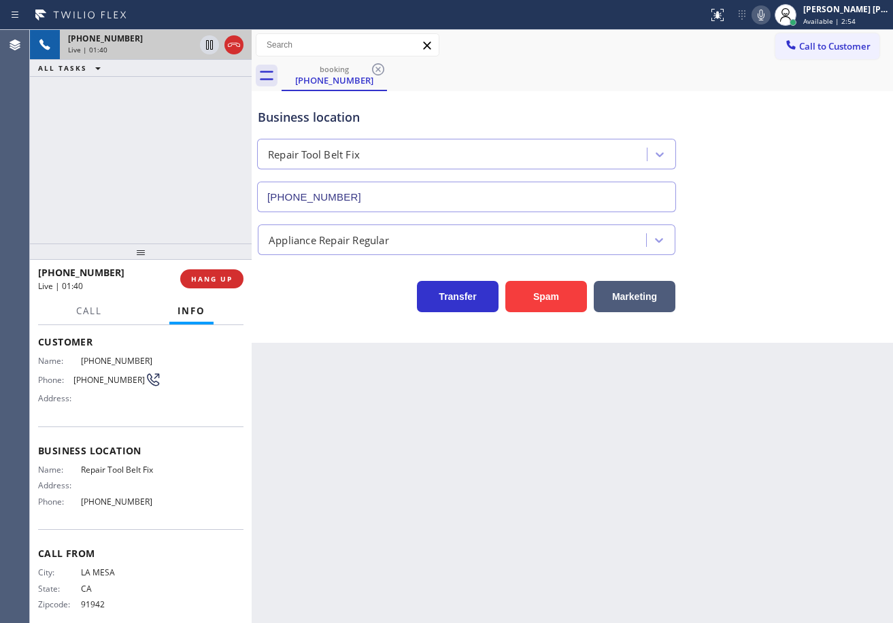
scroll to position [0, 0]
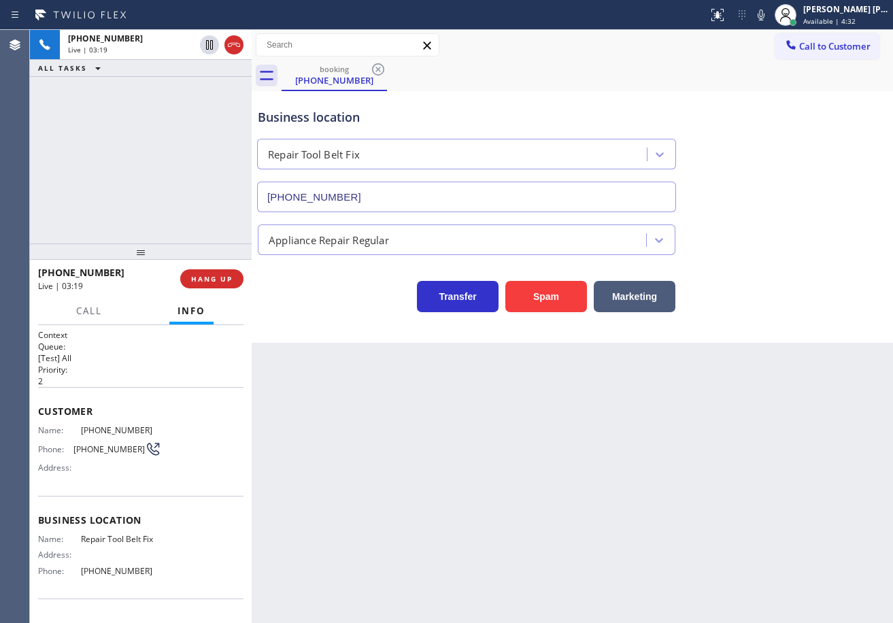
click at [206, 46] on icon at bounding box center [209, 45] width 7 height 10
click at [769, 18] on icon at bounding box center [761, 15] width 16 height 16
drag, startPoint x: 824, startPoint y: 188, endPoint x: 823, endPoint y: 217, distance: 28.6
click at [823, 193] on div "Business location Repair Tool Belt Fix [PHONE_NUMBER]" at bounding box center [572, 150] width 635 height 123
drag, startPoint x: 694, startPoint y: 72, endPoint x: 748, endPoint y: 24, distance: 72.8
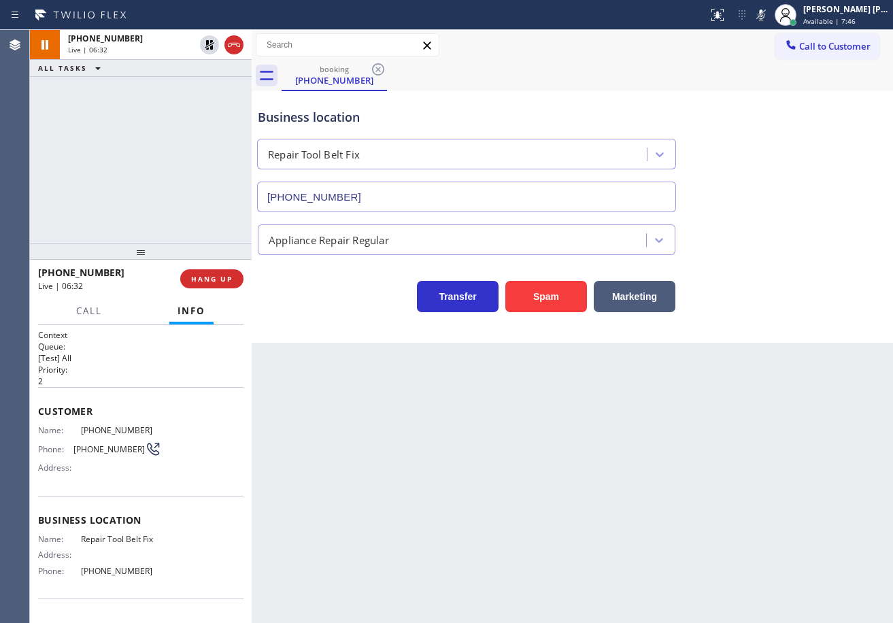
click at [697, 70] on div "booking (619) 454-7763" at bounding box center [588, 76] width 612 height 31
drag, startPoint x: 778, startPoint y: 16, endPoint x: 779, endPoint y: 27, distance: 11.0
click at [769, 16] on icon at bounding box center [761, 15] width 16 height 16
drag, startPoint x: 787, startPoint y: 113, endPoint x: 620, endPoint y: 150, distance: 170.8
click at [789, 122] on div "Business location Repair Tool Belt Fix [PHONE_NUMBER]" at bounding box center [572, 150] width 635 height 123
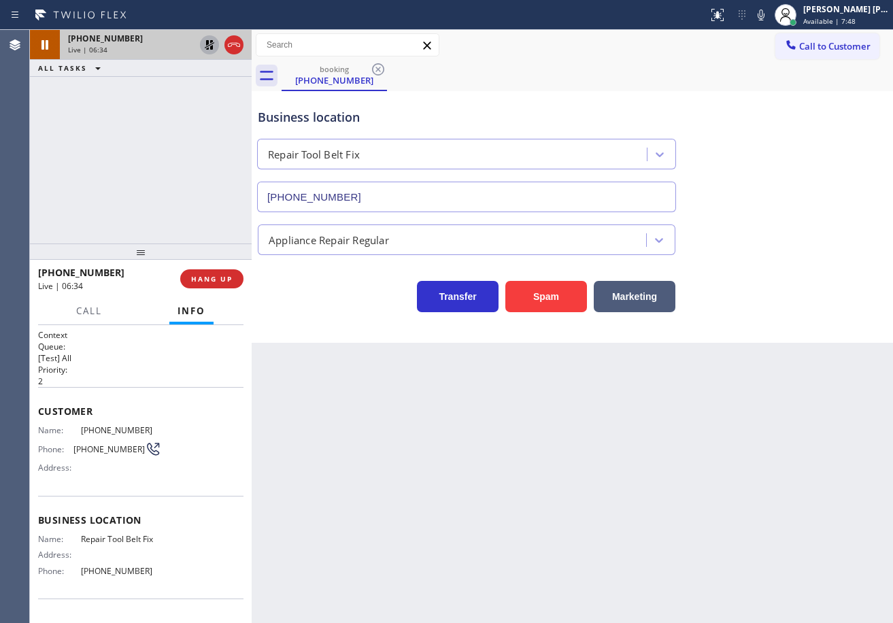
click at [206, 44] on icon at bounding box center [210, 45] width 10 height 10
drag, startPoint x: 196, startPoint y: 133, endPoint x: 262, endPoint y: 238, distance: 124.4
click at [196, 133] on div "+16194547763 Live | 06:35 ALL TASKS ALL TASKS ACTIVE TASKS TASKS IN WRAP UP" at bounding box center [141, 137] width 222 height 214
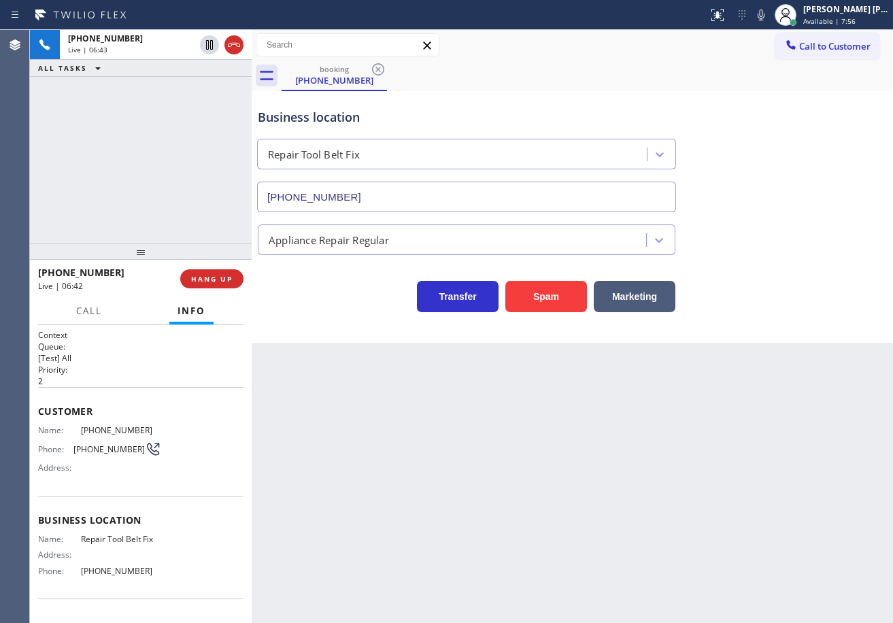
click at [695, 99] on div "Business location Repair Tool Belt Fix [PHONE_NUMBER]" at bounding box center [572, 150] width 635 height 123
click at [684, 93] on div "Business location Repair Tool Belt Fix [PHONE_NUMBER]" at bounding box center [572, 150] width 635 height 123
click at [769, 15] on icon at bounding box center [761, 15] width 16 height 16
click at [769, 17] on icon at bounding box center [761, 15] width 16 height 16
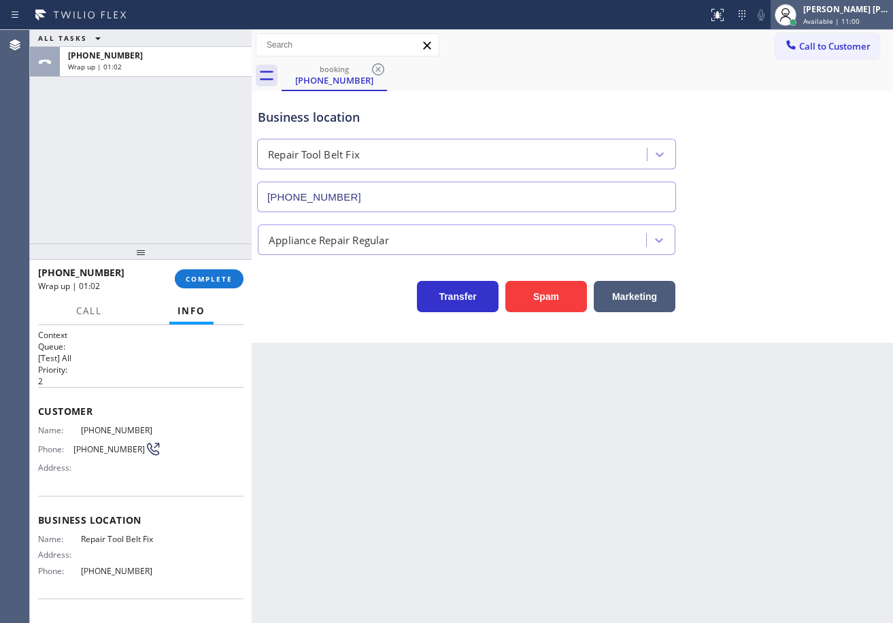
drag, startPoint x: 848, startPoint y: 14, endPoint x: 809, endPoint y: 88, distance: 84.0
click at [847, 14] on div "[PERSON_NAME] [PERSON_NAME] Dahil" at bounding box center [847, 9] width 86 height 12
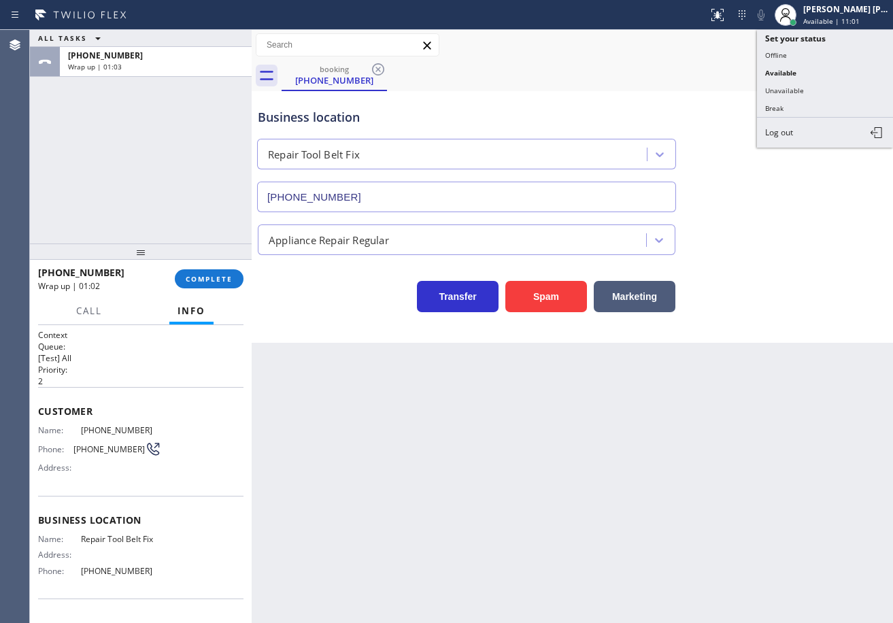
click at [799, 91] on button "Unavailable" at bounding box center [825, 91] width 136 height 18
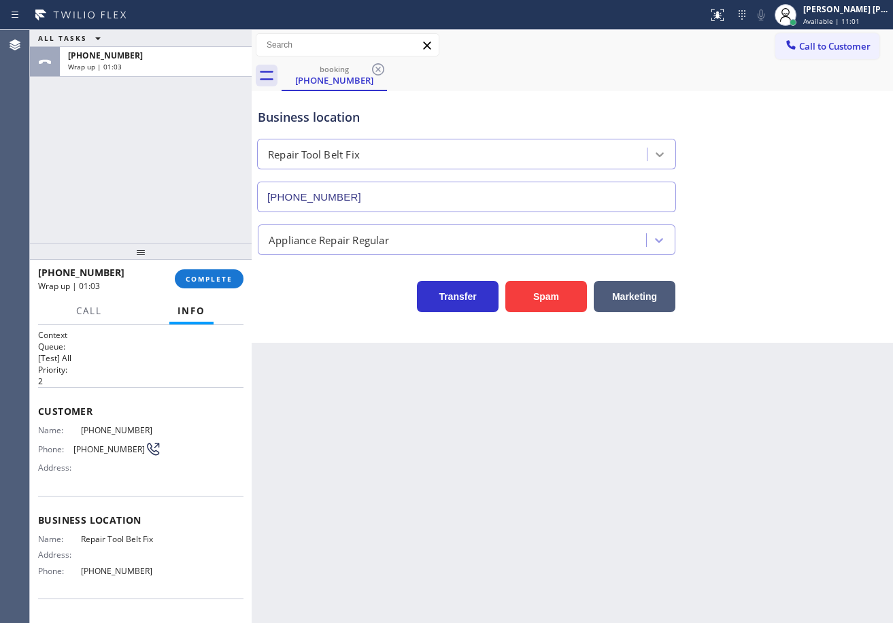
drag, startPoint x: 800, startPoint y: 92, endPoint x: 652, endPoint y: 156, distance: 161.2
click at [800, 94] on div "Business location Repair Tool Belt Fix [PHONE_NUMBER]" at bounding box center [572, 150] width 635 height 123
click at [218, 271] on button "COMPLETE" at bounding box center [209, 278] width 69 height 19
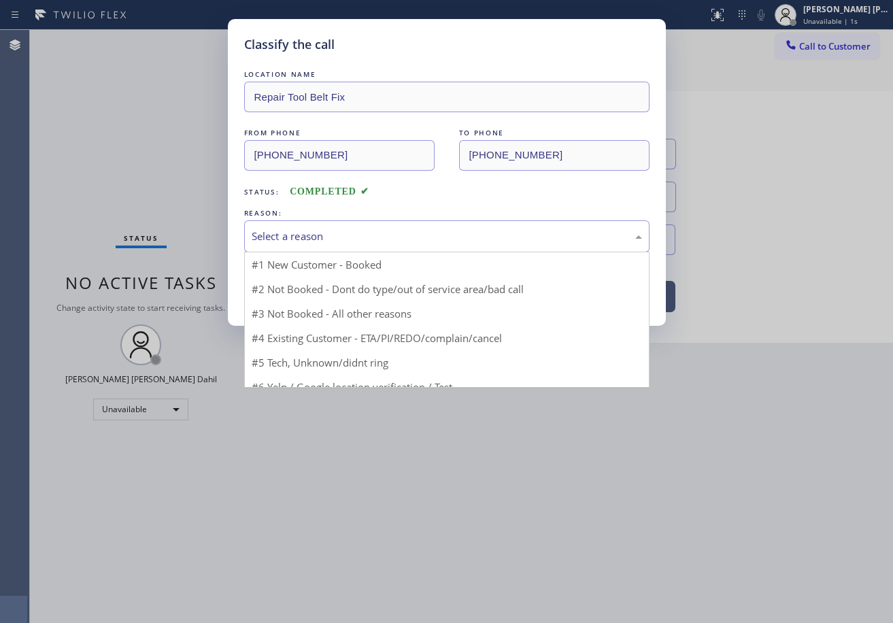
click at [303, 248] on div "Select a reason" at bounding box center [446, 236] width 405 height 32
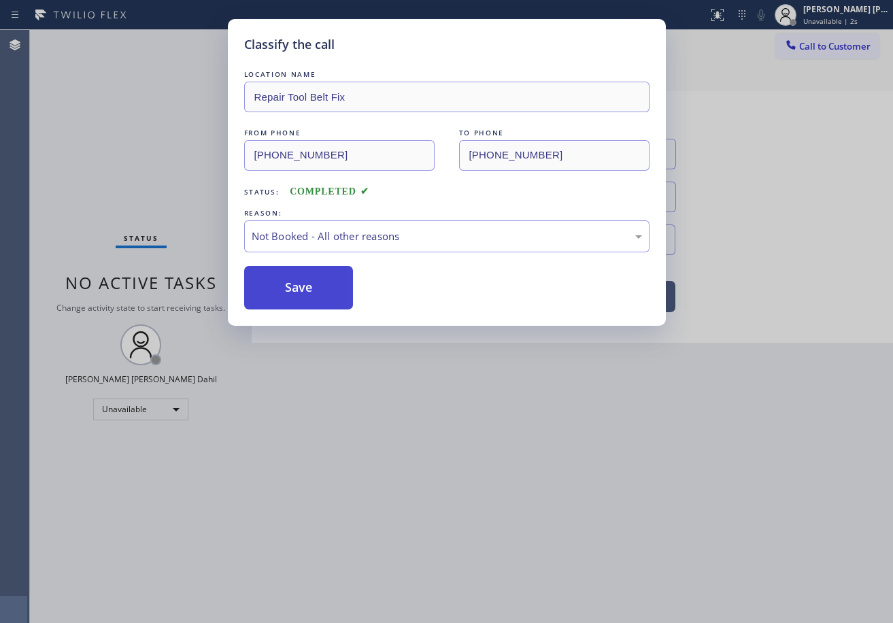
click at [302, 285] on button "Save" at bounding box center [299, 288] width 110 height 44
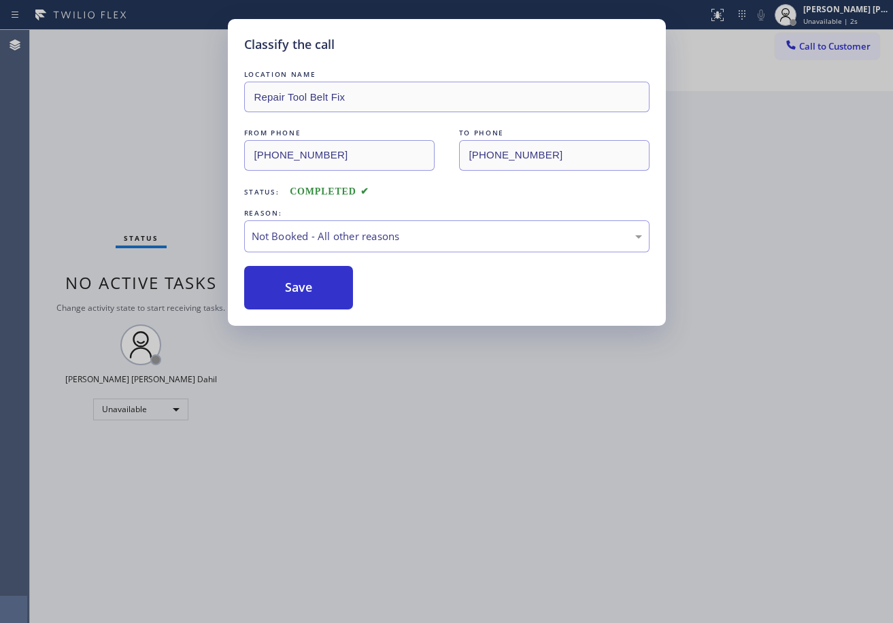
drag, startPoint x: 302, startPoint y: 285, endPoint x: 758, endPoint y: 85, distance: 497.8
click at [308, 282] on button "Save" at bounding box center [299, 288] width 110 height 44
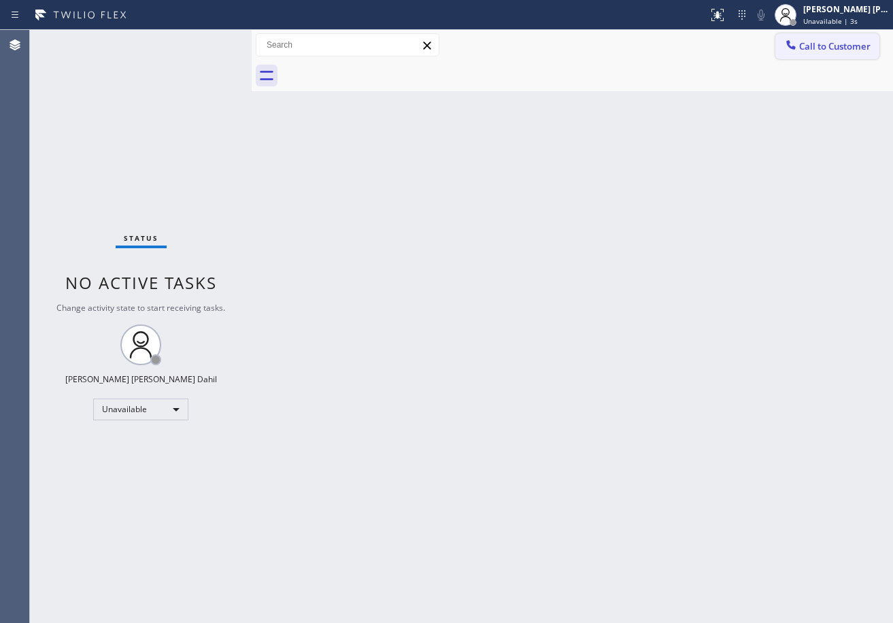
click at [848, 50] on span "Call to Customer" at bounding box center [834, 46] width 71 height 12
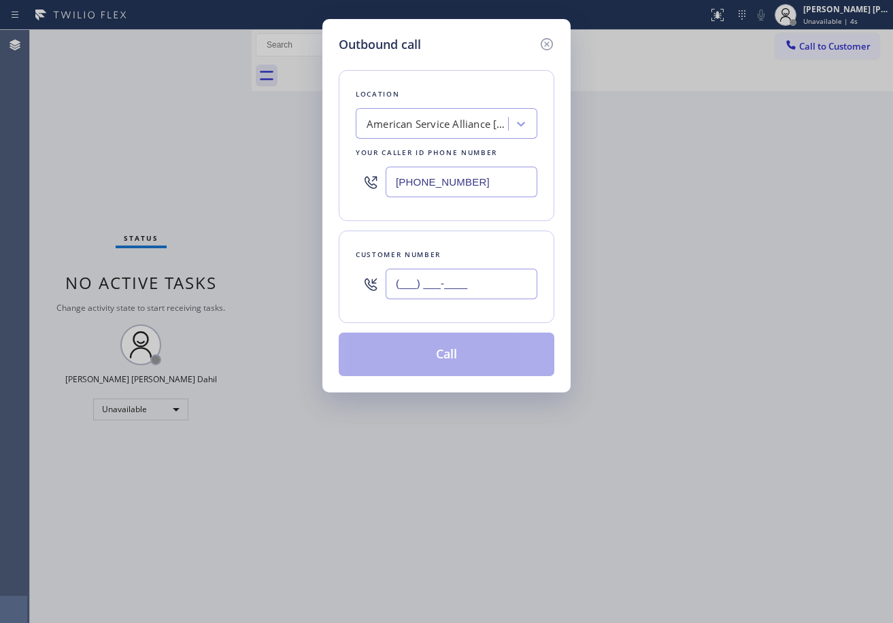
click at [476, 292] on input "(___) ___-____" at bounding box center [462, 284] width 152 height 31
paste input "619) 454-7763"
type input "[PHONE_NUMBER]"
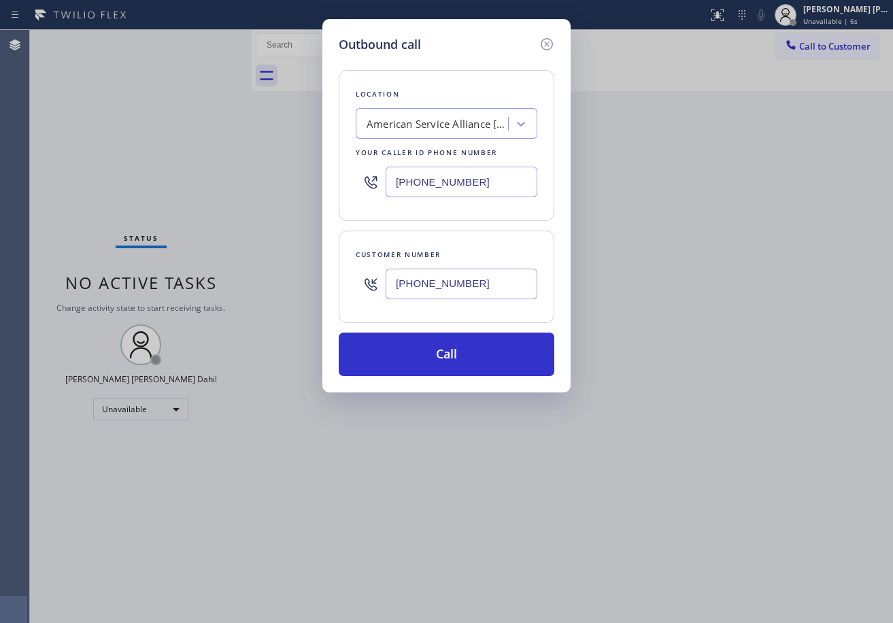
click at [486, 170] on input "[PHONE_NUMBER]" at bounding box center [462, 182] width 152 height 31
paste input "619) 648-451"
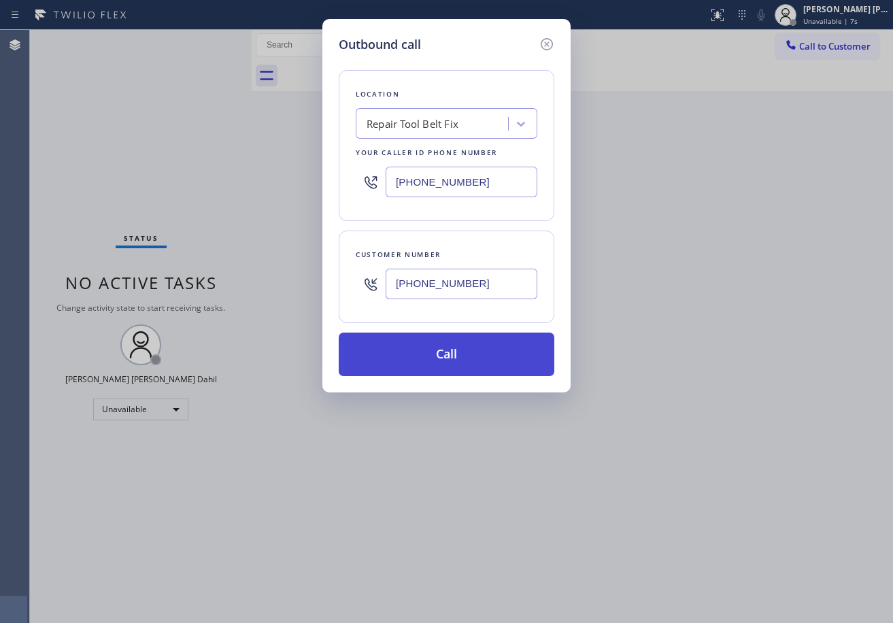
type input "[PHONE_NUMBER]"
click at [499, 361] on button "Call" at bounding box center [447, 355] width 216 height 44
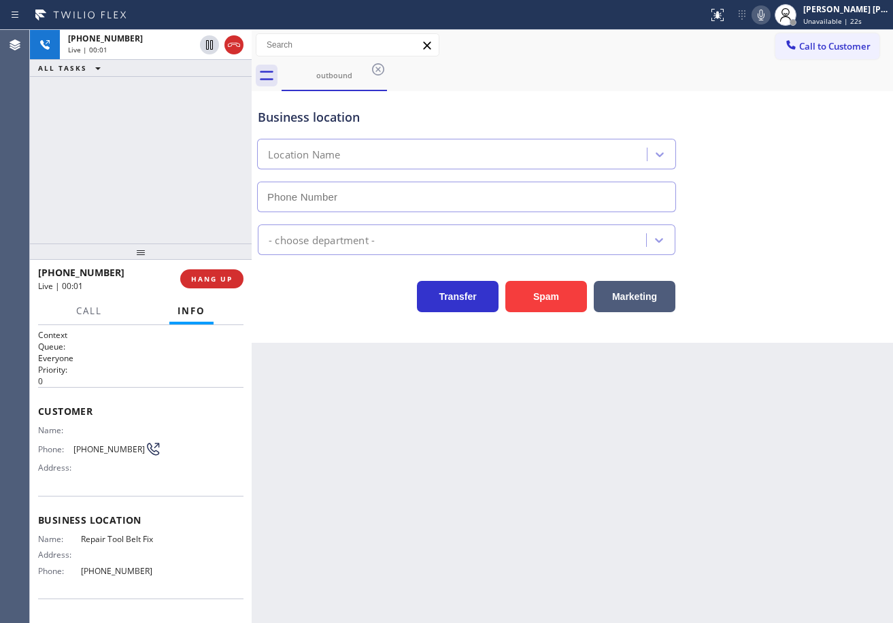
type input "[PHONE_NUMBER]"
click at [769, 14] on icon at bounding box center [761, 15] width 16 height 16
click at [831, 8] on div "[PERSON_NAME] [PERSON_NAME] Dahil" at bounding box center [847, 9] width 86 height 12
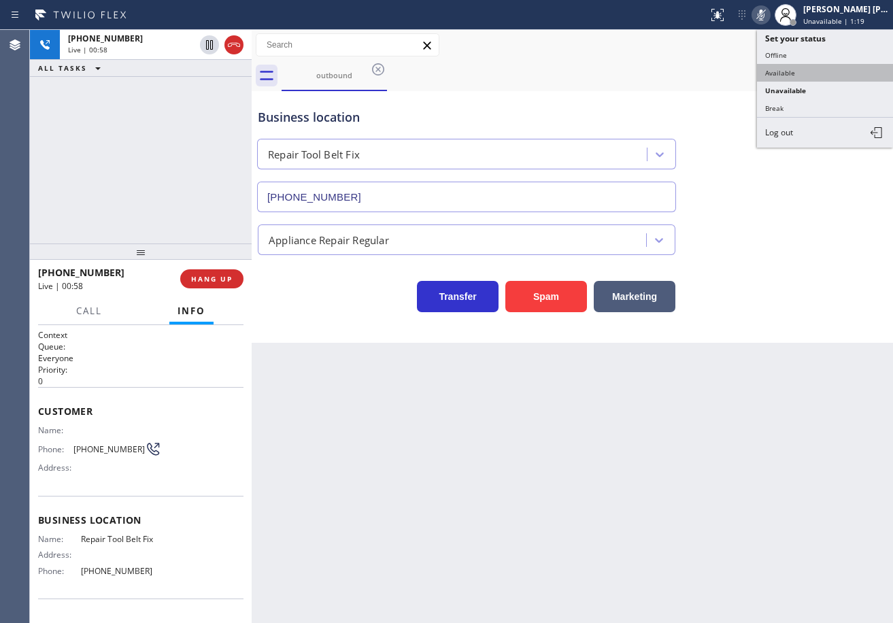
click at [823, 66] on button "Available" at bounding box center [825, 73] width 136 height 18
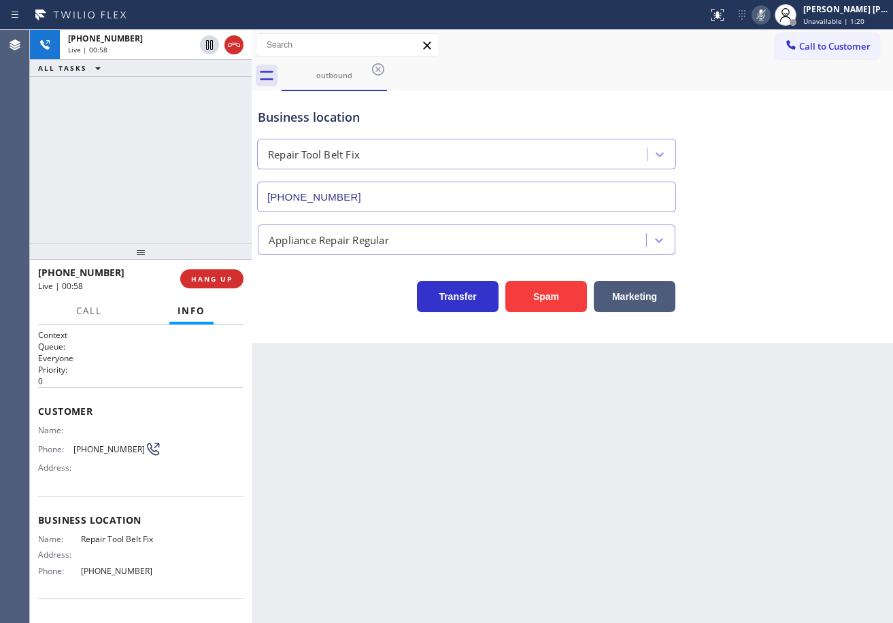
click at [765, 18] on icon at bounding box center [761, 15] width 7 height 11
drag, startPoint x: 780, startPoint y: 190, endPoint x: 783, endPoint y: 225, distance: 35.5
click at [781, 196] on div "Business location Repair Tool Belt Fix [PHONE_NUMBER]" at bounding box center [572, 150] width 635 height 123
click at [771, 23] on button at bounding box center [761, 14] width 19 height 19
click at [765, 13] on icon at bounding box center [761, 15] width 7 height 11
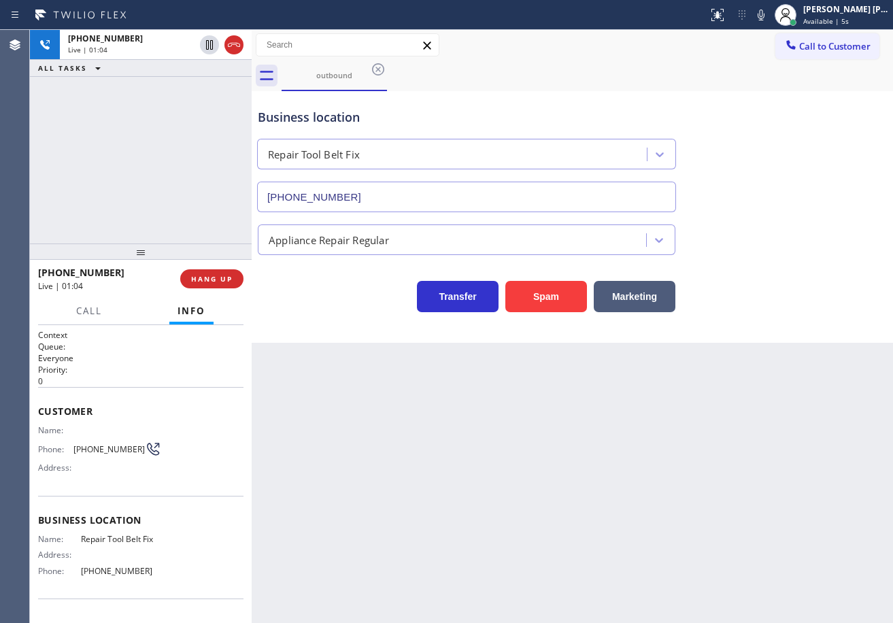
drag, startPoint x: 782, startPoint y: 175, endPoint x: 782, endPoint y: 191, distance: 15.7
click at [781, 177] on div "Business location Repair Tool Belt Fix [PHONE_NUMBER]" at bounding box center [572, 150] width 635 height 123
click at [769, 18] on icon at bounding box center [761, 15] width 16 height 16
click at [781, 280] on div "Transfer Spam Marketing" at bounding box center [572, 291] width 635 height 44
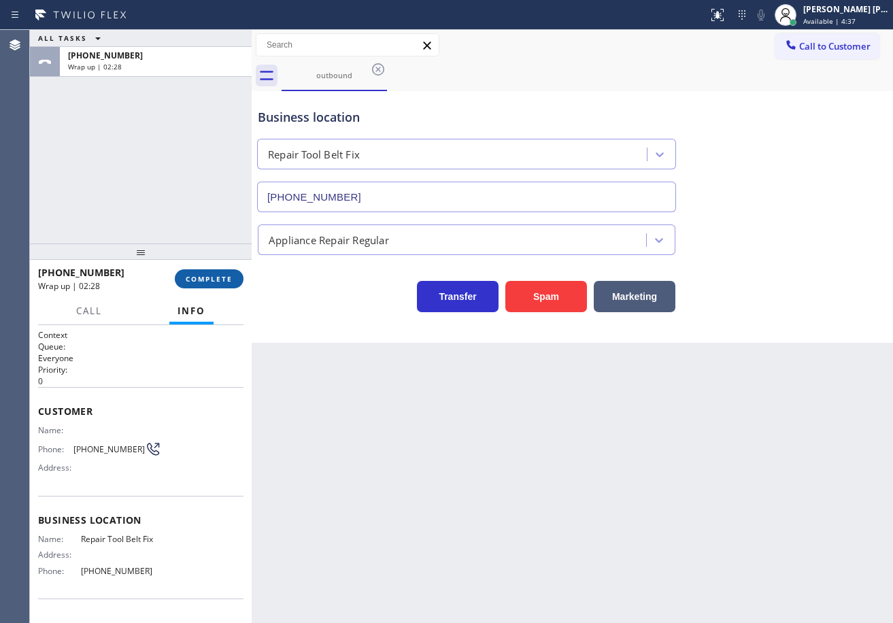
click at [204, 274] on button "COMPLETE" at bounding box center [209, 278] width 69 height 19
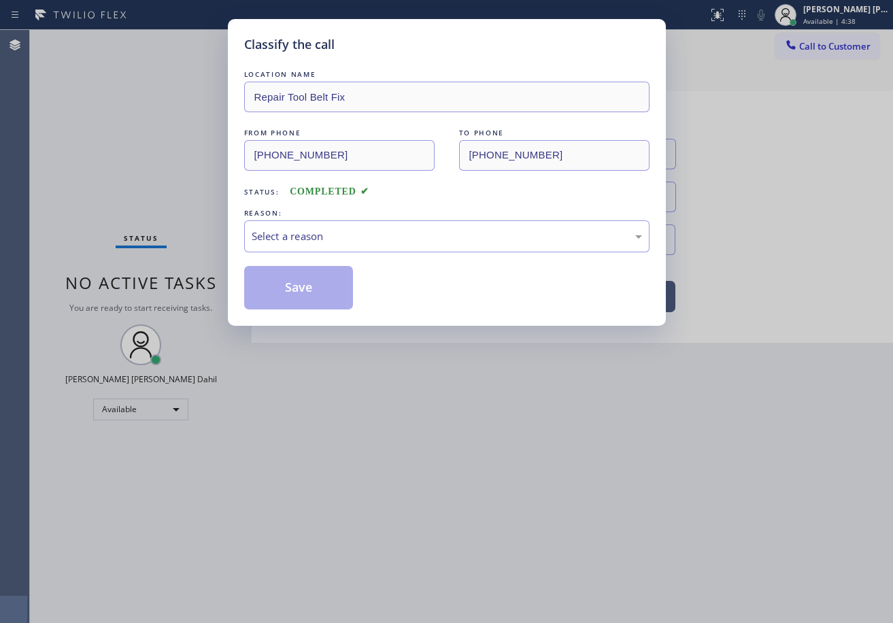
click at [288, 235] on div "Select a reason" at bounding box center [447, 237] width 391 height 16
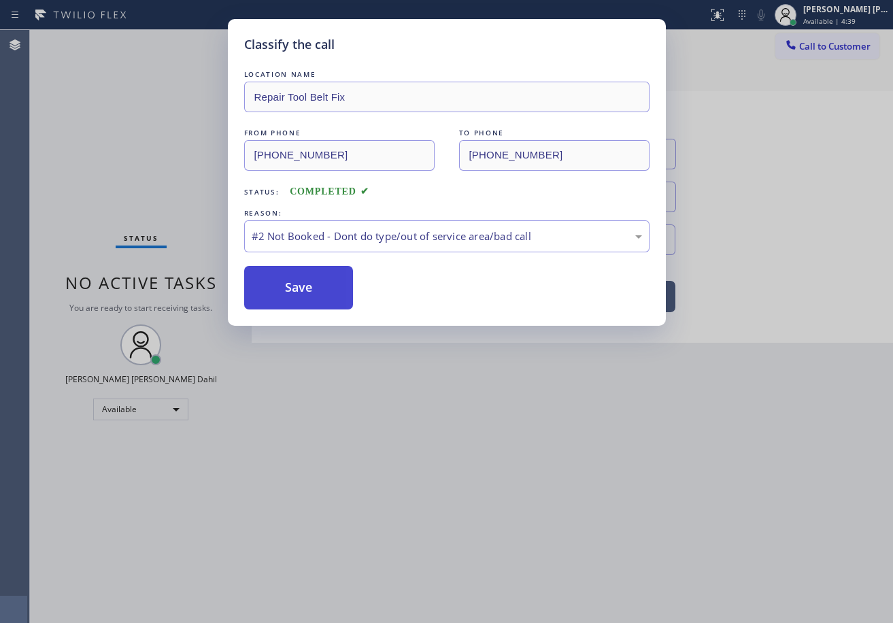
click at [296, 284] on button "Save" at bounding box center [299, 288] width 110 height 44
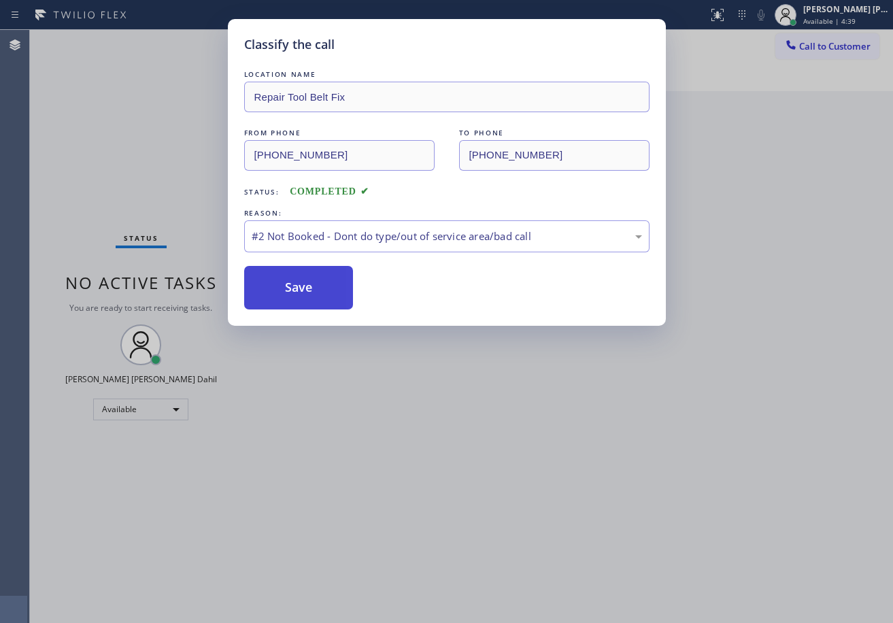
click at [296, 284] on button "Save" at bounding box center [299, 288] width 110 height 44
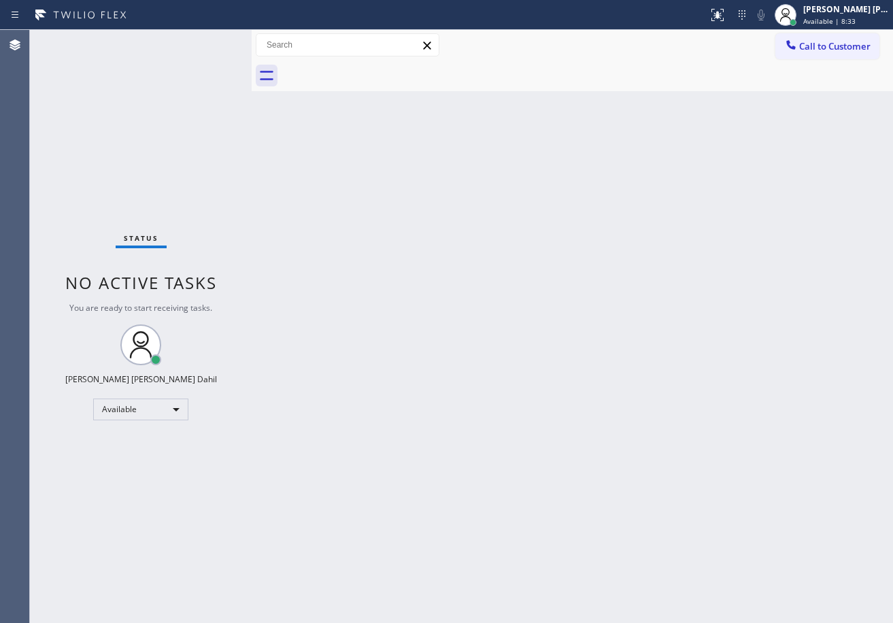
click at [542, 87] on div at bounding box center [588, 76] width 612 height 31
click at [704, 465] on div "Back to Dashboard Change Sender ID Customers Technicians Select a contact Outbo…" at bounding box center [573, 326] width 642 height 593
click at [164, 105] on div "Status No active tasks You are ready to start receiving tasks. [PERSON_NAME] [P…" at bounding box center [141, 326] width 222 height 593
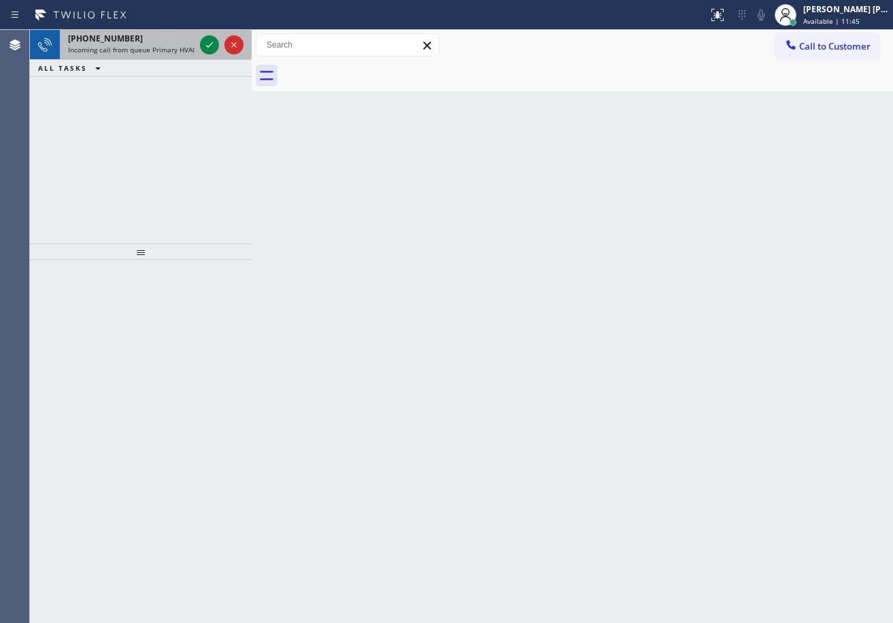
click at [148, 50] on span "Incoming call from queue Primary HVAC" at bounding box center [132, 50] width 129 height 10
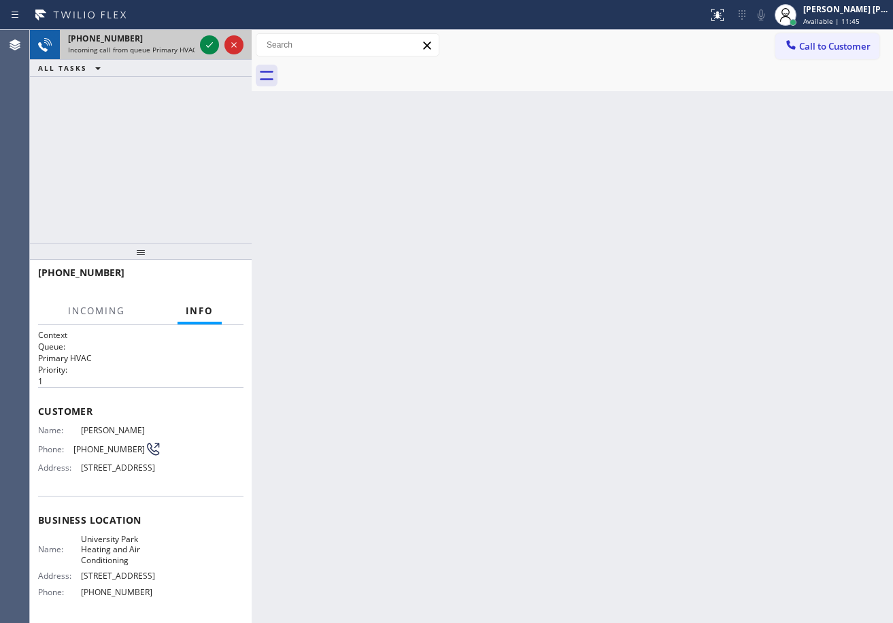
click at [148, 50] on span "Incoming call from queue Primary HVAC" at bounding box center [132, 50] width 129 height 10
click at [205, 39] on icon at bounding box center [209, 45] width 16 height 16
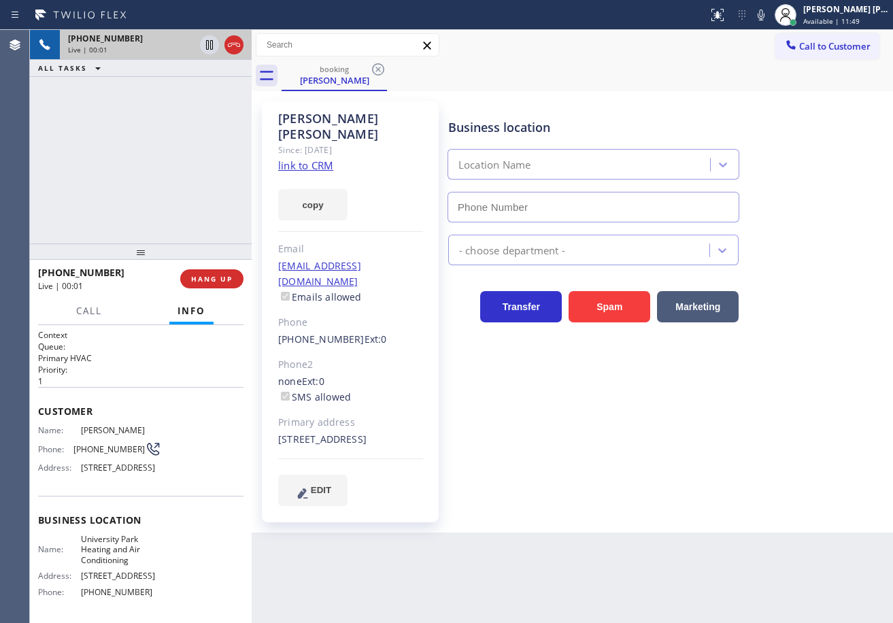
type input "(949) 239-0307"
click at [288, 159] on link "link to CRM" at bounding box center [305, 166] width 55 height 14
click at [154, 127] on div "+12134007702 Live | 00:48 ALL TASKS ALL TASKS ACTIVE TASKS TASKS IN WRAP UP" at bounding box center [141, 137] width 222 height 214
click at [646, 63] on div "booking Michael Feuerstein" at bounding box center [588, 76] width 612 height 31
drag, startPoint x: 774, startPoint y: 16, endPoint x: 747, endPoint y: 43, distance: 37.5
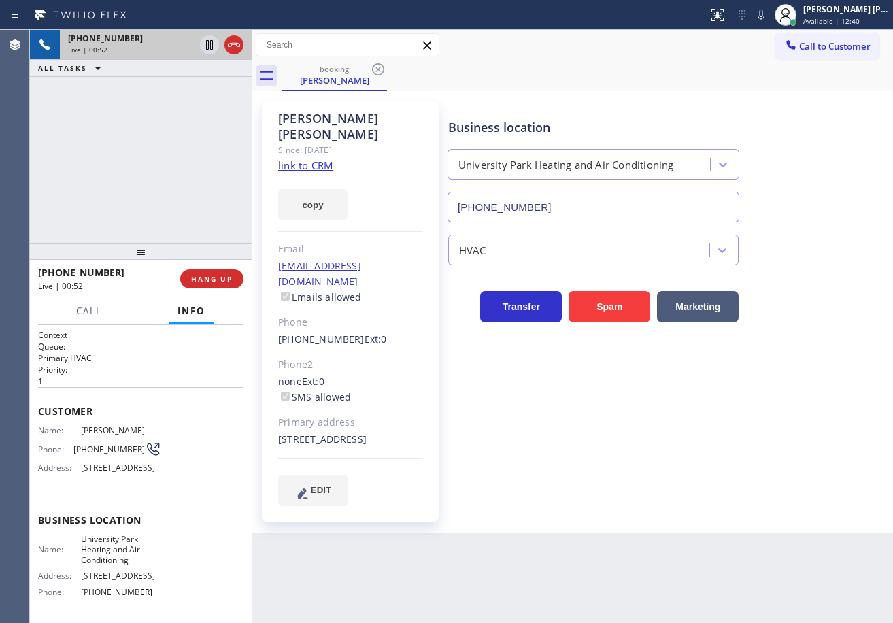
click at [765, 16] on icon at bounding box center [761, 15] width 7 height 11
click at [659, 116] on div "Business location University Park Heating and Air Conditioning (949) 239-0307" at bounding box center [594, 164] width 296 height 118
drag, startPoint x: 205, startPoint y: 44, endPoint x: 231, endPoint y: 80, distance: 43.8
click at [205, 45] on icon at bounding box center [209, 45] width 16 height 16
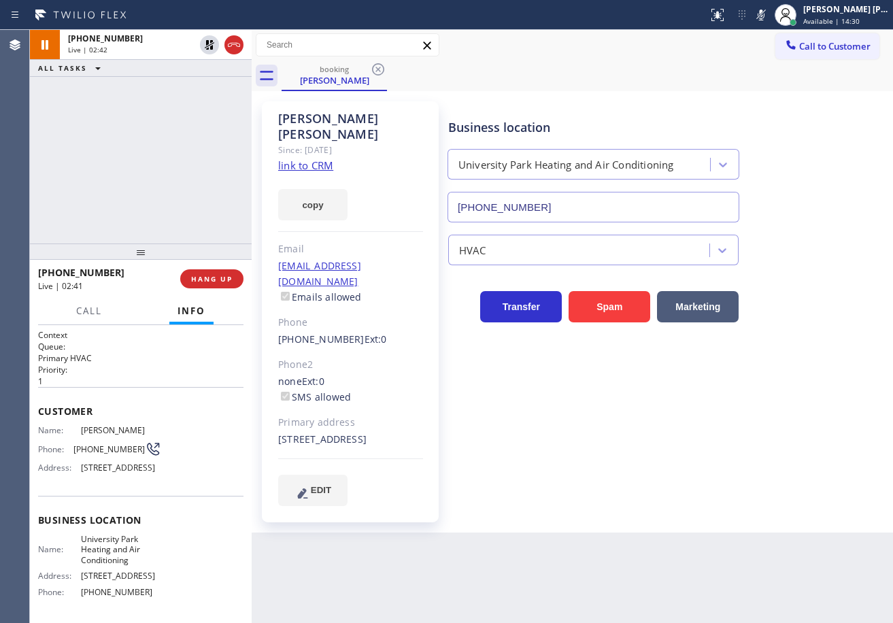
drag, startPoint x: 645, startPoint y: 80, endPoint x: 742, endPoint y: 37, distance: 106.0
click at [645, 78] on div "booking Michael Feuerstein" at bounding box center [588, 76] width 612 height 31
drag, startPoint x: 771, startPoint y: 15, endPoint x: 741, endPoint y: 60, distance: 54.0
click at [769, 15] on icon at bounding box center [761, 15] width 16 height 16
drag, startPoint x: 741, startPoint y: 60, endPoint x: 392, endPoint y: 69, distance: 349.2
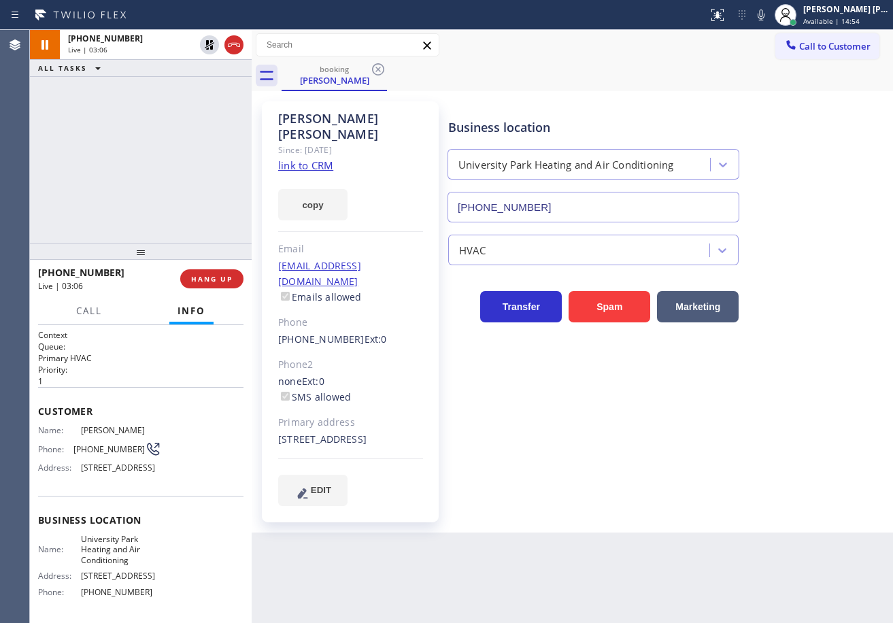
click at [737, 62] on div "Call to Customer Outbound call Location Repair Tool Belt Fix Your caller id pho…" at bounding box center [573, 60] width 642 height 61
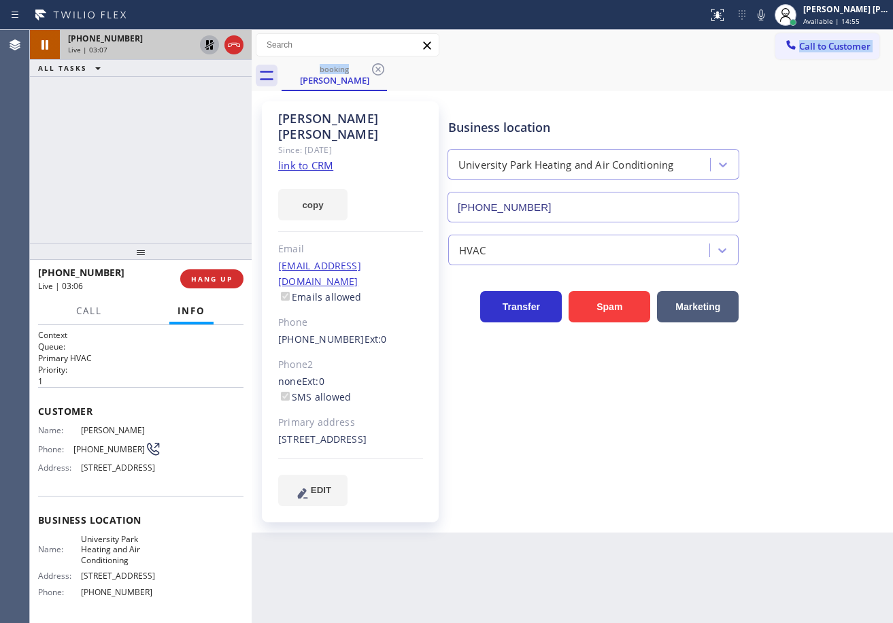
click at [213, 48] on icon at bounding box center [210, 45] width 10 height 10
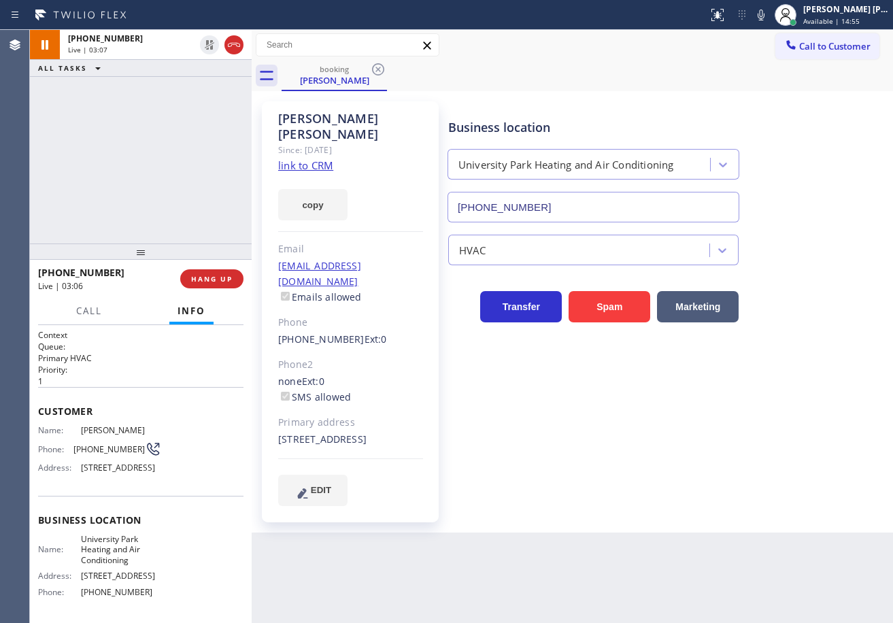
click at [199, 88] on div "+12134007702 Live | 03:07 ALL TASKS ALL TASKS ACTIVE TASKS TASKS IN WRAP UP" at bounding box center [141, 137] width 222 height 214
click at [80, 309] on span "Call" at bounding box center [89, 311] width 26 height 12
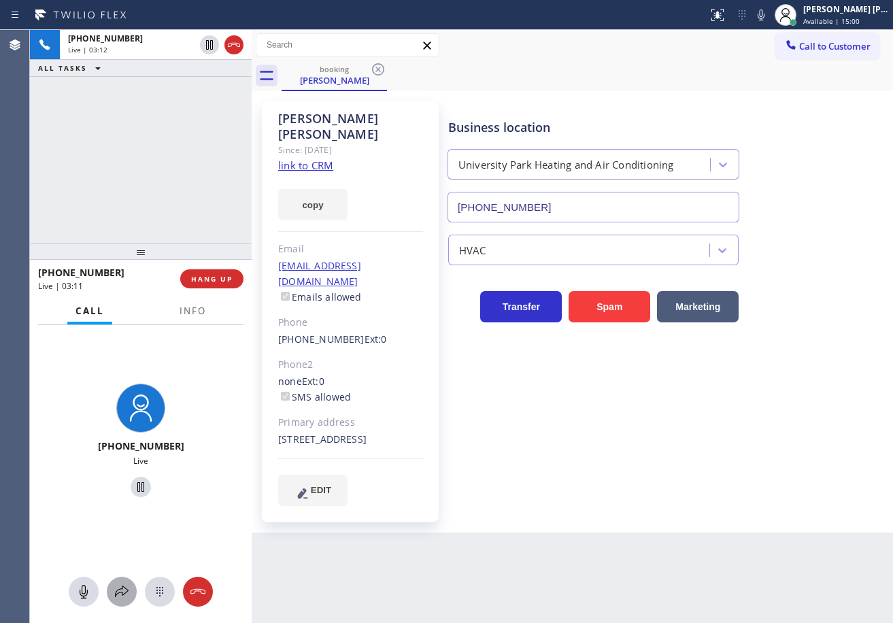
click at [114, 596] on icon at bounding box center [122, 592] width 16 height 16
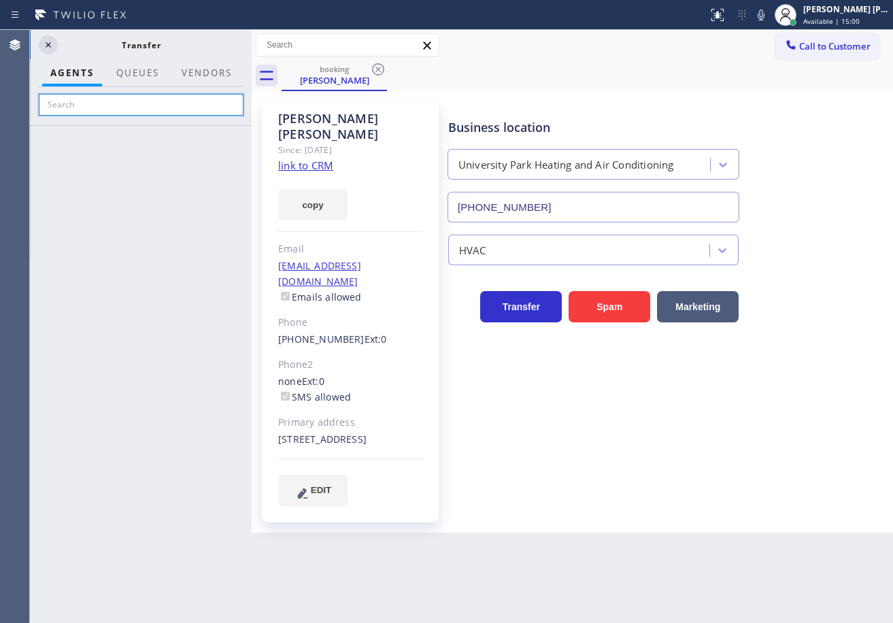
click at [149, 98] on input "text" at bounding box center [141, 105] width 205 height 22
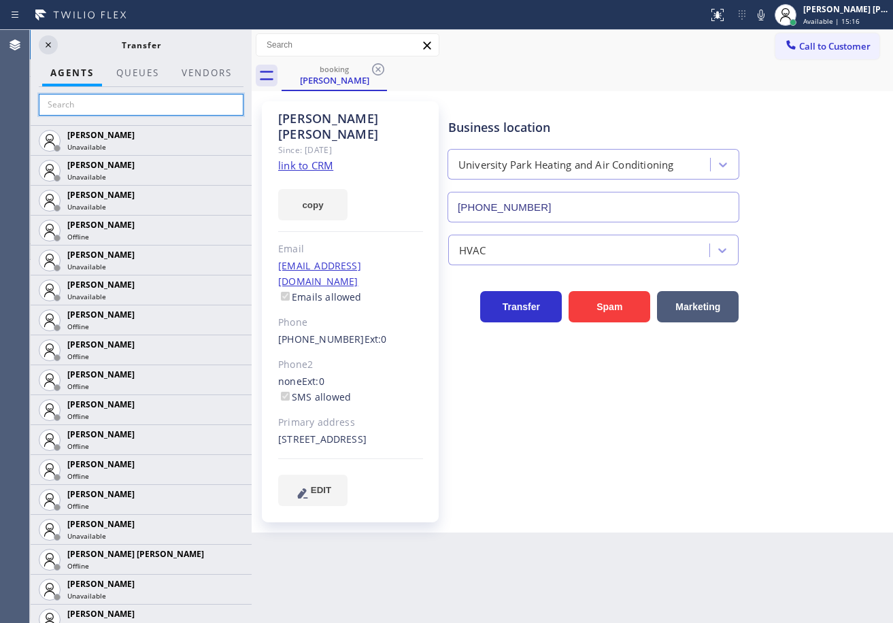
click at [158, 105] on input "text" at bounding box center [141, 105] width 205 height 22
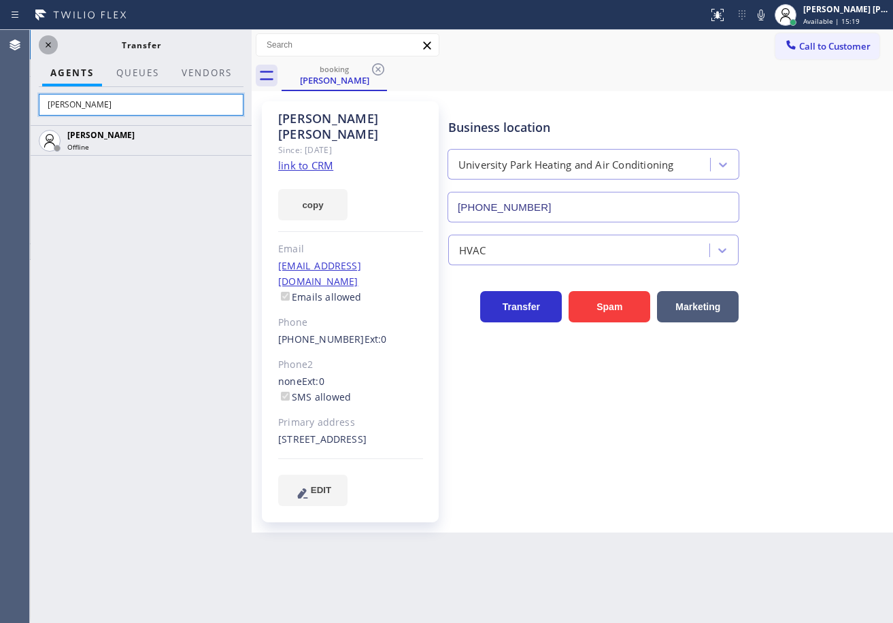
type input "david"
click at [49, 42] on icon at bounding box center [48, 45] width 16 height 16
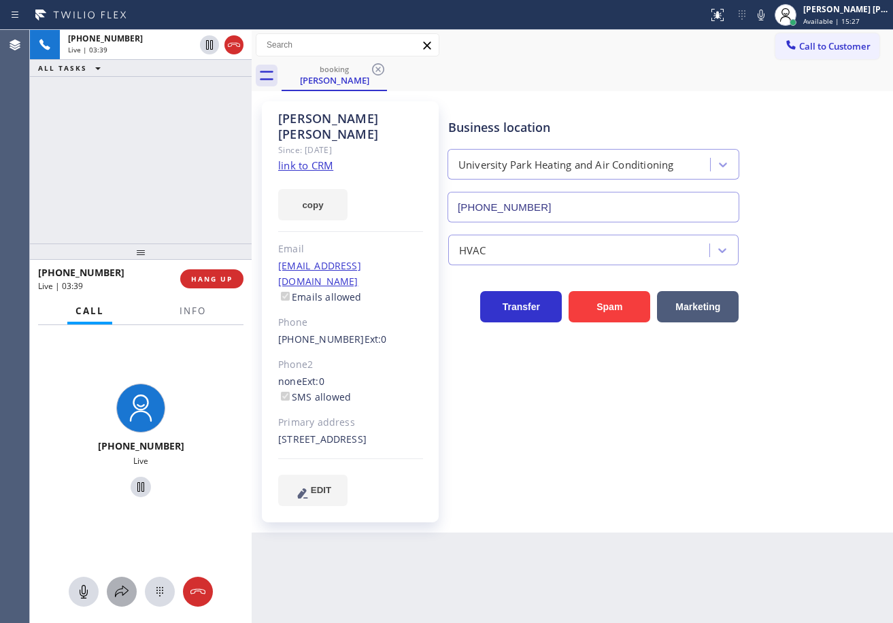
click at [123, 588] on icon at bounding box center [122, 592] width 16 height 16
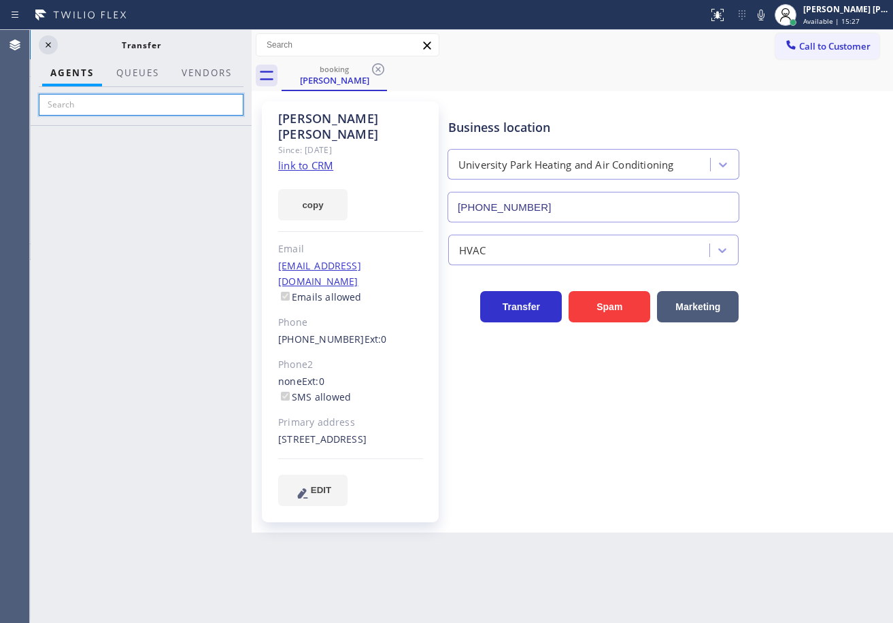
click at [168, 107] on input "text" at bounding box center [141, 105] width 205 height 22
type input "david"
click at [48, 42] on icon at bounding box center [48, 45] width 16 height 16
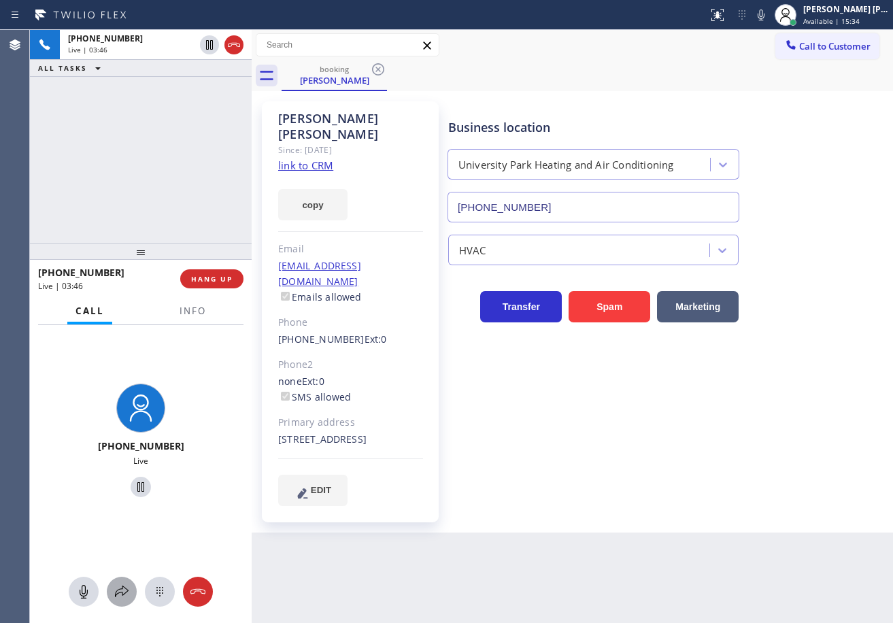
click at [111, 584] on div at bounding box center [122, 592] width 30 height 16
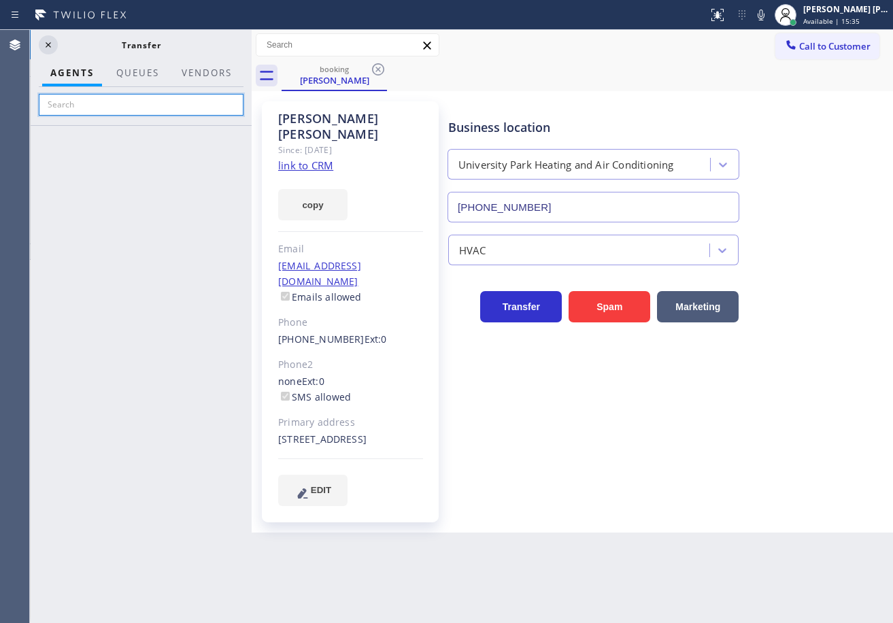
click at [132, 104] on input "text" at bounding box center [141, 105] width 205 height 22
type input "d"
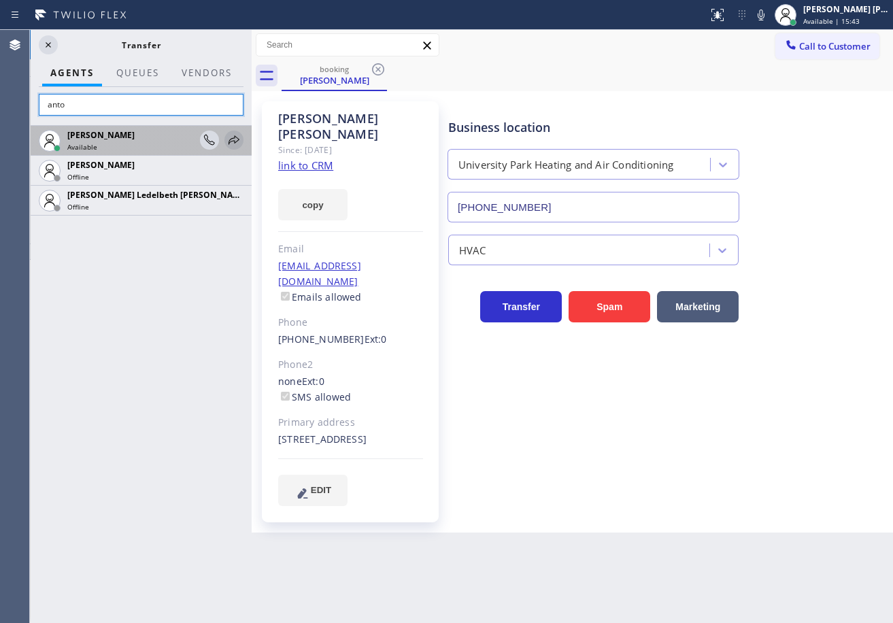
type input "anto"
click at [235, 142] on icon at bounding box center [234, 139] width 11 height 9
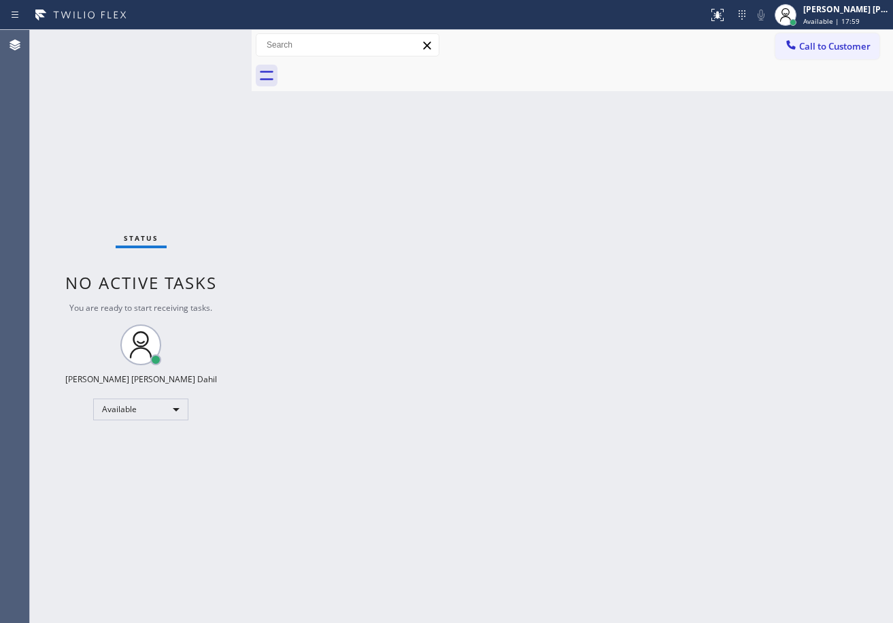
drag, startPoint x: 200, startPoint y: 59, endPoint x: 333, endPoint y: 125, distance: 148.5
click at [200, 59] on div "Status No active tasks You are ready to start receiving tasks. [PERSON_NAME] [P…" at bounding box center [141, 326] width 222 height 593
click at [640, 234] on div "Back to Dashboard Change Sender ID Customers Technicians Select a contact Outbo…" at bounding box center [573, 326] width 642 height 593
click at [641, 463] on div "Back to Dashboard Change Sender ID Customers Technicians Select a contact Outbo…" at bounding box center [573, 326] width 642 height 593
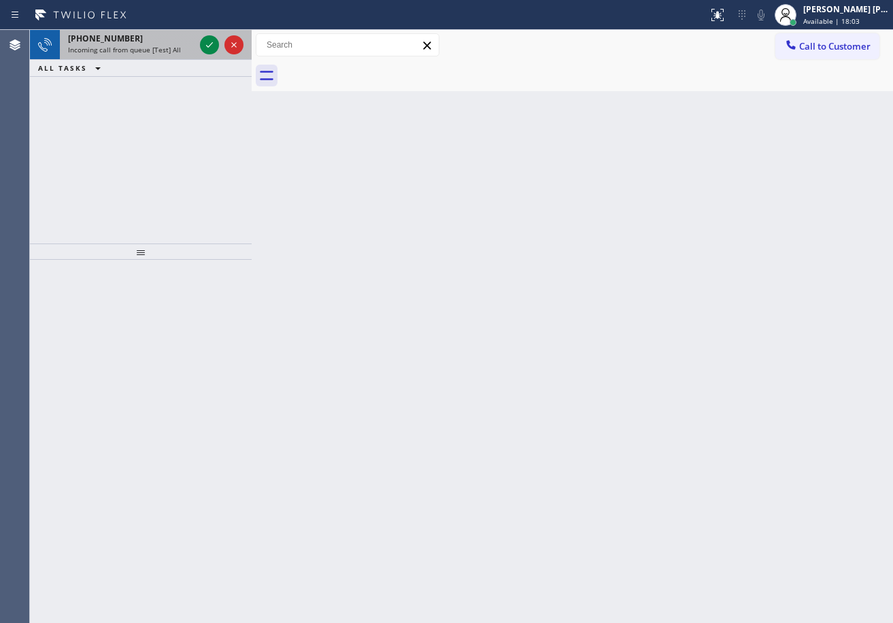
click at [157, 46] on span "Incoming call from queue [Test] All" at bounding box center [124, 50] width 113 height 10
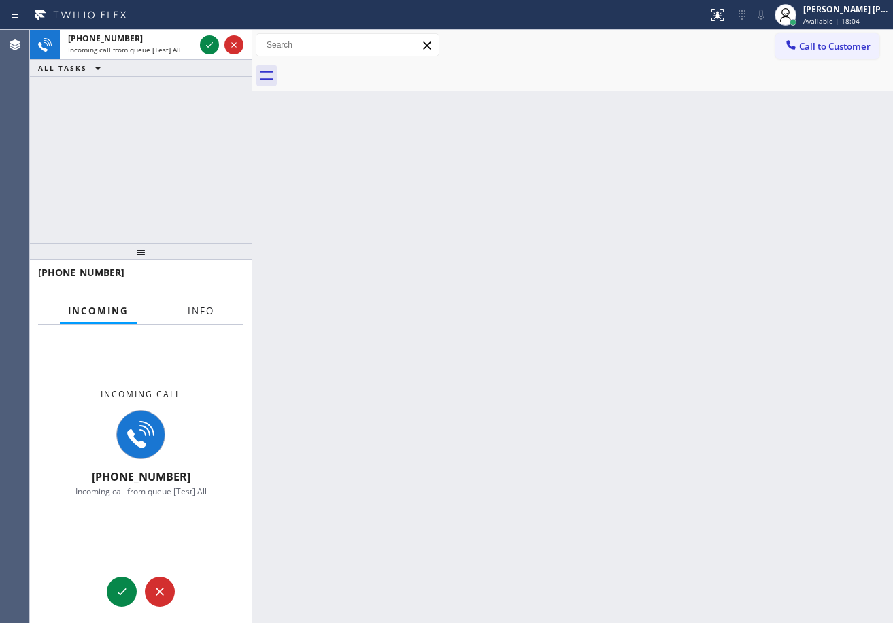
click at [199, 315] on span "Info" at bounding box center [201, 311] width 27 height 12
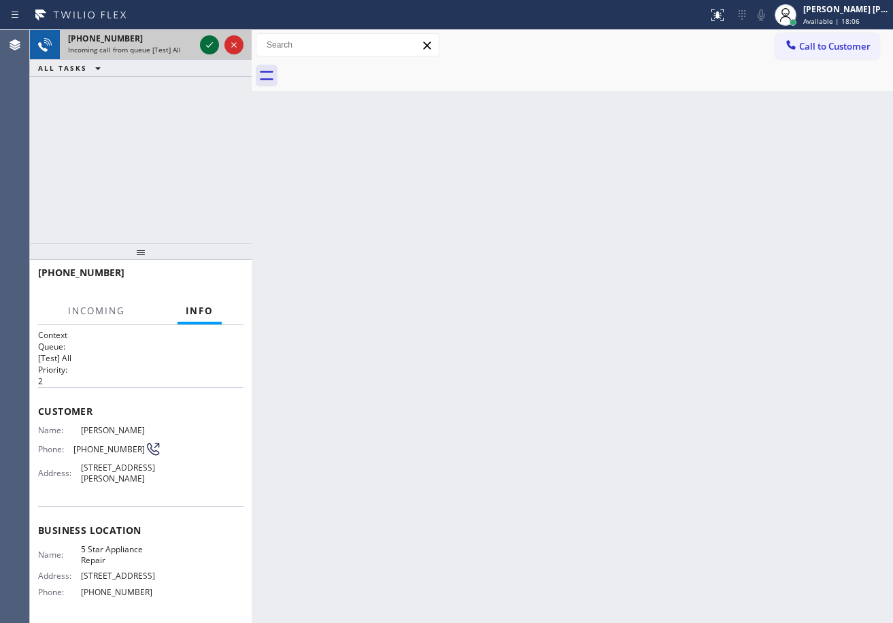
click at [205, 39] on icon at bounding box center [209, 45] width 16 height 16
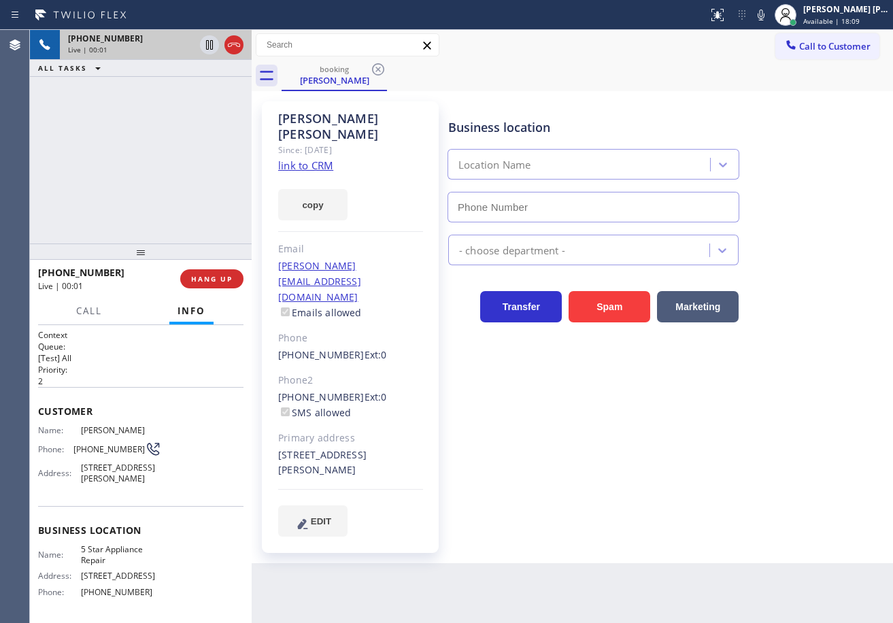
type input "[PHONE_NUMBER]"
click at [307, 159] on link "link to CRM" at bounding box center [305, 166] width 55 height 14
click at [769, 20] on icon at bounding box center [761, 15] width 16 height 16
click at [750, 75] on div "booking Betty Wang" at bounding box center [588, 76] width 612 height 31
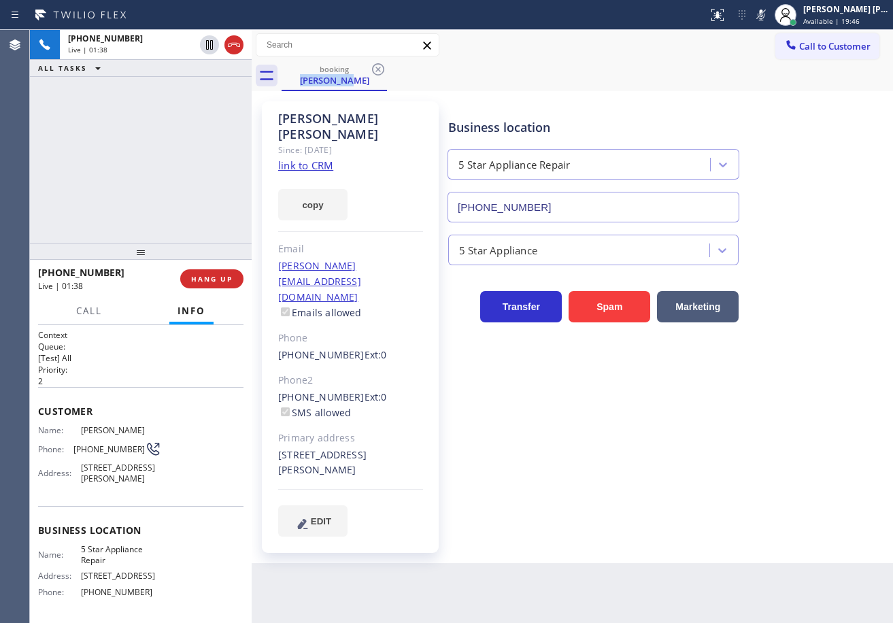
drag, startPoint x: 208, startPoint y: 48, endPoint x: 224, endPoint y: 4, distance: 46.3
click at [209, 48] on icon at bounding box center [209, 45] width 7 height 10
click at [181, 72] on div "ALL TASKS ALL TASKS ACTIVE TASKS TASKS IN WRAP UP" at bounding box center [141, 68] width 222 height 17
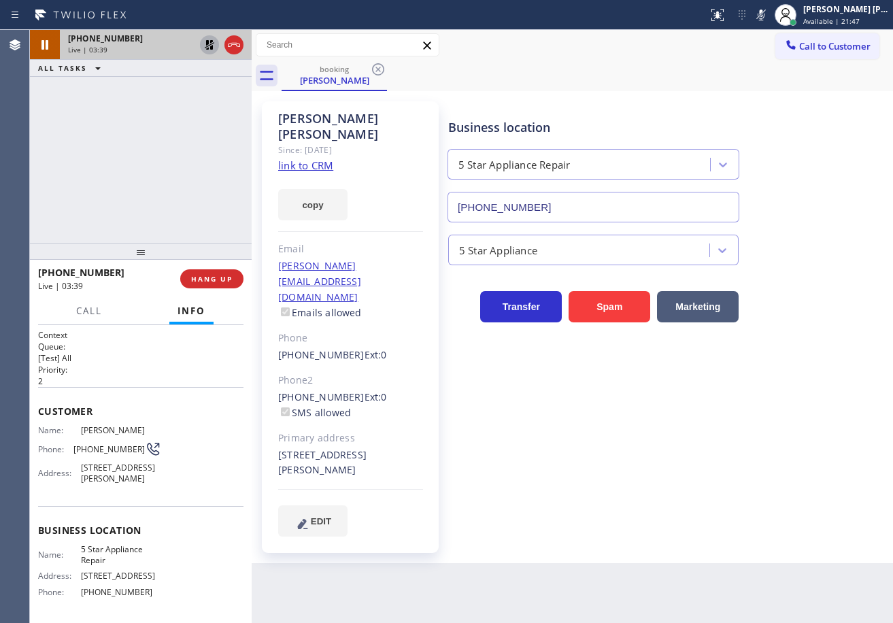
click at [201, 44] on div at bounding box center [209, 45] width 19 height 16
drag, startPoint x: 776, startPoint y: 14, endPoint x: 759, endPoint y: 44, distance: 33.8
click at [769, 14] on icon at bounding box center [761, 15] width 16 height 16
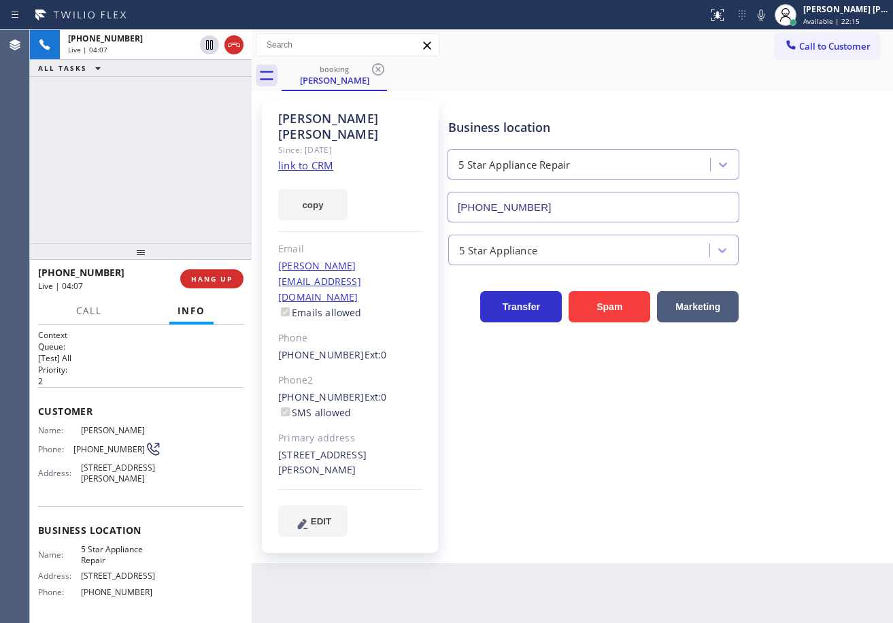
click at [716, 96] on div "Betty Wang Since: 20 may 2020 link to CRM copy Email betty.wang89@gmail.com Ema…" at bounding box center [572, 327] width 635 height 465
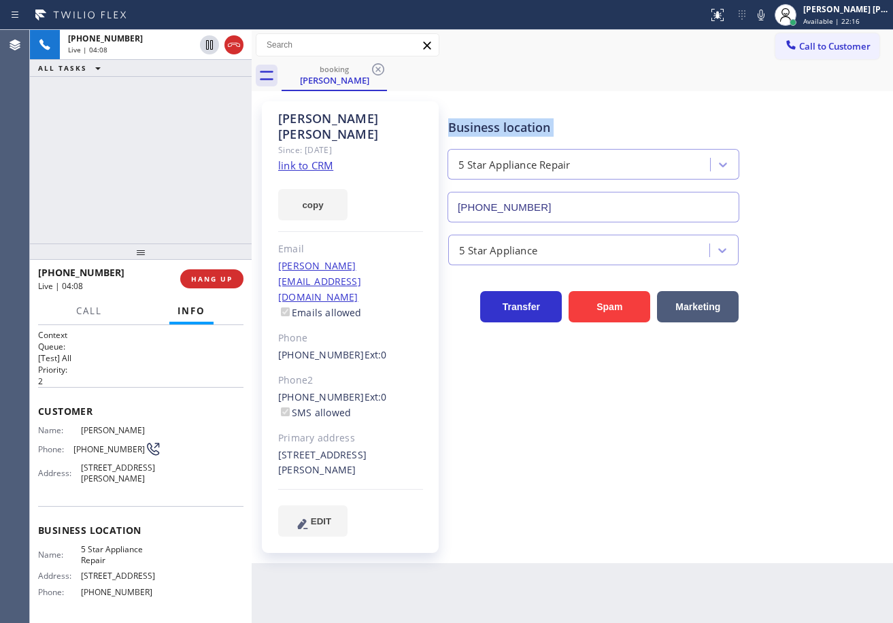
click at [716, 96] on div "Betty Wang Since: 20 may 2020 link to CRM copy Email betty.wang89@gmail.com Ema…" at bounding box center [572, 327] width 635 height 465
click at [719, 99] on div "Business location 5 Star Appliance Repair (855) 731-4952" at bounding box center [668, 160] width 444 height 123
click at [776, 27] on div "Status report No issues detected If you experience an issue, please download th…" at bounding box center [798, 15] width 191 height 30
click at [760, 84] on div "booking Betty Wang" at bounding box center [588, 76] width 612 height 31
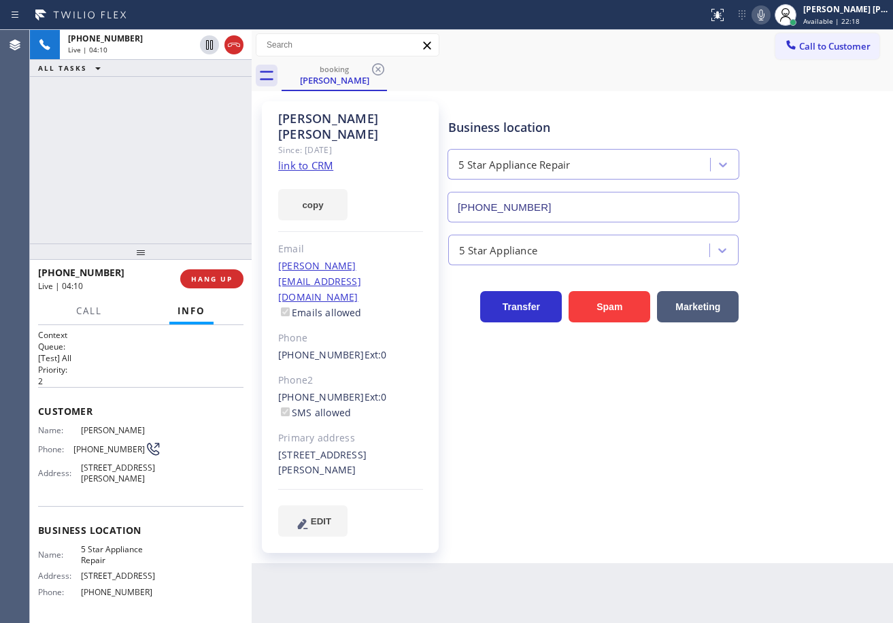
click at [769, 13] on icon at bounding box center [761, 15] width 16 height 16
click at [769, 78] on div "booking Betty Wang" at bounding box center [588, 76] width 612 height 31
click at [207, 44] on icon at bounding box center [209, 45] width 16 height 16
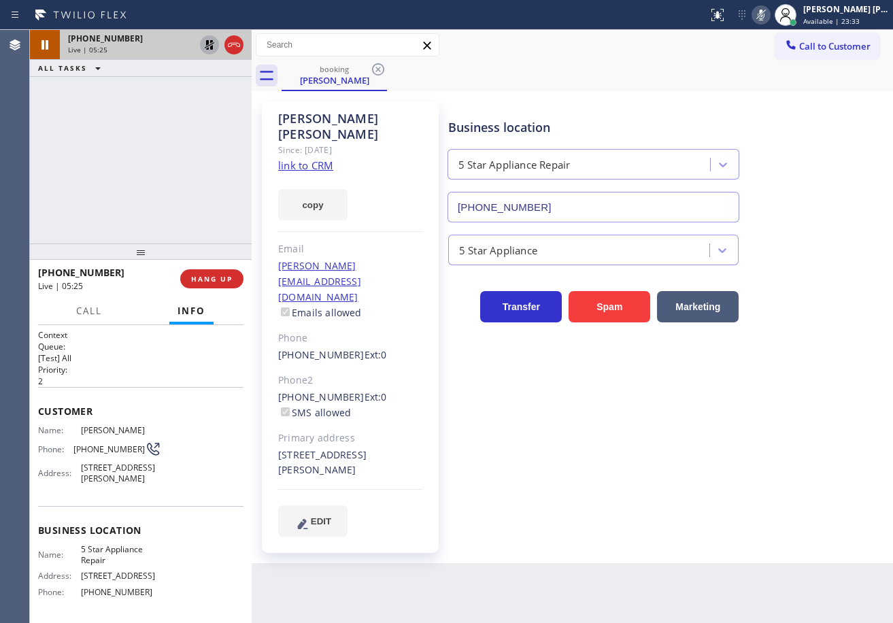
click at [756, 552] on div "Back to Dashboard Change Sender ID Customers Technicians Select a contact Outbo…" at bounding box center [573, 326] width 642 height 593
click at [163, 76] on div "ALL TASKS ALL TASKS ACTIVE TASKS TASKS IN WRAP UP" at bounding box center [141, 68] width 222 height 17
click at [207, 44] on icon at bounding box center [210, 45] width 10 height 10
click at [769, 16] on icon at bounding box center [761, 15] width 16 height 16
click at [803, 135] on div "Business location 5 Star Appliance Repair (855) 731-4952" at bounding box center [668, 160] width 444 height 123
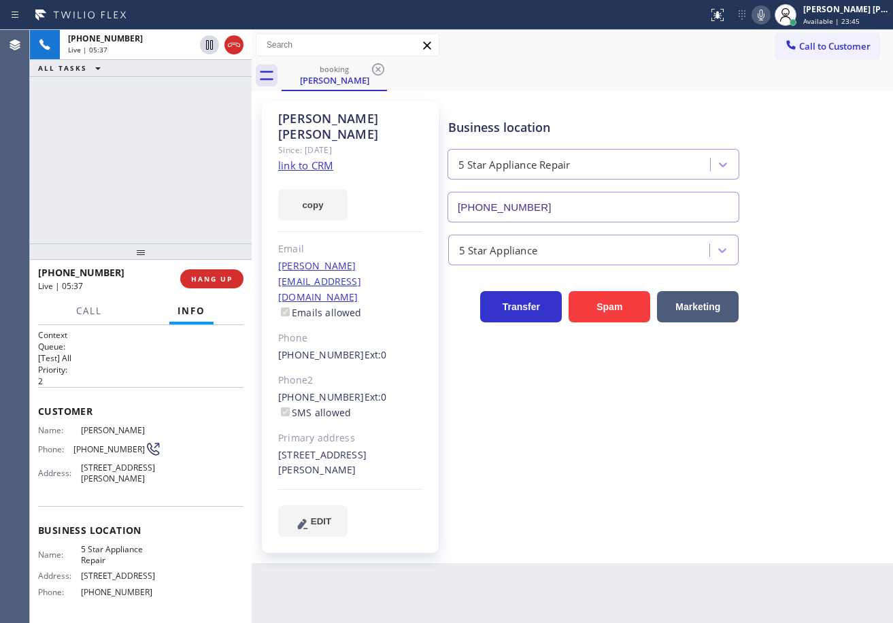
click at [769, 12] on icon at bounding box center [761, 15] width 16 height 16
click at [765, 12] on icon at bounding box center [761, 15] width 7 height 11
click at [181, 135] on div "+19493866626 Live | 06:26 ALL TASKS ALL TASKS ACTIVE TASKS TASKS IN WRAP UP" at bounding box center [141, 137] width 222 height 214
click at [645, 89] on div "booking Betty Wang" at bounding box center [588, 76] width 612 height 31
click at [114, 93] on div "+19493866626 Live | 07:02 ALL TASKS ALL TASKS ACTIVE TASKS TASKS IN WRAP UP" at bounding box center [141, 137] width 222 height 214
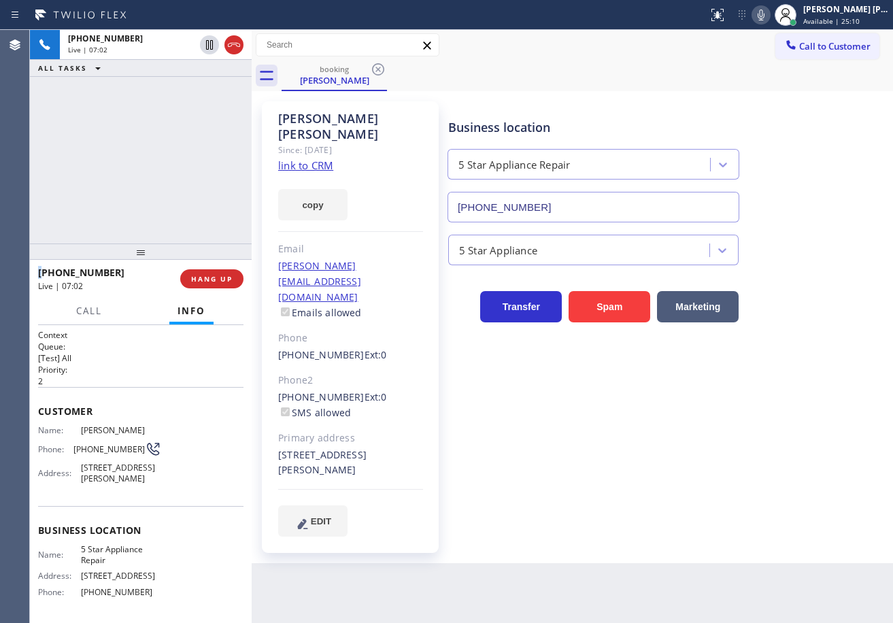
click at [114, 93] on div "+19493866626 Live | 07:02 ALL TASKS ALL TASKS ACTIVE TASKS TASKS IN WRAP UP" at bounding box center [141, 137] width 222 height 214
click at [769, 16] on icon at bounding box center [761, 15] width 16 height 16
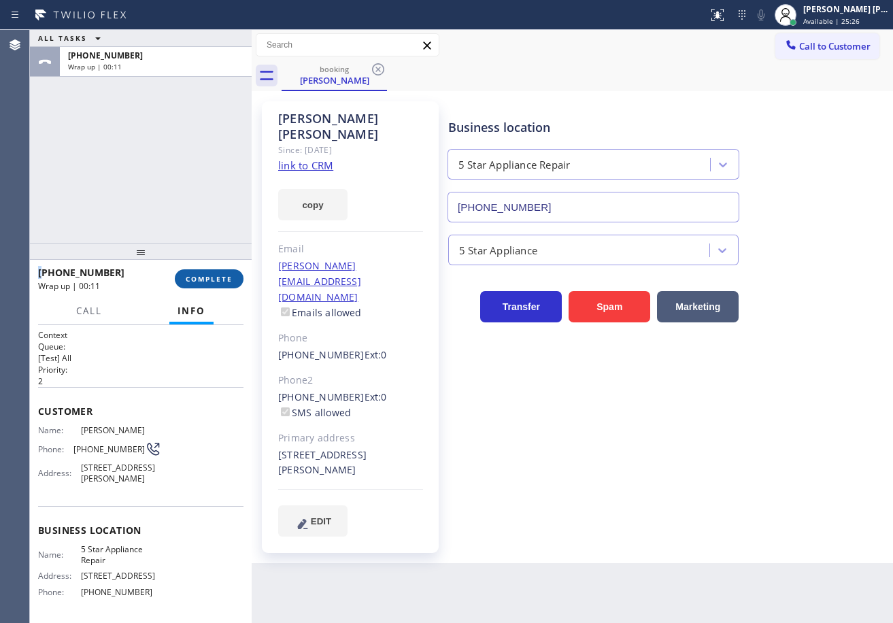
click at [212, 285] on button "COMPLETE" at bounding box center [209, 278] width 69 height 19
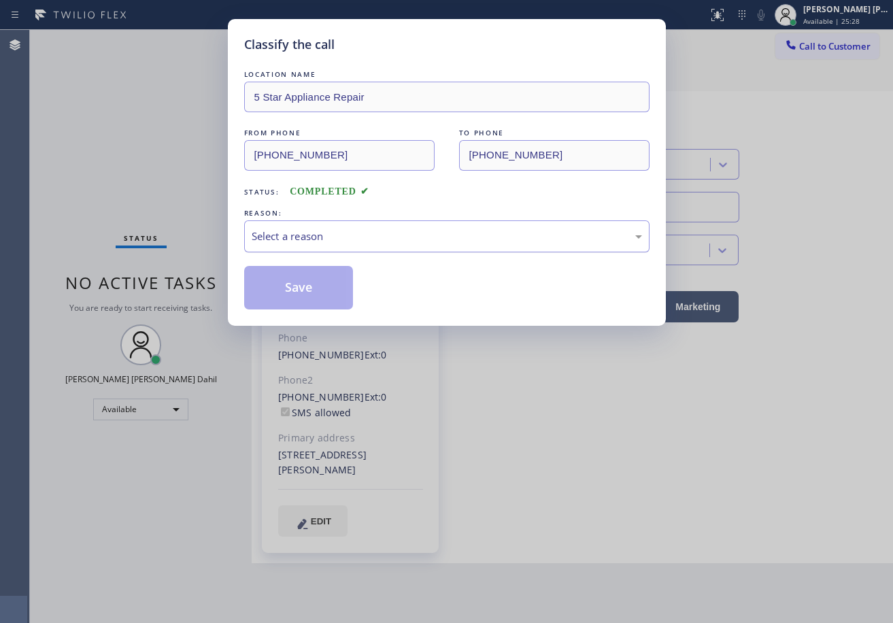
click at [307, 234] on div "Select a reason" at bounding box center [447, 237] width 391 height 16
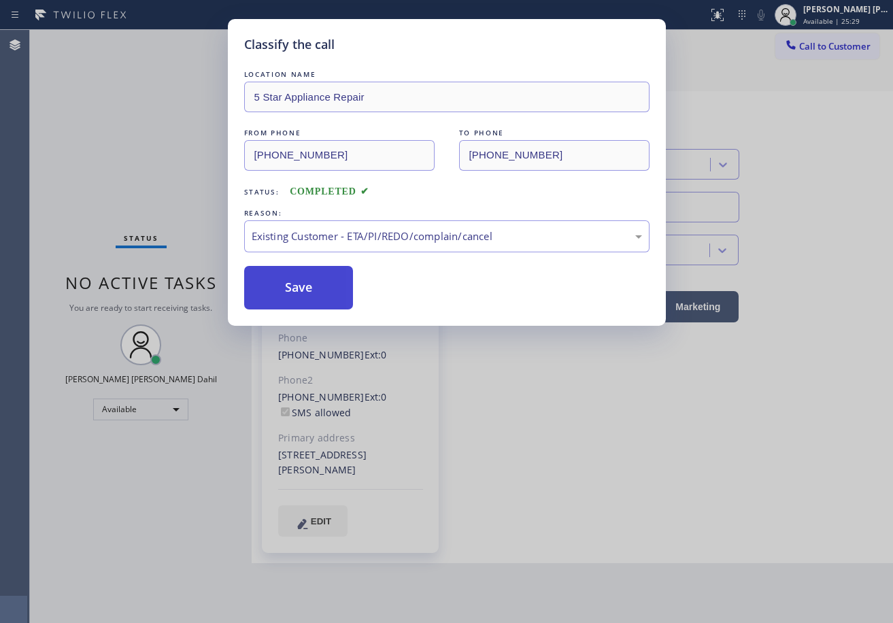
click at [303, 291] on button "Save" at bounding box center [299, 288] width 110 height 44
click at [302, 289] on button "Save" at bounding box center [299, 288] width 110 height 44
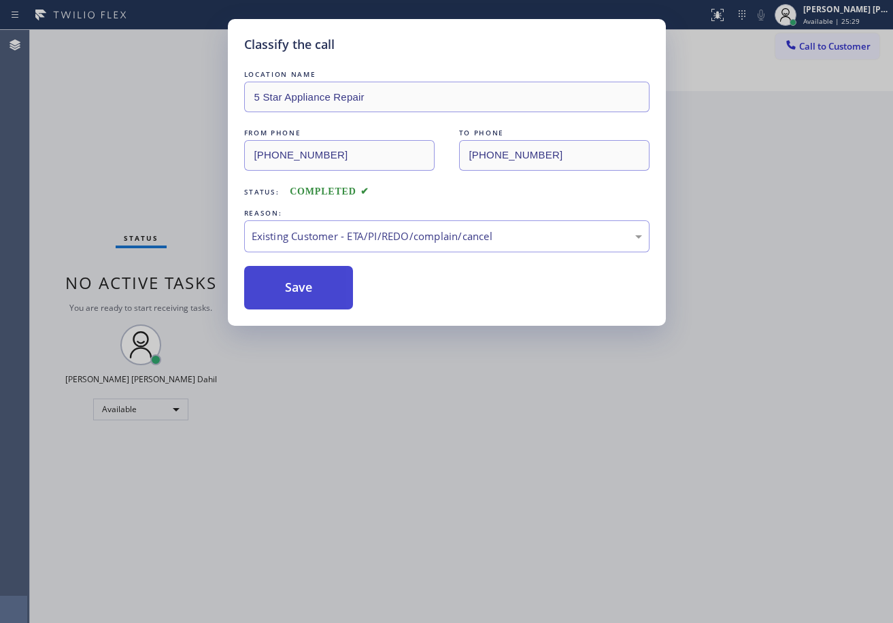
click at [301, 289] on button "Save" at bounding box center [299, 288] width 110 height 44
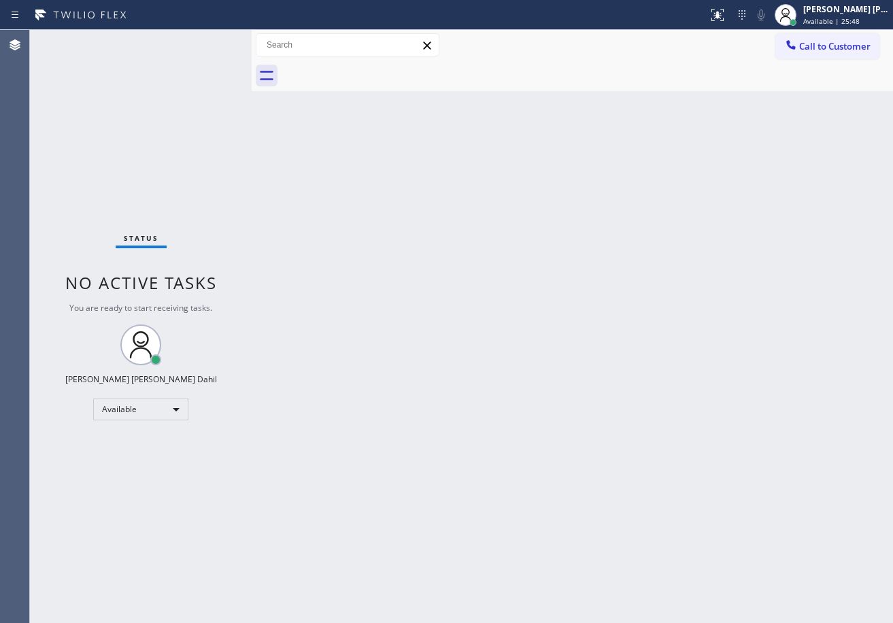
click at [301, 283] on div "Back to Dashboard Change Sender ID Customers Technicians Select a contact Outbo…" at bounding box center [573, 326] width 642 height 593
click at [600, 365] on div "Back to Dashboard Change Sender ID Customers Technicians Select a contact Outbo…" at bounding box center [573, 326] width 642 height 593
click at [599, 364] on div "Back to Dashboard Change Sender ID Customers Technicians Select a contact Outbo…" at bounding box center [573, 326] width 642 height 593
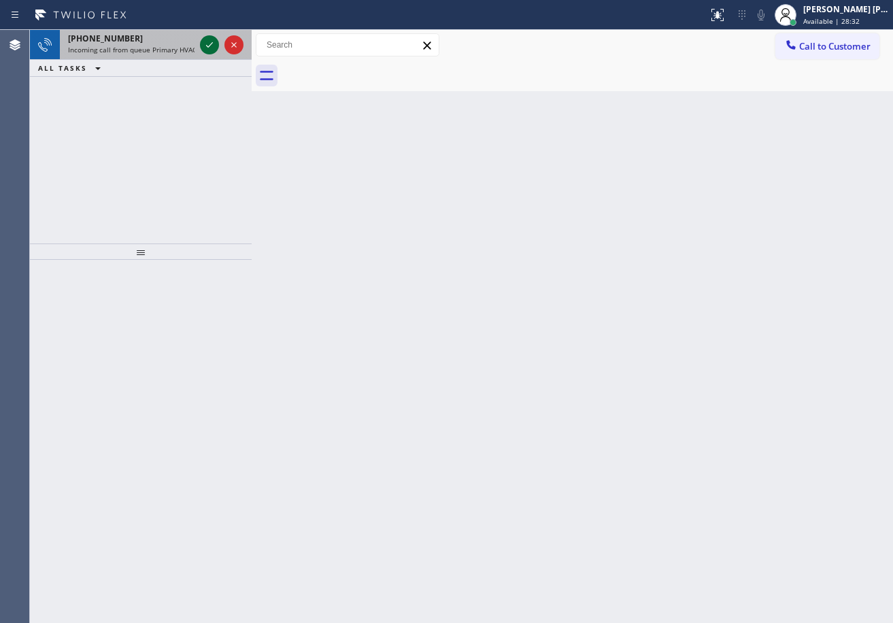
click at [205, 39] on icon at bounding box center [209, 45] width 16 height 16
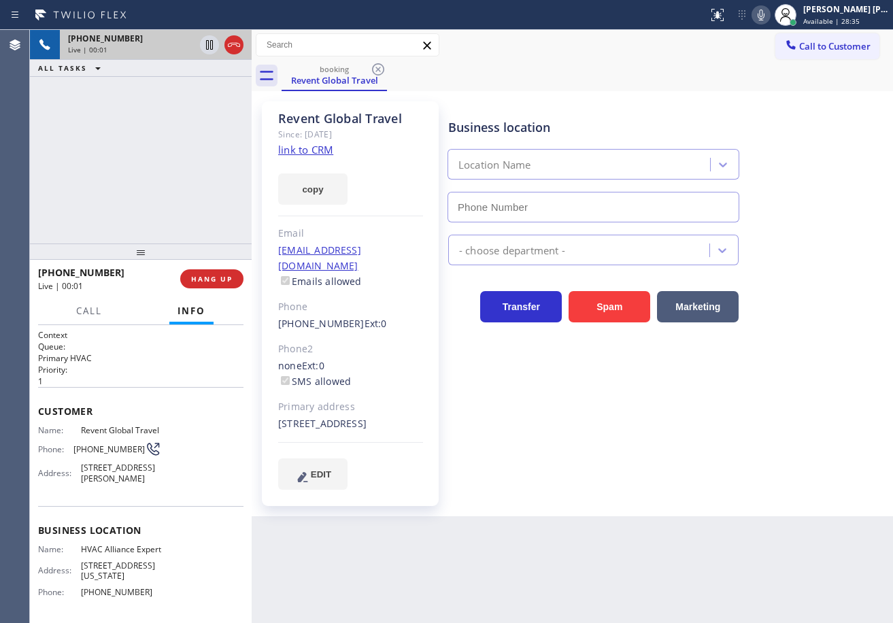
type input "[PHONE_NUMBER]"
click at [290, 152] on link "link to CRM" at bounding box center [305, 150] width 55 height 14
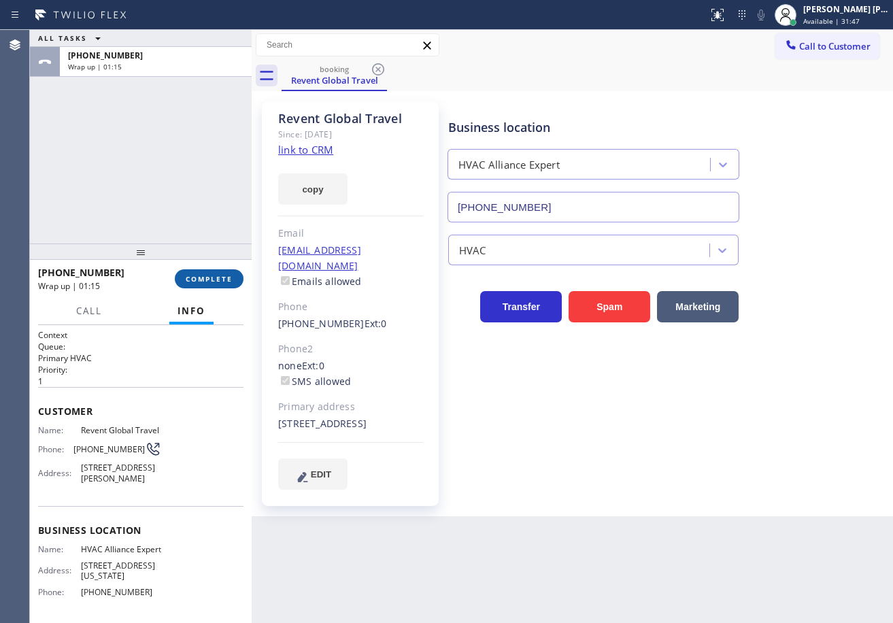
click at [194, 280] on span "COMPLETE" at bounding box center [209, 279] width 47 height 10
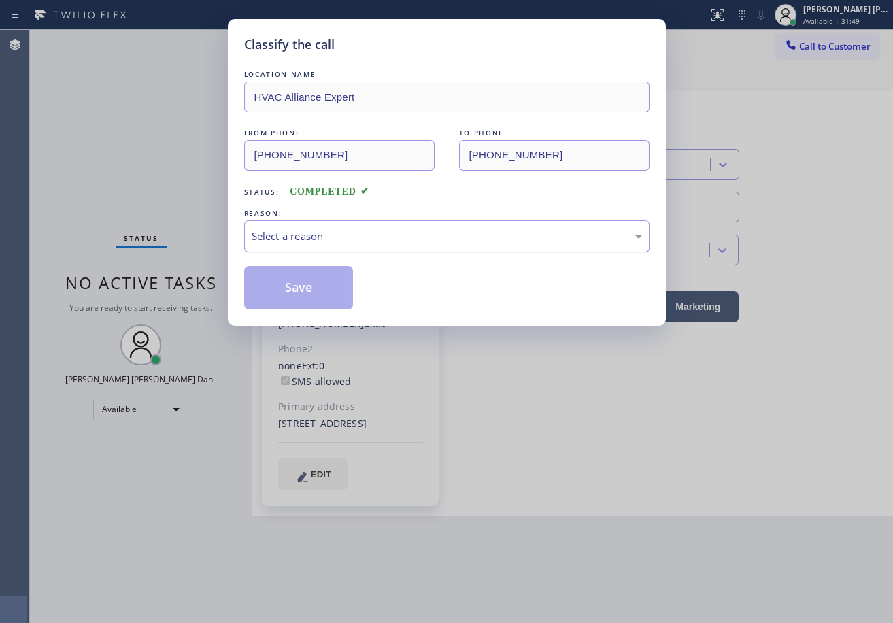
click at [333, 243] on div "Select a reason" at bounding box center [447, 237] width 391 height 16
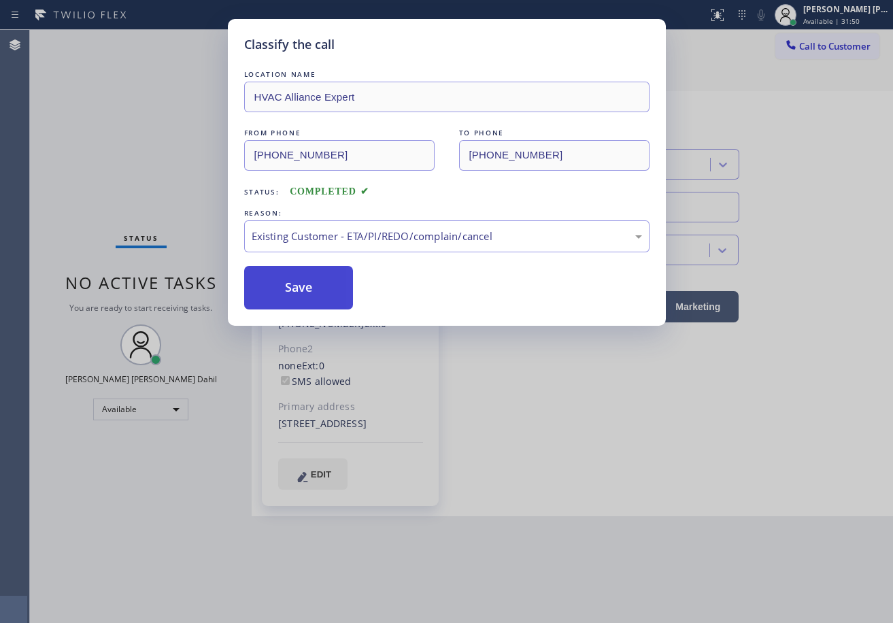
click at [312, 296] on button "Save" at bounding box center [299, 288] width 110 height 44
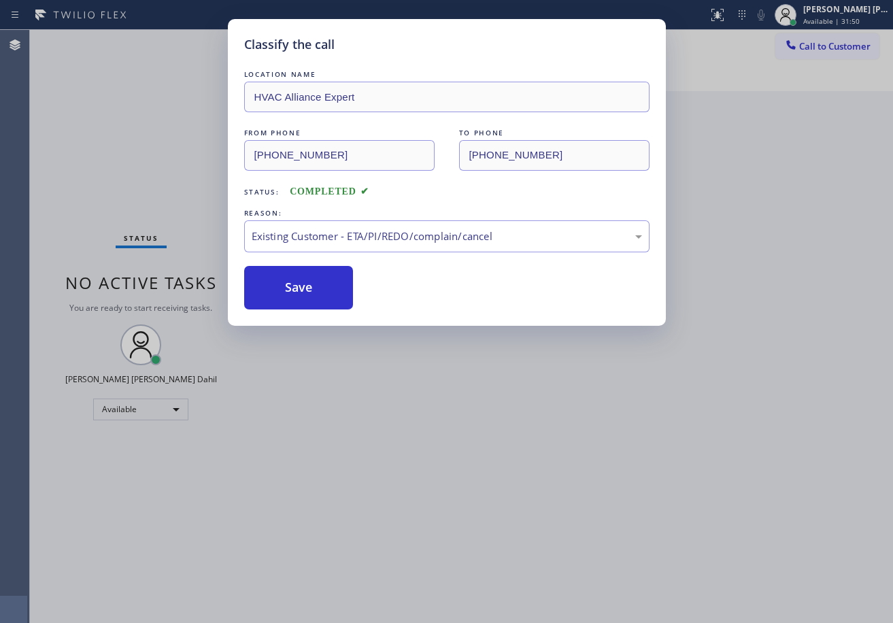
drag, startPoint x: 312, startPoint y: 295, endPoint x: 330, endPoint y: 310, distance: 23.3
click at [312, 295] on button "Save" at bounding box center [299, 288] width 110 height 44
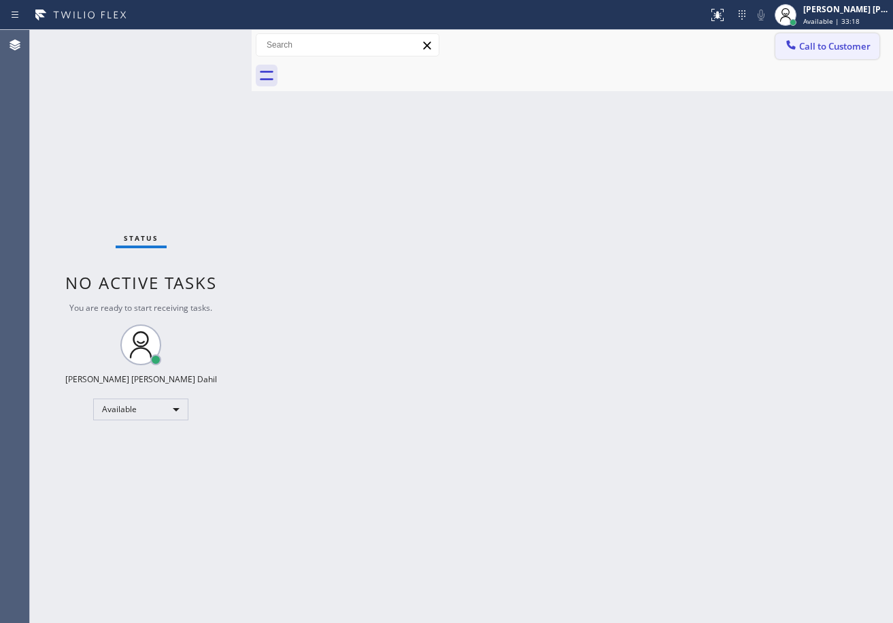
click at [809, 54] on button "Call to Customer" at bounding box center [828, 46] width 104 height 26
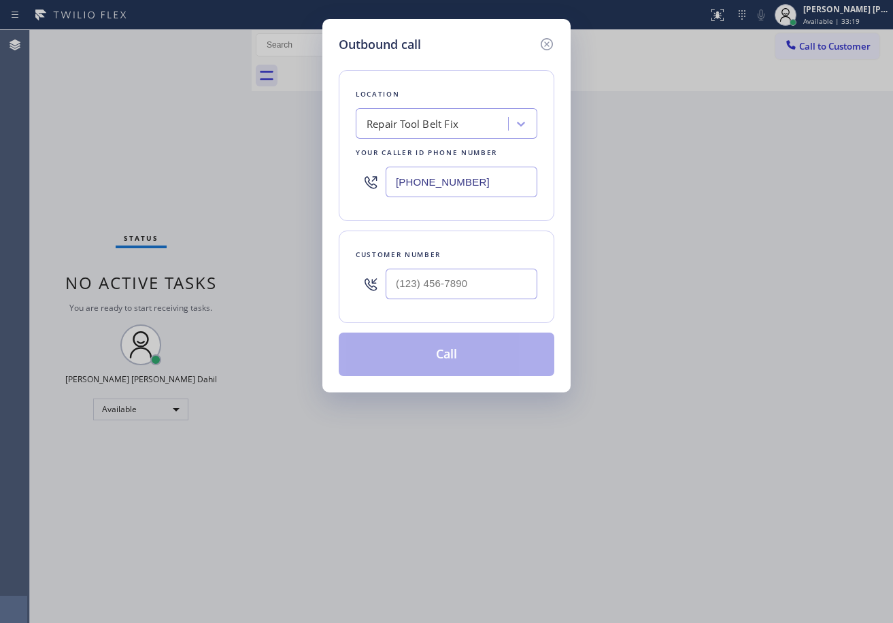
click at [441, 122] on div "Repair Tool Belt Fix" at bounding box center [413, 124] width 92 height 16
paste input "Woodland Hills Appliance Repair Service"
type input "Woodland Hills Appliance Repair Service"
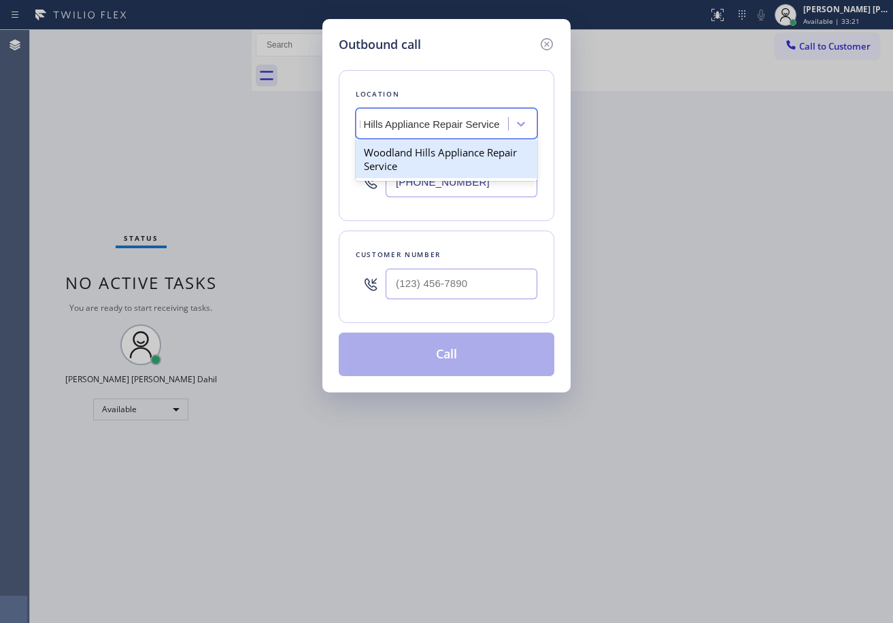
click at [443, 161] on div "Woodland Hills Appliance Repair Service" at bounding box center [447, 159] width 182 height 38
type input "[PHONE_NUMBER]"
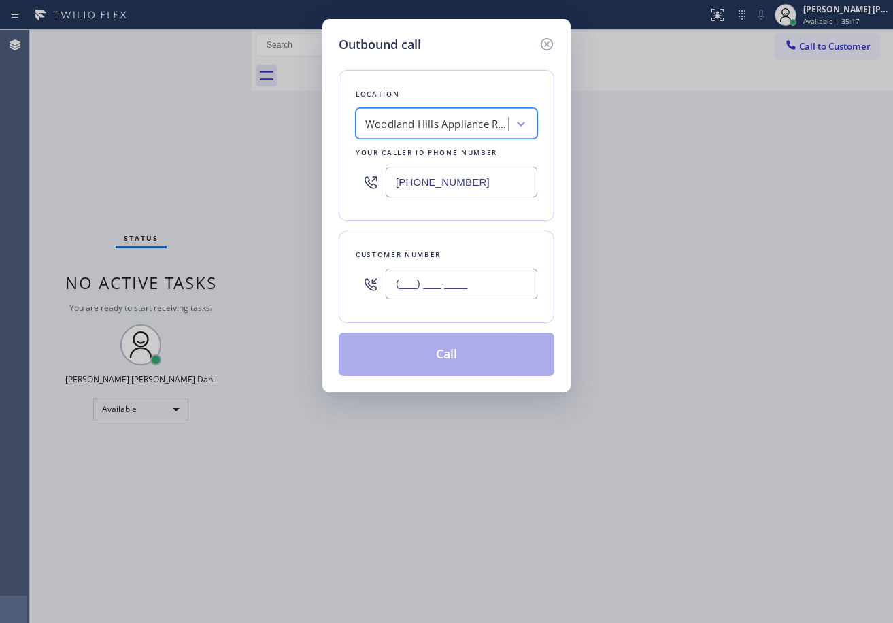
click at [484, 280] on input "(___) ___-____" at bounding box center [462, 284] width 152 height 31
paste input "818) 437-3410"
type input "[PHONE_NUMBER]"
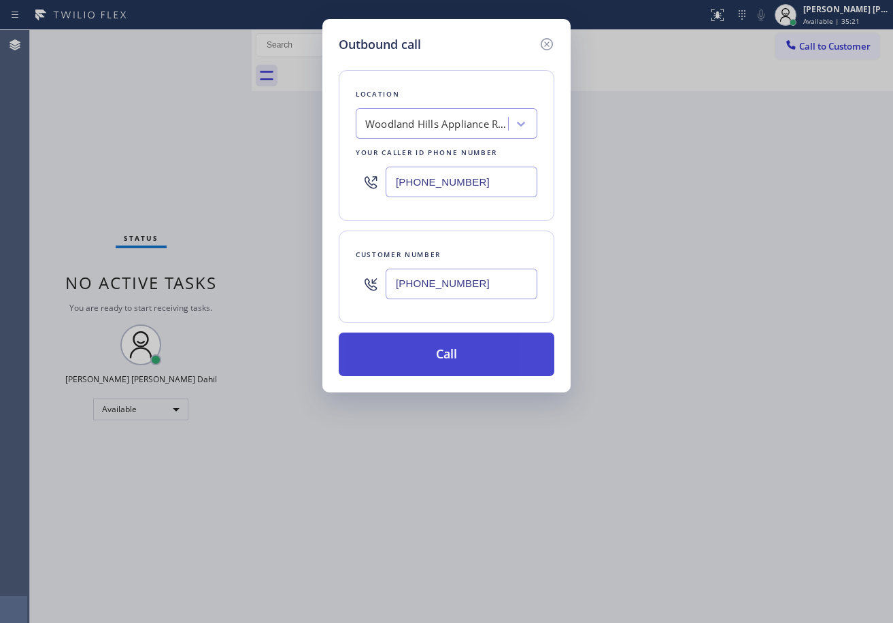
click at [417, 353] on button "Call" at bounding box center [447, 355] width 216 height 44
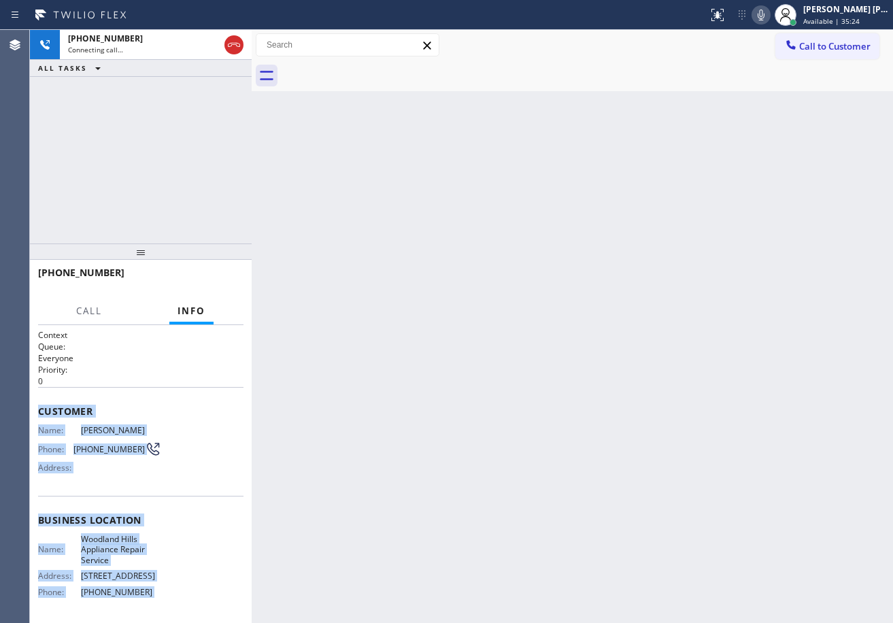
scroll to position [114, 0]
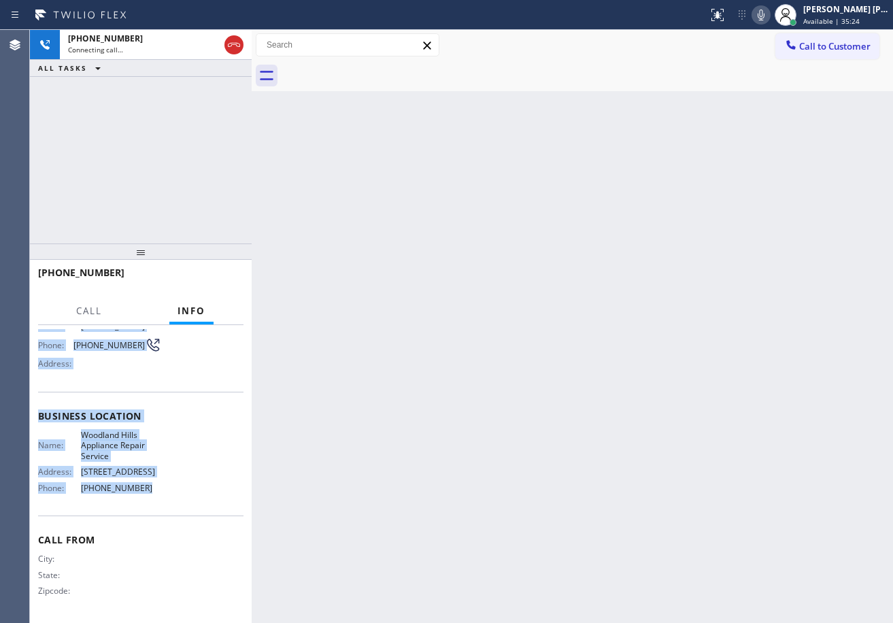
drag, startPoint x: 35, startPoint y: 407, endPoint x: 185, endPoint y: 483, distance: 168.6
click at [158, 501] on div "Context Queue: Everyone Priority: 0 Customer Name: William Heaton Phone: (818) …" at bounding box center [141, 474] width 222 height 298
copy div "Customer Name: William Heaton Phone: (818) 437-3410 Address: Business location …"
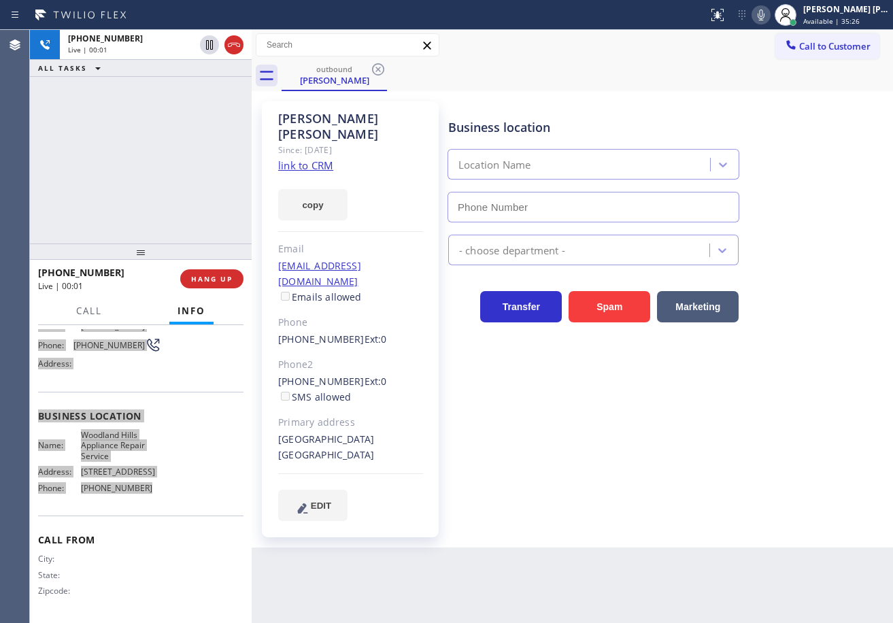
type input "[PHONE_NUMBER]"
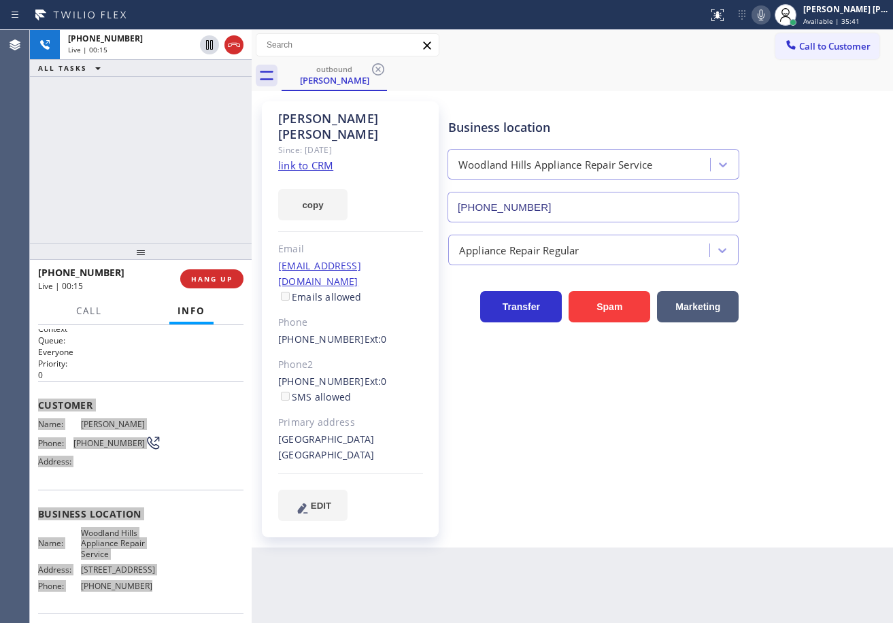
scroll to position [0, 0]
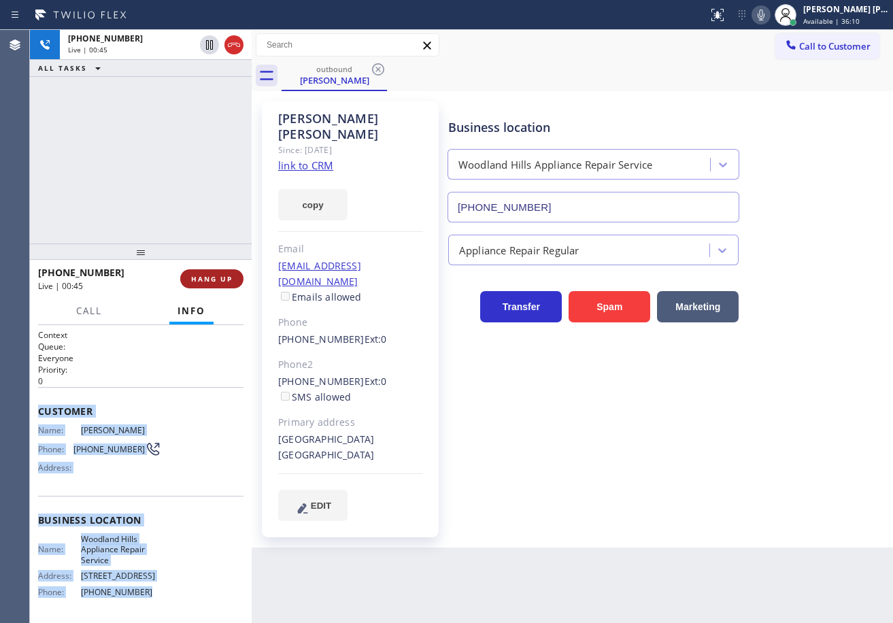
click at [213, 280] on span "HANG UP" at bounding box center [212, 279] width 42 height 10
click at [213, 281] on span "HANG UP" at bounding box center [212, 279] width 42 height 10
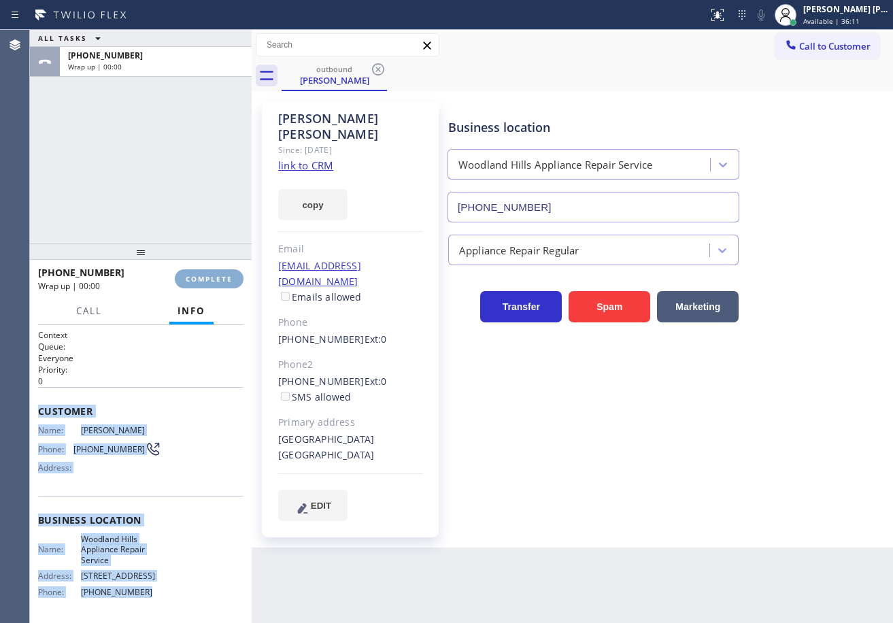
click at [212, 281] on span "COMPLETE" at bounding box center [209, 279] width 47 height 10
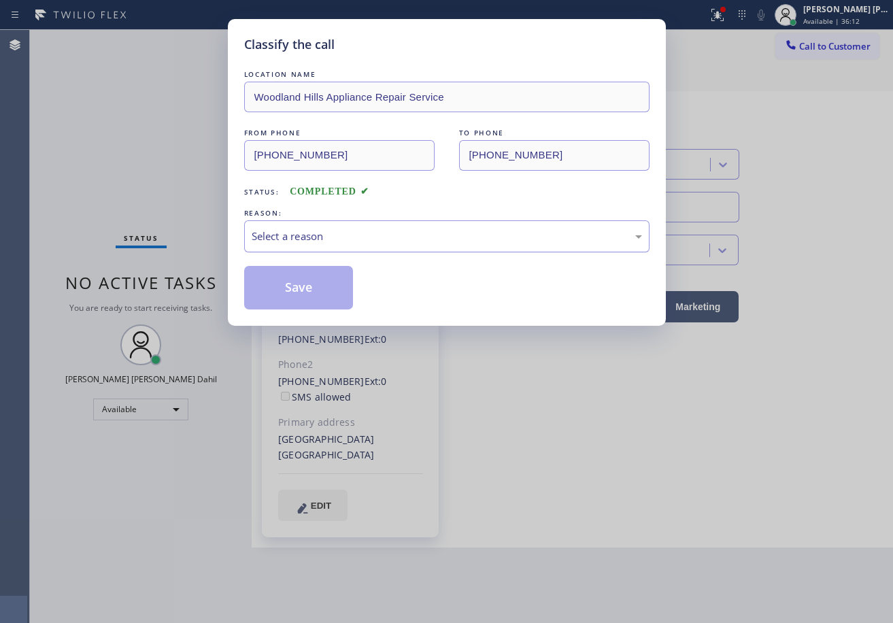
click at [279, 241] on div "Select a reason" at bounding box center [447, 237] width 391 height 16
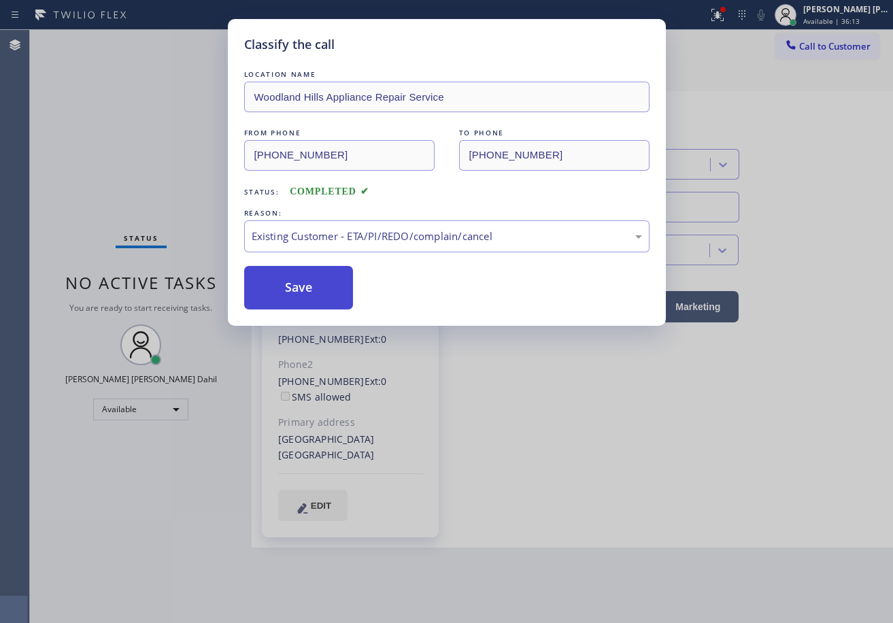
click at [312, 289] on button "Save" at bounding box center [299, 288] width 110 height 44
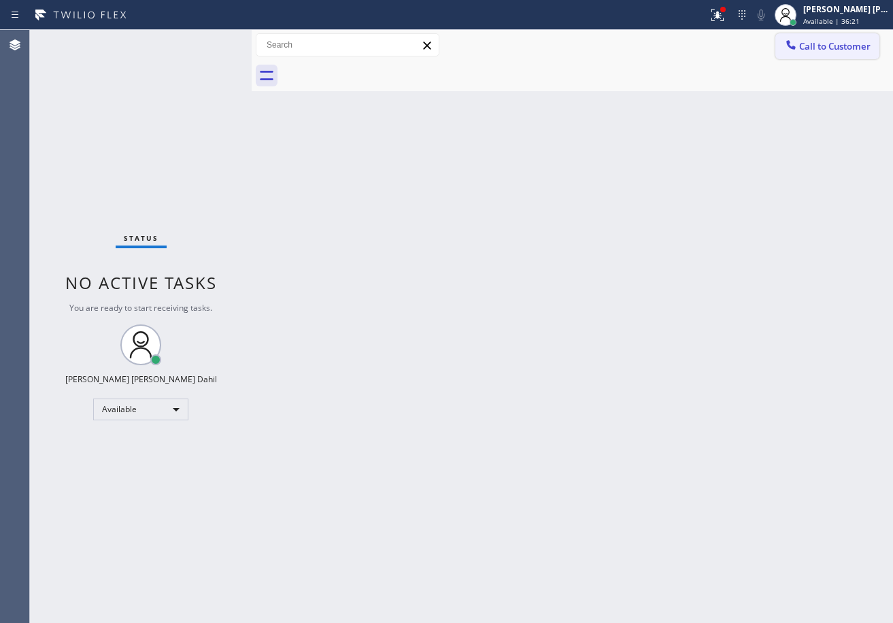
click at [796, 44] on icon at bounding box center [791, 45] width 14 height 14
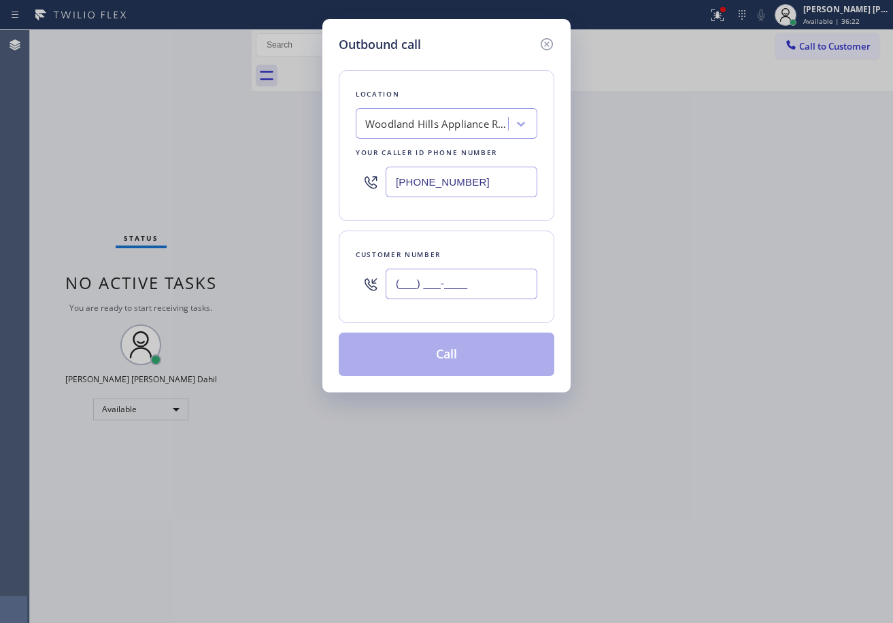
click at [475, 282] on input "(___) ___-____" at bounding box center [462, 284] width 152 height 31
paste input "818) 222-8082"
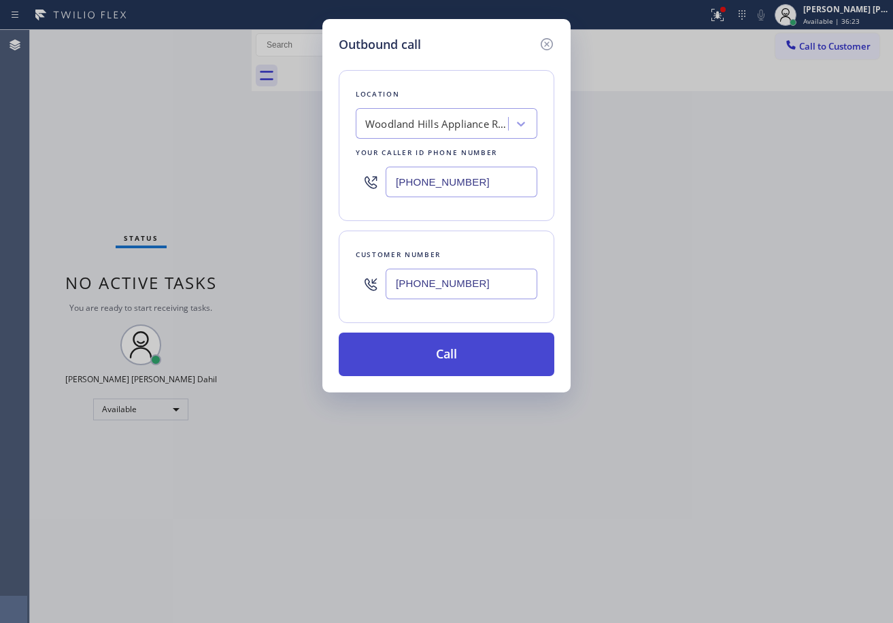
type input "[PHONE_NUMBER]"
click at [479, 361] on button "Call" at bounding box center [447, 355] width 216 height 44
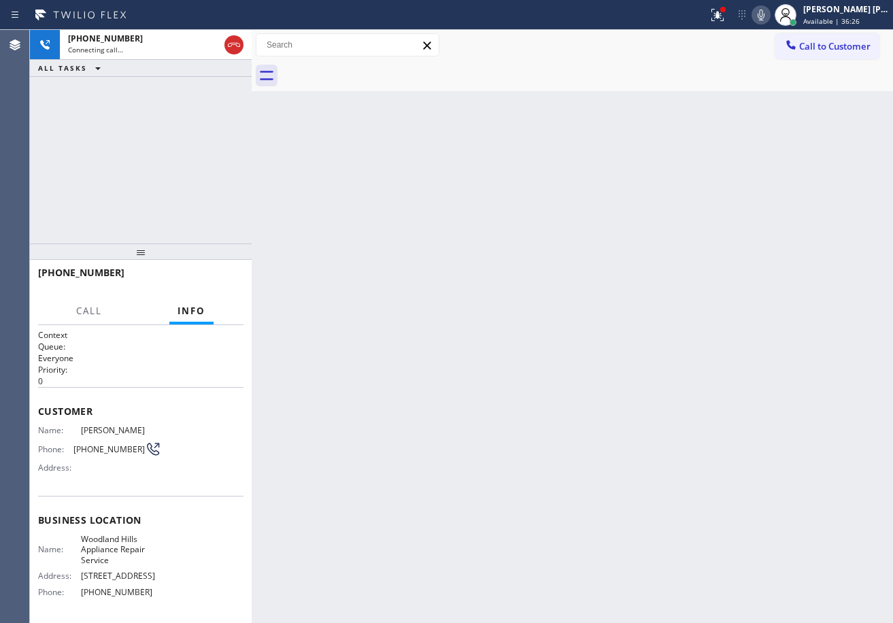
click at [769, 16] on icon at bounding box center [761, 15] width 16 height 16
click at [765, 14] on icon at bounding box center [761, 15] width 7 height 11
click at [733, 16] on div at bounding box center [718, 15] width 30 height 16
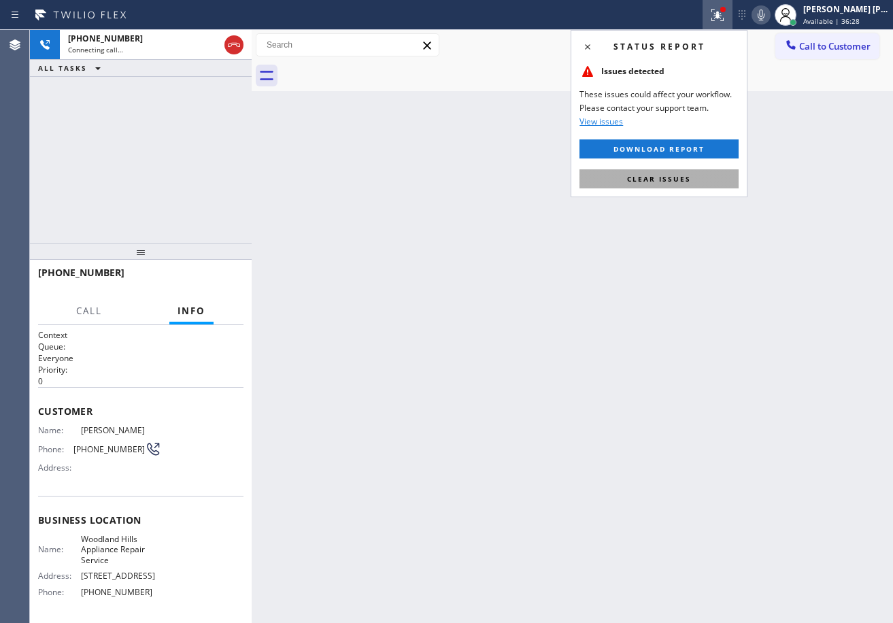
click at [688, 181] on span "Clear issues" at bounding box center [659, 179] width 64 height 10
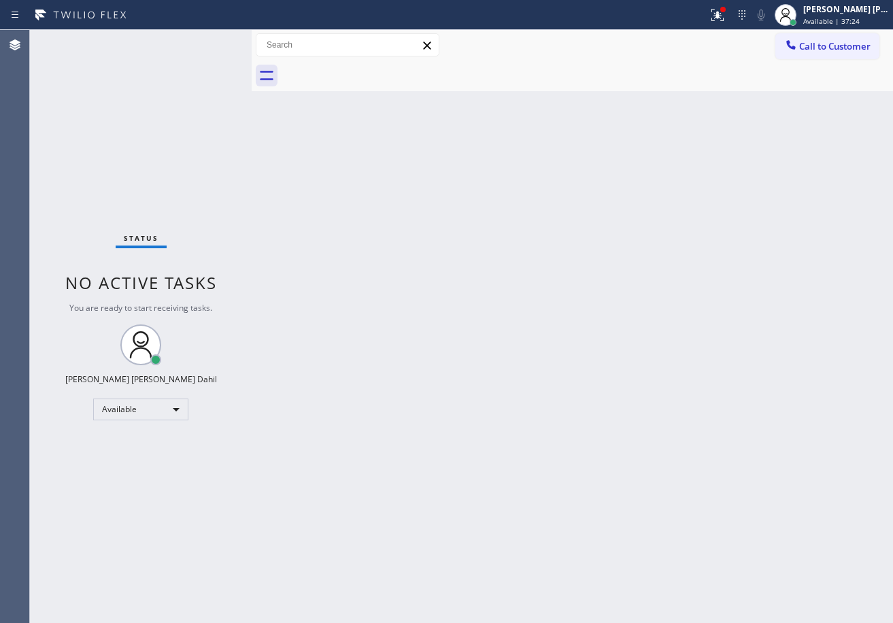
click at [720, 16] on icon at bounding box center [716, 14] width 8 height 10
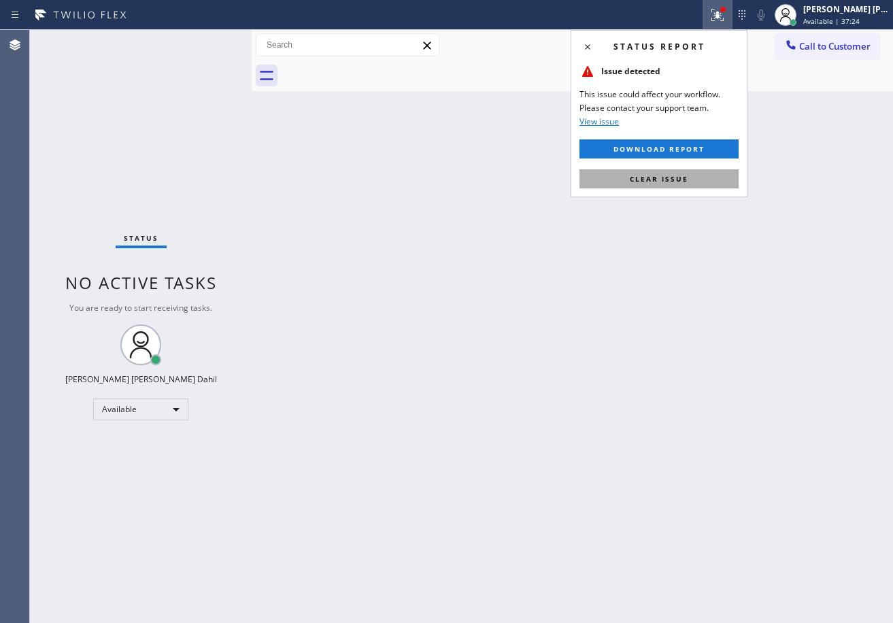
click at [681, 178] on span "Clear issue" at bounding box center [659, 179] width 59 height 10
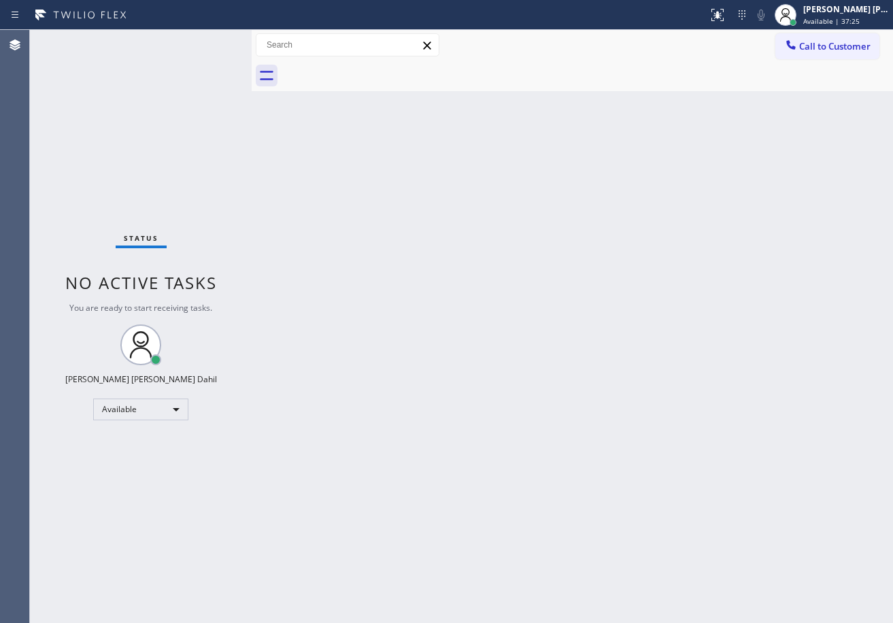
click at [699, 288] on div "Back to Dashboard Change Sender ID Customers Technicians Select a contact Outbo…" at bounding box center [573, 326] width 642 height 593
click at [638, 467] on div "Back to Dashboard Change Sender ID Customers Technicians Select a contact Outbo…" at bounding box center [573, 326] width 642 height 593
click at [300, 186] on div "Back to Dashboard Change Sender ID Customers Technicians Select a contact Outbo…" at bounding box center [573, 326] width 642 height 593
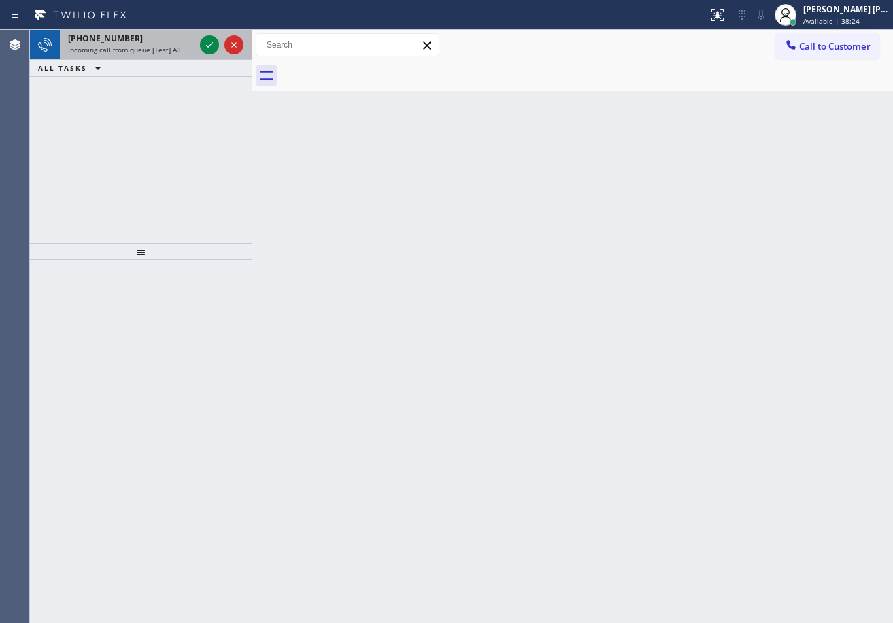
click at [128, 52] on div "+15622741846 Incoming call from queue [Test] All" at bounding box center [128, 45] width 137 height 30
click at [128, 51] on span "Incoming call from queue [Test] All" at bounding box center [124, 50] width 113 height 10
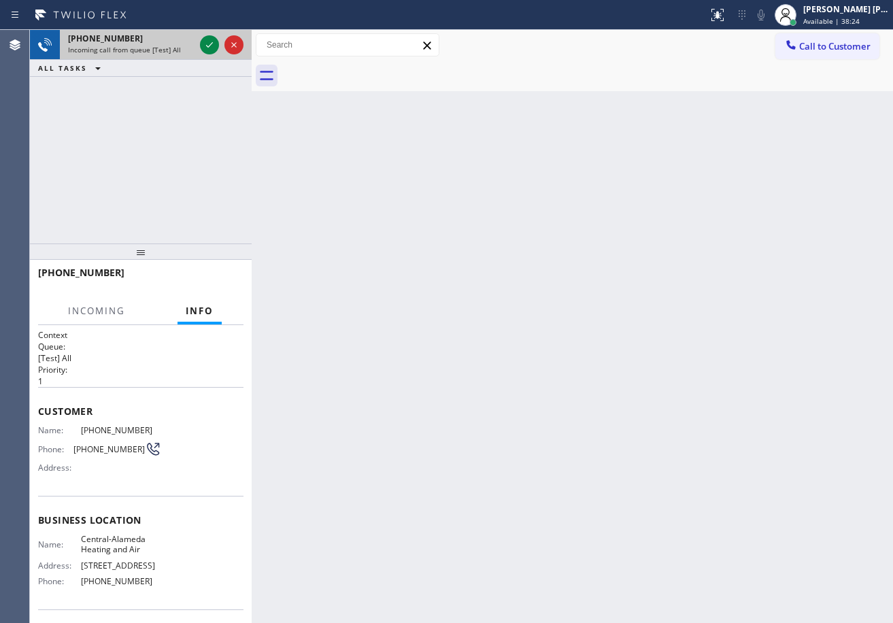
click at [128, 51] on span "Incoming call from queue [Test] All" at bounding box center [124, 50] width 113 height 10
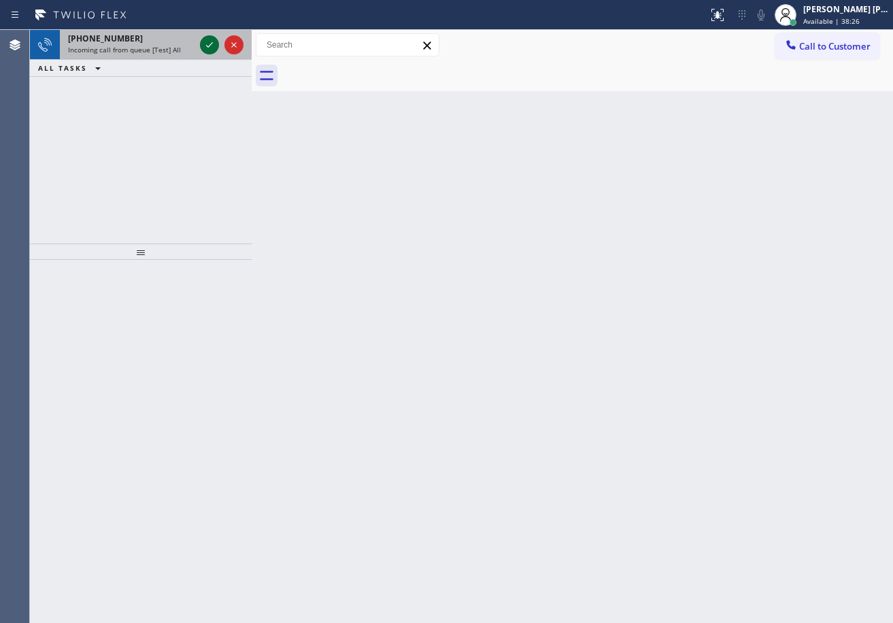
click at [205, 39] on icon at bounding box center [209, 45] width 16 height 16
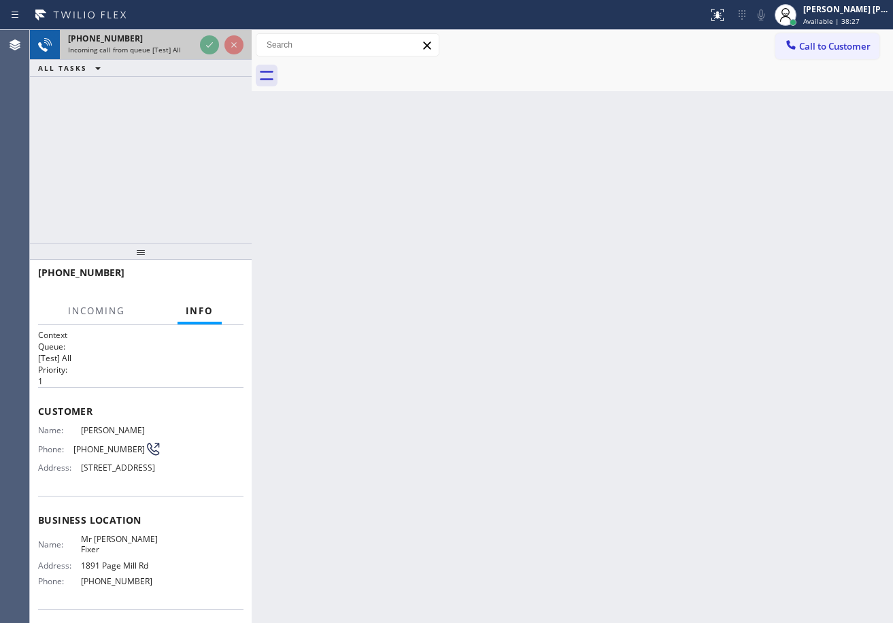
click at [205, 39] on icon at bounding box center [209, 45] width 16 height 16
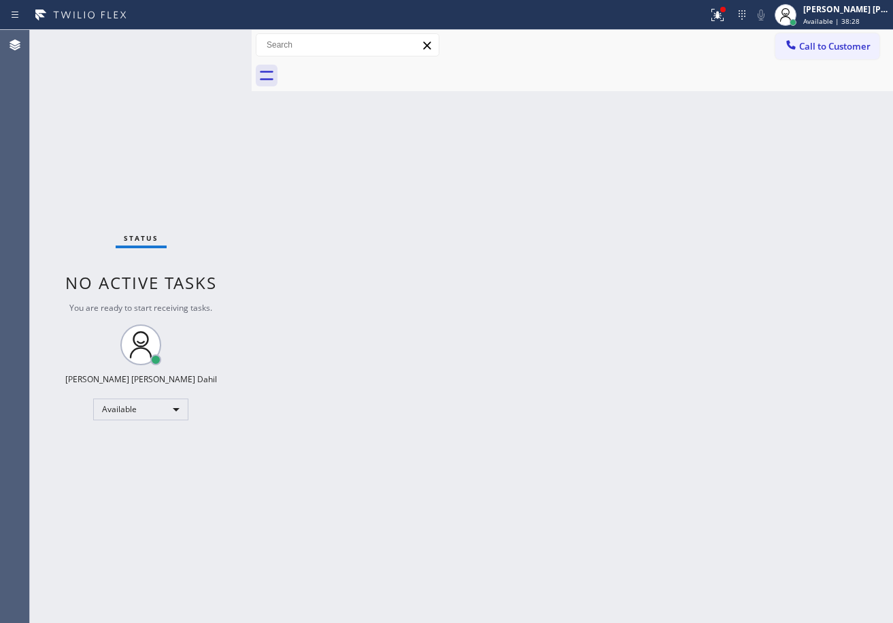
click at [210, 52] on div "Status No active tasks You are ready to start receiving tasks. [PERSON_NAME] [P…" at bounding box center [141, 326] width 222 height 593
click at [212, 59] on div "Status No active tasks You are ready to start receiving tasks. [PERSON_NAME] [P…" at bounding box center [141, 326] width 222 height 593
click at [207, 59] on div "Status No active tasks You are ready to start receiving tasks. [PERSON_NAME] [P…" at bounding box center [141, 326] width 222 height 593
click at [205, 47] on div "Status No active tasks You are ready to start receiving tasks. [PERSON_NAME] [P…" at bounding box center [141, 326] width 222 height 593
click at [205, 46] on div "Status No active tasks You are ready to start receiving tasks. [PERSON_NAME] [P…" at bounding box center [141, 326] width 222 height 593
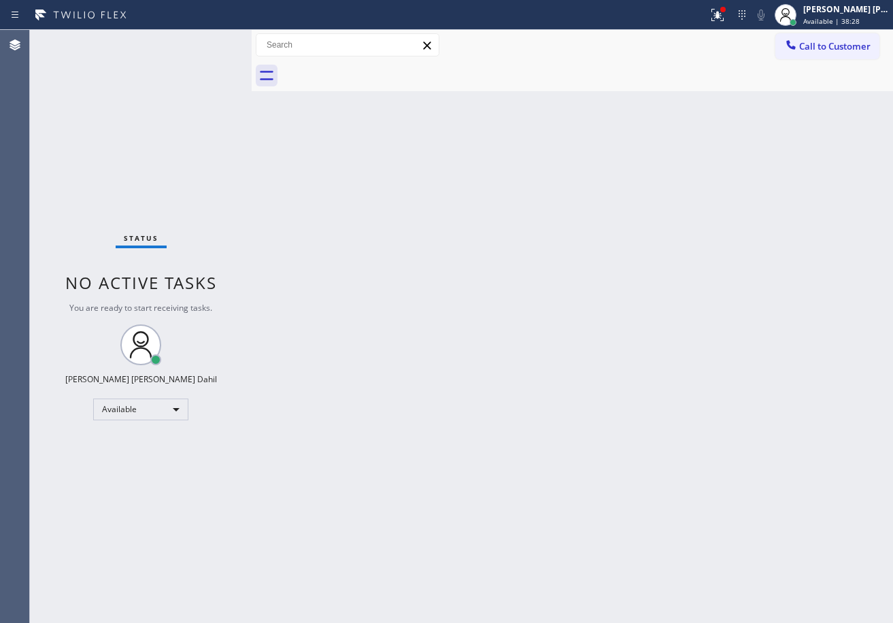
click at [212, 39] on div "Status No active tasks You are ready to start receiving tasks. [PERSON_NAME] [P…" at bounding box center [141, 326] width 222 height 593
click at [206, 39] on div "Status No active tasks You are ready to start receiving tasks. [PERSON_NAME] [P…" at bounding box center [141, 326] width 222 height 593
click at [205, 39] on div "Status No active tasks You are ready to start receiving tasks. [PERSON_NAME] [P…" at bounding box center [141, 326] width 222 height 593
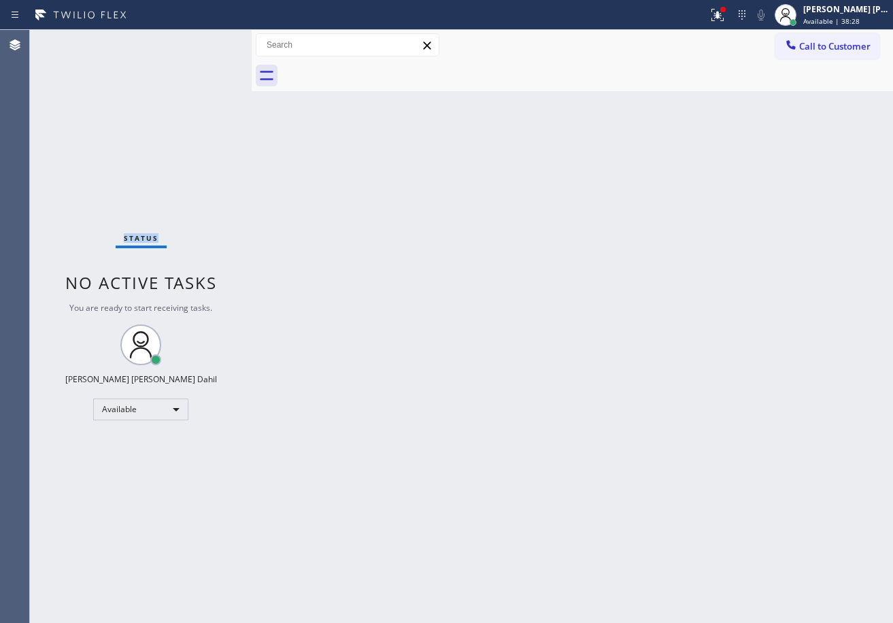
click at [205, 39] on div "Status No active tasks You are ready to start receiving tasks. [PERSON_NAME] [P…" at bounding box center [141, 326] width 222 height 593
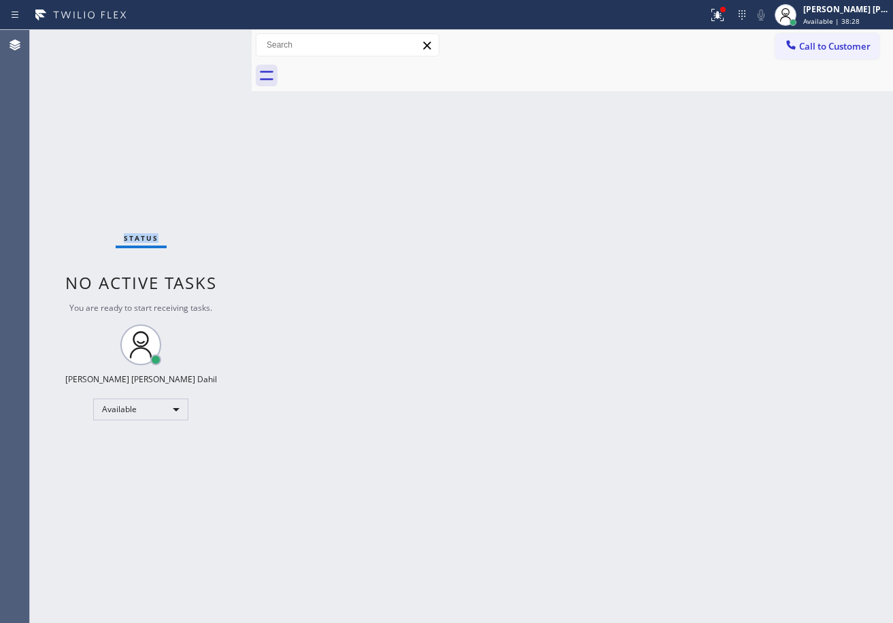
click at [205, 39] on div "Status No active tasks You are ready to start receiving tasks. [PERSON_NAME] [P…" at bounding box center [141, 326] width 222 height 593
click at [724, 20] on icon at bounding box center [718, 15] width 12 height 12
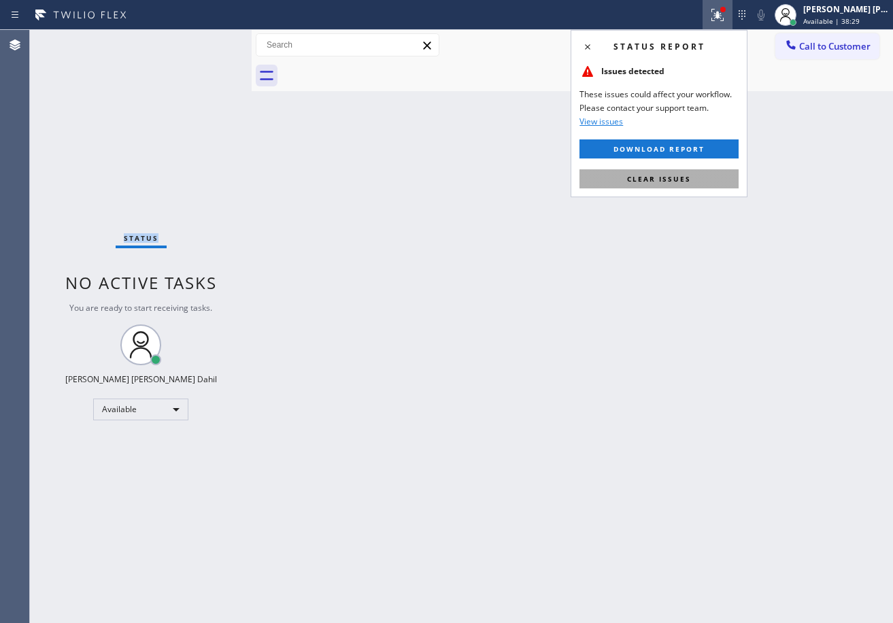
click at [688, 178] on span "Clear issues" at bounding box center [659, 179] width 64 height 10
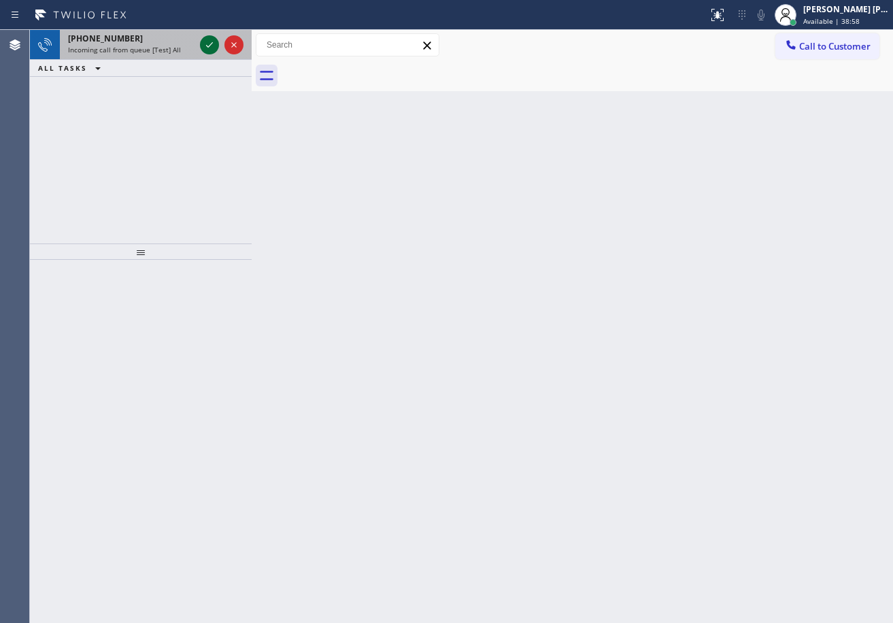
click at [205, 39] on icon at bounding box center [209, 45] width 16 height 16
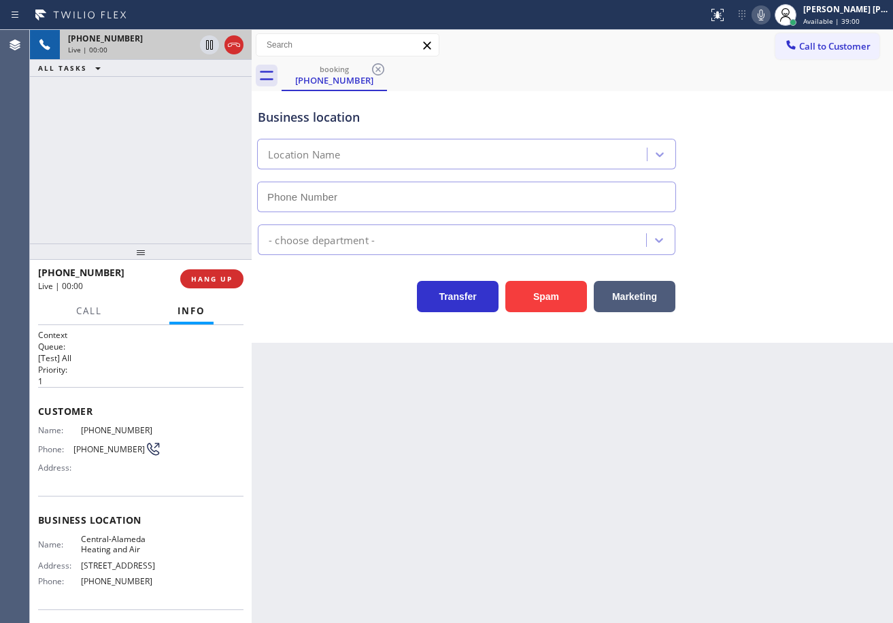
type input "(323) 924-3103"
click at [430, 469] on div "Back to Dashboard Change Sender ID Customers Technicians Select a contact Outbo…" at bounding box center [573, 326] width 642 height 593
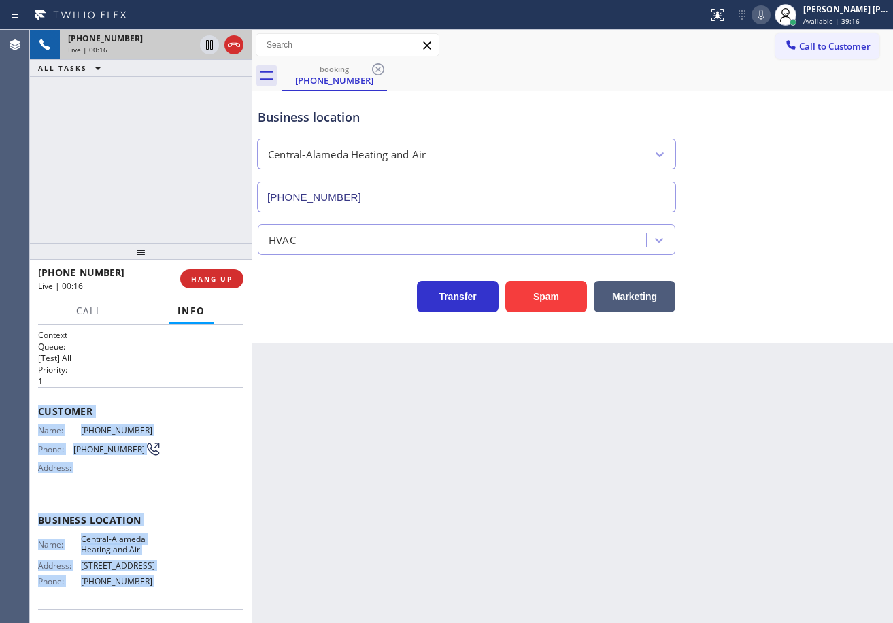
scroll to position [93, 0]
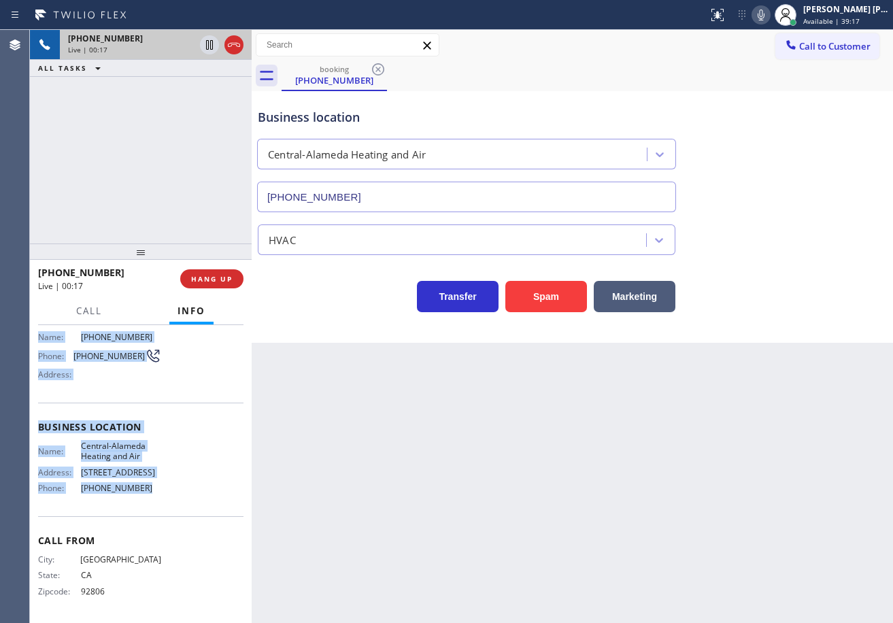
drag, startPoint x: 34, startPoint y: 407, endPoint x: 163, endPoint y: 496, distance: 157.0
click at [163, 496] on div "Context Queue: [Test] All Priority: 1 Customer Name: (562) 274-1846 Phone: (562…" at bounding box center [141, 474] width 222 height 298
copy div "Customer Name: (562) 274-1846 Phone: (562) 274-1846 Address: Business location …"
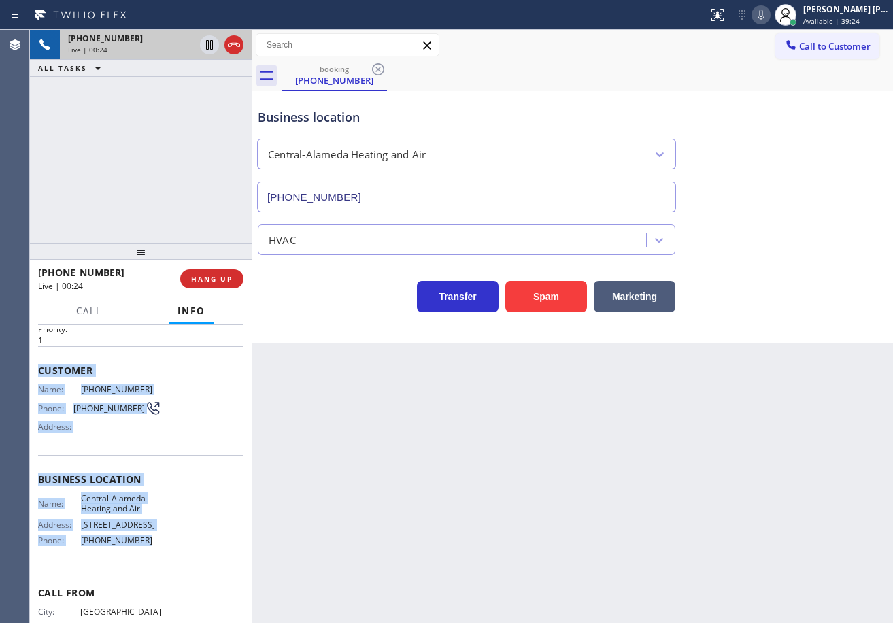
scroll to position [0, 0]
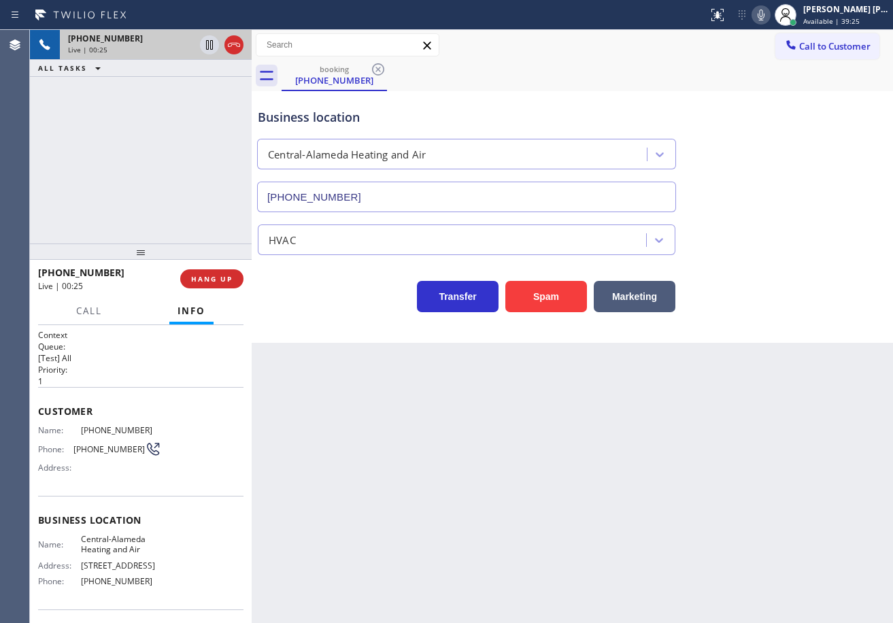
click at [222, 191] on div "+15622741846 Live | 00:25 ALL TASKS ALL TASKS ACTIVE TASKS TASKS IN WRAP UP" at bounding box center [141, 137] width 222 height 214
click at [222, 191] on div "+15622741846 Live | 00:26 ALL TASKS ALL TASKS ACTIVE TASKS TASKS IN WRAP UP" at bounding box center [141, 137] width 222 height 214
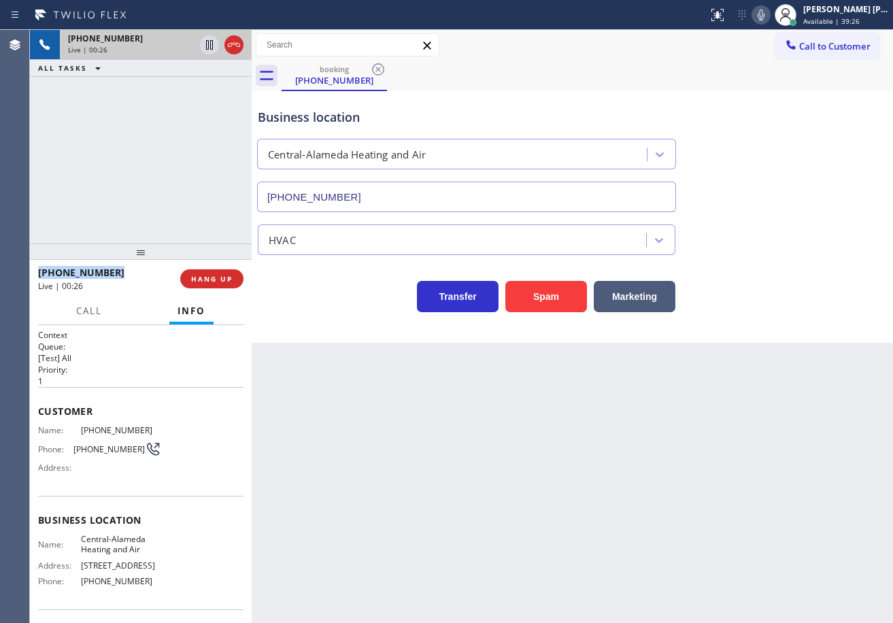
click at [222, 191] on div "+15622741846 Live | 00:26 ALL TASKS ALL TASKS ACTIVE TASKS TASKS IN WRAP UP" at bounding box center [141, 137] width 222 height 214
click at [222, 191] on div "+15622741846 Live | 00:27 ALL TASKS ALL TASKS ACTIVE TASKS TASKS IN WRAP UP" at bounding box center [141, 137] width 222 height 214
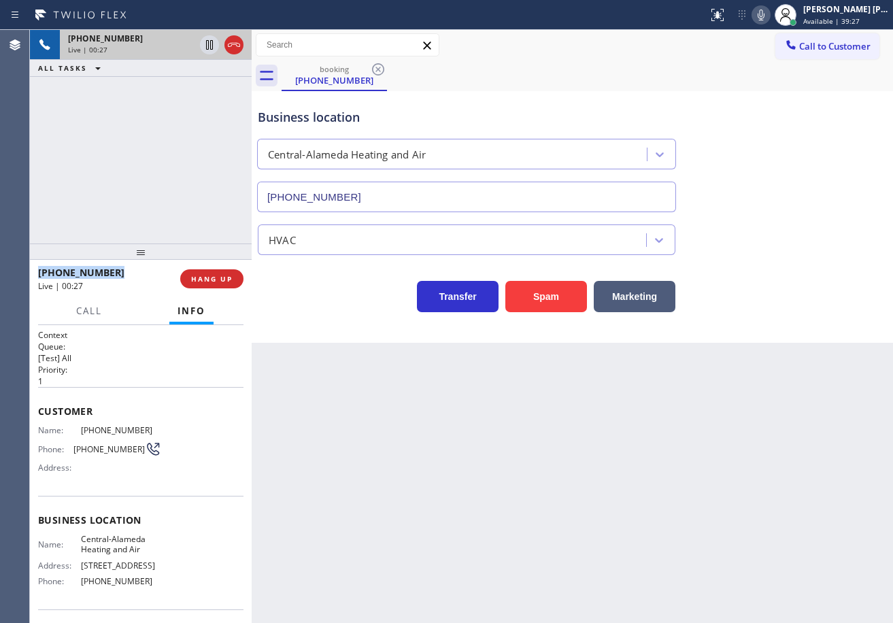
click at [222, 191] on div "+15622741846 Live | 00:27 ALL TASKS ALL TASKS ACTIVE TASKS TASKS IN WRAP UP" at bounding box center [141, 137] width 222 height 214
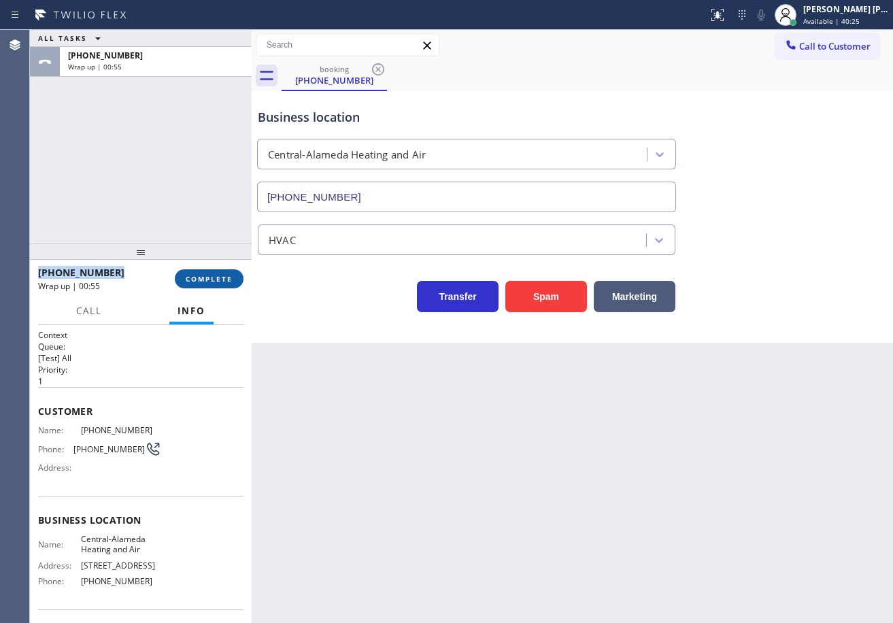
click at [216, 282] on span "COMPLETE" at bounding box center [209, 279] width 47 height 10
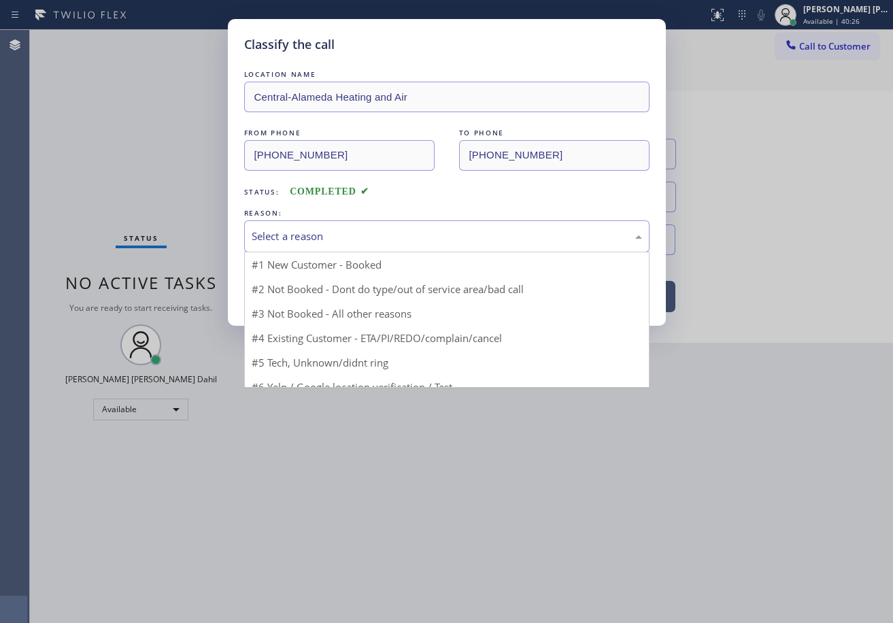
click at [381, 221] on div "Select a reason" at bounding box center [446, 236] width 405 height 32
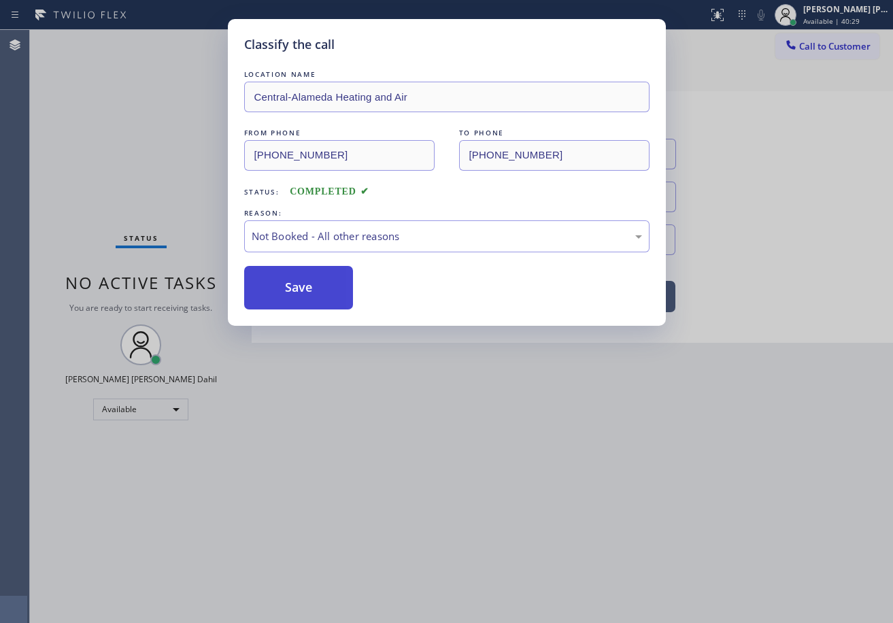
click at [325, 276] on button "Save" at bounding box center [299, 288] width 110 height 44
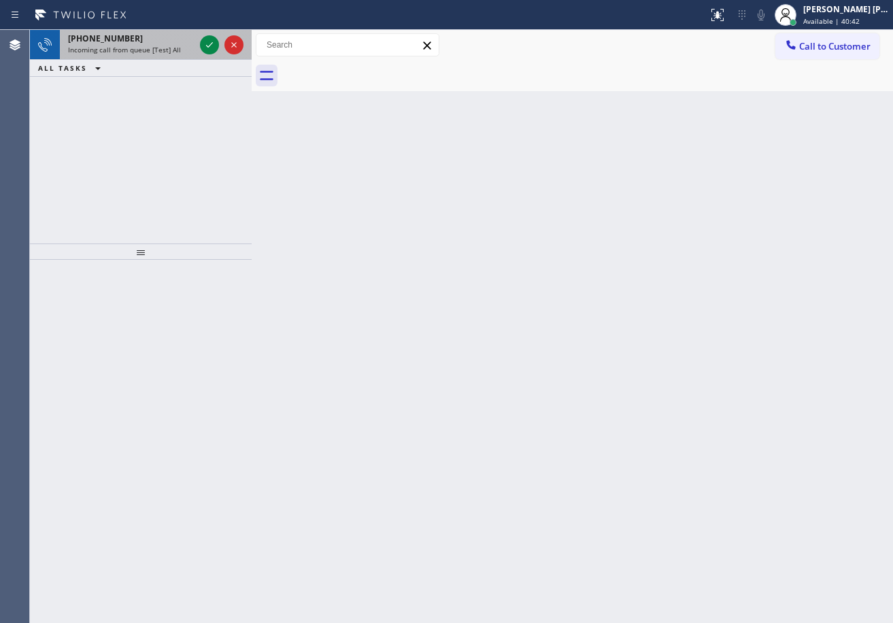
click at [138, 56] on div "+17869053846 Incoming call from queue [Test] All" at bounding box center [128, 45] width 137 height 30
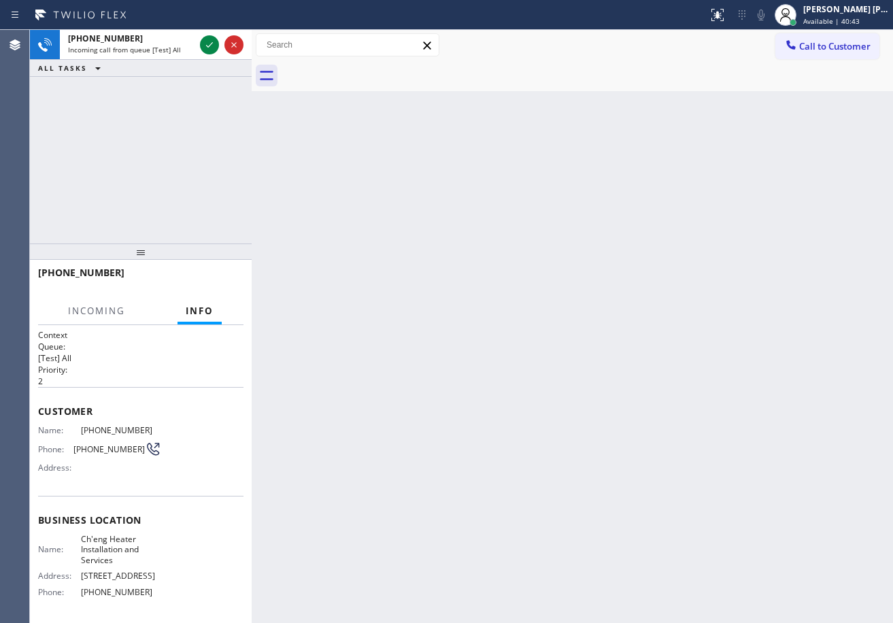
click at [392, 384] on div "Back to Dashboard Change Sender ID Customers Technicians Select a contact Outbo…" at bounding box center [573, 326] width 642 height 593
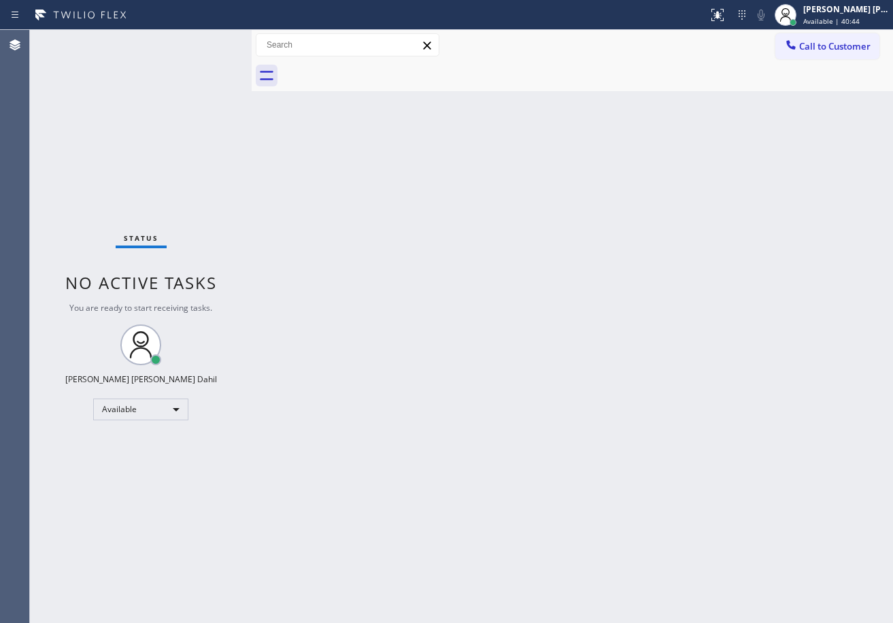
click at [392, 384] on div "Back to Dashboard Change Sender ID Customers Technicians Select a contact Outbo…" at bounding box center [573, 326] width 642 height 593
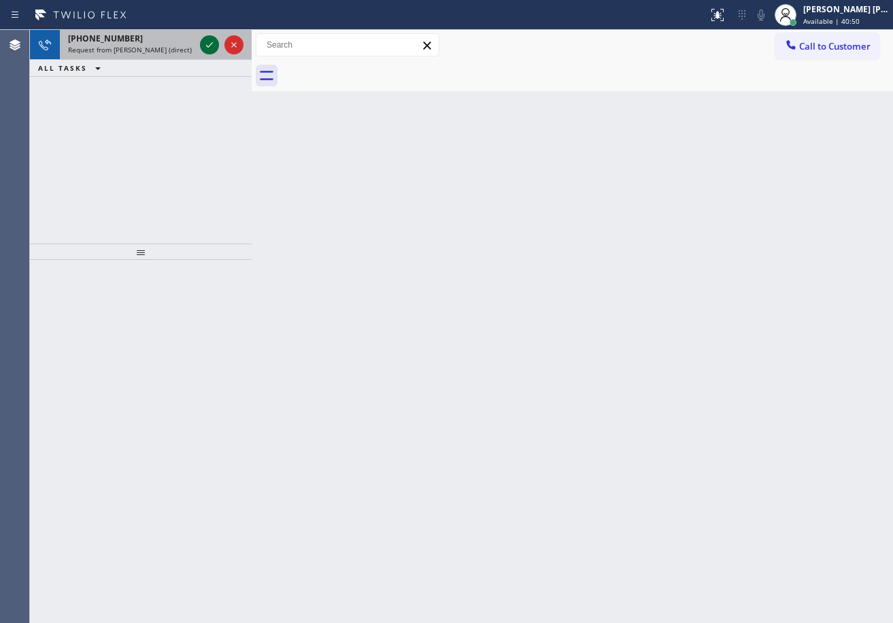
click at [205, 39] on icon at bounding box center [209, 45] width 16 height 16
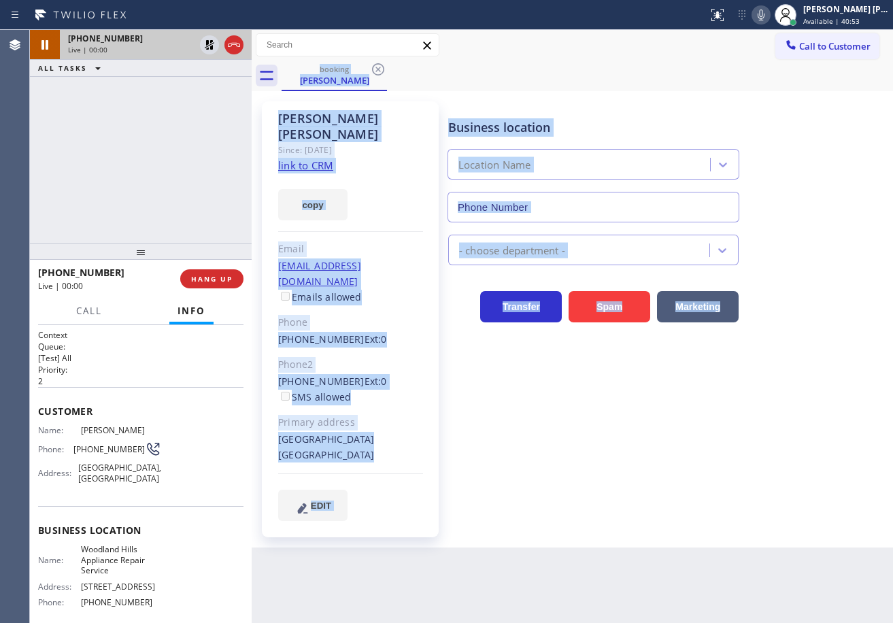
scroll to position [146, 0]
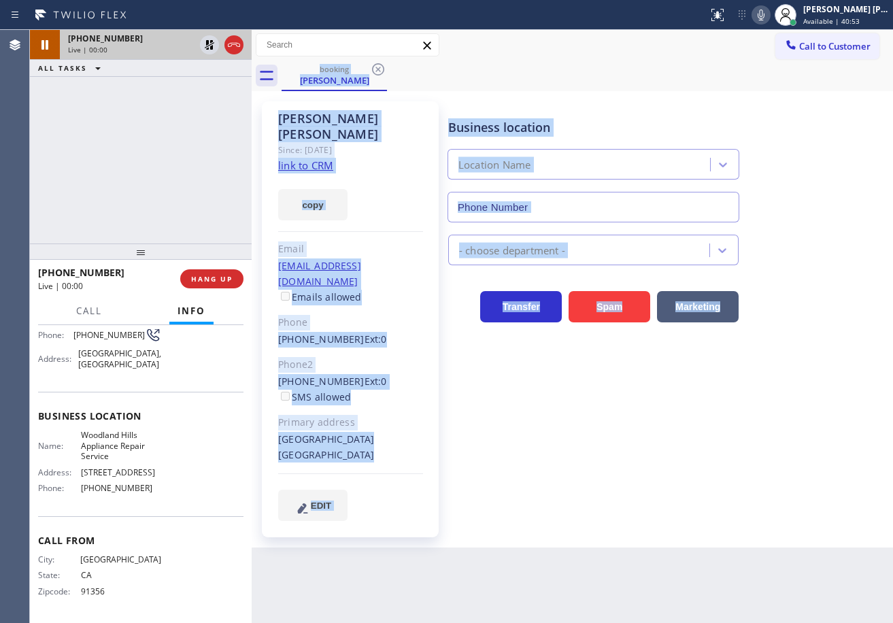
type input "[PHONE_NUMBER]"
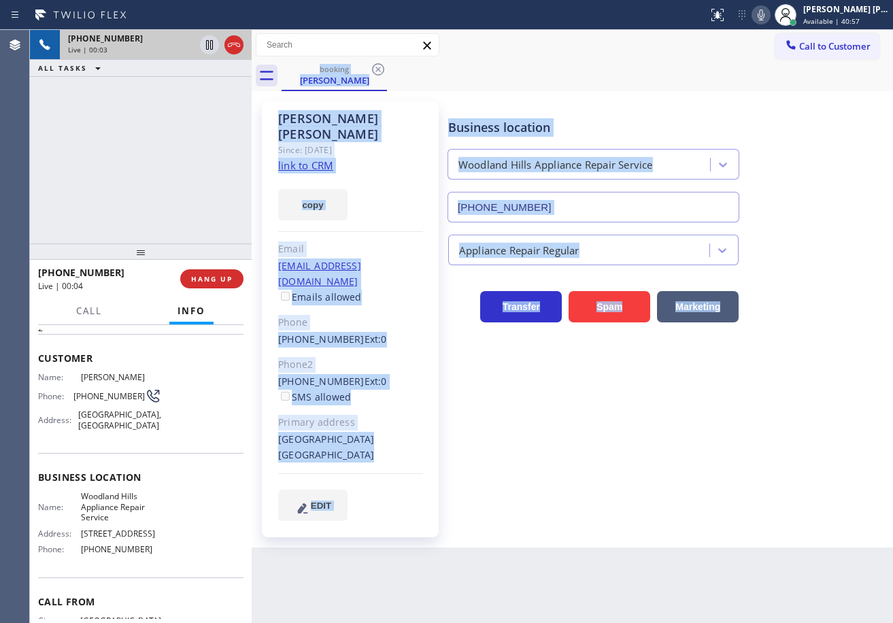
scroll to position [0, 0]
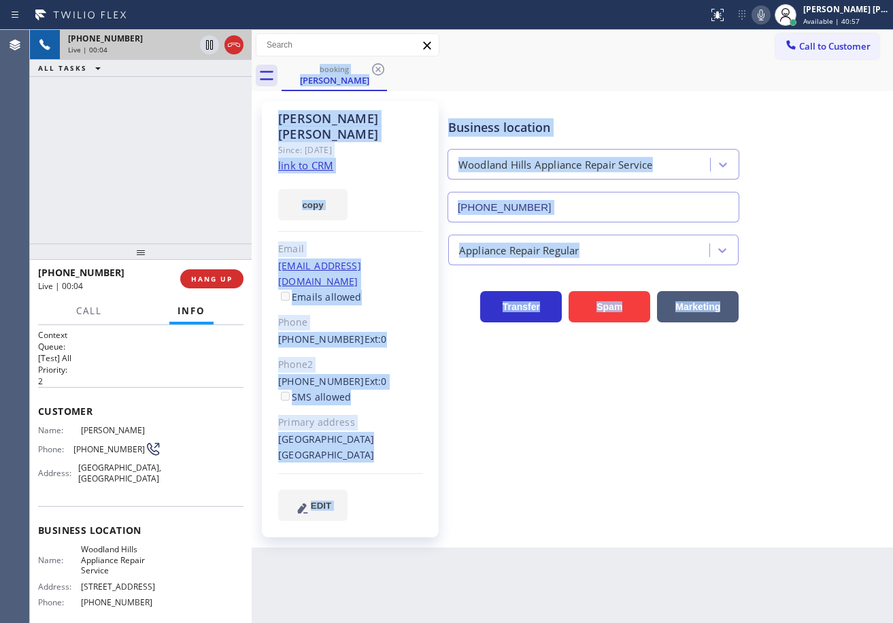
click at [636, 488] on div "Business location [GEOGRAPHIC_DATA] Appliance Repair Service [PHONE_NUMBER] App…" at bounding box center [668, 325] width 444 height 440
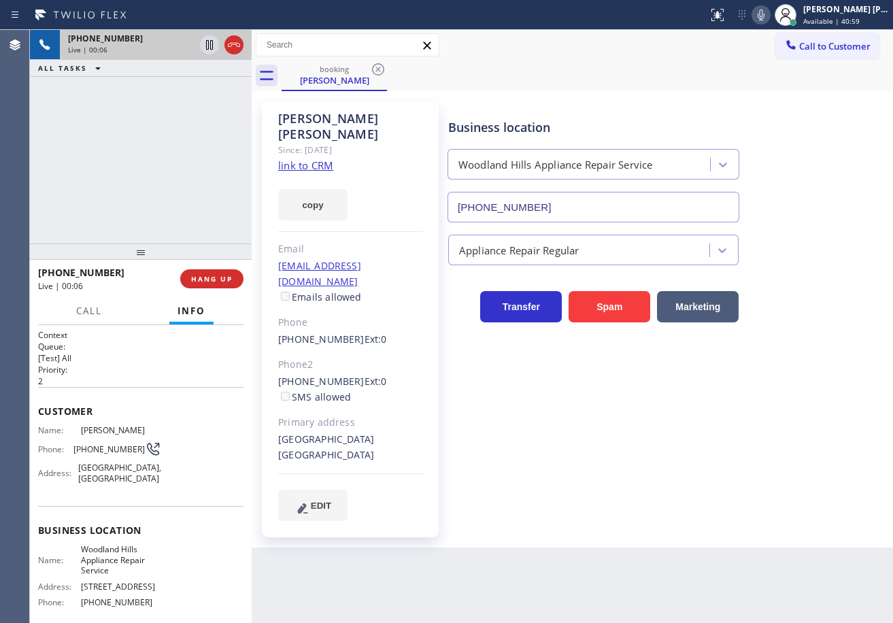
click at [319, 159] on link "link to CRM" at bounding box center [305, 166] width 55 height 14
click at [769, 14] on icon at bounding box center [761, 15] width 16 height 16
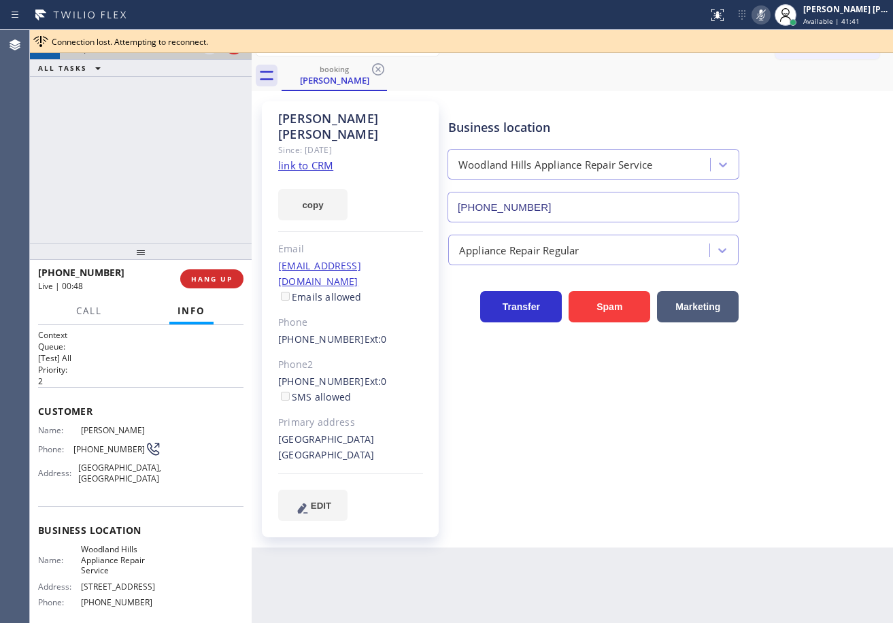
click at [766, 14] on rect at bounding box center [762, 14] width 10 height 10
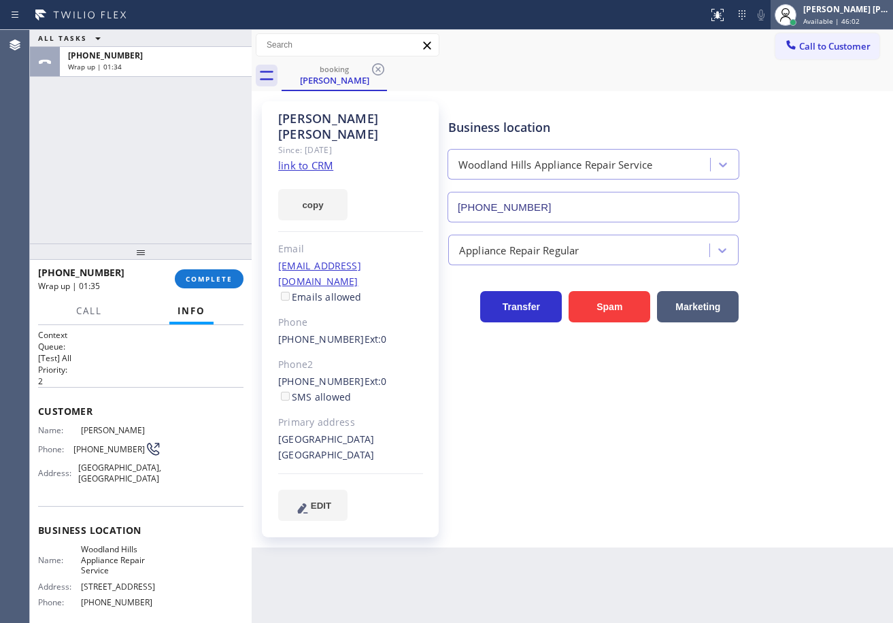
click at [850, 13] on div "[PERSON_NAME] [PERSON_NAME] Dahil" at bounding box center [847, 9] width 86 height 12
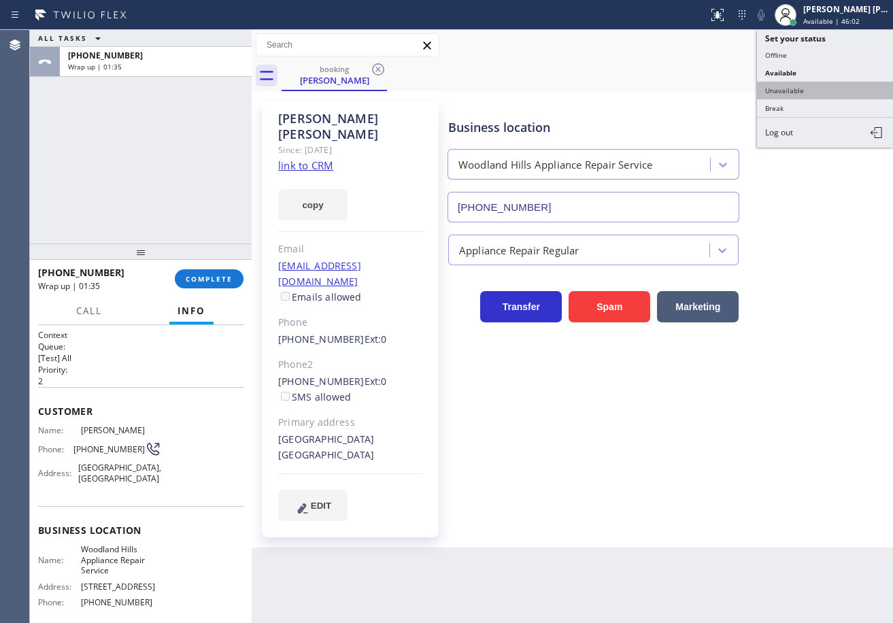
click at [814, 90] on button "Unavailable" at bounding box center [825, 91] width 136 height 18
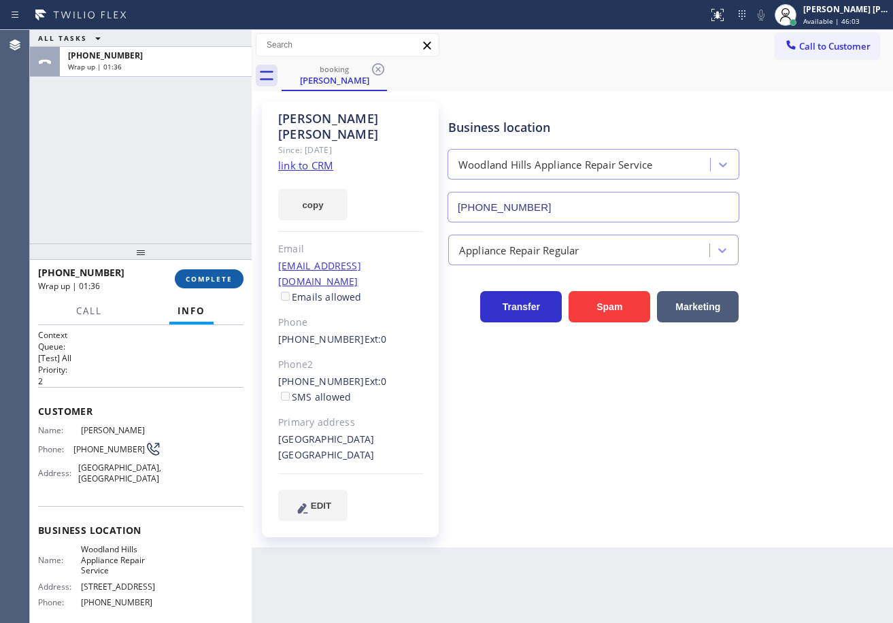
click at [220, 278] on span "COMPLETE" at bounding box center [209, 279] width 47 height 10
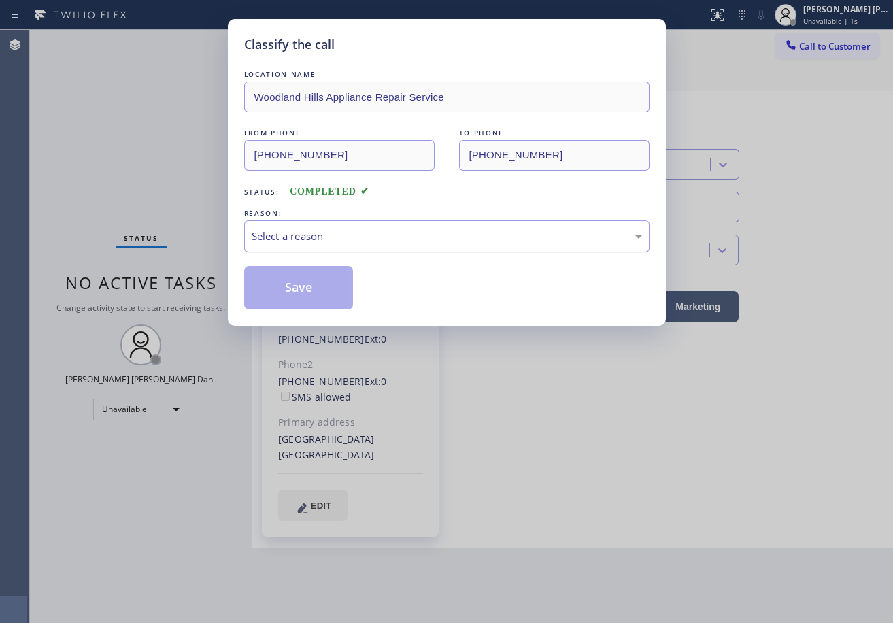
click at [283, 237] on div "Select a reason" at bounding box center [447, 237] width 391 height 16
click at [288, 289] on button "Save" at bounding box center [299, 288] width 110 height 44
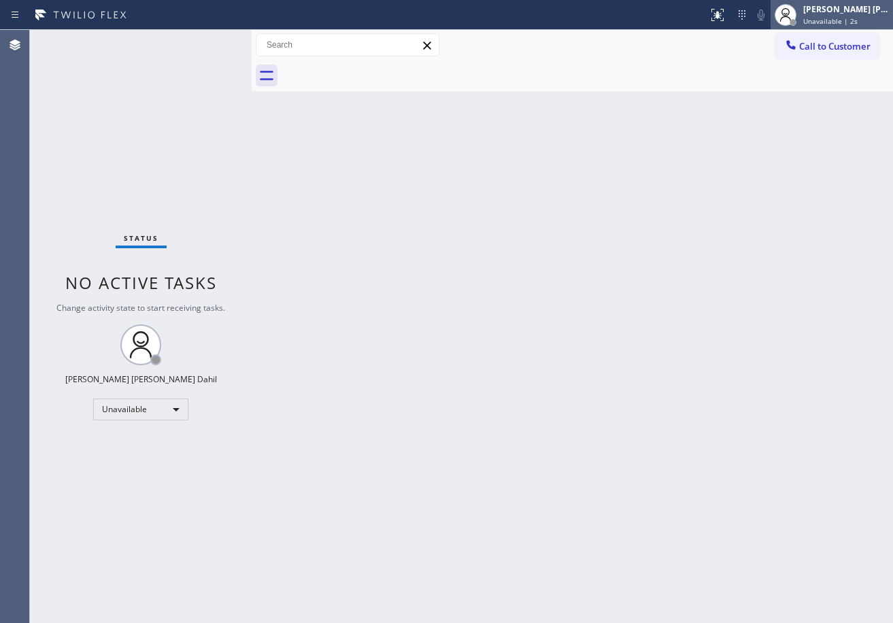
click at [838, 12] on div "[PERSON_NAME] [PERSON_NAME] Dahil" at bounding box center [847, 9] width 86 height 12
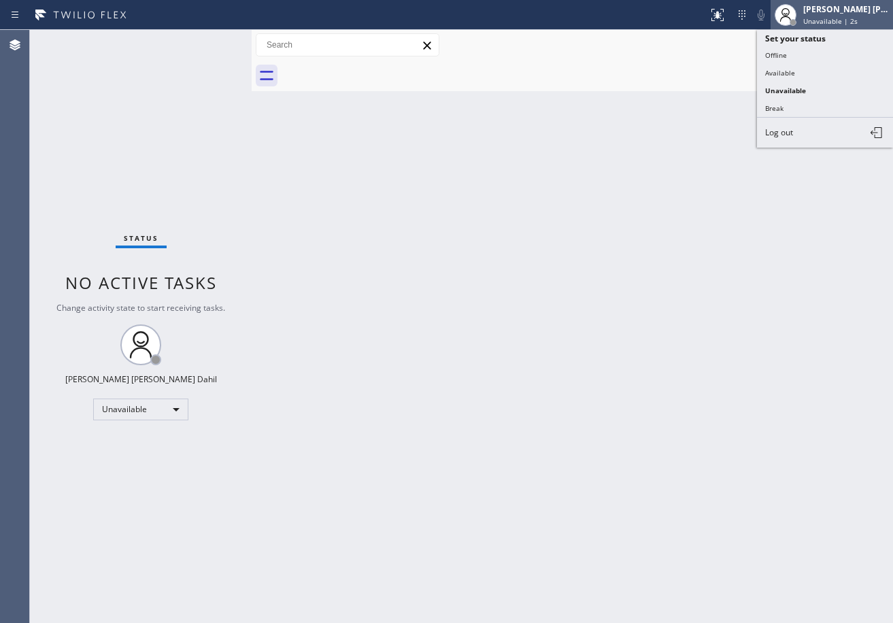
click at [838, 12] on div "[PERSON_NAME] [PERSON_NAME] Dahil" at bounding box center [847, 9] width 86 height 12
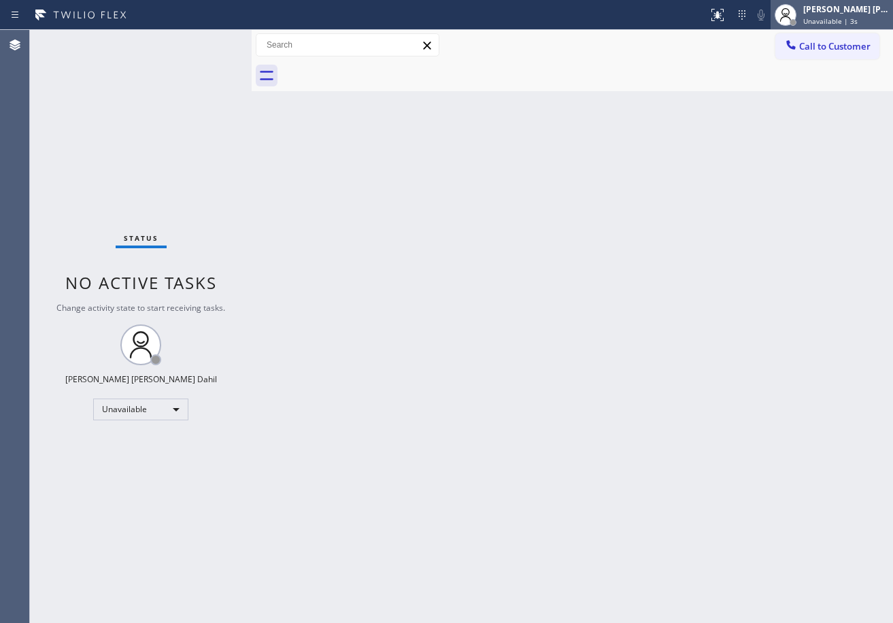
click at [827, 12] on div "[PERSON_NAME] [PERSON_NAME] Dahil" at bounding box center [847, 9] width 86 height 12
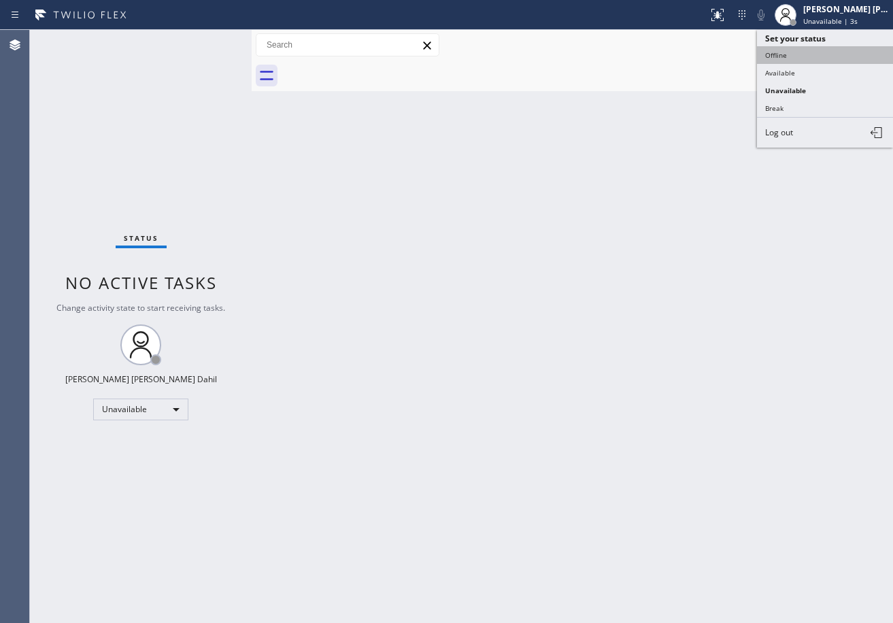
click at [808, 50] on button "Offline" at bounding box center [825, 55] width 136 height 18
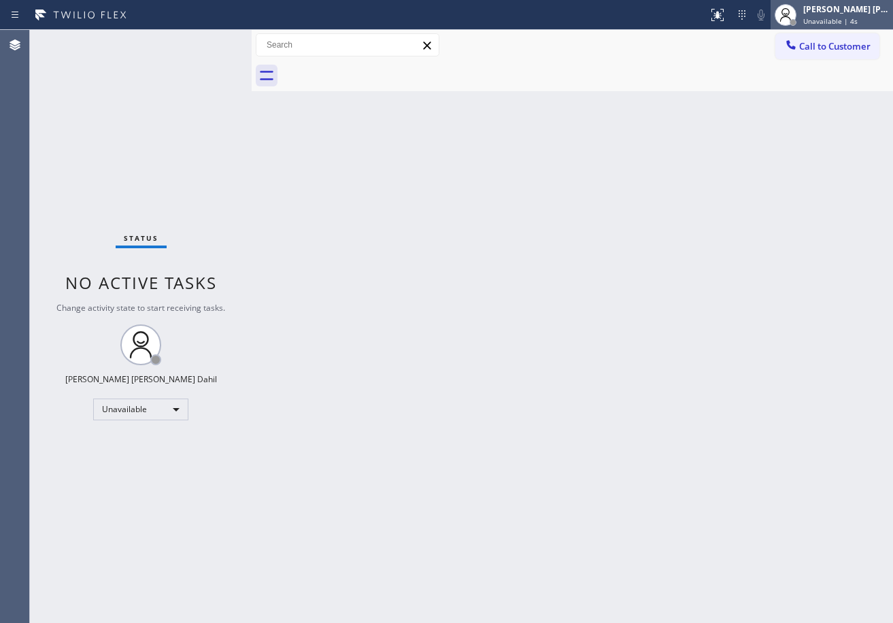
click at [847, 12] on div "[PERSON_NAME] [PERSON_NAME] Dahil" at bounding box center [847, 9] width 86 height 12
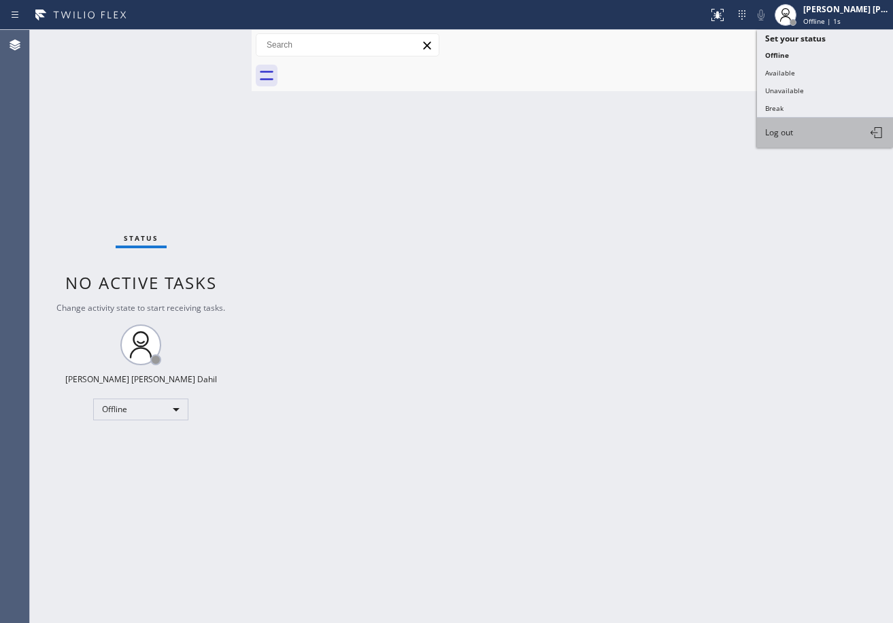
click at [814, 129] on button "Log out" at bounding box center [825, 133] width 136 height 30
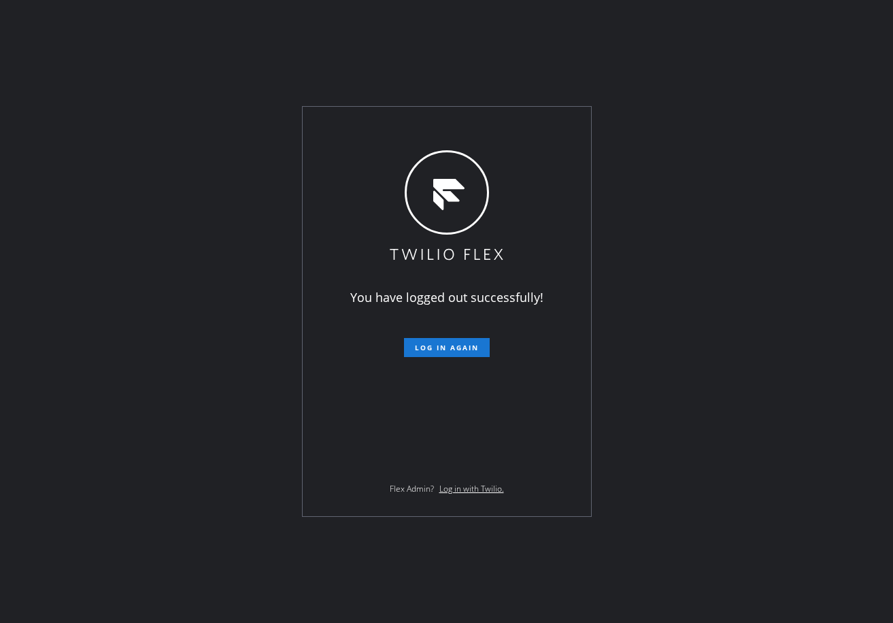
click at [20, 365] on div "You have logged out successfully! Log in again Flex Admin? Log in with Twilio." at bounding box center [446, 311] width 893 height 623
